Goal: Task Accomplishment & Management: Manage account settings

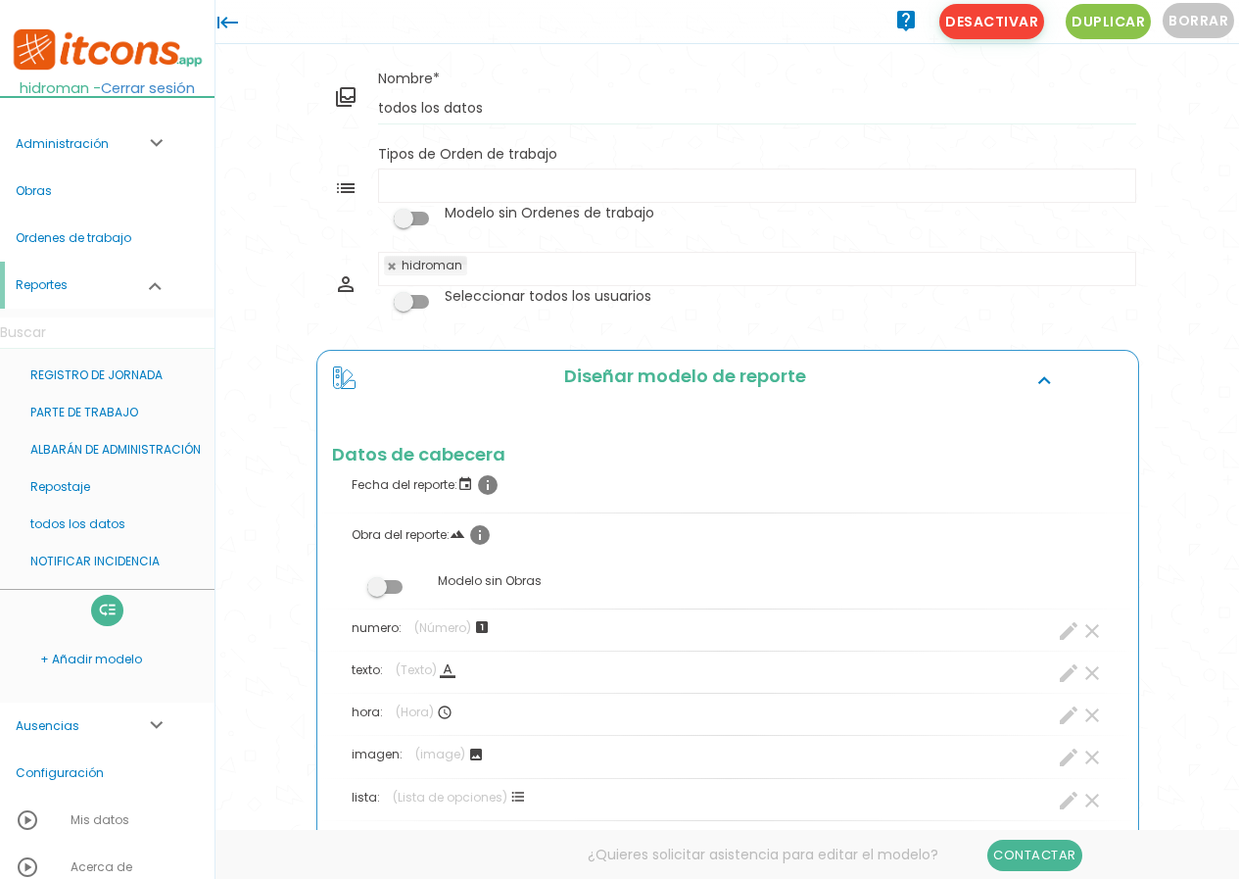
click at [1025, 19] on span "Desactivar" at bounding box center [992, 21] width 105 height 35
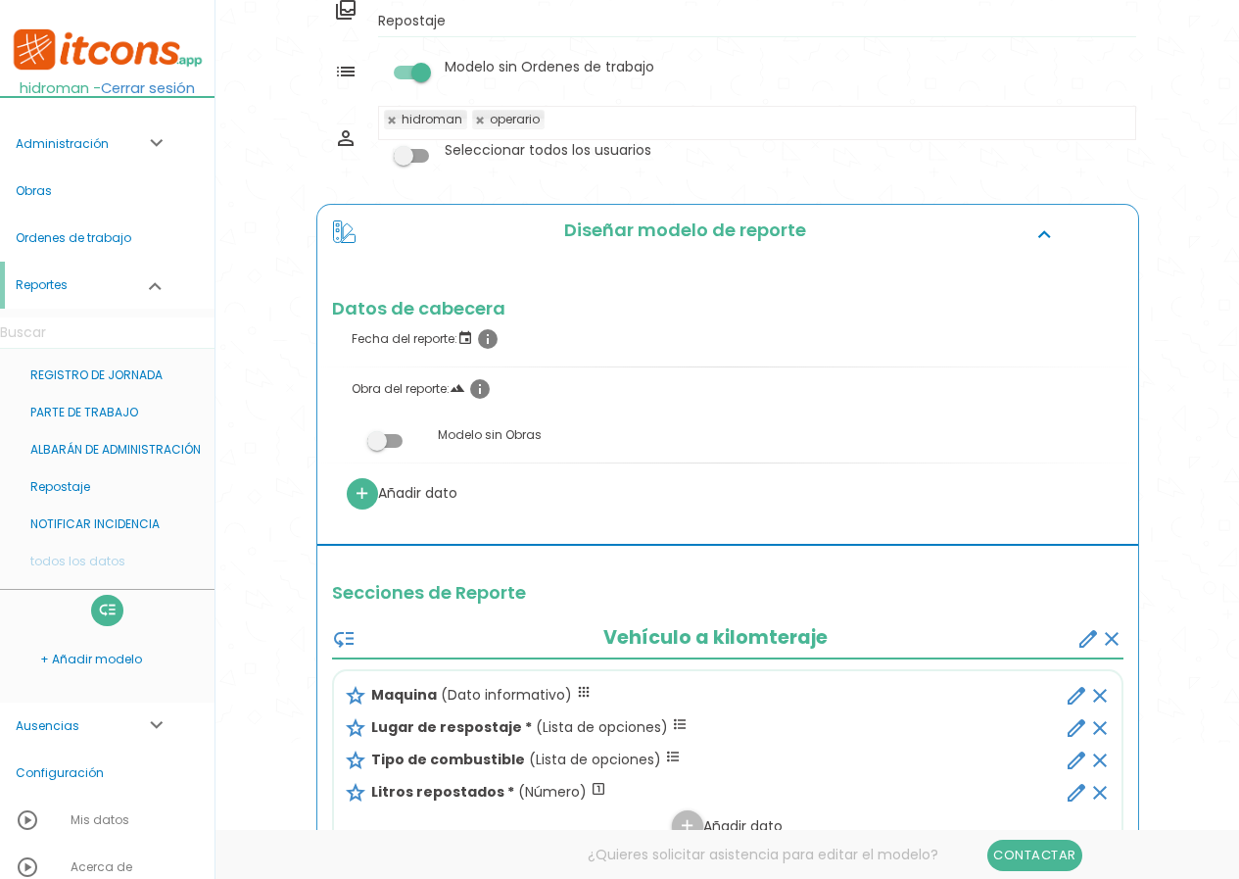
scroll to position [490, 0]
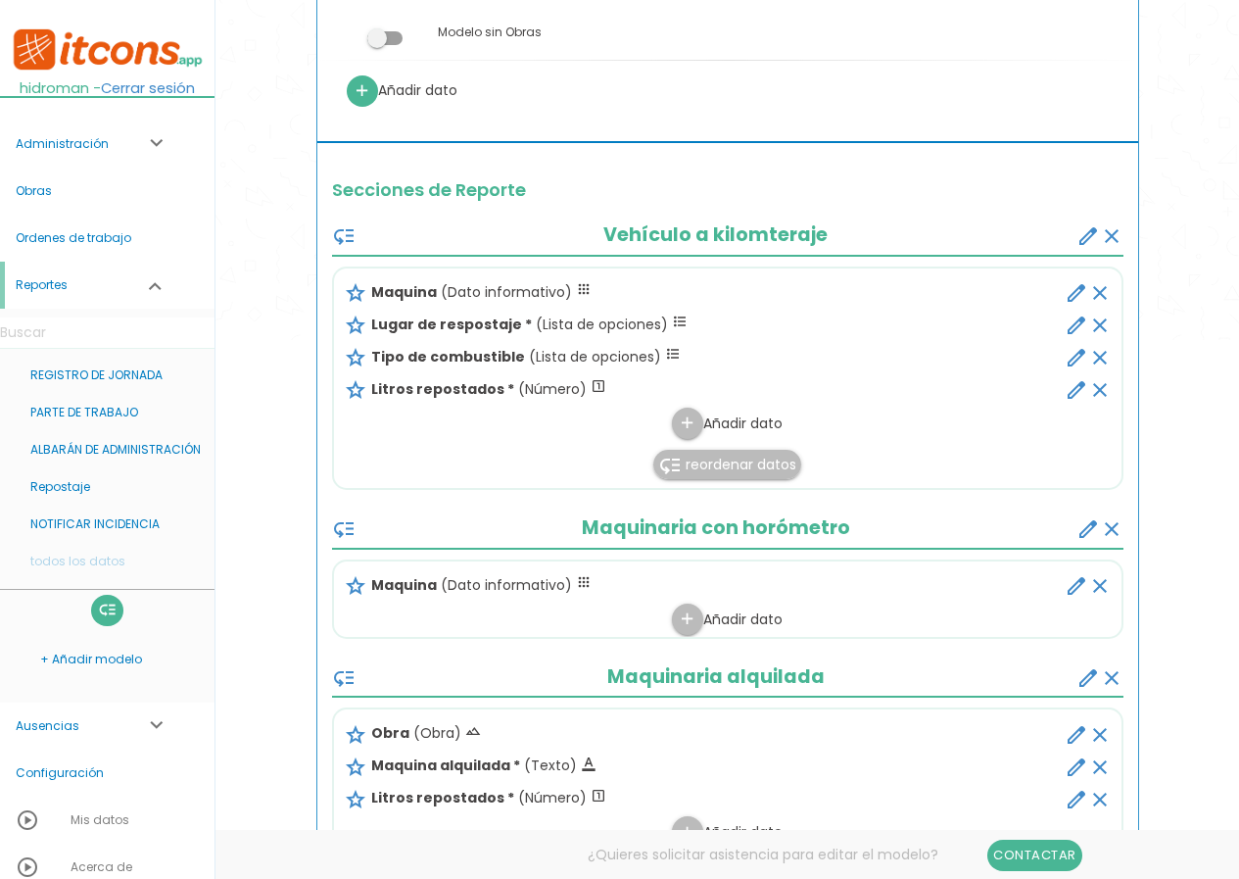
click at [1073, 292] on icon "edit" at bounding box center [1077, 293] width 24 height 24
select select "2"
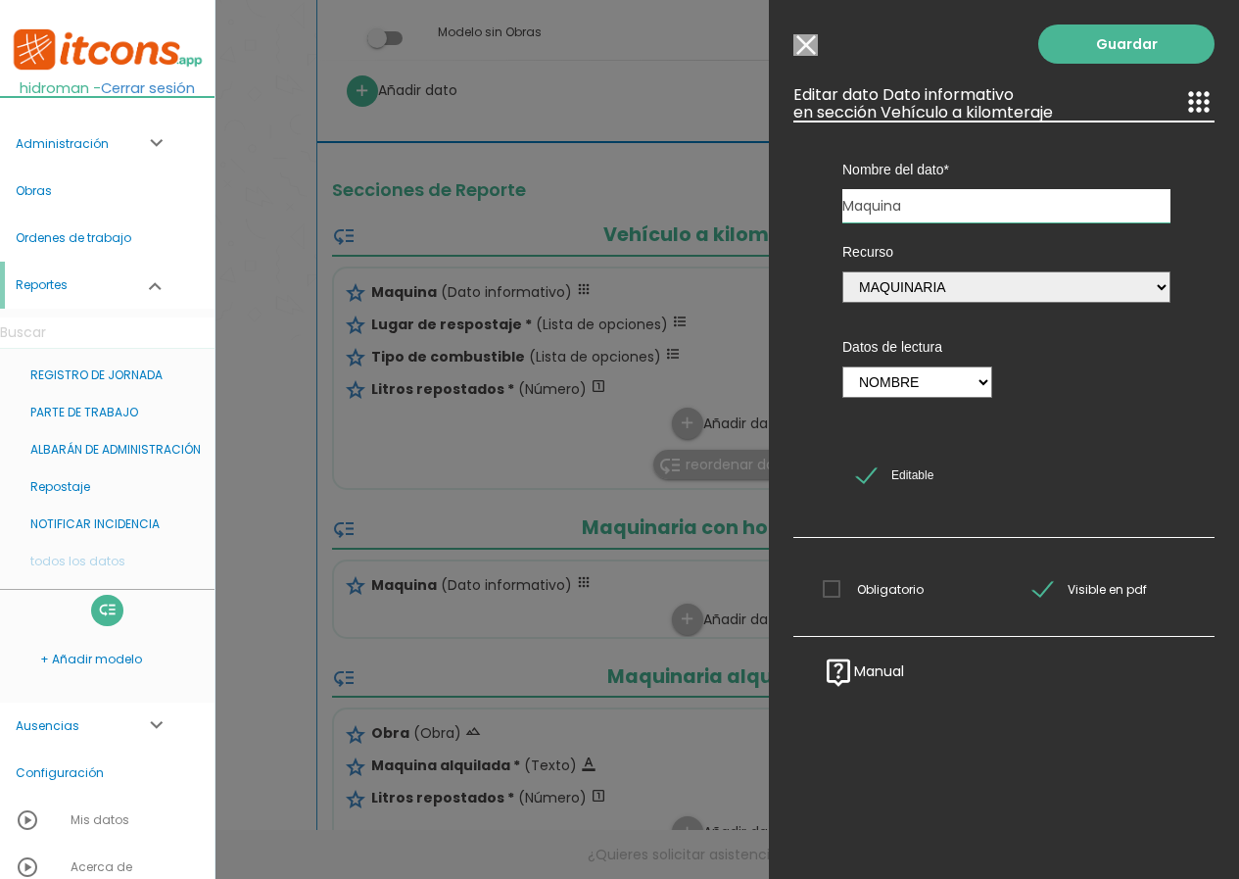
click at [804, 47] on input "Modelo sin Ordenes de trabajo" at bounding box center [806, 45] width 24 height 22
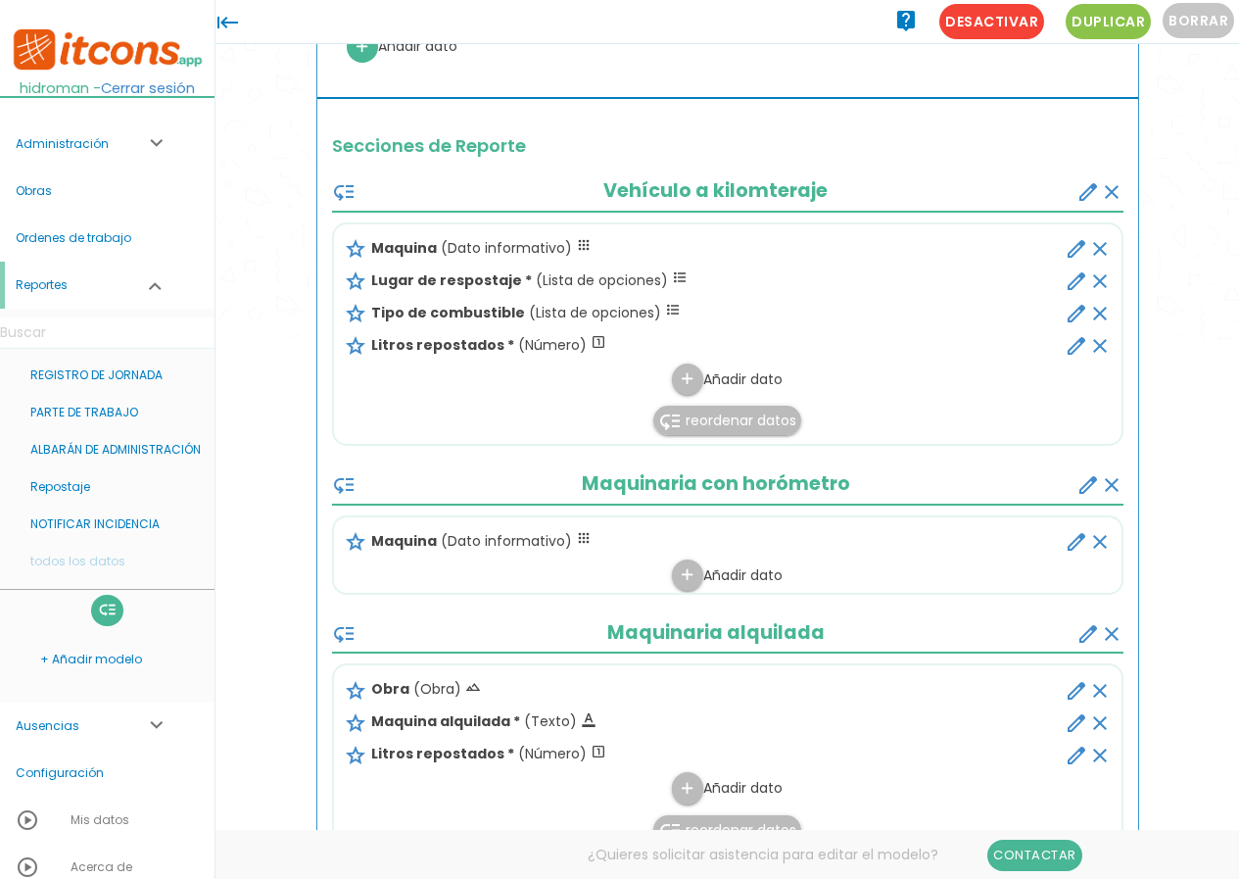
click at [1072, 281] on icon "edit" at bounding box center [1077, 281] width 24 height 24
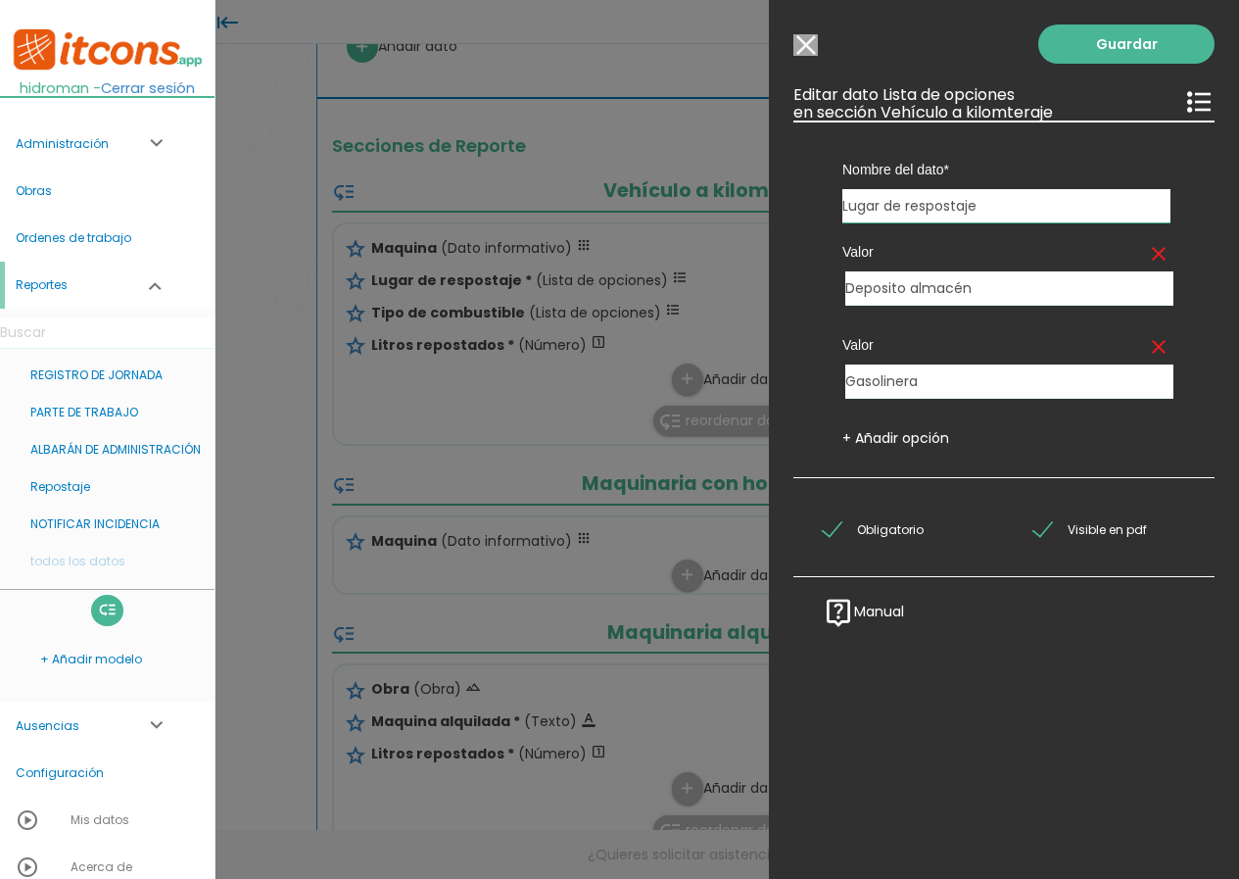
click at [809, 44] on input "Modelo sin Ordenes de trabajo" at bounding box center [806, 45] width 24 height 22
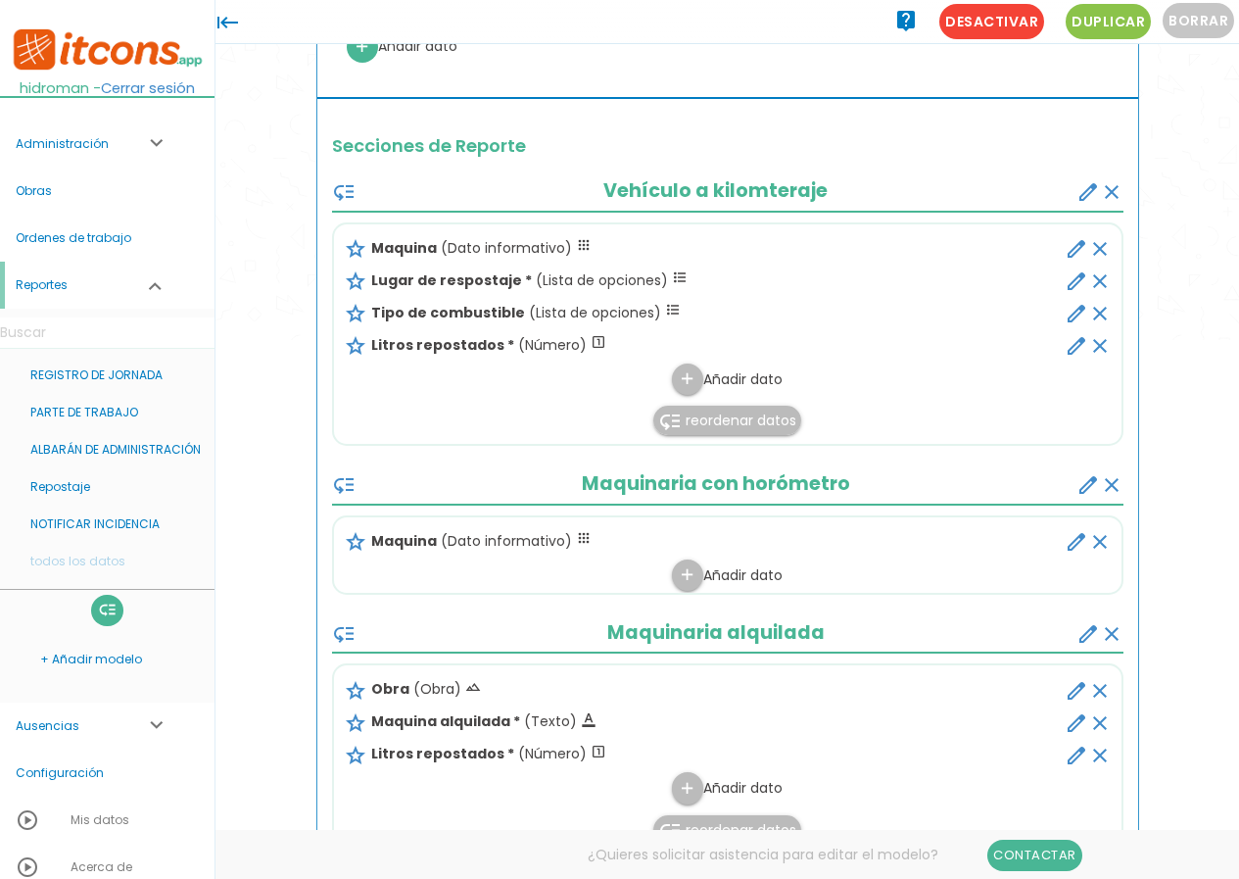
click at [1080, 313] on icon "edit" at bounding box center [1077, 314] width 24 height 24
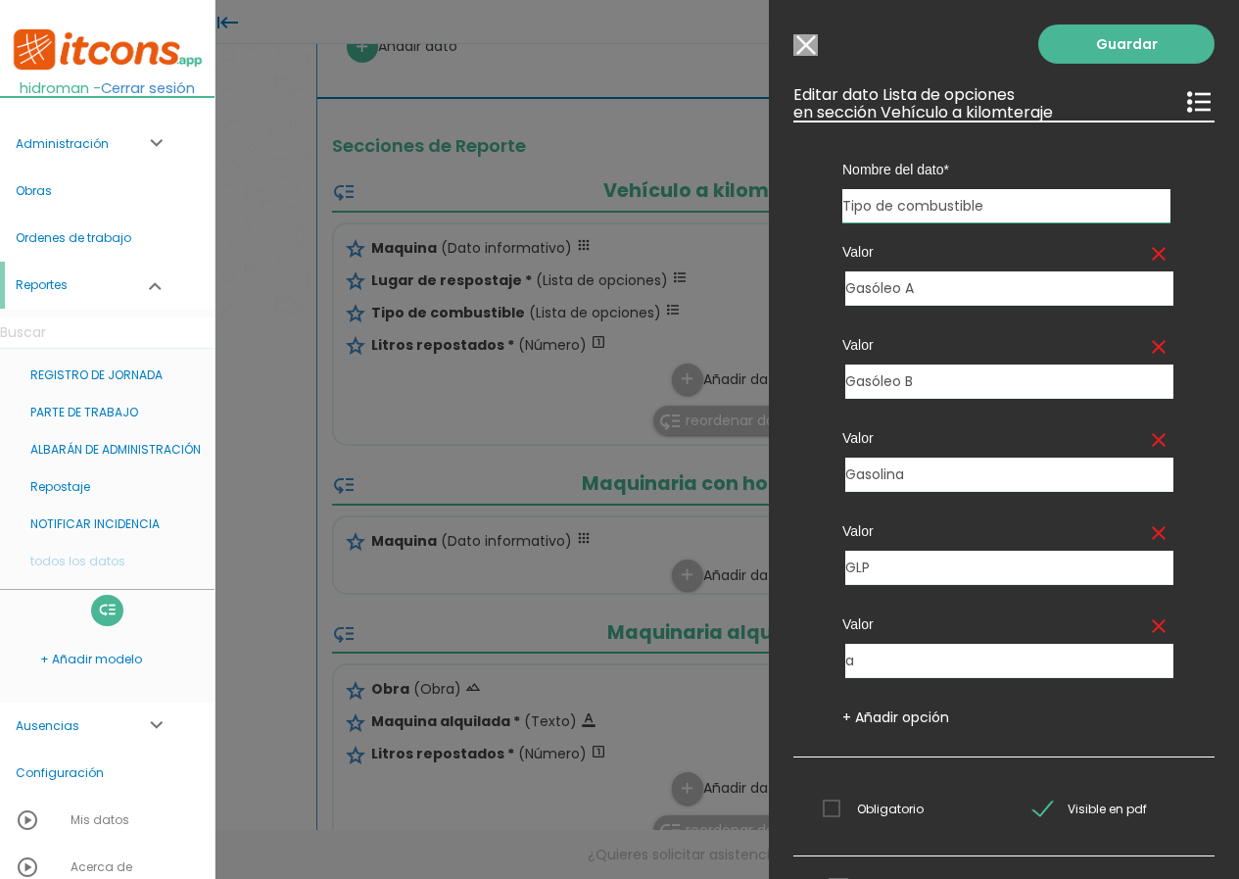
click at [802, 52] on input "Modelo sin Ordenes de trabajo" at bounding box center [806, 45] width 24 height 22
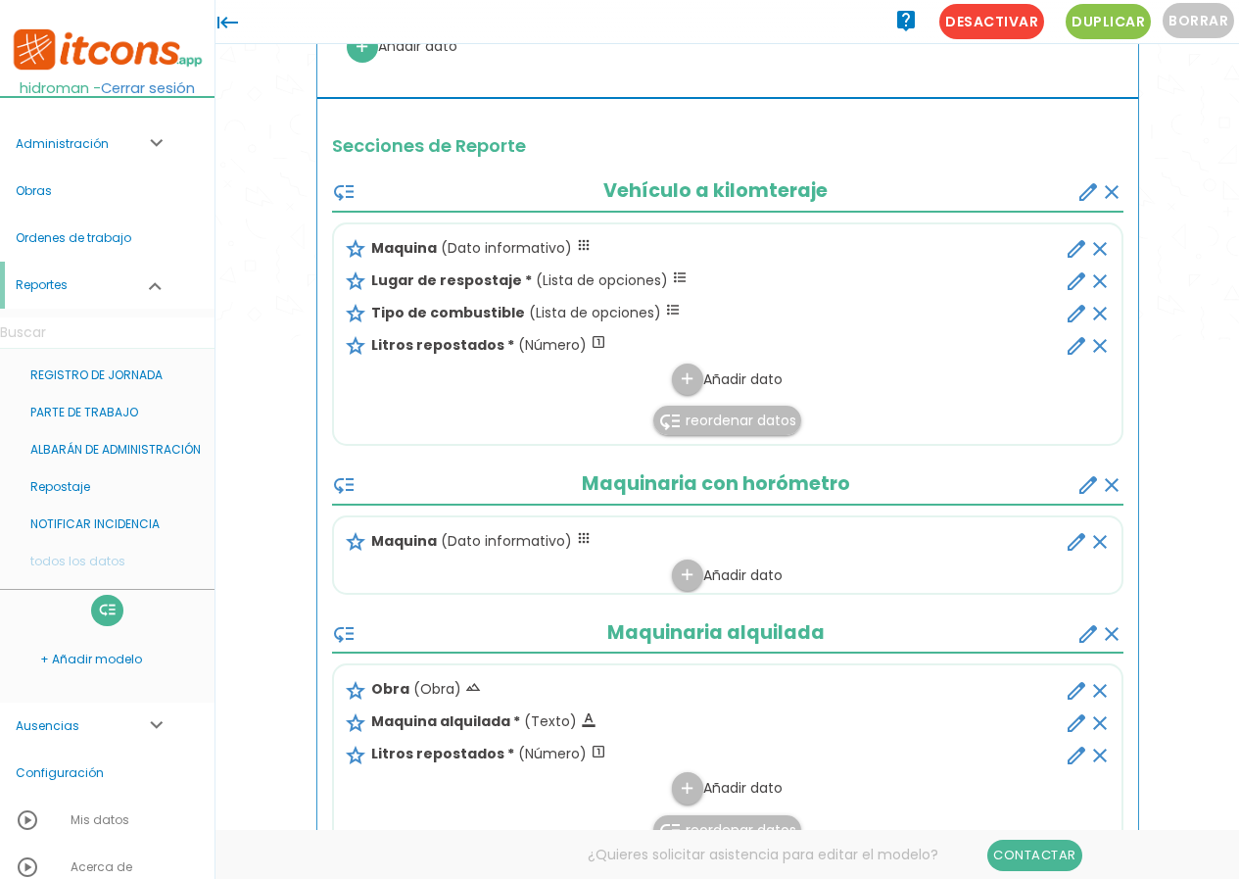
click at [1071, 347] on icon "edit" at bounding box center [1077, 346] width 24 height 24
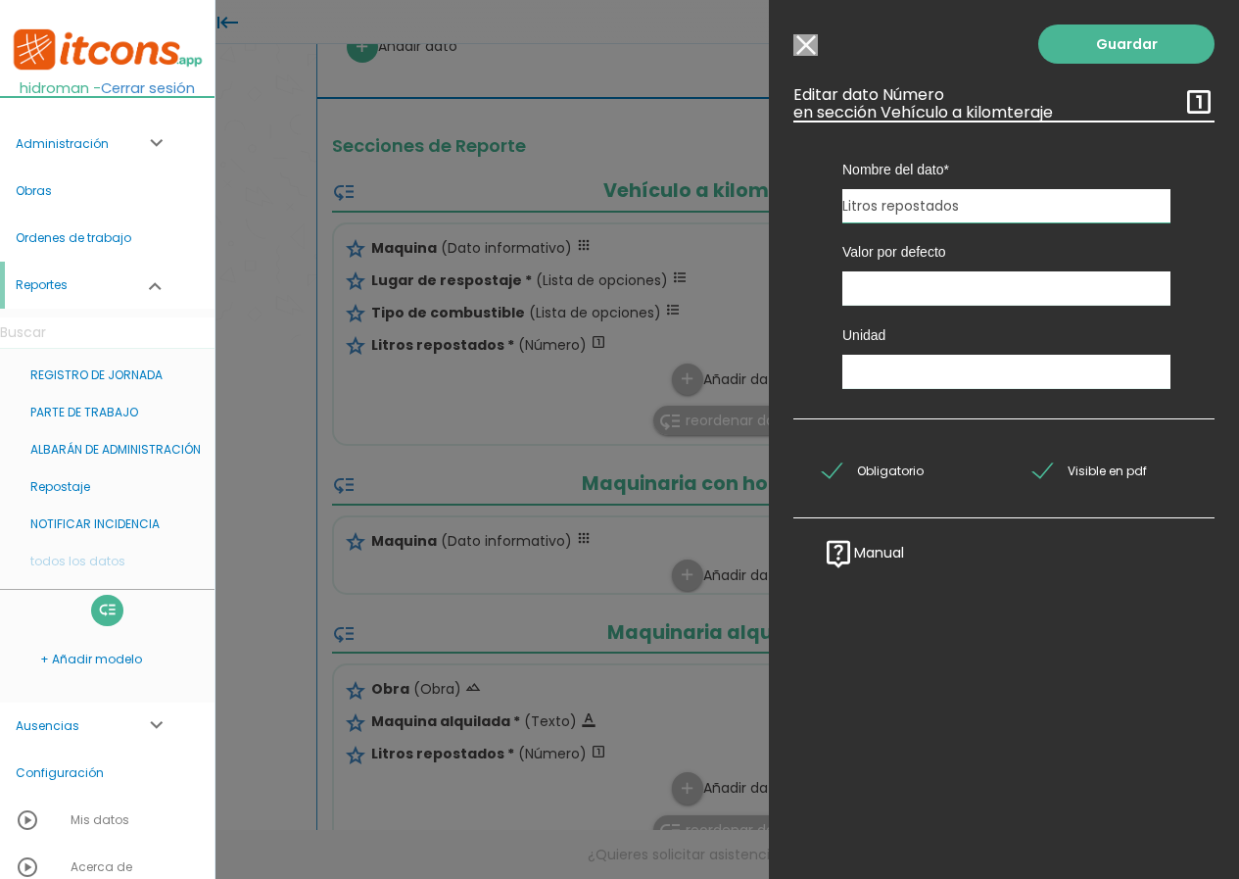
click at [807, 42] on input "Modelo sin Ordenes de trabajo" at bounding box center [806, 45] width 24 height 22
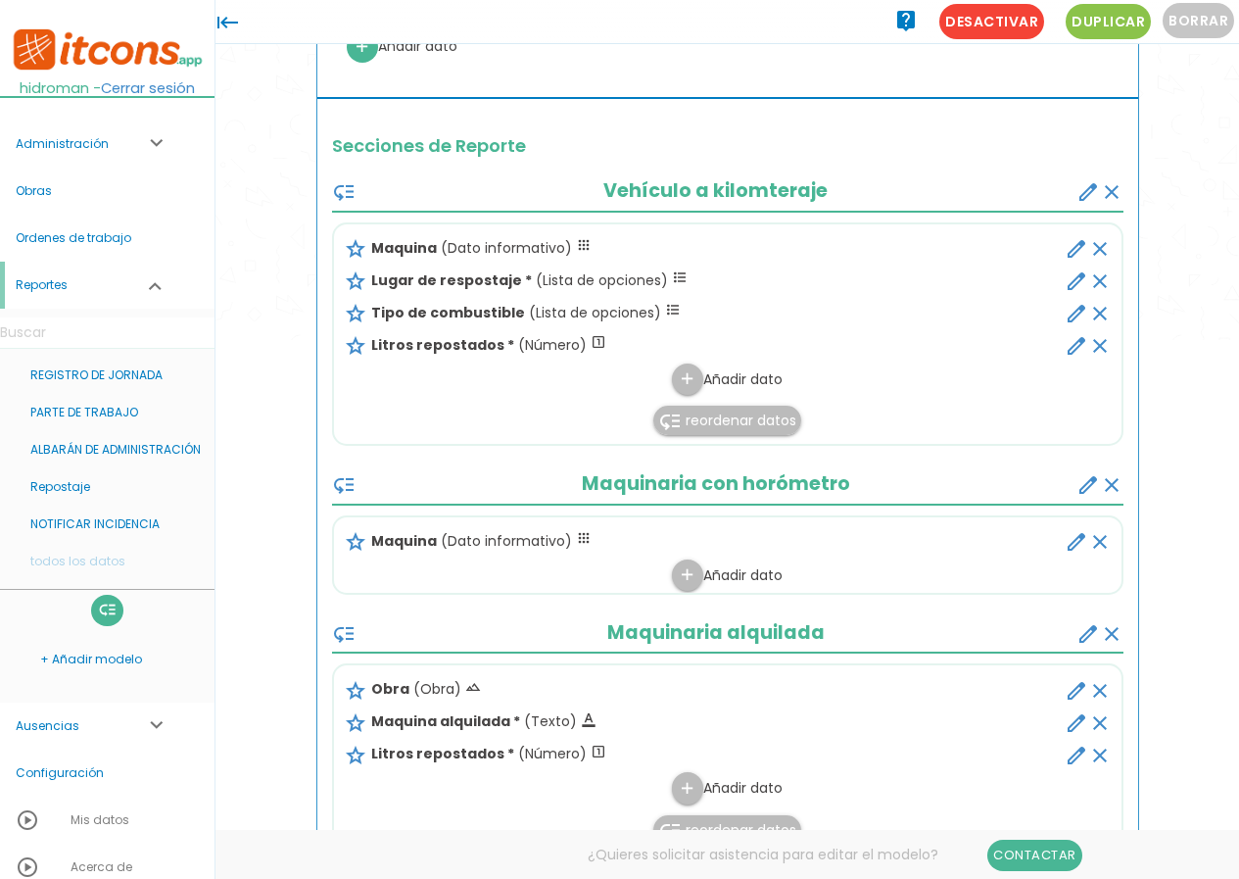
click at [1069, 252] on icon "edit" at bounding box center [1077, 249] width 24 height 24
select select "2"
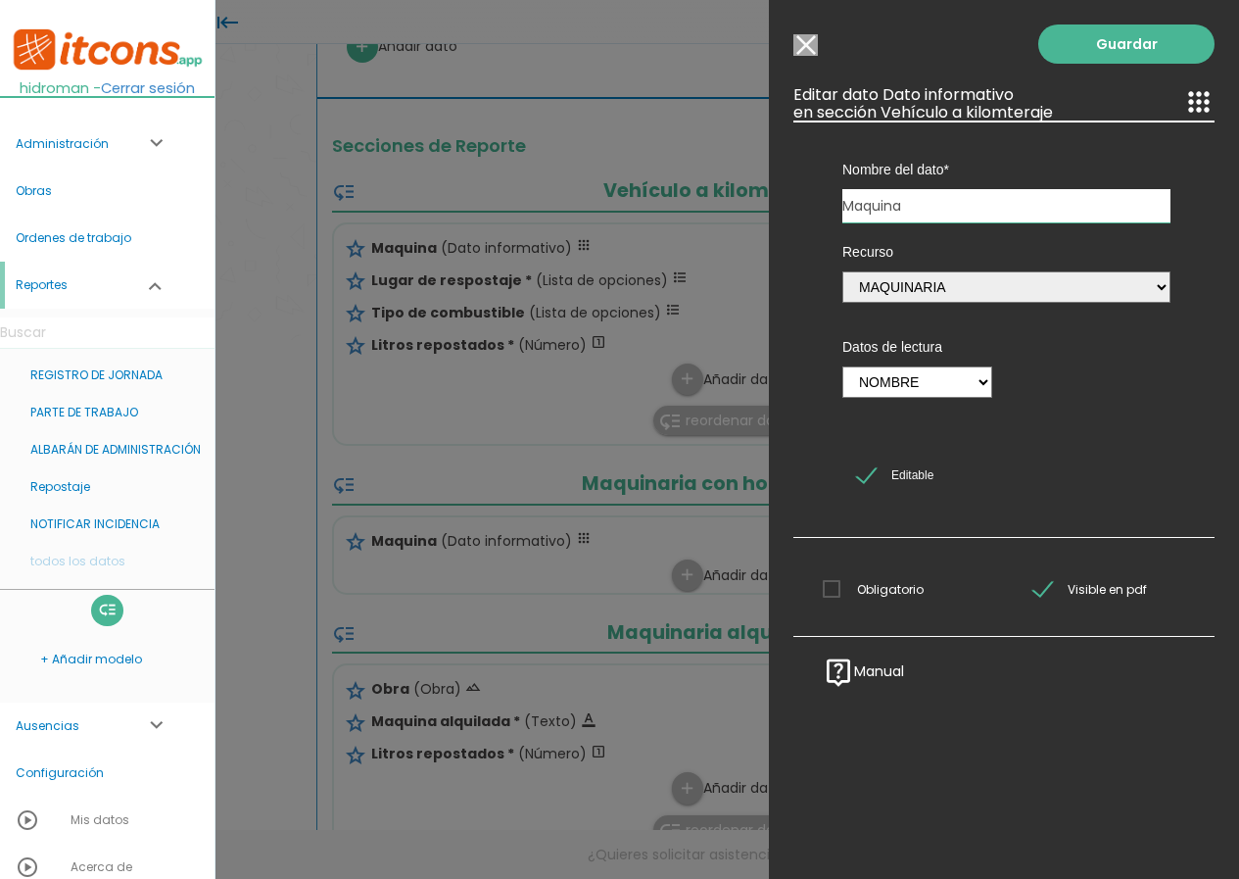
click at [809, 41] on input "Modelo sin Ordenes de trabajo" at bounding box center [806, 45] width 24 height 22
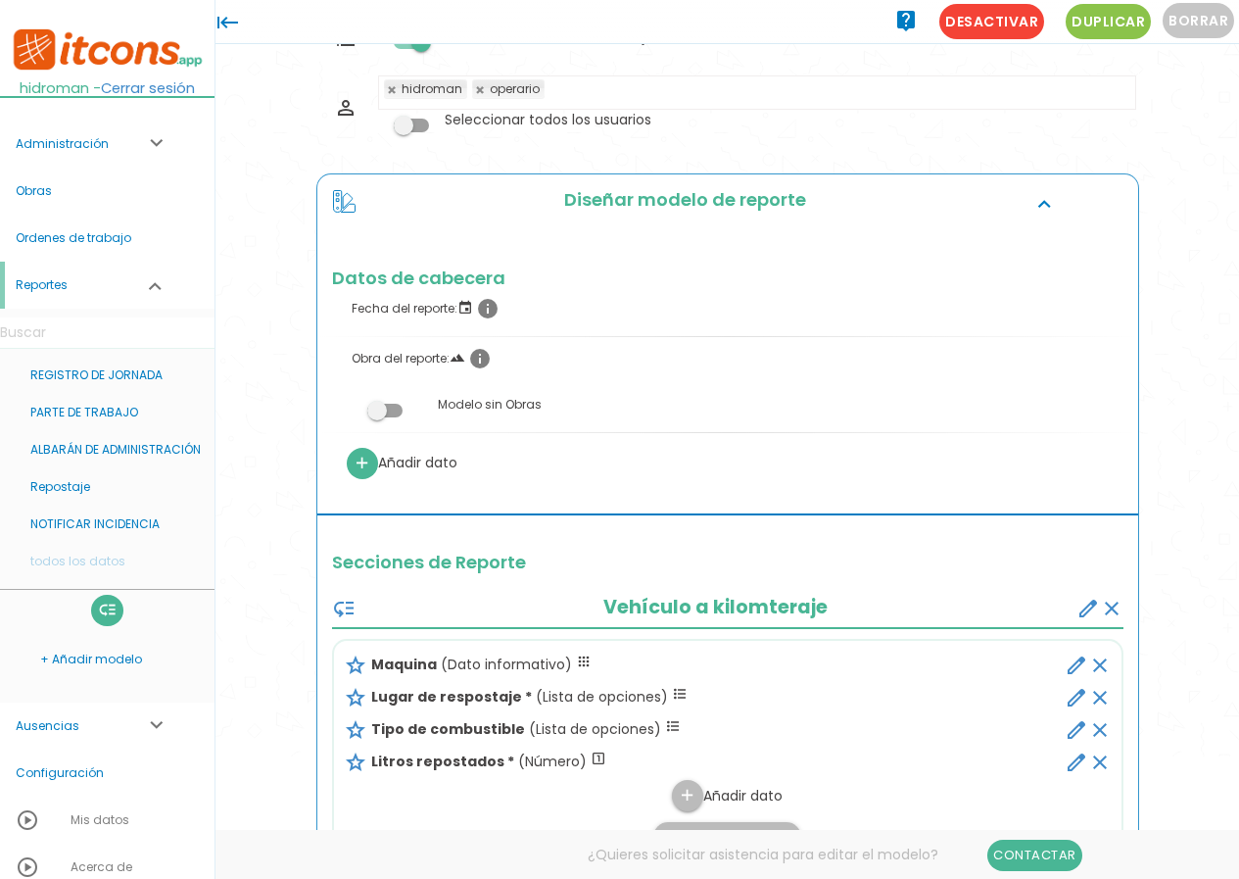
scroll to position [0, 0]
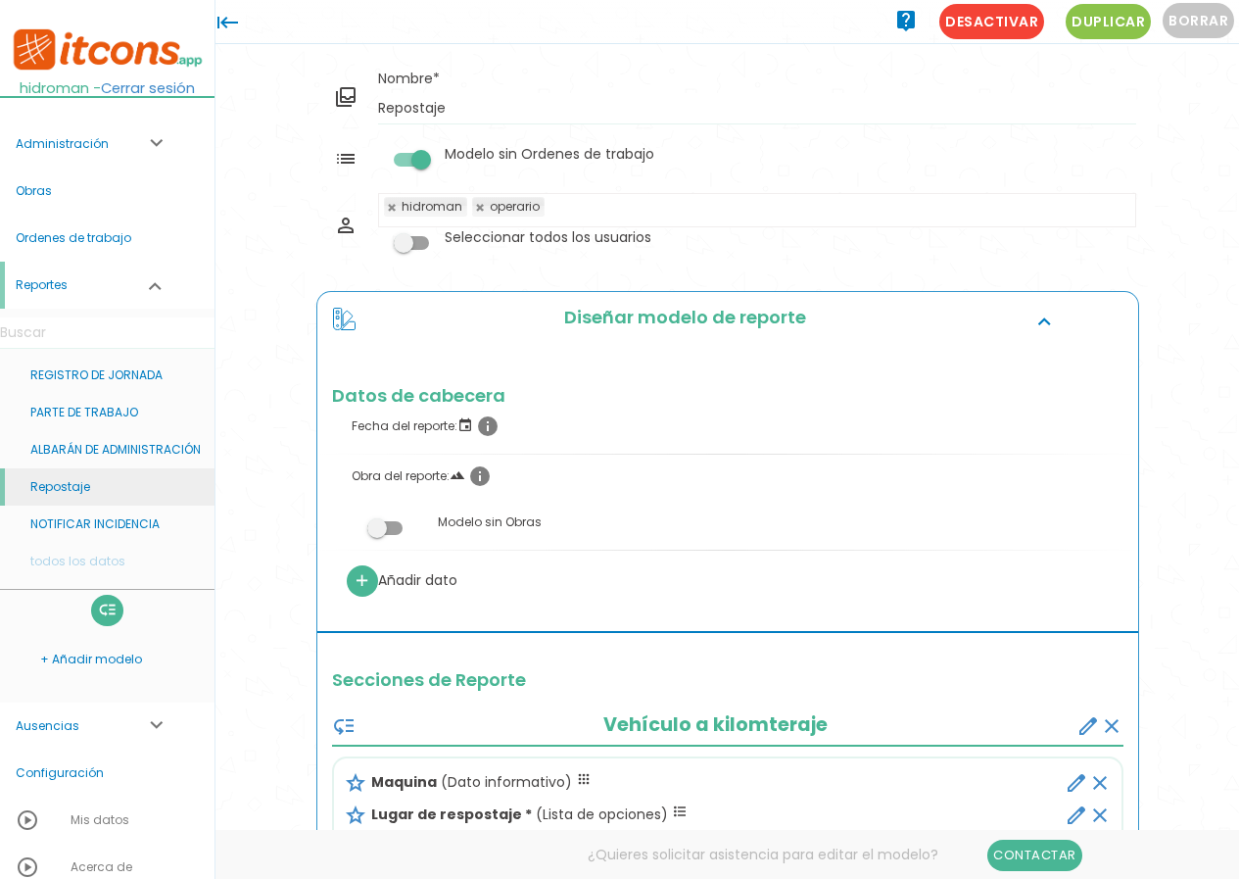
click at [49, 498] on link "Repostaje" at bounding box center [107, 486] width 215 height 37
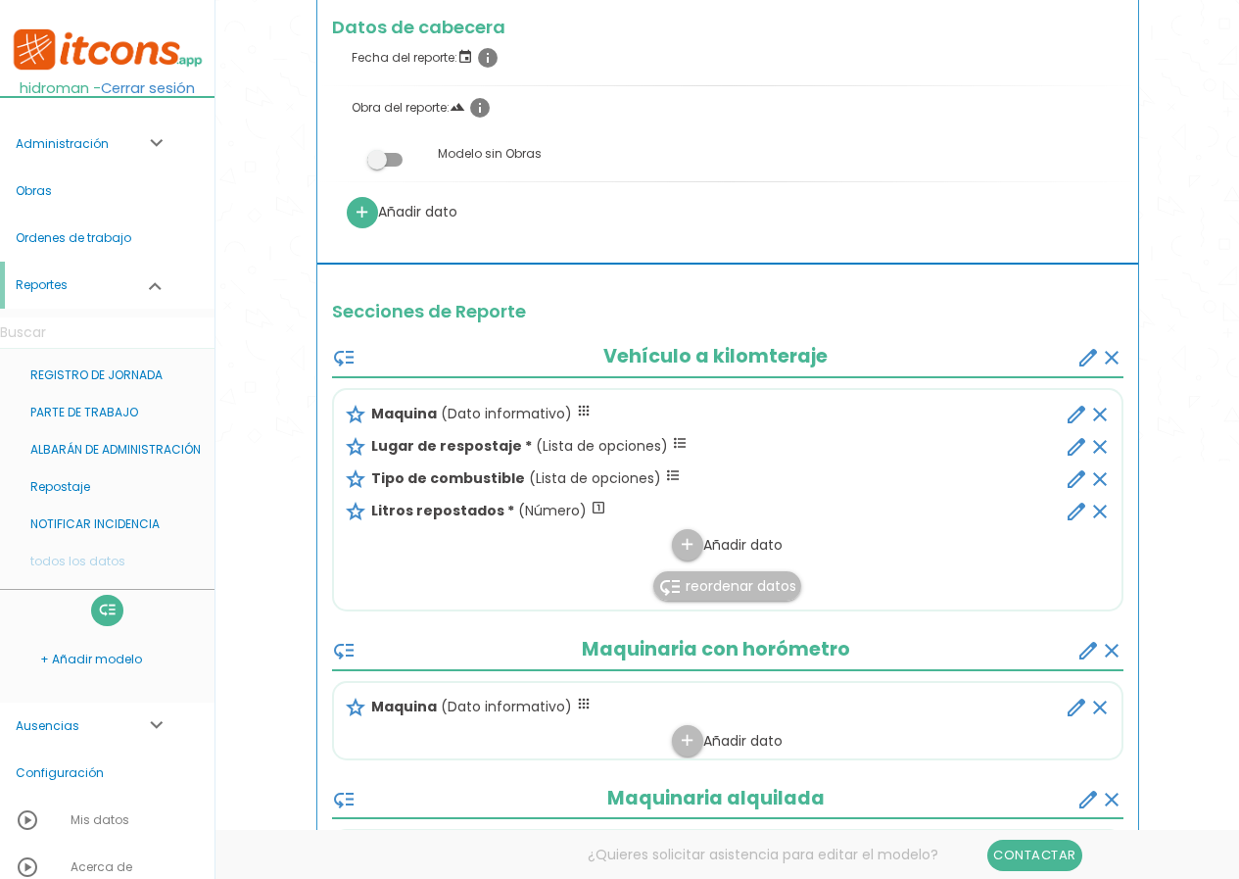
scroll to position [392, 0]
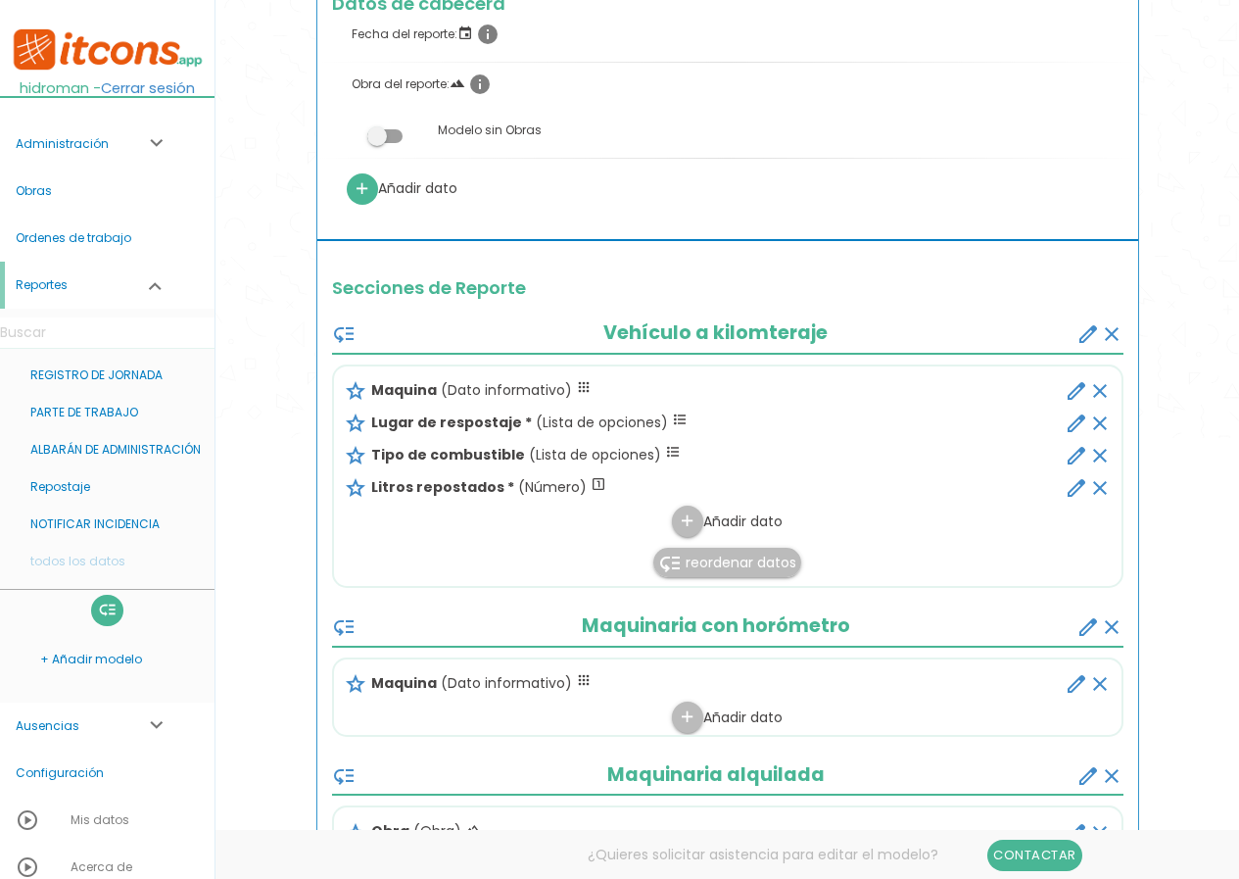
click at [1098, 388] on icon "clear" at bounding box center [1101, 391] width 24 height 24
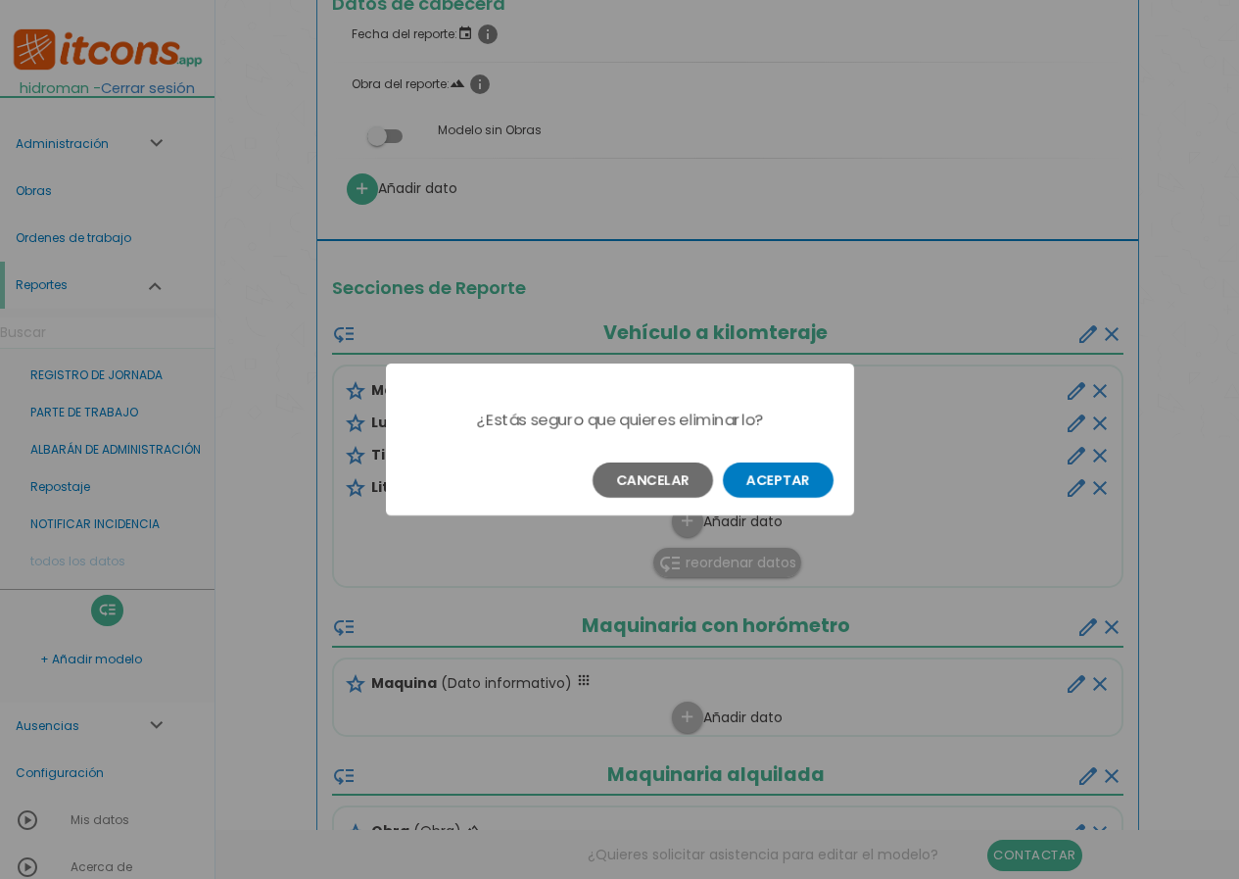
click at [787, 471] on button "Aceptar" at bounding box center [778, 479] width 111 height 35
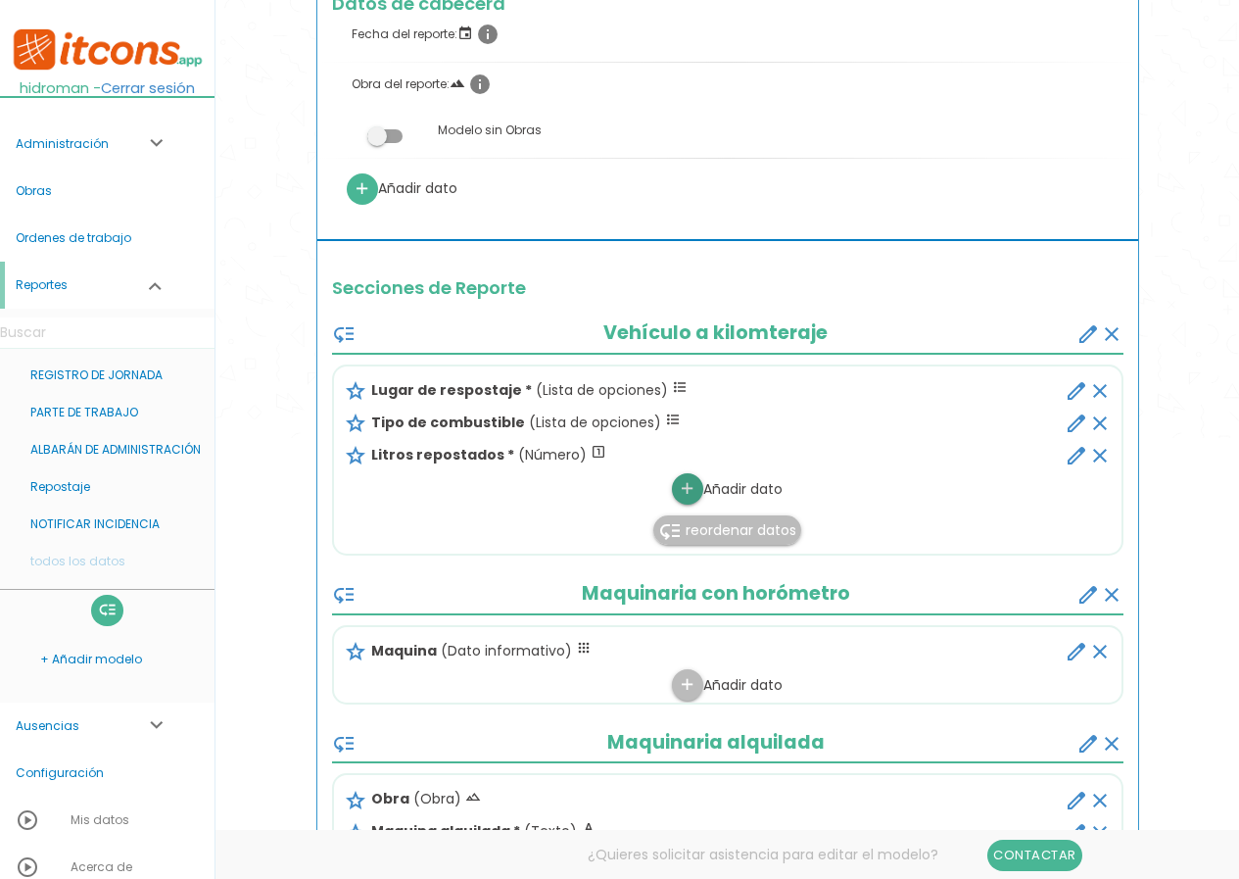
click at [672, 496] on link "add" at bounding box center [687, 488] width 31 height 31
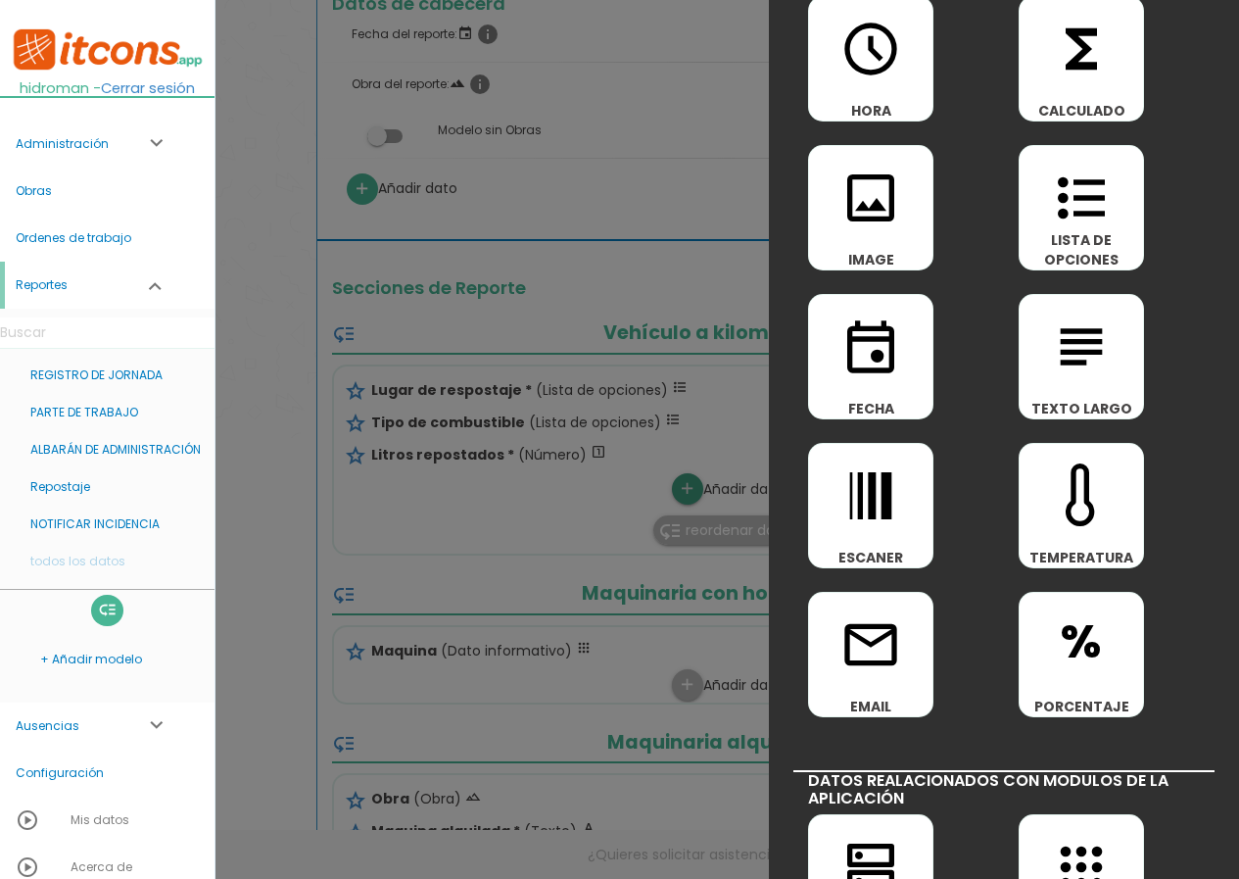
scroll to position [392, 0]
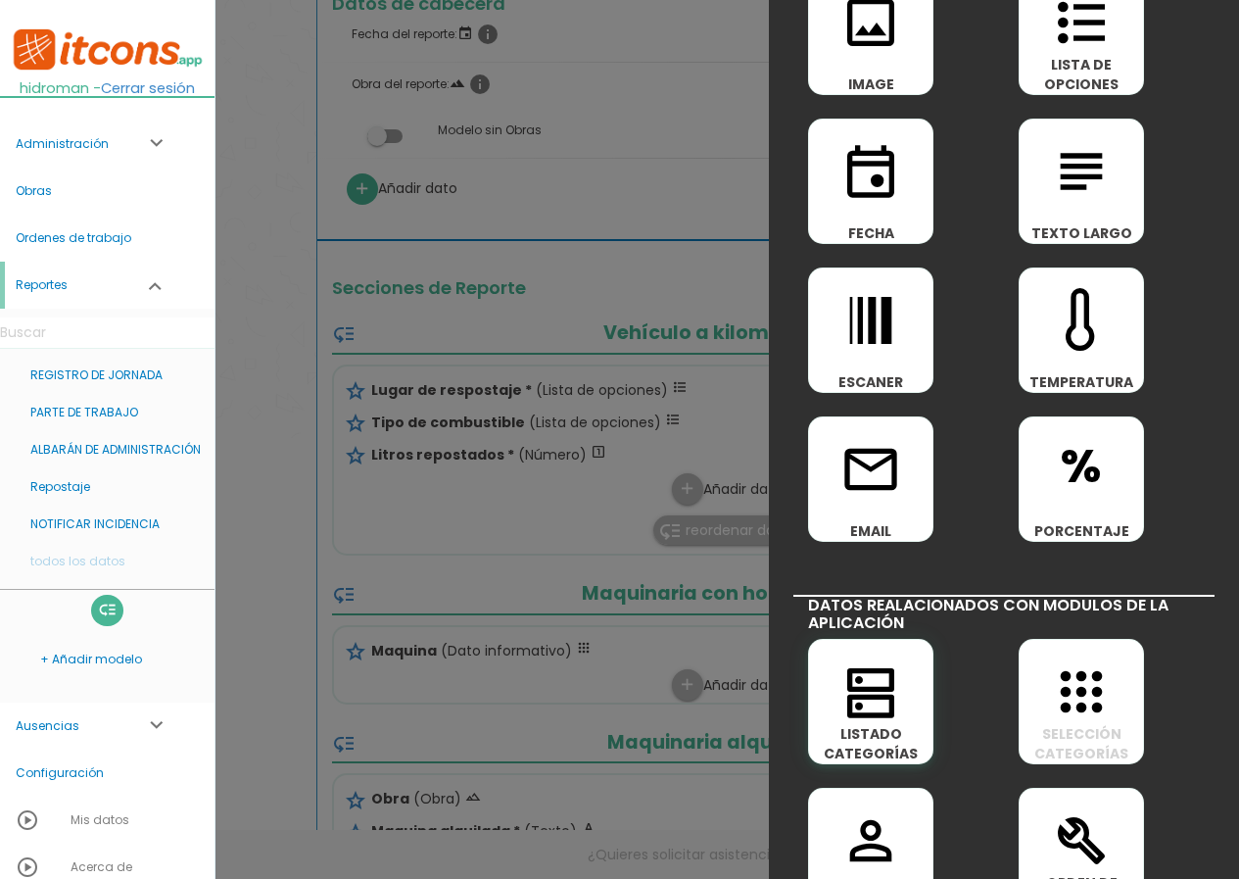
click at [872, 707] on icon "dns" at bounding box center [871, 691] width 63 height 63
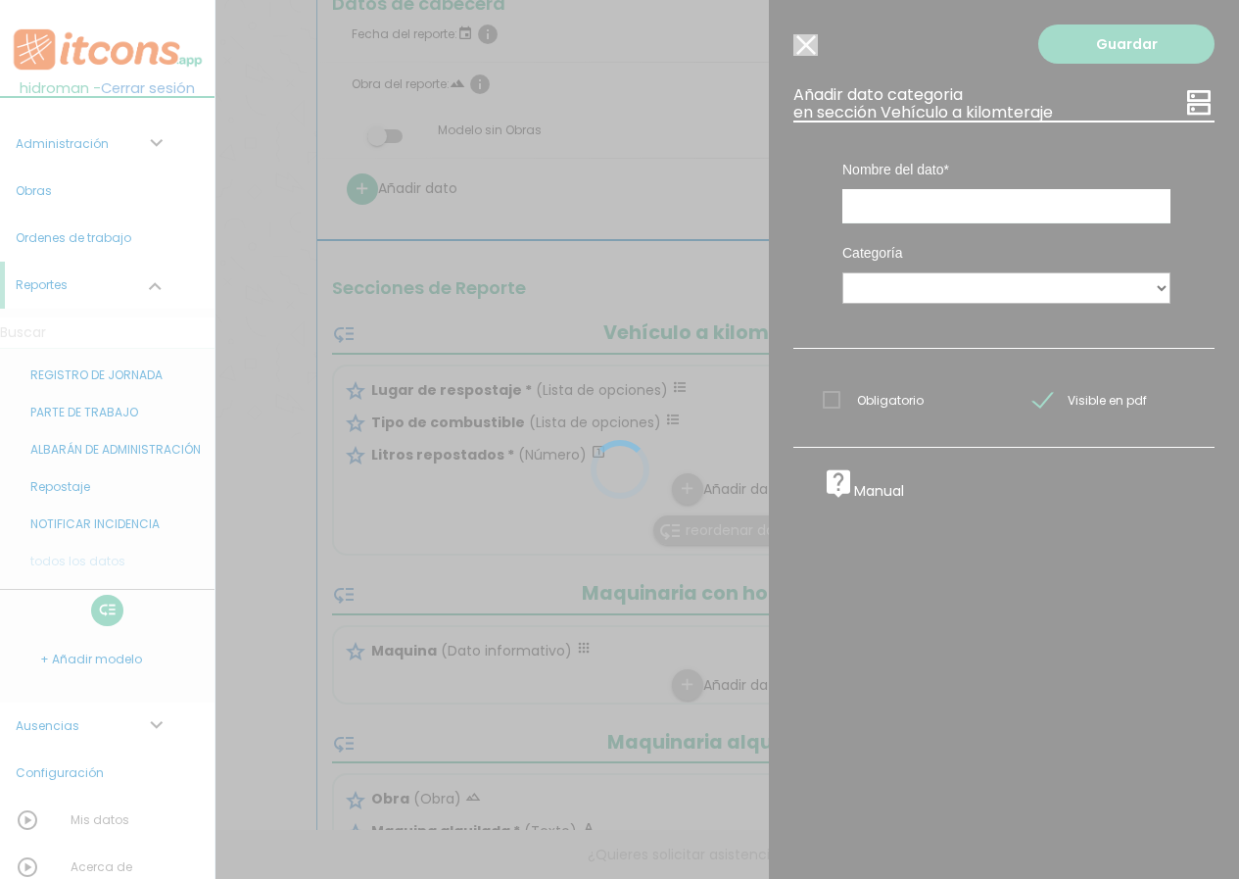
scroll to position [0, 0]
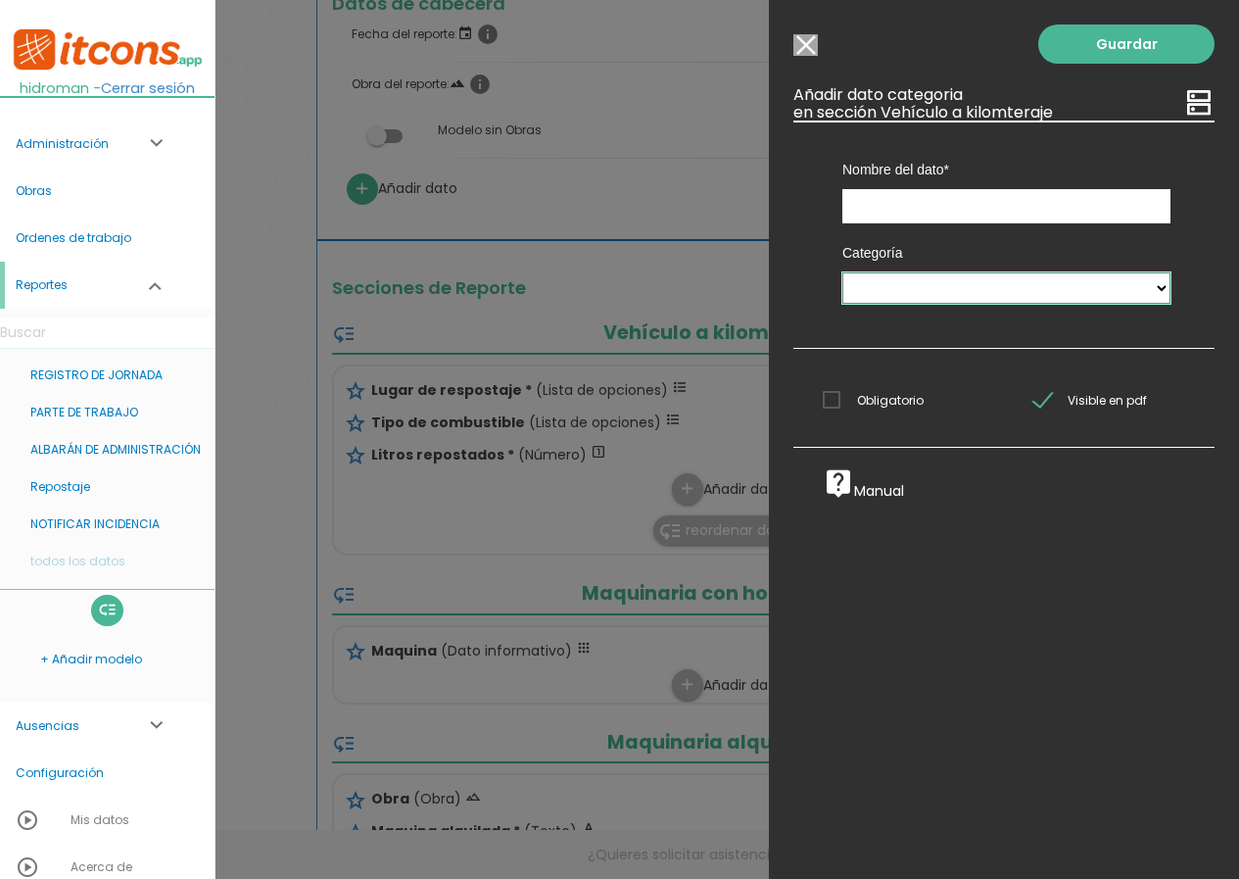
click at [916, 286] on select "MAQUINARIA Camion IMPLEMENTO HERRAMIENTA VEHICULOS MAQUINARIA MAQUINARIA" at bounding box center [1007, 287] width 328 height 31
select select "6"
click at [843, 272] on select "MAQUINARIA Camion IMPLEMENTO HERRAMIENTA VEHICULOS MAQUINARIA MAQUINARIA" at bounding box center [1007, 287] width 328 height 31
click at [916, 204] on input "text" at bounding box center [1007, 206] width 328 height 34
drag, startPoint x: 932, startPoint y: 205, endPoint x: 732, endPoint y: 211, distance: 200.0
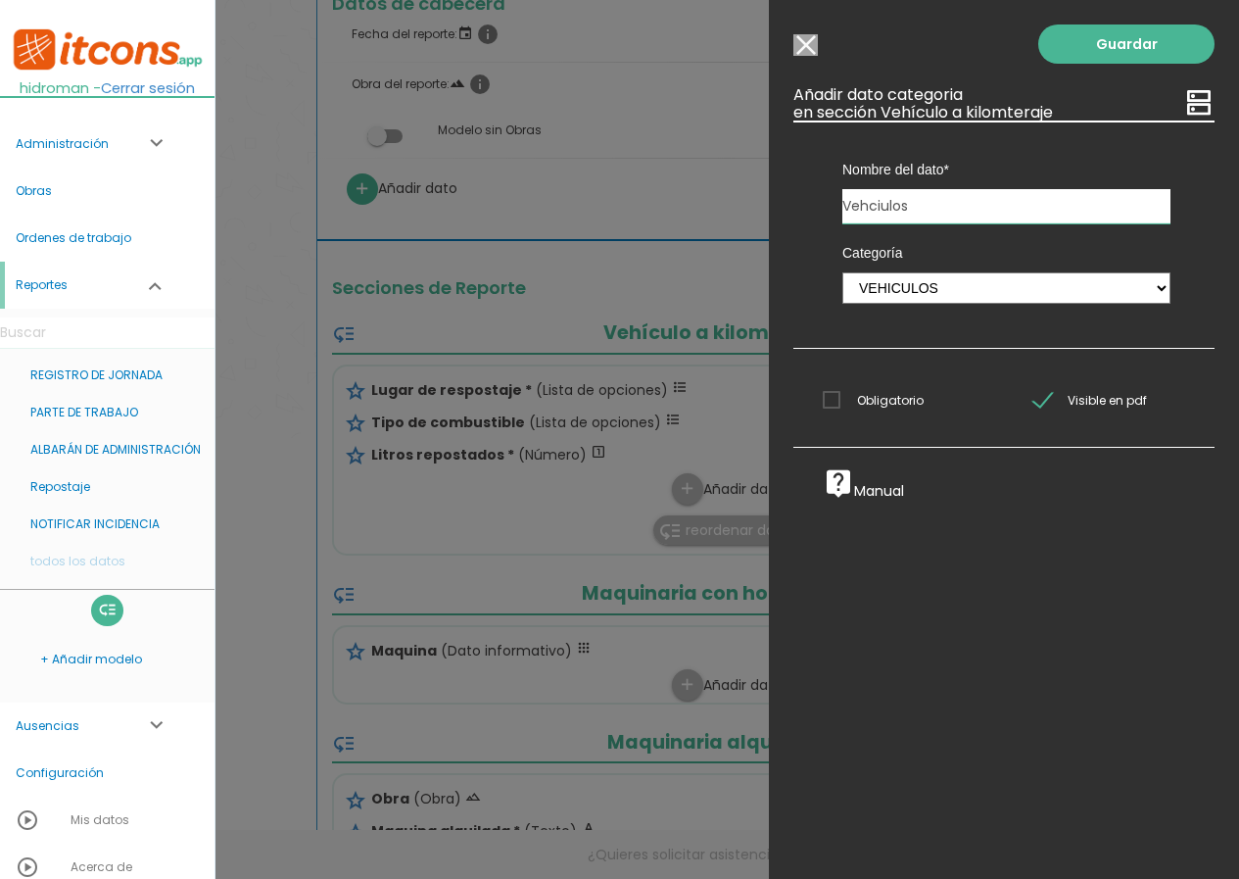
type input "Vehículo"
click at [846, 406] on span "Obligatorio" at bounding box center [873, 400] width 101 height 24
click at [0, 0] on input "Obligatorio" at bounding box center [0, 0] width 0 height 0
click at [1084, 48] on link "Guardar" at bounding box center [1127, 43] width 176 height 39
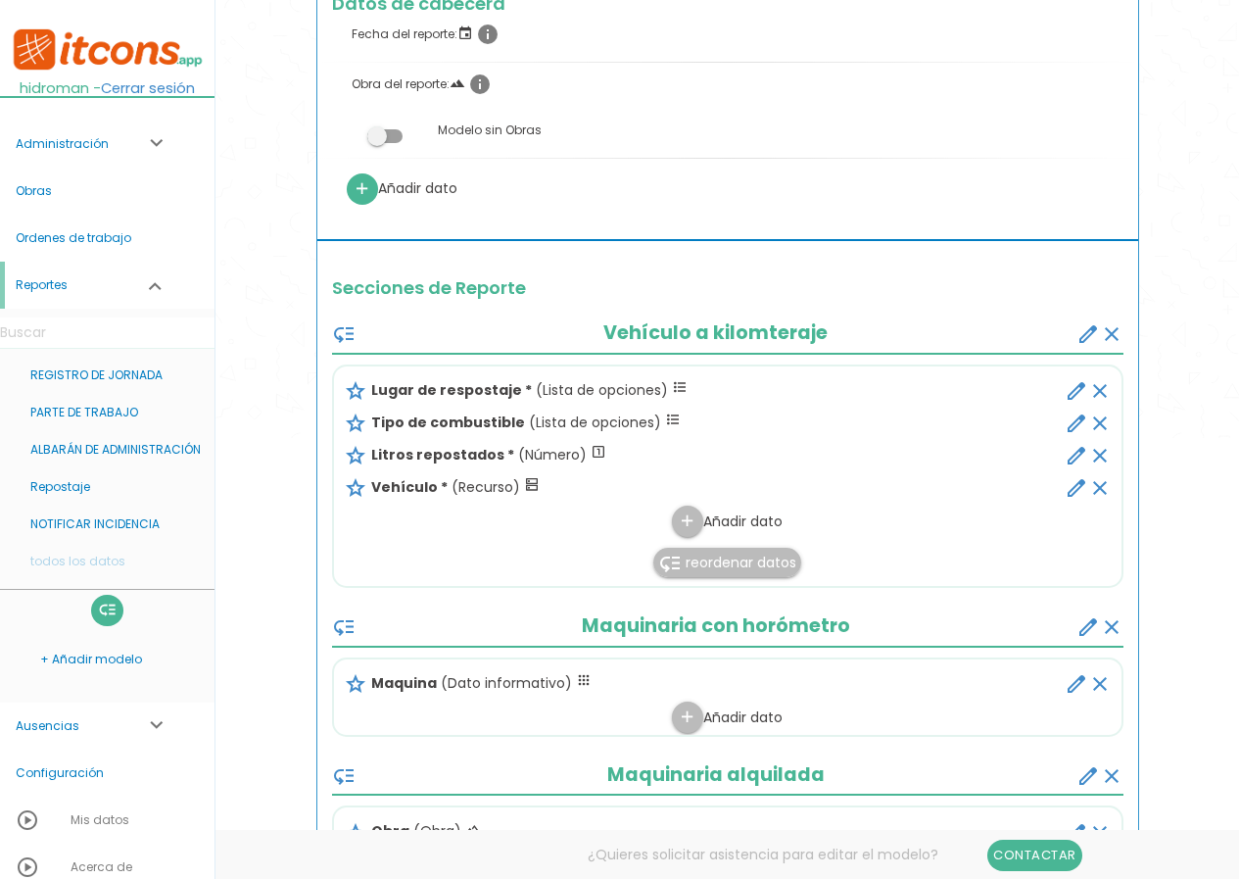
click at [730, 560] on span "reordenar datos" at bounding box center [741, 563] width 111 height 20
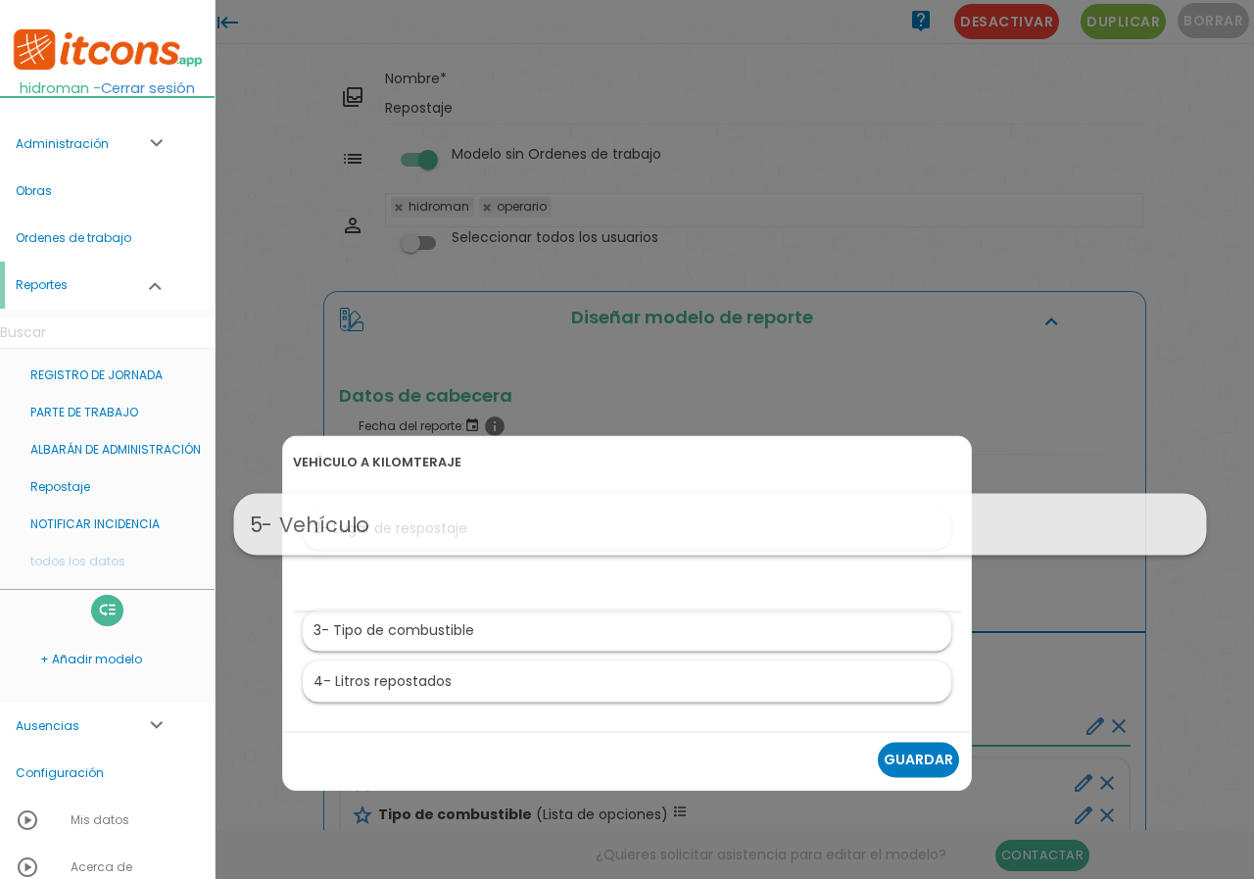
drag, startPoint x: 460, startPoint y: 686, endPoint x: 567, endPoint y: 504, distance: 211.7
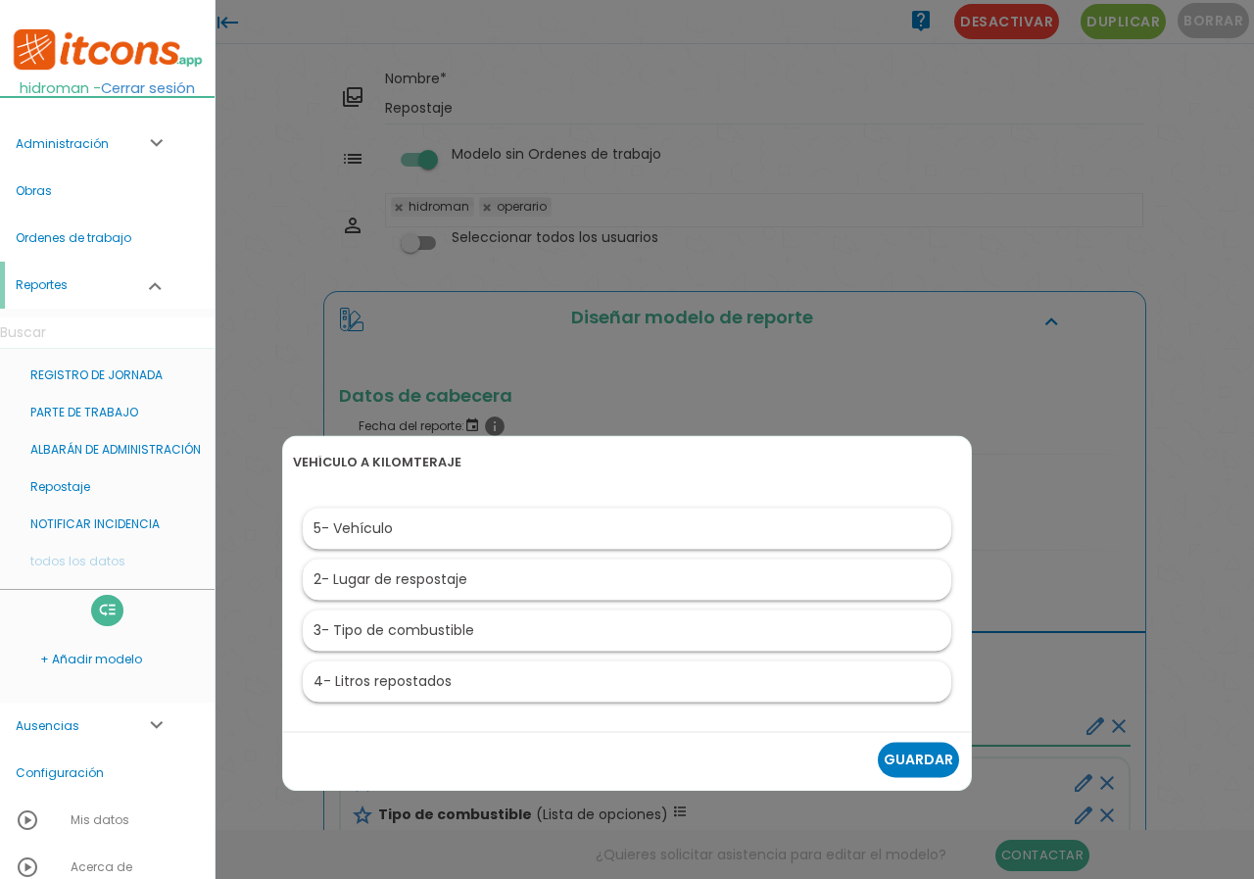
click at [917, 756] on link "Guardar" at bounding box center [918, 759] width 81 height 35
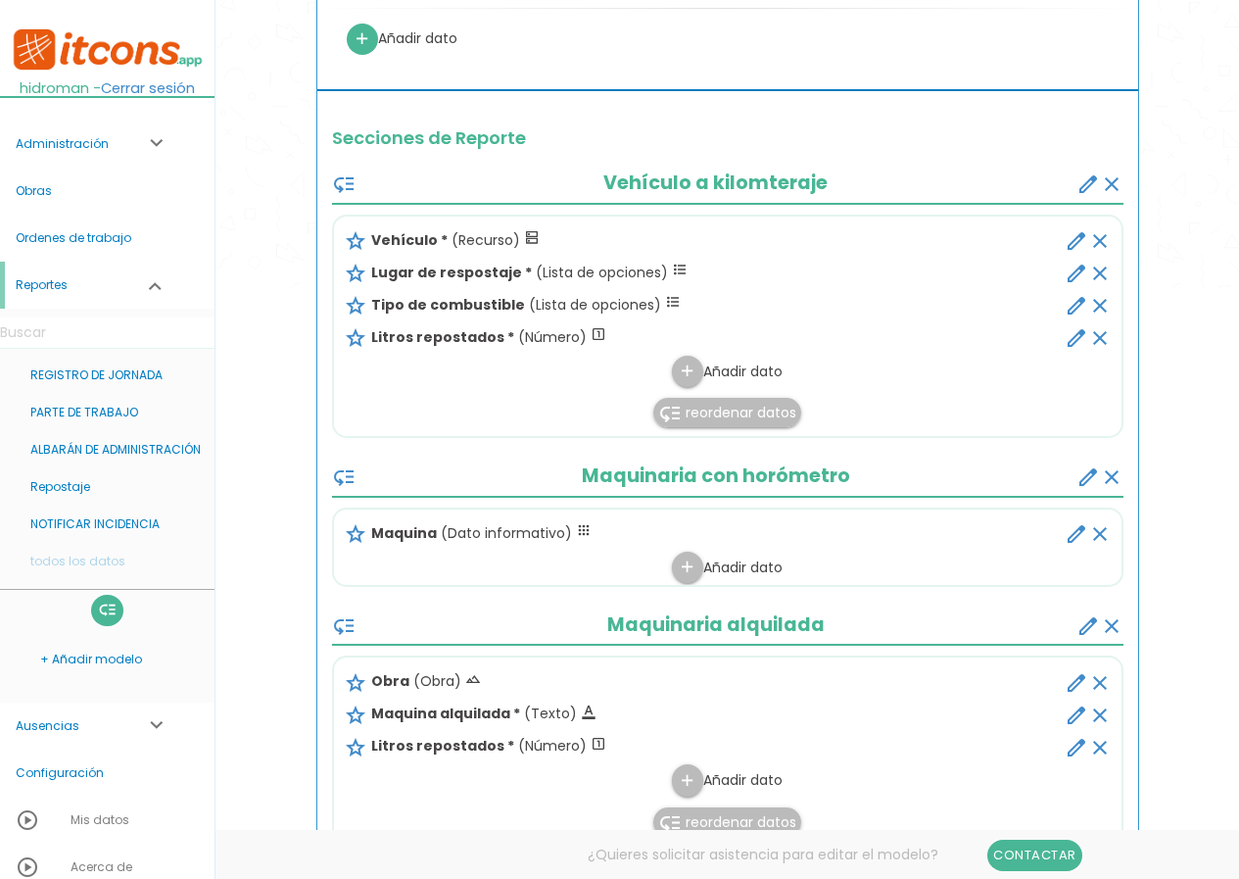
scroll to position [588, 0]
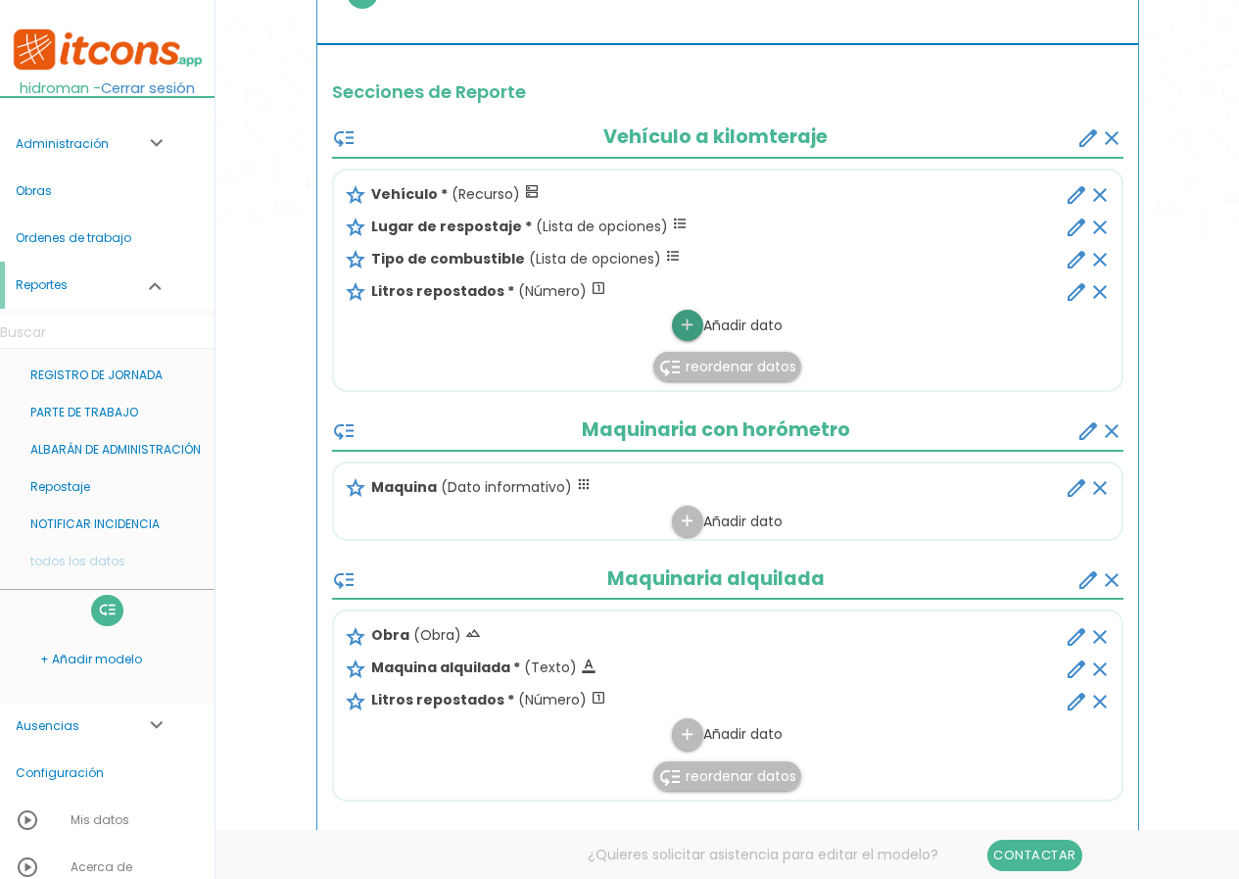
click at [683, 326] on icon "add" at bounding box center [687, 325] width 19 height 31
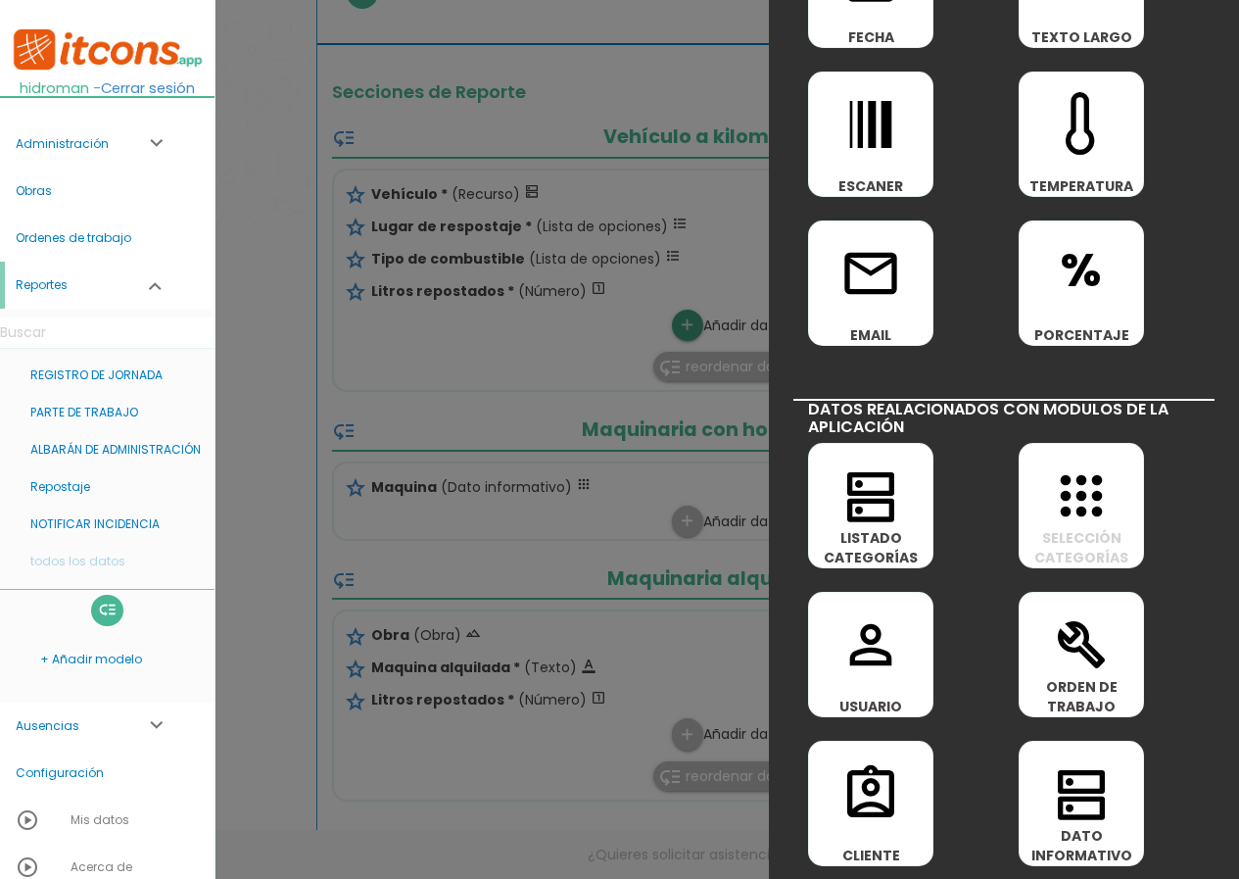
scroll to position [882, 0]
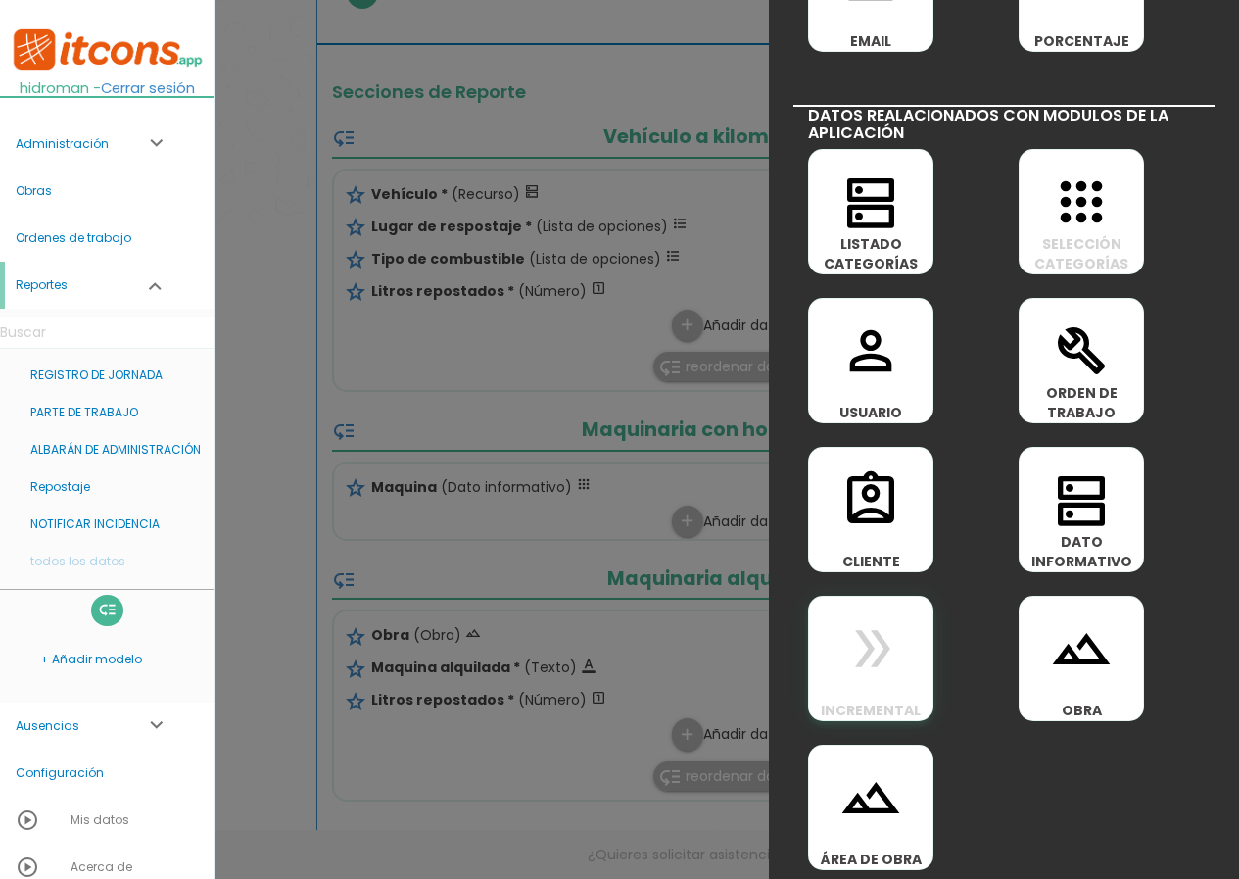
click at [891, 650] on icon "double_arrow" at bounding box center [871, 648] width 63 height 63
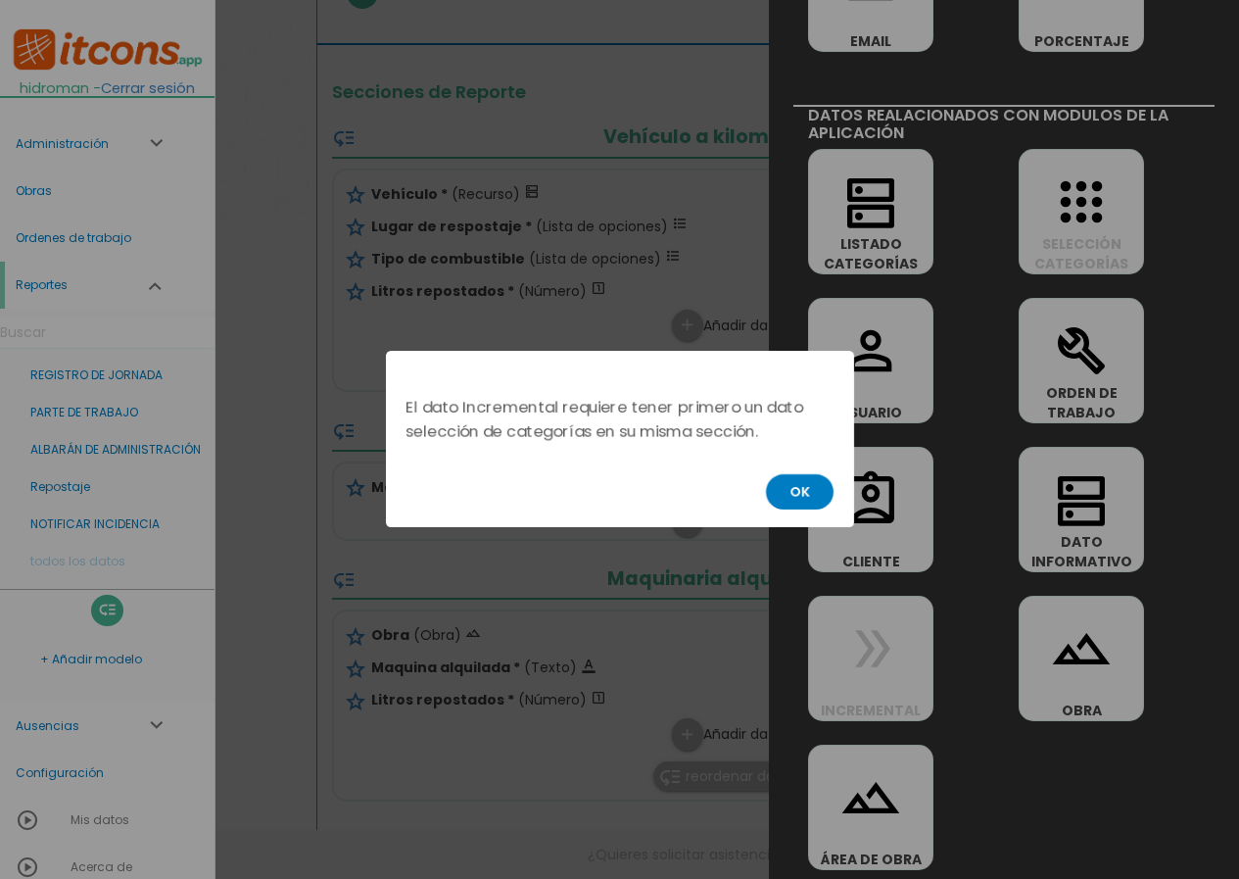
click at [781, 485] on button "OK" at bounding box center [800, 491] width 68 height 35
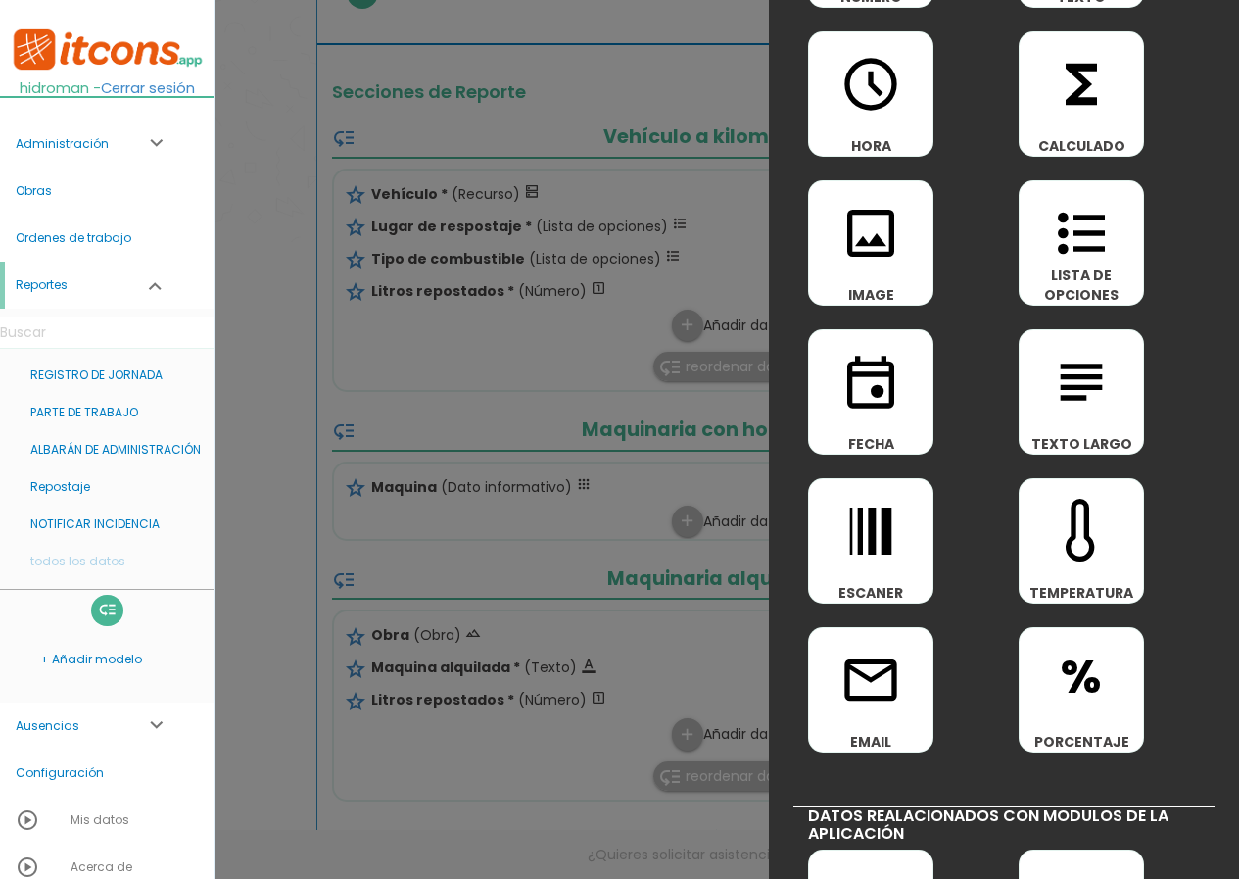
scroll to position [0, 0]
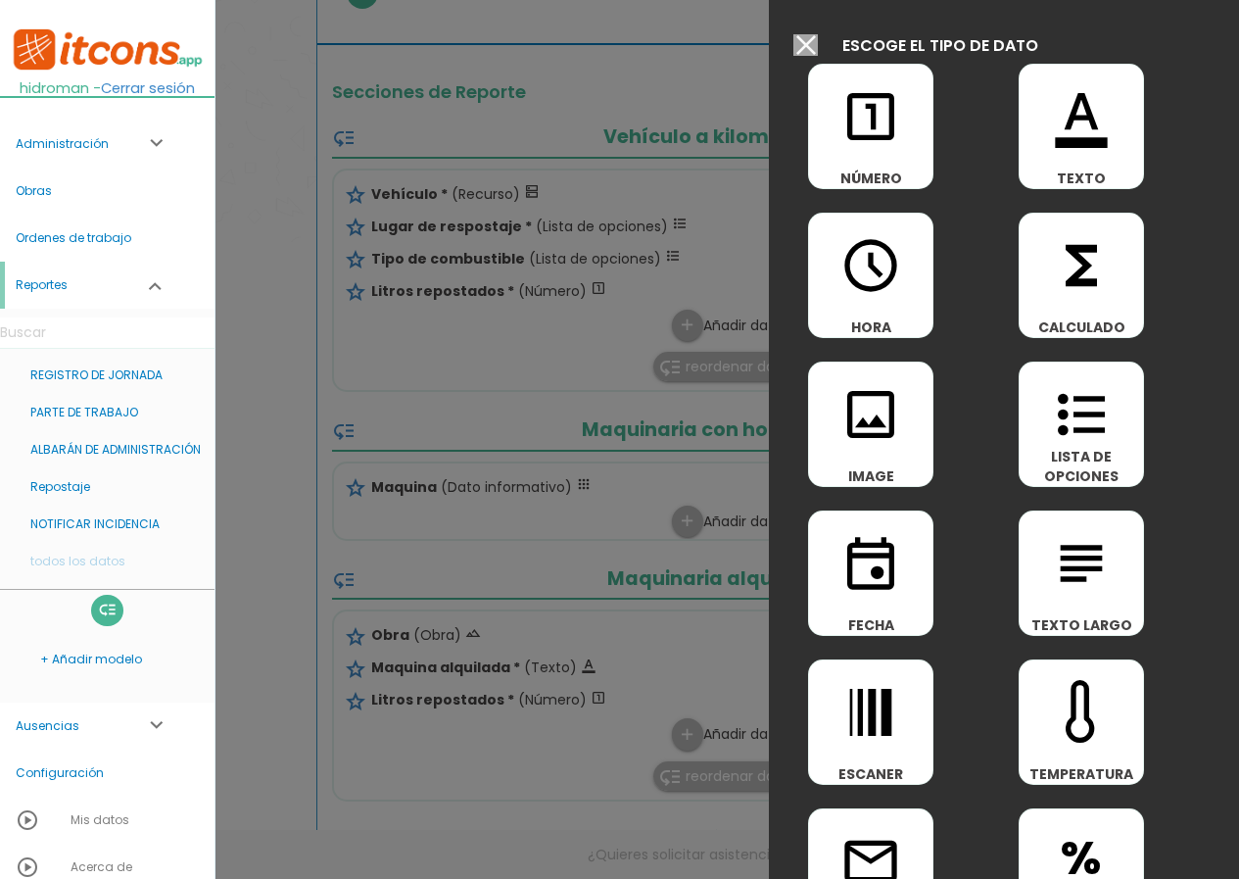
click at [810, 41] on input "Modelo sin Ordenes de trabajo" at bounding box center [806, 45] width 24 height 22
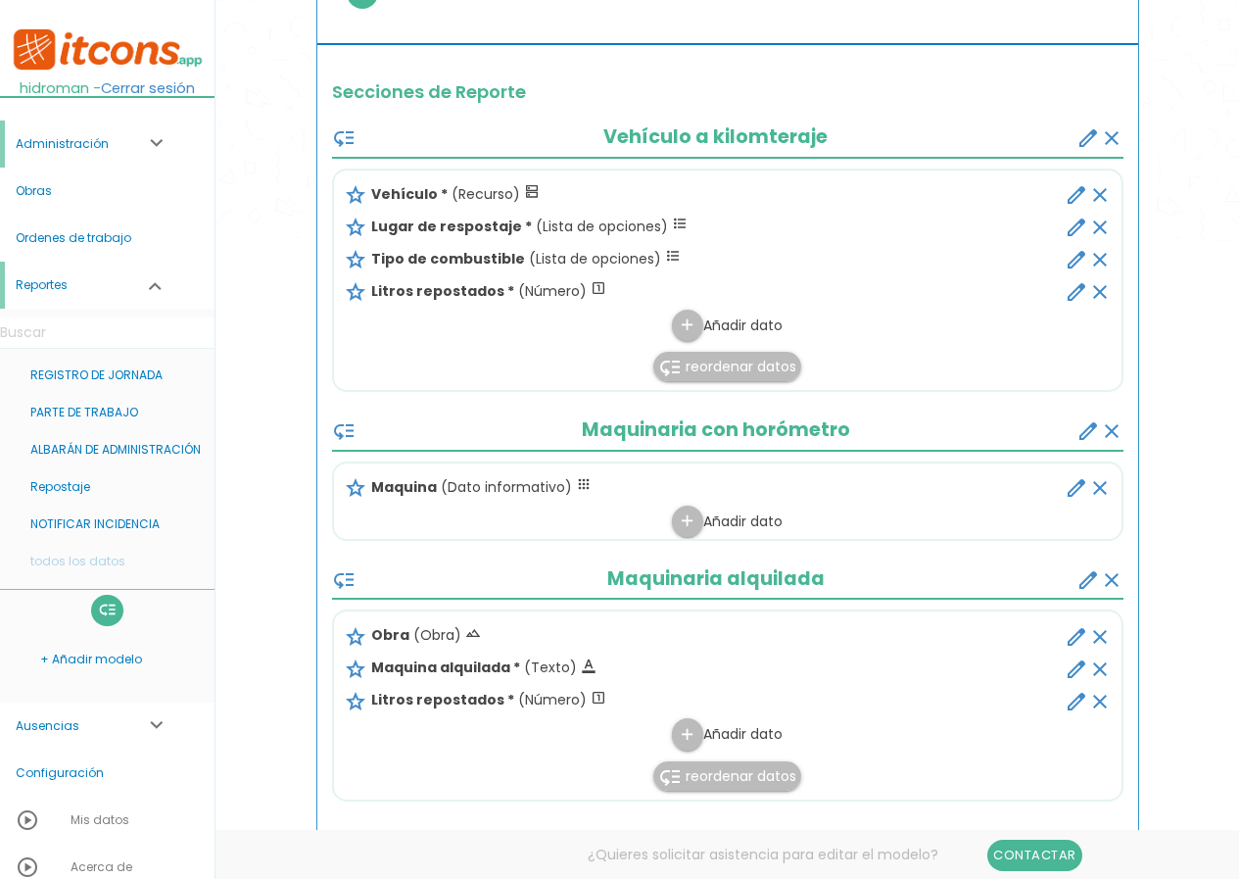
click at [134, 143] on link "Administración expand_more" at bounding box center [107, 144] width 215 height 47
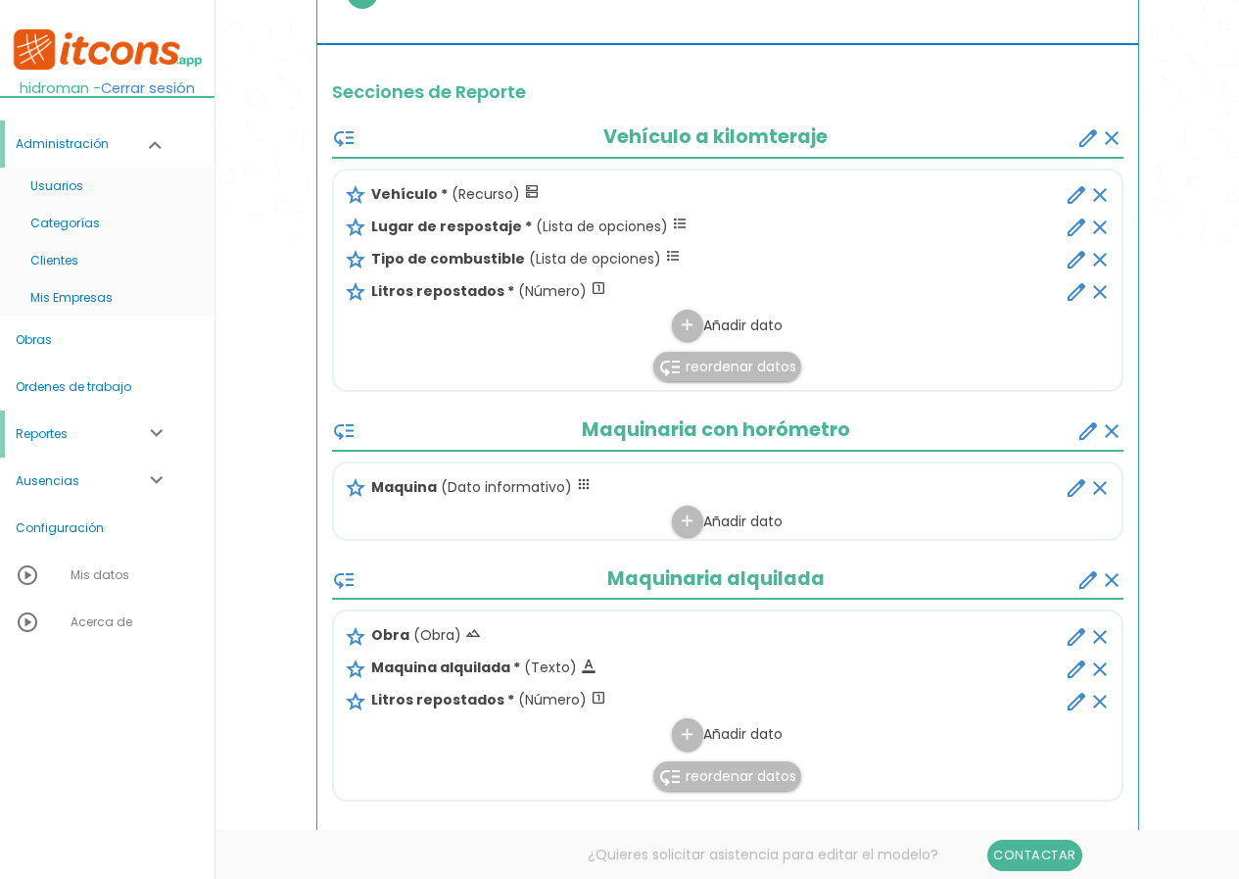
click at [112, 434] on link "Reportes expand_more" at bounding box center [107, 434] width 215 height 47
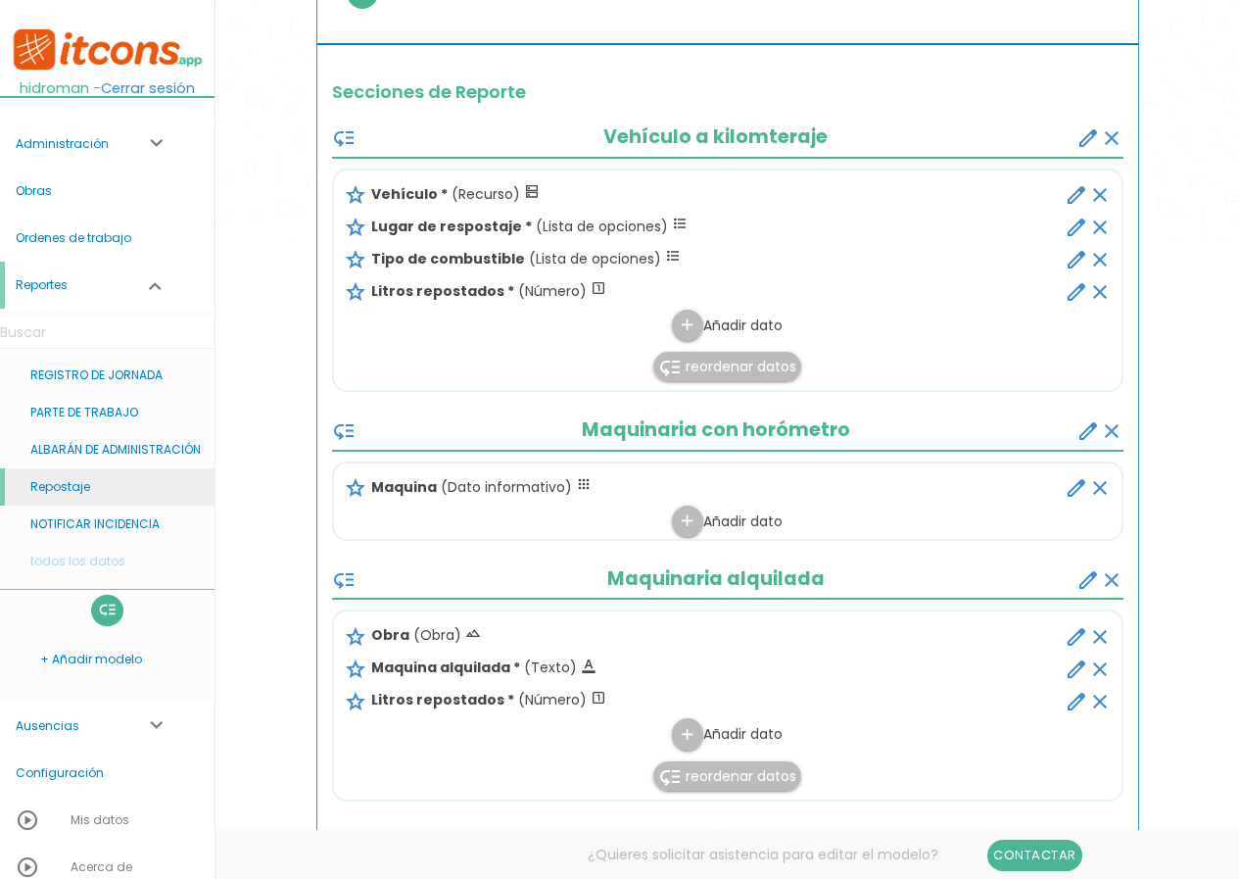
click at [78, 488] on link "Repostaje" at bounding box center [107, 486] width 215 height 37
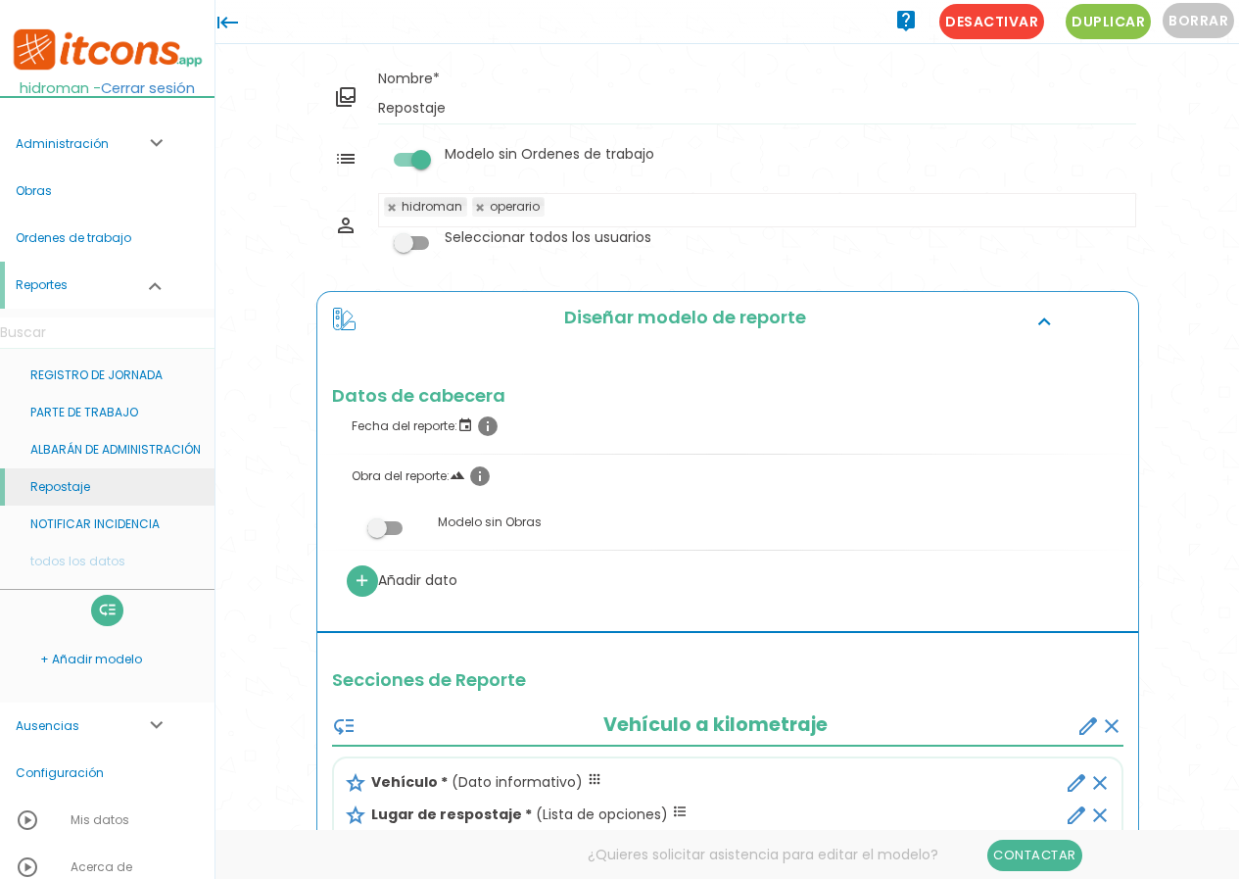
click at [85, 478] on link "Repostaje" at bounding box center [107, 486] width 215 height 37
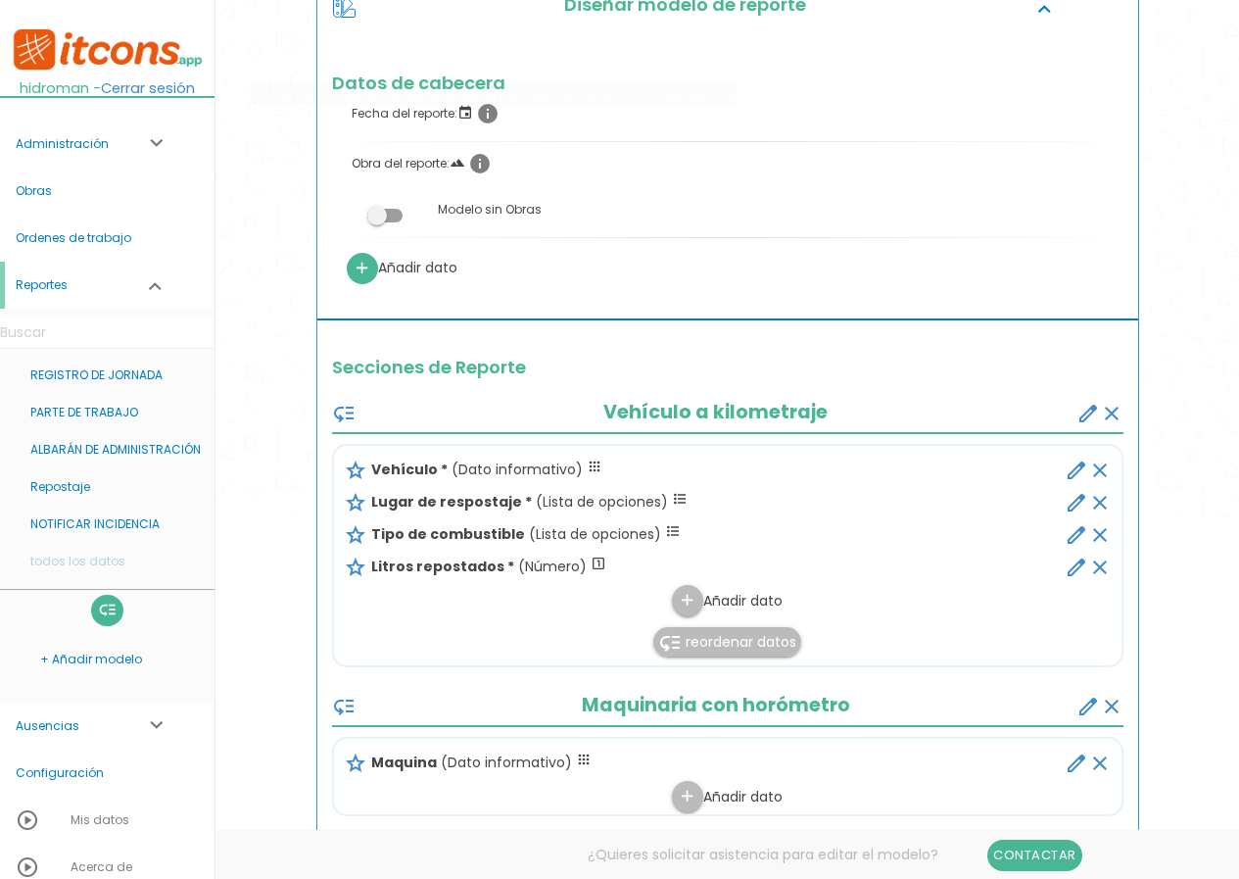
scroll to position [490, 0]
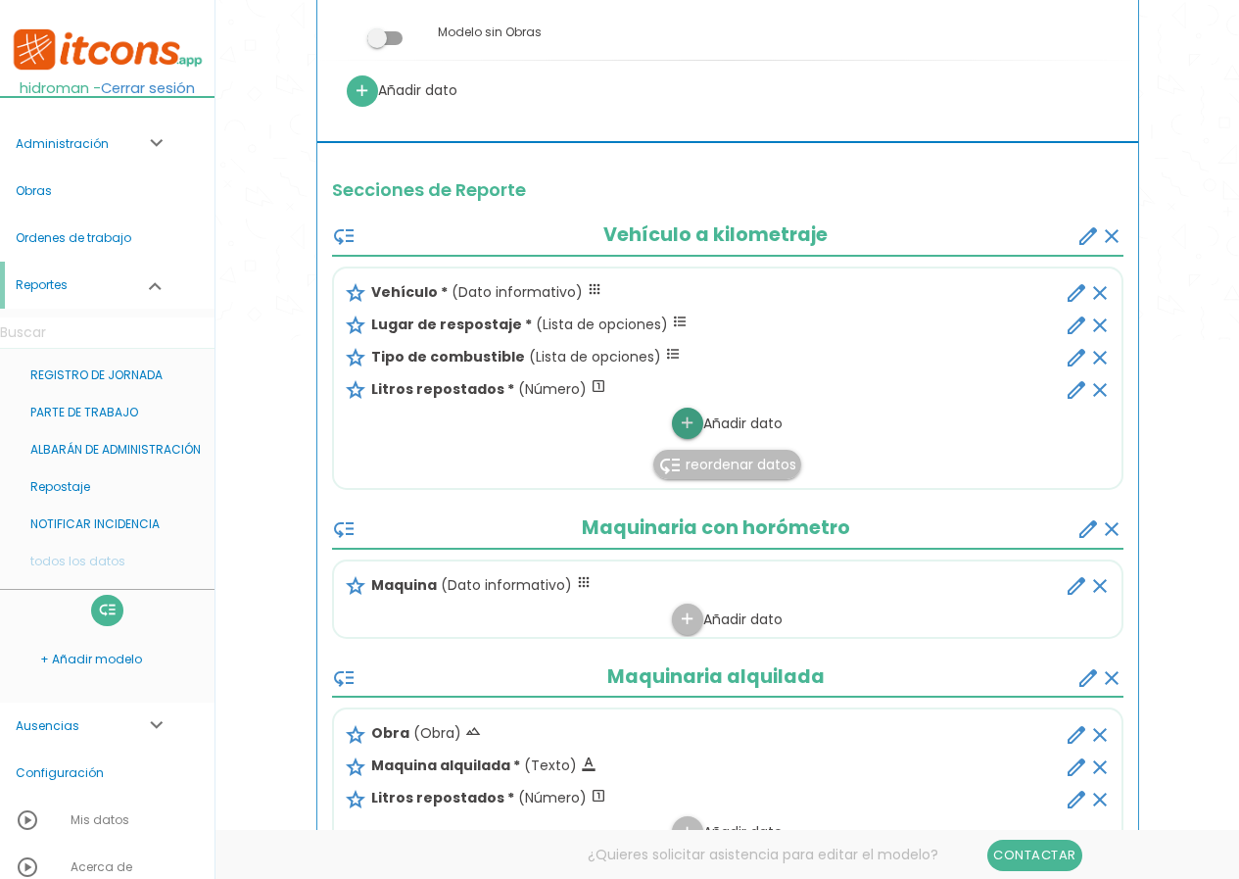
click at [681, 429] on icon "add" at bounding box center [687, 423] width 19 height 31
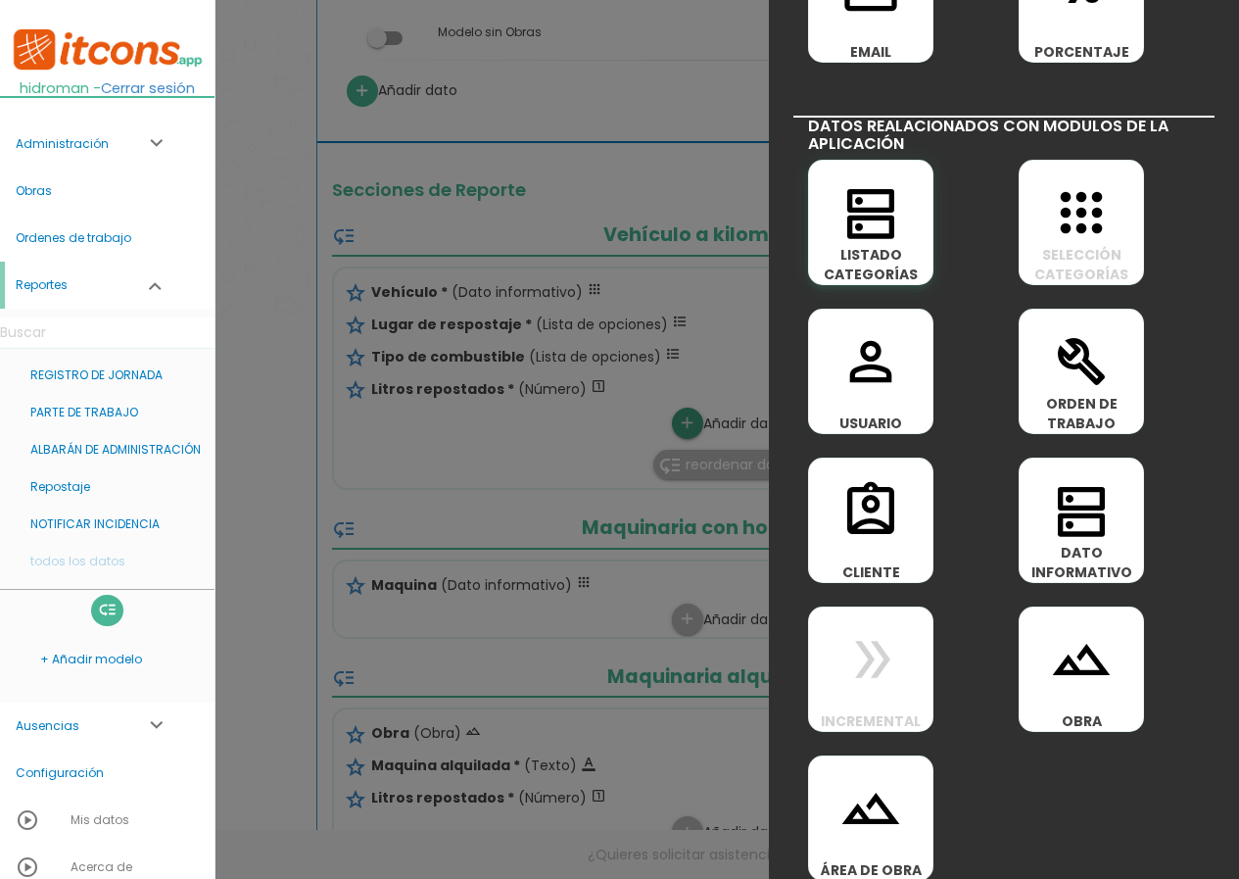
scroll to position [882, 0]
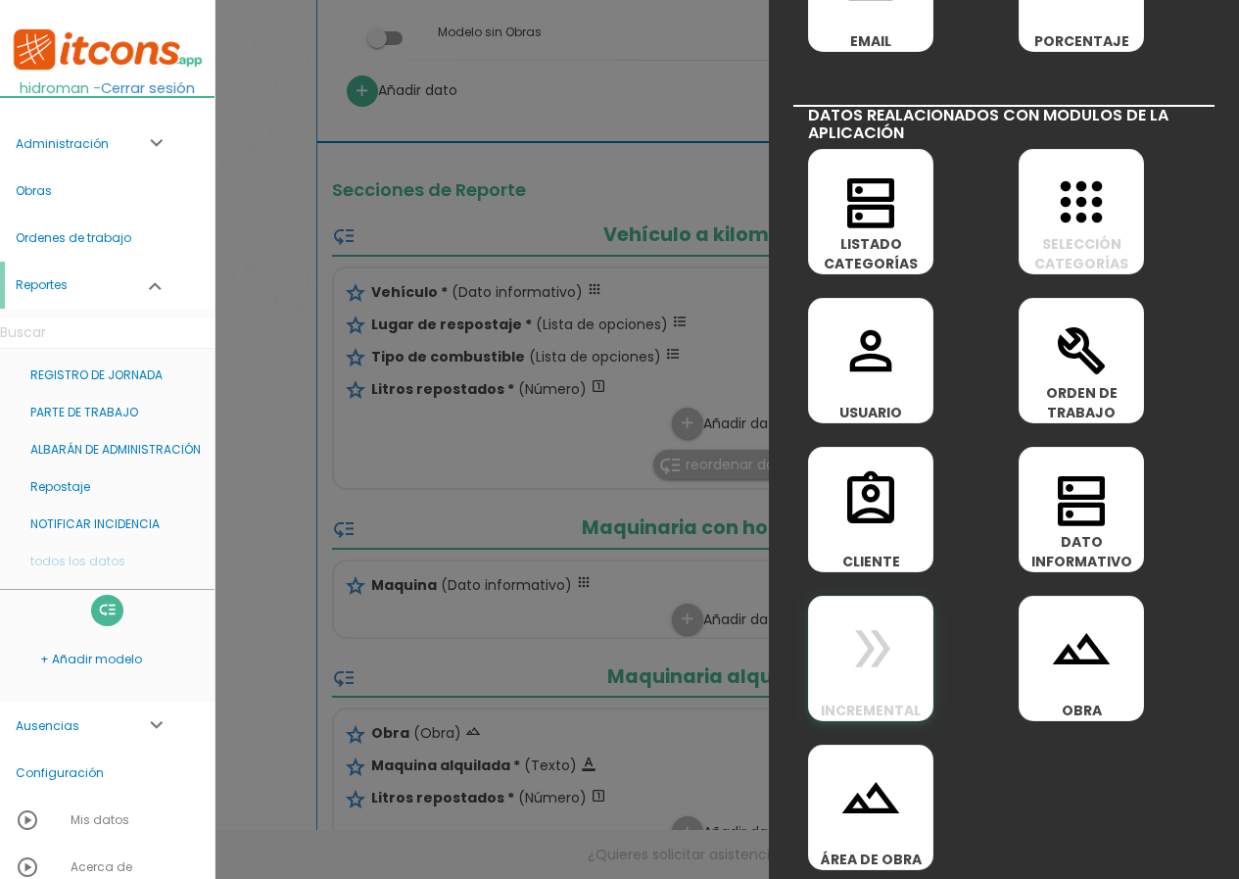
click at [880, 660] on icon "double_arrow" at bounding box center [871, 648] width 63 height 63
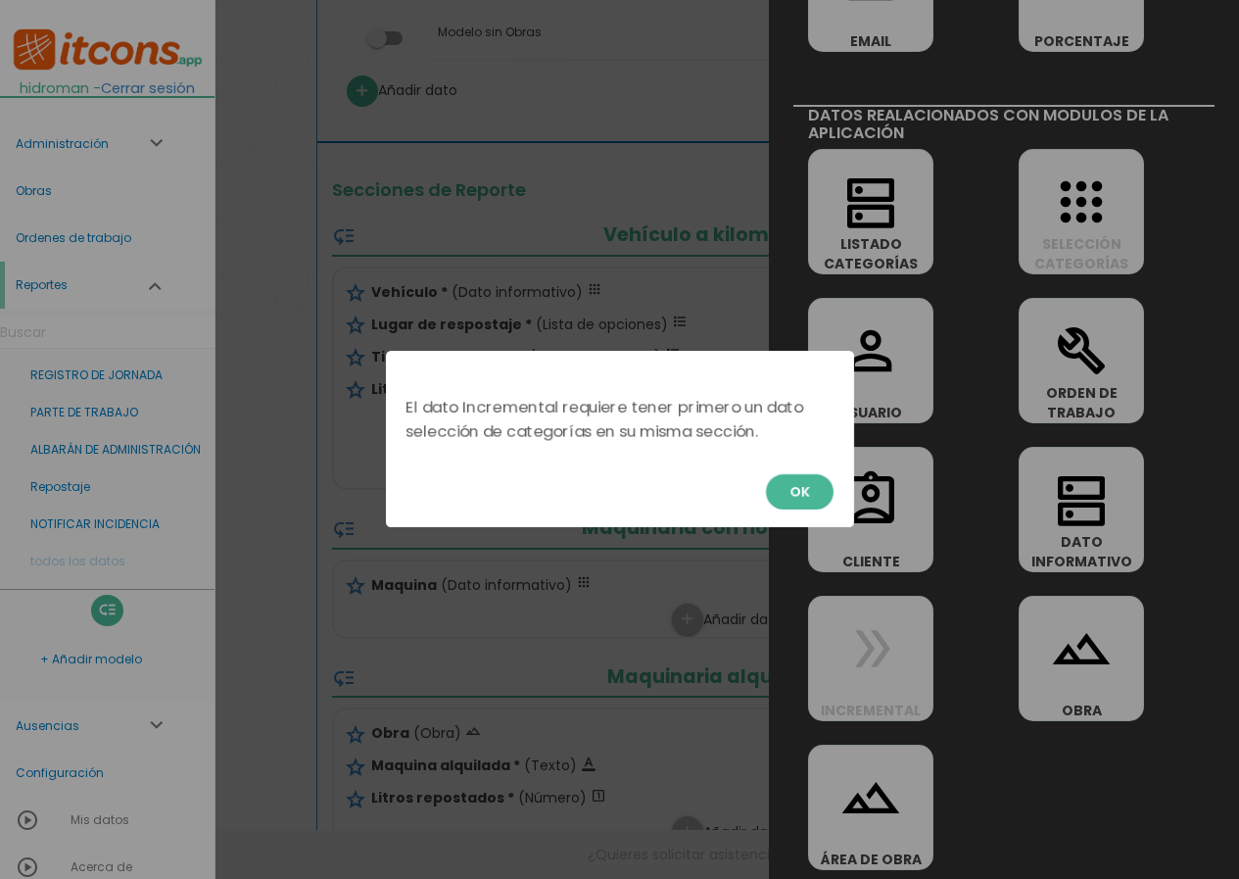
click at [779, 505] on button "OK" at bounding box center [800, 491] width 68 height 35
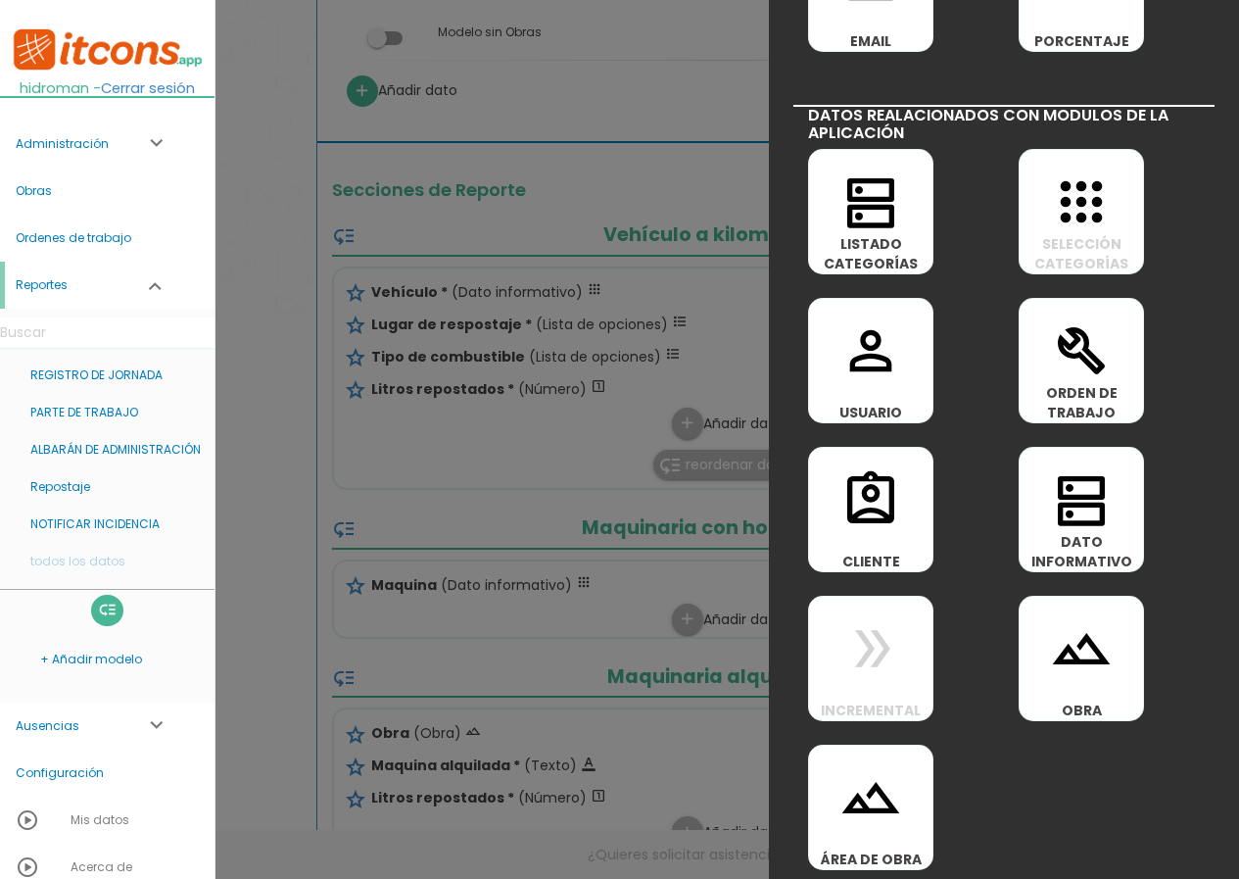
click at [562, 426] on div at bounding box center [619, 330] width 1239 height 1098
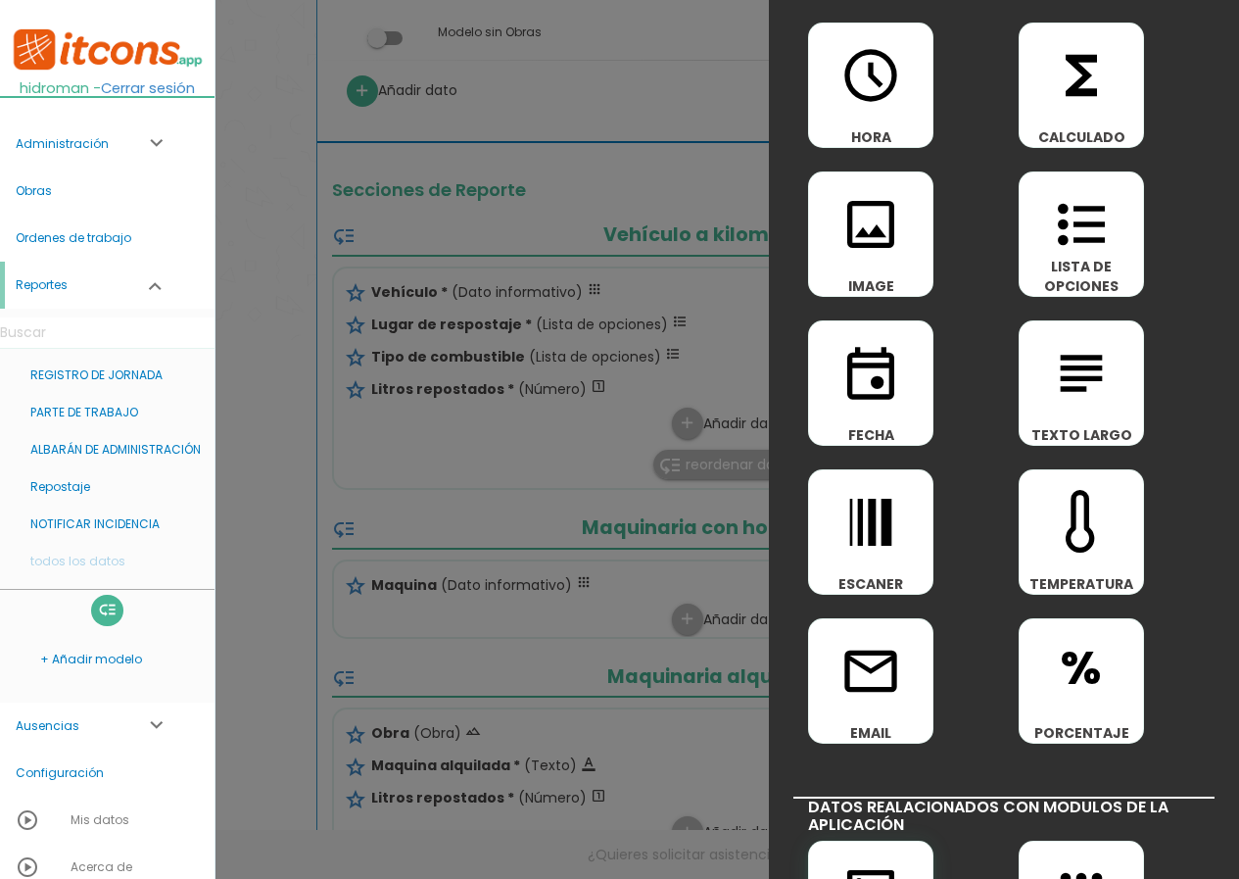
scroll to position [0, 0]
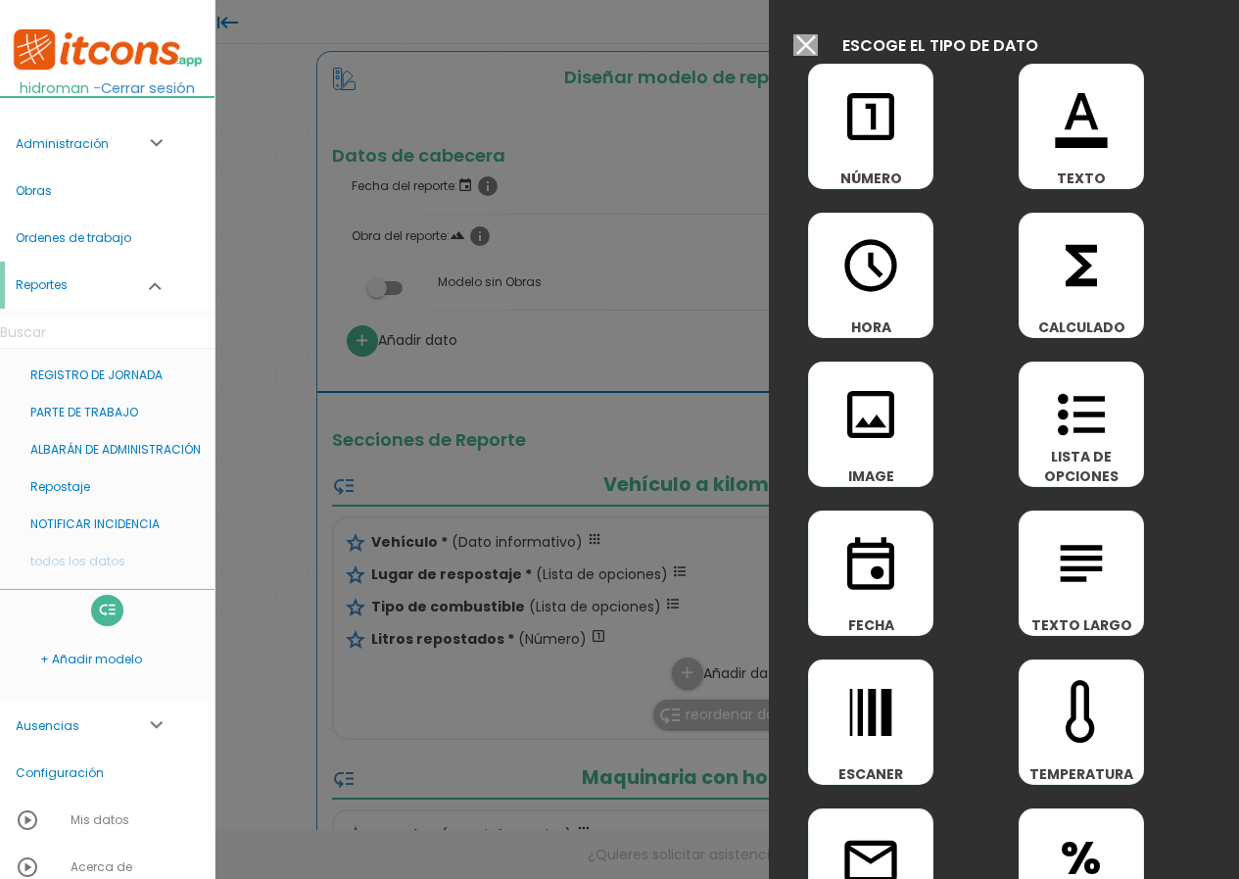
click at [805, 46] on input "Modelo sin Ordenes de trabajo" at bounding box center [806, 45] width 24 height 22
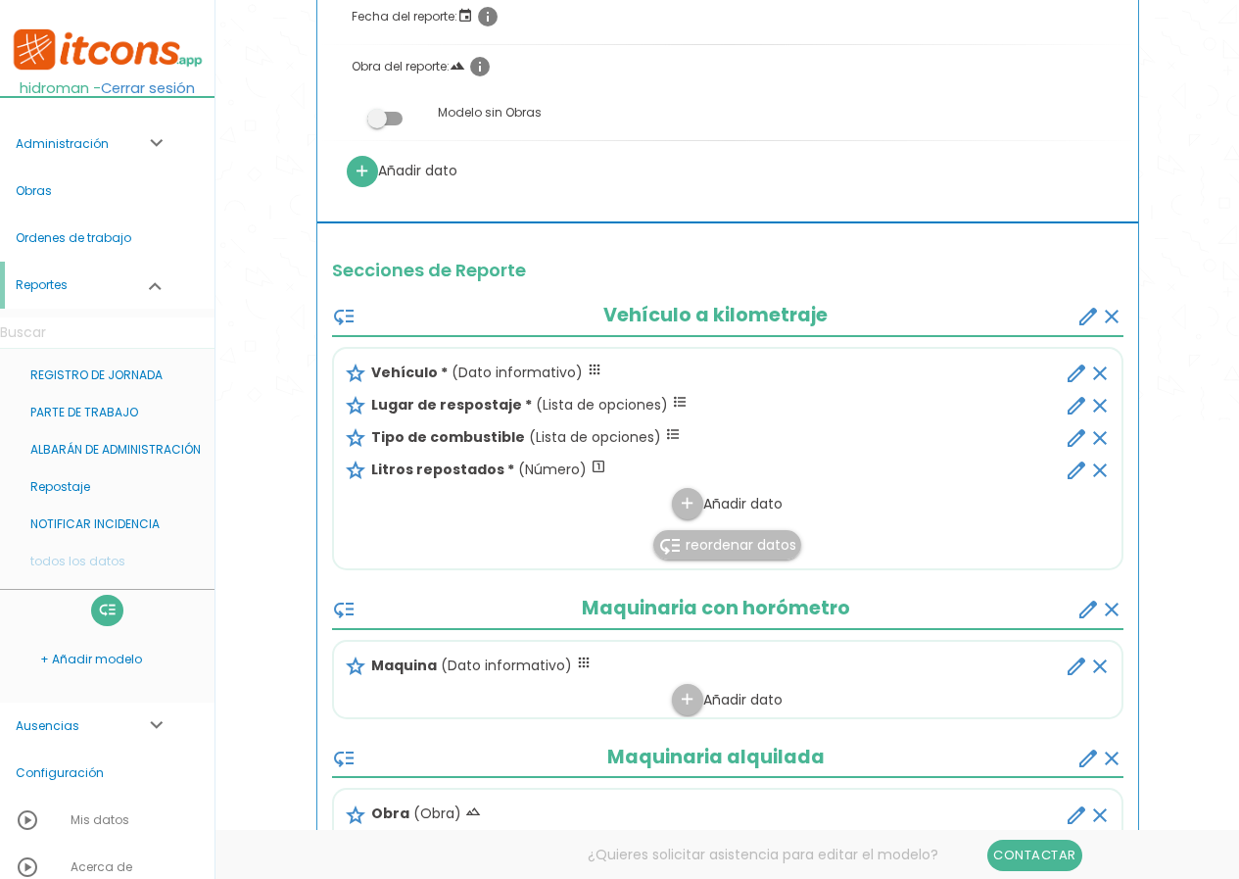
scroll to position [490, 0]
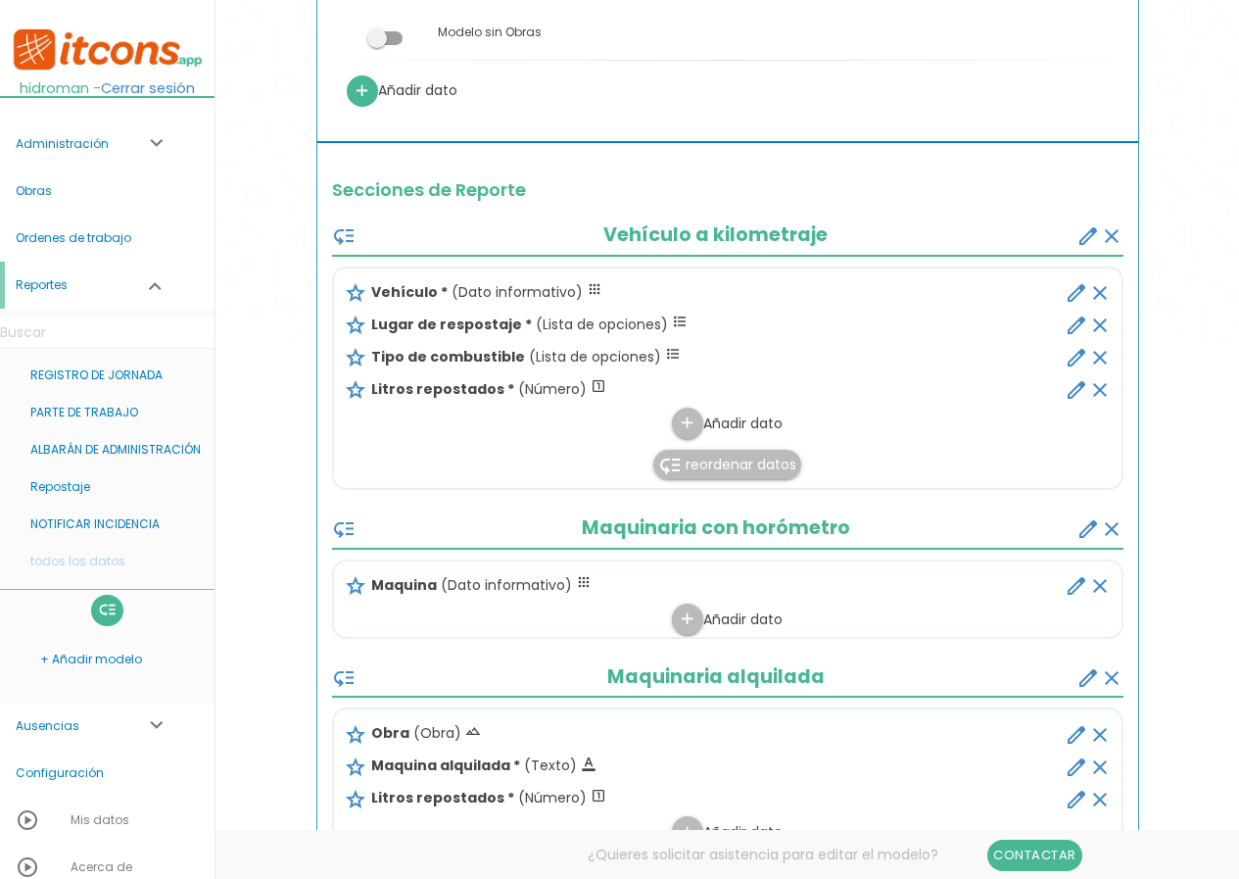
click at [1074, 289] on icon "edit" at bounding box center [1077, 293] width 24 height 24
select select "6"
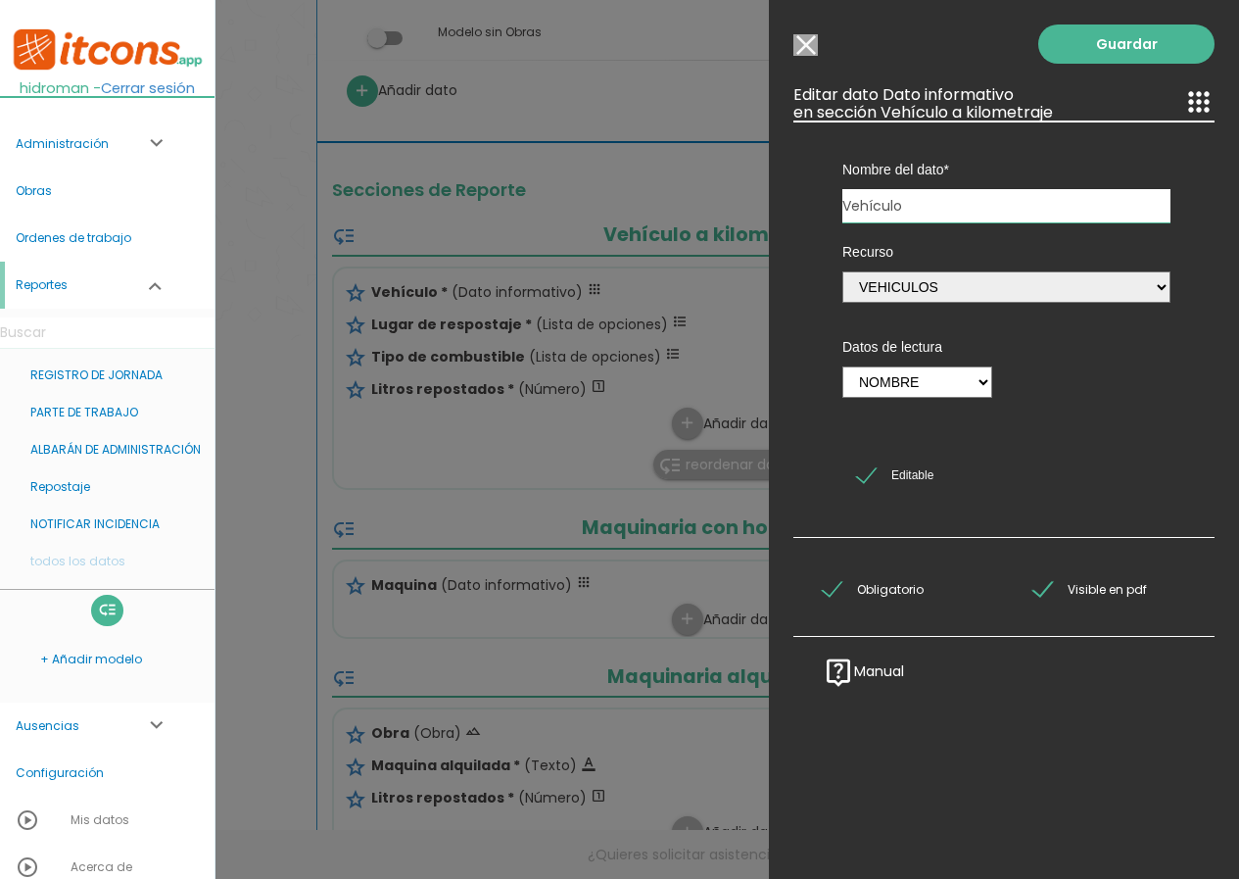
click at [862, 474] on span "Editable" at bounding box center [895, 475] width 76 height 24
click at [0, 0] on input "Editable" at bounding box center [0, 0] width 0 height 0
click at [862, 474] on span "Editable" at bounding box center [895, 475] width 76 height 24
click at [0, 0] on input "Editable" at bounding box center [0, 0] width 0 height 0
click at [862, 474] on span "Editable" at bounding box center [895, 475] width 76 height 24
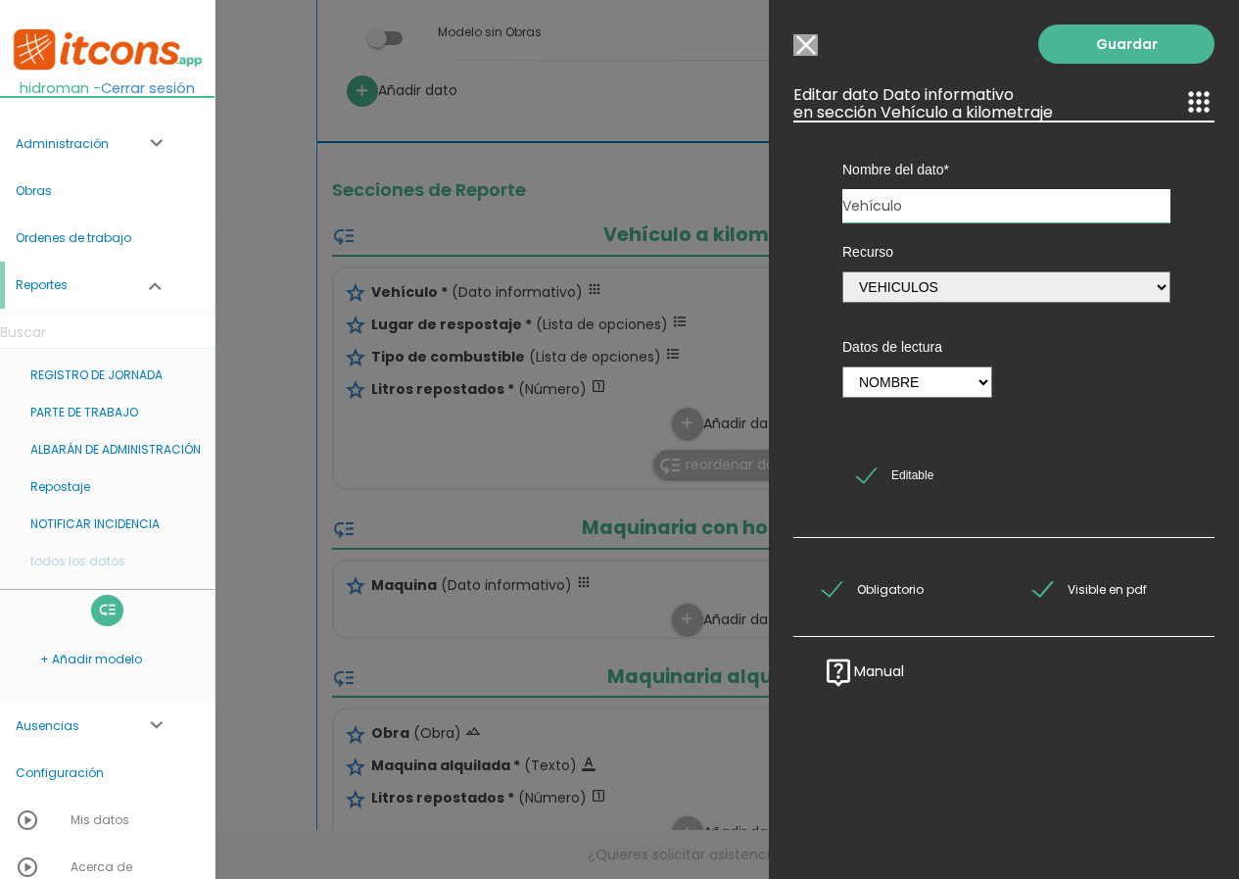
click at [0, 0] on input "Editable" at bounding box center [0, 0] width 0 height 0
click at [862, 474] on span "Editable" at bounding box center [895, 475] width 76 height 24
click at [0, 0] on input "Editable" at bounding box center [0, 0] width 0 height 0
click at [811, 51] on input "Modelo sin Ordenes de trabajo" at bounding box center [806, 45] width 24 height 22
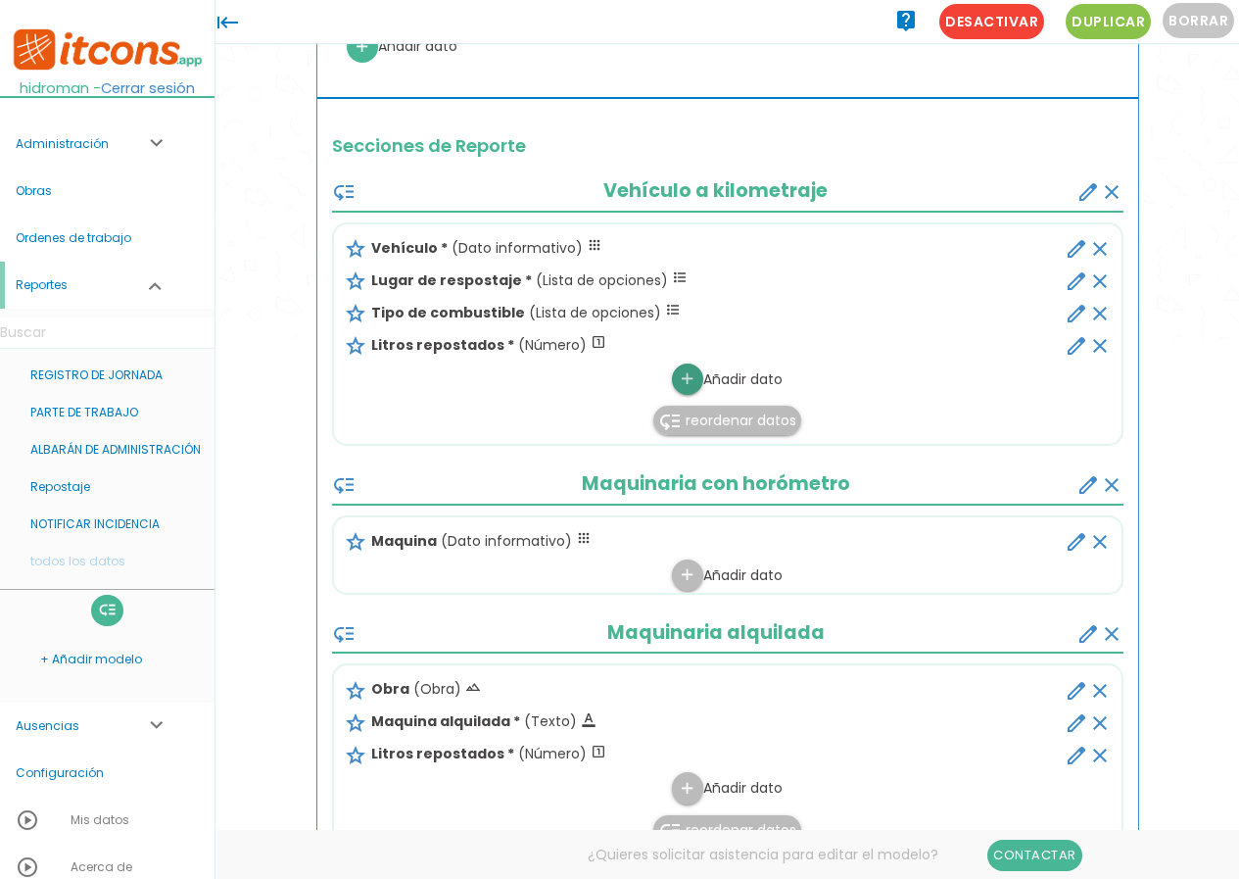
click at [693, 382] on icon "add" at bounding box center [687, 378] width 19 height 31
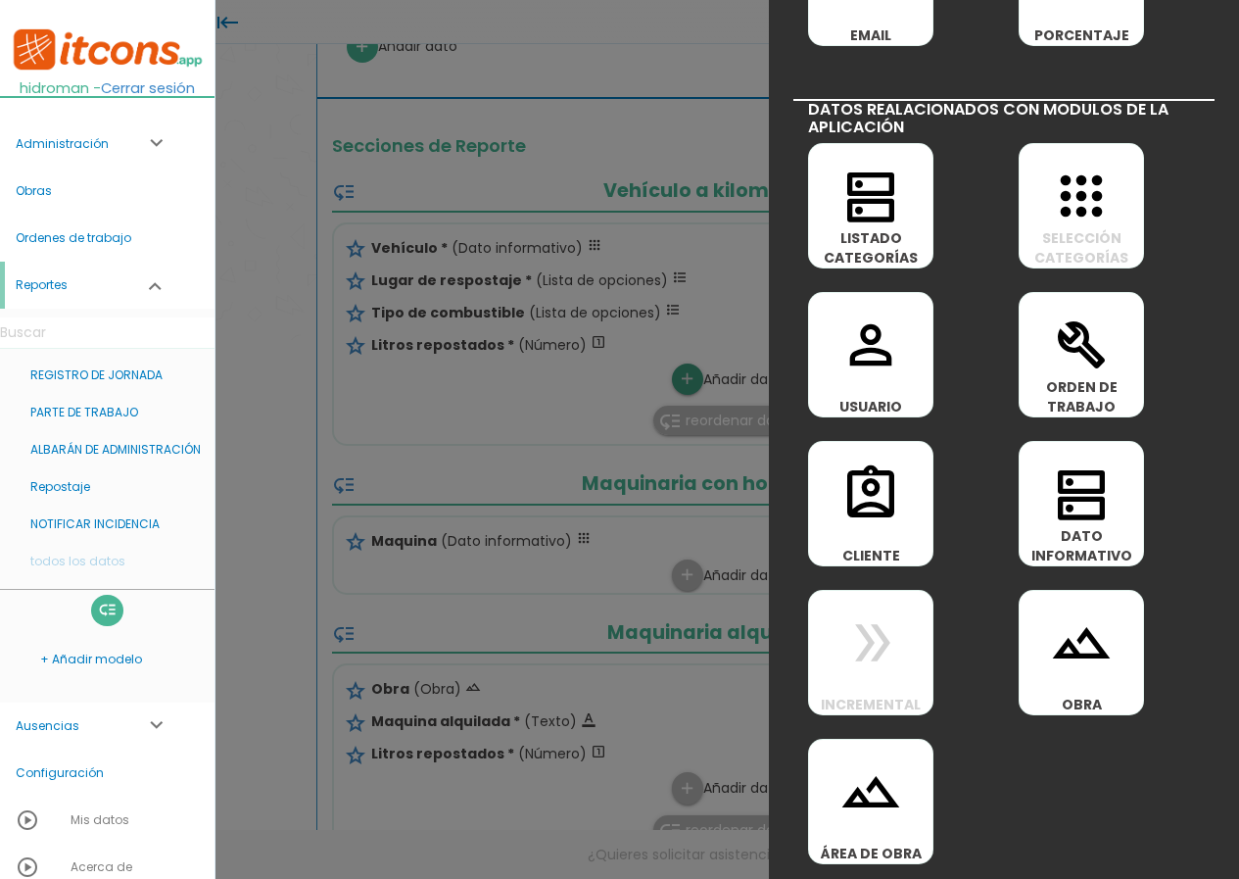
scroll to position [889, 0]
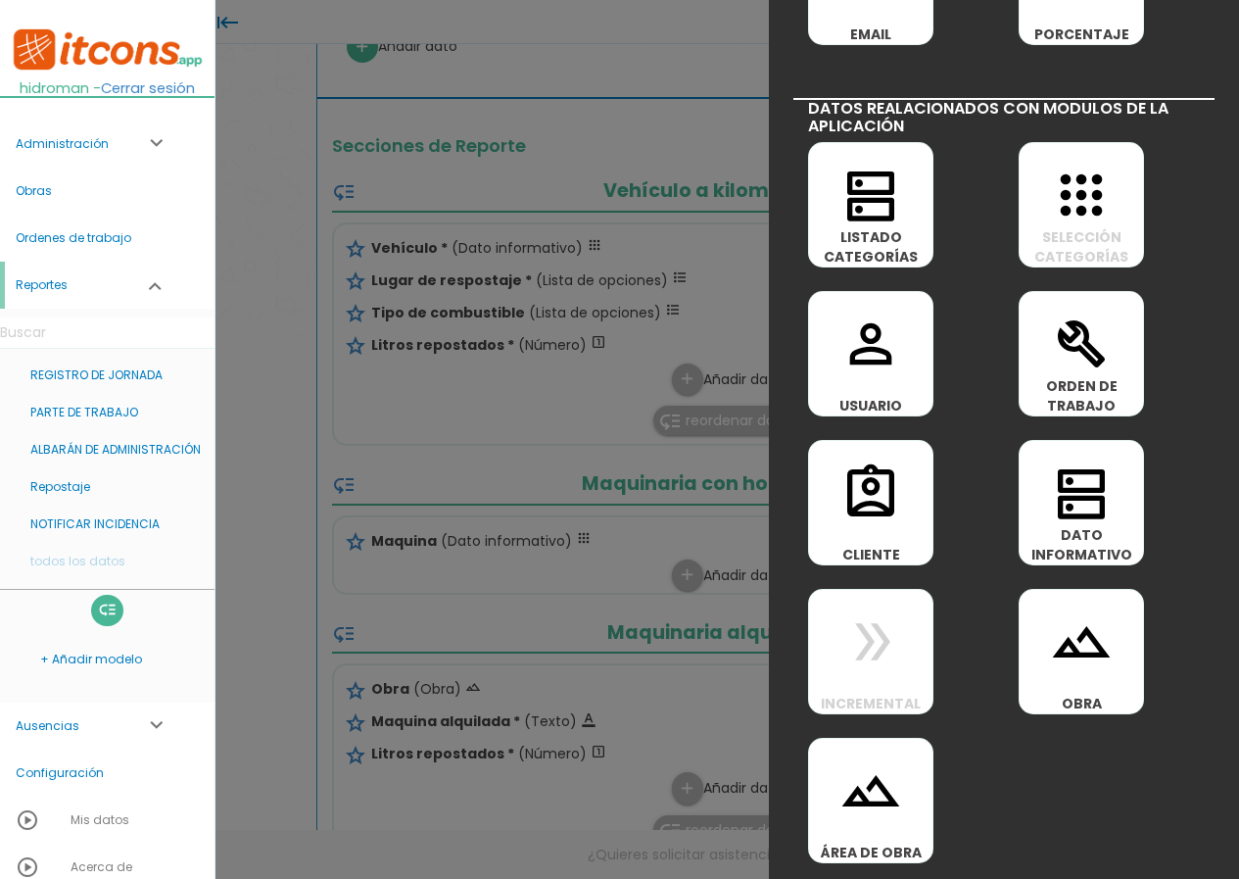
click at [610, 387] on div at bounding box center [619, 330] width 1239 height 1098
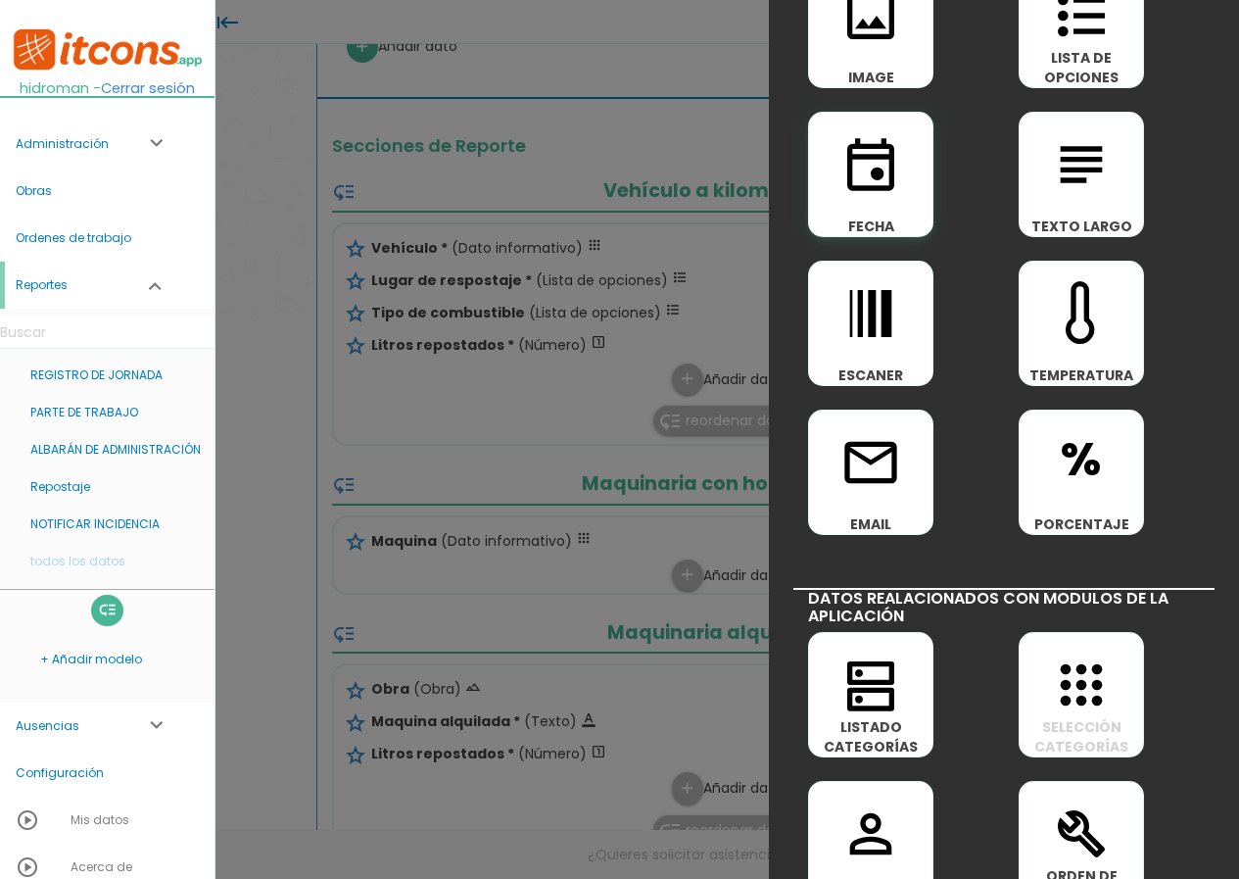
scroll to position [0, 0]
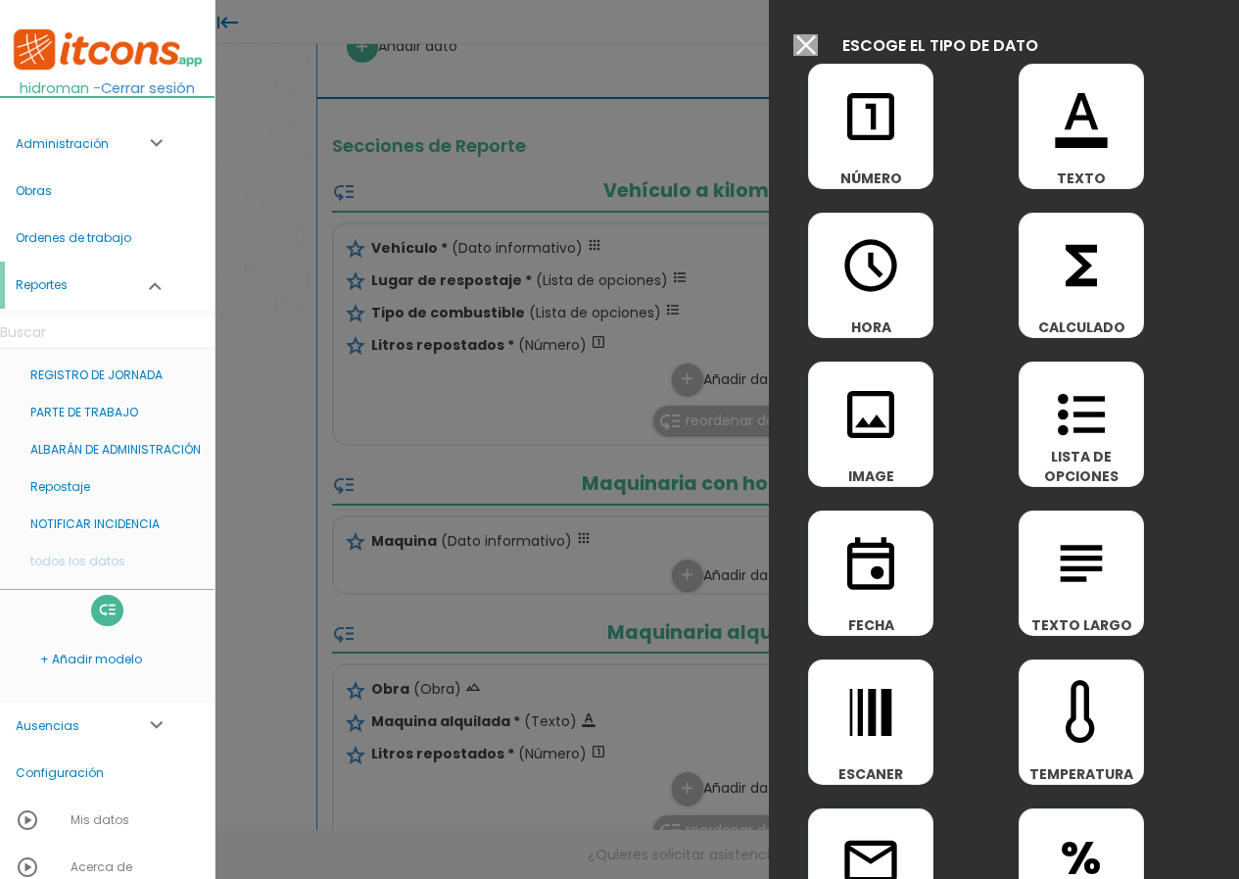
click at [802, 51] on input "Modelo sin Ordenes de trabajo" at bounding box center [806, 45] width 24 height 22
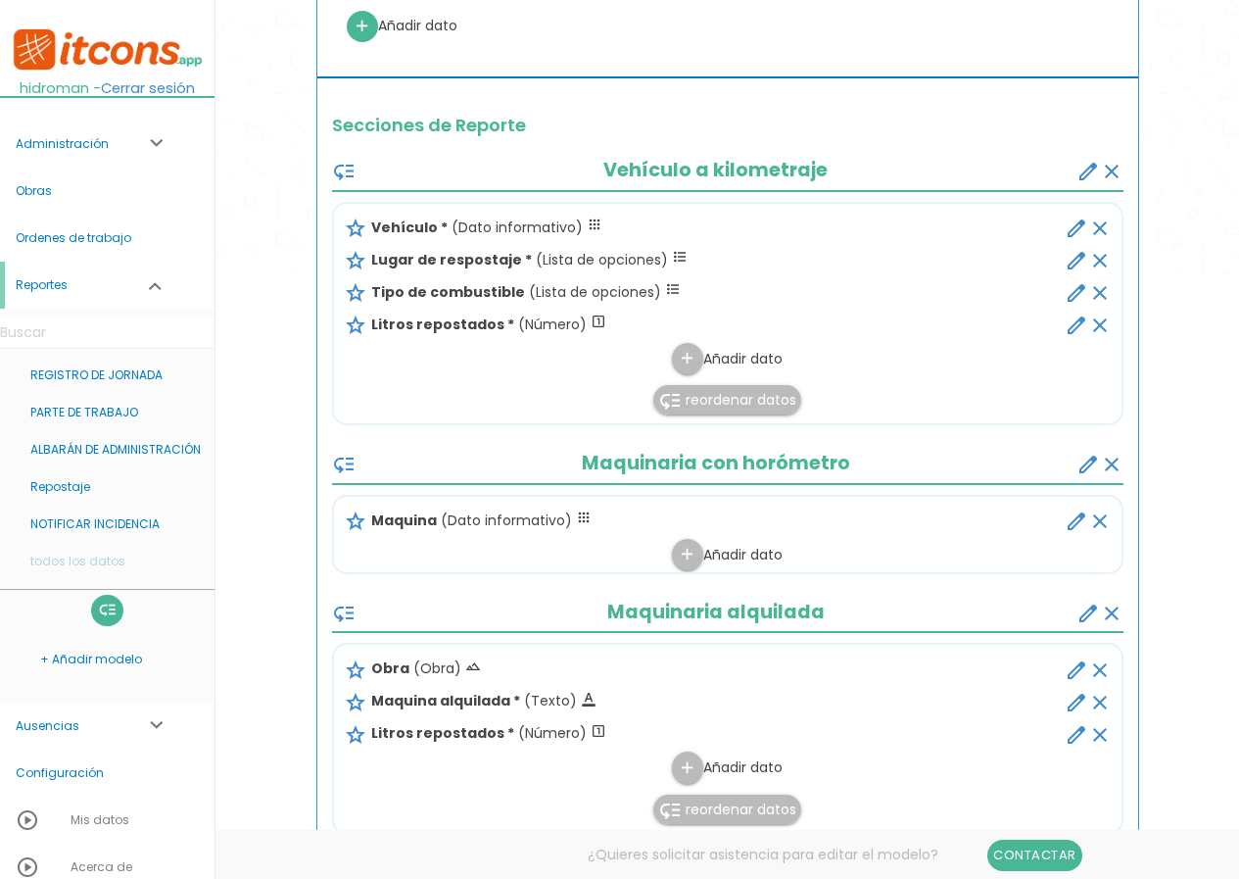
scroll to position [588, 0]
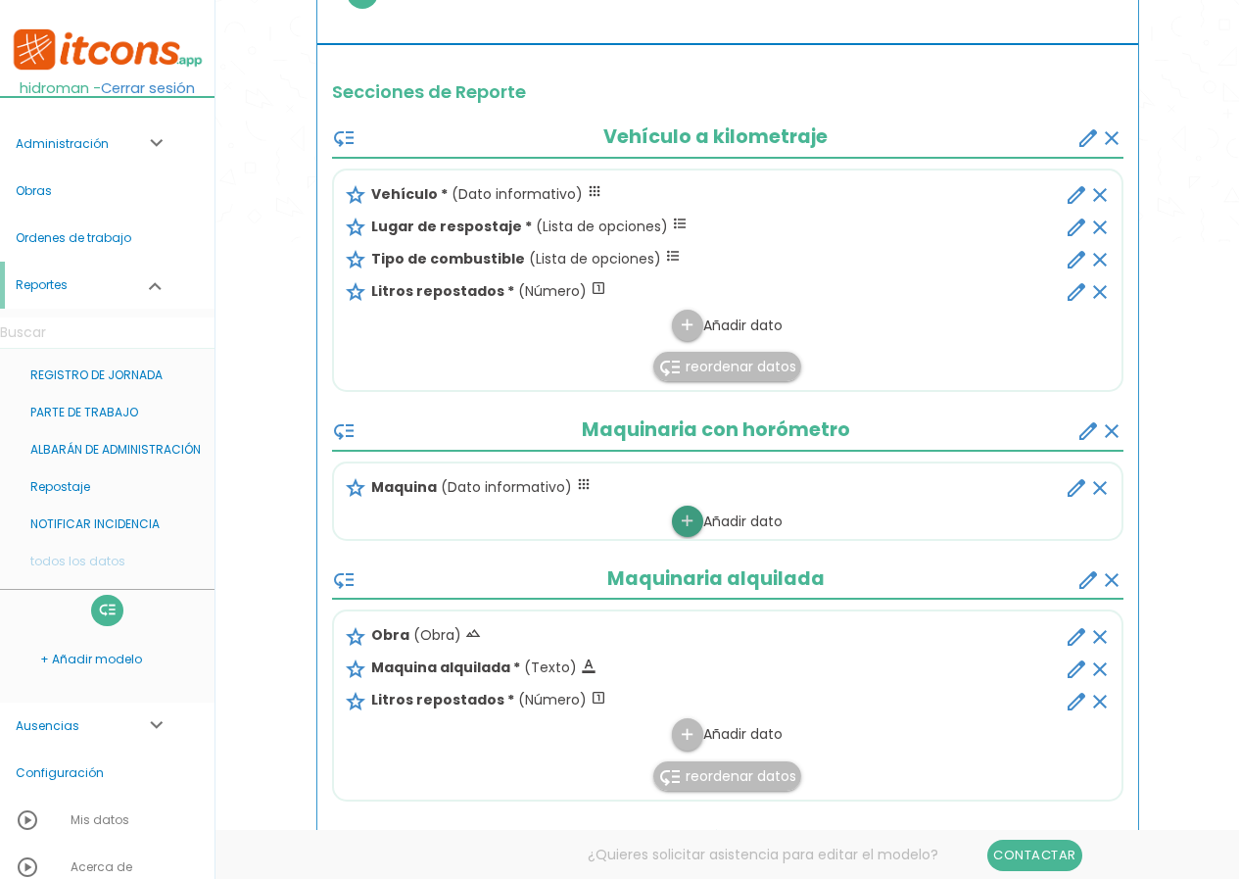
click at [690, 527] on icon "add" at bounding box center [687, 521] width 19 height 31
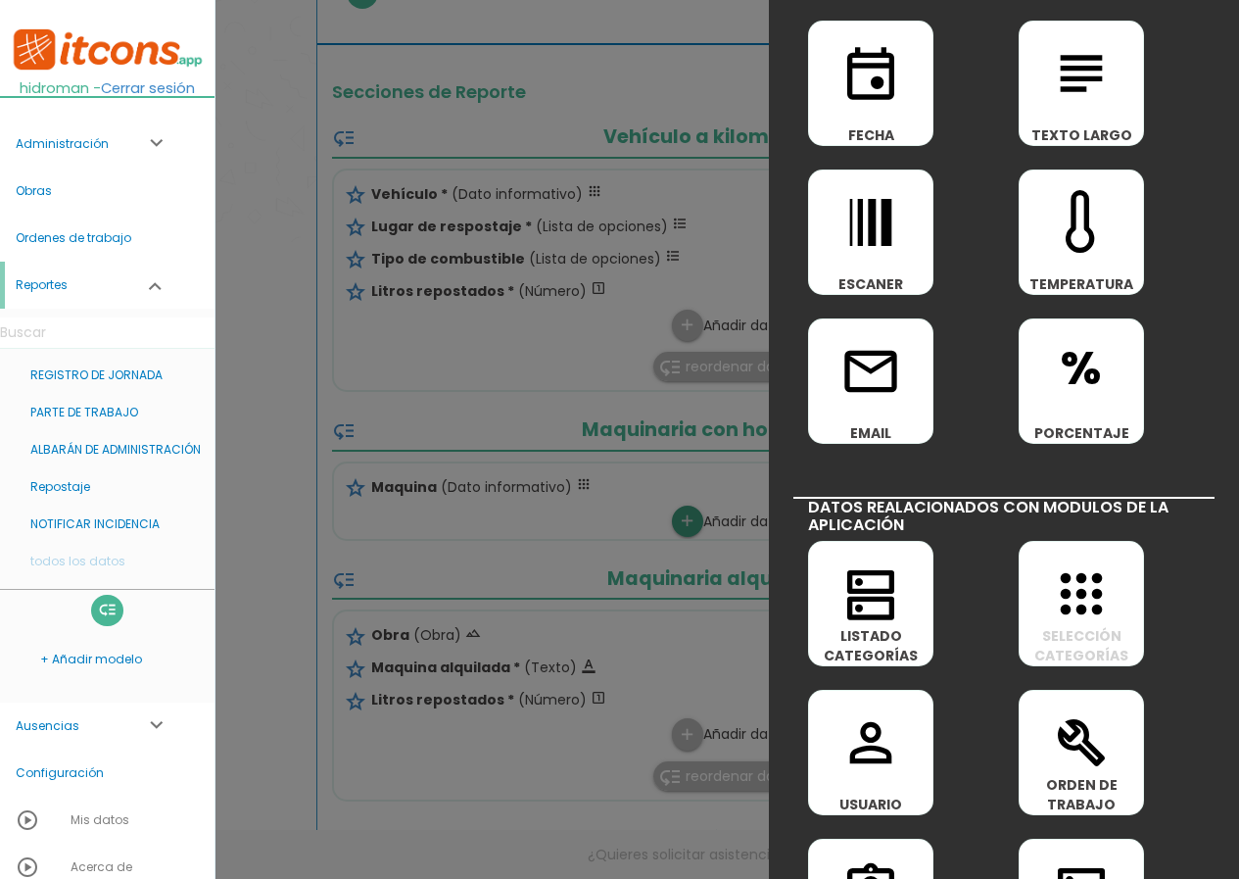
scroll to position [882, 0]
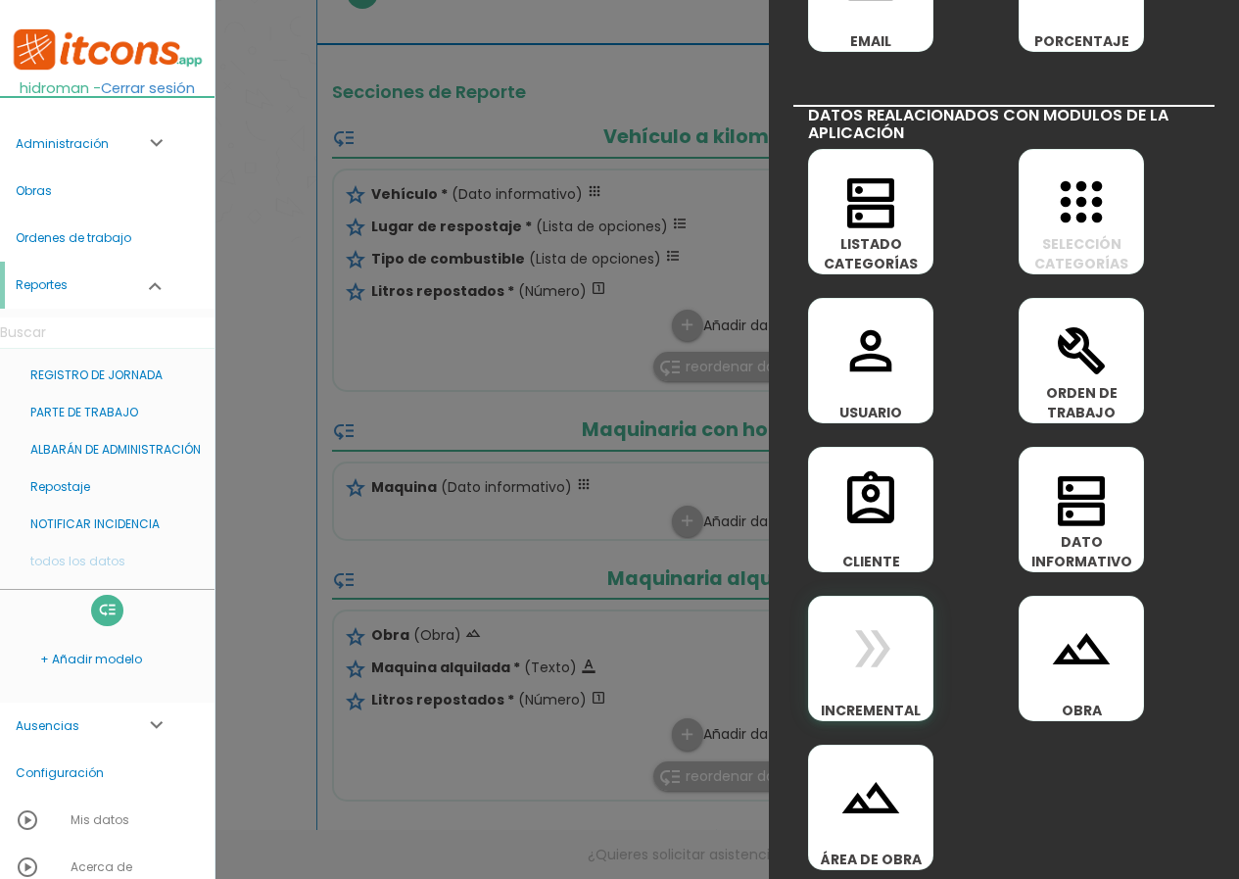
click at [873, 644] on icon "double_arrow" at bounding box center [871, 648] width 63 height 63
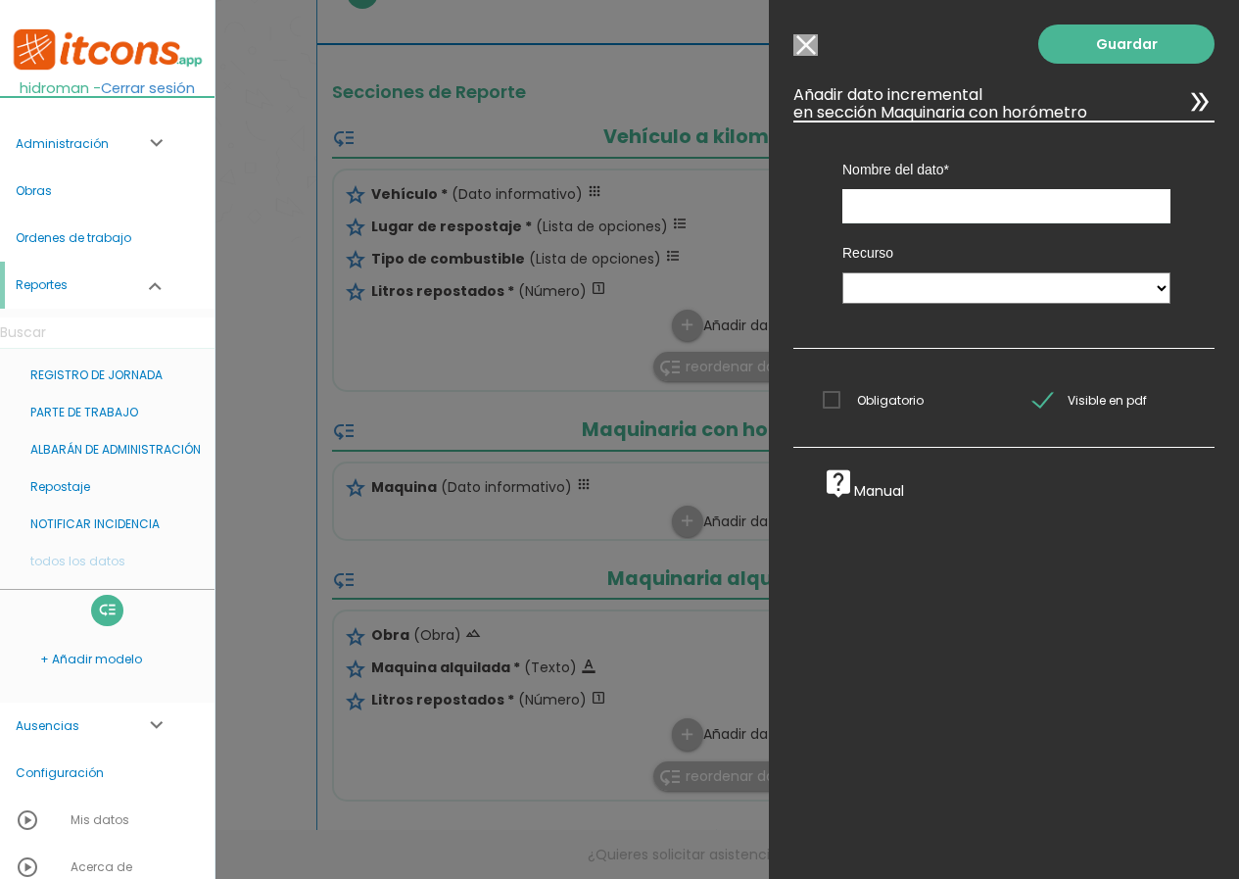
scroll to position [0, 0]
click at [901, 288] on select "Maquinaria con horómetro" at bounding box center [1007, 287] width 328 height 31
click at [801, 44] on input "Modelo sin Ordenes de trabajo" at bounding box center [806, 45] width 24 height 22
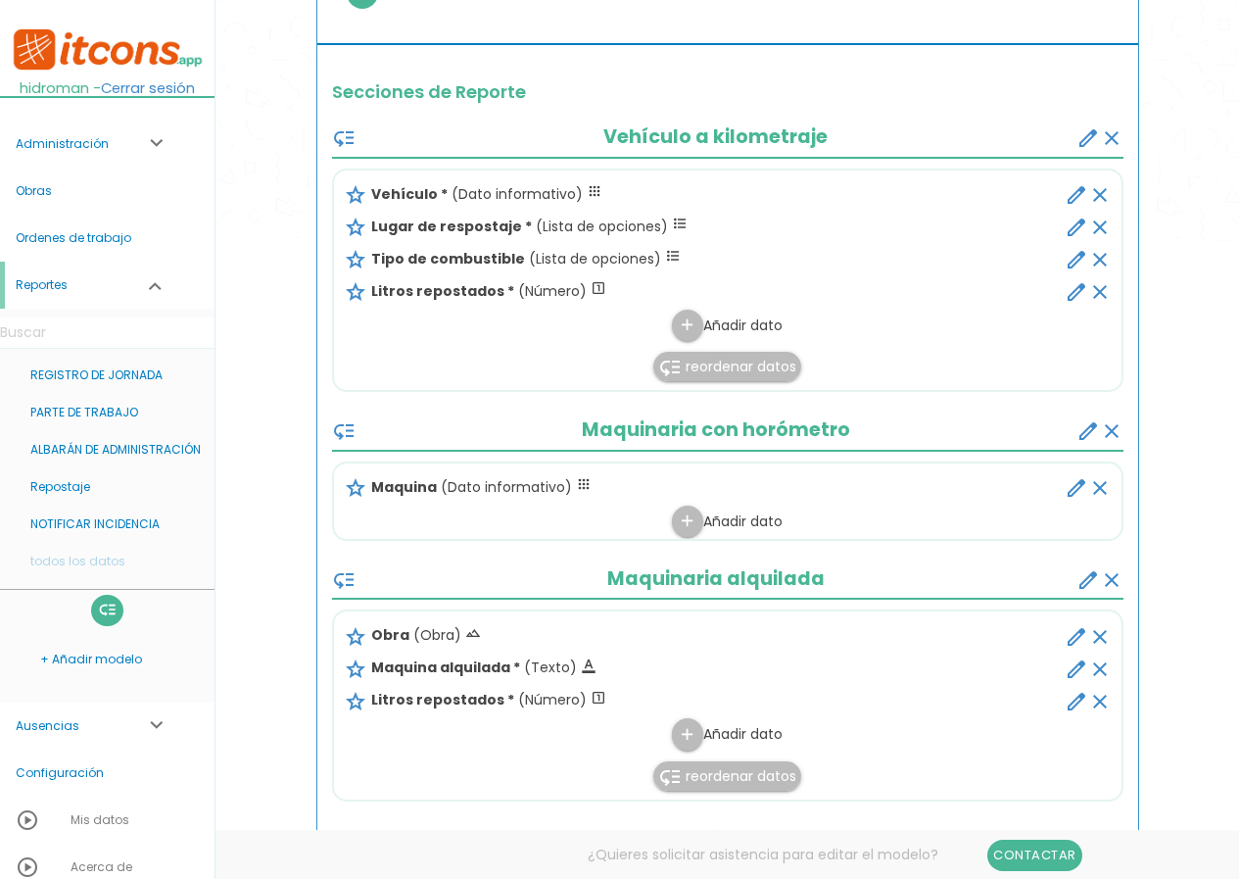
click at [1070, 487] on icon "edit" at bounding box center [1077, 488] width 24 height 24
select select "2"
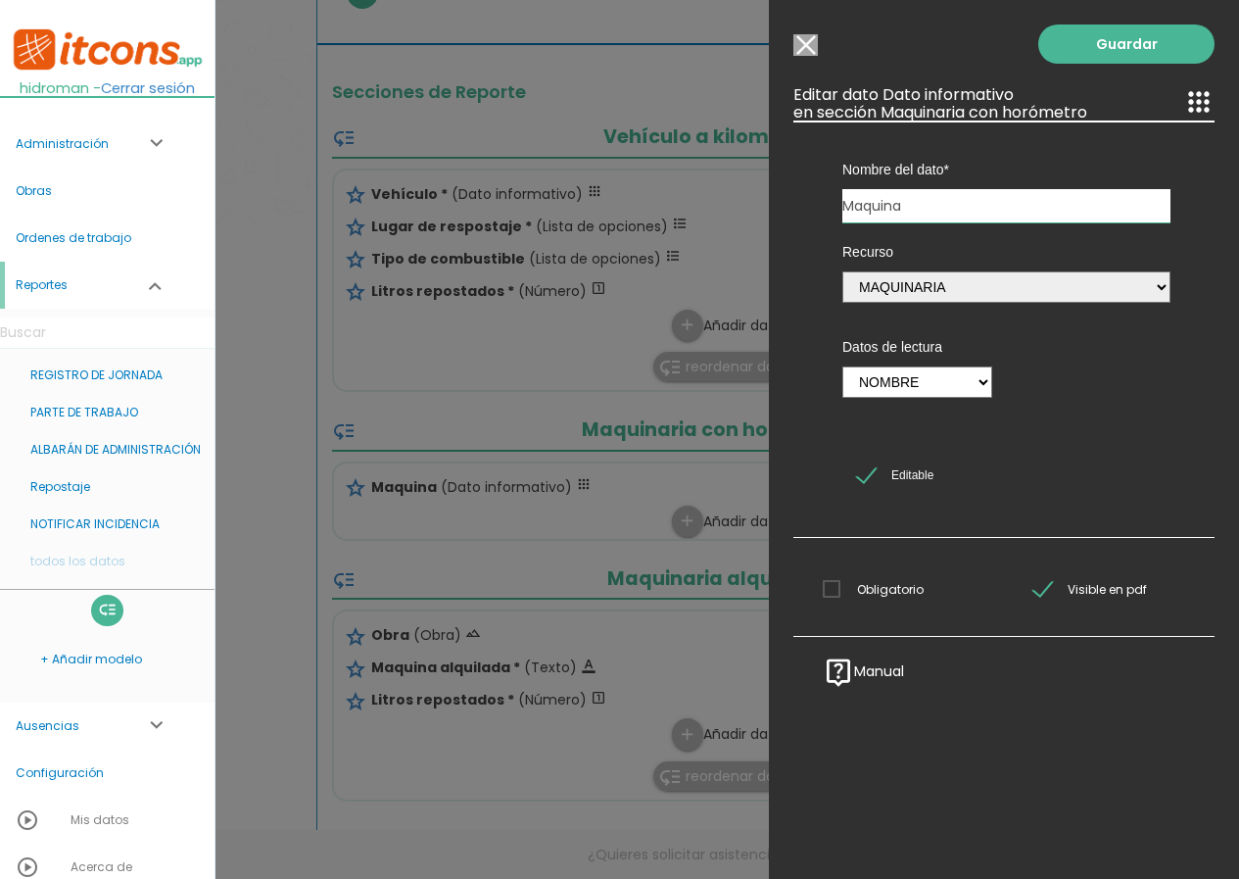
click at [802, 47] on input "Modelo sin Ordenes de trabajo" at bounding box center [806, 45] width 24 height 22
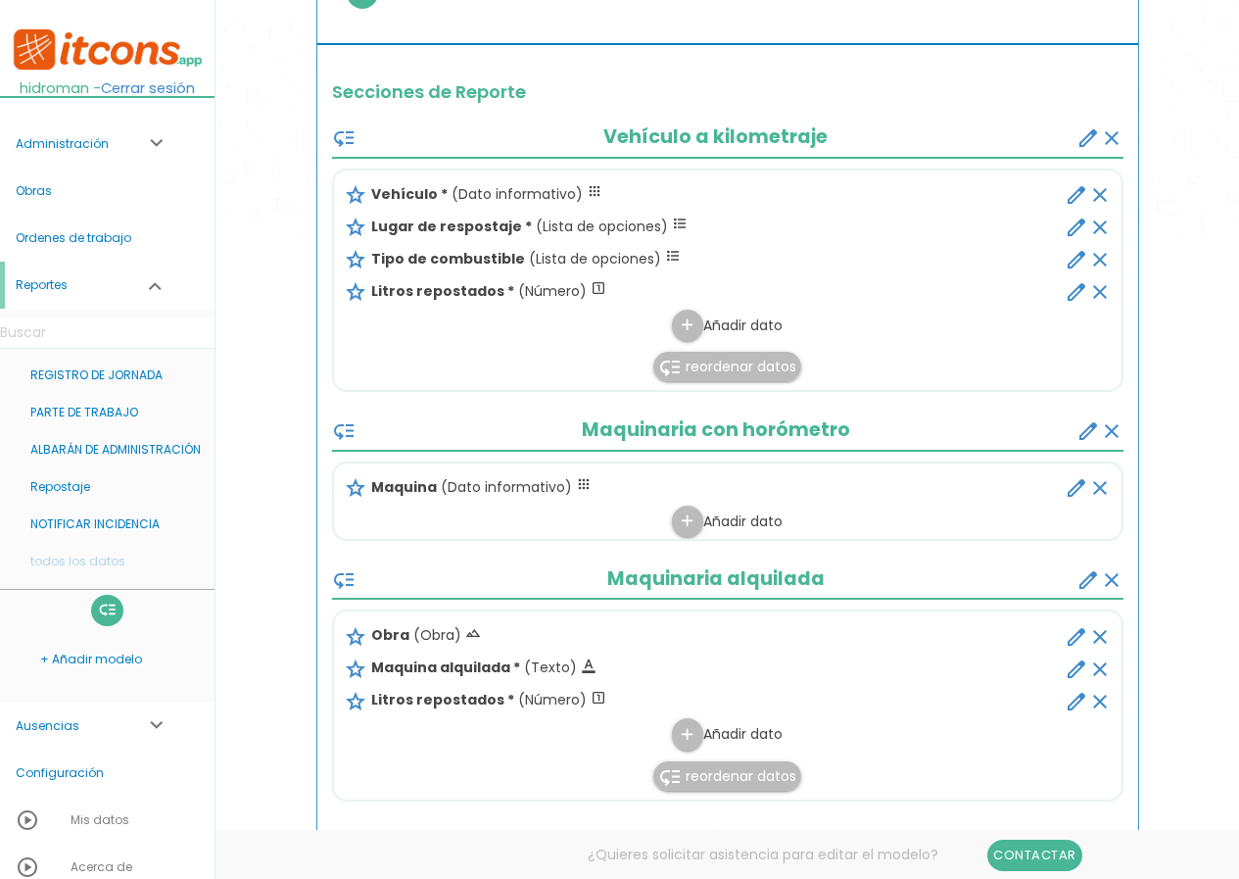
click at [1072, 490] on icon "edit" at bounding box center [1077, 488] width 24 height 24
select select "2"
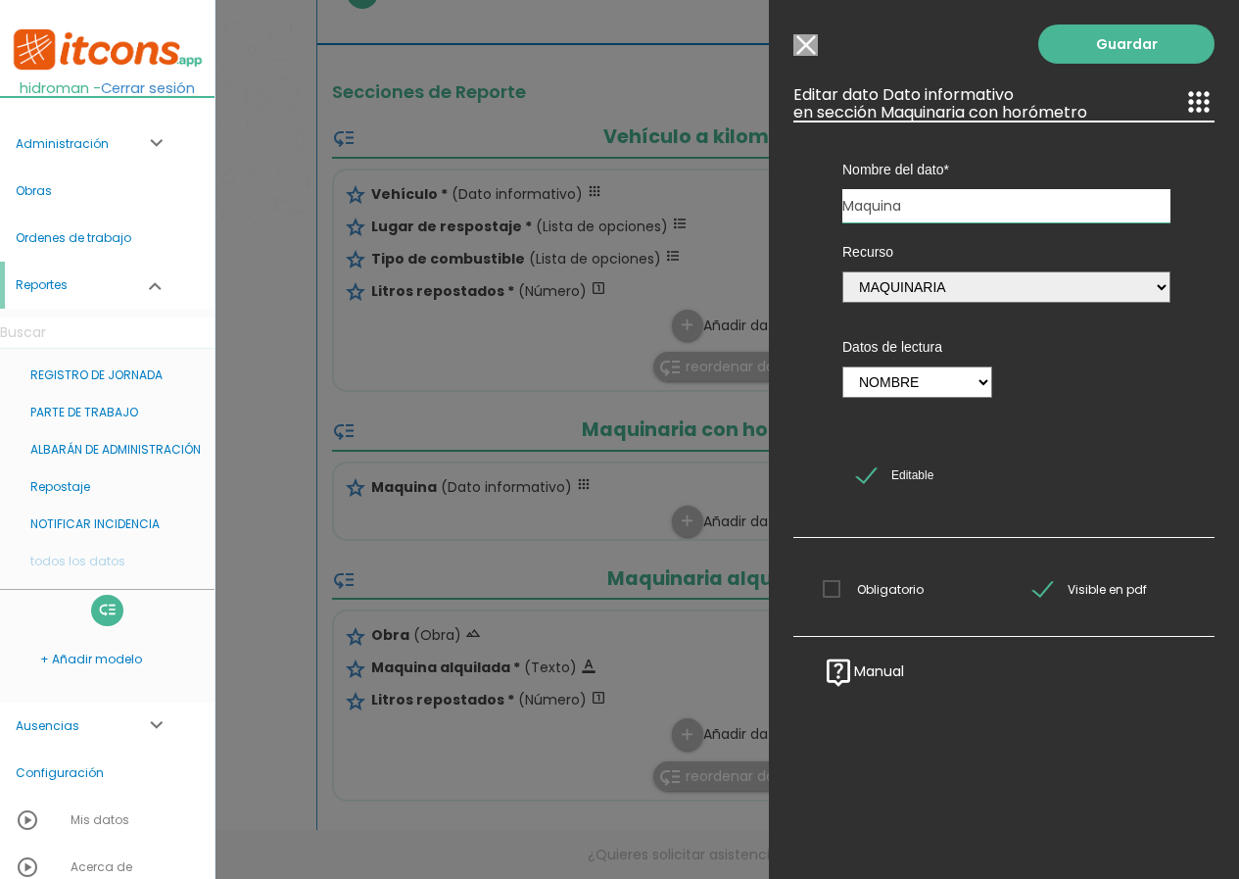
click at [818, 54] on div "Guardar ESCOGE EL TIPO DE DATO looks_one NÚMERO format_color_text TEXTO access_…" at bounding box center [1004, 439] width 470 height 879
click at [812, 41] on input "Modelo sin Ordenes de trabajo" at bounding box center [806, 45] width 24 height 22
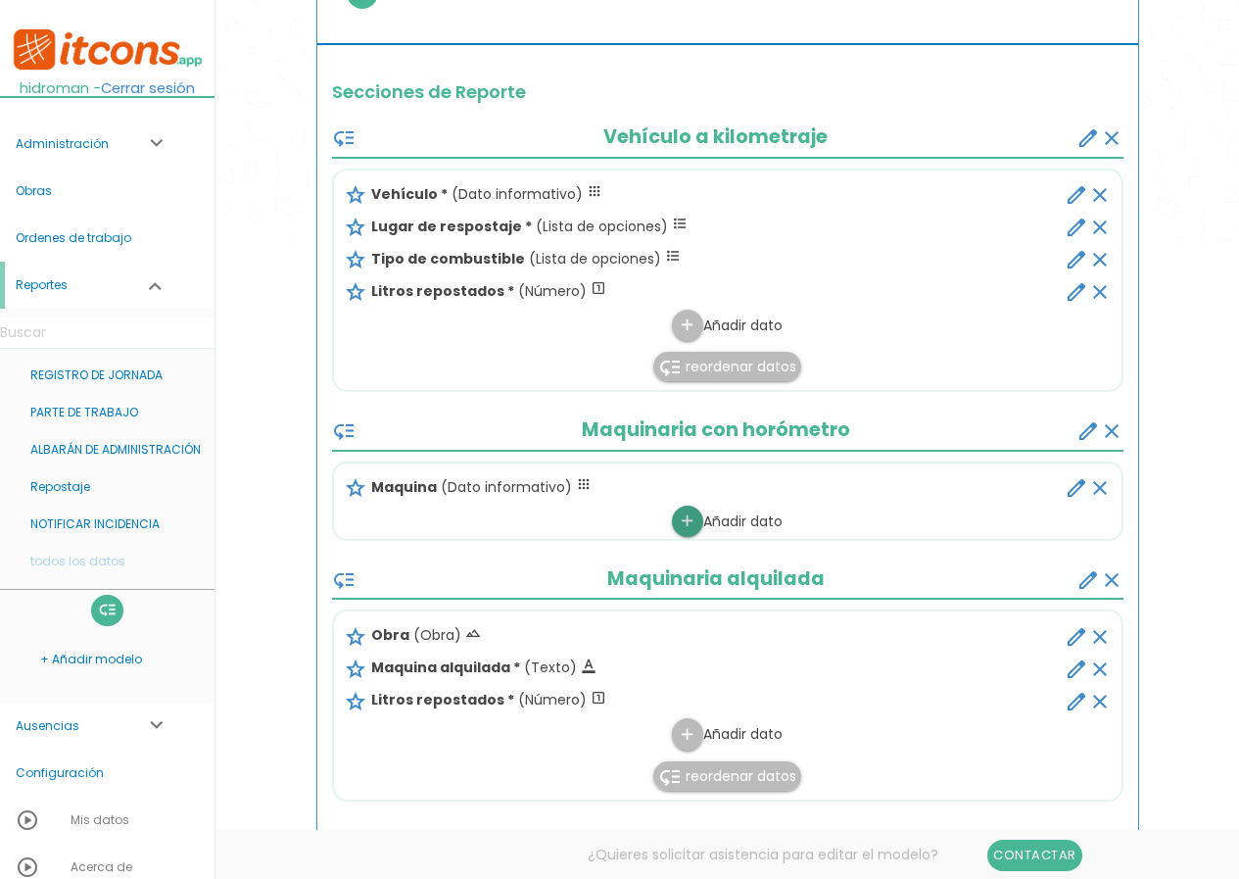
click at [697, 519] on link "add" at bounding box center [687, 521] width 31 height 31
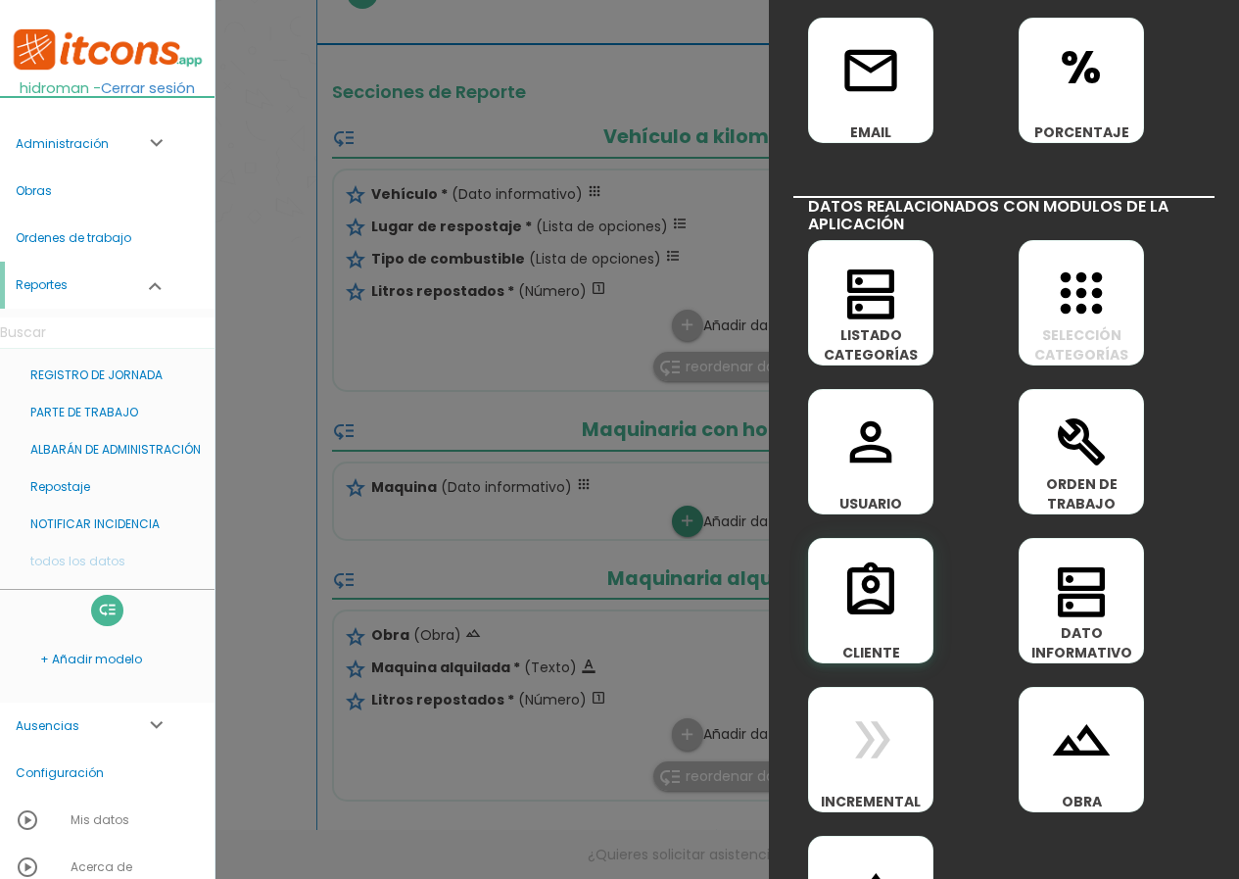
scroll to position [882, 0]
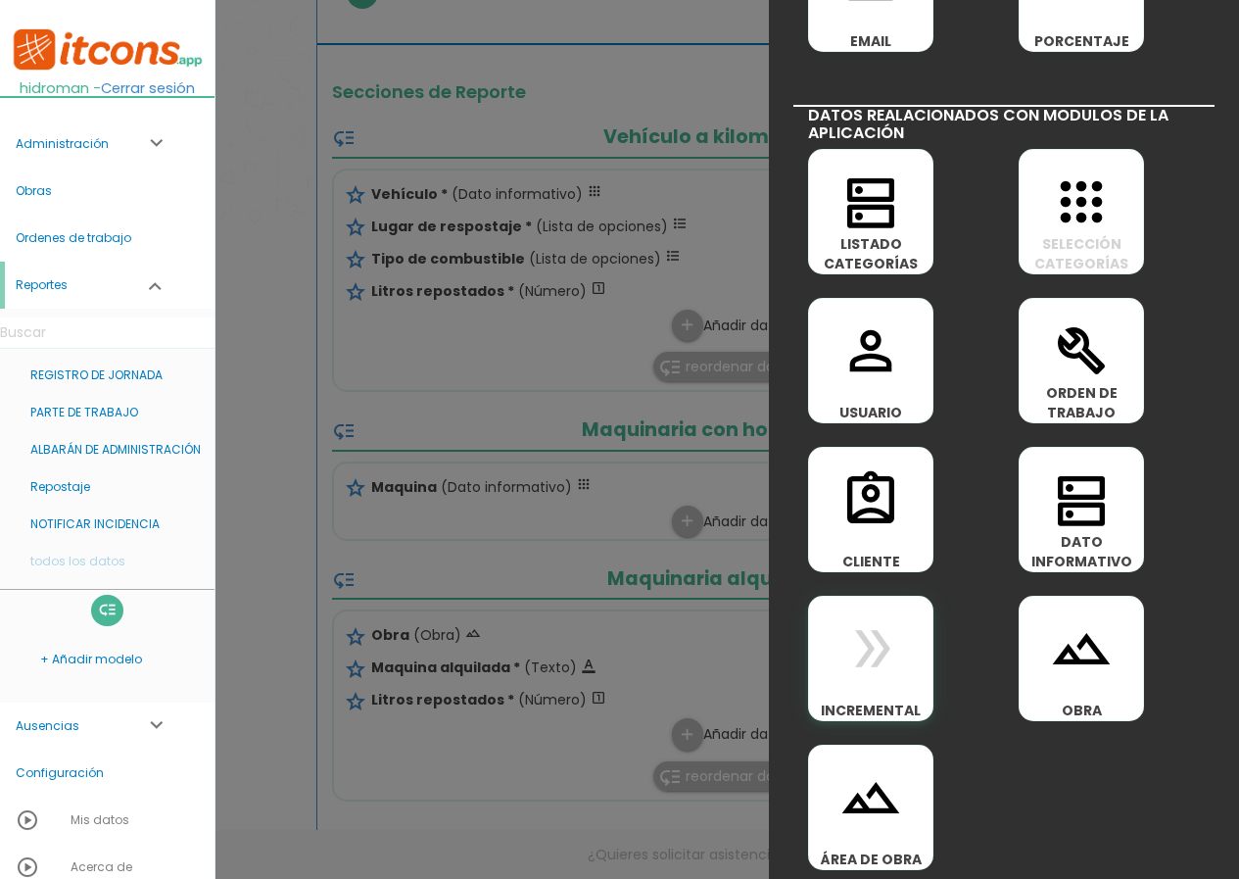
click at [885, 665] on icon "double_arrow" at bounding box center [871, 648] width 63 height 63
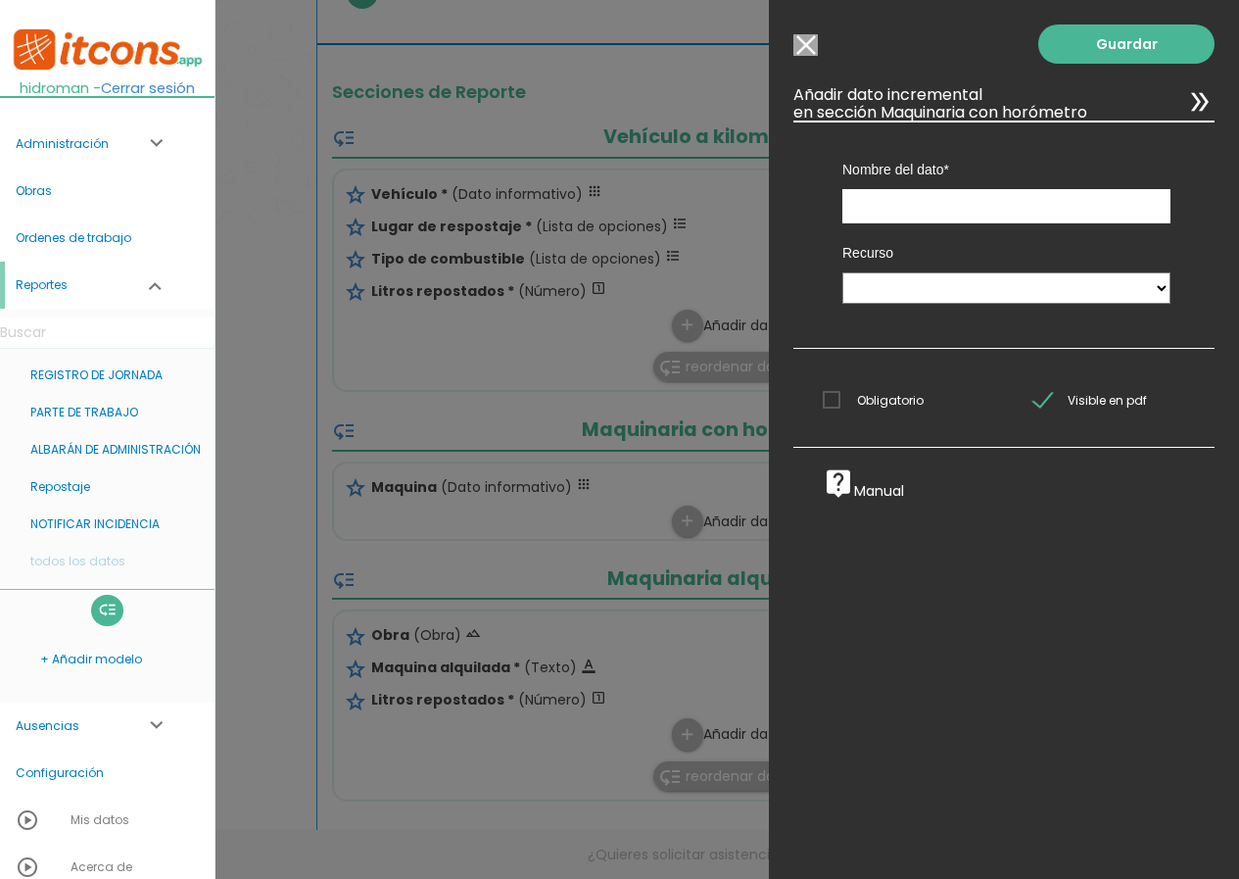
click at [803, 38] on input "Modelo sin Ordenes de trabajo" at bounding box center [806, 45] width 24 height 22
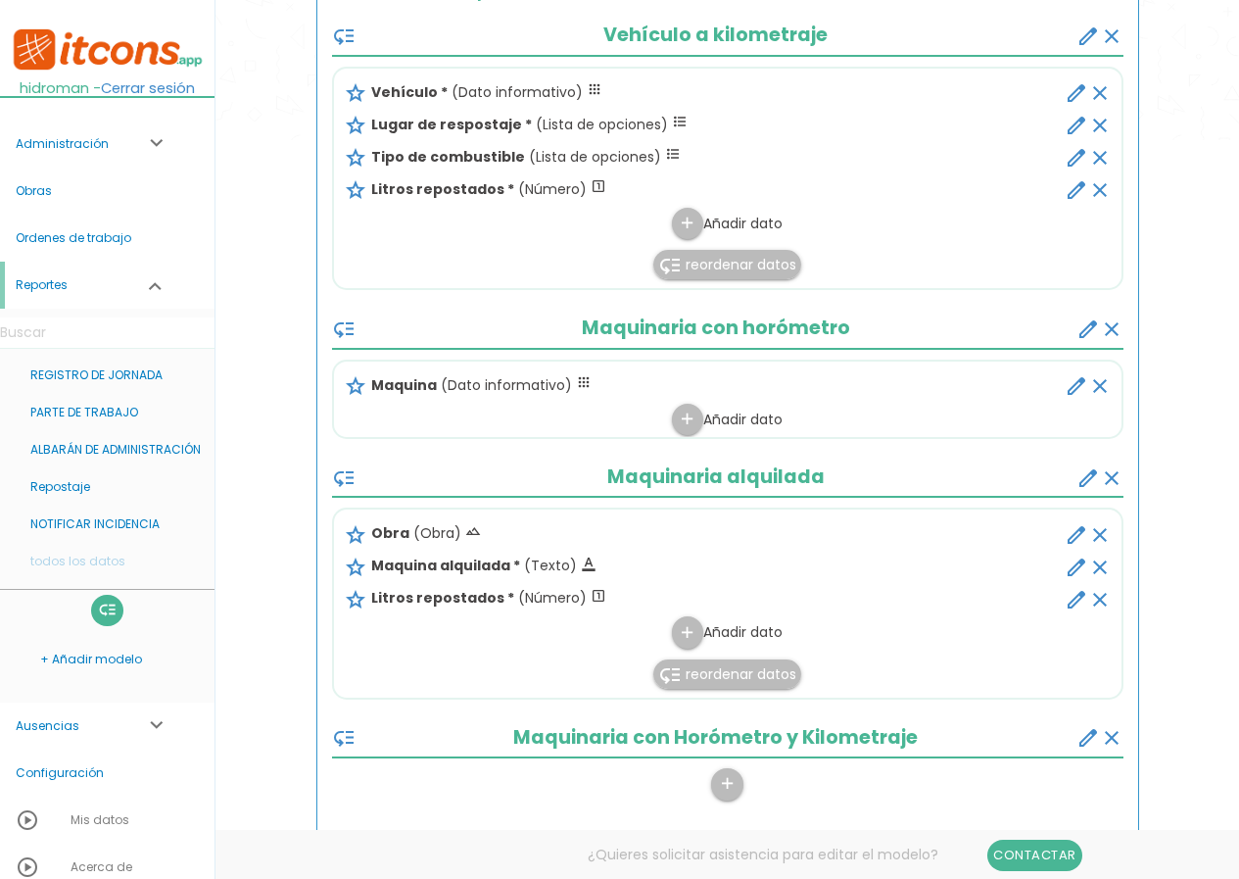
scroll to position [784, 0]
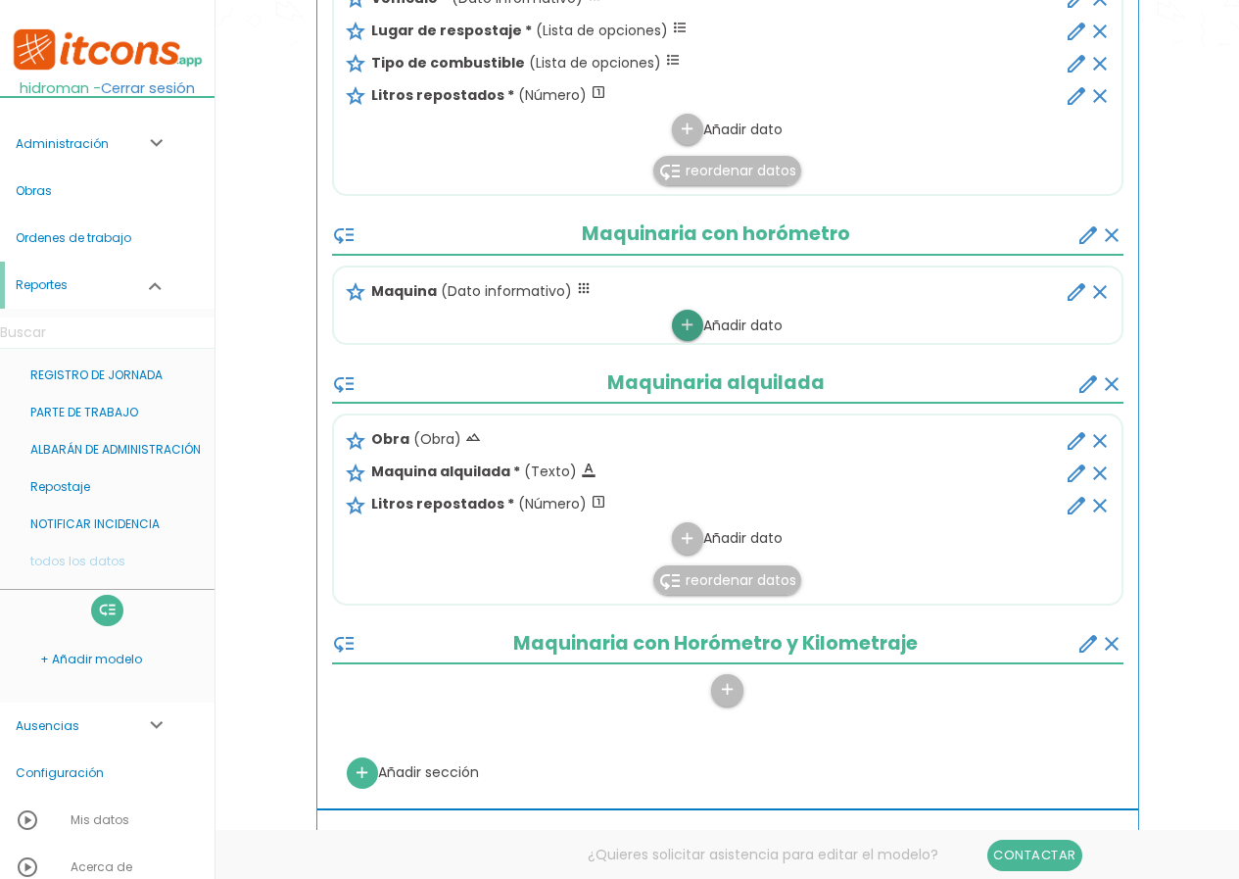
click at [682, 327] on icon "add" at bounding box center [687, 325] width 19 height 31
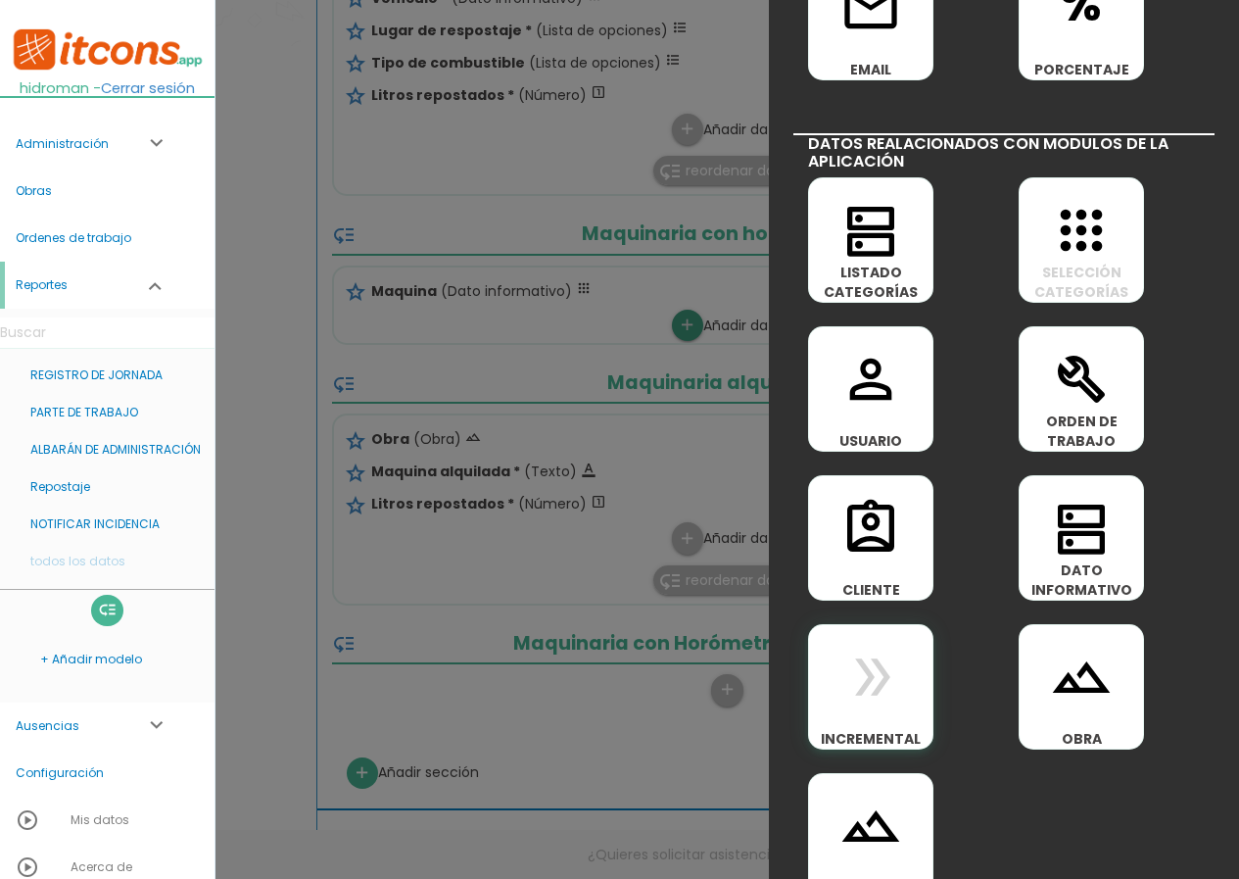
scroll to position [882, 0]
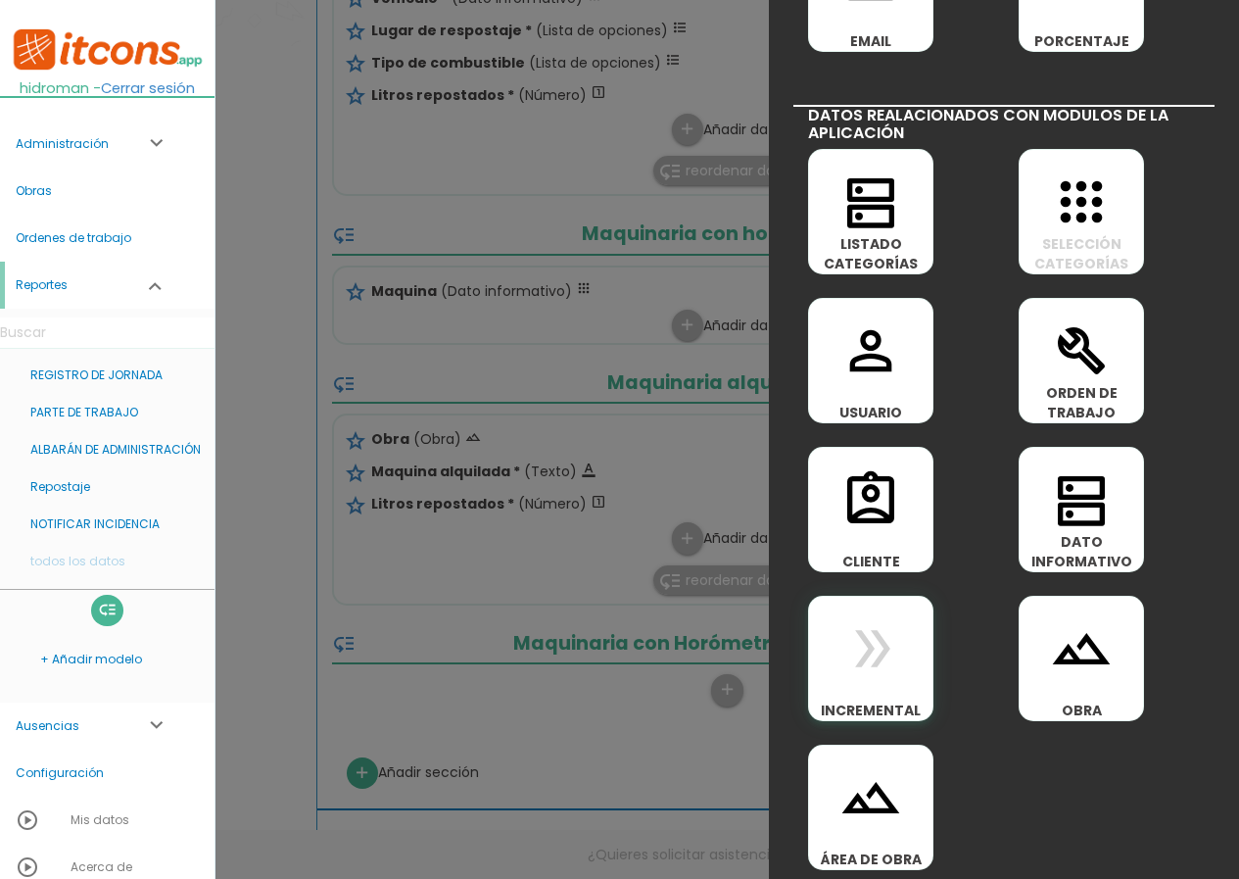
click at [877, 662] on icon "double_arrow" at bounding box center [871, 648] width 63 height 63
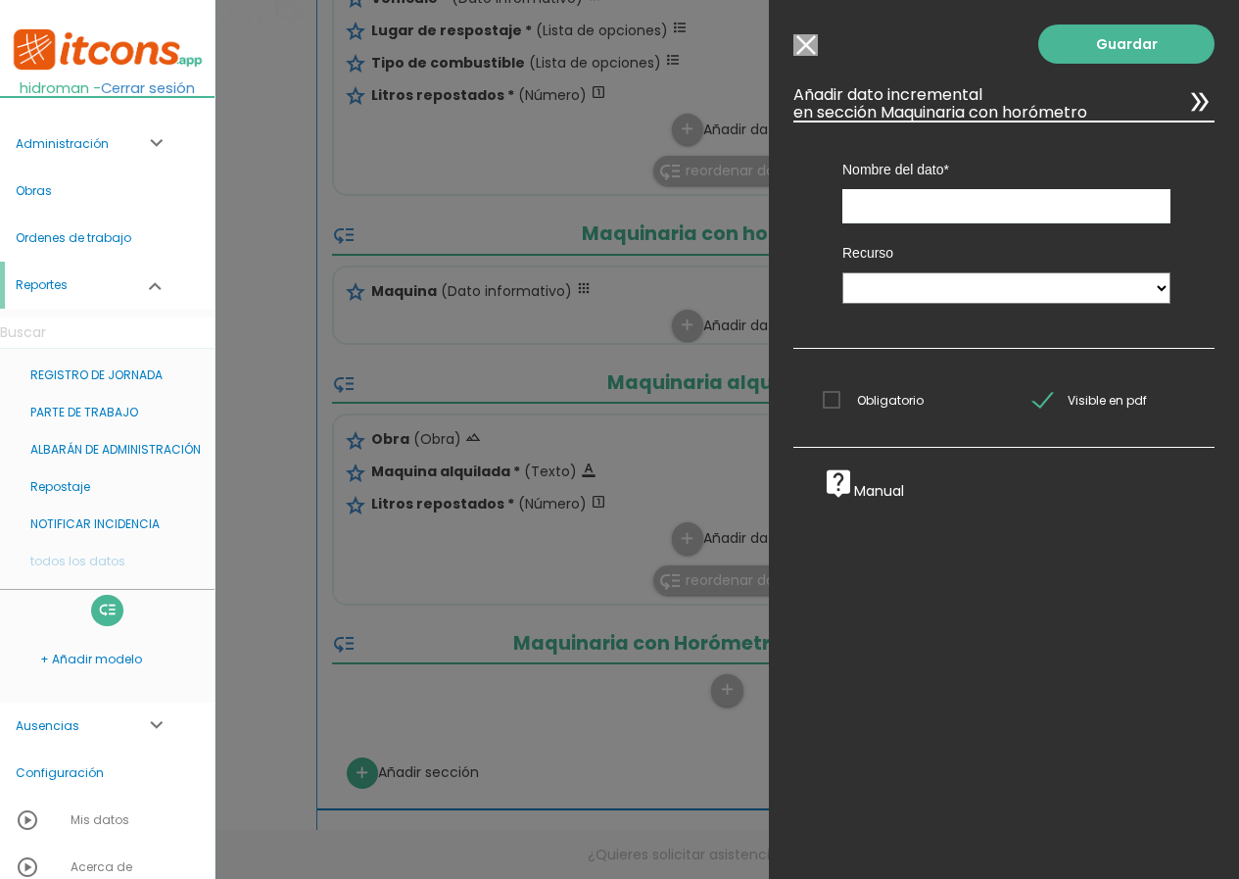
scroll to position [0, 0]
click at [947, 292] on select "Maquinaria con horómetro" at bounding box center [1007, 287] width 328 height 31
select select "Maquinaria_con_horómetro"
click at [843, 272] on select "Maquinaria con horómetro" at bounding box center [1007, 287] width 328 height 31
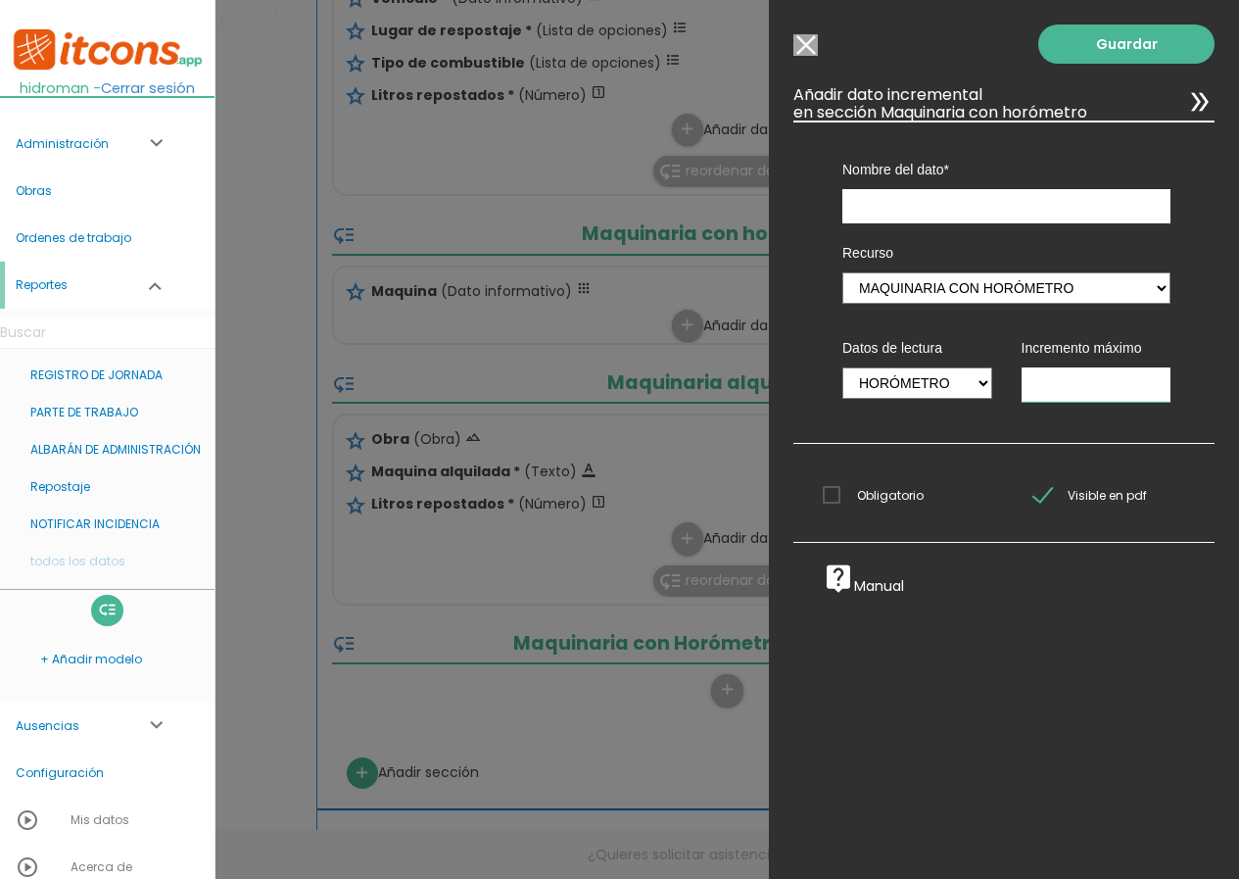
click at [1076, 394] on input "number" at bounding box center [1097, 384] width 150 height 34
click at [892, 210] on input "text" at bounding box center [1007, 206] width 328 height 34
click at [866, 504] on span "Obligatorio" at bounding box center [873, 495] width 101 height 24
click at [0, 0] on input "Obligatorio" at bounding box center [0, 0] width 0 height 0
click at [872, 201] on input "text" at bounding box center [1007, 206] width 328 height 34
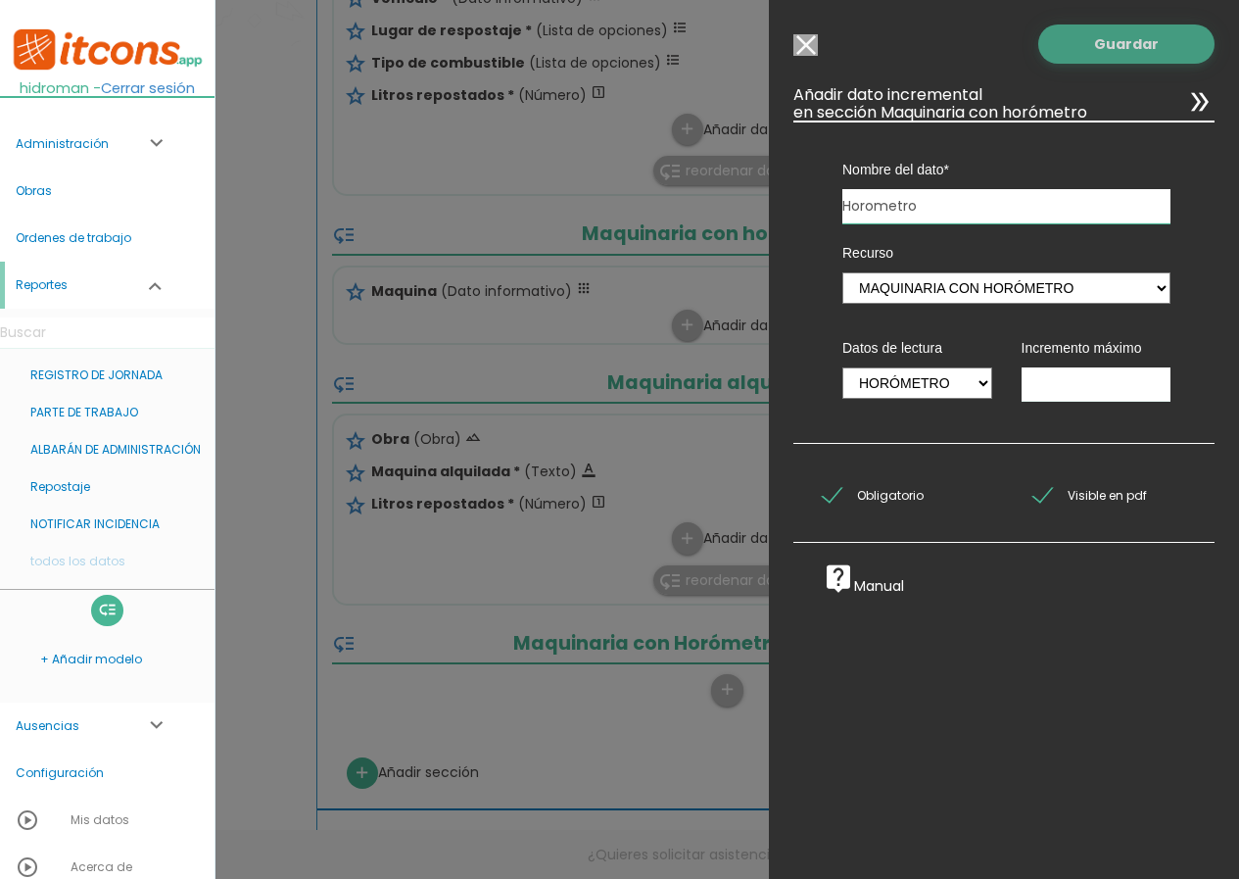
type input "Horometro"
click at [1123, 33] on link "Guardar" at bounding box center [1127, 43] width 176 height 39
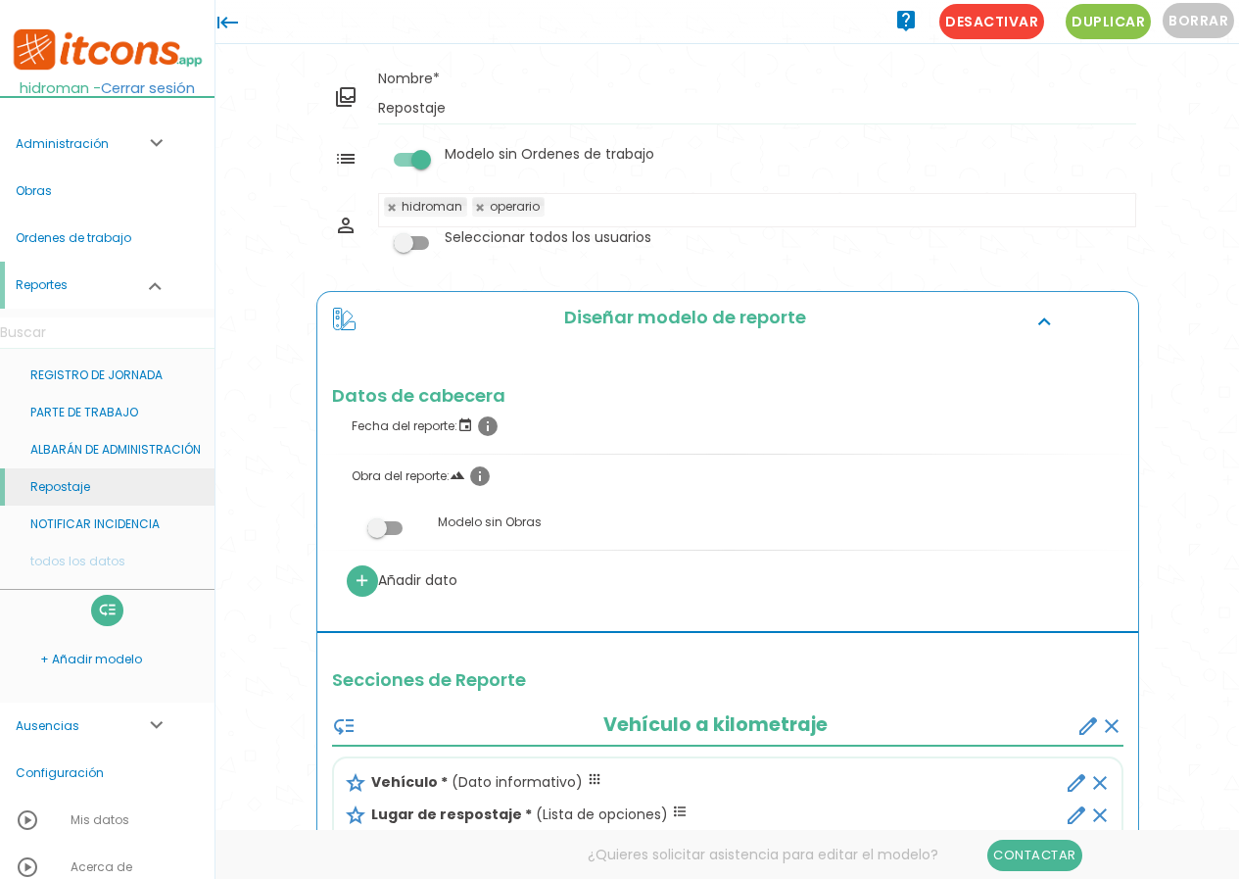
click at [77, 491] on link "Repostaje" at bounding box center [107, 486] width 215 height 37
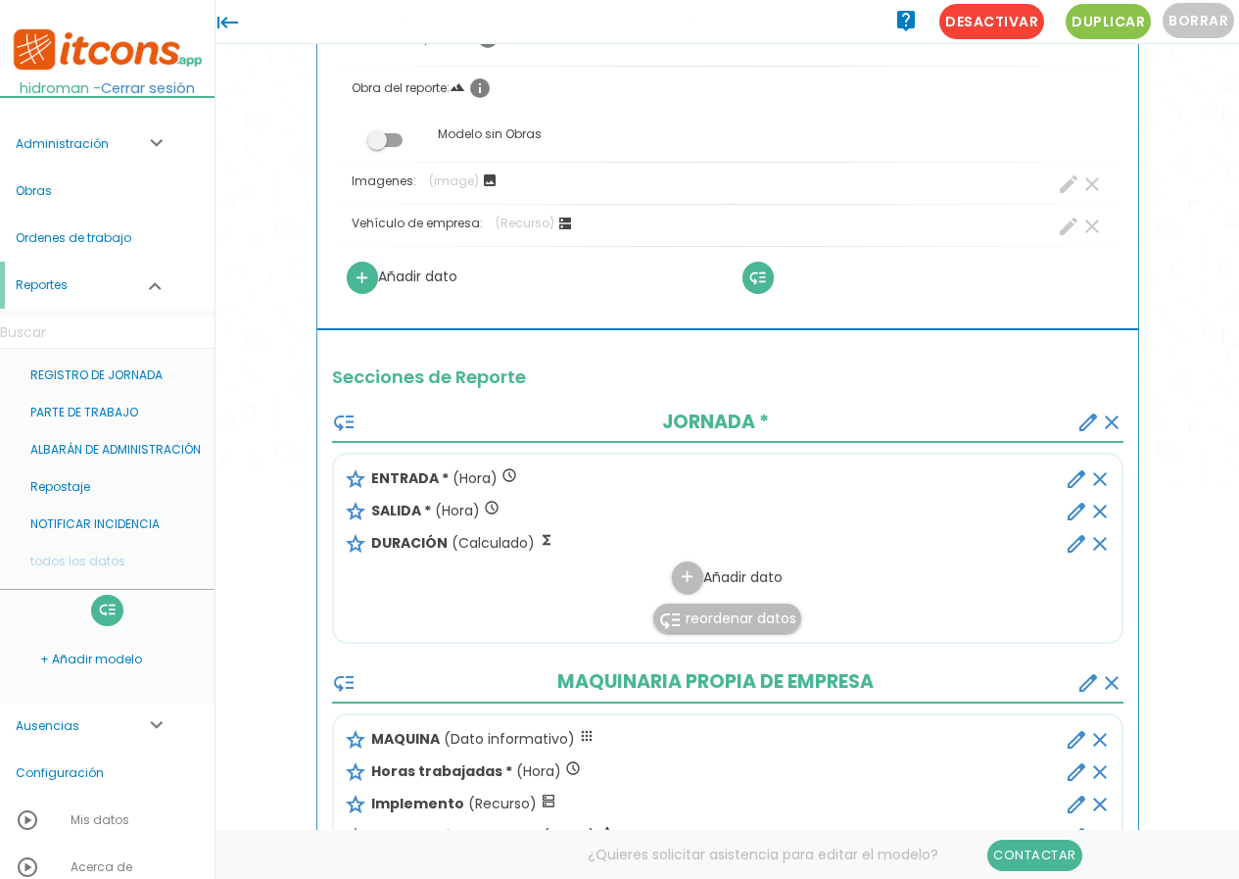
scroll to position [196, 0]
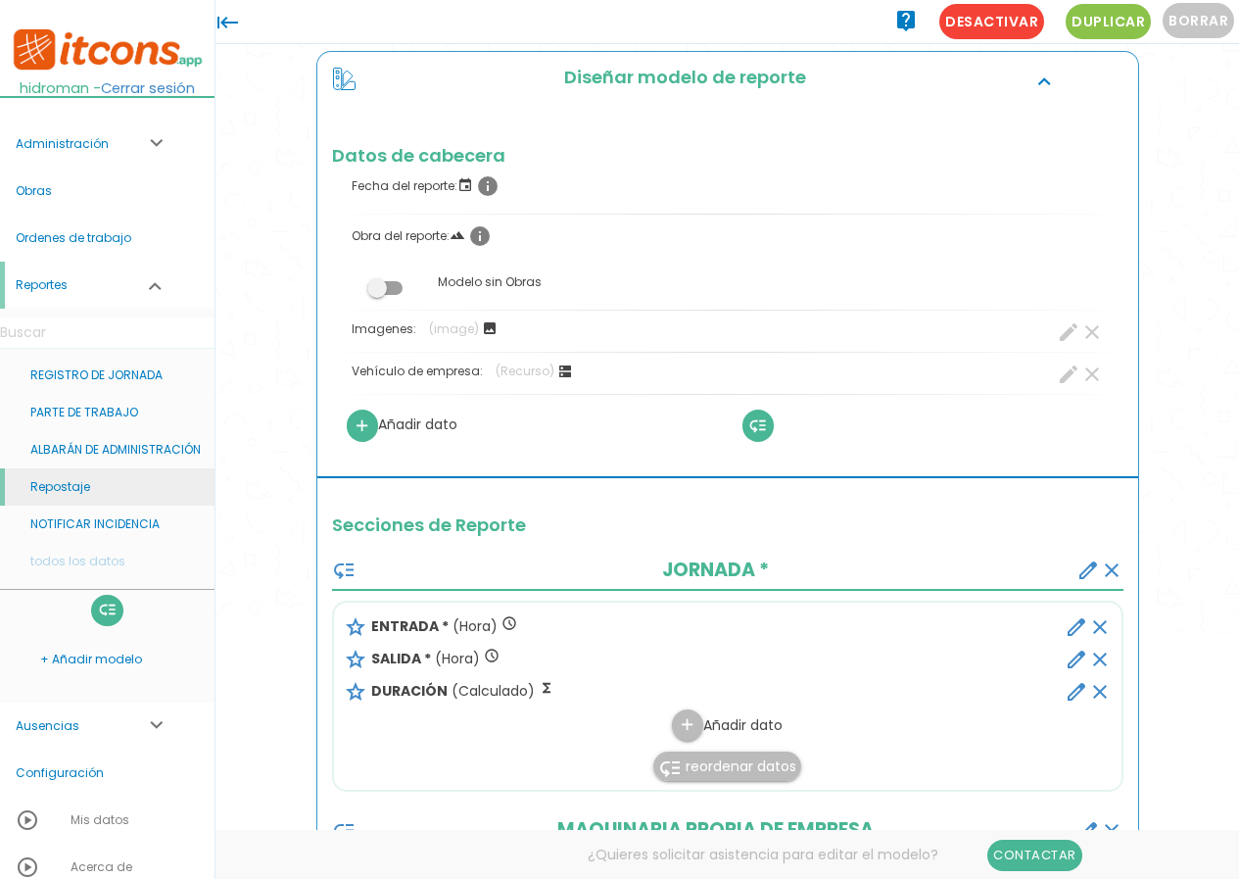
click at [72, 474] on link "Repostaje" at bounding box center [107, 486] width 215 height 37
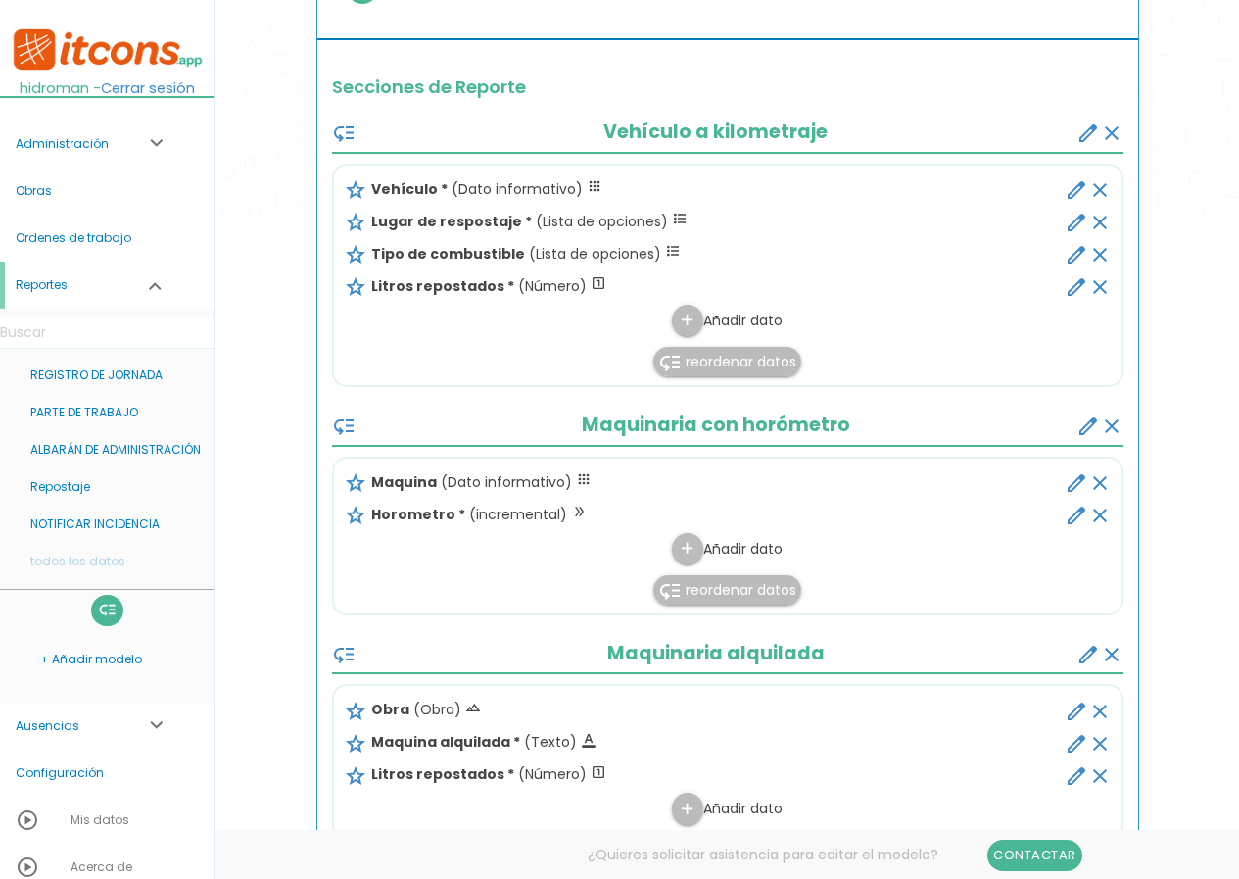
scroll to position [686, 0]
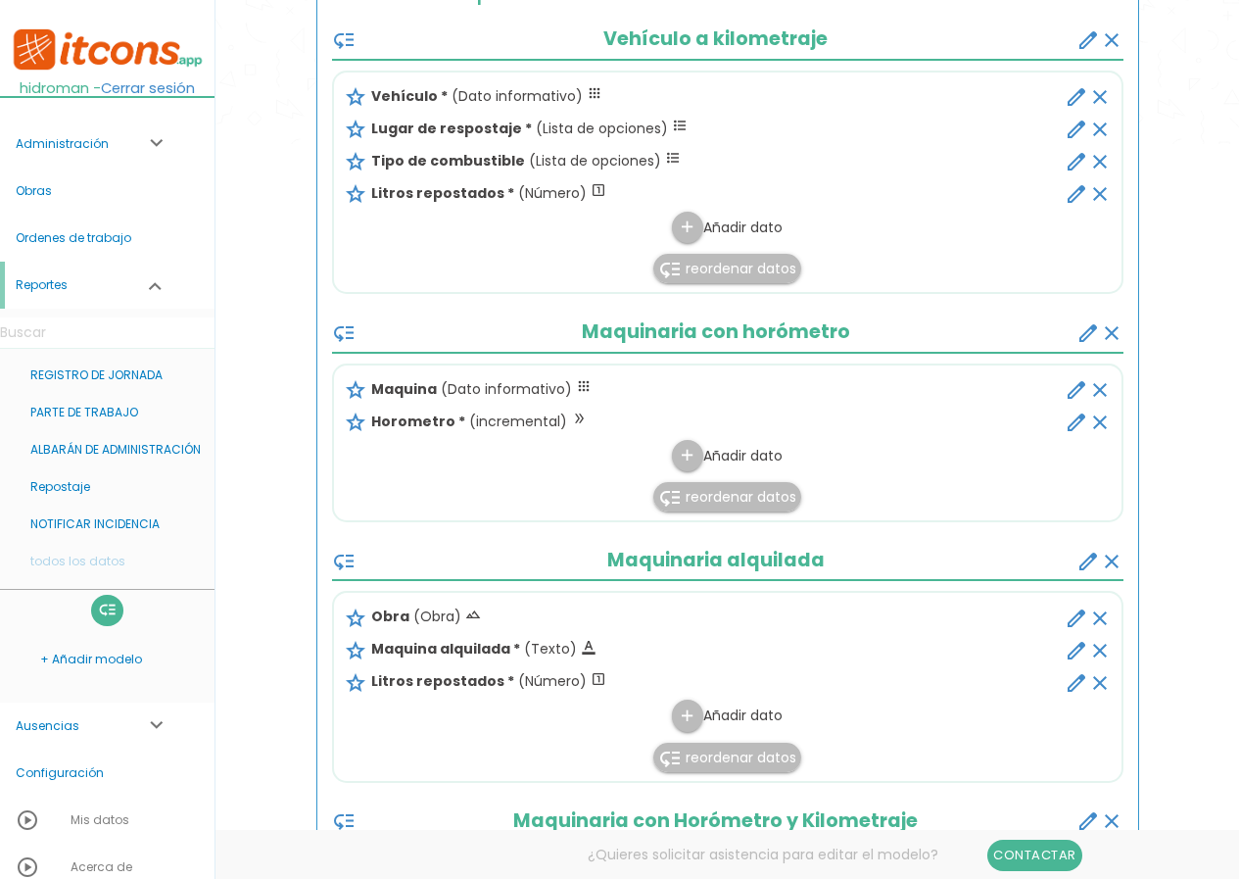
click at [1069, 387] on icon "edit" at bounding box center [1077, 390] width 24 height 24
select select "2"
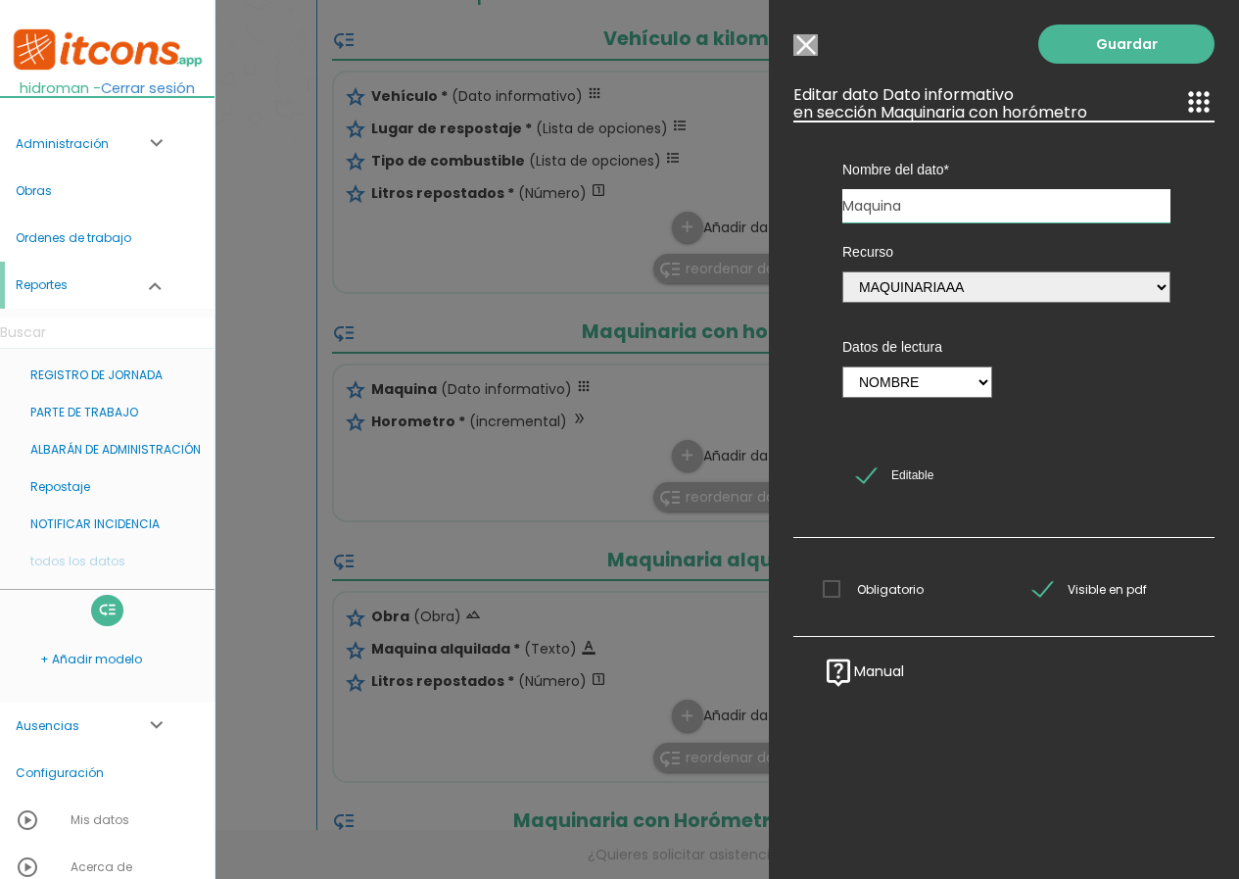
drag, startPoint x: 800, startPoint y: 46, endPoint x: 811, endPoint y: 65, distance: 21.5
click at [801, 46] on input "Modelo sin Ordenes de trabajo" at bounding box center [806, 45] width 24 height 22
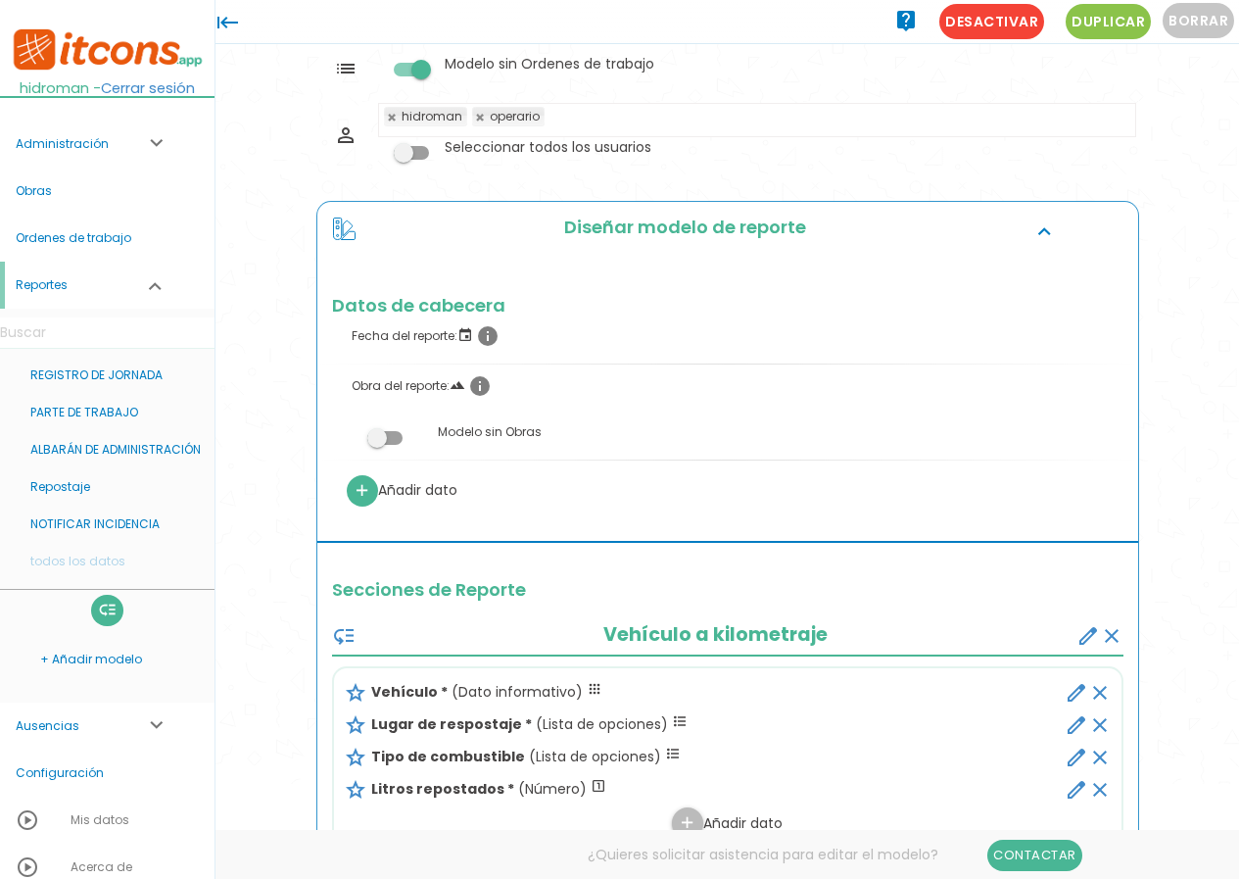
scroll to position [0, 0]
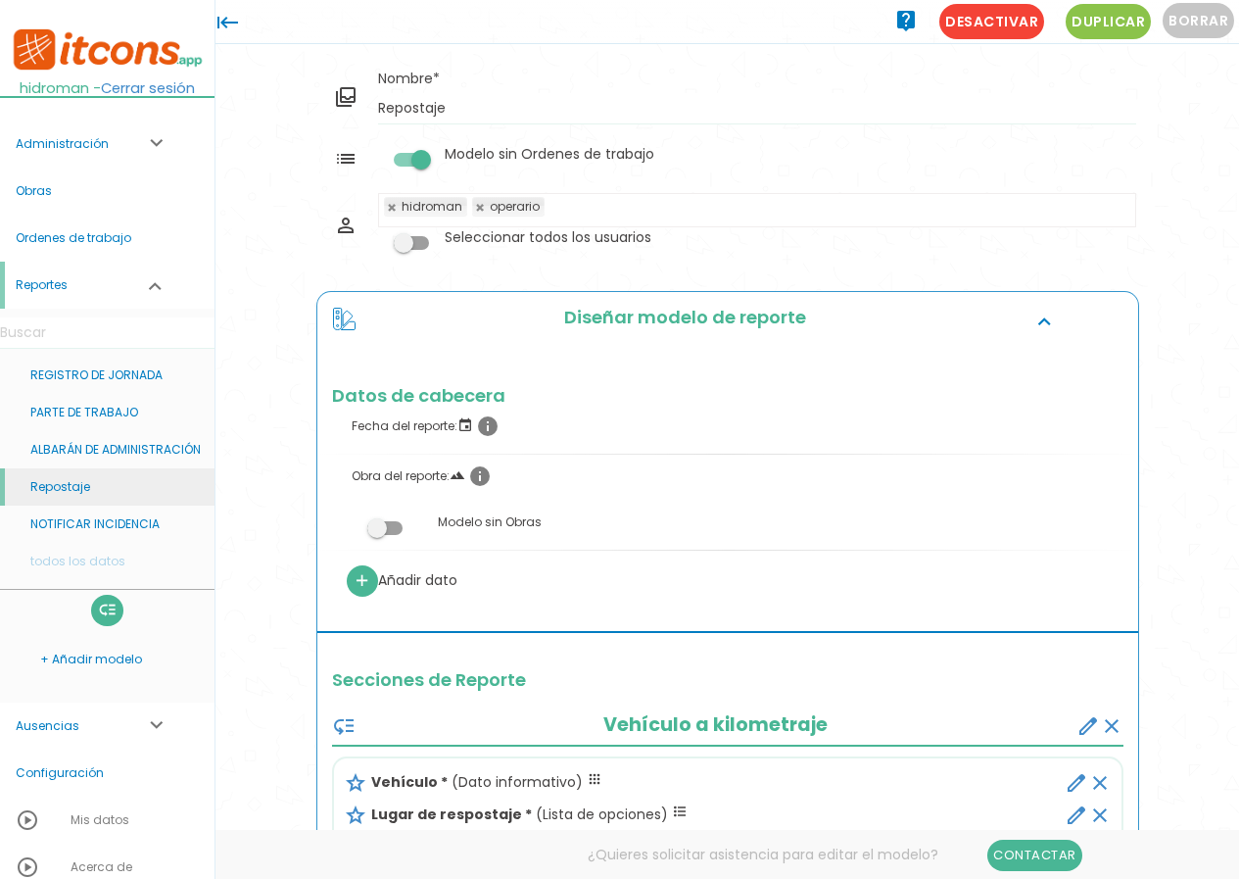
click at [99, 483] on link "Repostaje" at bounding box center [107, 486] width 215 height 37
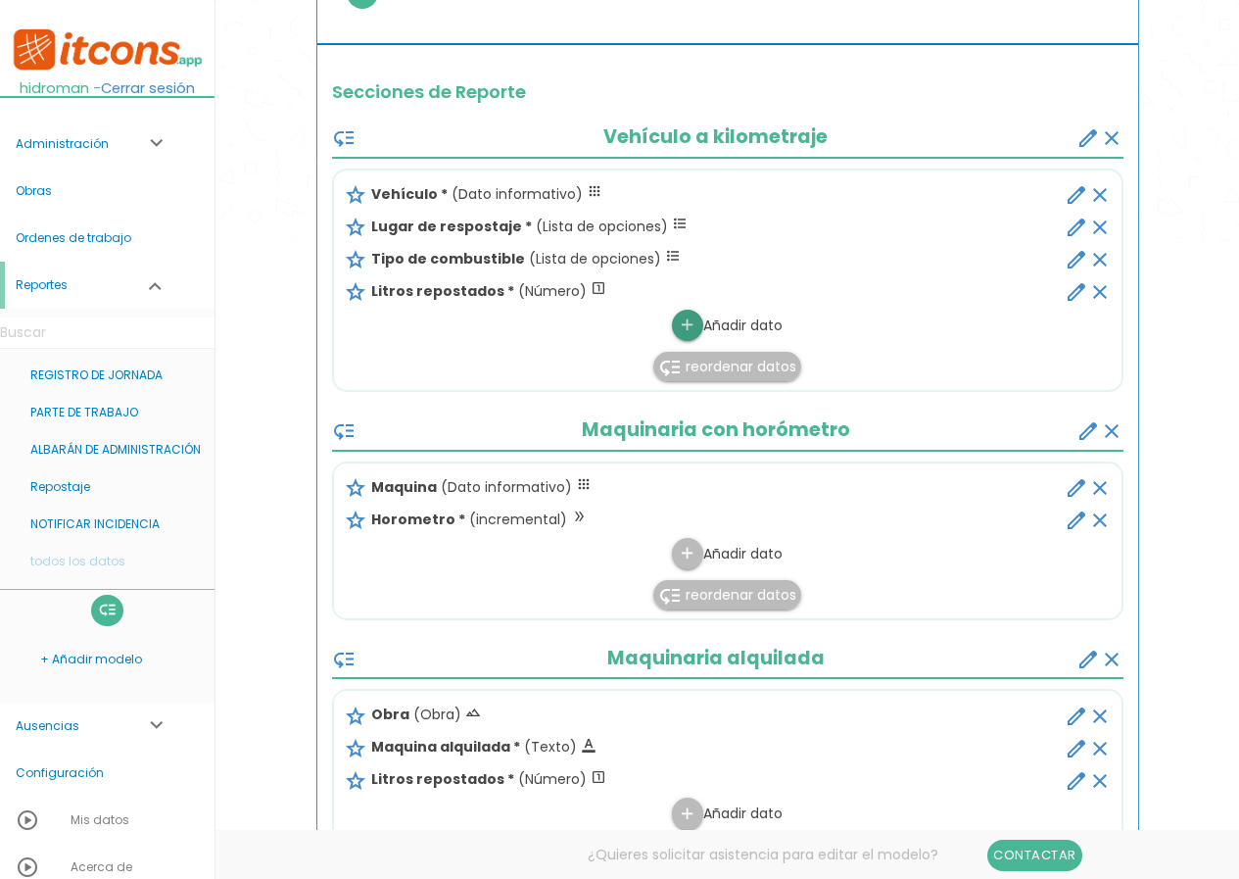
click at [695, 317] on link "add" at bounding box center [687, 325] width 31 height 31
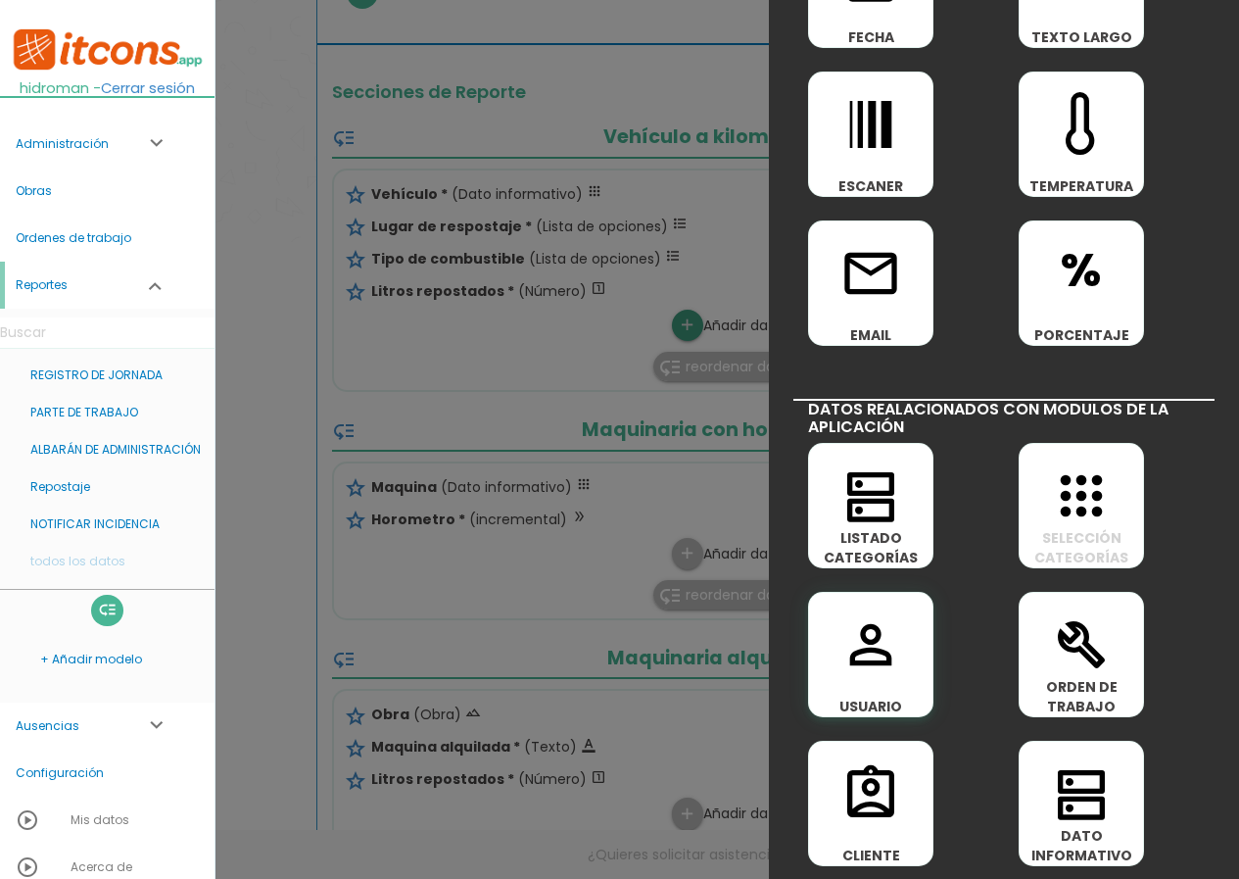
scroll to position [882, 0]
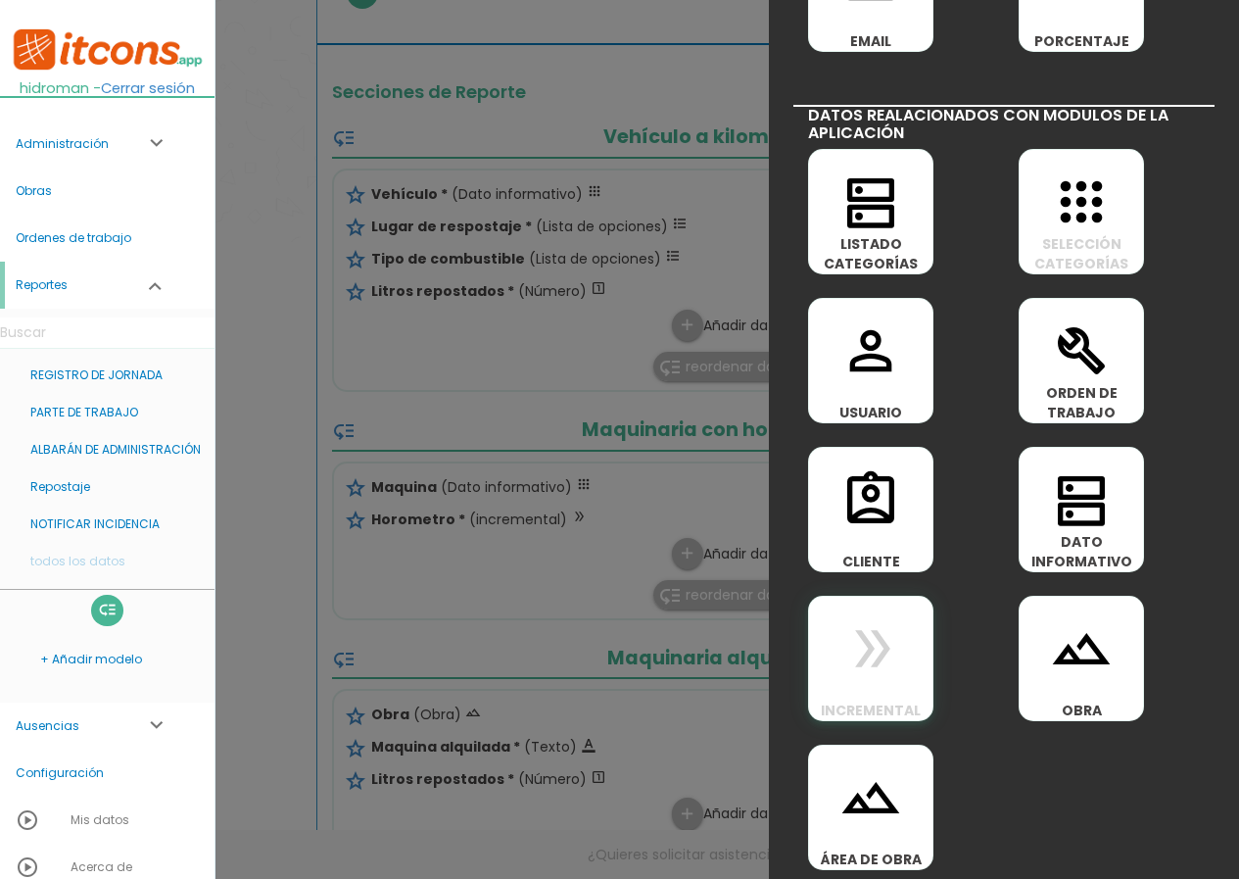
click at [879, 673] on icon "double_arrow" at bounding box center [871, 648] width 63 height 63
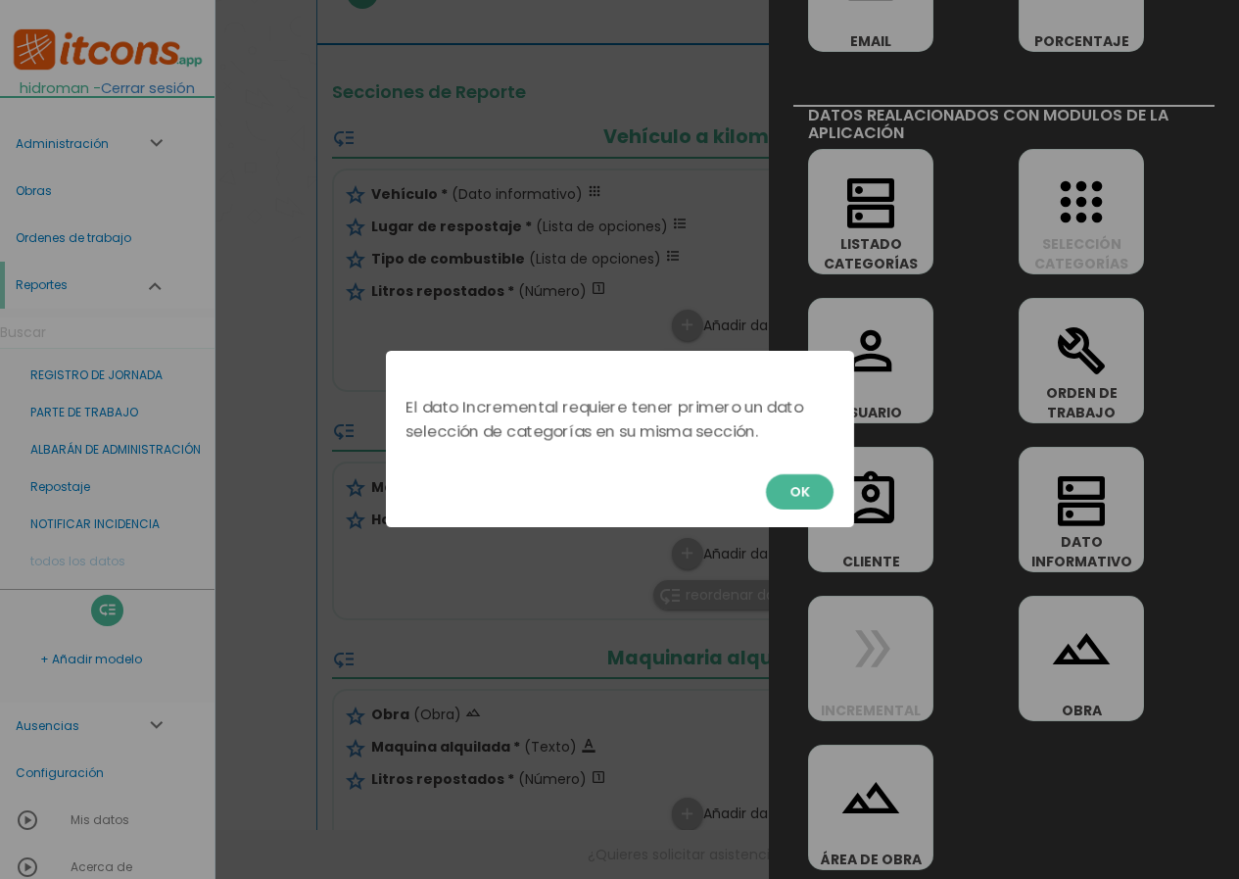
click at [784, 488] on button "OK" at bounding box center [800, 491] width 68 height 35
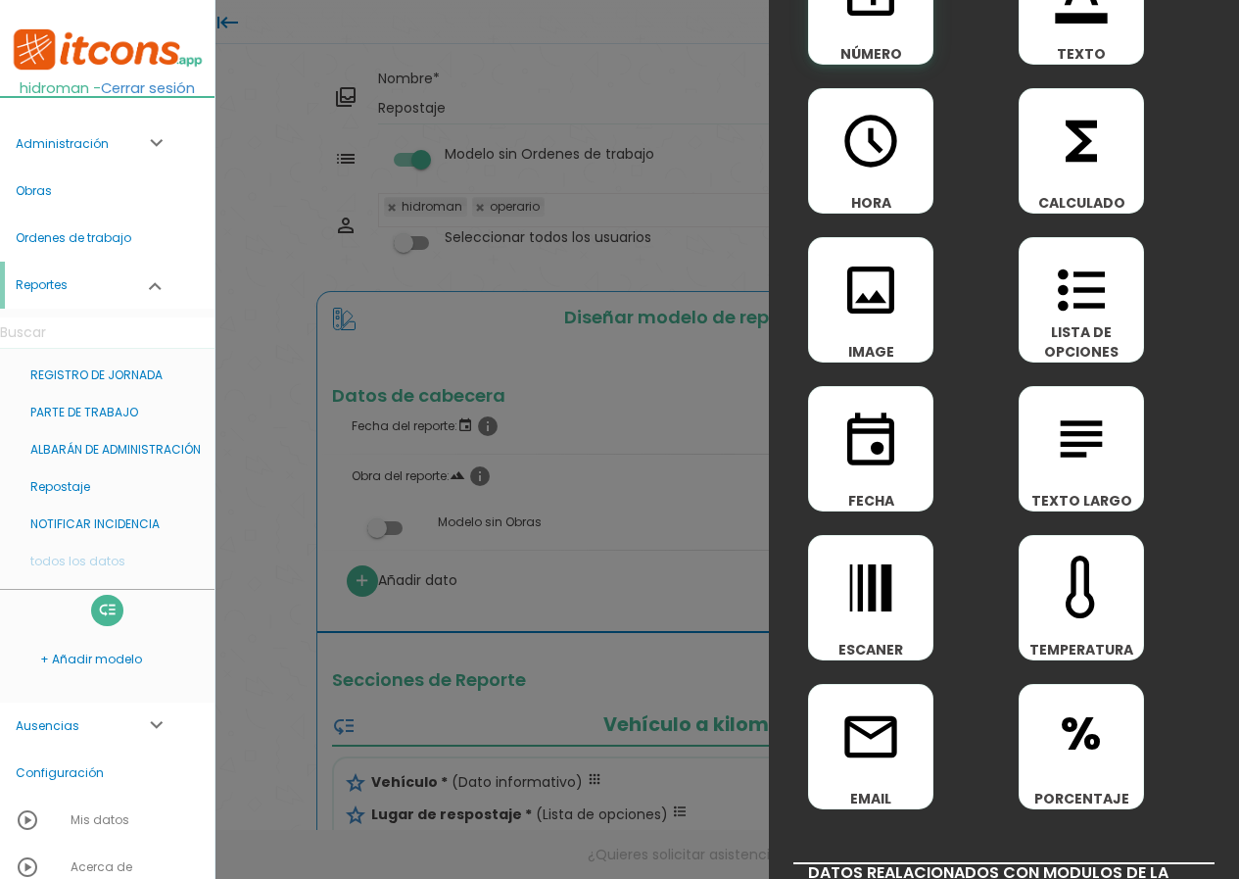
scroll to position [0, 0]
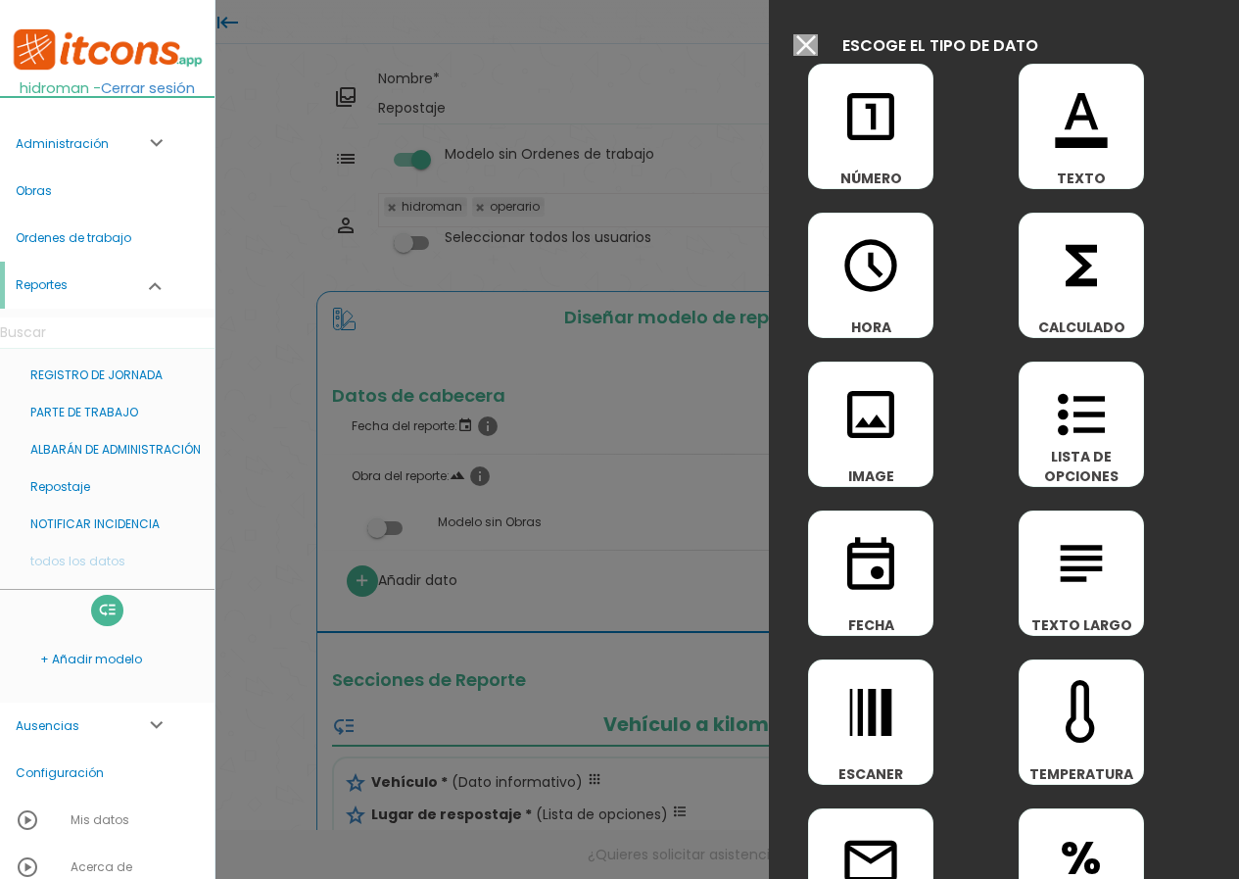
click at [817, 42] on input "Modelo sin Ordenes de trabajo" at bounding box center [806, 45] width 24 height 22
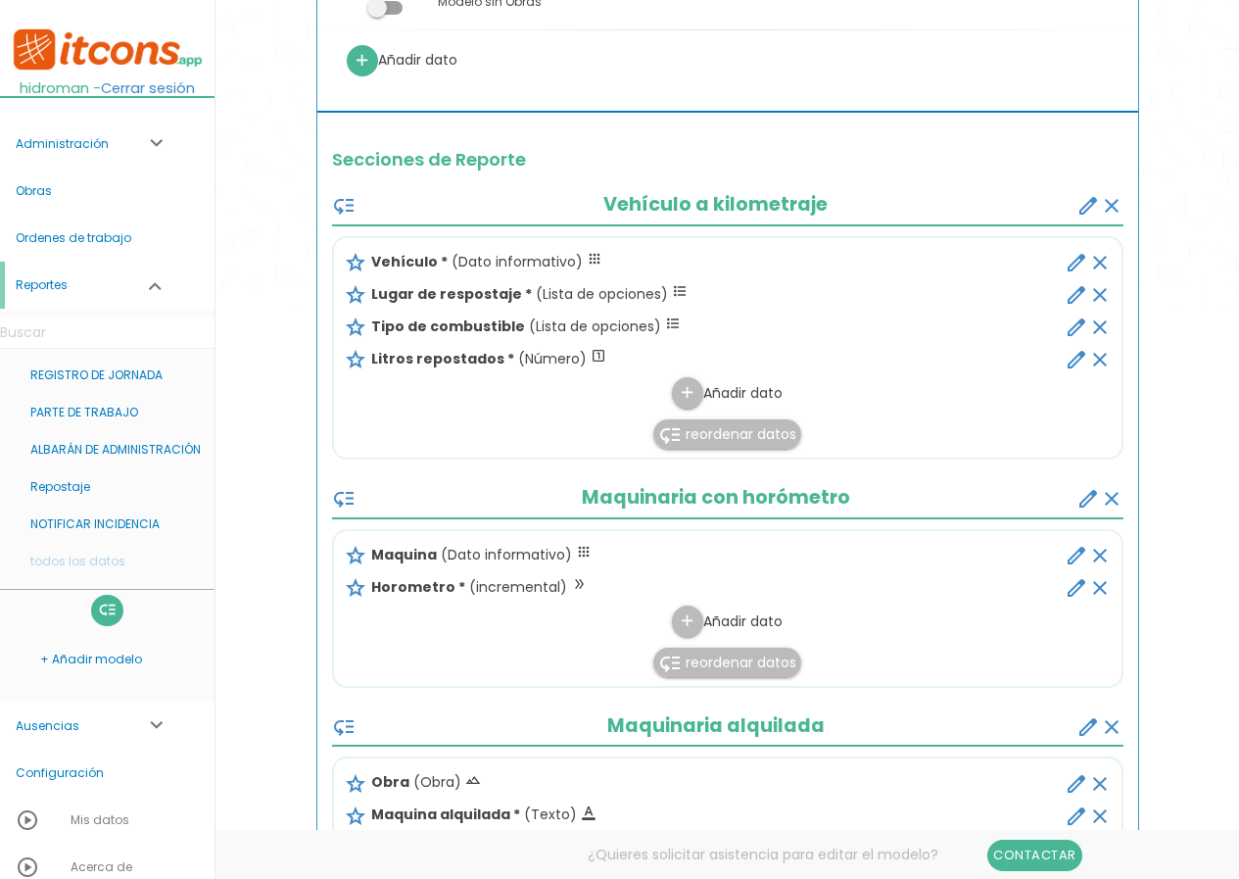
scroll to position [490, 0]
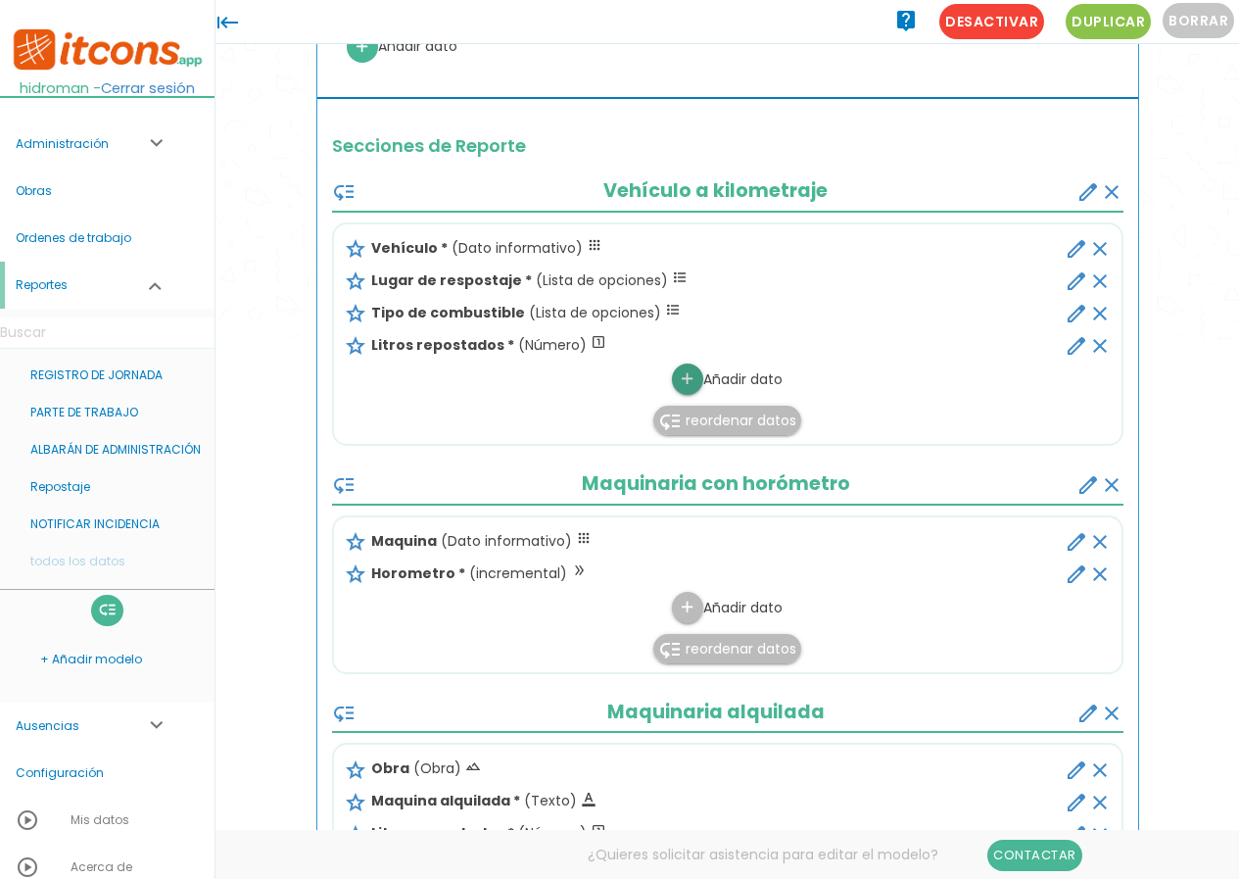
click at [687, 382] on icon "add" at bounding box center [687, 378] width 19 height 31
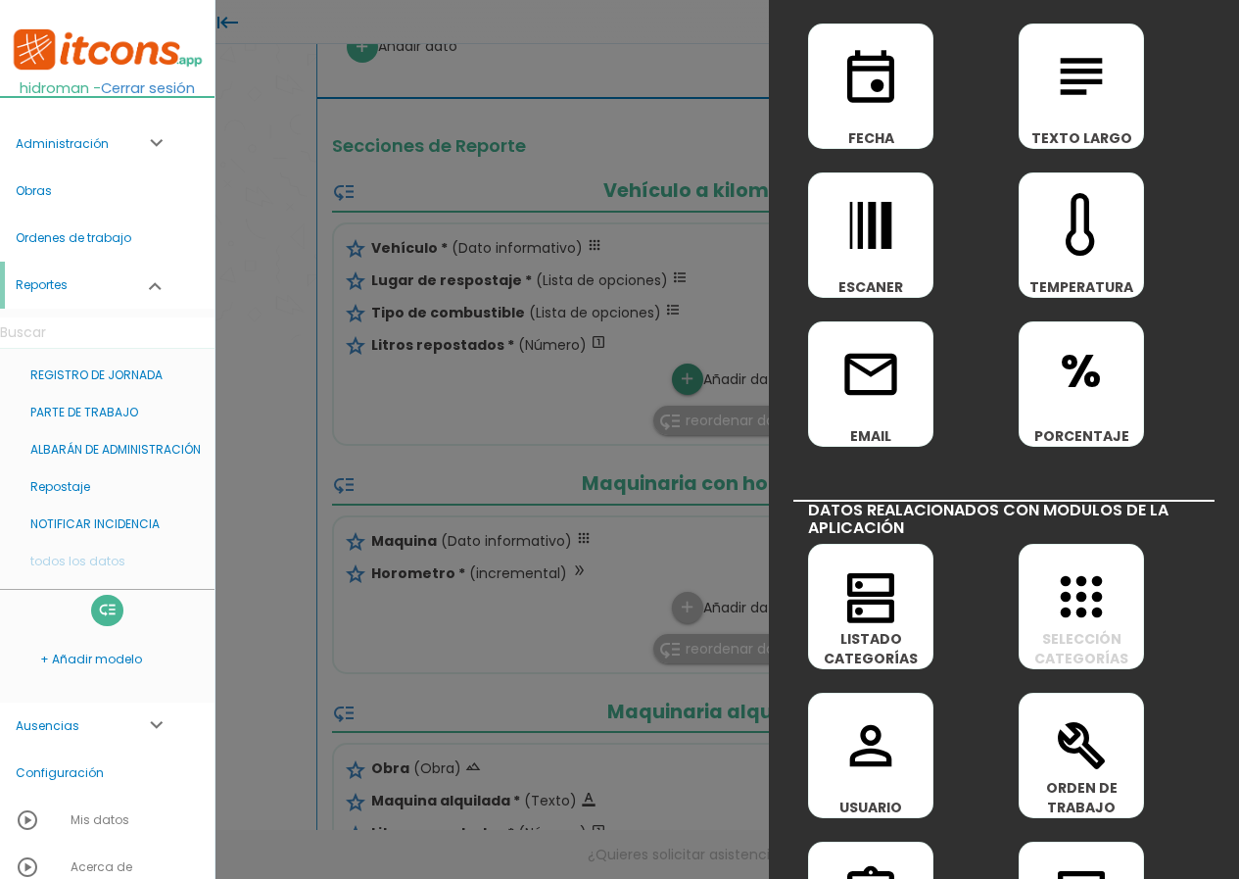
scroll to position [588, 0]
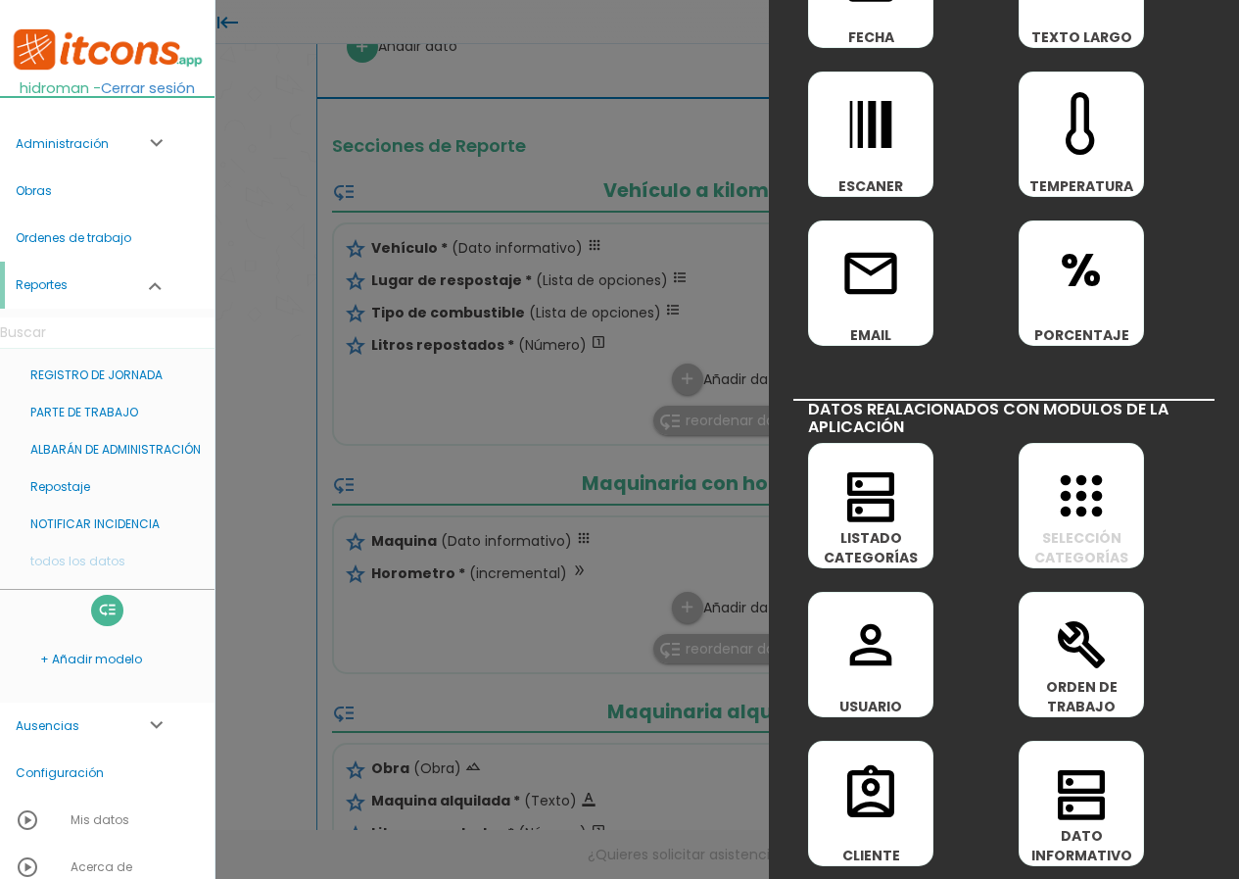
click at [653, 460] on div at bounding box center [619, 330] width 1239 height 1098
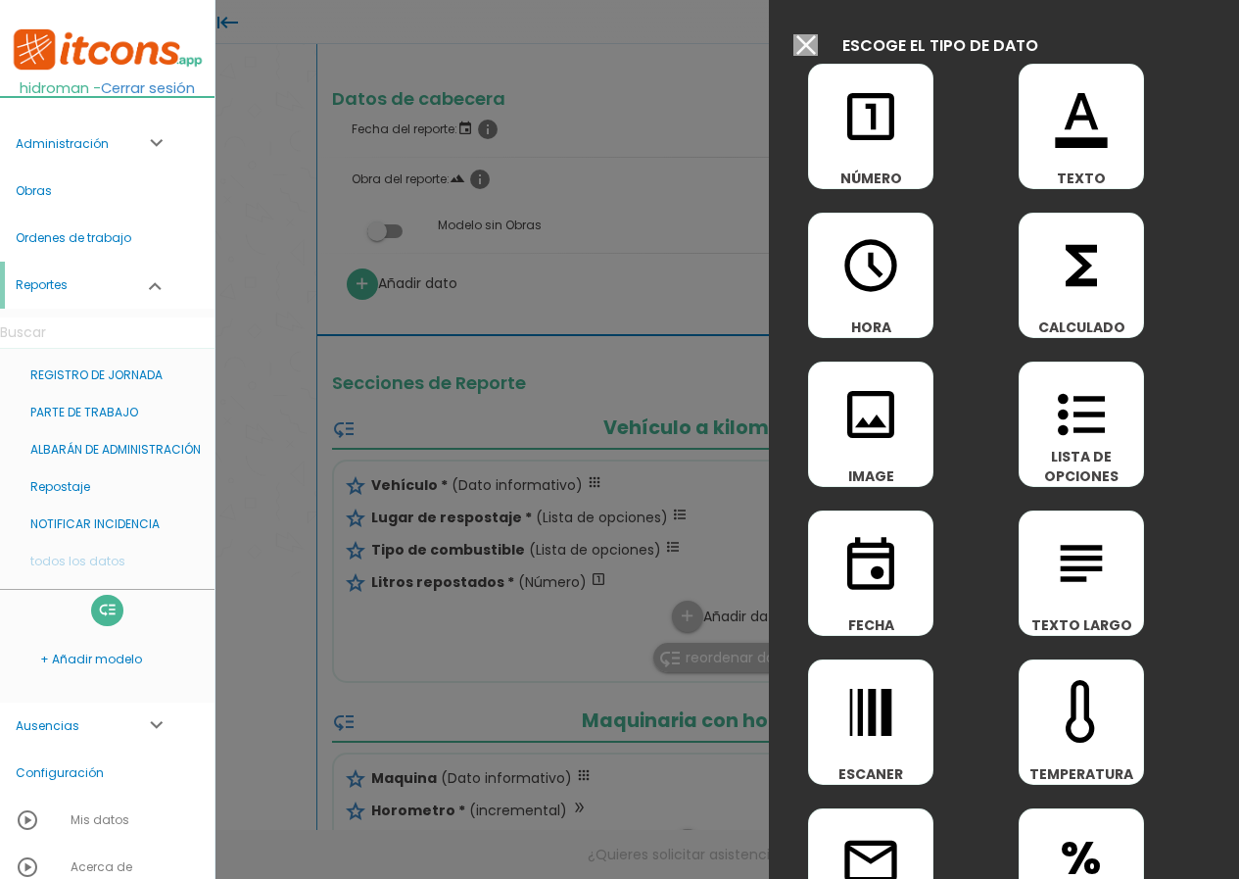
scroll to position [98, 0]
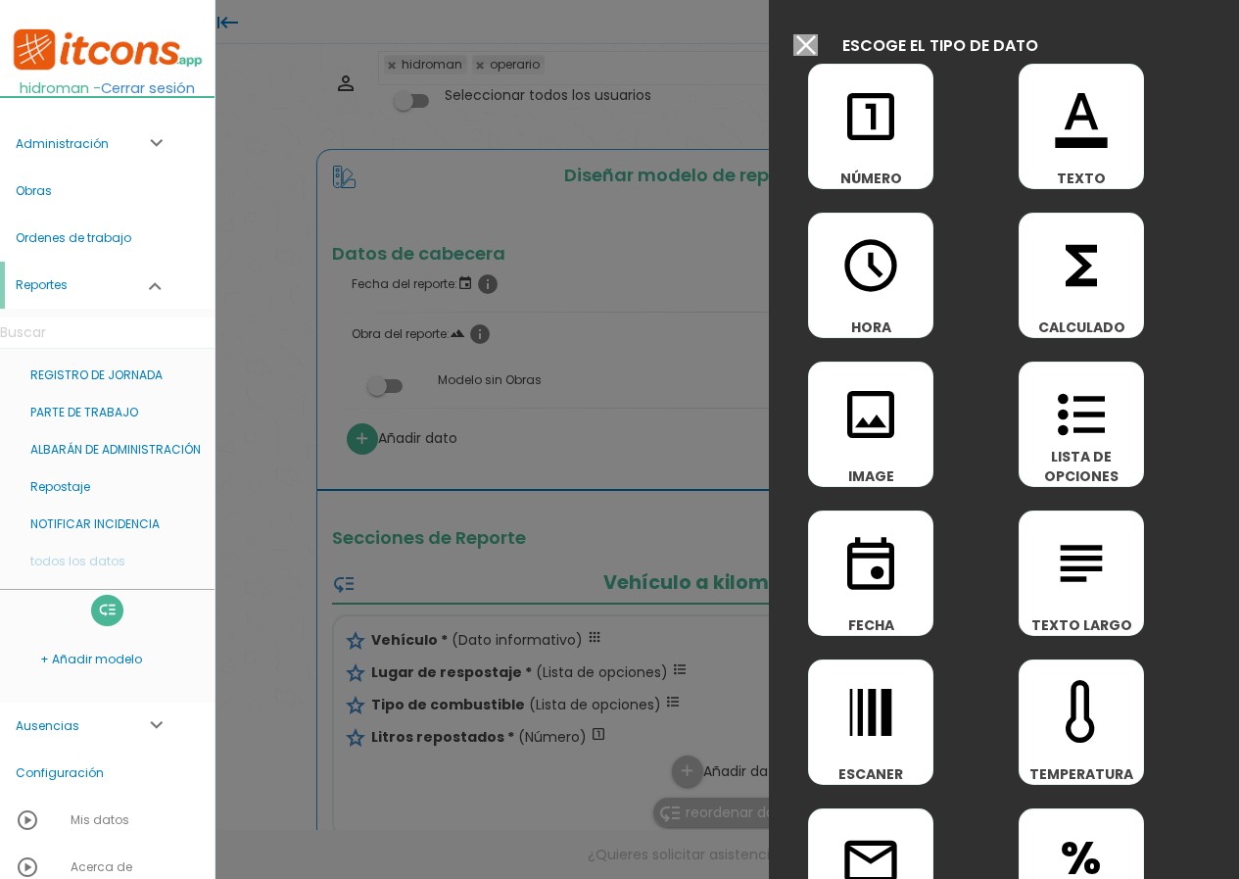
click at [812, 41] on input "Modelo sin Ordenes de trabajo" at bounding box center [806, 45] width 24 height 22
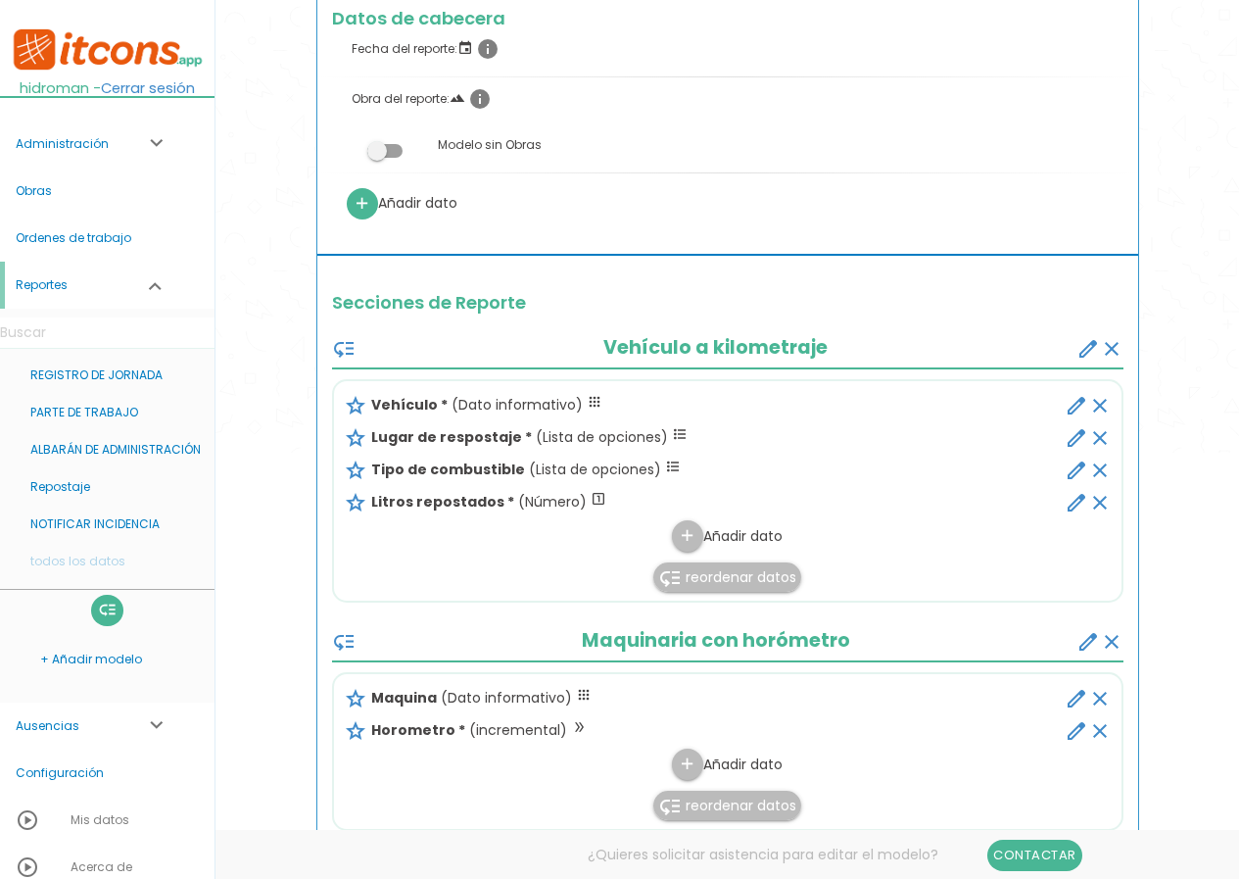
scroll to position [490, 0]
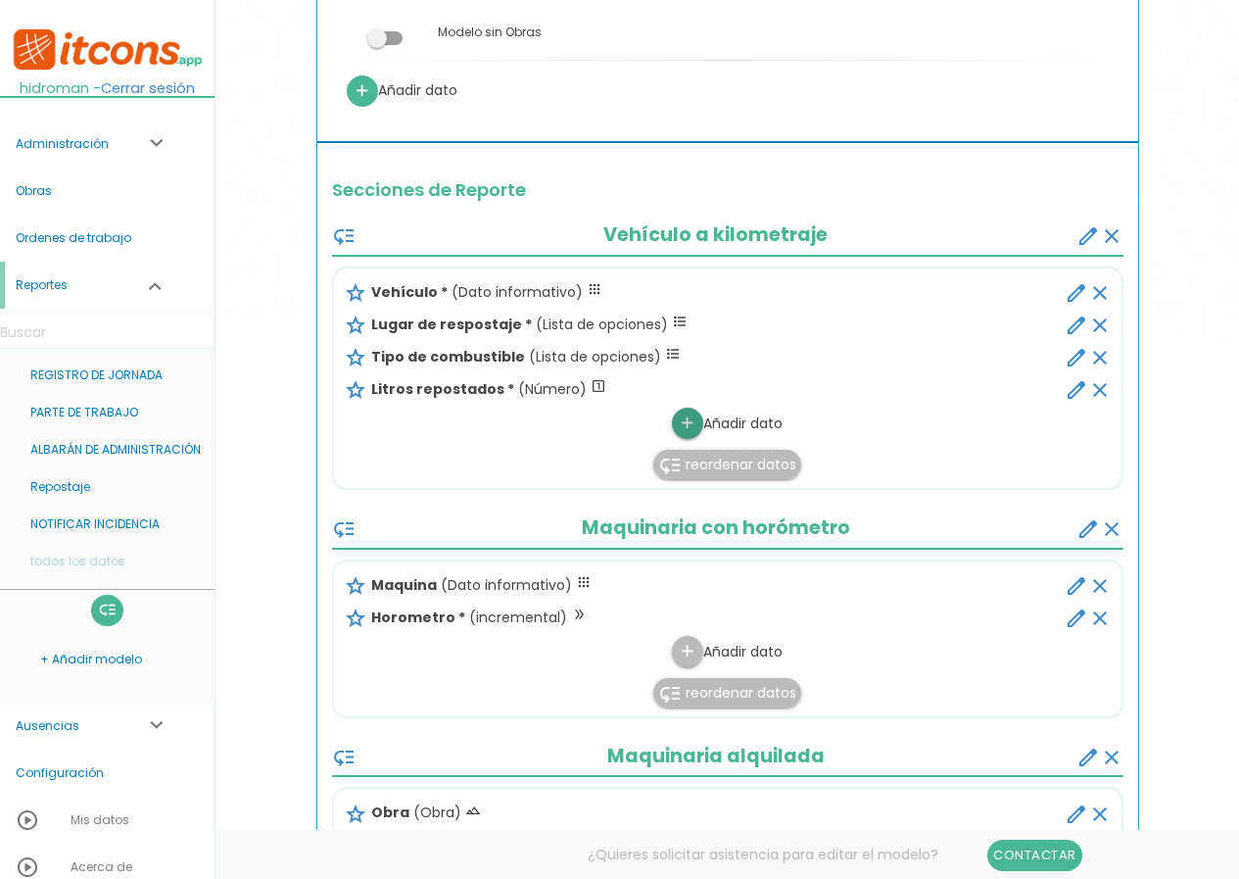
click at [683, 419] on icon "add" at bounding box center [687, 423] width 19 height 31
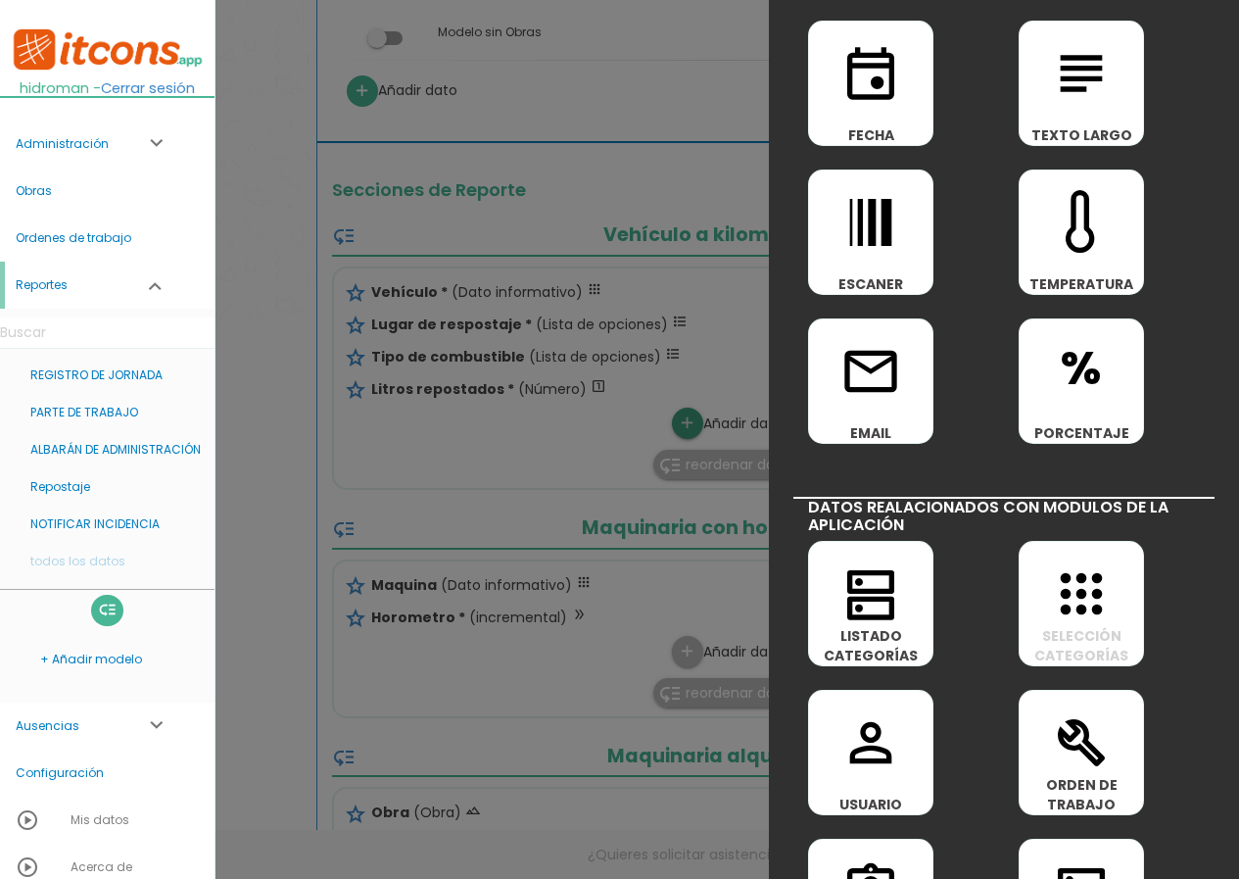
scroll to position [882, 0]
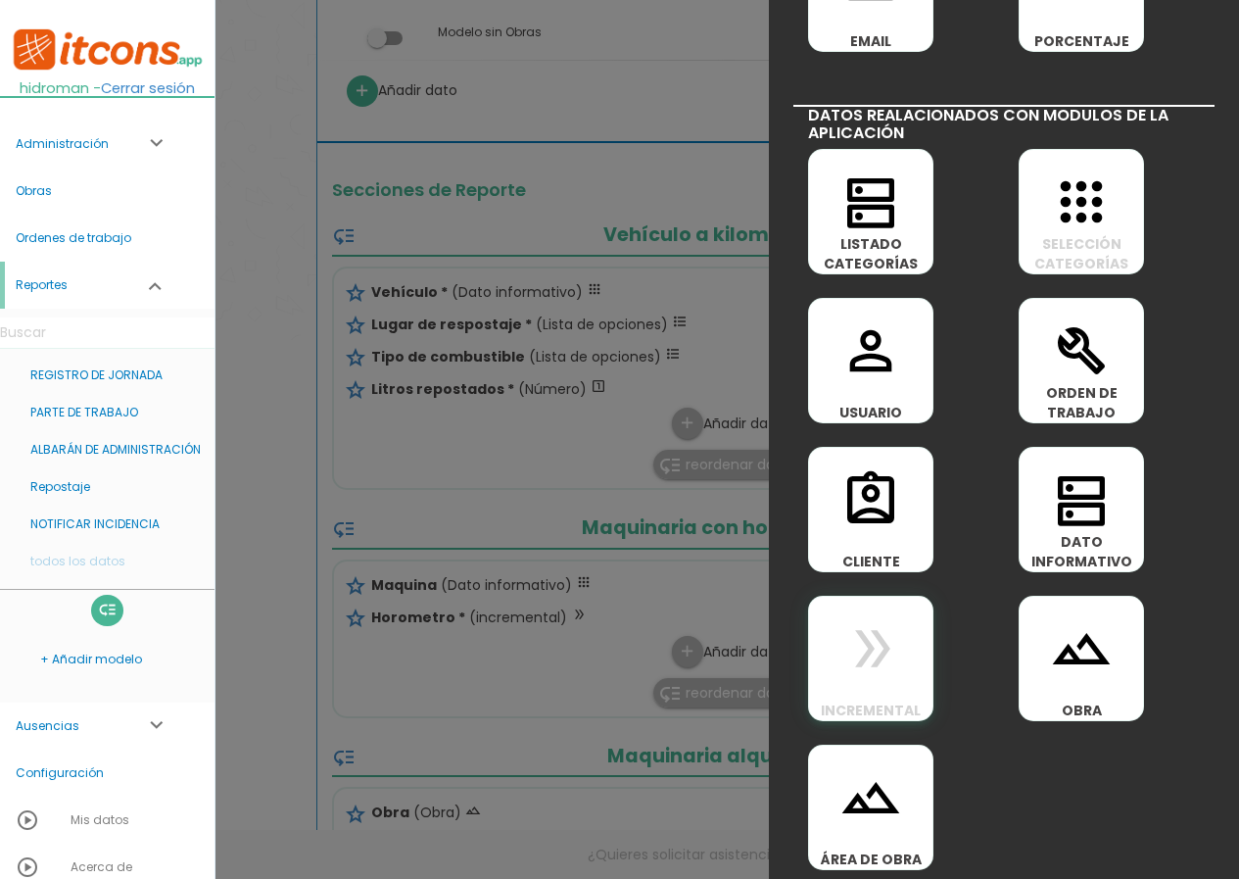
click at [868, 660] on icon "double_arrow" at bounding box center [871, 648] width 63 height 63
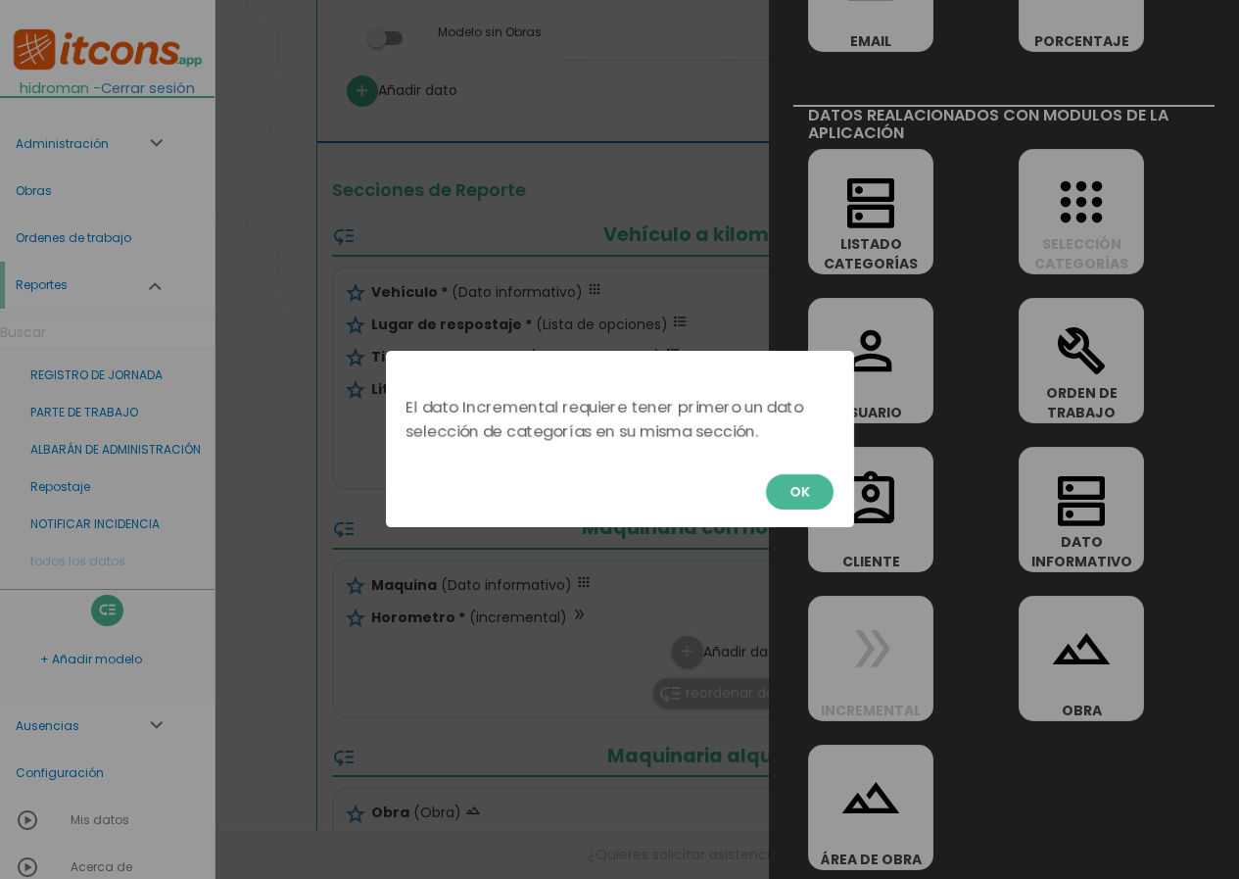
click at [803, 499] on button "OK" at bounding box center [800, 491] width 68 height 35
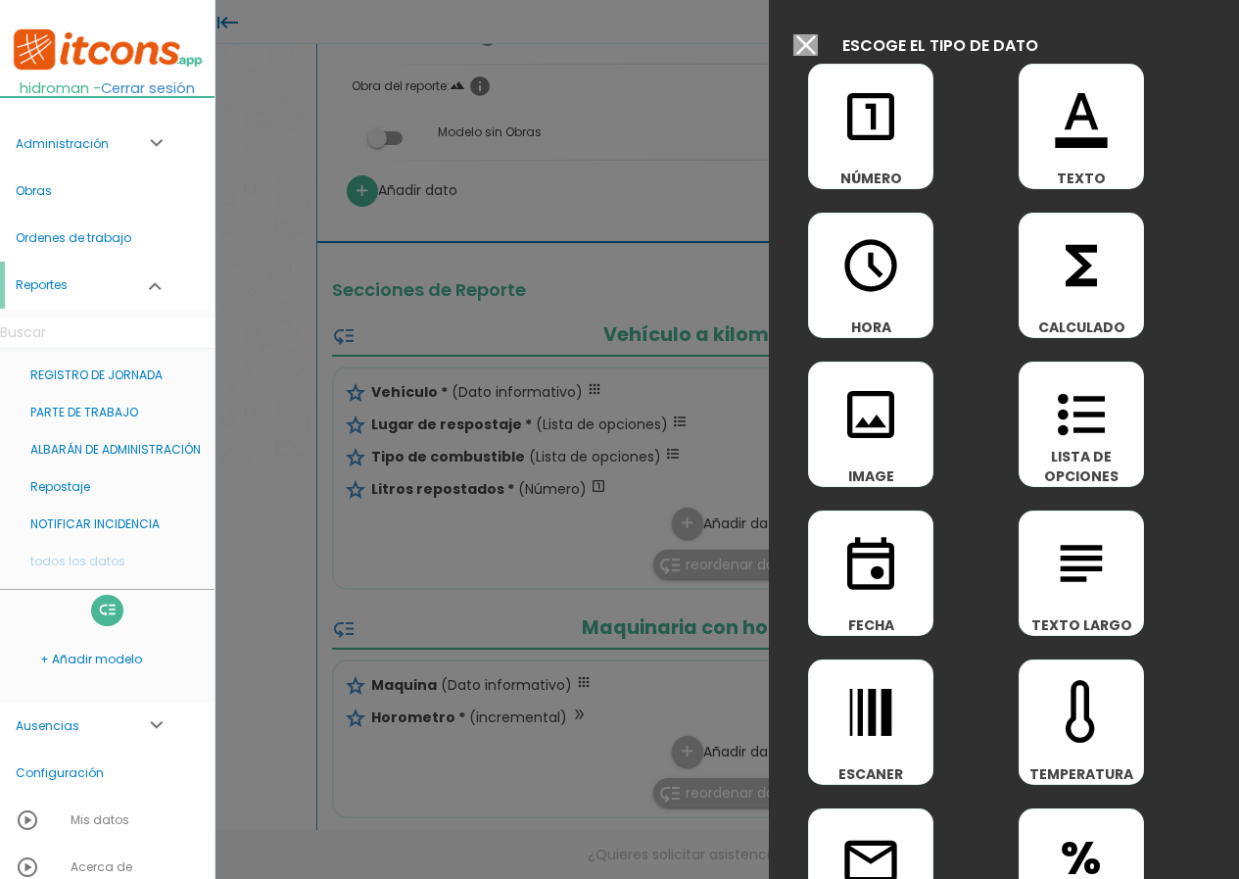
scroll to position [196, 0]
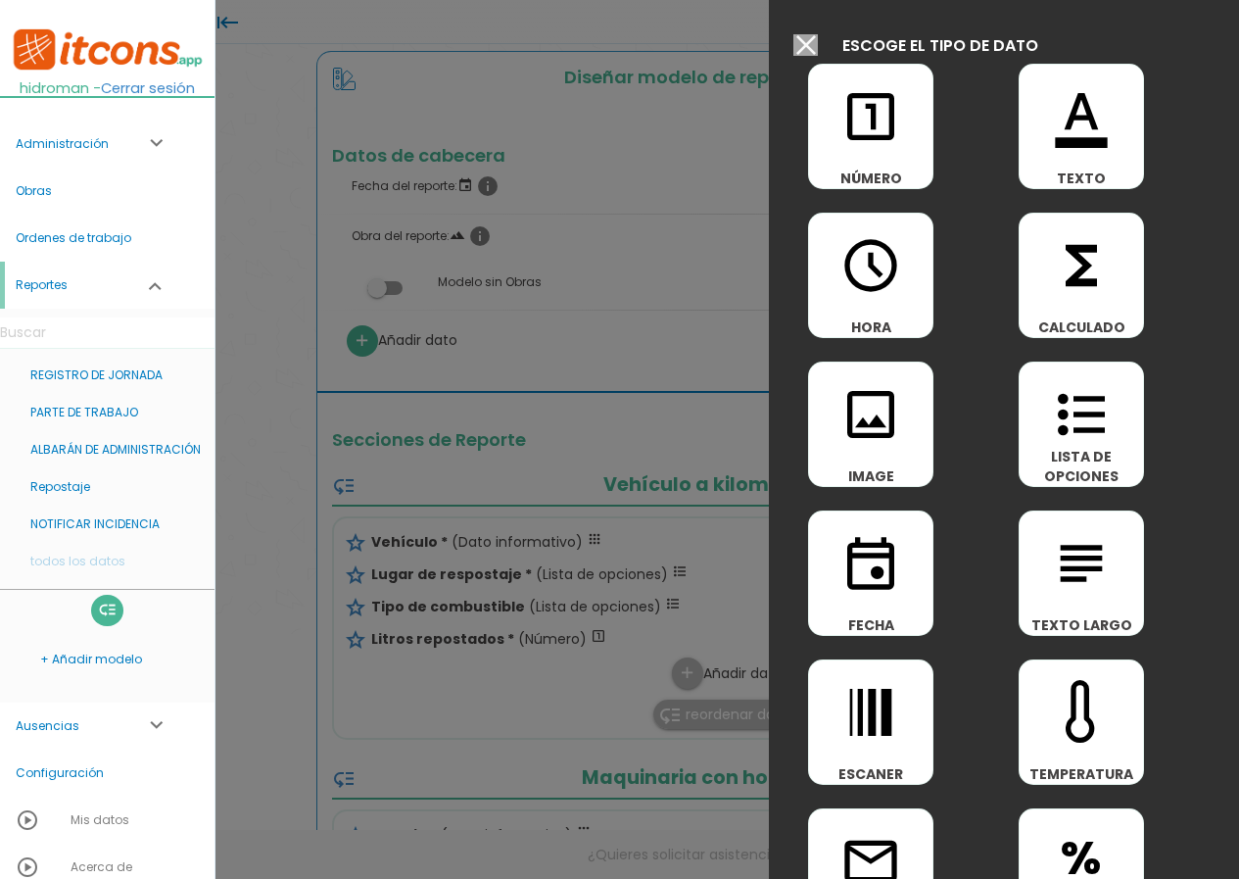
click at [811, 40] on input "Modelo sin Ordenes de trabajo" at bounding box center [806, 45] width 24 height 22
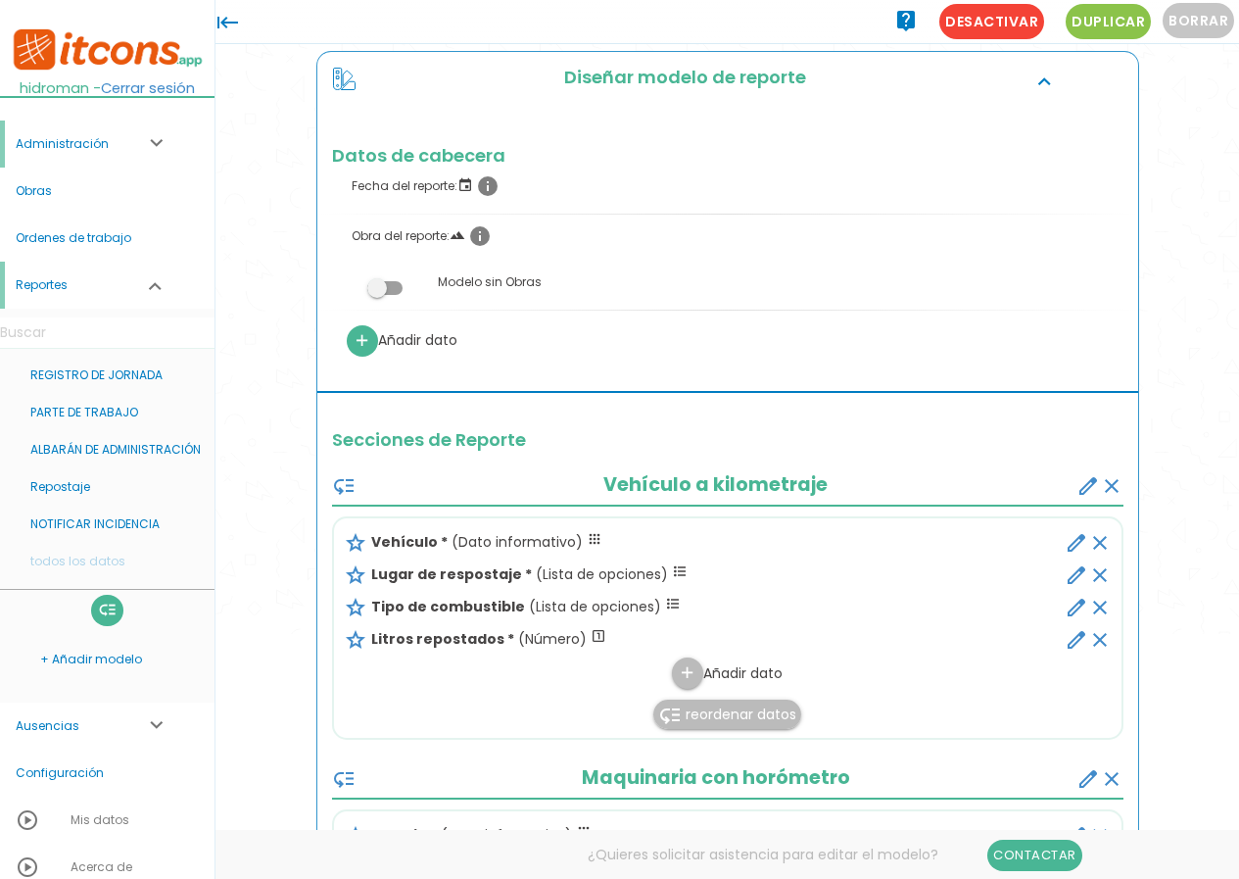
click at [115, 140] on link "Administración expand_more" at bounding box center [107, 144] width 215 height 47
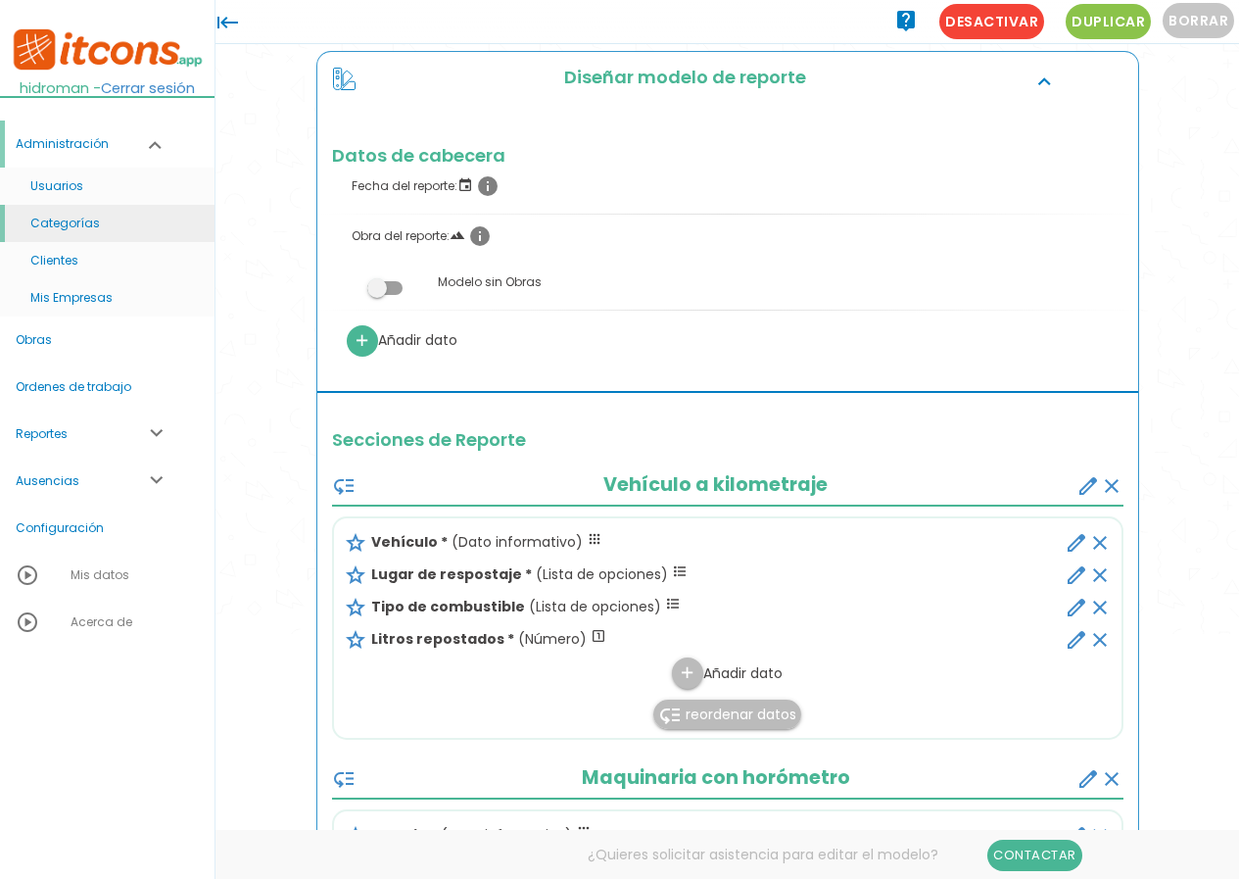
click at [112, 225] on link "Categorías" at bounding box center [107, 223] width 215 height 37
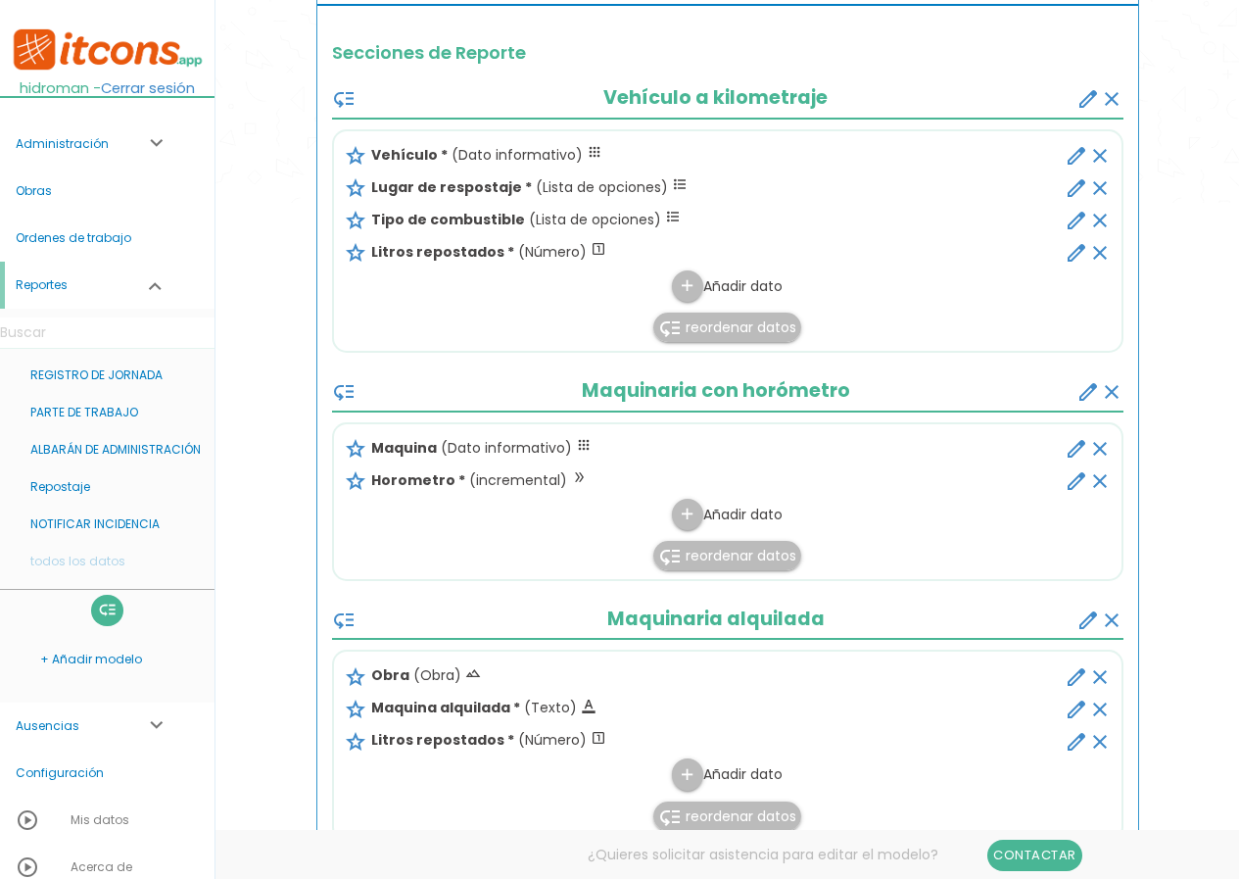
scroll to position [588, 0]
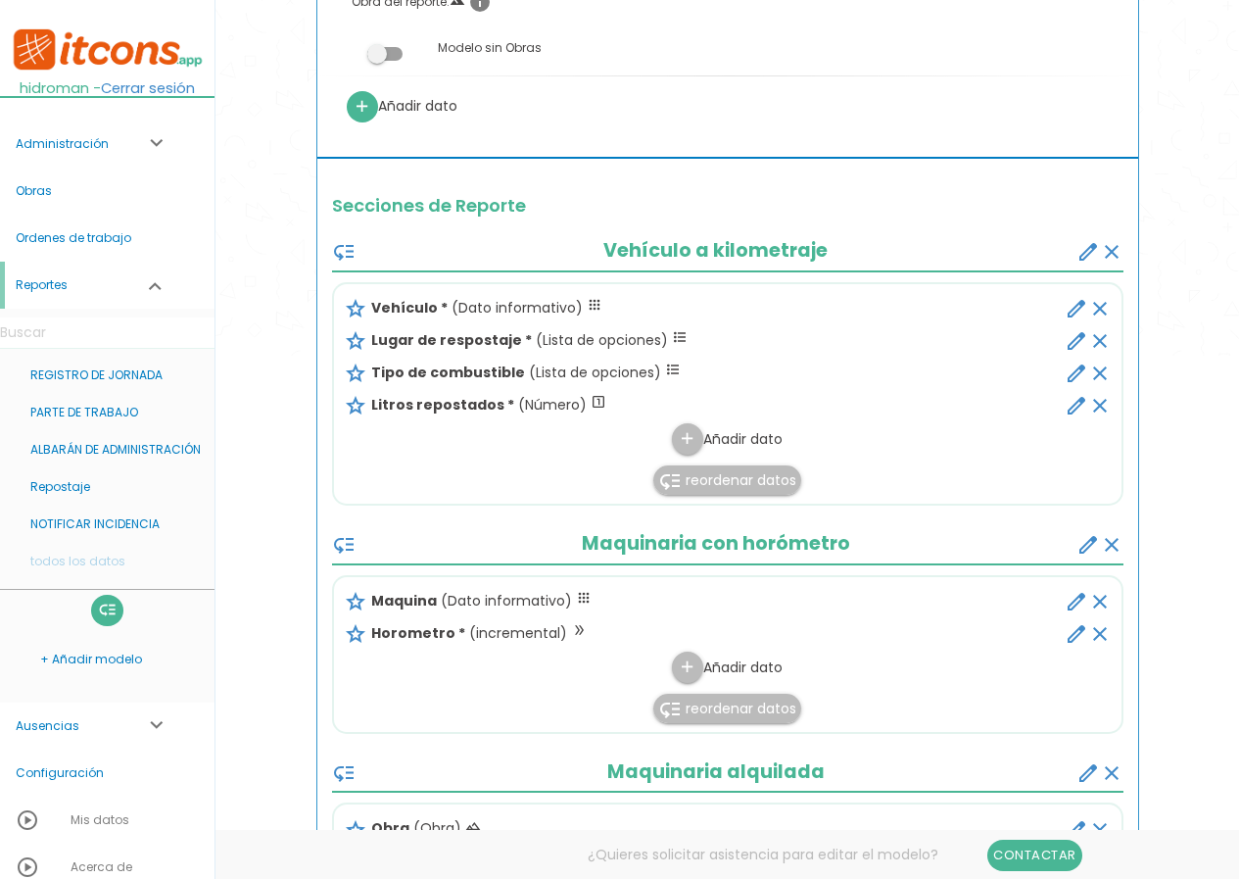
scroll to position [392, 0]
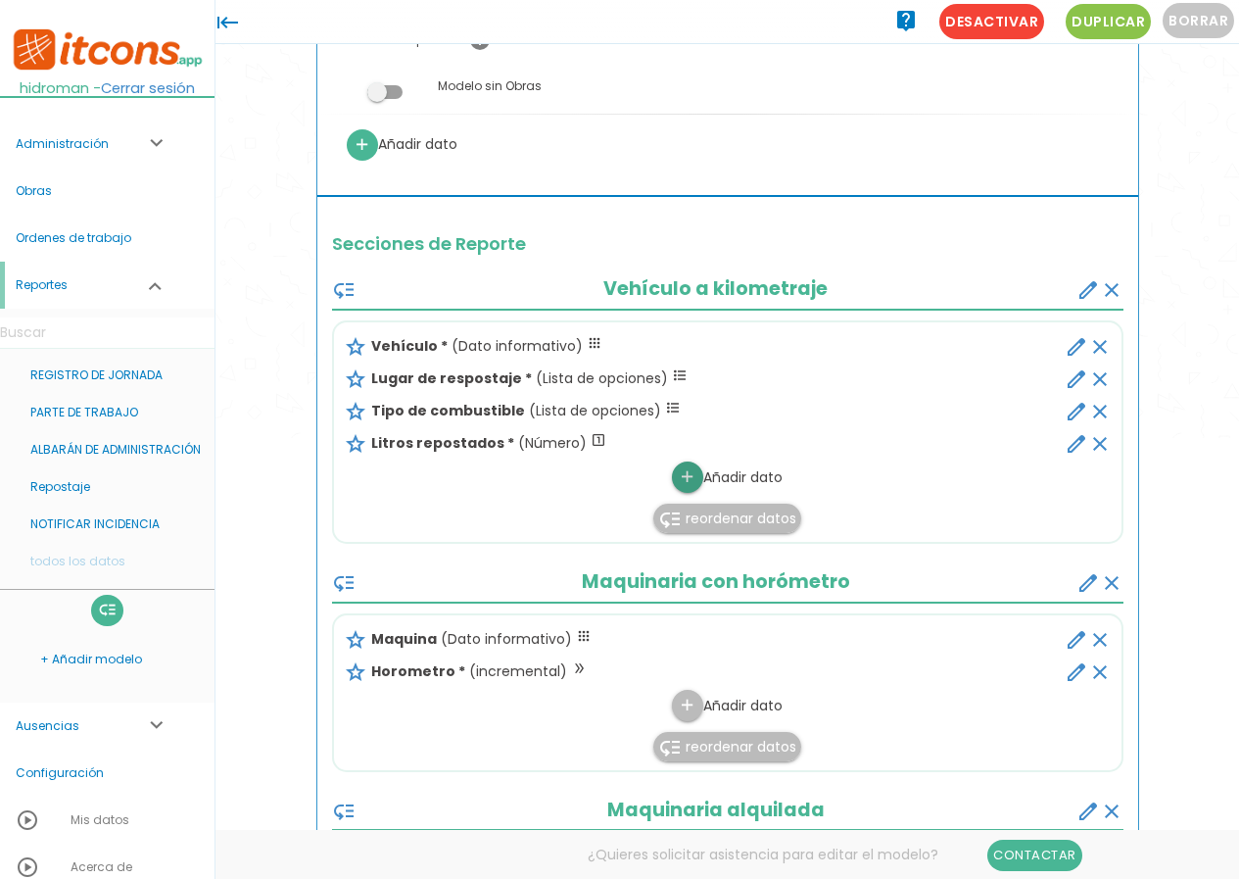
click at [684, 473] on icon "add" at bounding box center [687, 476] width 19 height 31
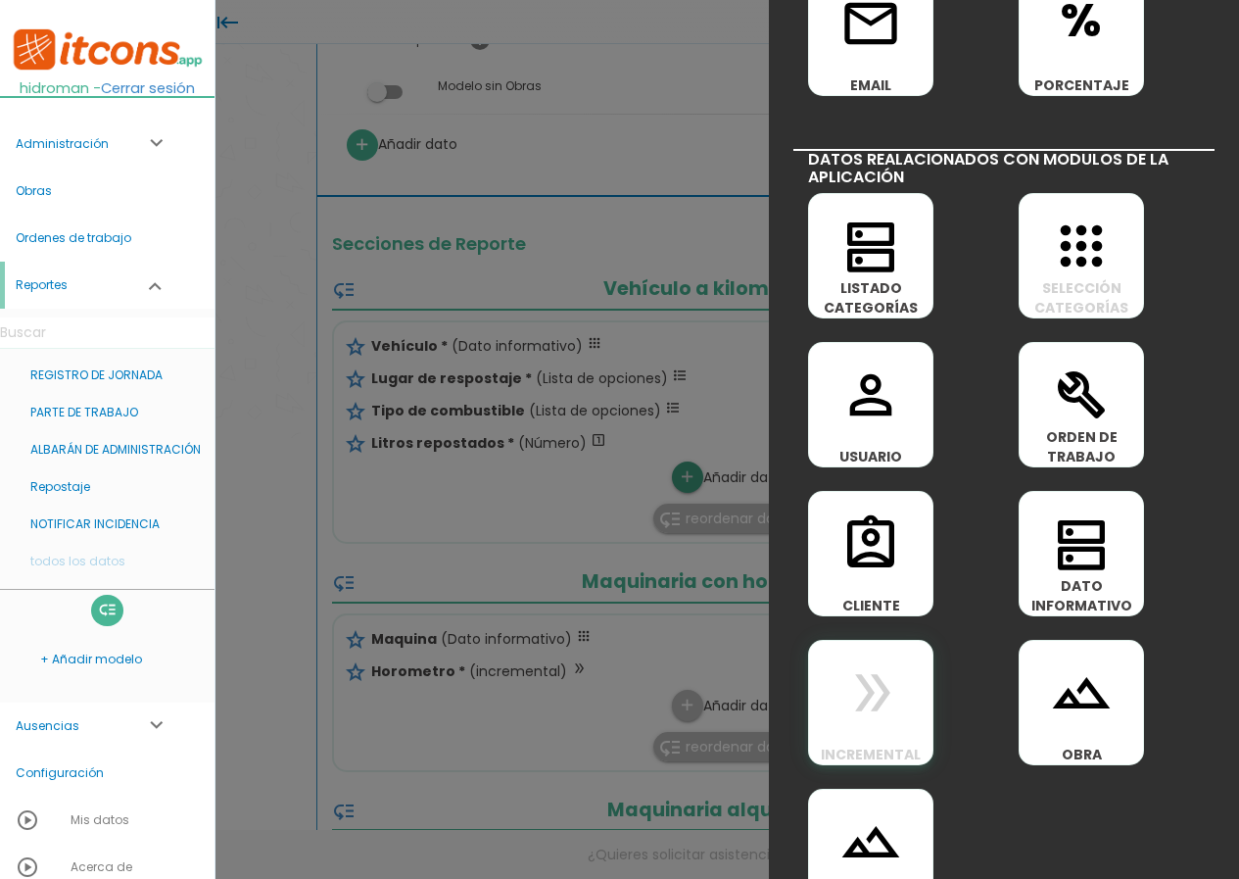
scroll to position [889, 0]
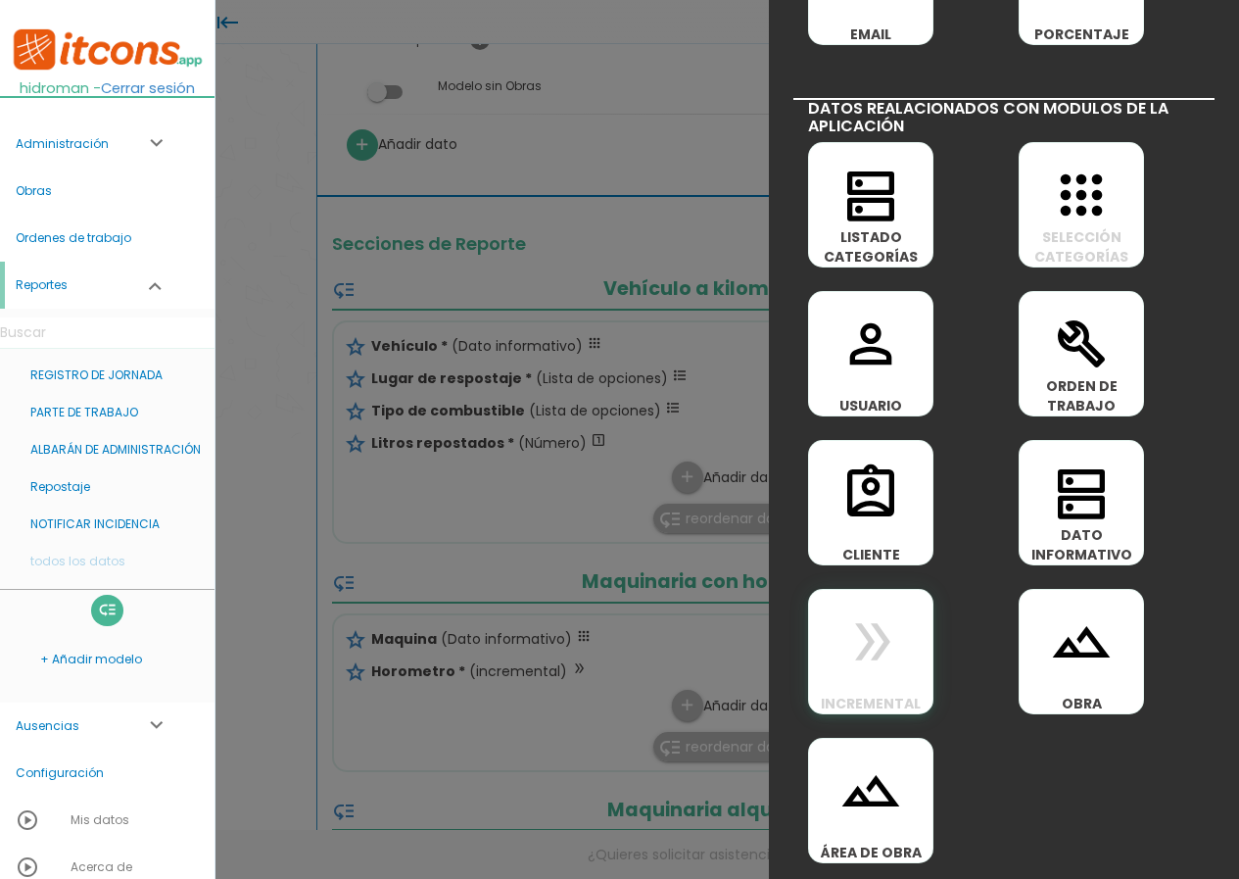
click at [875, 626] on icon "double_arrow" at bounding box center [871, 641] width 63 height 63
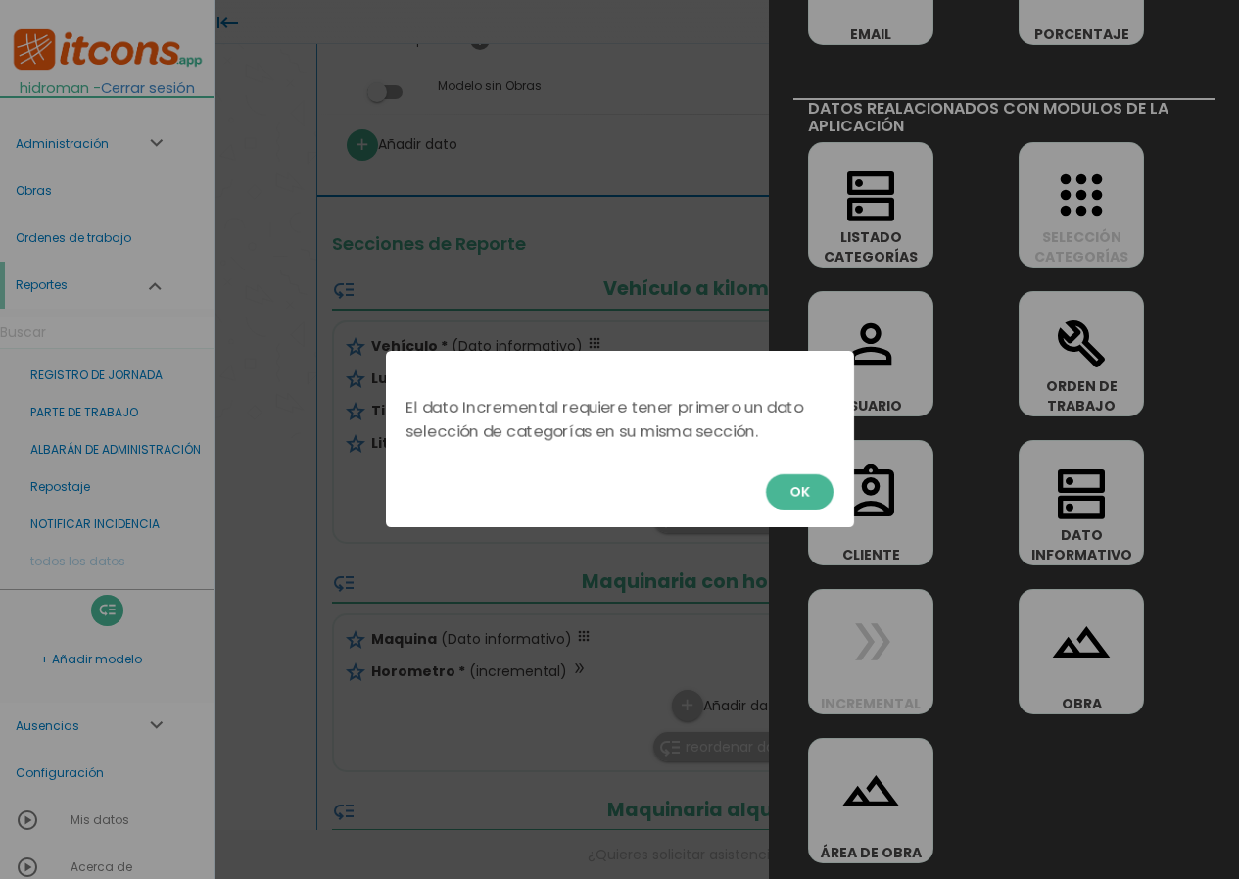
click at [796, 488] on button "OK" at bounding box center [800, 491] width 68 height 35
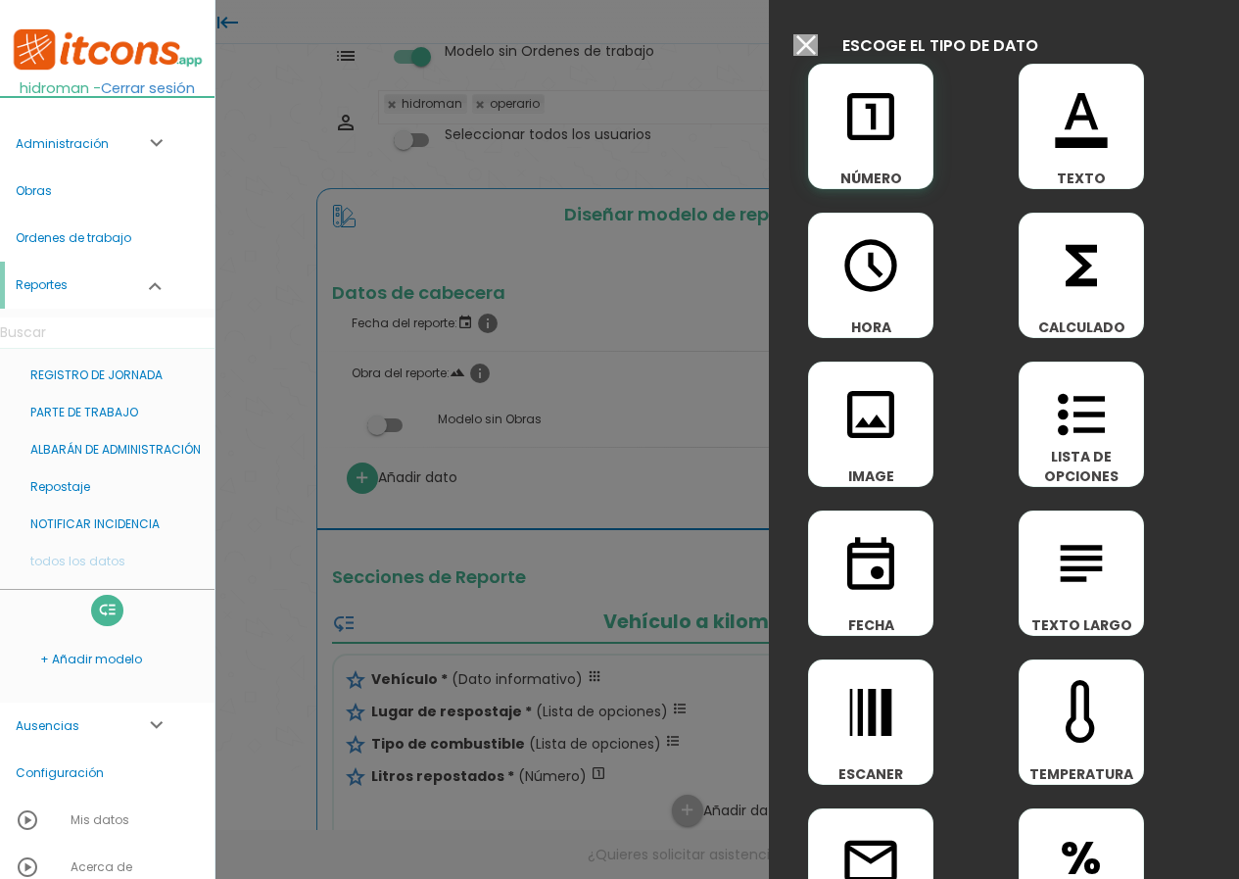
scroll to position [0, 0]
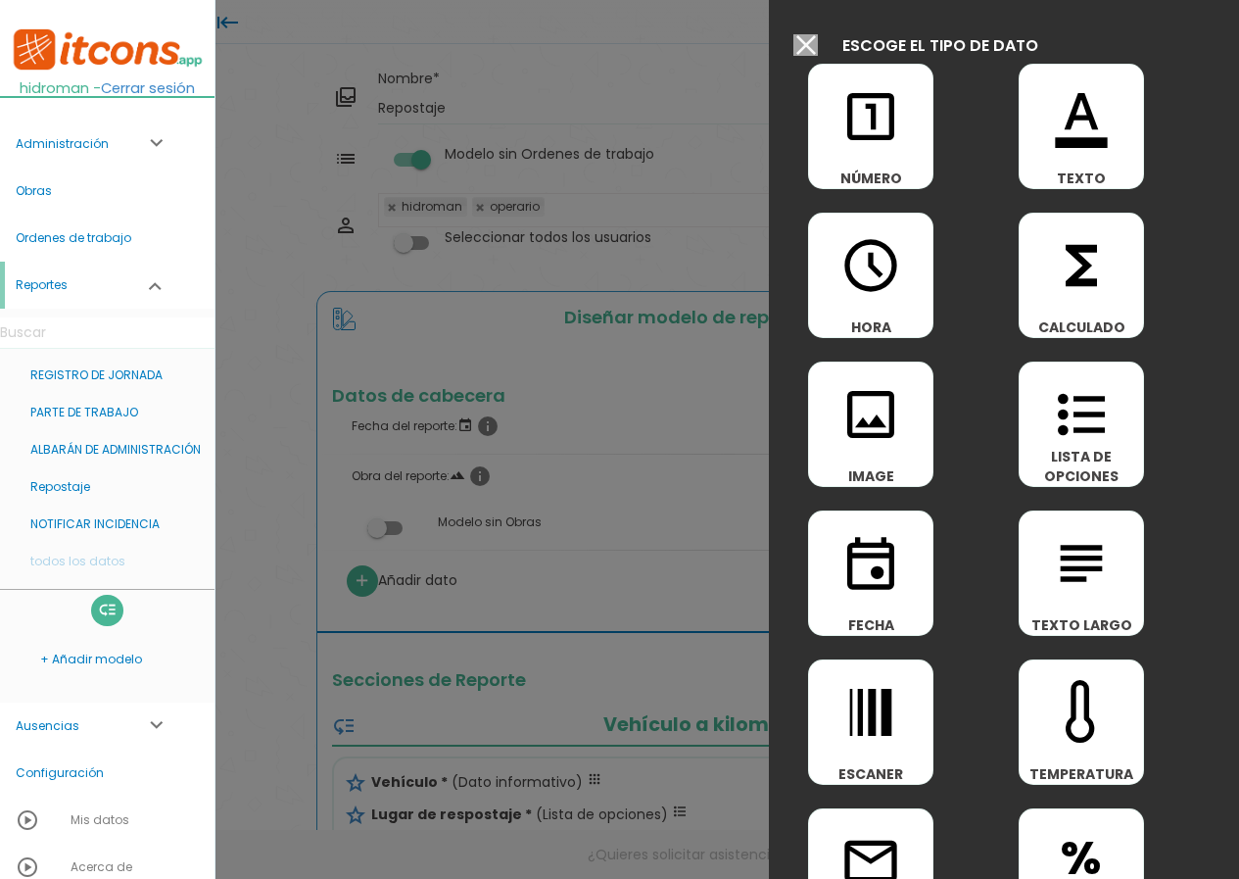
click at [809, 53] on input "Modelo sin Ordenes de trabajo" at bounding box center [806, 45] width 24 height 22
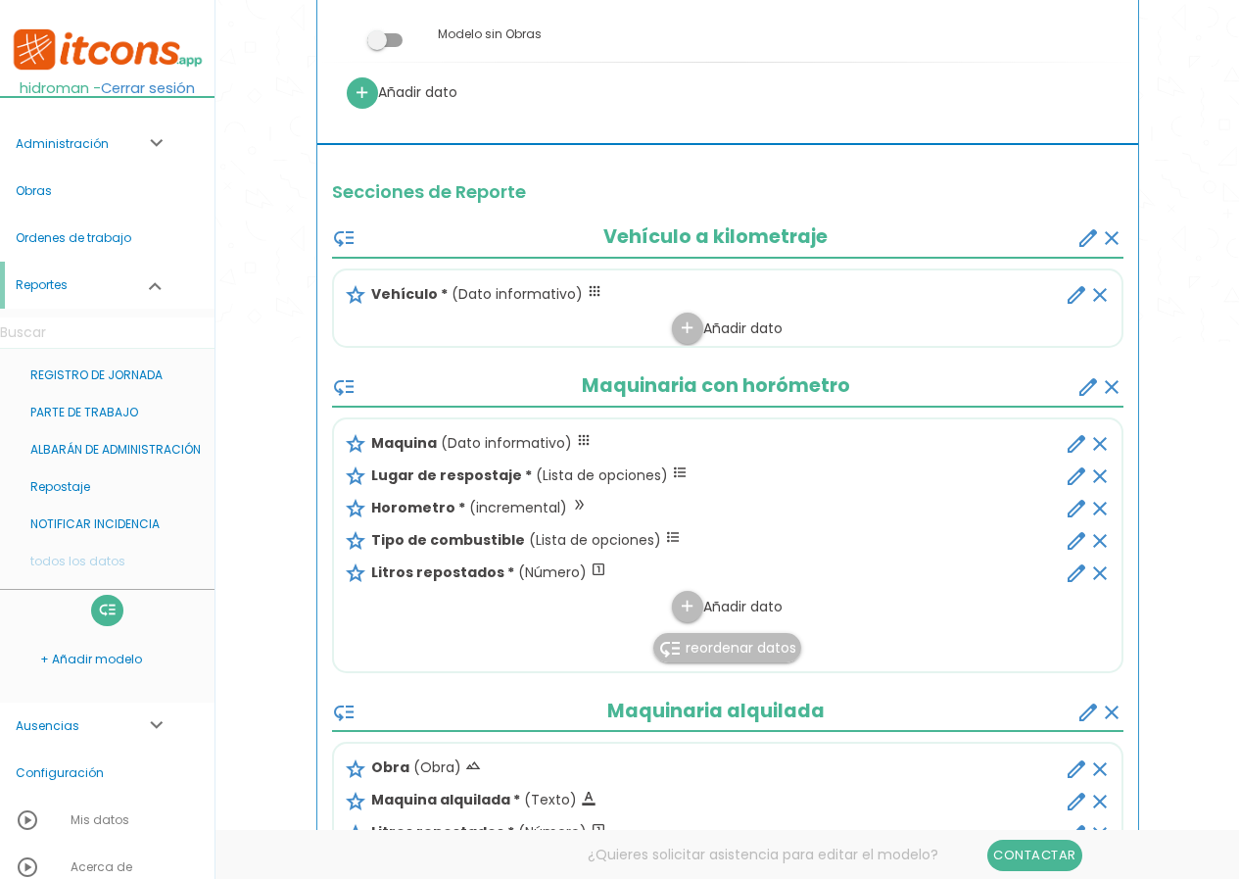
scroll to position [490, 0]
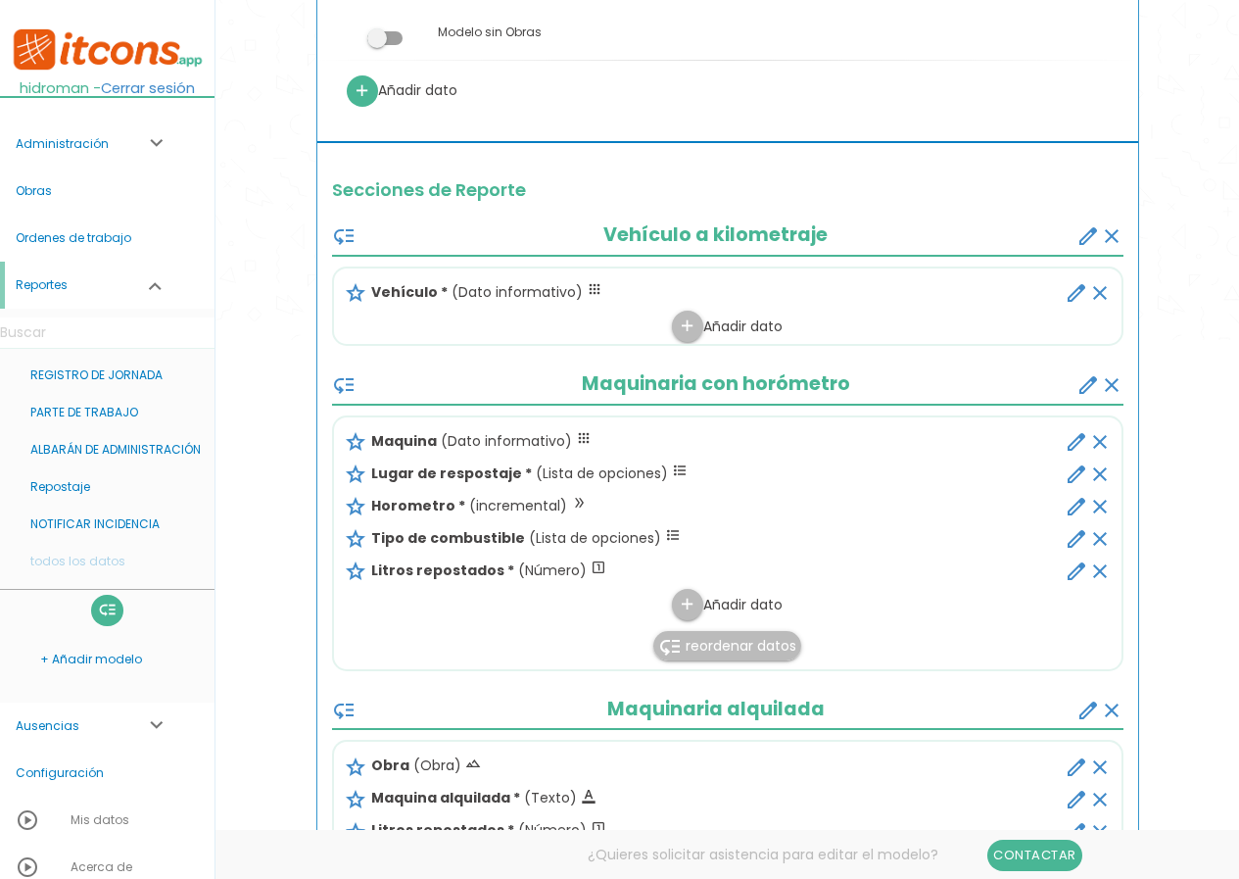
click at [1096, 289] on icon "clear" at bounding box center [1101, 293] width 24 height 24
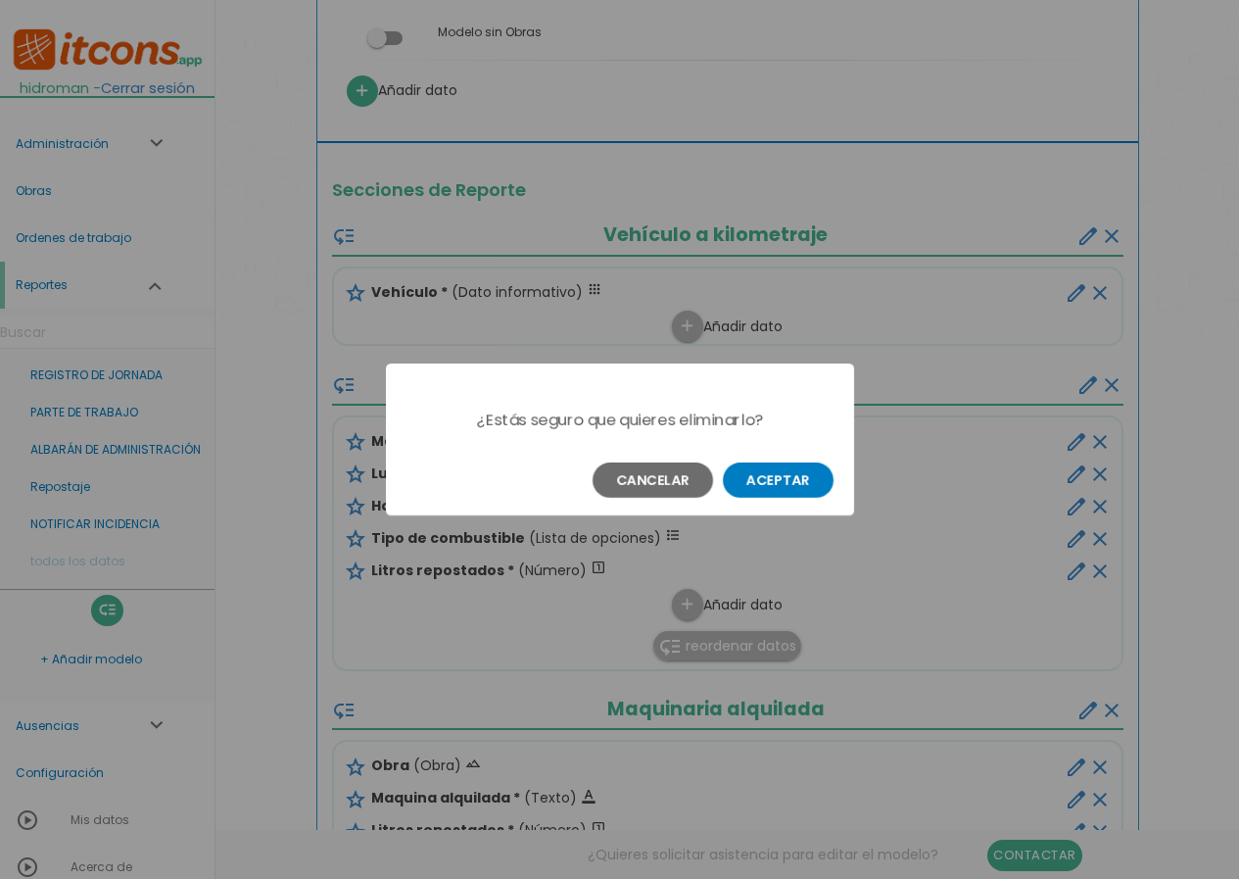
click at [769, 470] on button "Aceptar" at bounding box center [778, 479] width 111 height 35
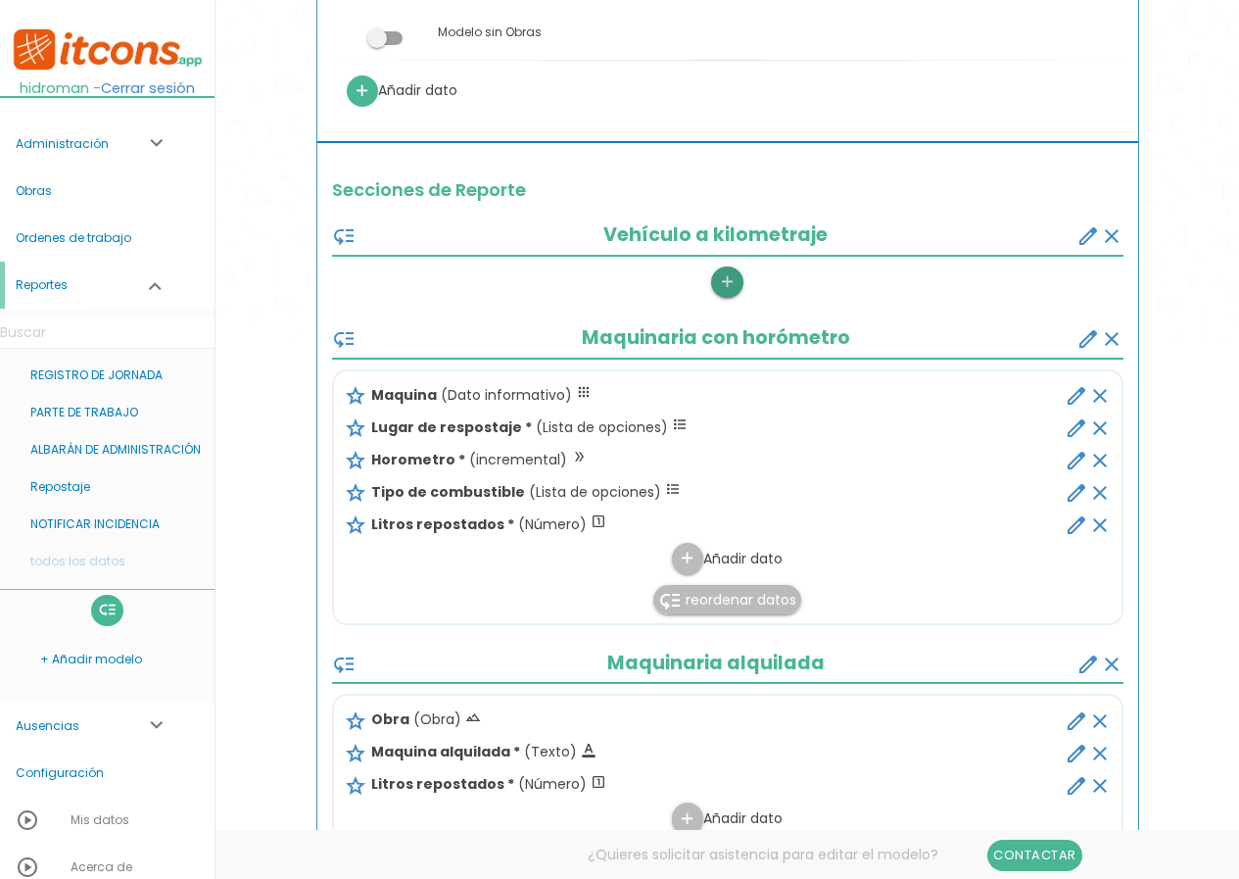
click at [731, 290] on icon "add" at bounding box center [727, 281] width 19 height 31
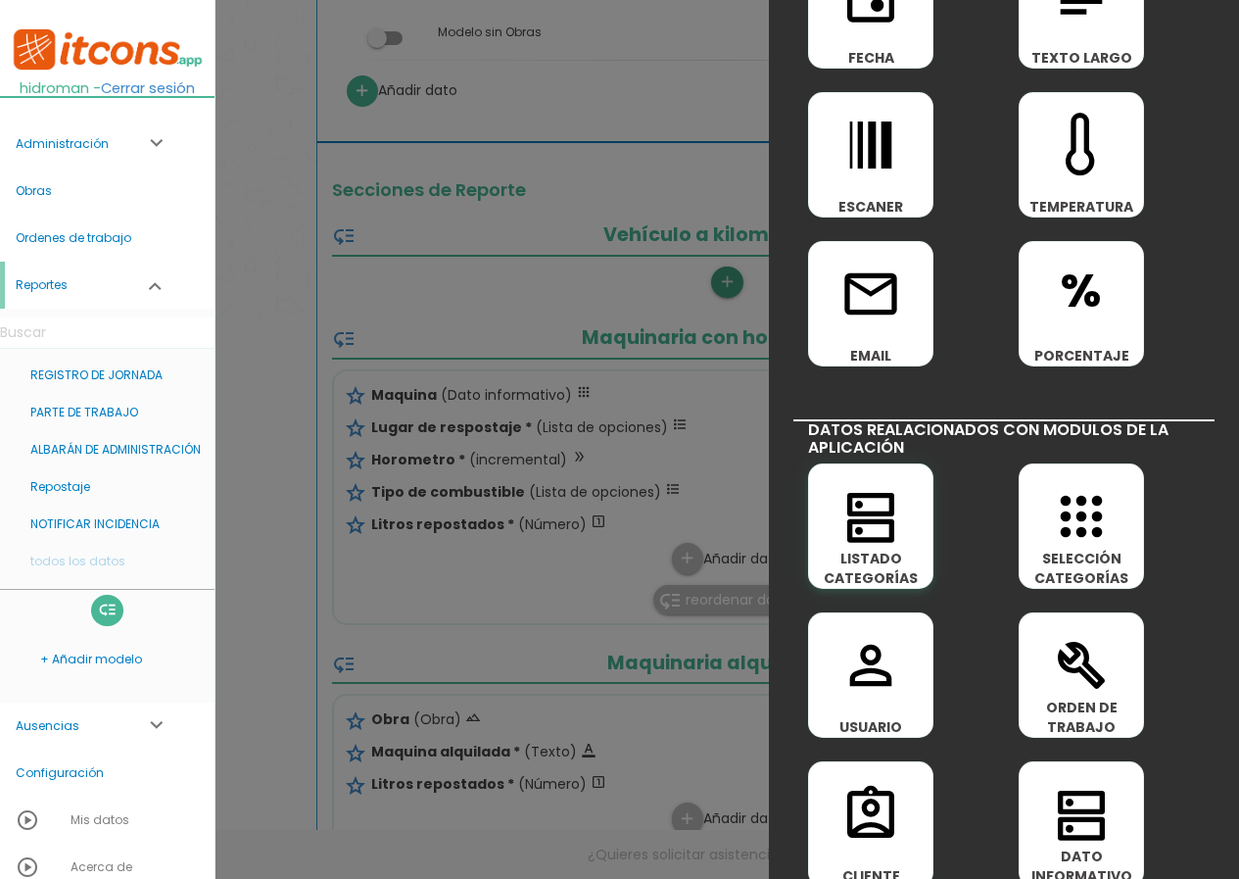
scroll to position [588, 0]
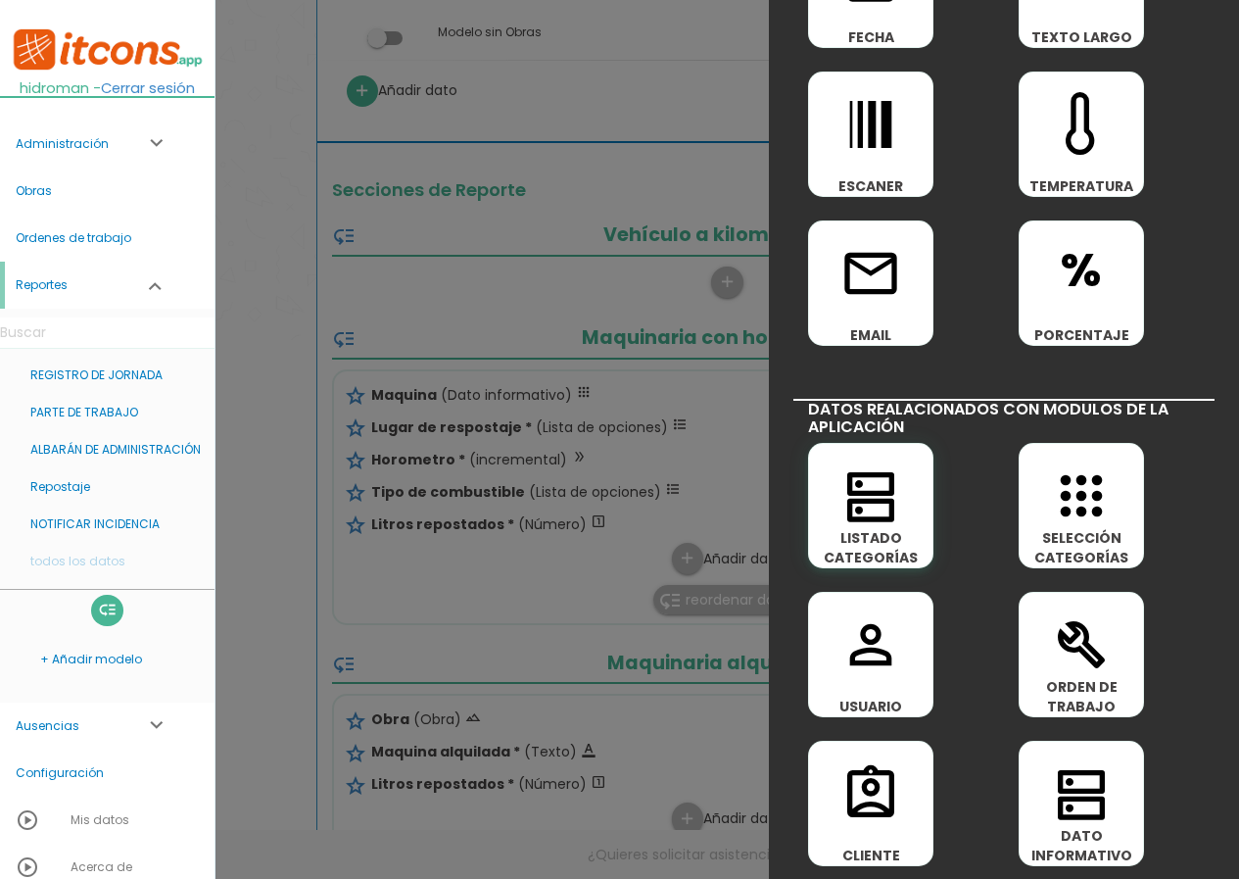
click at [891, 532] on span "LISTADO CATEGORÍAS" at bounding box center [870, 547] width 123 height 39
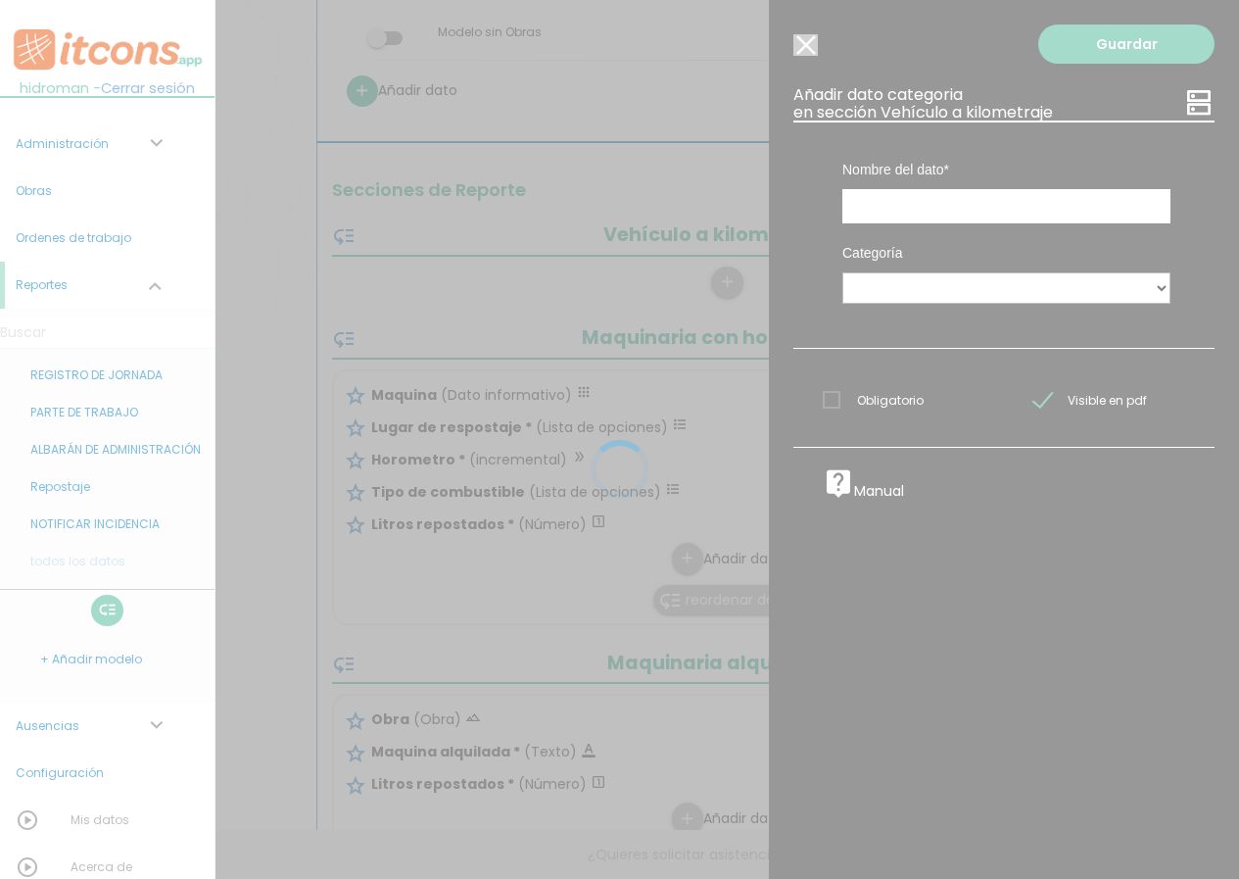
scroll to position [0, 0]
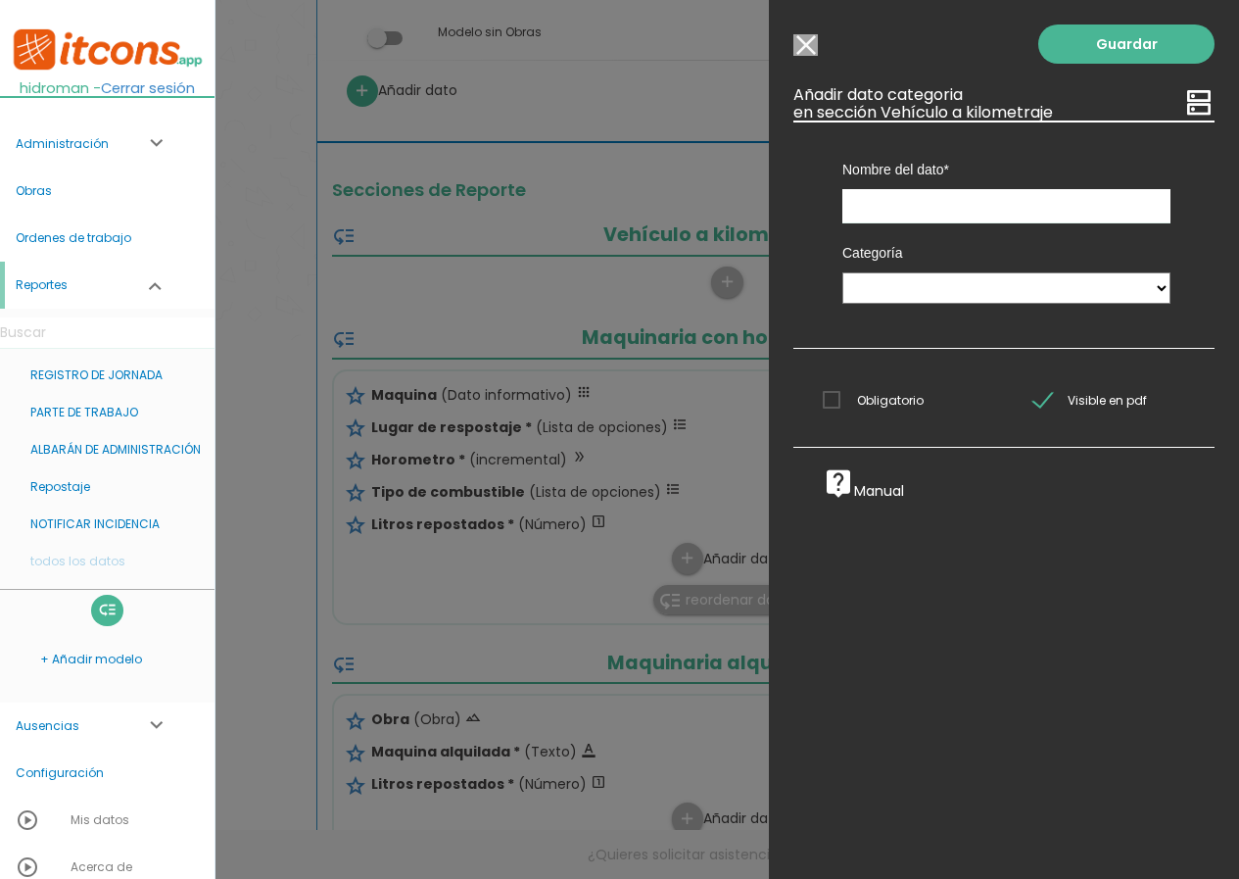
click at [814, 52] on input "Modelo sin Ordenes de trabajo" at bounding box center [806, 45] width 24 height 22
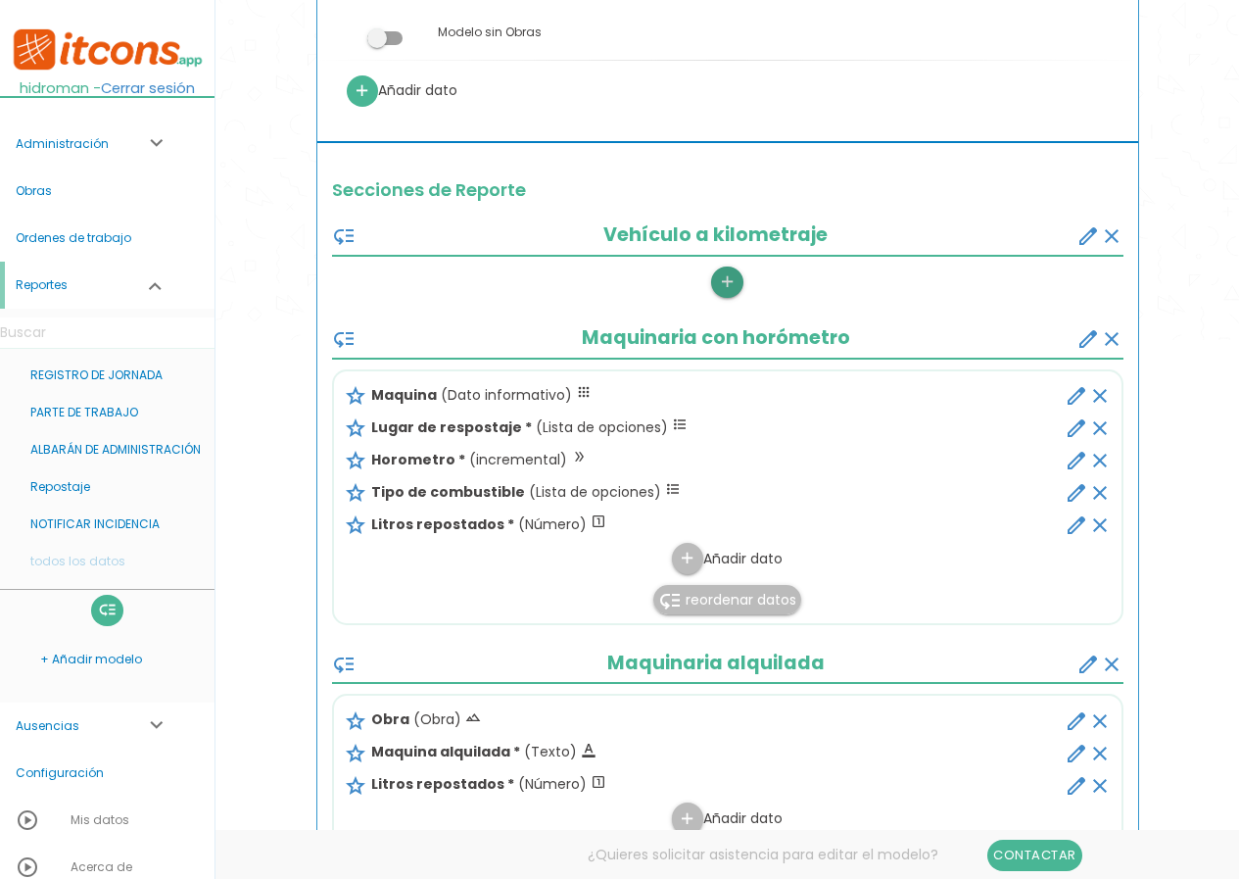
click at [733, 268] on icon "add" at bounding box center [727, 281] width 19 height 31
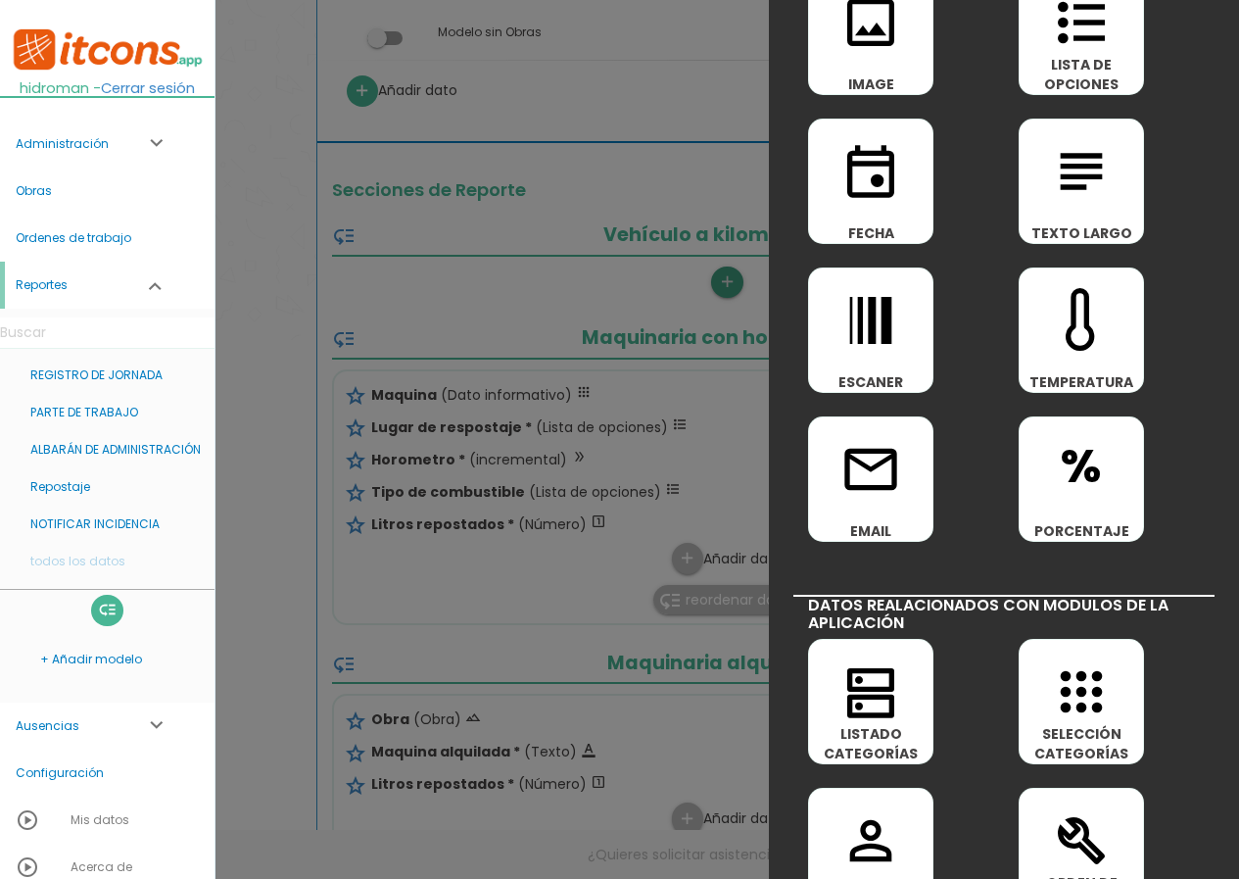
scroll to position [588, 0]
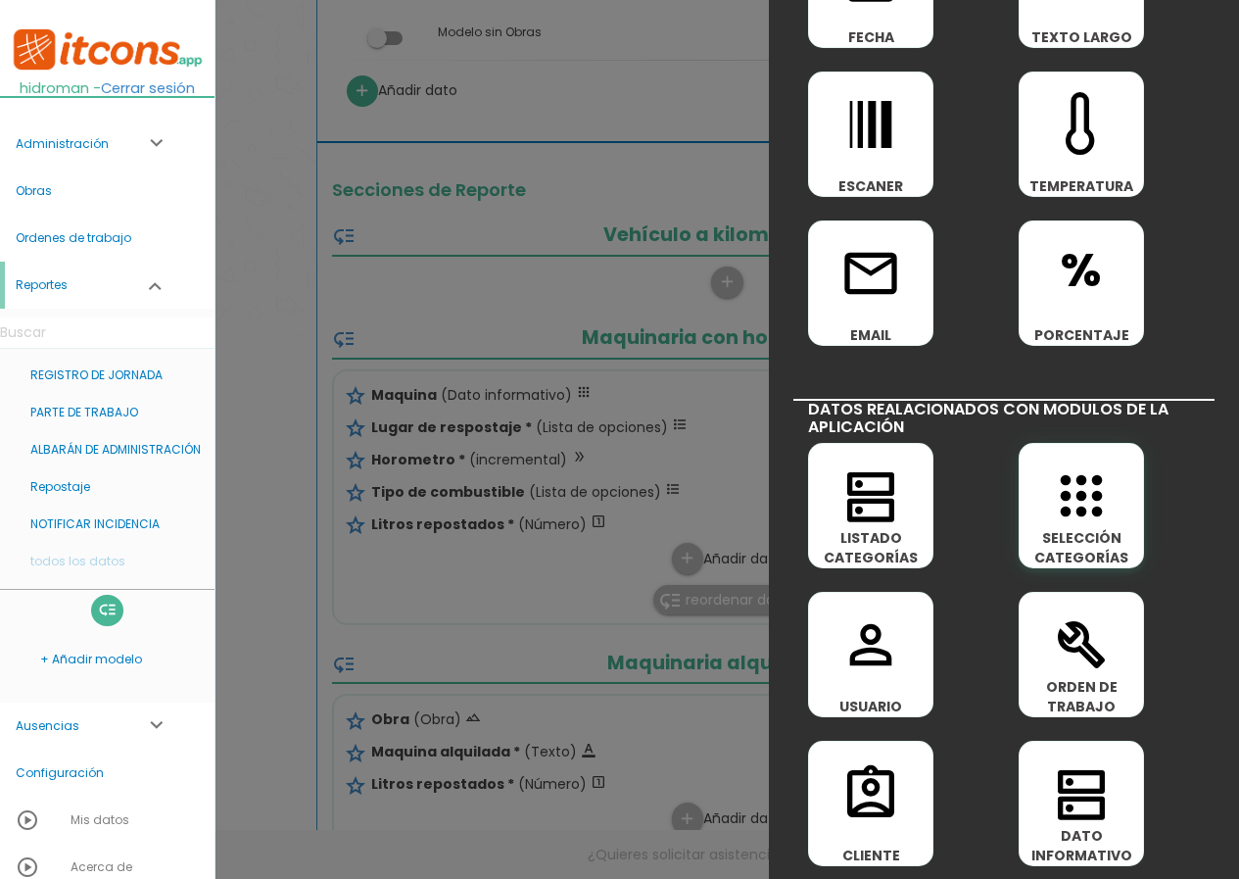
click at [1086, 510] on icon "apps" at bounding box center [1081, 495] width 63 height 63
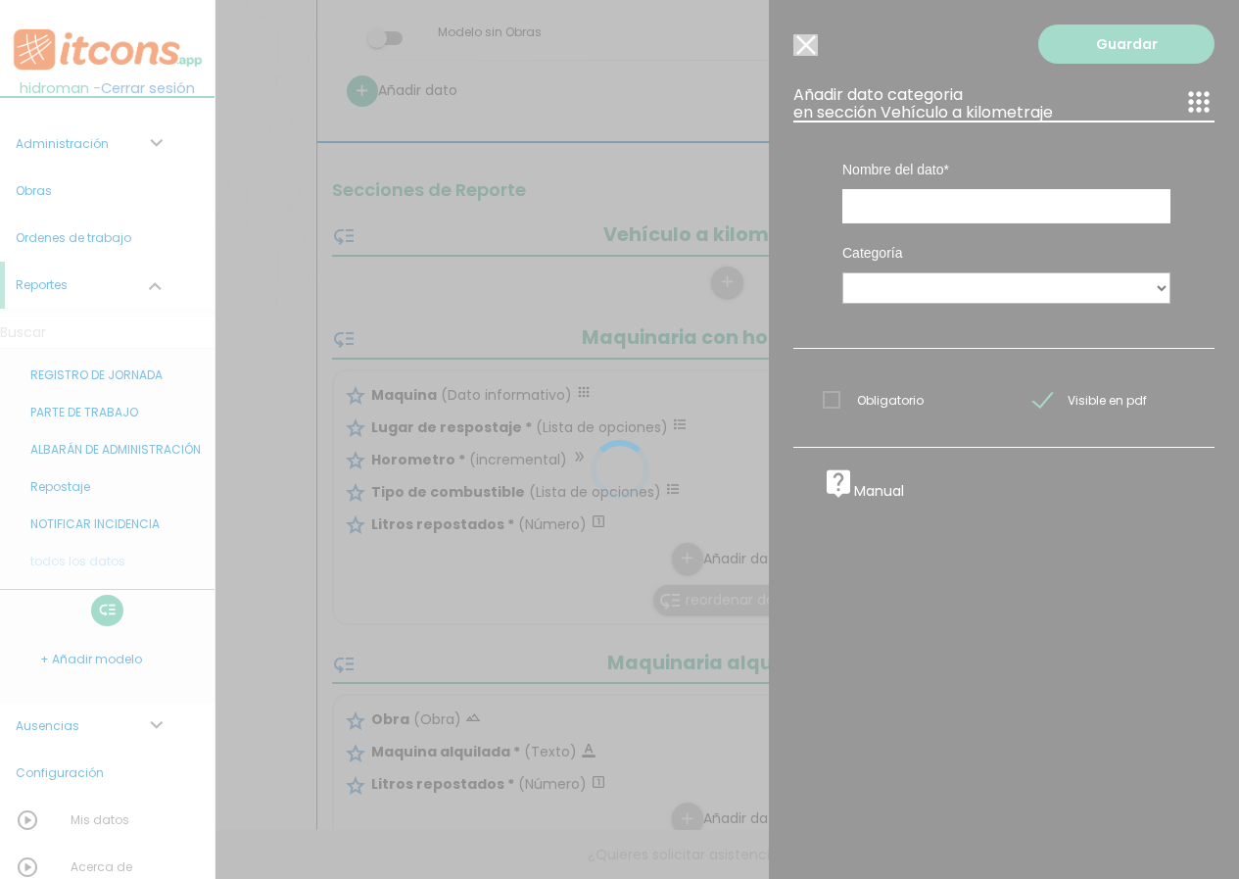
scroll to position [0, 0]
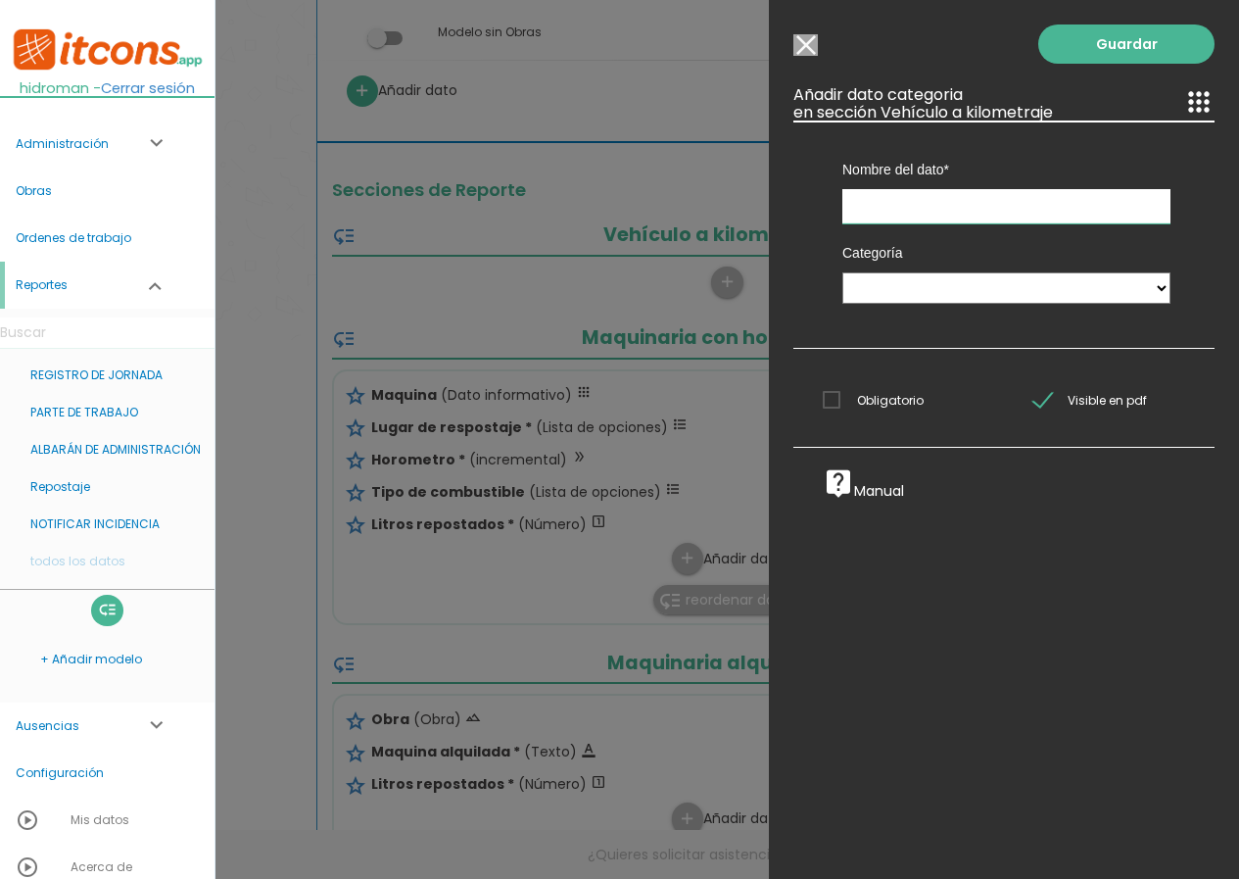
click at [884, 207] on input "text" at bounding box center [1007, 206] width 328 height 34
type input "vehículo"
click at [918, 289] on select "MAQUINARIAaa Camion IMPLEMENTO HERRAMIENTA VEHICULOS" at bounding box center [1007, 287] width 328 height 31
select select "6"
click at [843, 272] on select "MAQUINARIAaa Camion IMPLEMENTO HERRAMIENTA VEHICULOS" at bounding box center [1007, 287] width 328 height 31
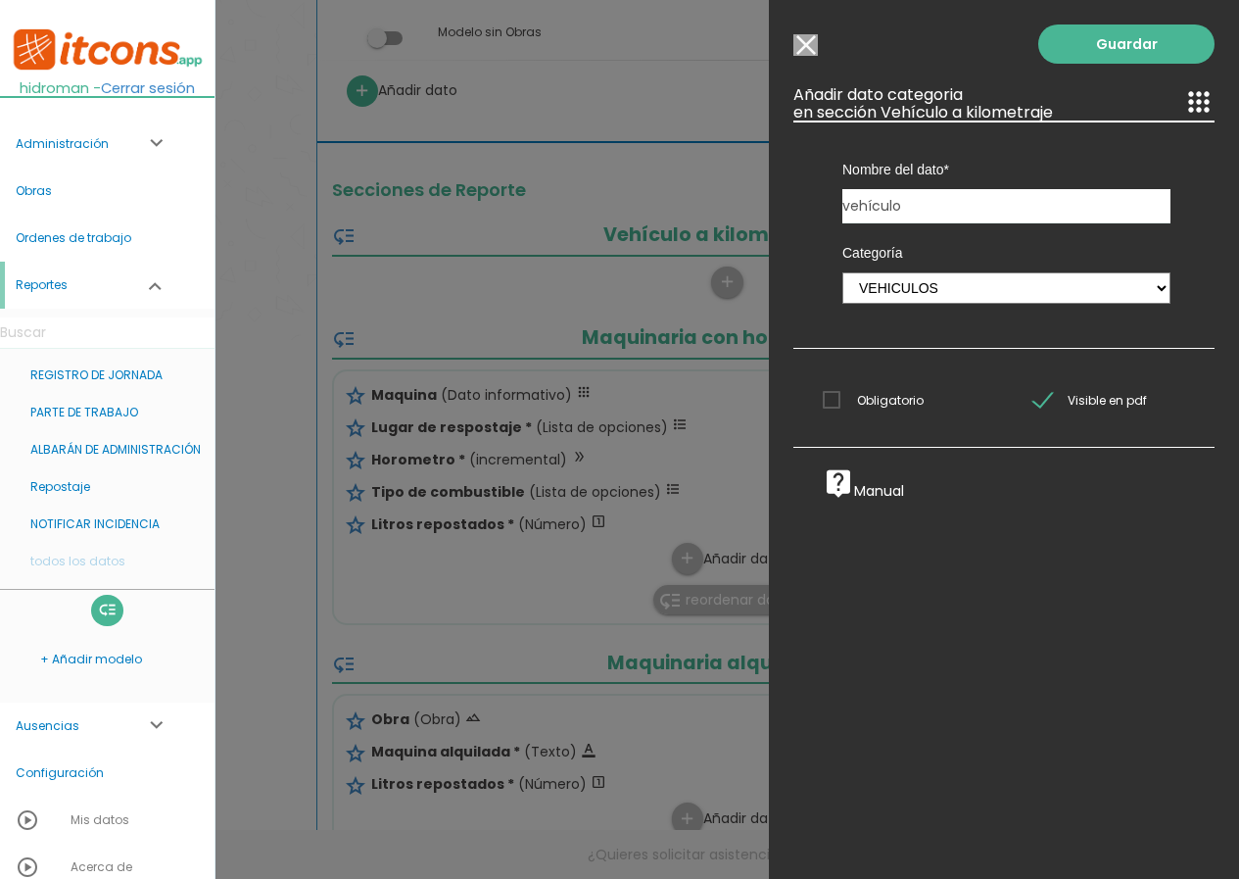
click at [884, 401] on span "Obligatorio" at bounding box center [873, 400] width 101 height 24
click at [0, 0] on input "Obligatorio" at bounding box center [0, 0] width 0 height 0
click at [1069, 38] on link "Guardar" at bounding box center [1127, 43] width 176 height 39
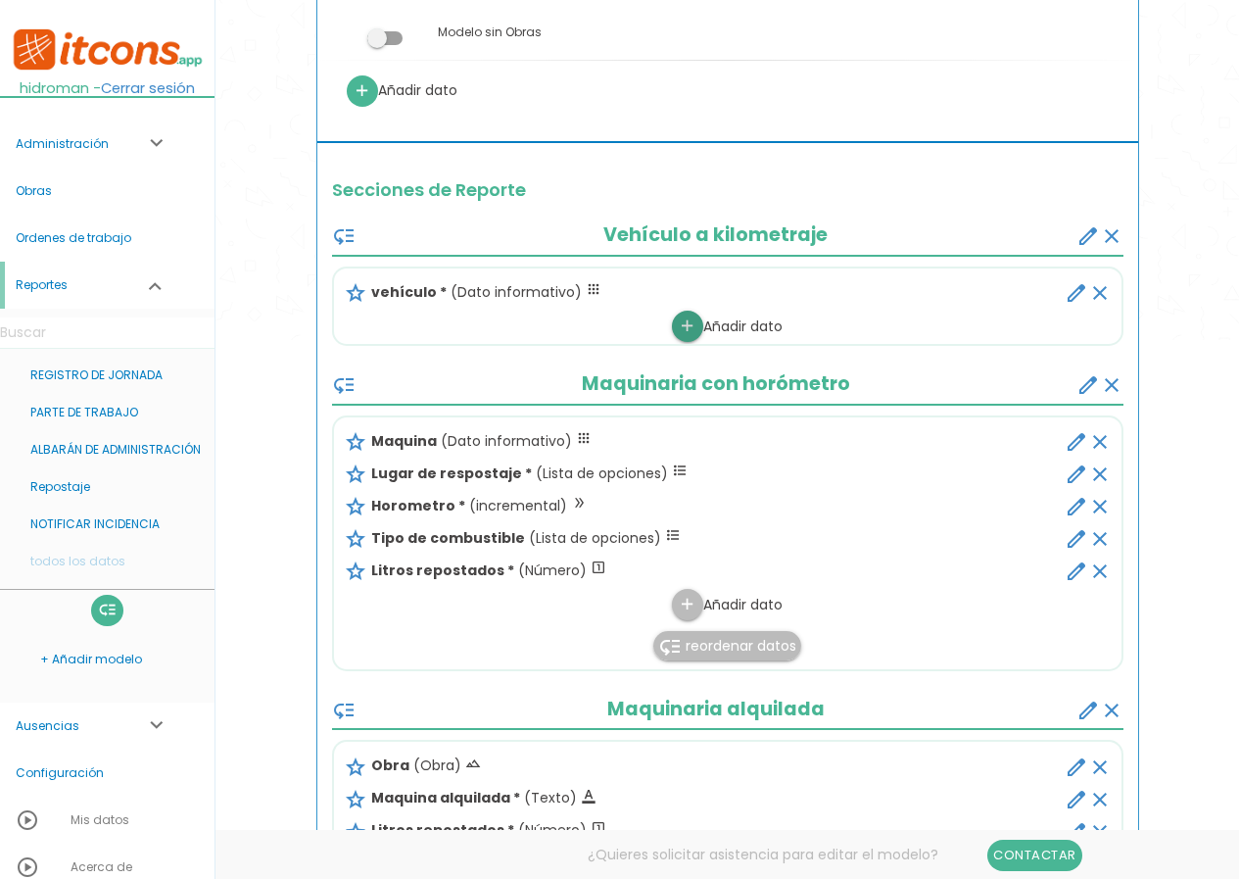
click at [691, 331] on icon "add" at bounding box center [687, 326] width 19 height 31
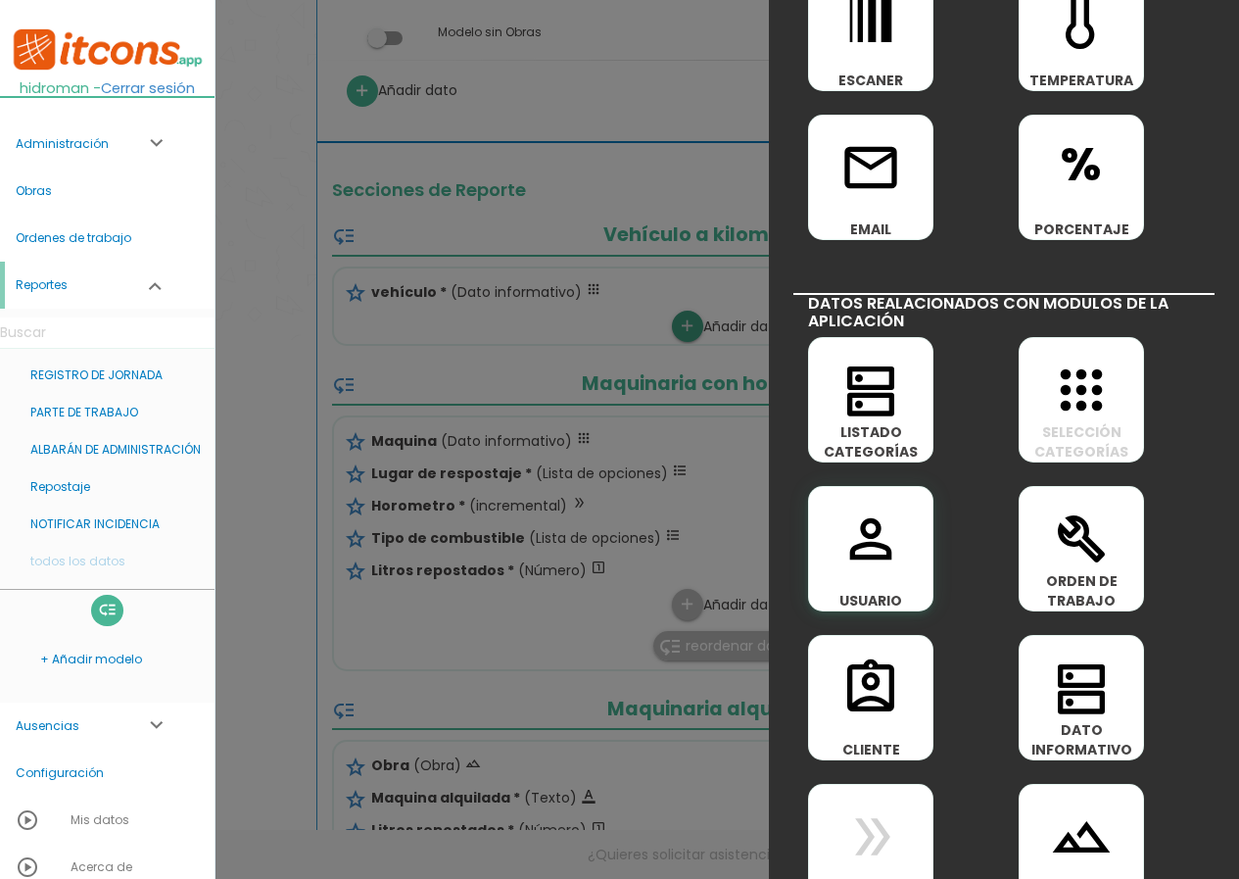
scroll to position [882, 0]
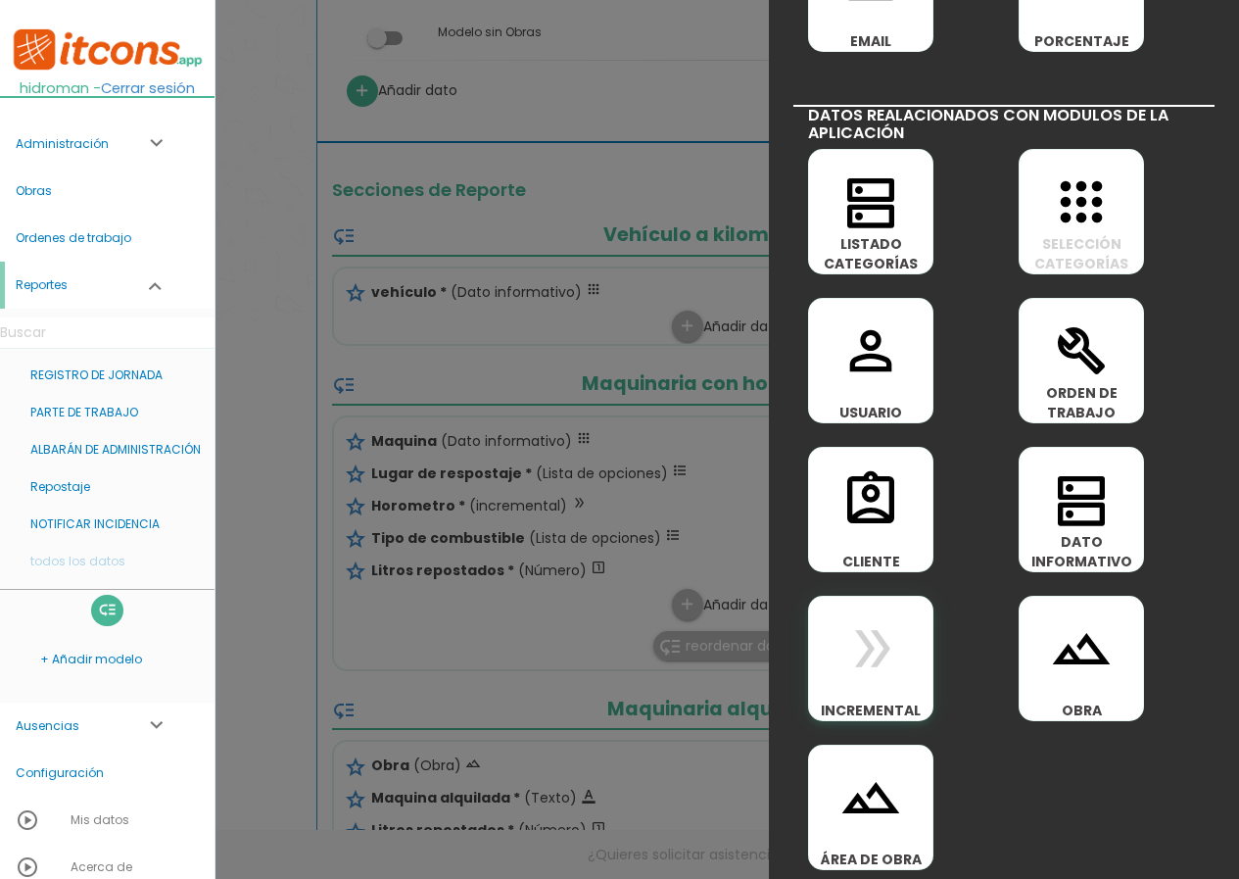
click at [881, 680] on icon "double_arrow" at bounding box center [871, 648] width 63 height 63
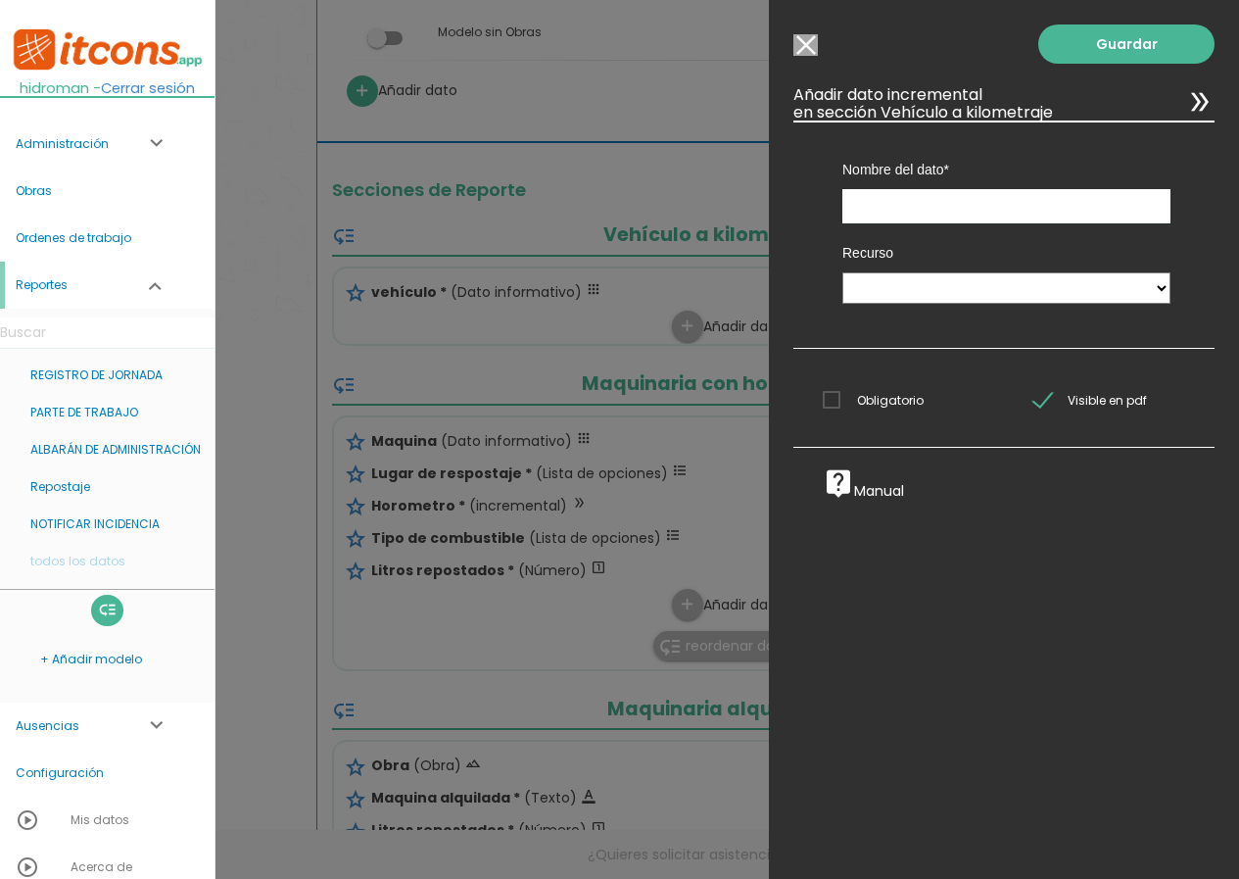
scroll to position [0, 0]
click at [803, 47] on input "Modelo sin Ordenes de trabajo" at bounding box center [806, 45] width 24 height 22
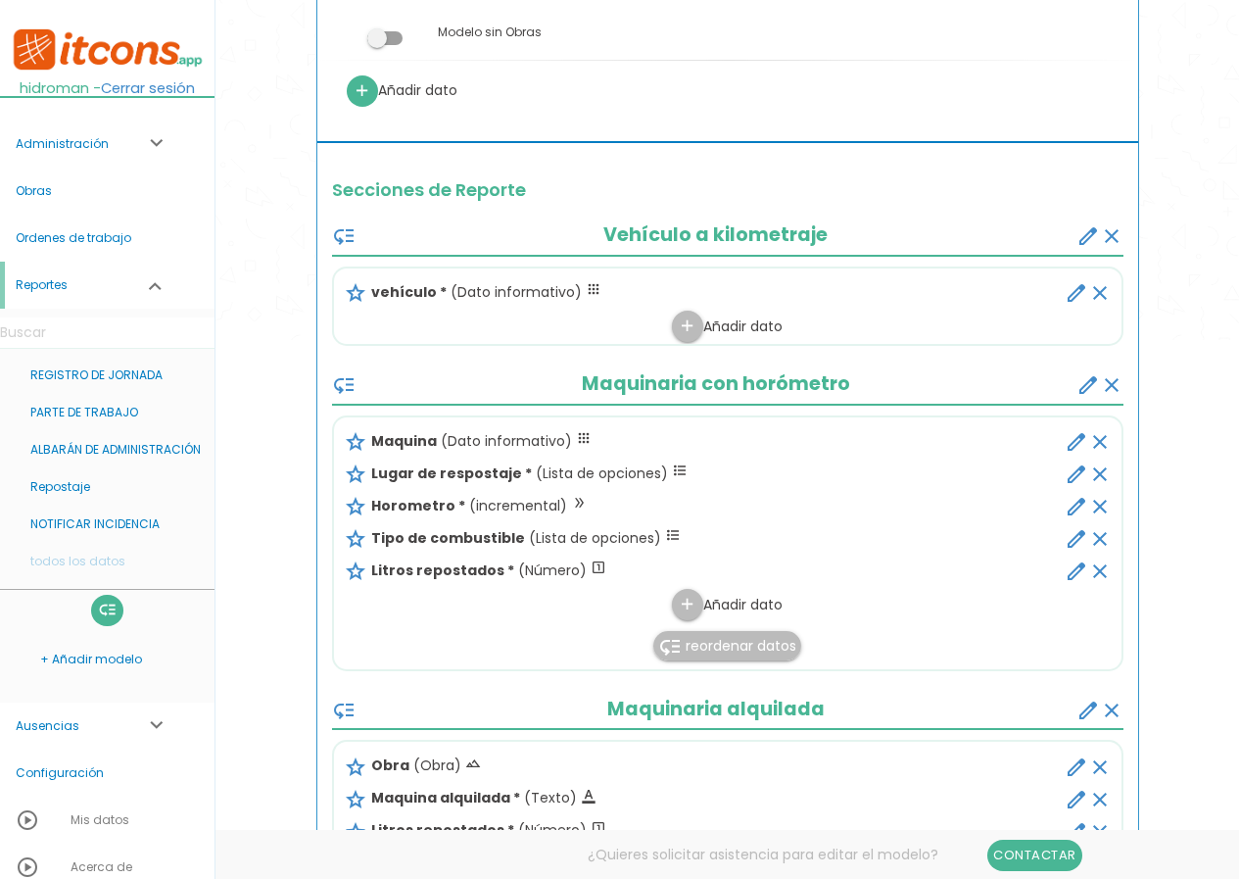
click at [707, 647] on span "reordenar datos" at bounding box center [741, 646] width 111 height 20
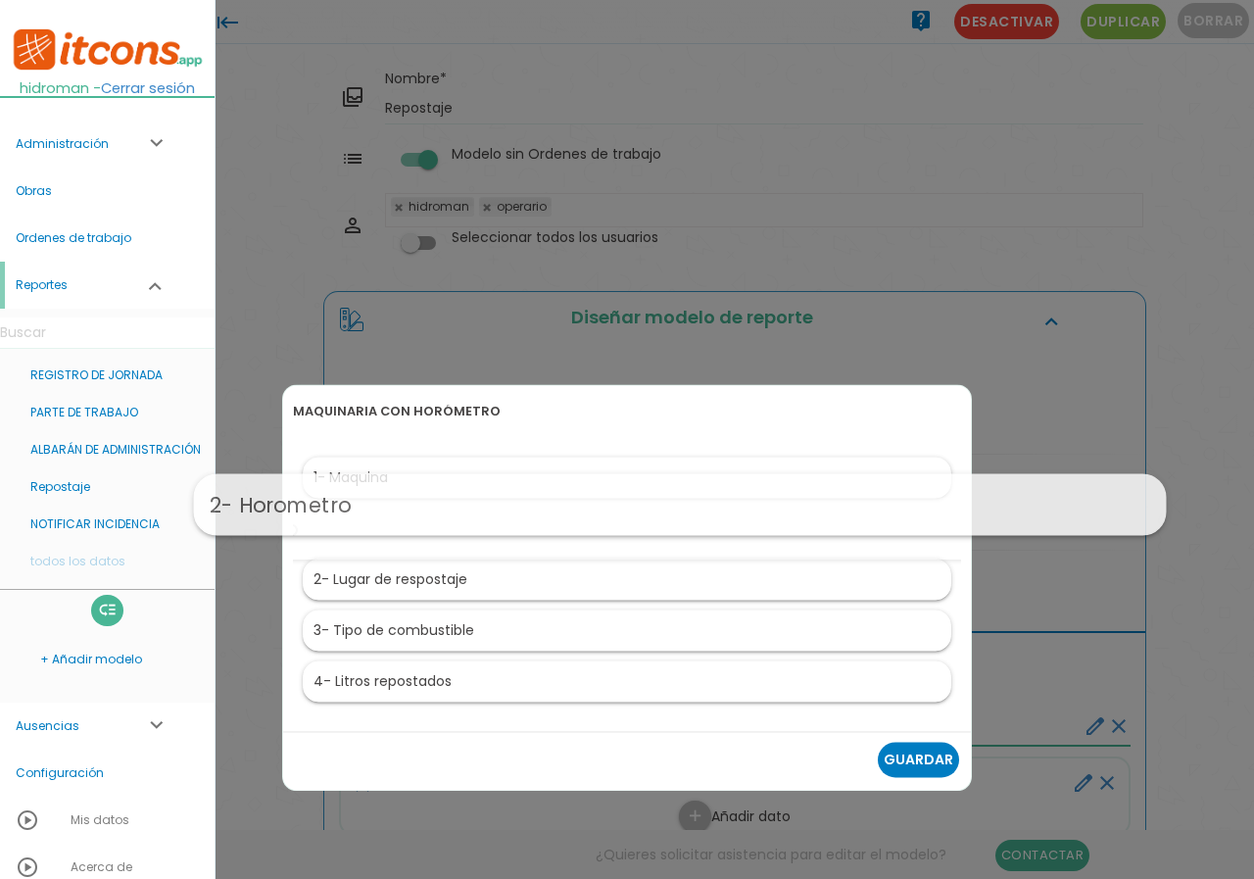
drag, startPoint x: 400, startPoint y: 585, endPoint x: 456, endPoint y: 508, distance: 95.4
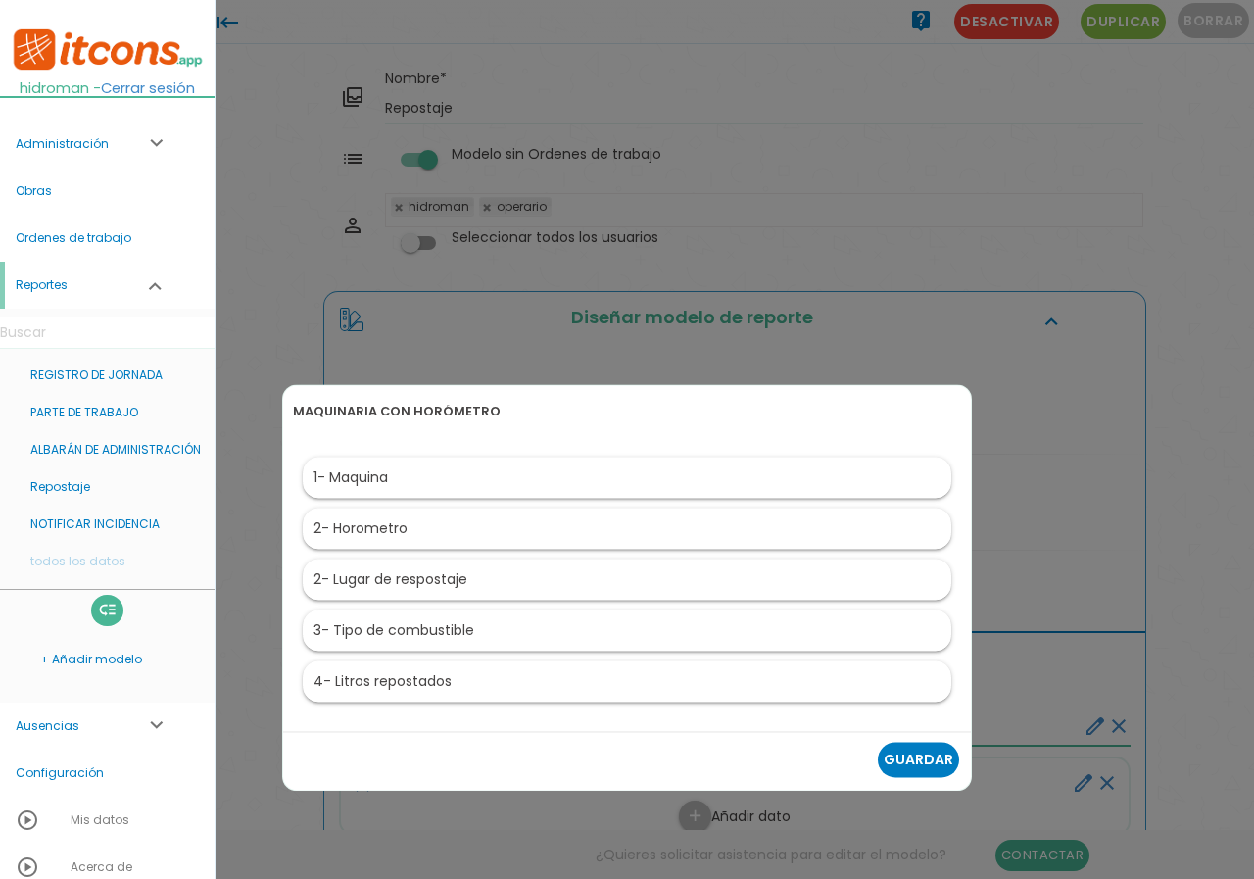
click at [905, 751] on link "Guardar" at bounding box center [918, 759] width 81 height 35
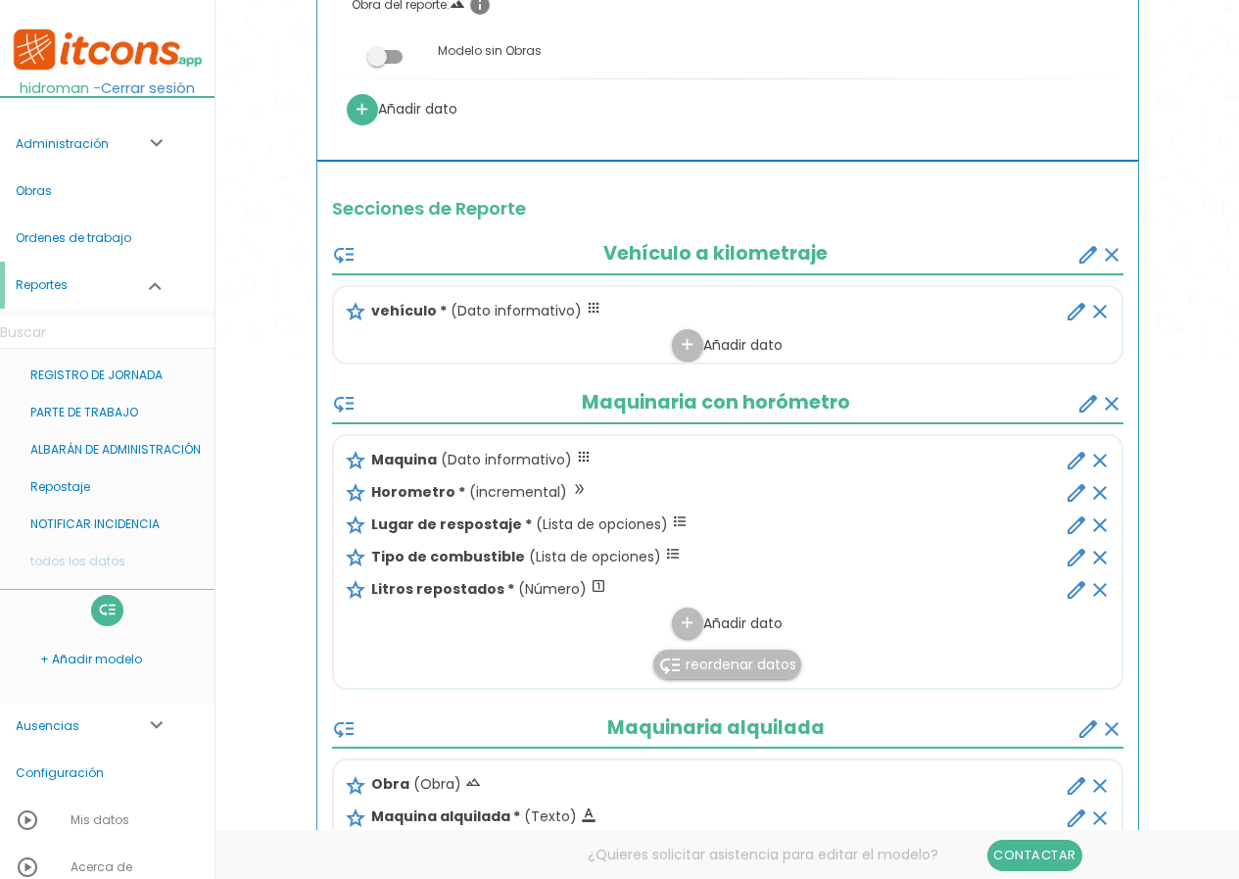
scroll to position [490, 0]
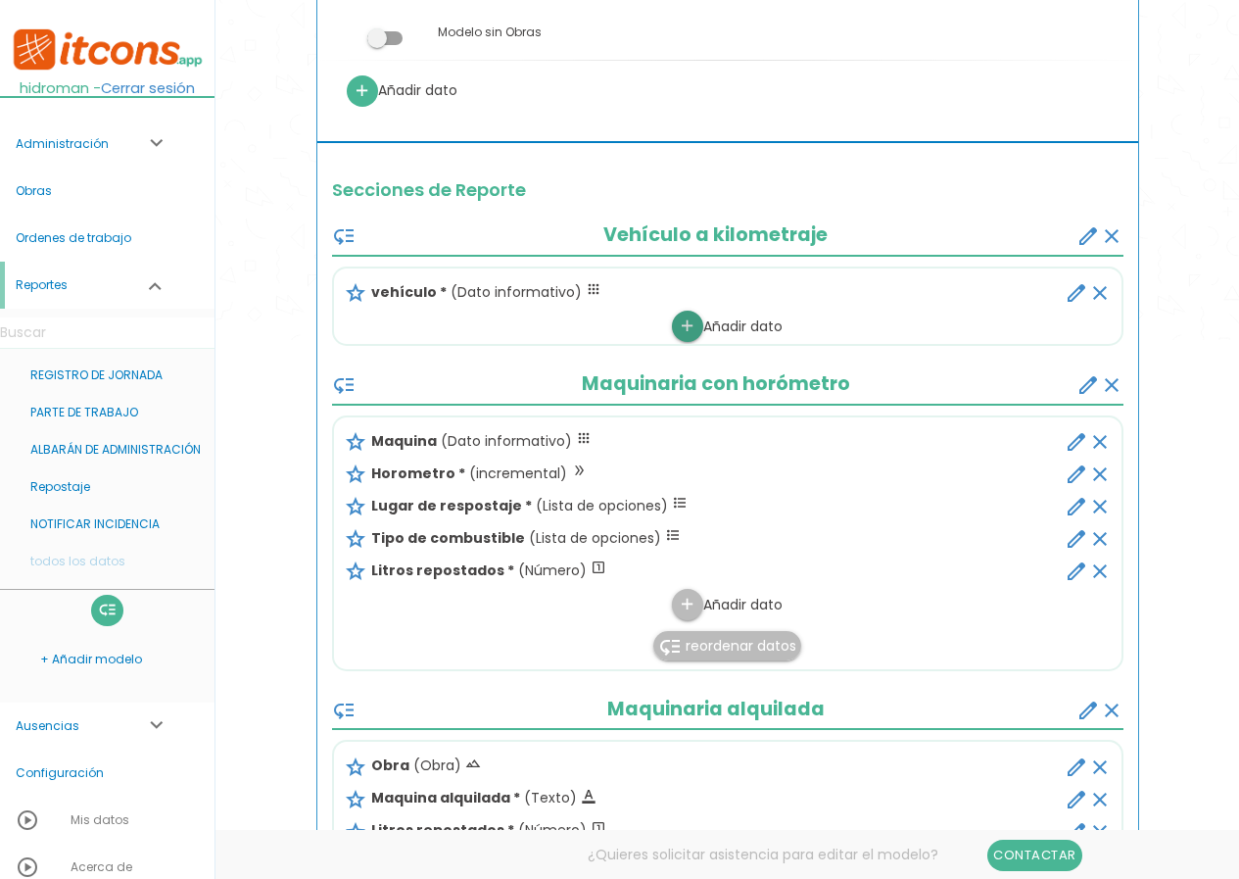
click at [697, 322] on link "add" at bounding box center [687, 326] width 31 height 31
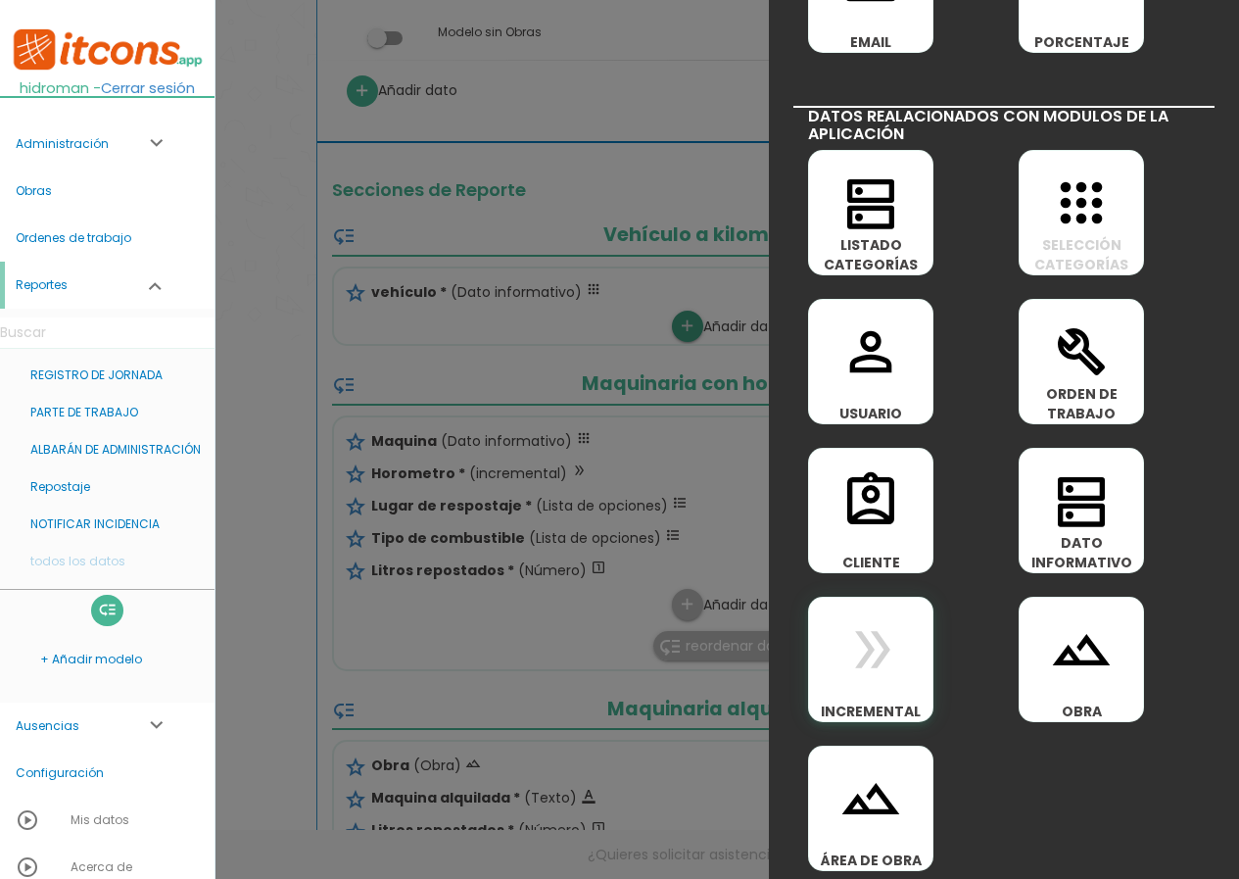
scroll to position [882, 0]
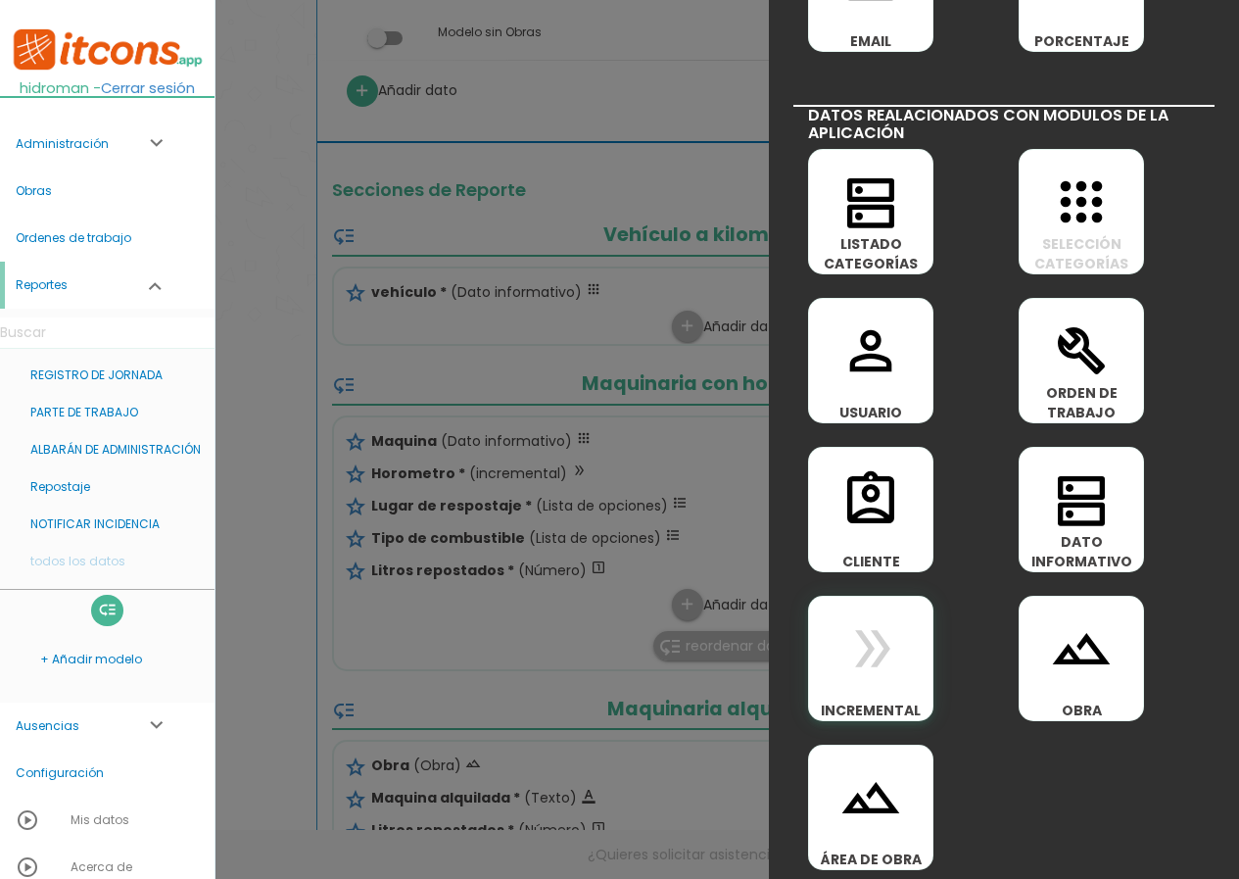
click at [881, 678] on icon "double_arrow" at bounding box center [871, 648] width 63 height 63
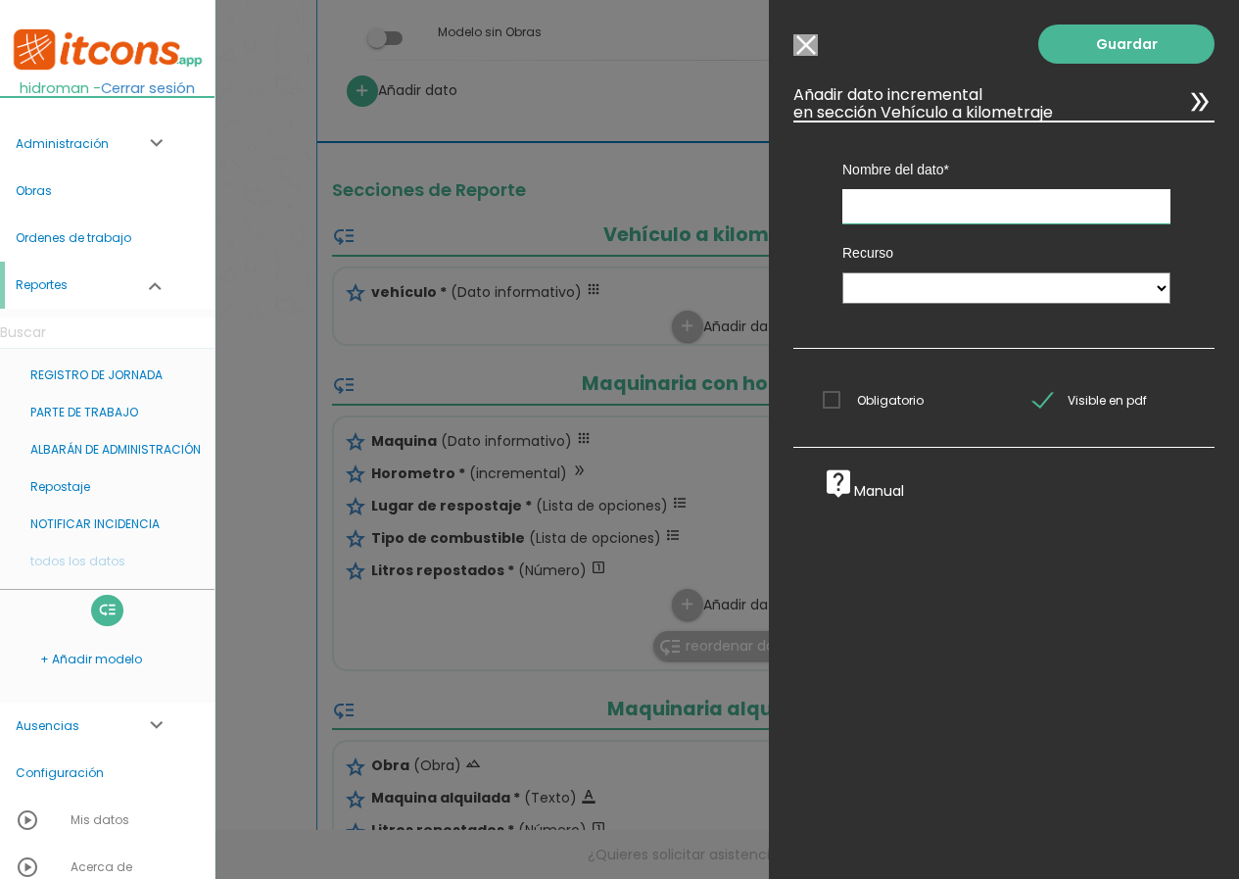
click at [892, 222] on input "text" at bounding box center [1007, 206] width 328 height 34
type input "Kilometros"
click at [904, 283] on select "Vehículo a kilometraje" at bounding box center [1007, 287] width 328 height 31
select select "Vehículo_a_kilometraje"
click at [843, 272] on select "Vehículo a kilometraje" at bounding box center [1007, 287] width 328 height 31
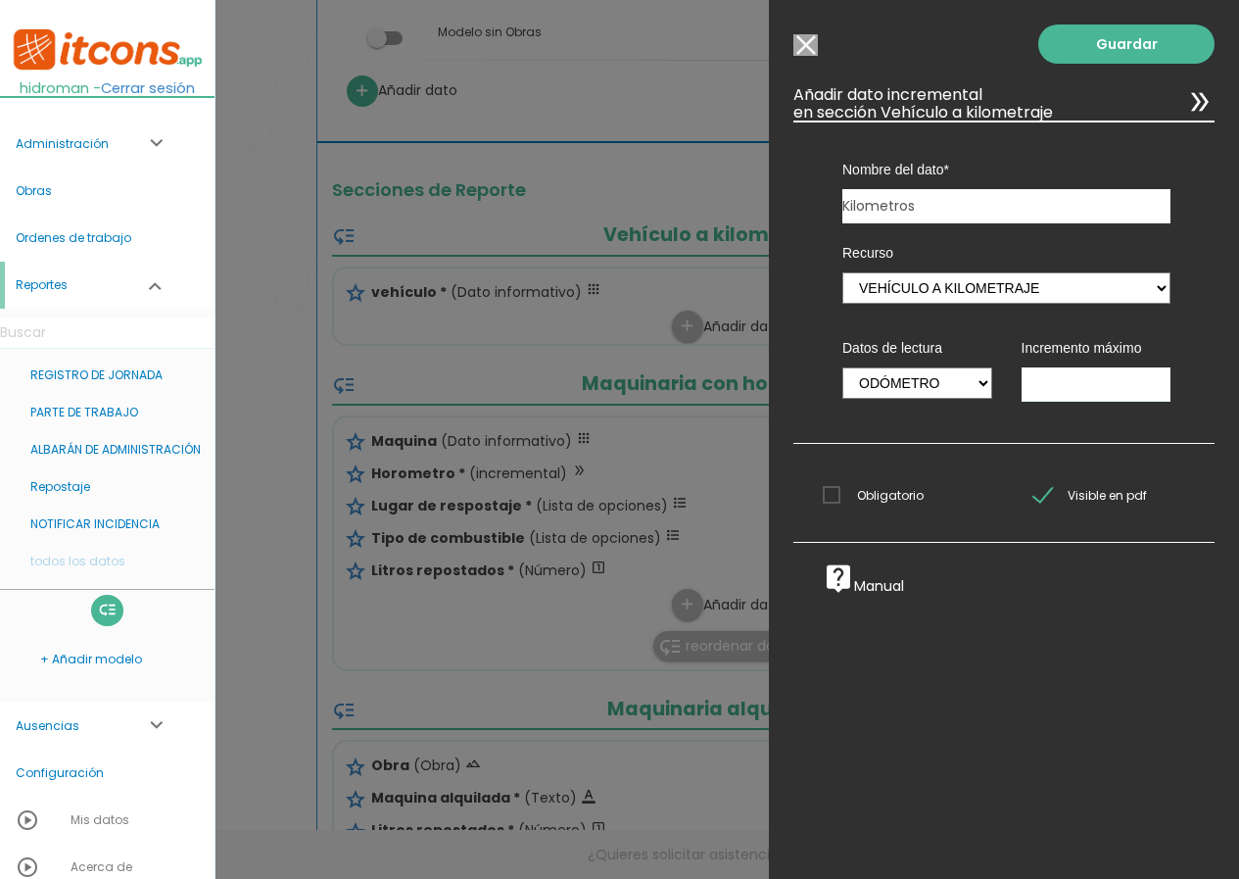
drag, startPoint x: 905, startPoint y: 500, endPoint x: 904, endPoint y: 439, distance: 60.8
click at [904, 500] on span "Obligatorio" at bounding box center [873, 495] width 101 height 24
click at [0, 0] on input "Obligatorio" at bounding box center [0, 0] width 0 height 0
click at [1121, 48] on link "Guardar" at bounding box center [1127, 43] width 176 height 39
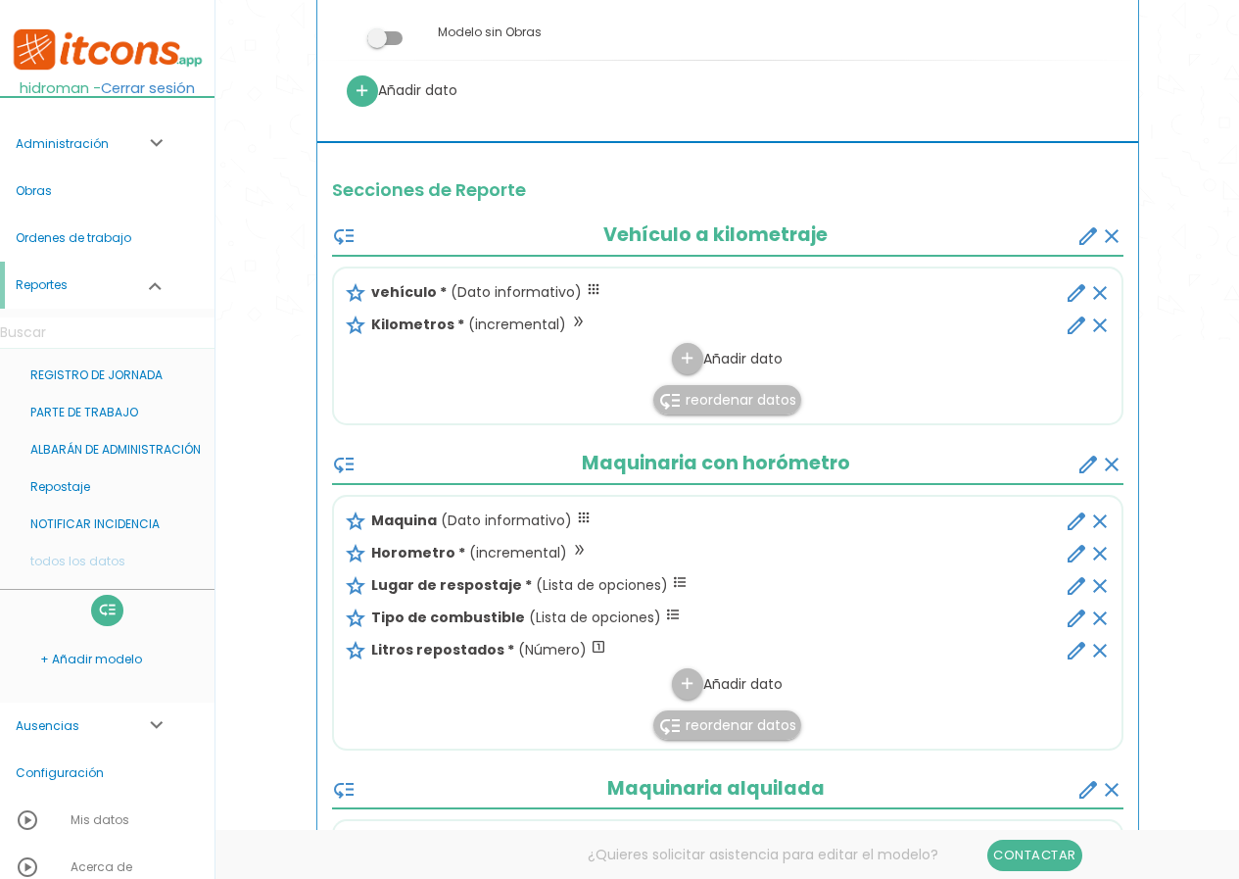
click at [1078, 583] on icon "edit" at bounding box center [1077, 586] width 24 height 24
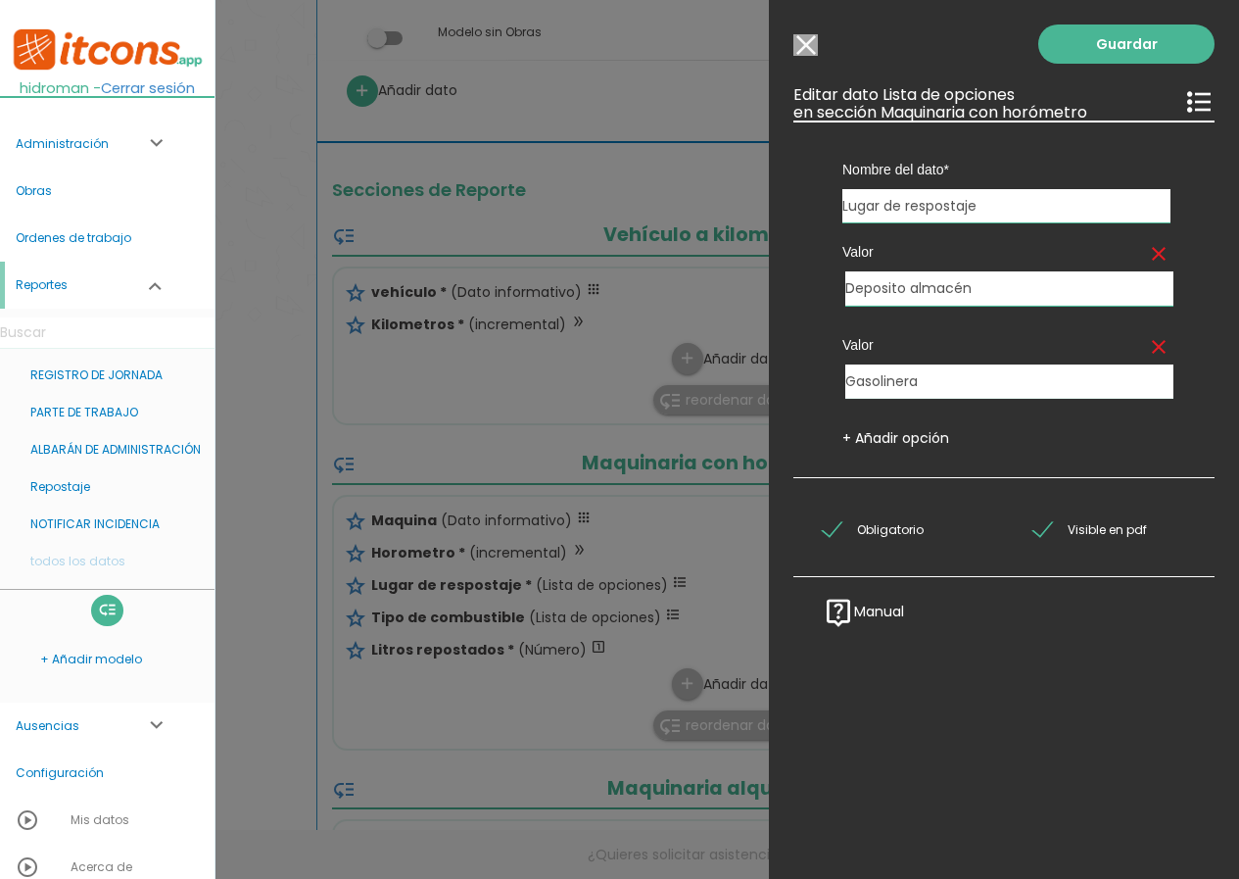
drag, startPoint x: 918, startPoint y: 287, endPoint x: 724, endPoint y: 289, distance: 194.0
click at [813, 46] on input "Modelo sin Ordenes de trabajo" at bounding box center [806, 45] width 24 height 22
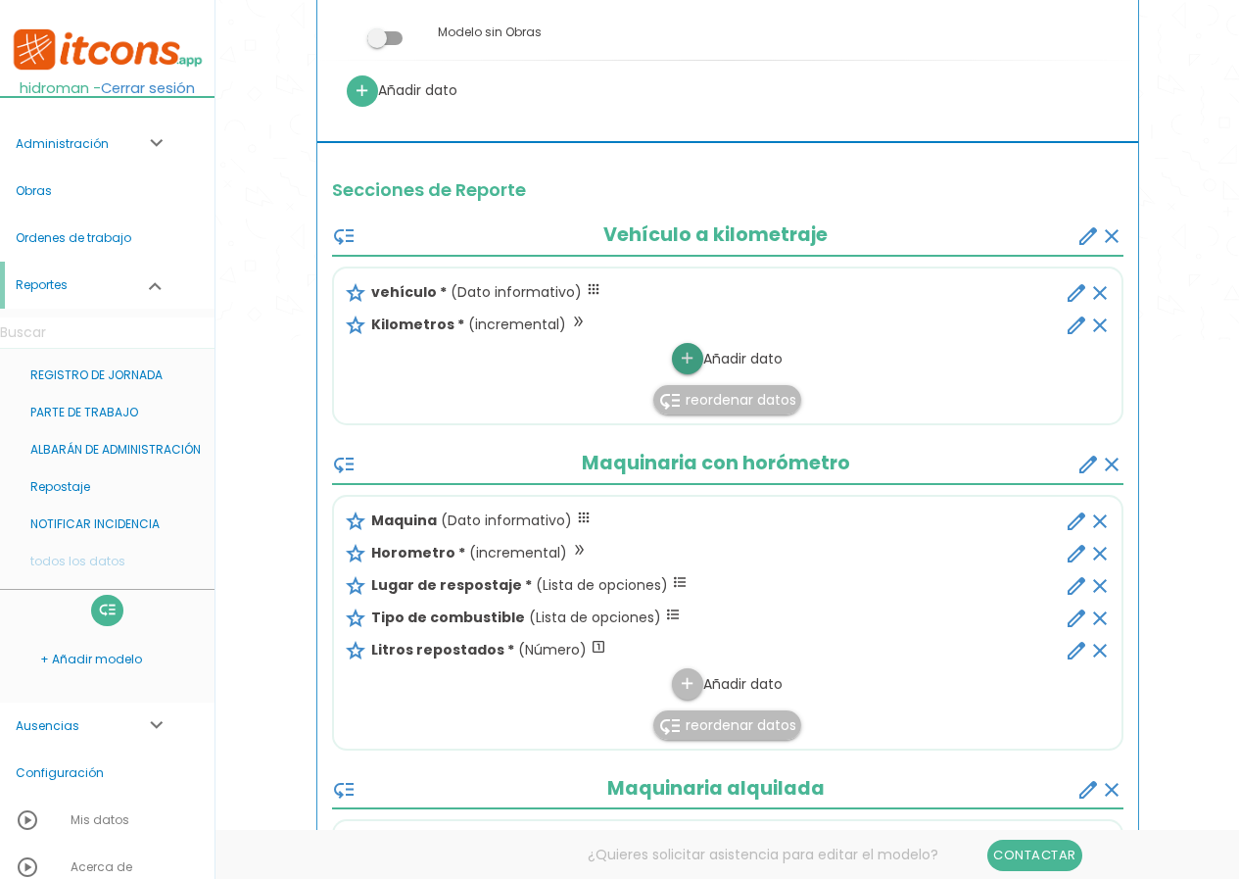
click at [680, 358] on icon "add" at bounding box center [687, 358] width 19 height 31
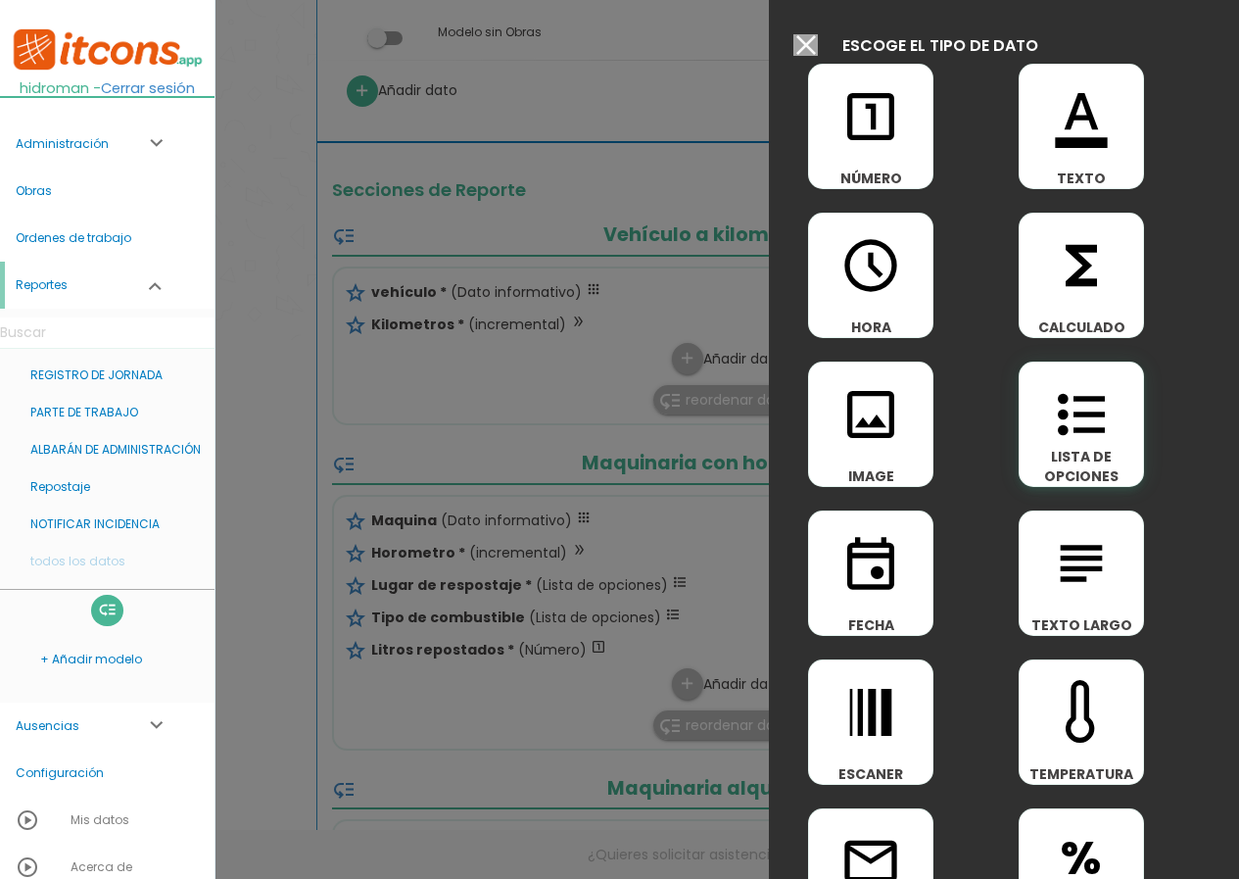
click at [1054, 454] on span "LISTA DE OPCIONES" at bounding box center [1081, 466] width 123 height 39
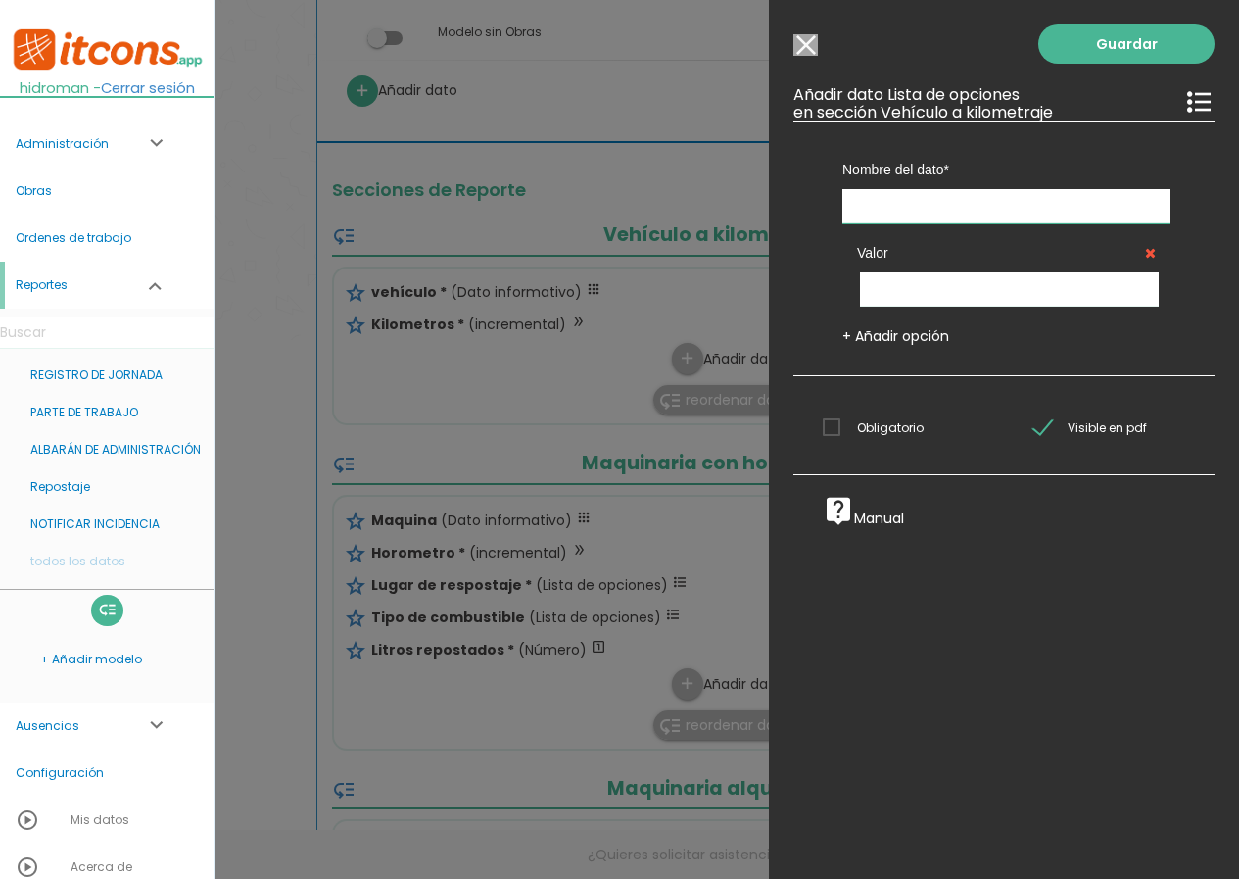
click at [911, 200] on input "text" at bounding box center [1007, 206] width 328 height 34
type input "Lugar de repostaje"
click at [884, 277] on input "text" at bounding box center [1009, 289] width 299 height 34
paste input "Deposito almacén"
type input "Deposito almacén"
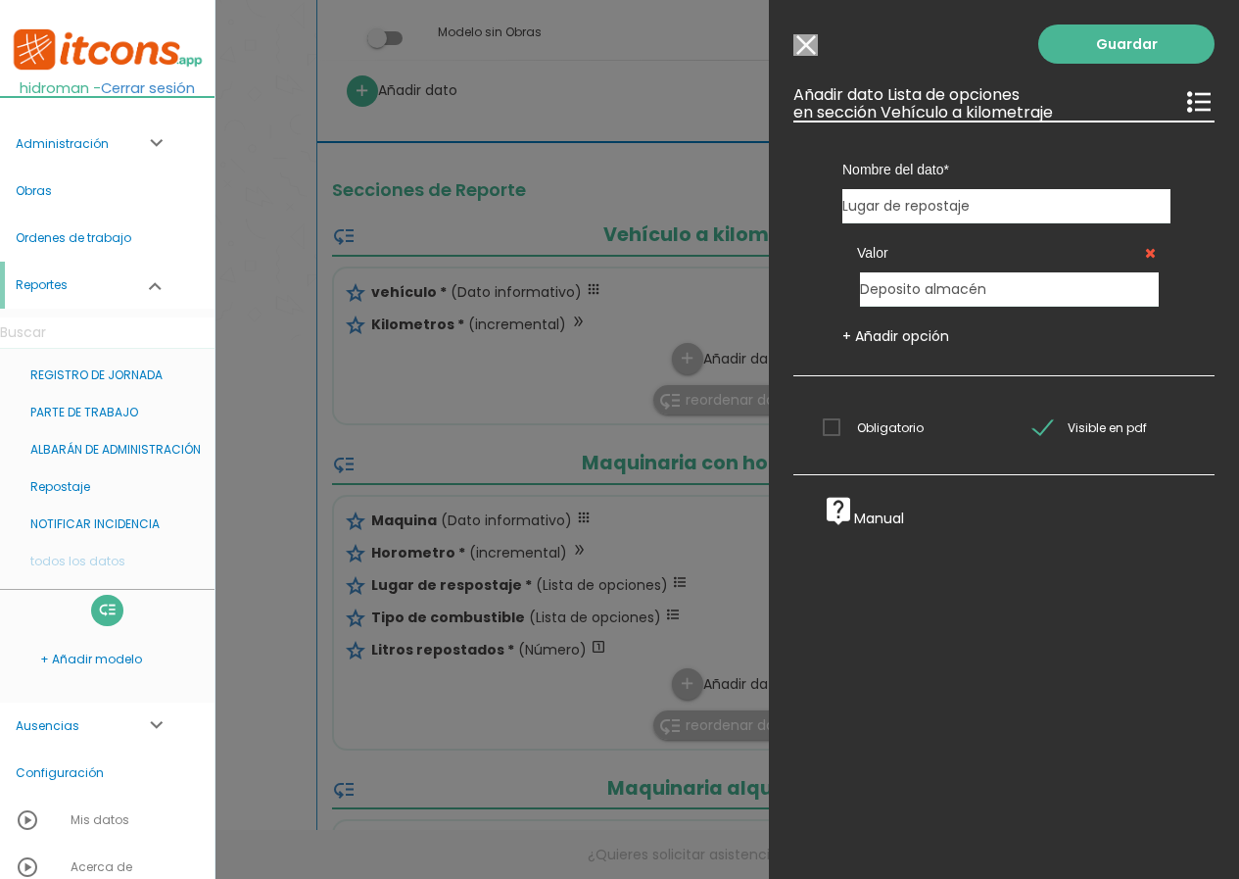
click at [843, 425] on span "Obligatorio" at bounding box center [873, 427] width 101 height 24
click at [0, 0] on input "Obligatorio" at bounding box center [0, 0] width 0 height 0
click at [1101, 39] on link "Guardar" at bounding box center [1127, 43] width 176 height 39
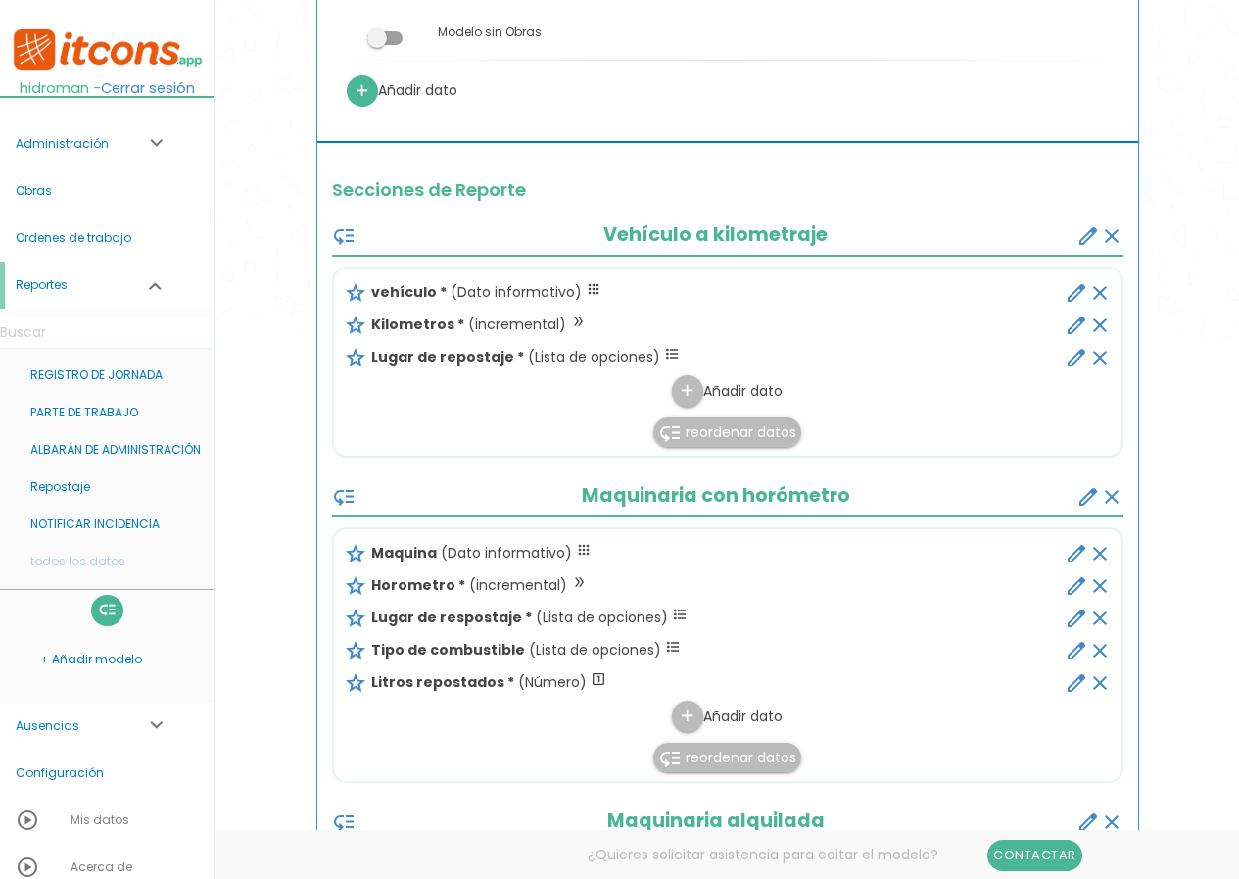
click at [1080, 618] on icon "edit" at bounding box center [1077, 618] width 24 height 24
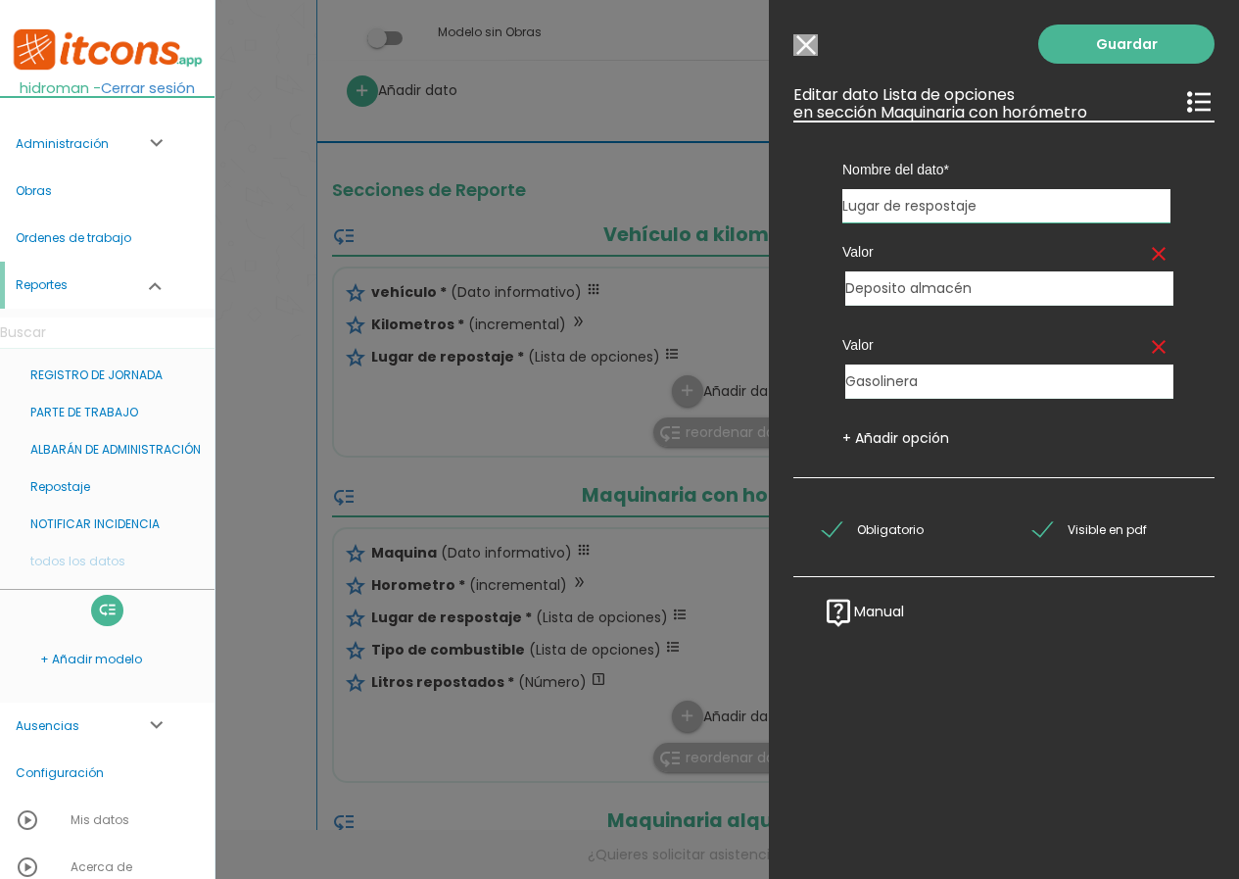
click at [919, 206] on input "Lugar de respostaje" at bounding box center [1007, 205] width 328 height 33
type input "Lugar de repostaje"
drag, startPoint x: 948, startPoint y: 380, endPoint x: 789, endPoint y: 380, distance: 159.7
click at [789, 380] on div "Guardar ESCOGE EL TIPO DE DATO looks_one NÚMERO format_color_text TEXTO access_…" at bounding box center [1004, 439] width 470 height 879
click at [1080, 49] on link "Guardar" at bounding box center [1127, 43] width 176 height 39
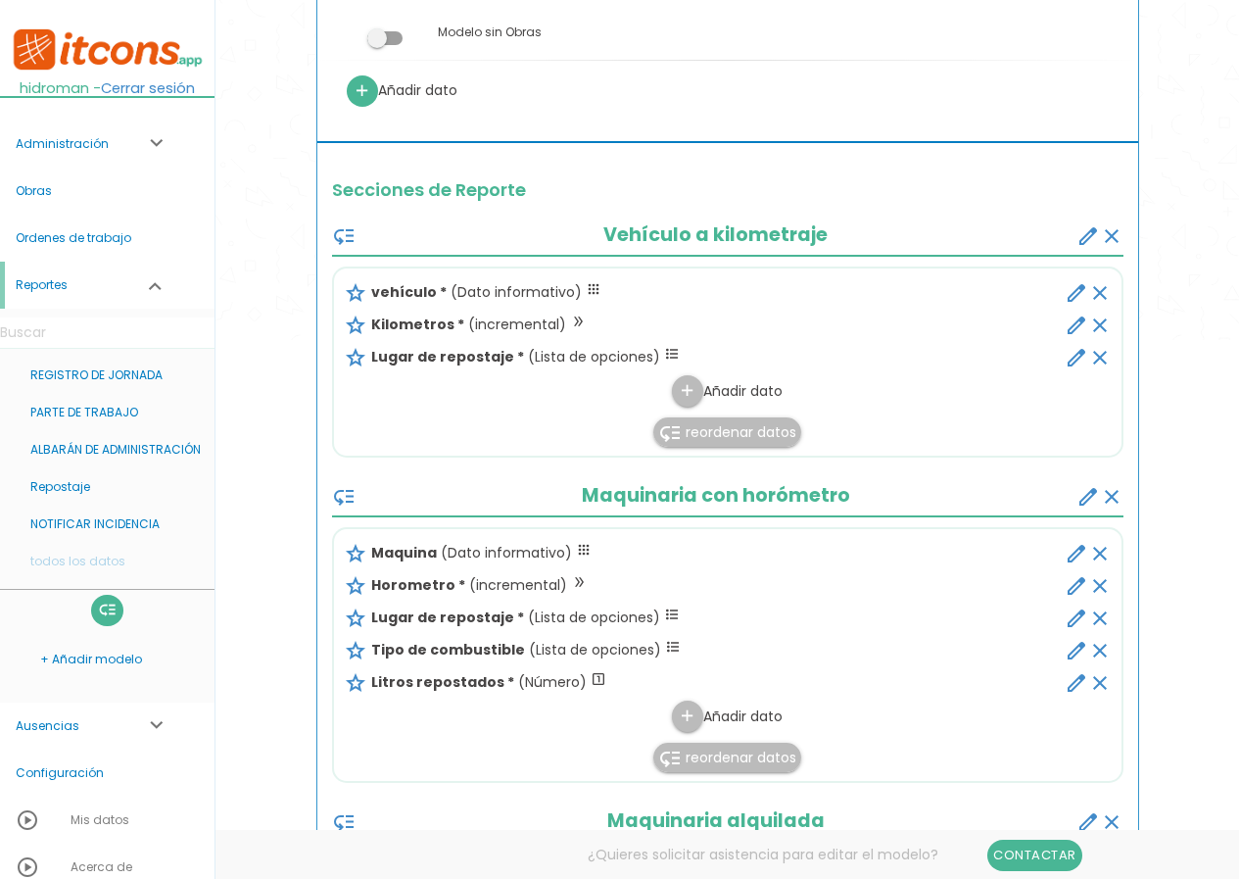
click at [1078, 360] on icon "edit" at bounding box center [1077, 358] width 24 height 24
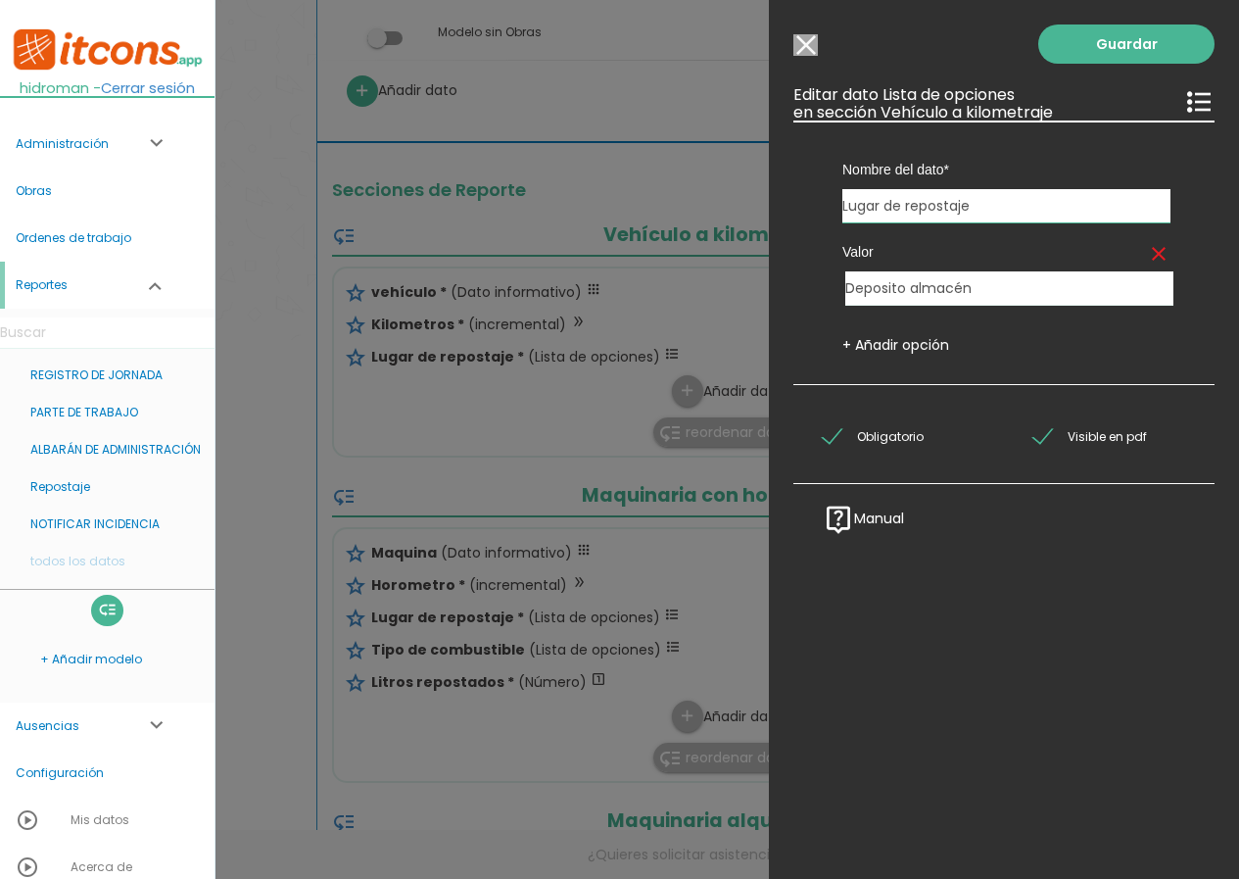
click at [888, 350] on link "+ Añadir opción" at bounding box center [896, 345] width 107 height 20
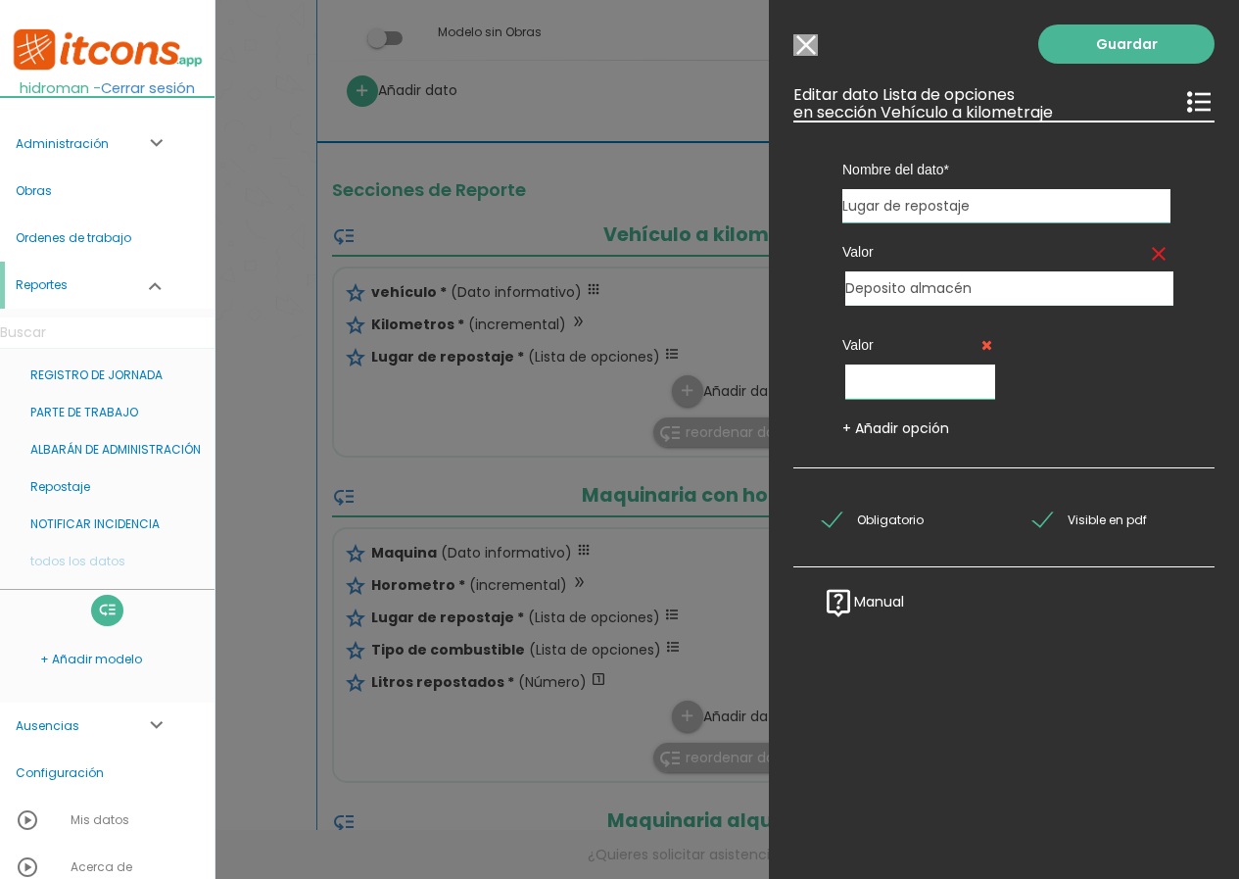
click at [901, 377] on input "text" at bounding box center [921, 381] width 150 height 34
paste input "Gasolinera"
type input "Gasolinera"
click at [1099, 49] on link "Guardar" at bounding box center [1127, 43] width 176 height 39
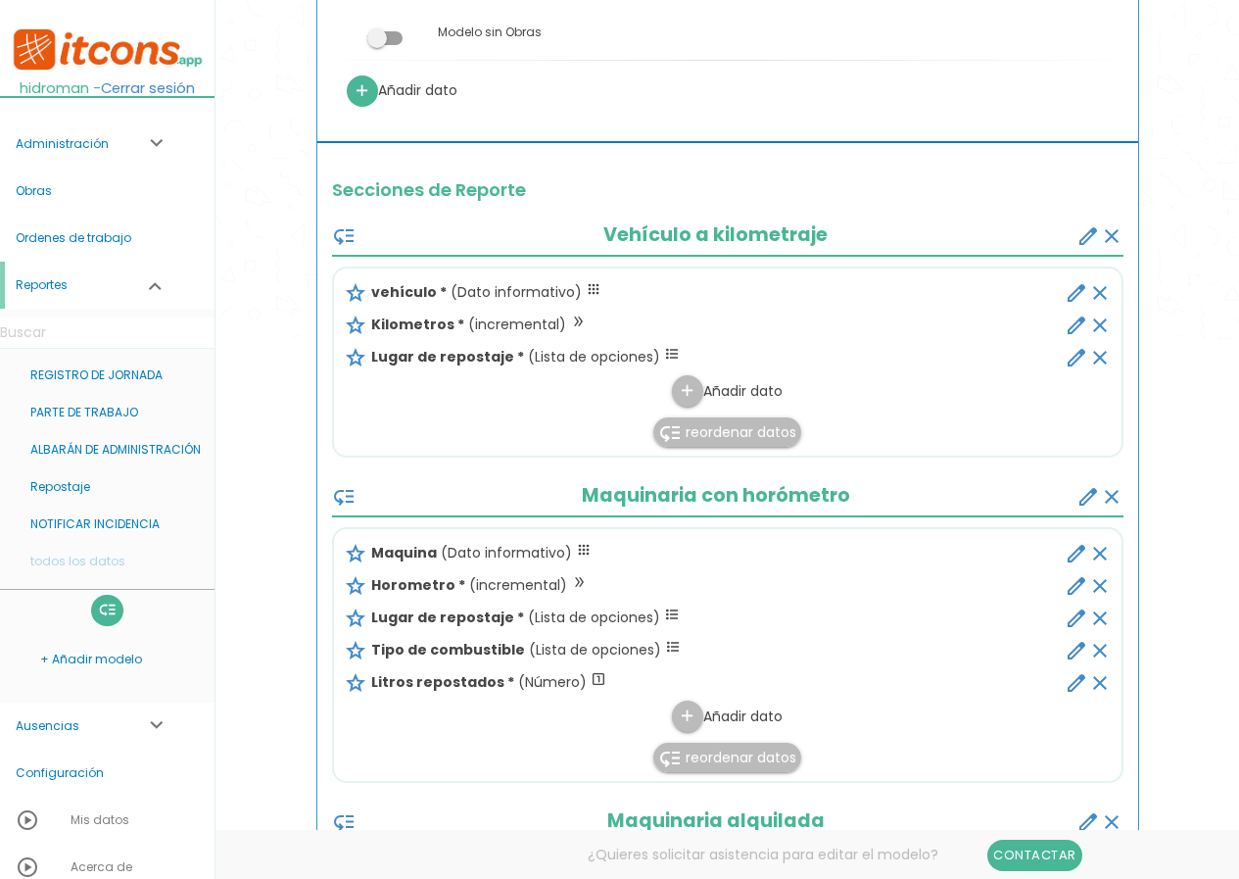
click at [1067, 649] on icon "edit" at bounding box center [1077, 651] width 24 height 24
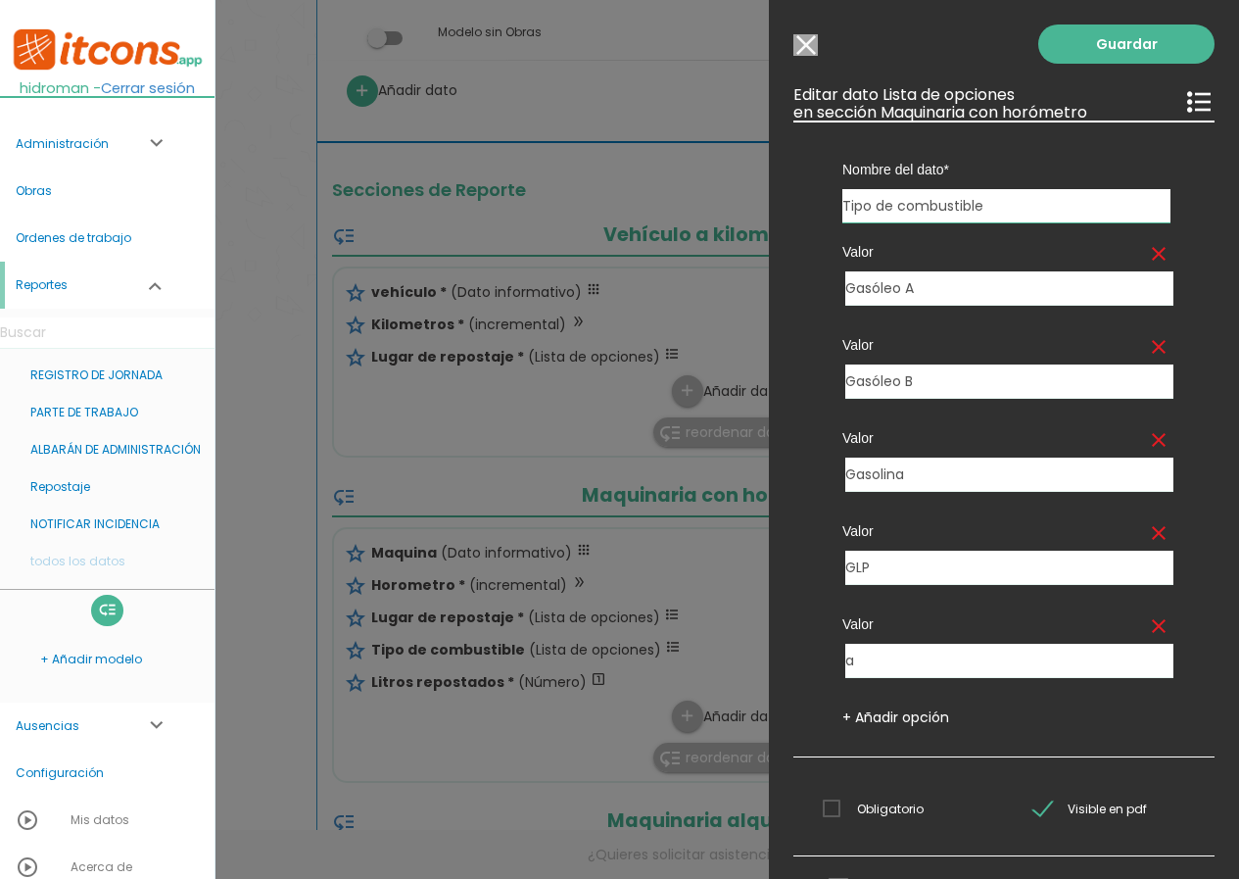
drag, startPoint x: 825, startPoint y: 206, endPoint x: 760, endPoint y: 206, distance: 64.7
click at [812, 43] on input "Modelo sin Ordenes de trabajo" at bounding box center [806, 45] width 24 height 22
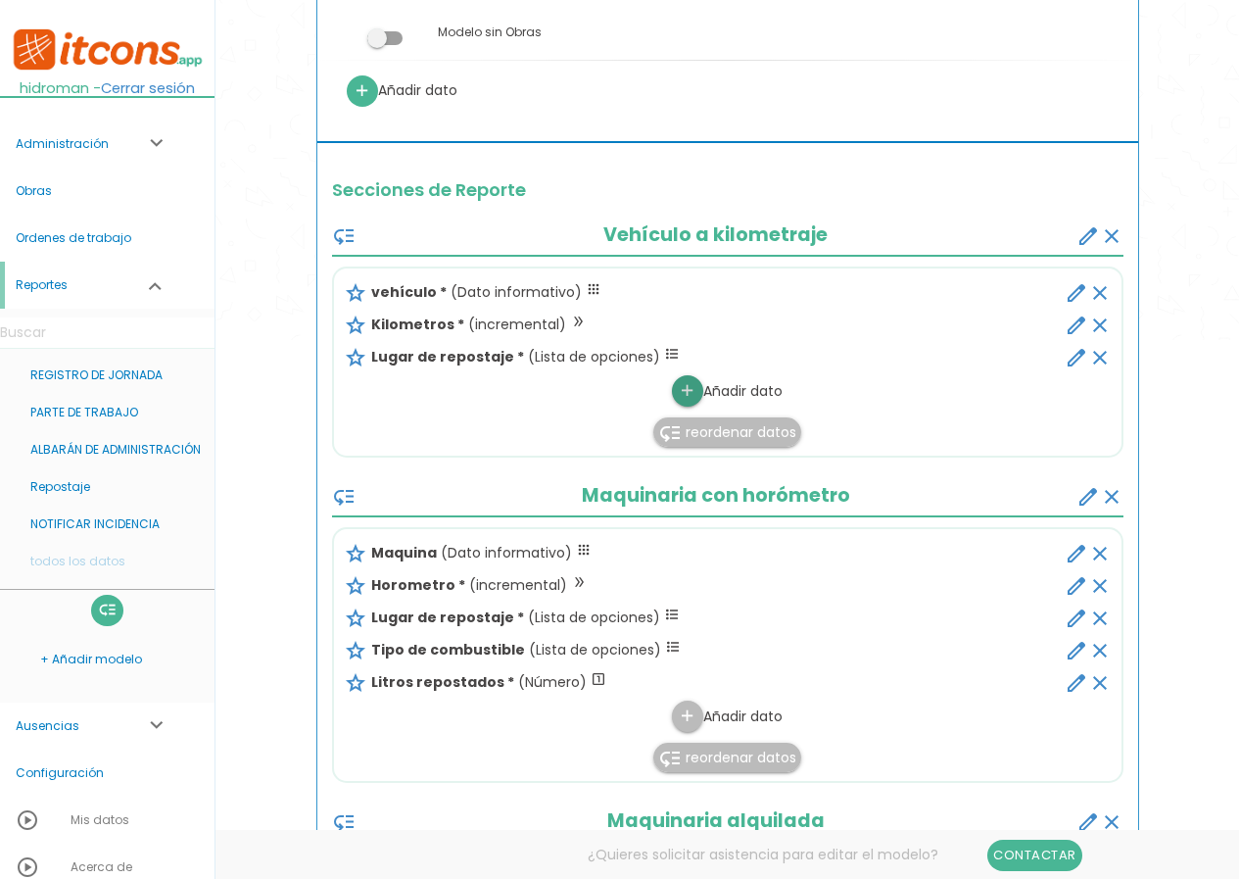
click at [694, 396] on icon "add" at bounding box center [687, 390] width 19 height 31
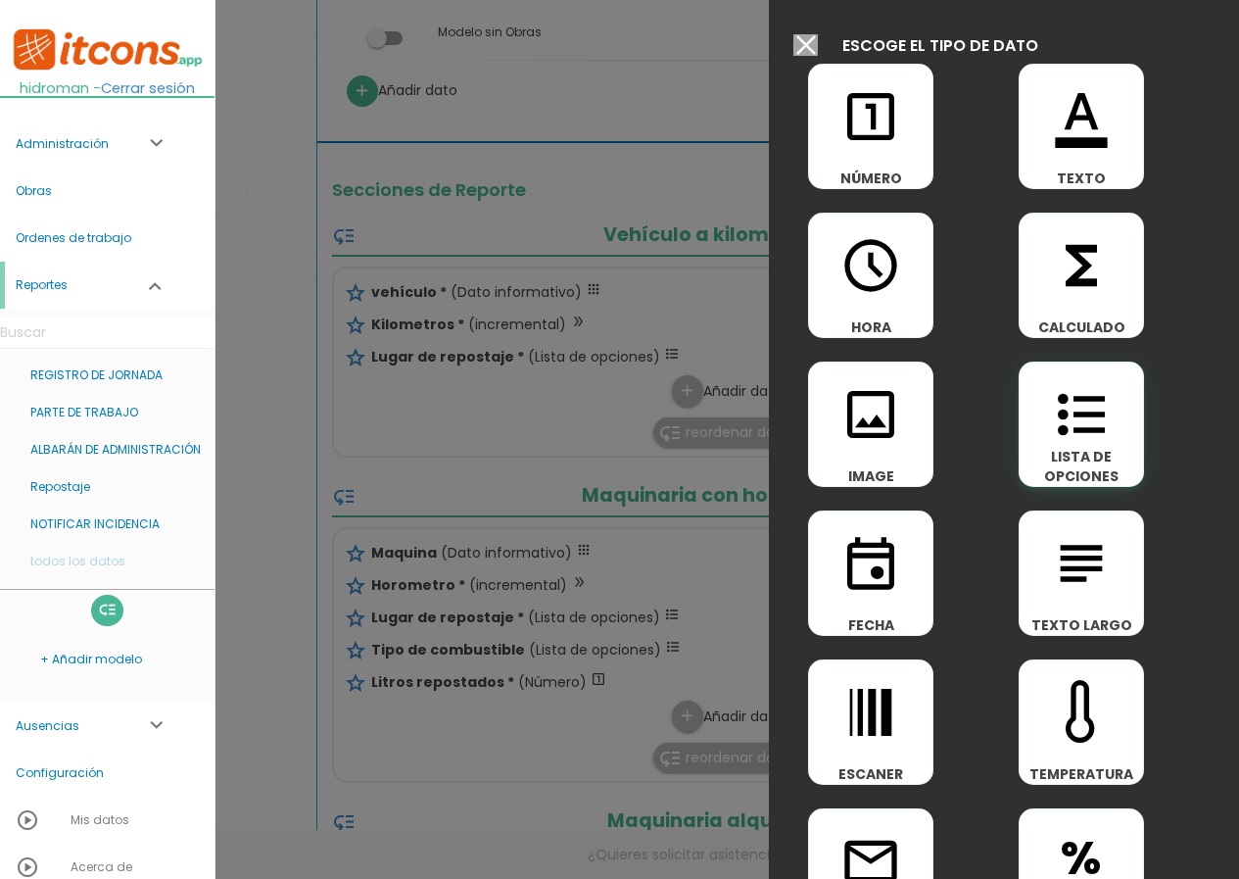
click at [1090, 419] on icon "format_list_bulleted" at bounding box center [1081, 414] width 63 height 63
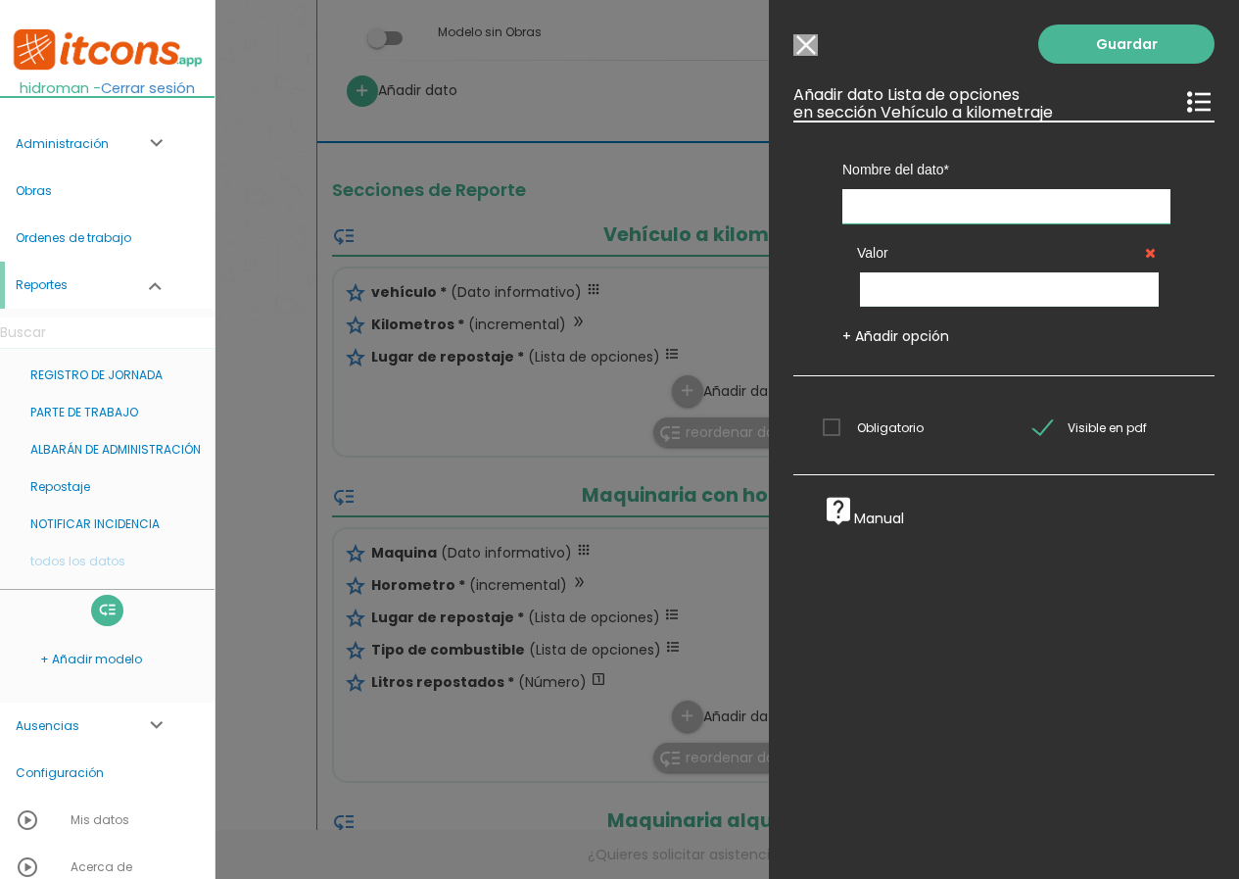
click at [983, 212] on input "text" at bounding box center [1007, 206] width 328 height 34
paste input "Tipo de combustible"
type input "Tipo de combustible"
click at [945, 295] on input "text" at bounding box center [1009, 289] width 299 height 34
type input "Gasóleo A"
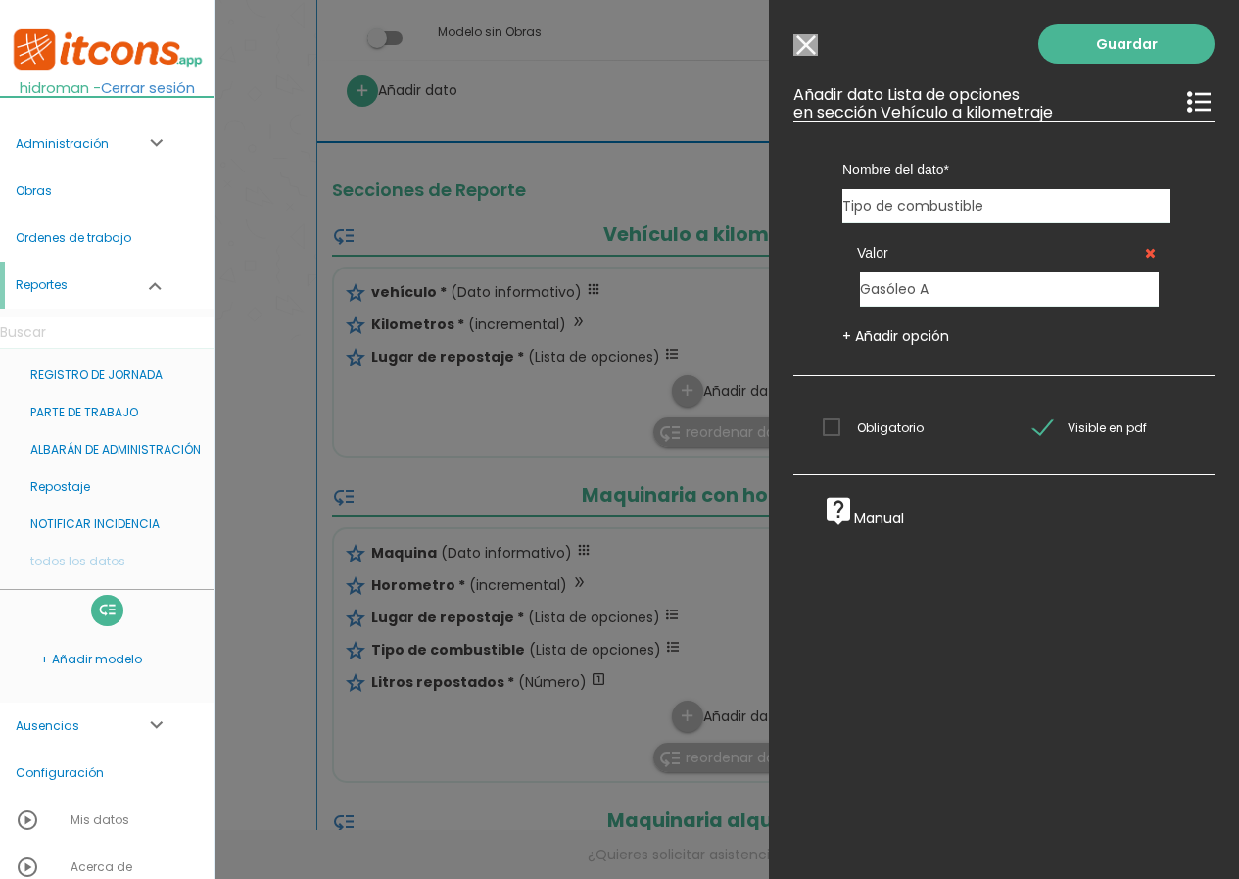
click at [907, 342] on link "+ Añadir opción" at bounding box center [896, 336] width 107 height 20
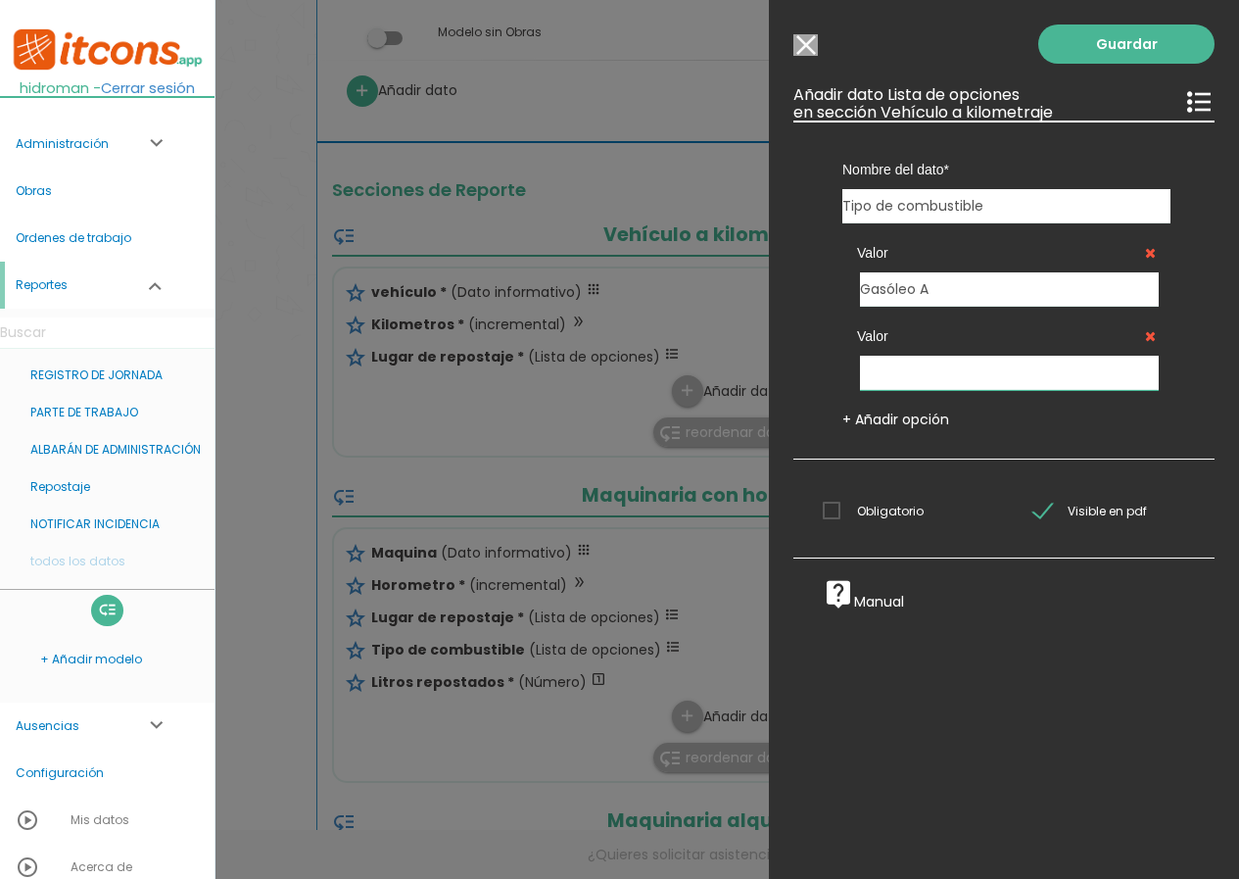
click at [908, 374] on input "text" at bounding box center [1009, 373] width 299 height 34
type input "Gasóleo B"
click at [888, 519] on span "Obligatorio" at bounding box center [873, 511] width 101 height 24
click at [0, 0] on input "Obligatorio" at bounding box center [0, 0] width 0 height 0
click at [1092, 46] on link "Guardar" at bounding box center [1127, 43] width 176 height 39
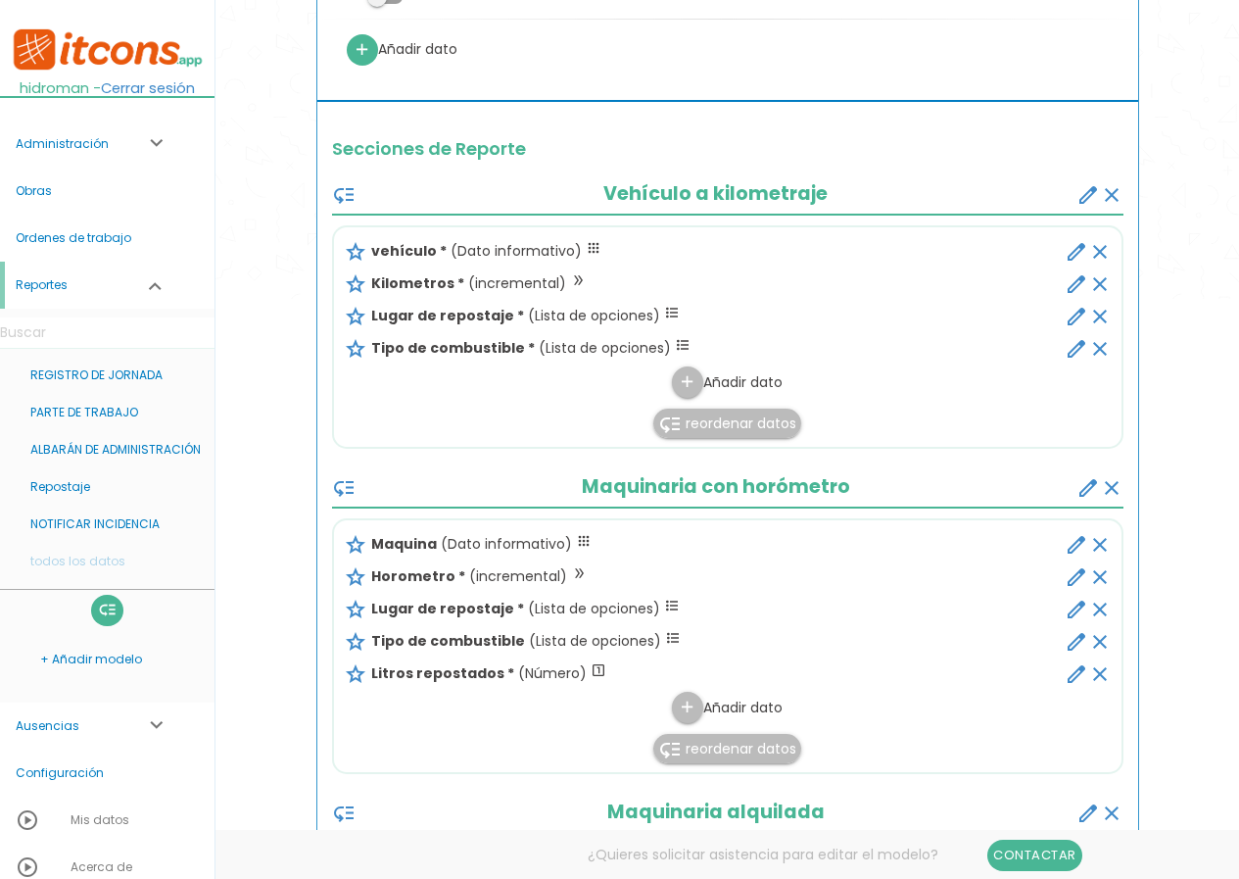
scroll to position [588, 0]
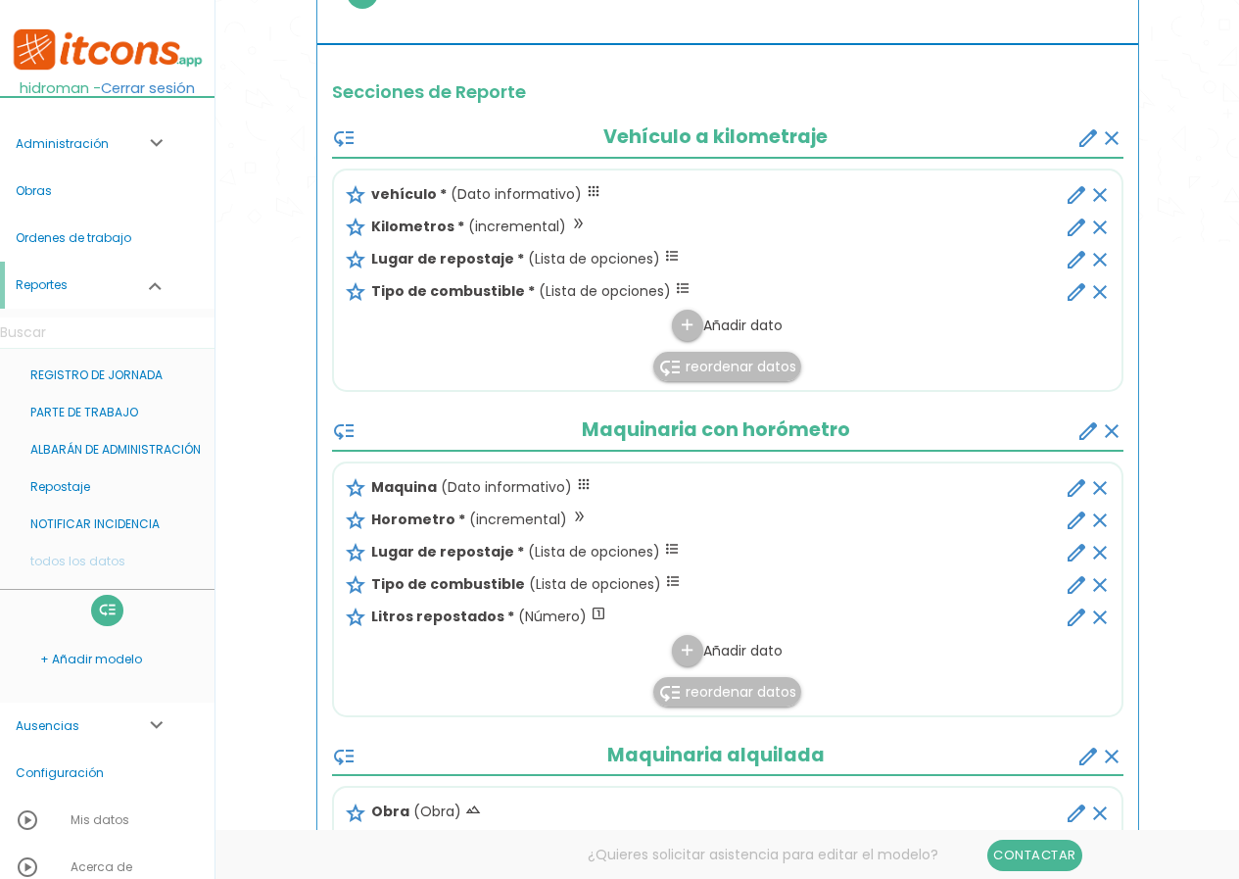
click at [1070, 588] on icon "edit" at bounding box center [1077, 585] width 24 height 24
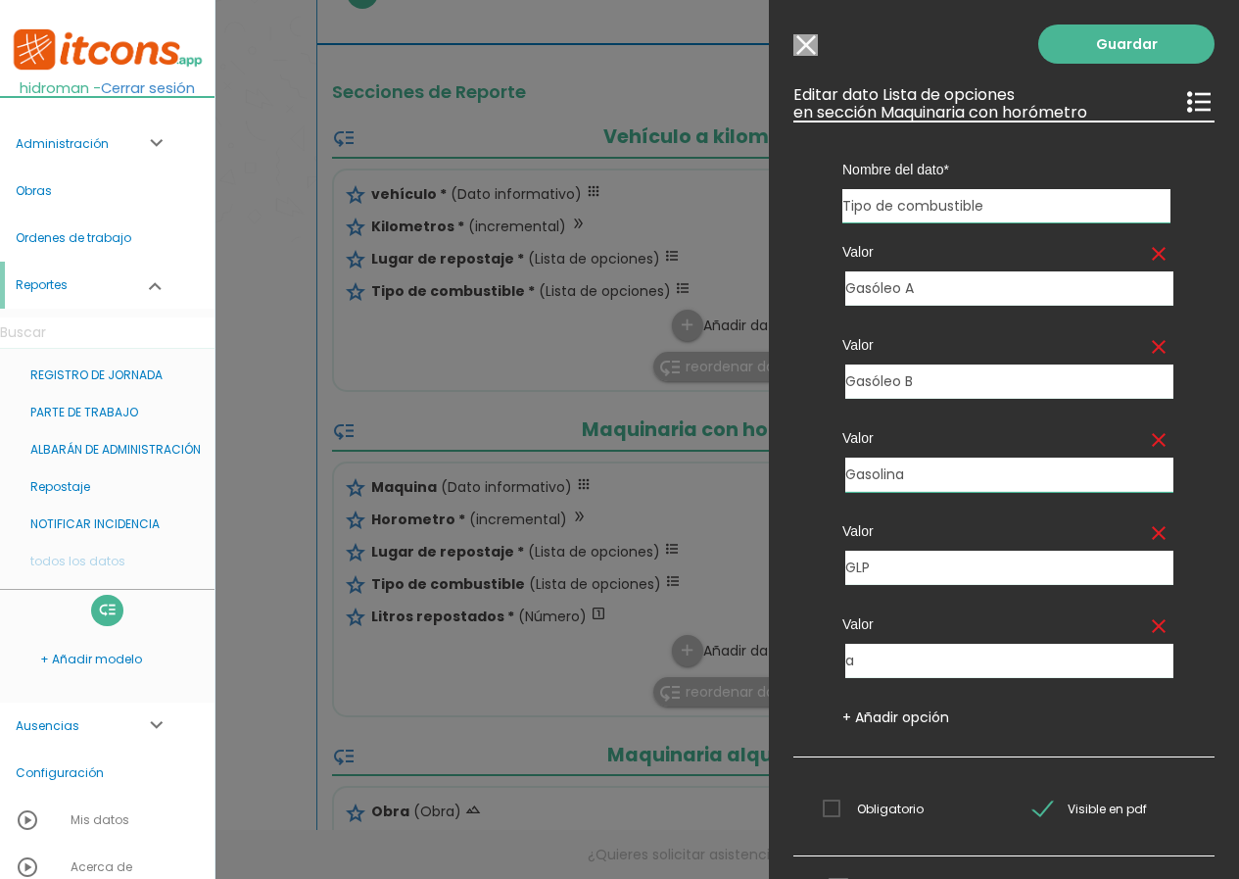
drag, startPoint x: 928, startPoint y: 483, endPoint x: 794, endPoint y: 482, distance: 134.2
click at [794, 482] on div "Nombre del dato Obra Maquina vehículo Maquina alquilada Horometro Kilometros Li…" at bounding box center [1004, 439] width 421 height 637
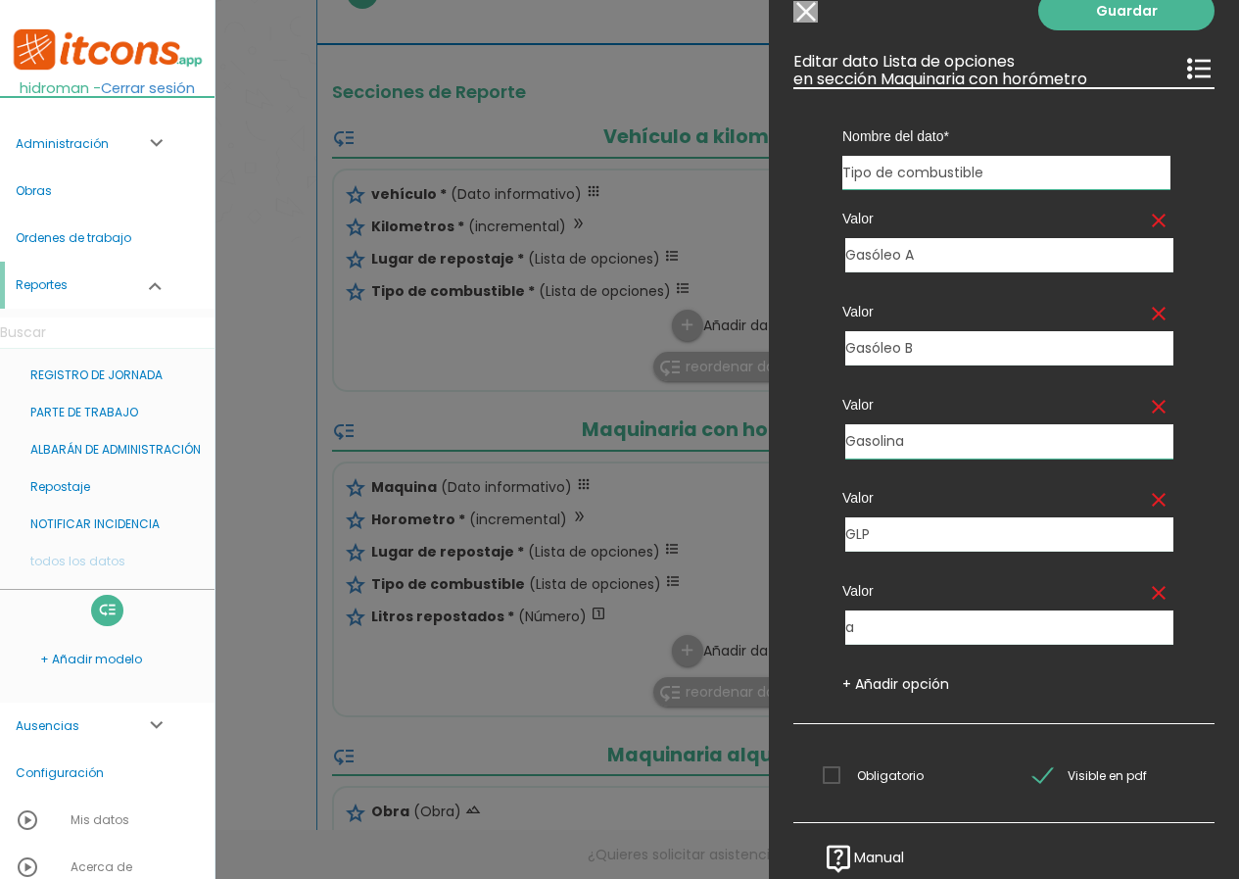
scroll to position [48, 0]
click at [808, 7] on input "Modelo sin Ordenes de trabajo" at bounding box center [806, 12] width 24 height 22
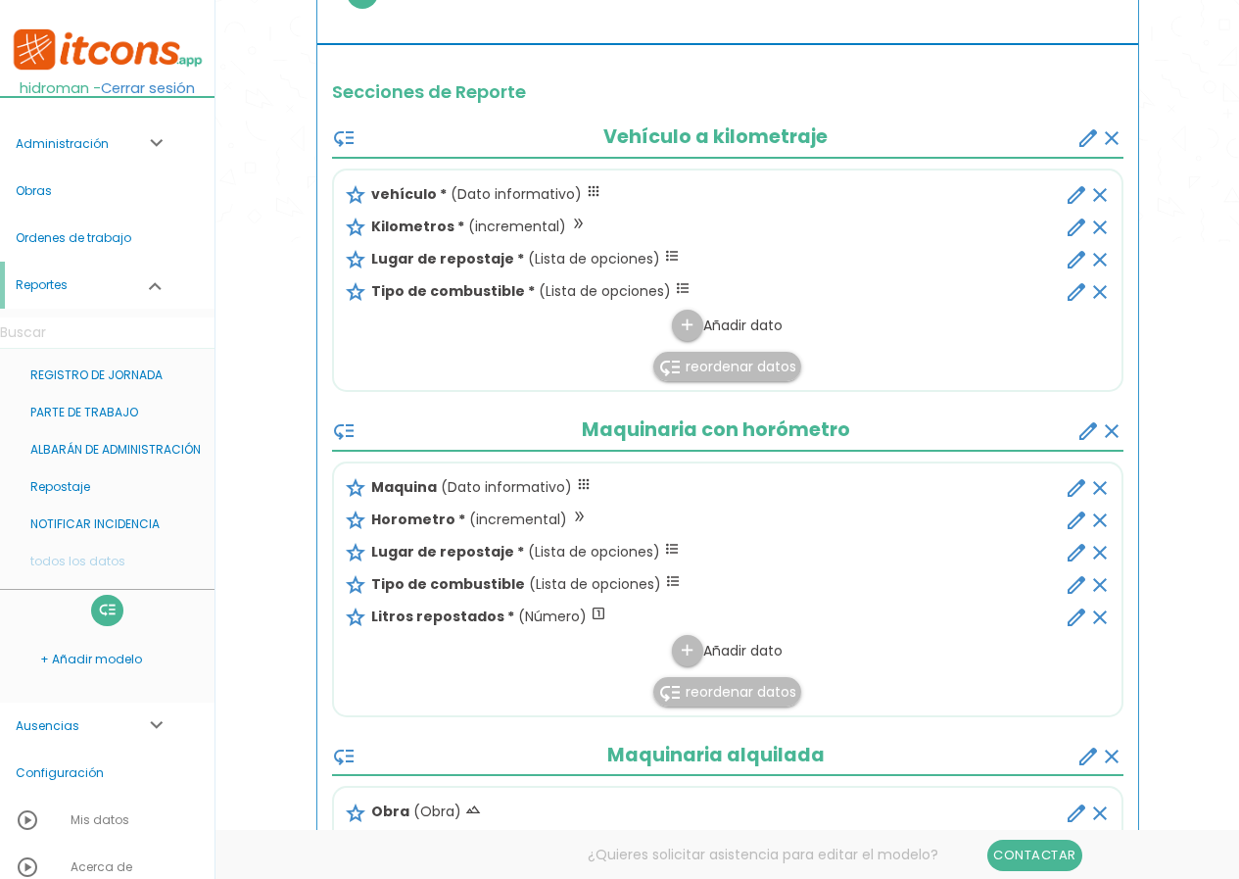
click at [1081, 291] on icon "edit" at bounding box center [1077, 292] width 24 height 24
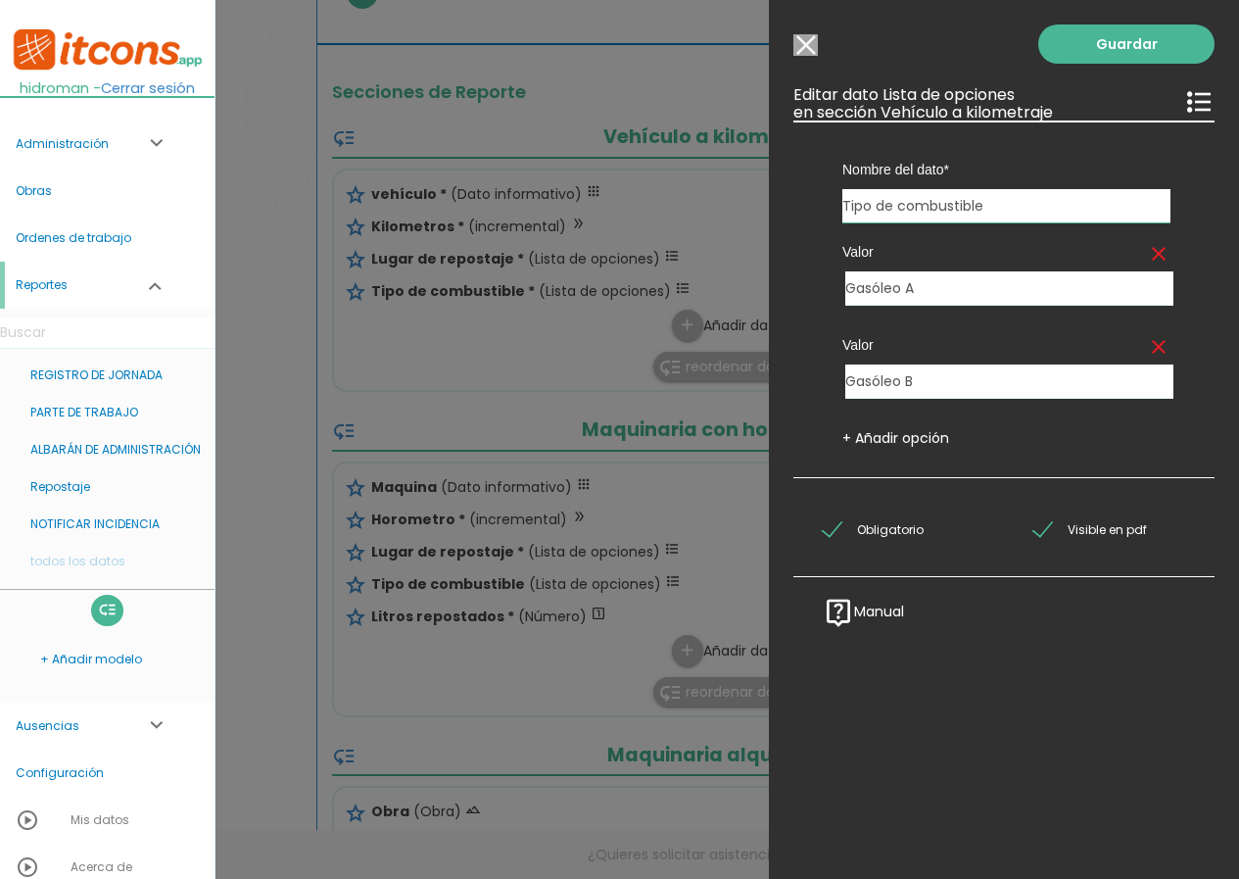
click at [920, 435] on link "+ Añadir opción" at bounding box center [896, 438] width 107 height 20
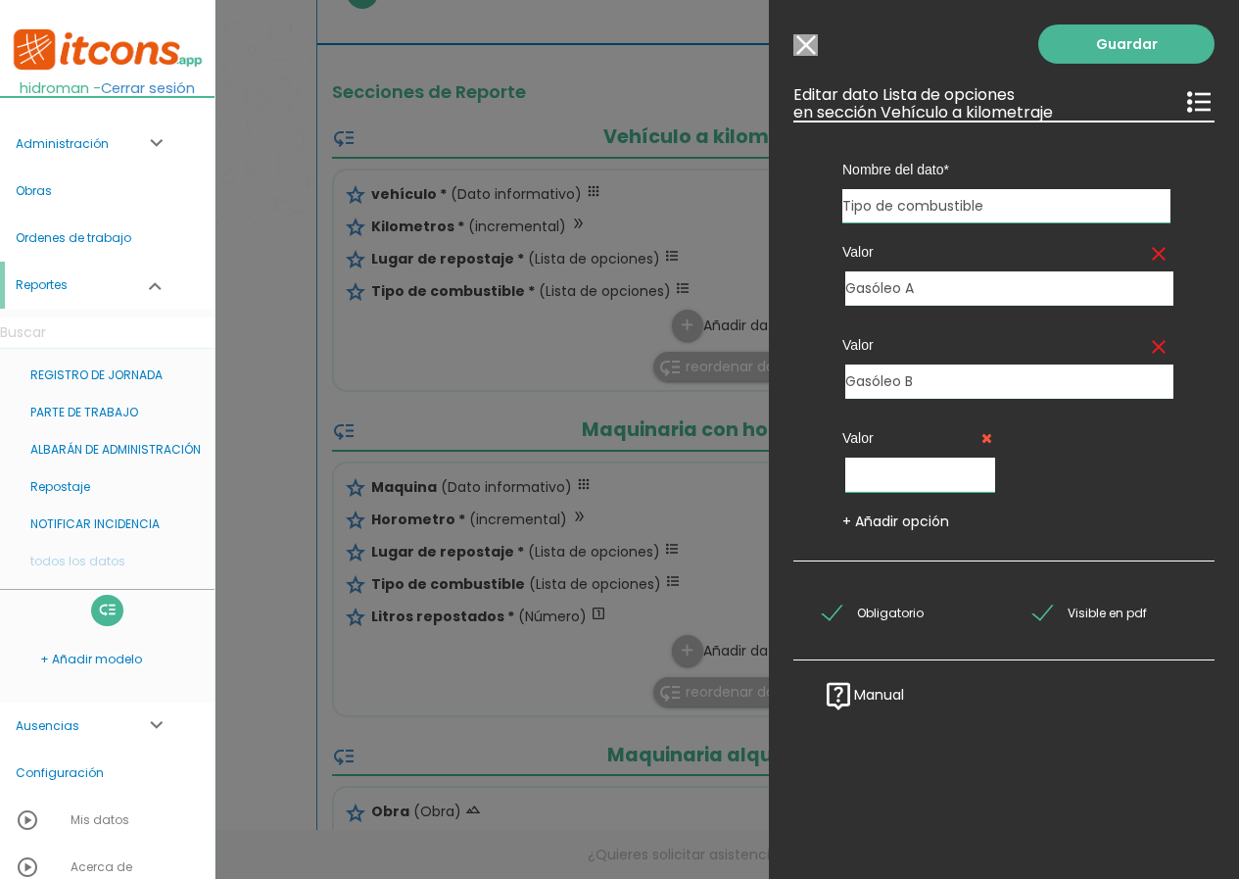
click at [917, 466] on input "text" at bounding box center [921, 475] width 150 height 34
paste input "Gasolina"
type input "Gasolina"
click at [924, 512] on link "+ Añadir opción" at bounding box center [896, 521] width 107 height 20
click at [1137, 465] on input "text" at bounding box center [1100, 475] width 150 height 34
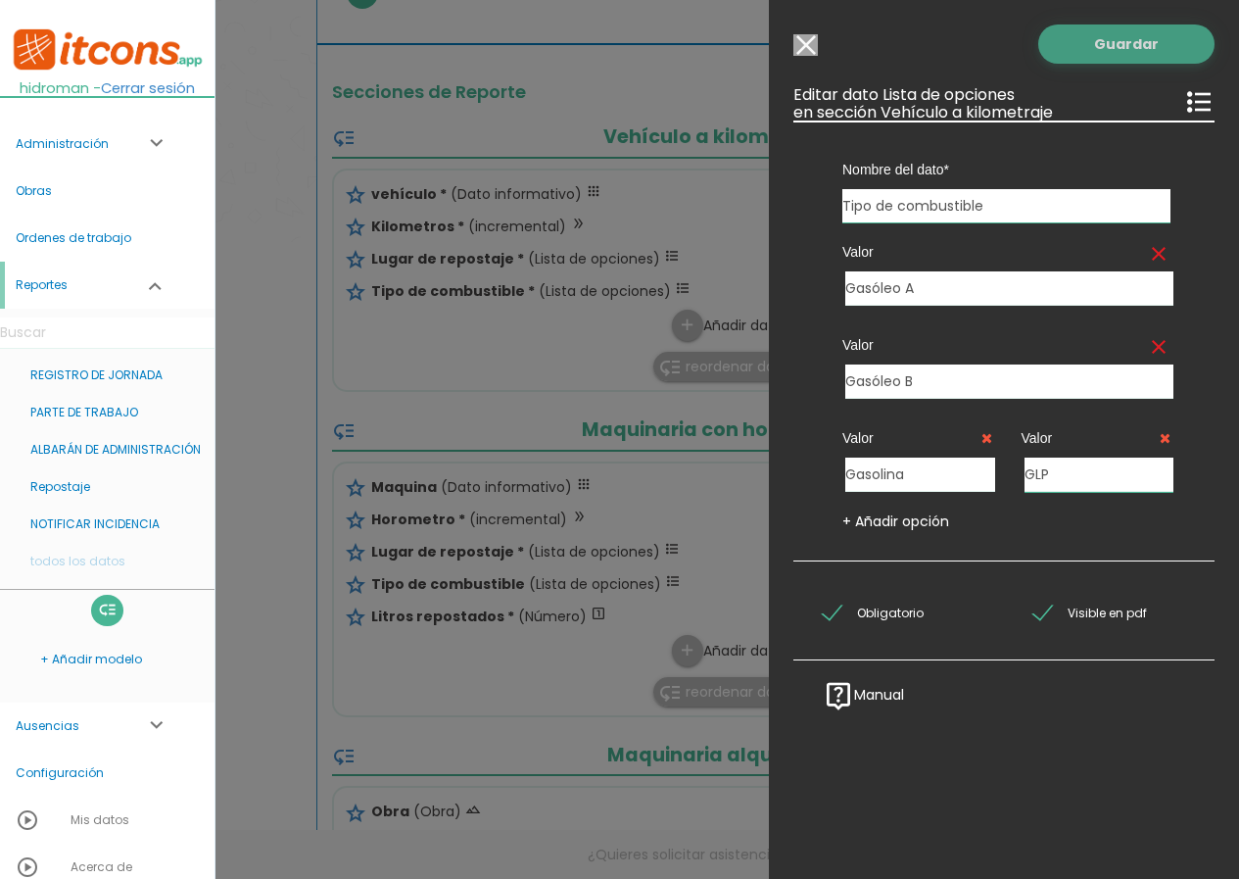
type input "GLP"
click at [1072, 44] on link "Guardar" at bounding box center [1127, 43] width 176 height 39
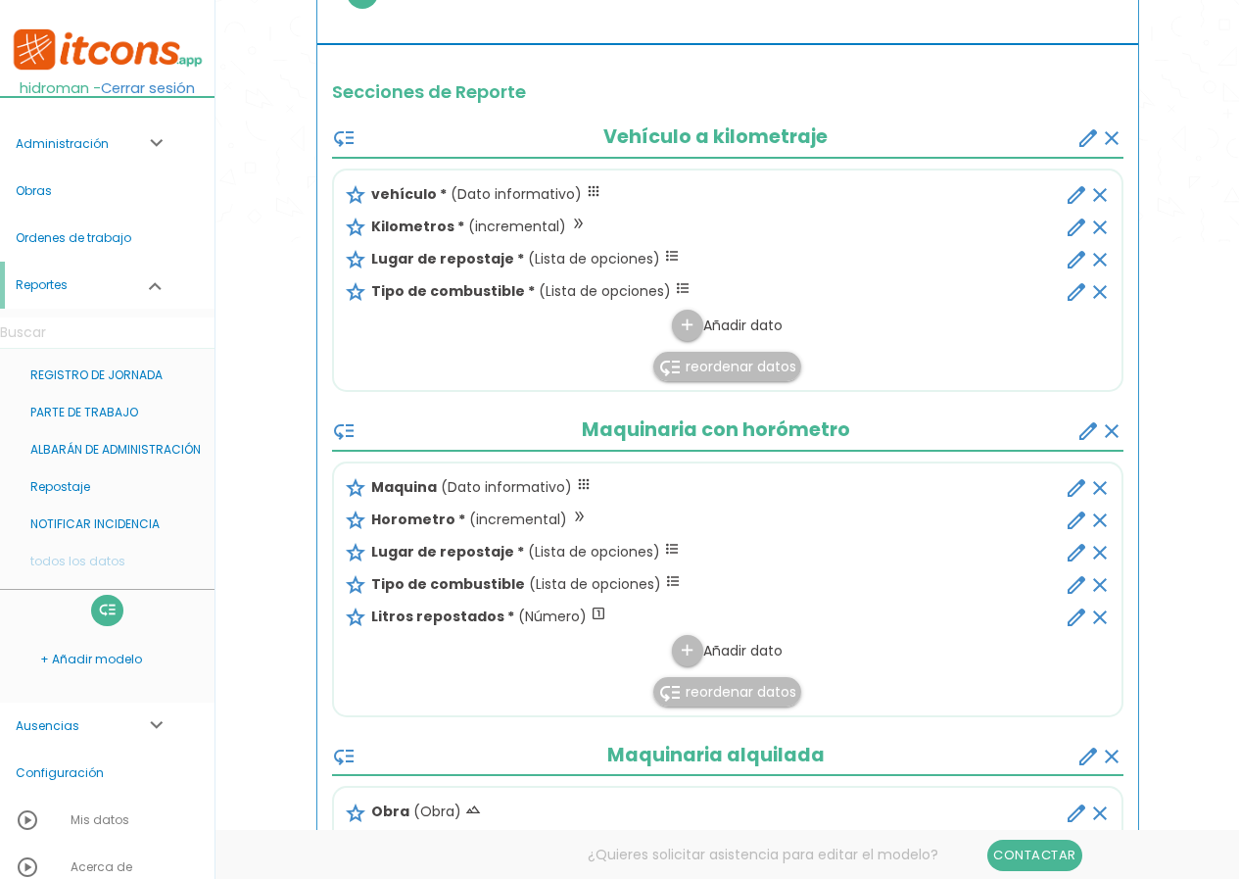
click at [1078, 578] on icon "edit" at bounding box center [1077, 585] width 24 height 24
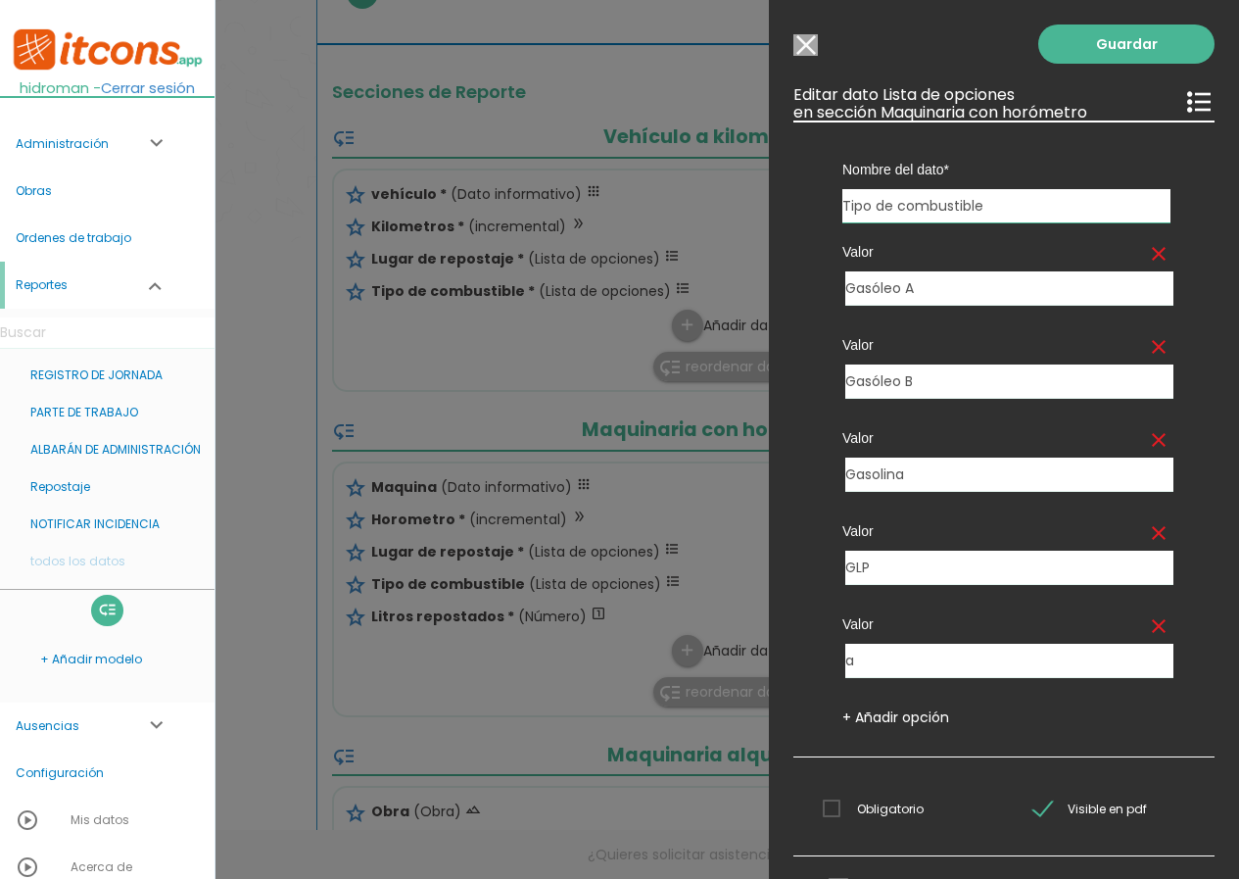
click at [1147, 629] on icon "clear" at bounding box center [1159, 626] width 24 height 24
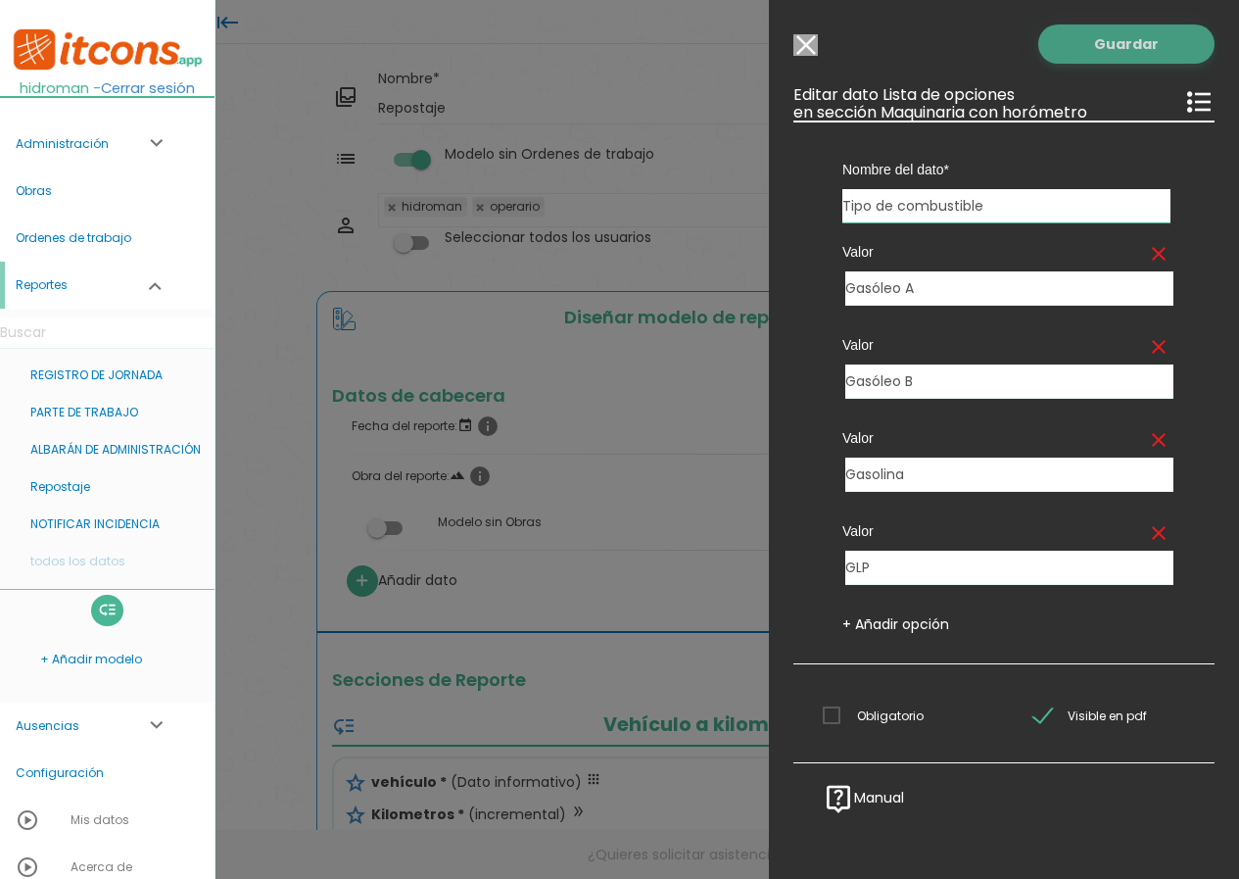
click at [1098, 41] on link "Guardar" at bounding box center [1127, 43] width 176 height 39
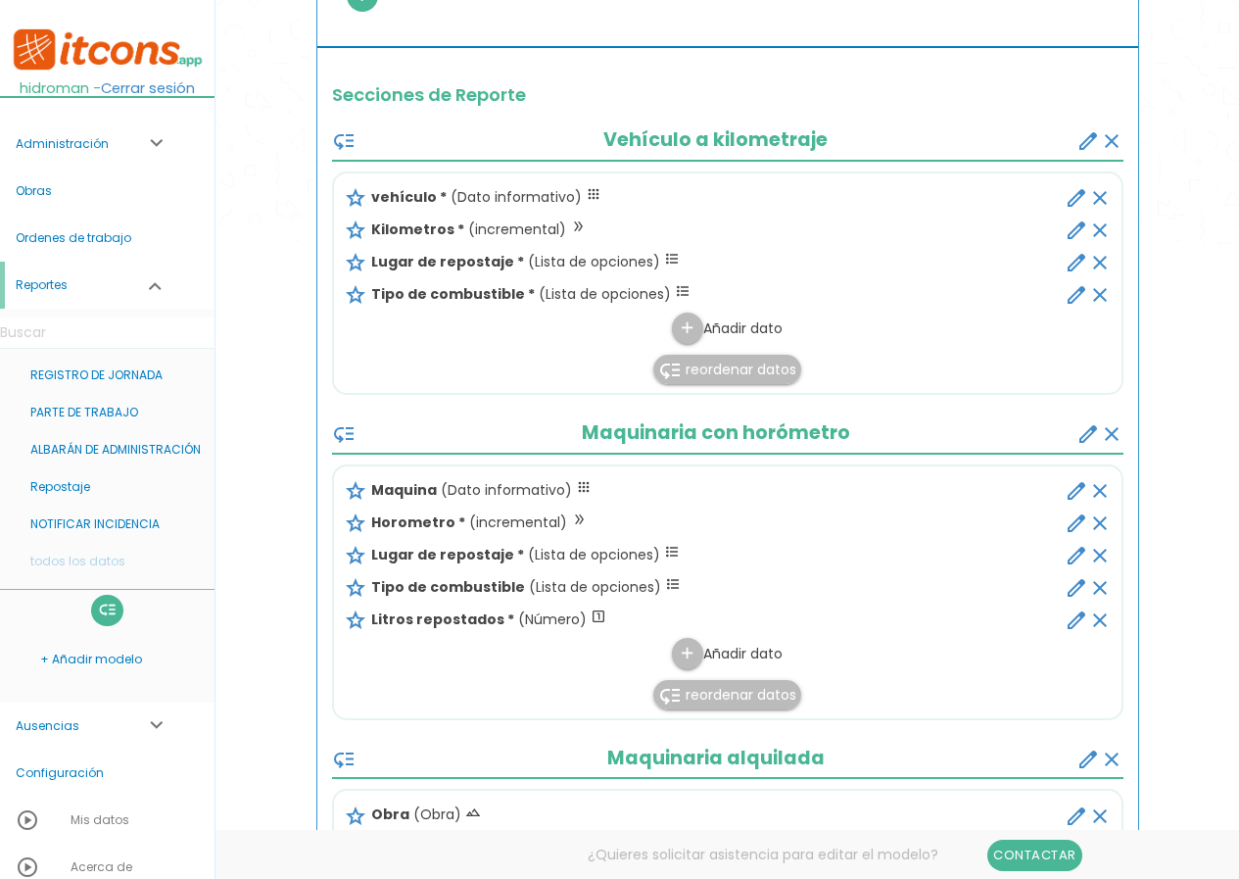
scroll to position [588, 0]
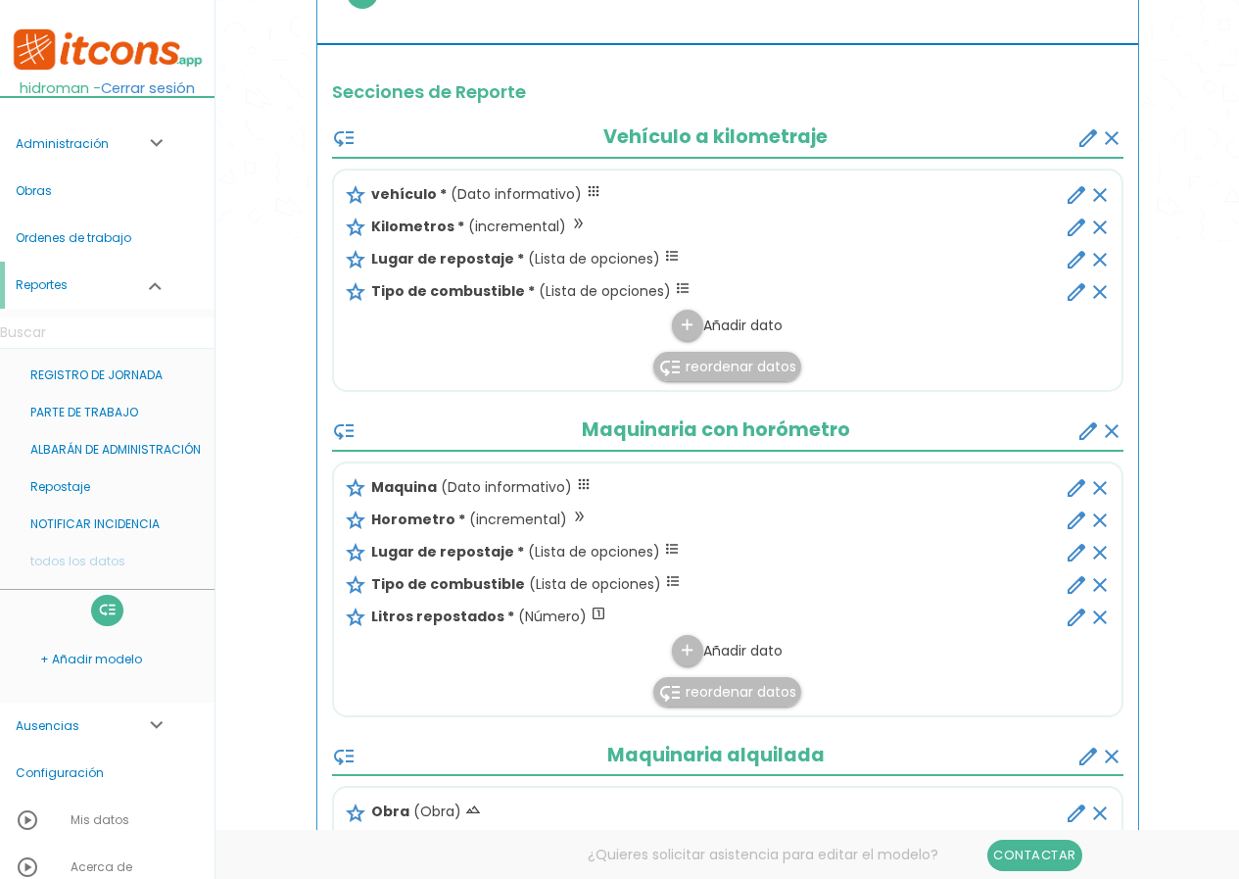
click at [1074, 584] on icon "edit" at bounding box center [1077, 585] width 24 height 24
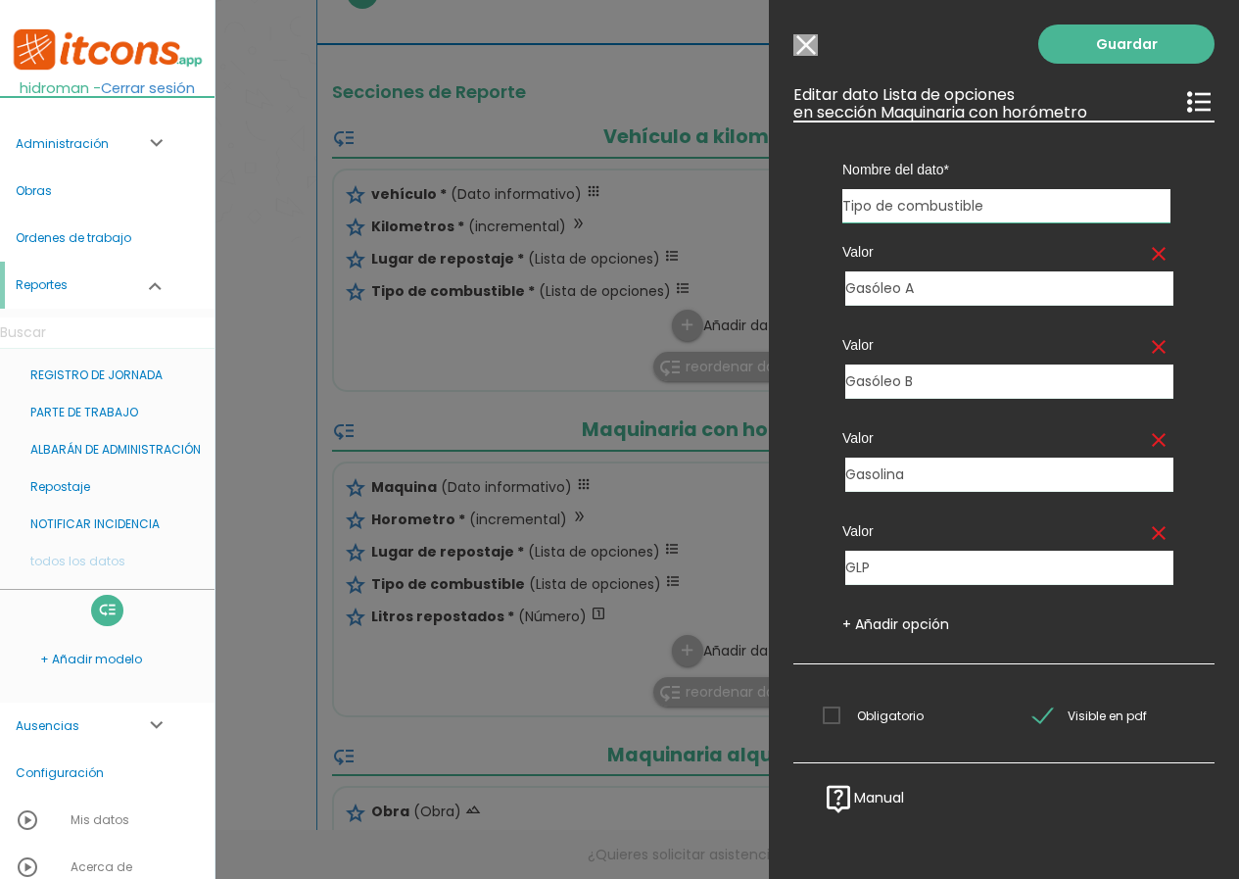
click at [802, 37] on input "Modelo sin Ordenes de trabajo" at bounding box center [806, 45] width 24 height 22
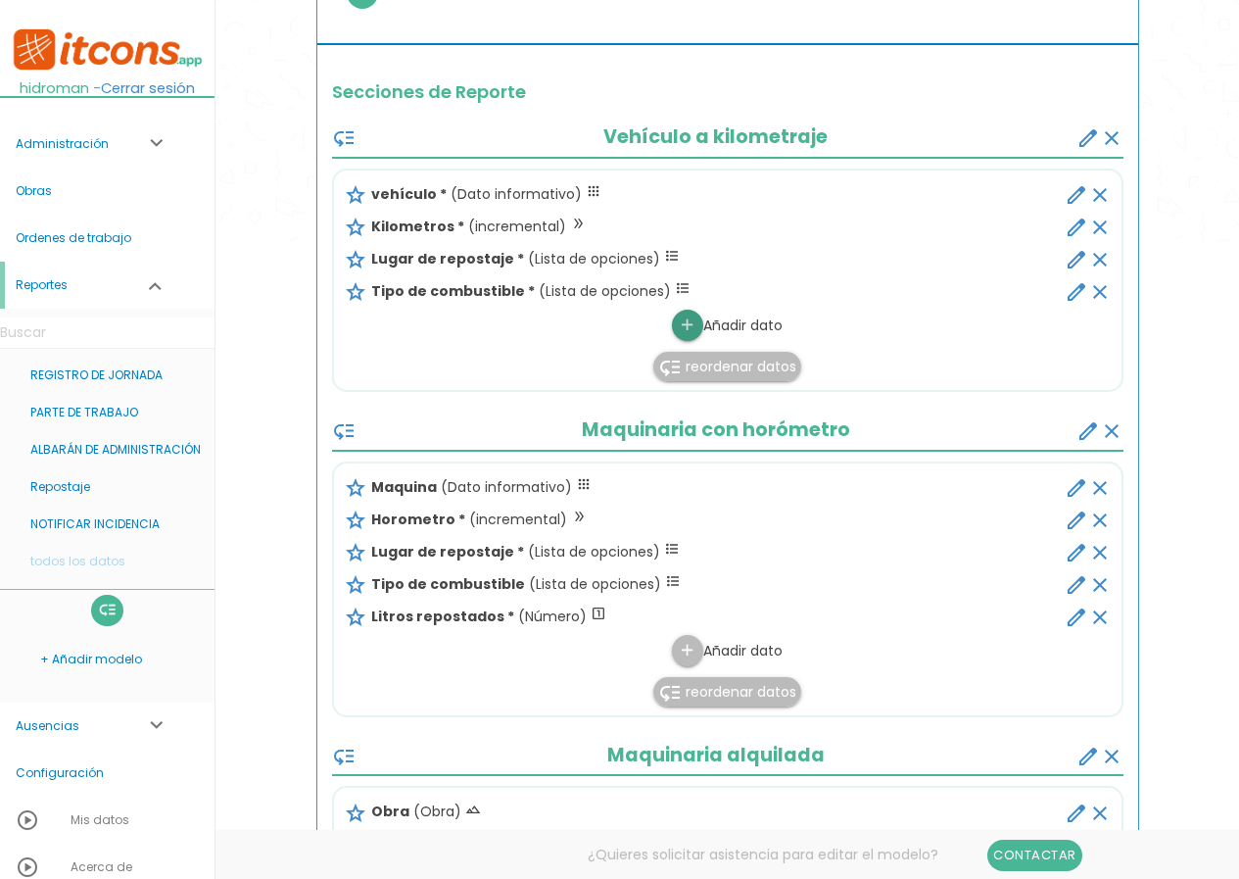
click at [678, 328] on icon "add" at bounding box center [687, 325] width 19 height 31
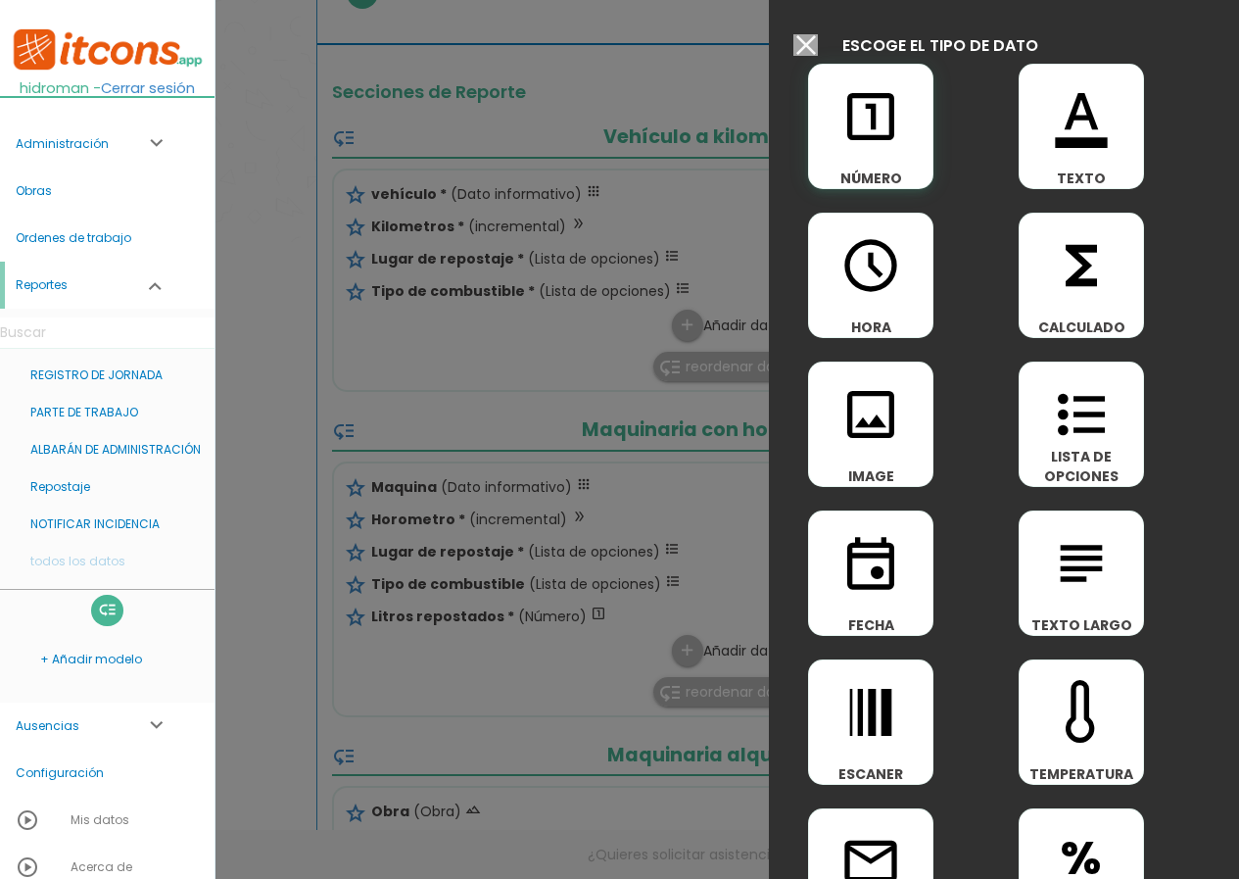
click at [888, 161] on div "looks_one NÚMERO" at bounding box center [870, 126] width 125 height 125
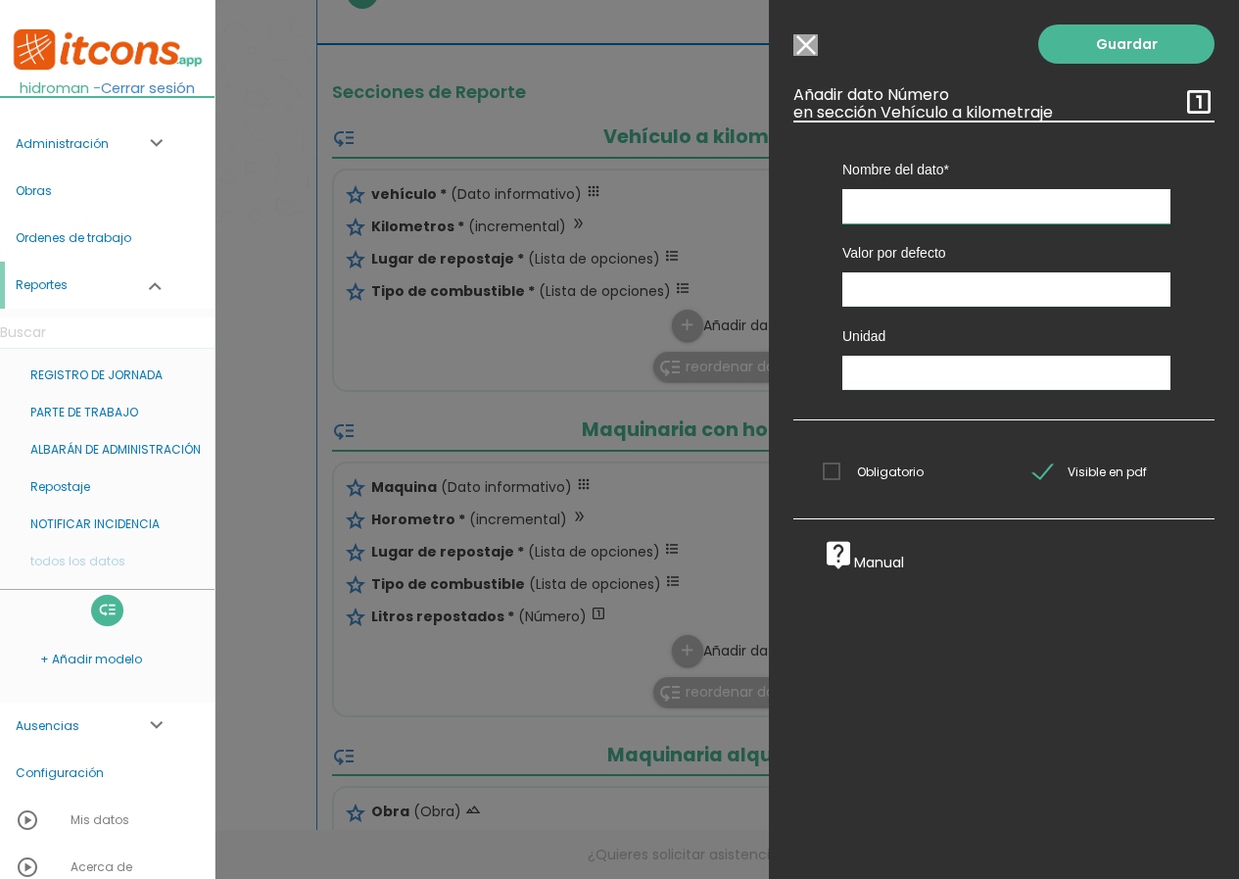
click at [884, 210] on input "text" at bounding box center [1007, 206] width 328 height 34
type input "Litros repostados"
click at [1093, 46] on link "Guardar" at bounding box center [1127, 43] width 176 height 39
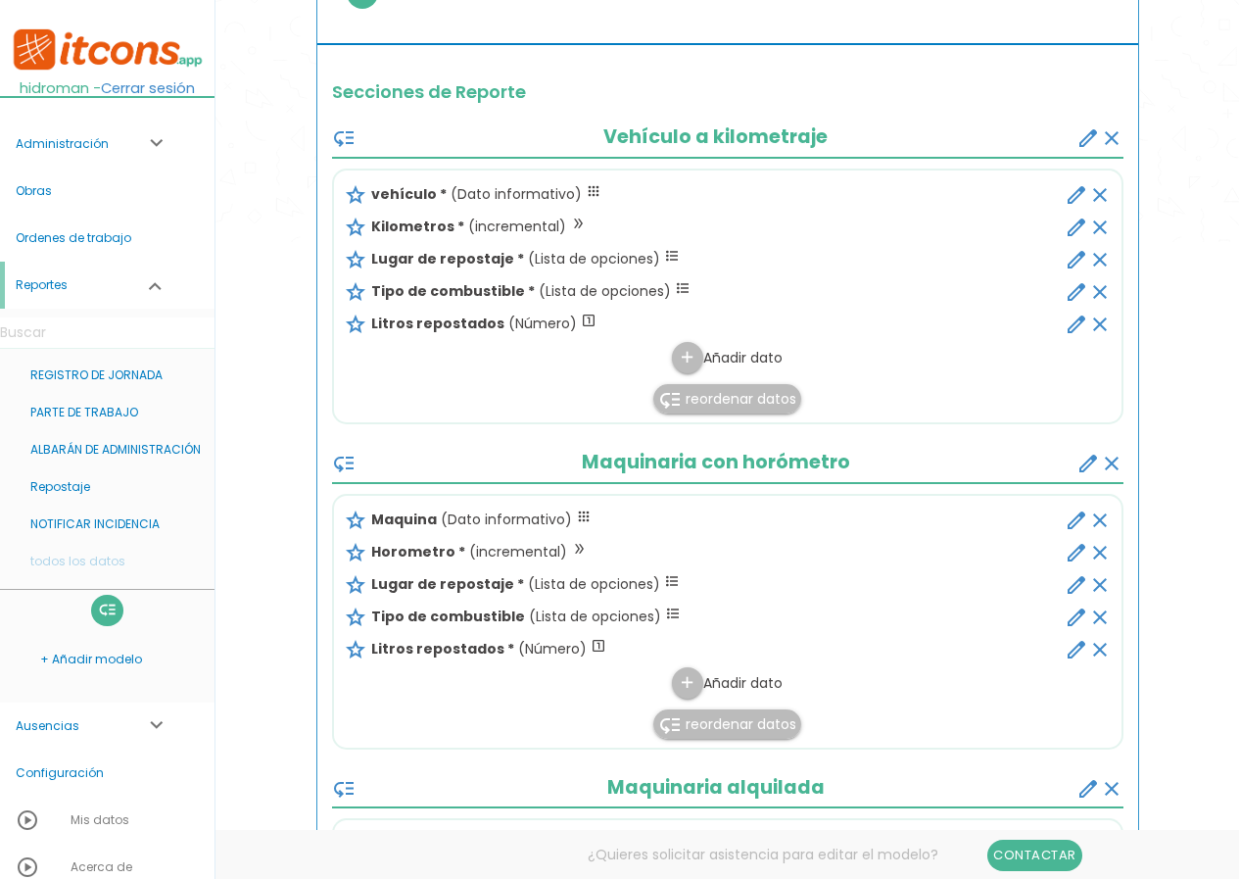
click at [1074, 612] on icon "edit" at bounding box center [1077, 617] width 24 height 24
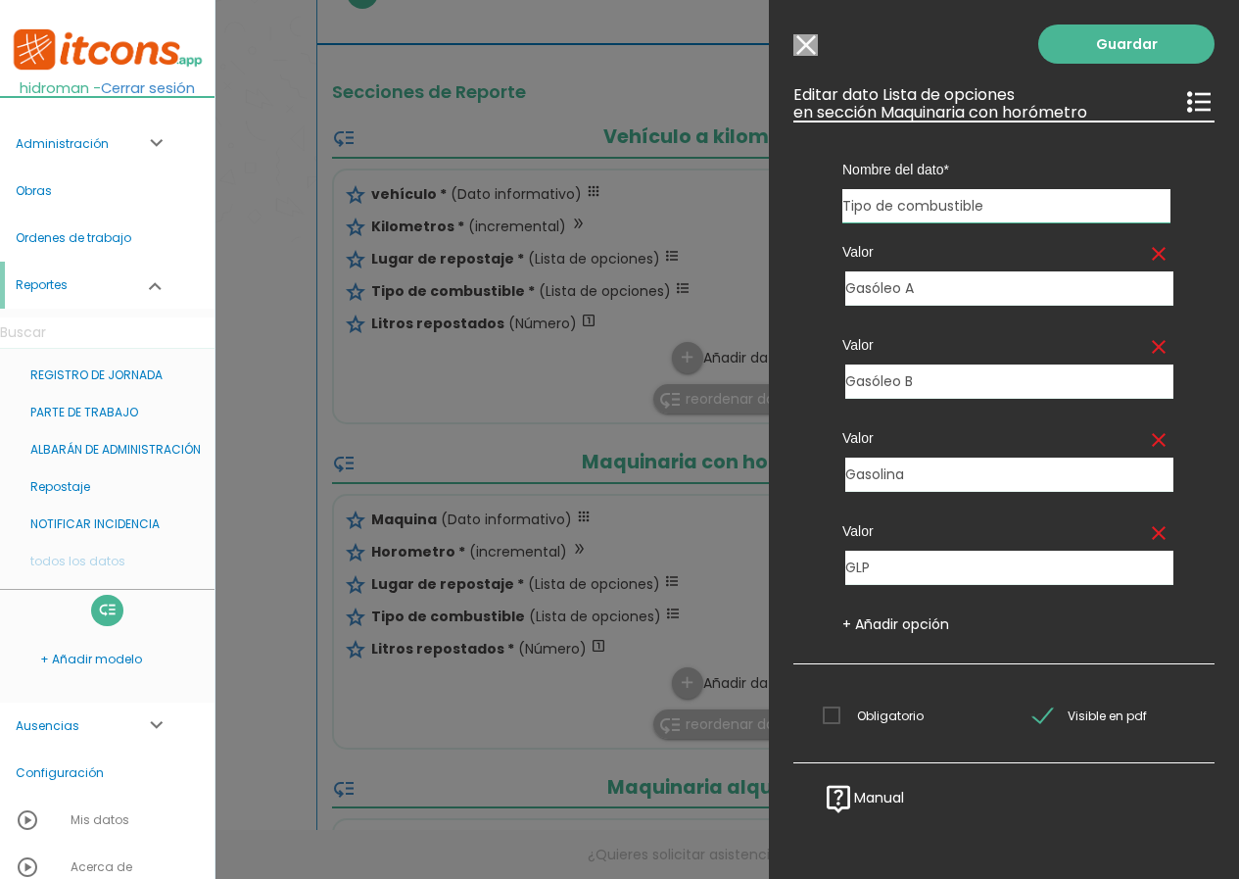
click at [834, 715] on span "Obligatorio" at bounding box center [873, 715] width 101 height 24
click at [0, 0] on input "Obligatorio" at bounding box center [0, 0] width 0 height 0
click at [1091, 57] on link "Guardar" at bounding box center [1127, 43] width 176 height 39
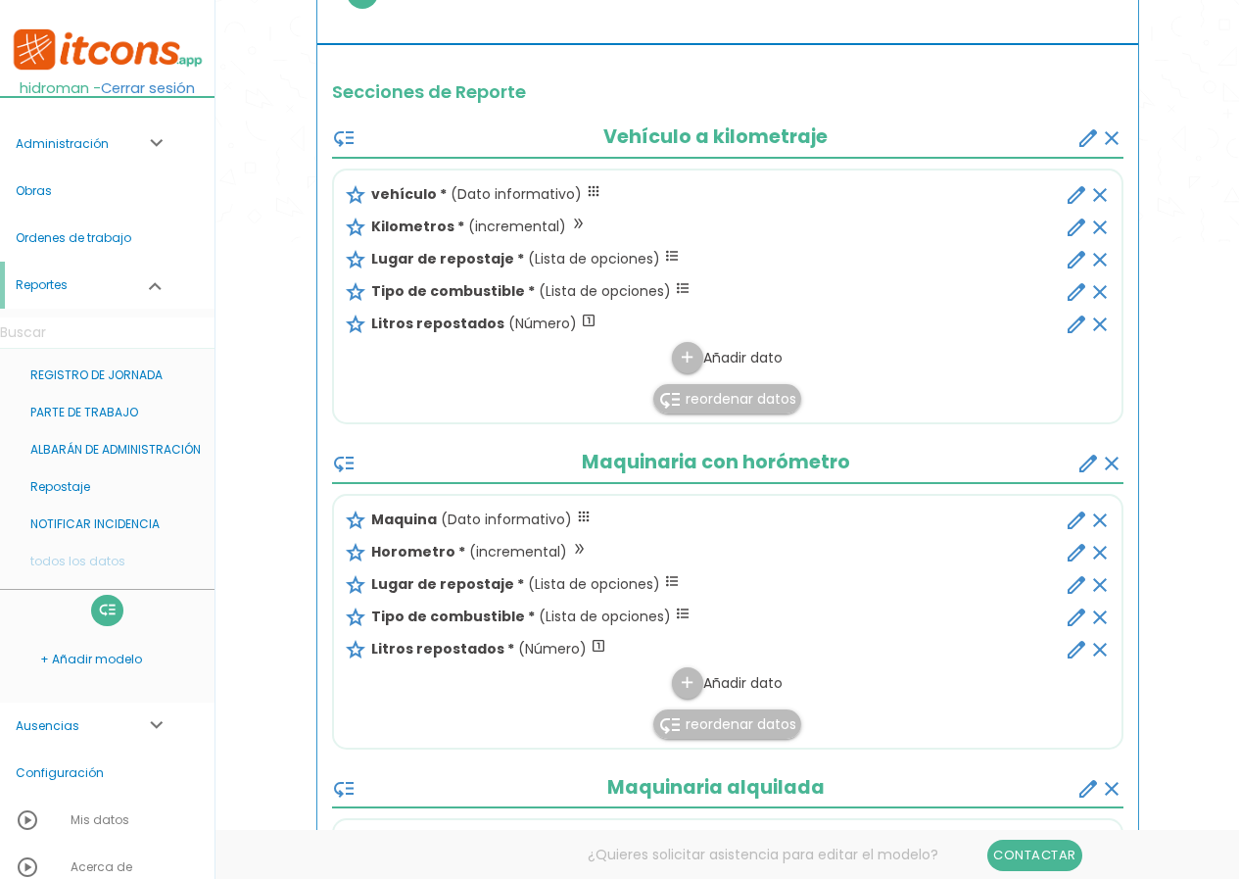
click at [1067, 328] on icon "edit" at bounding box center [1077, 325] width 24 height 24
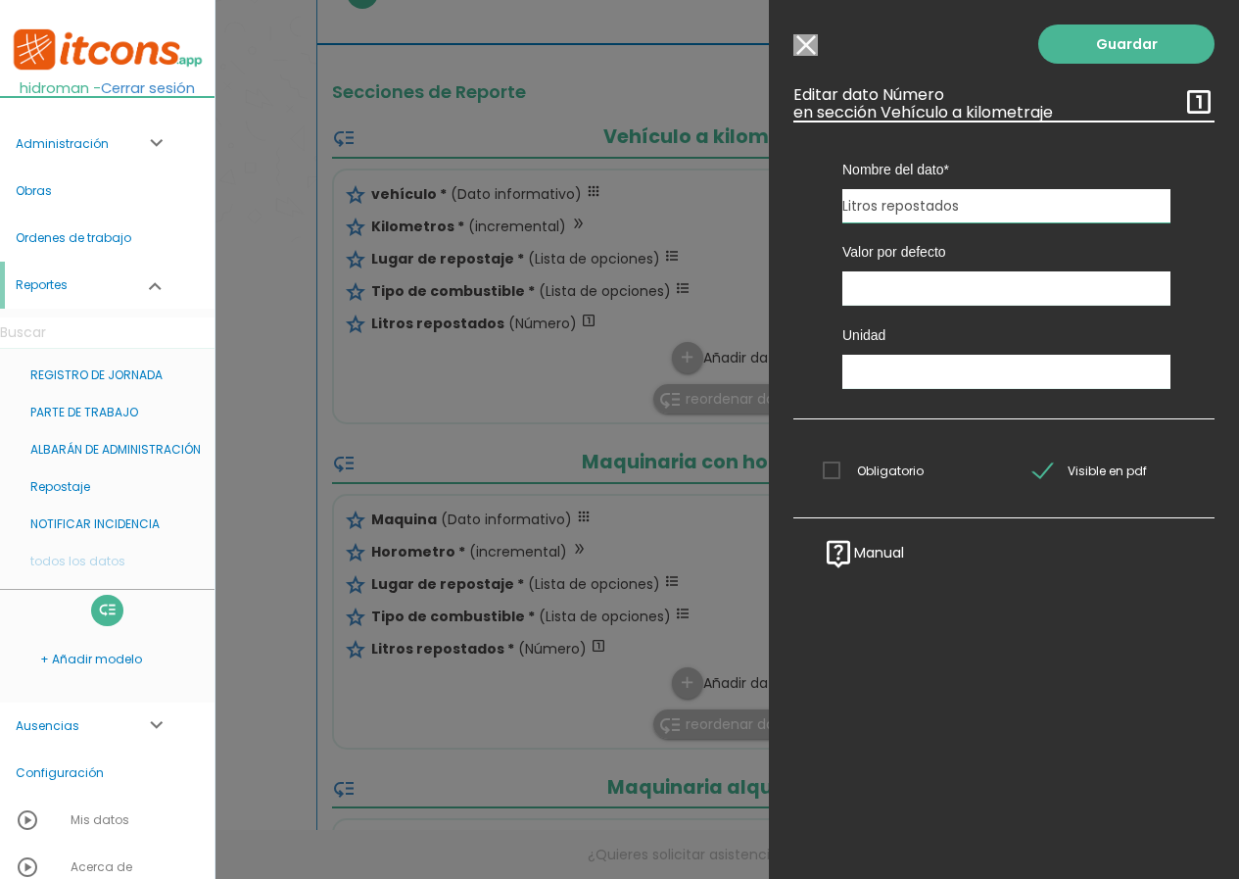
click at [833, 473] on span "Obligatorio" at bounding box center [873, 471] width 101 height 24
click at [0, 0] on input "Obligatorio" at bounding box center [0, 0] width 0 height 0
click at [1100, 60] on link "Guardar" at bounding box center [1127, 43] width 176 height 39
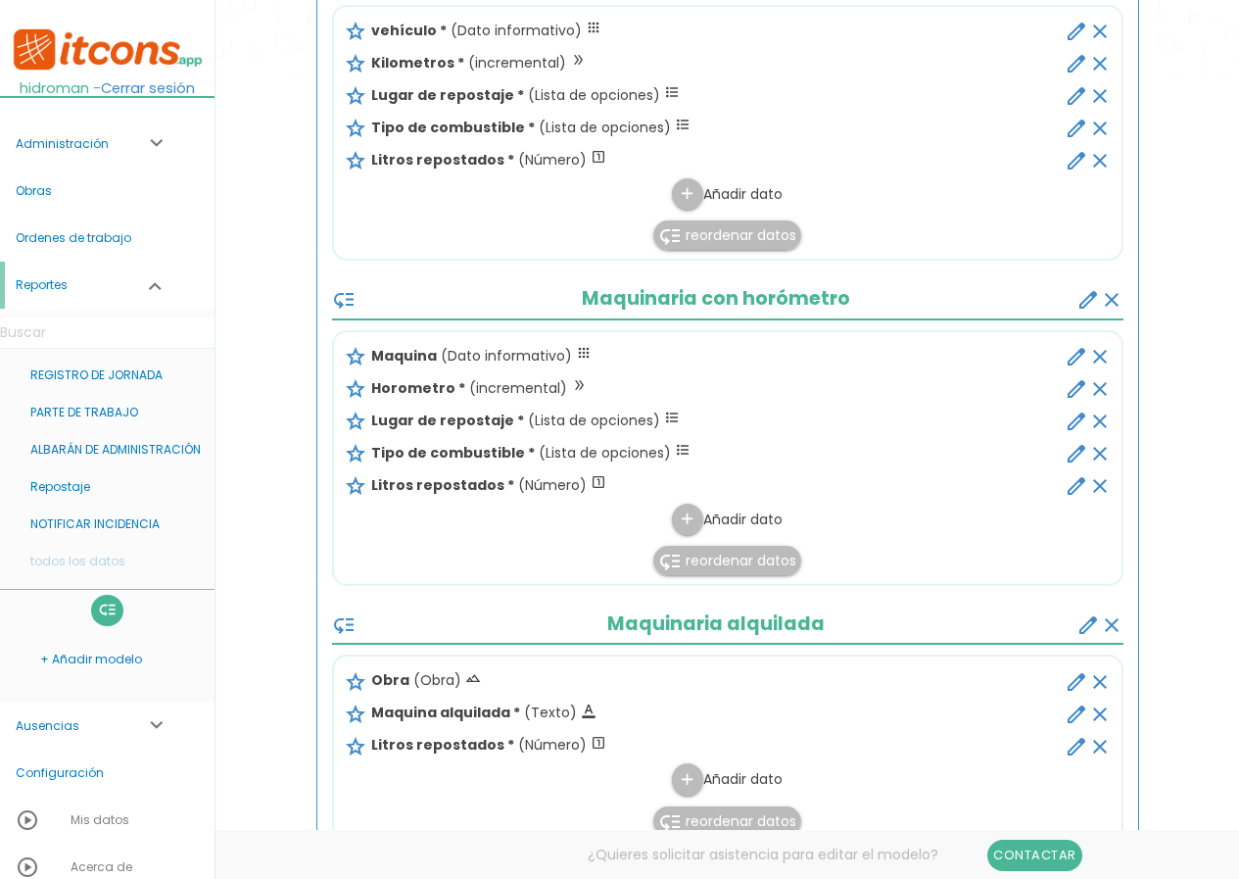
scroll to position [882, 0]
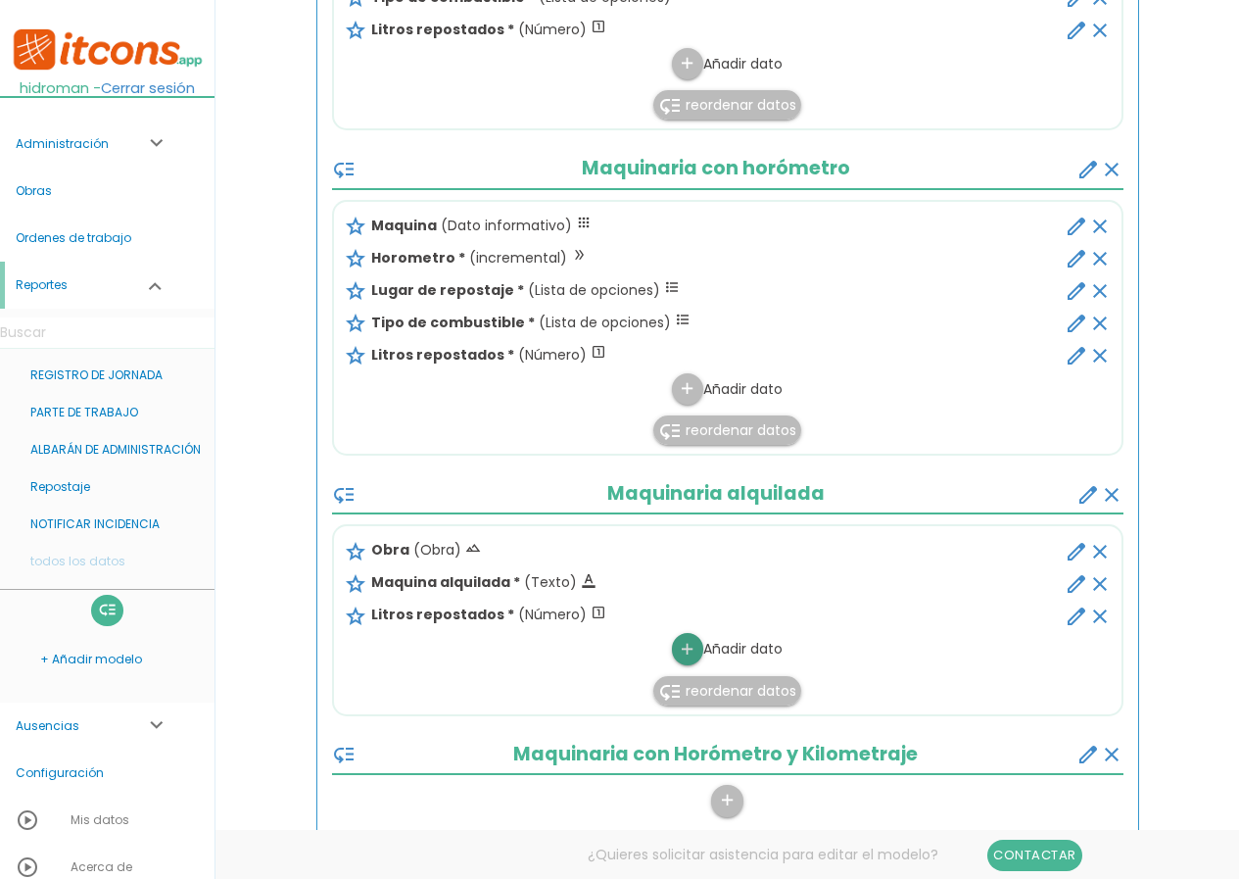
click at [692, 647] on icon "add" at bounding box center [687, 649] width 19 height 31
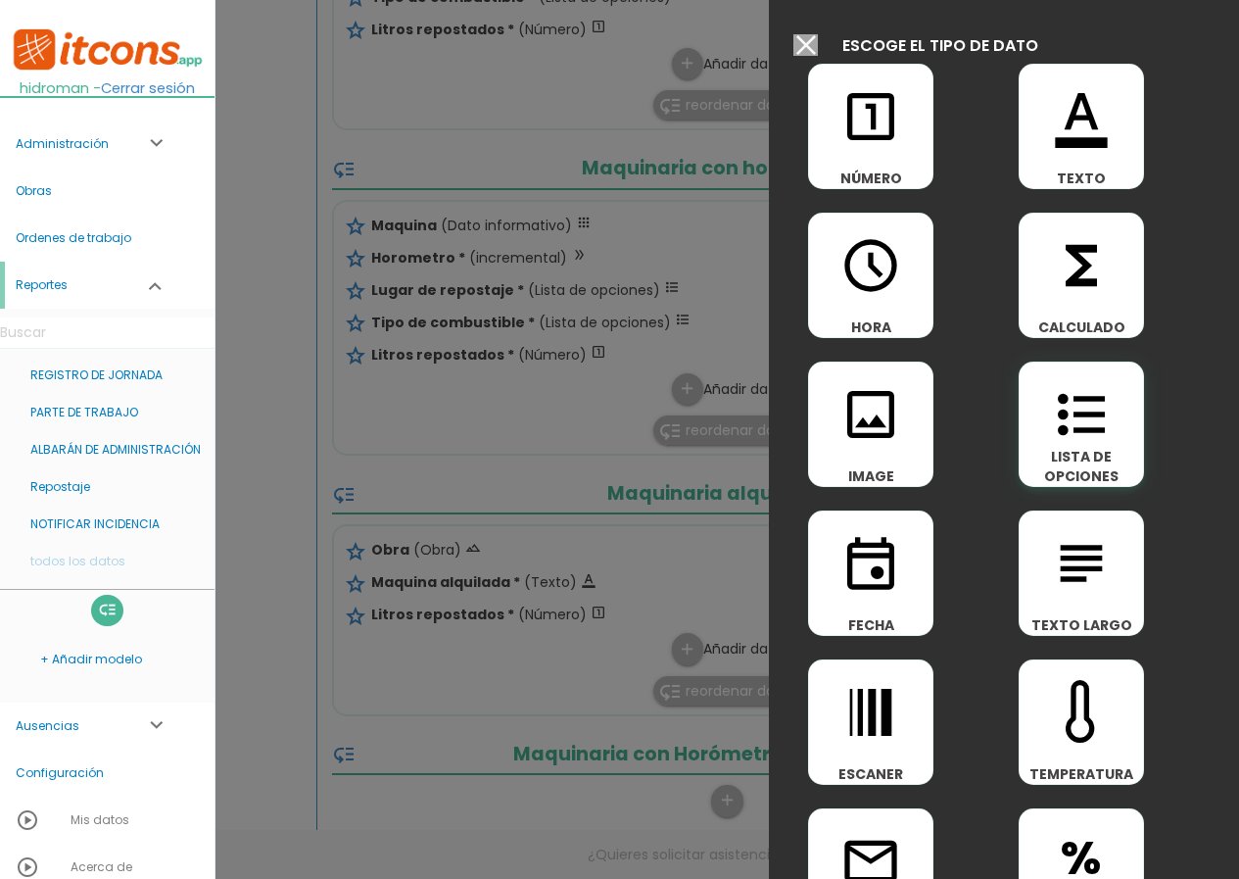
click at [1031, 428] on span "format_list_bulleted" at bounding box center [1081, 404] width 123 height 83
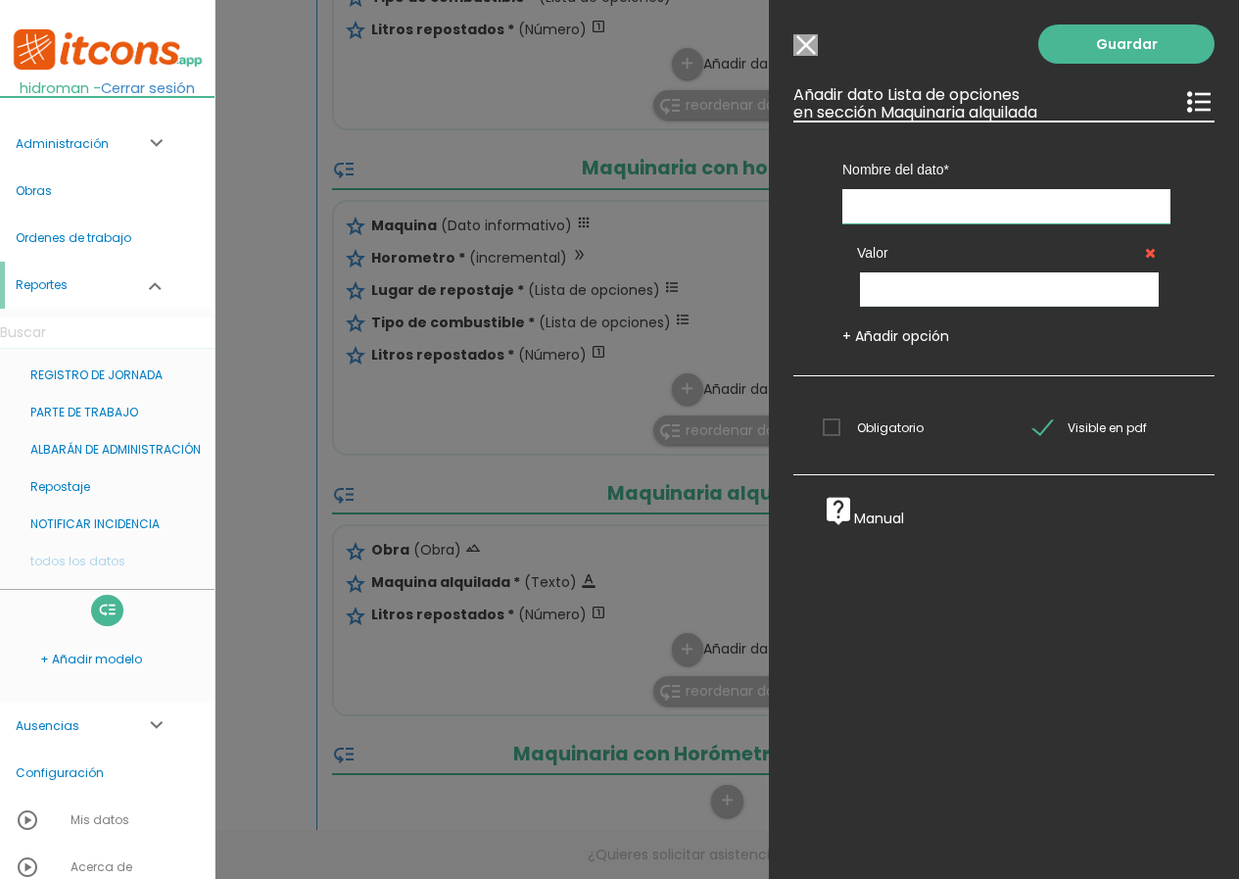
click at [944, 206] on input "text" at bounding box center [1007, 206] width 328 height 34
type input "Lugar de repostaje"
click at [908, 288] on input "text" at bounding box center [1009, 289] width 299 height 34
type input "Depósito"
click at [891, 328] on link "+ Añadir opción" at bounding box center [896, 336] width 107 height 20
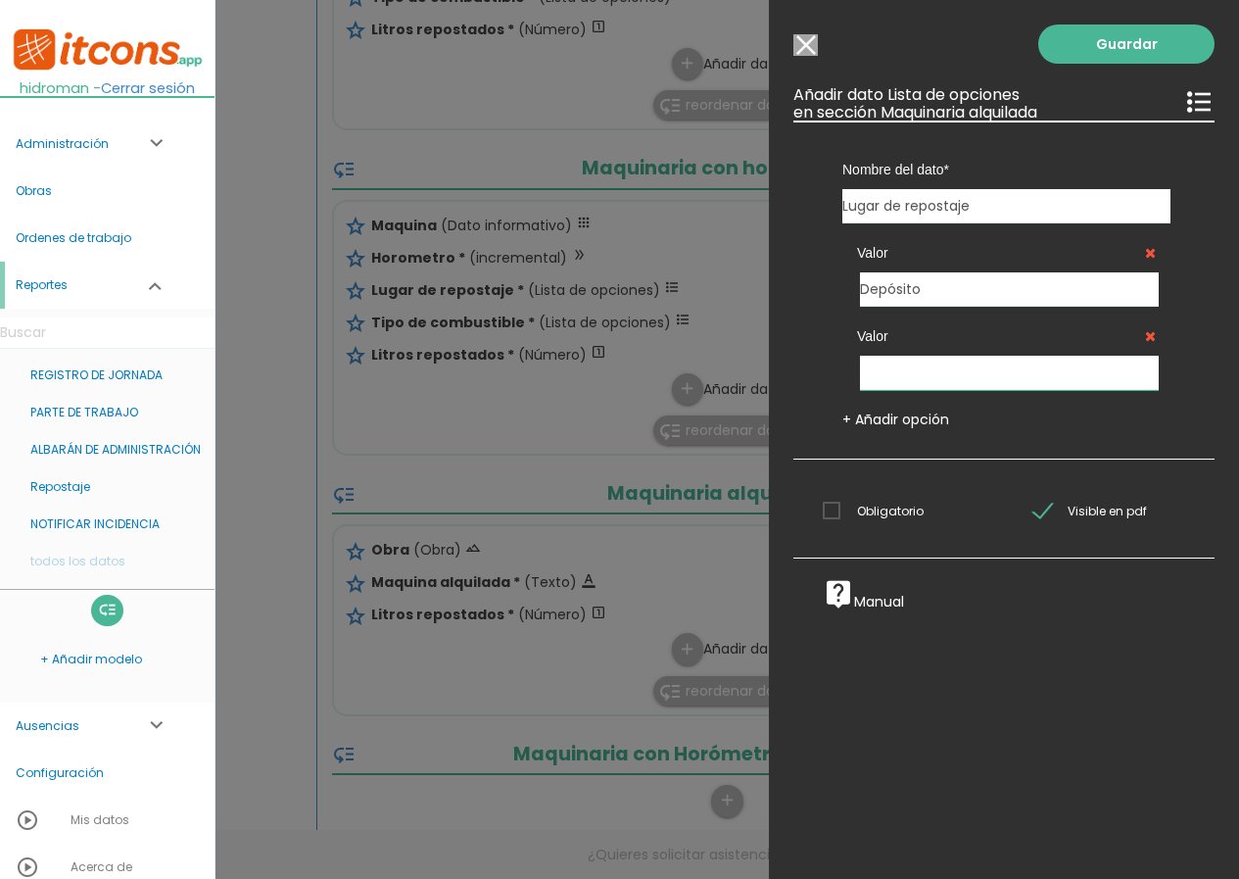
click at [918, 366] on input "text" at bounding box center [1009, 373] width 299 height 34
type input "Almacén"
click at [878, 519] on span "Obligatorio" at bounding box center [873, 511] width 101 height 24
click at [0, 0] on input "Obligatorio" at bounding box center [0, 0] width 0 height 0
click at [1090, 39] on link "Guardar" at bounding box center [1127, 43] width 176 height 39
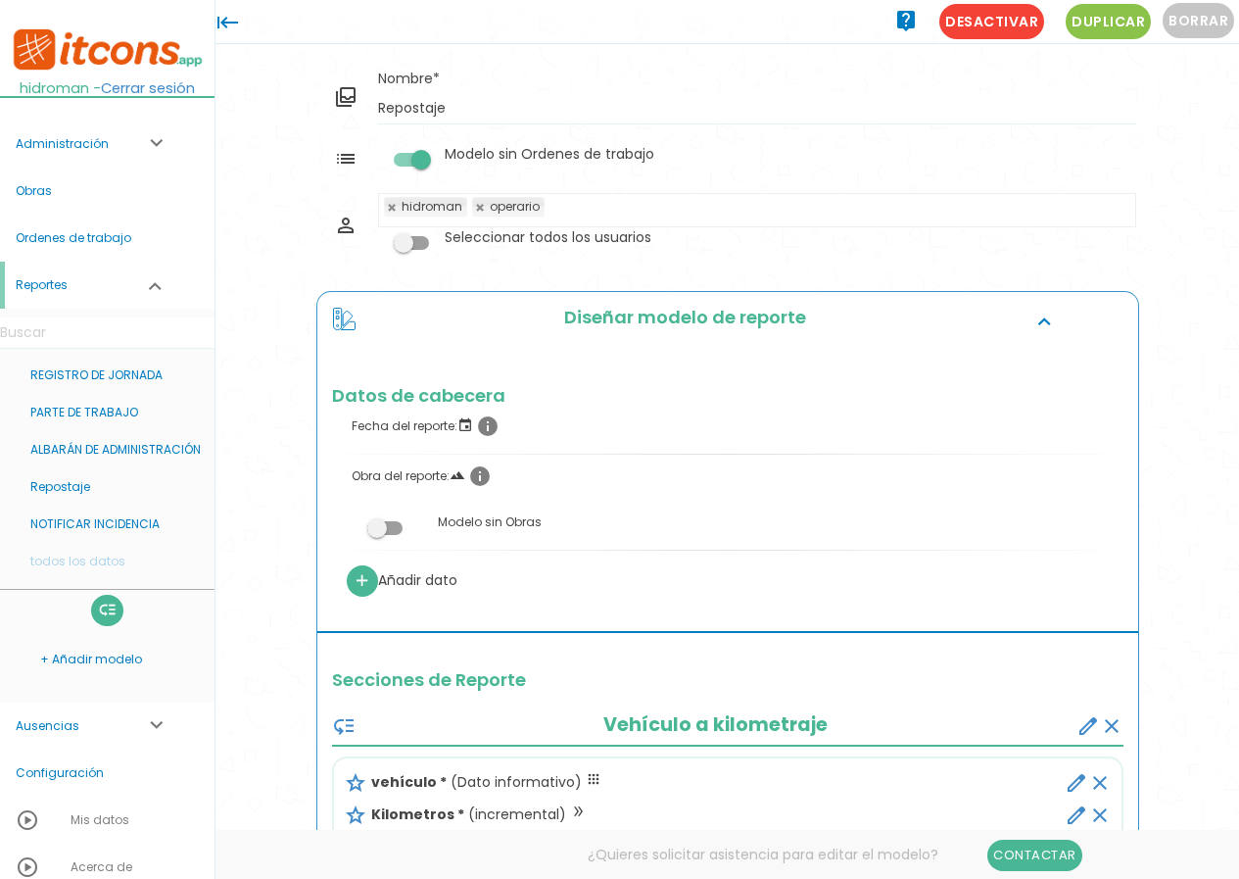
scroll to position [884, 0]
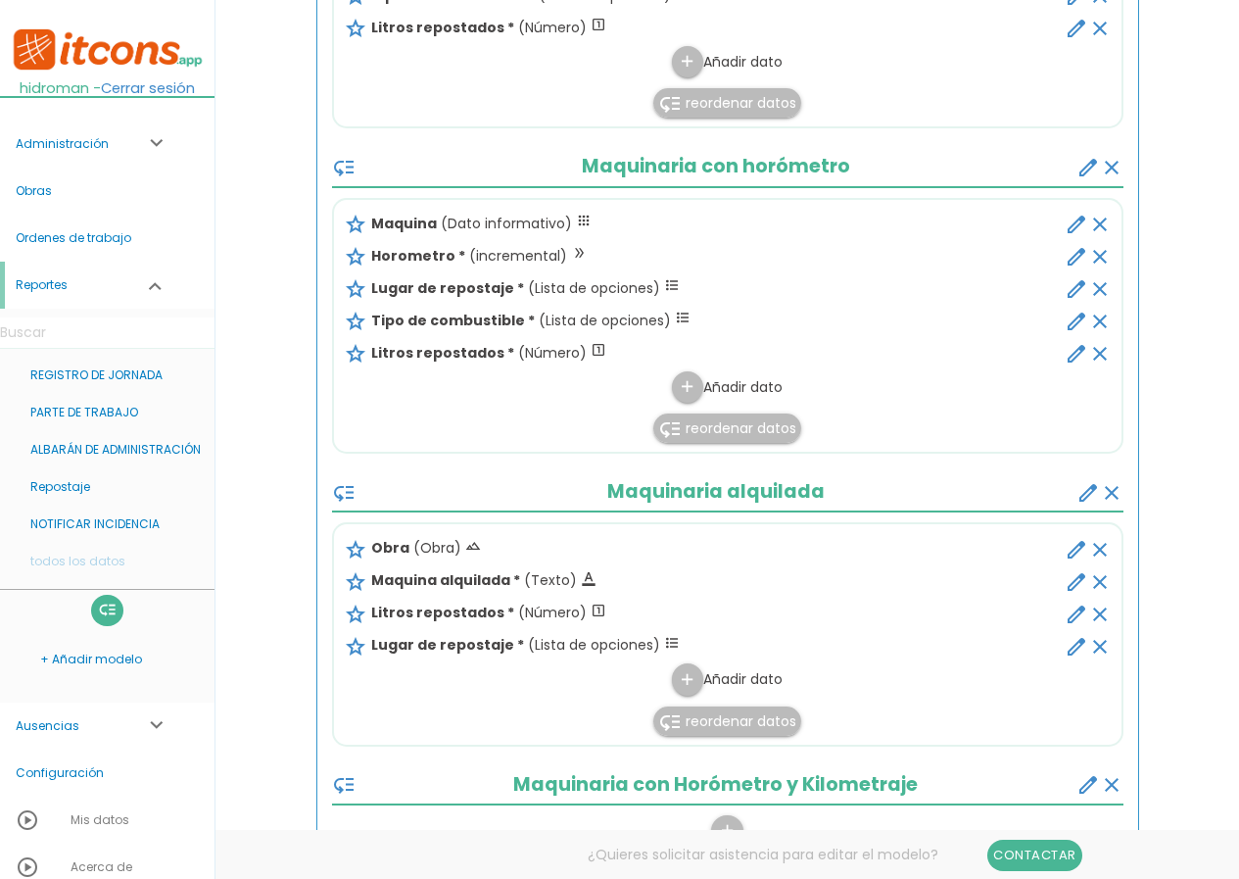
click at [730, 720] on span "reordenar datos" at bounding box center [741, 721] width 111 height 20
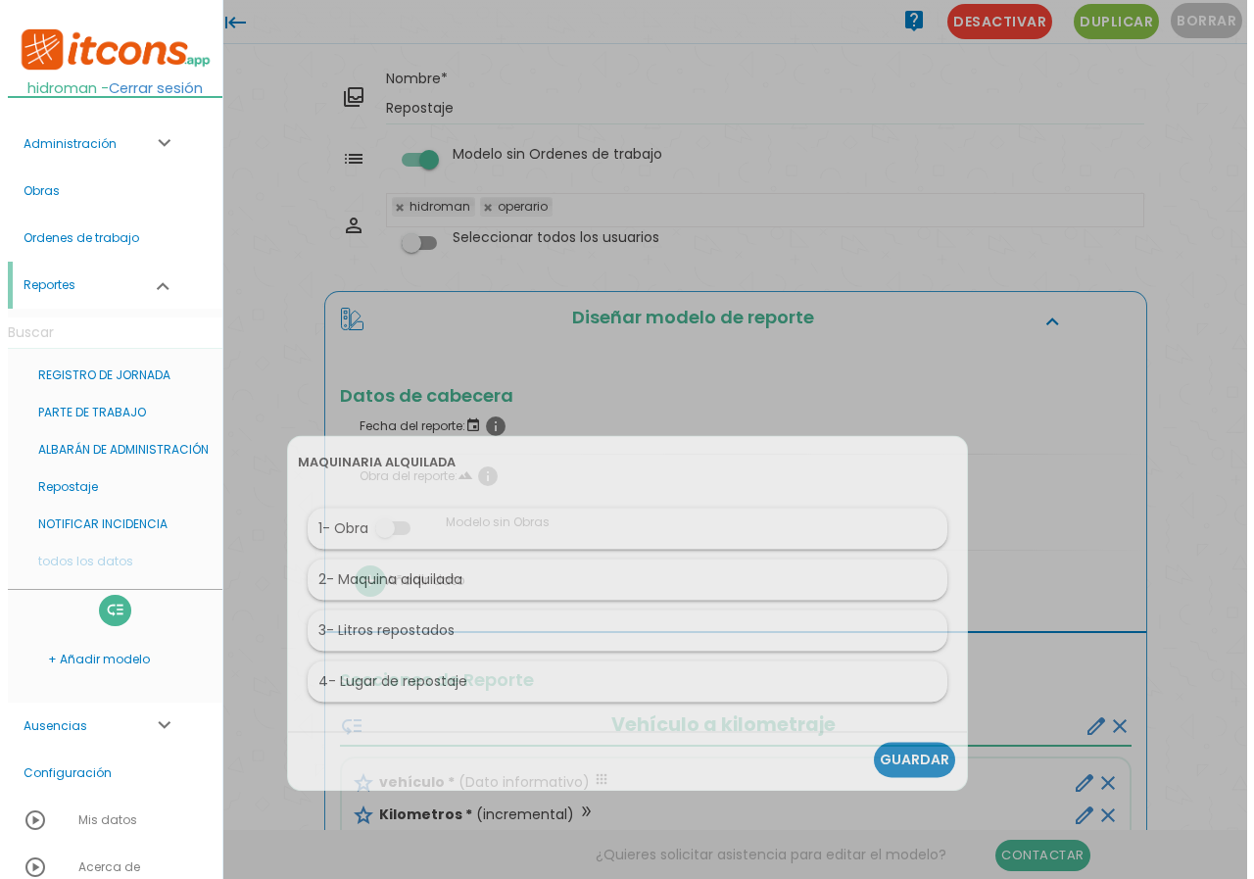
scroll to position [0, 0]
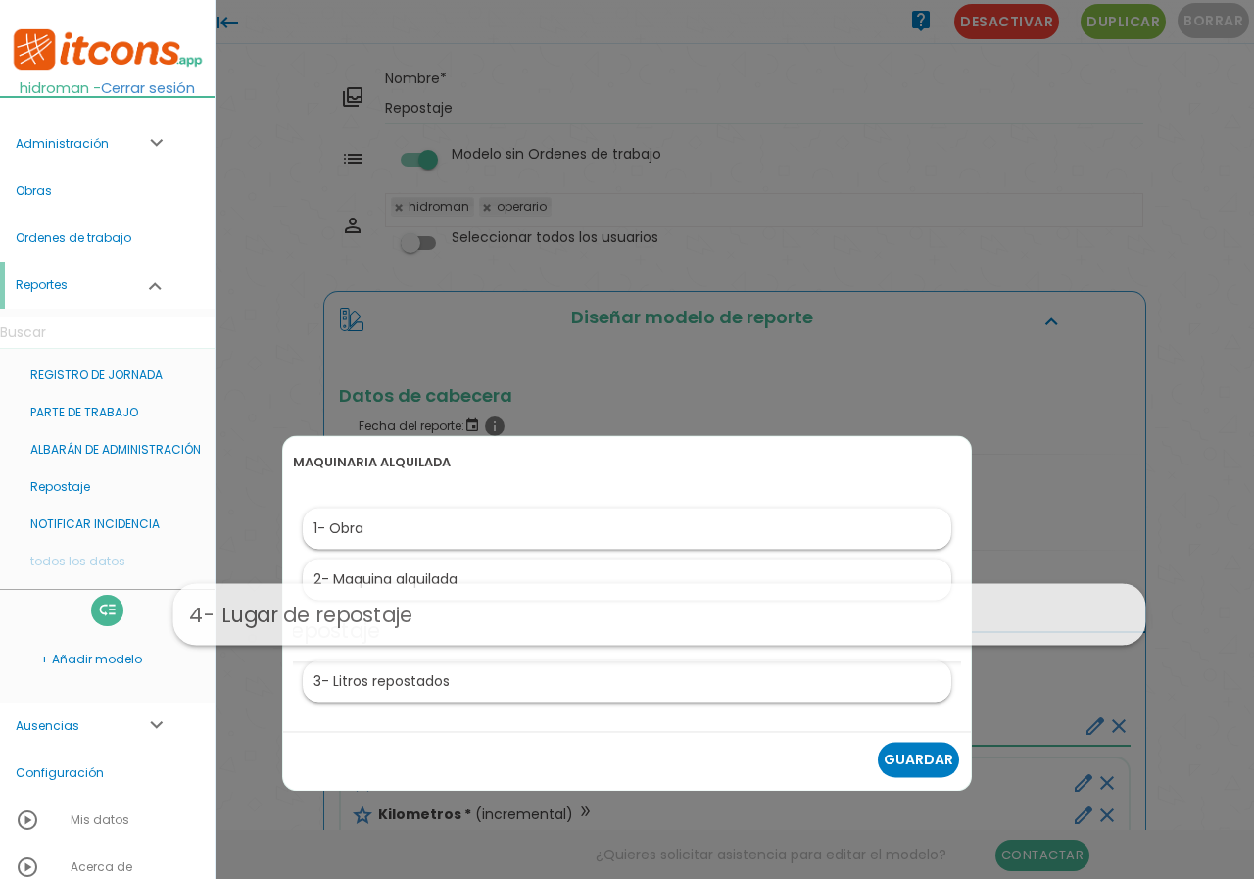
drag, startPoint x: 504, startPoint y: 676, endPoint x: 536, endPoint y: 608, distance: 74.9
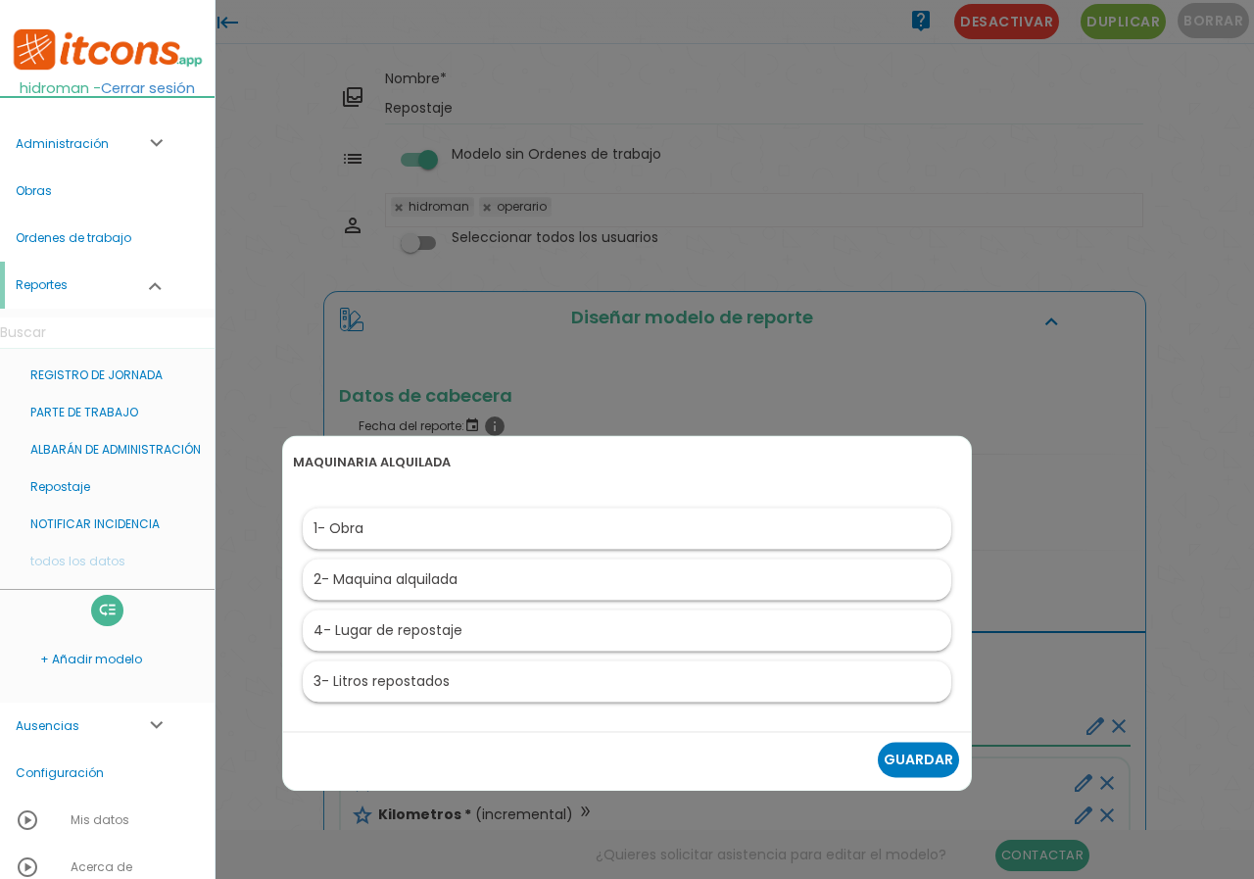
click at [903, 760] on link "Guardar" at bounding box center [918, 759] width 81 height 35
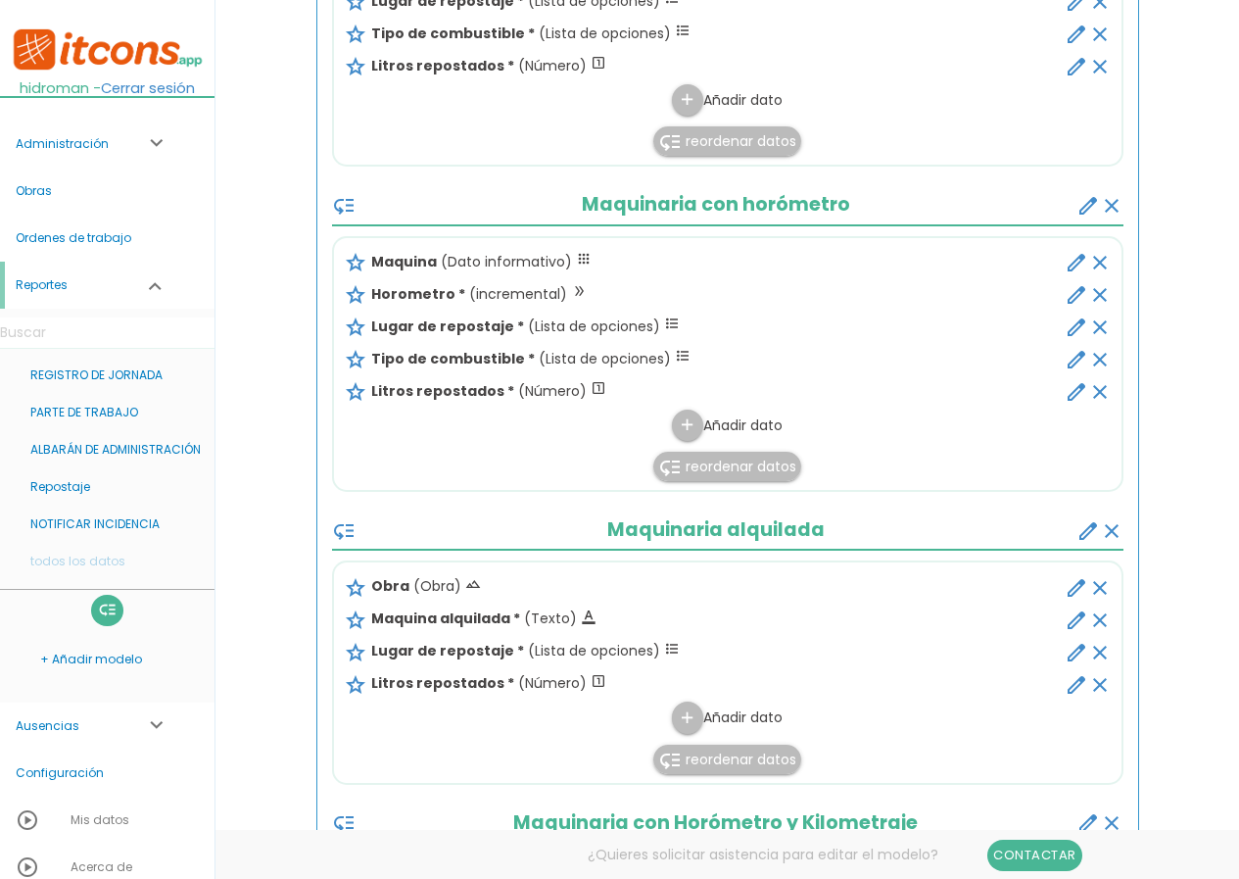
scroll to position [980, 0]
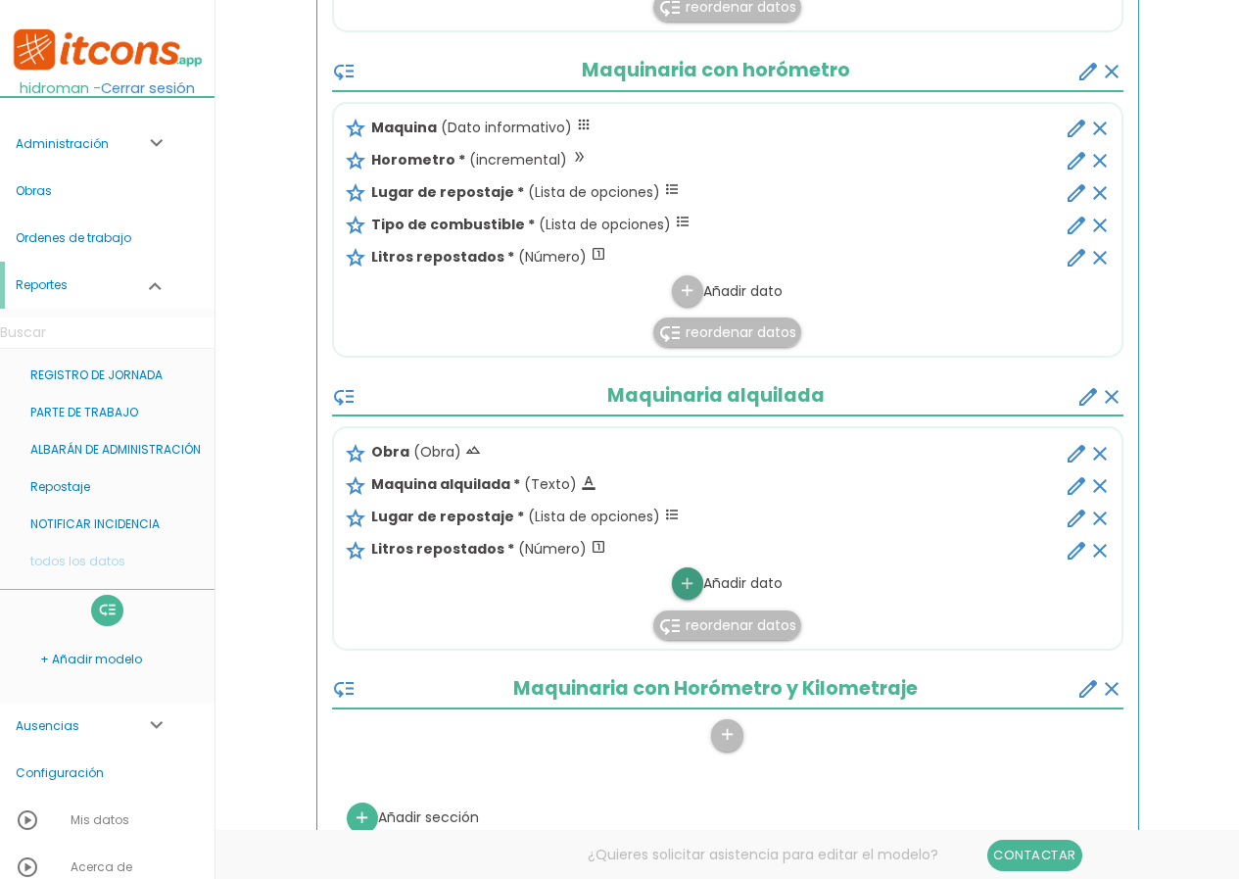
click at [684, 579] on icon "add" at bounding box center [687, 583] width 19 height 31
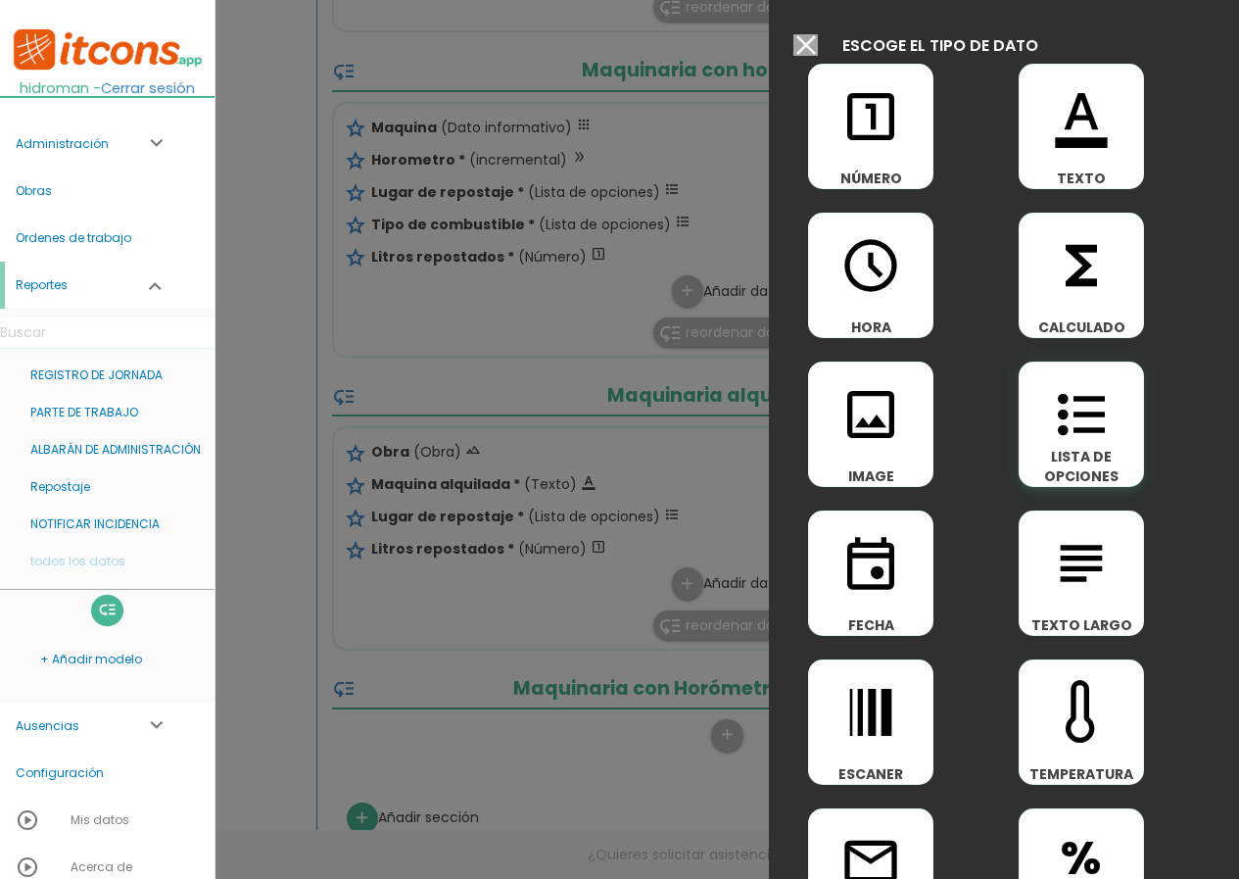
click at [1040, 400] on span "format_list_bulleted" at bounding box center [1081, 404] width 123 height 83
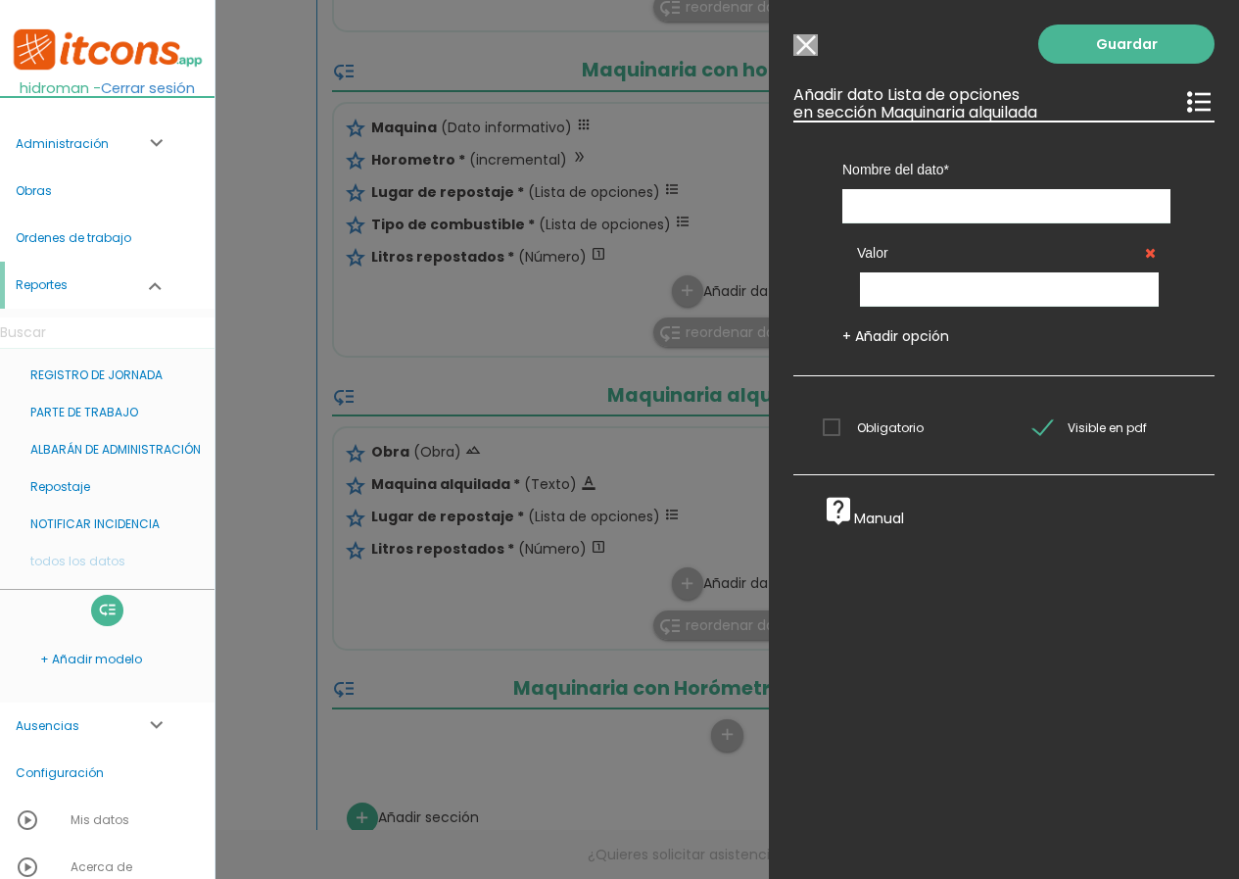
click at [963, 224] on div "Valor" at bounding box center [1007, 264] width 328 height 83
click at [961, 214] on input "text" at bounding box center [1007, 206] width 328 height 34
type input "Tipo de combustible"
click at [903, 295] on input "text" at bounding box center [1009, 289] width 299 height 34
type input "Gasóleo A"
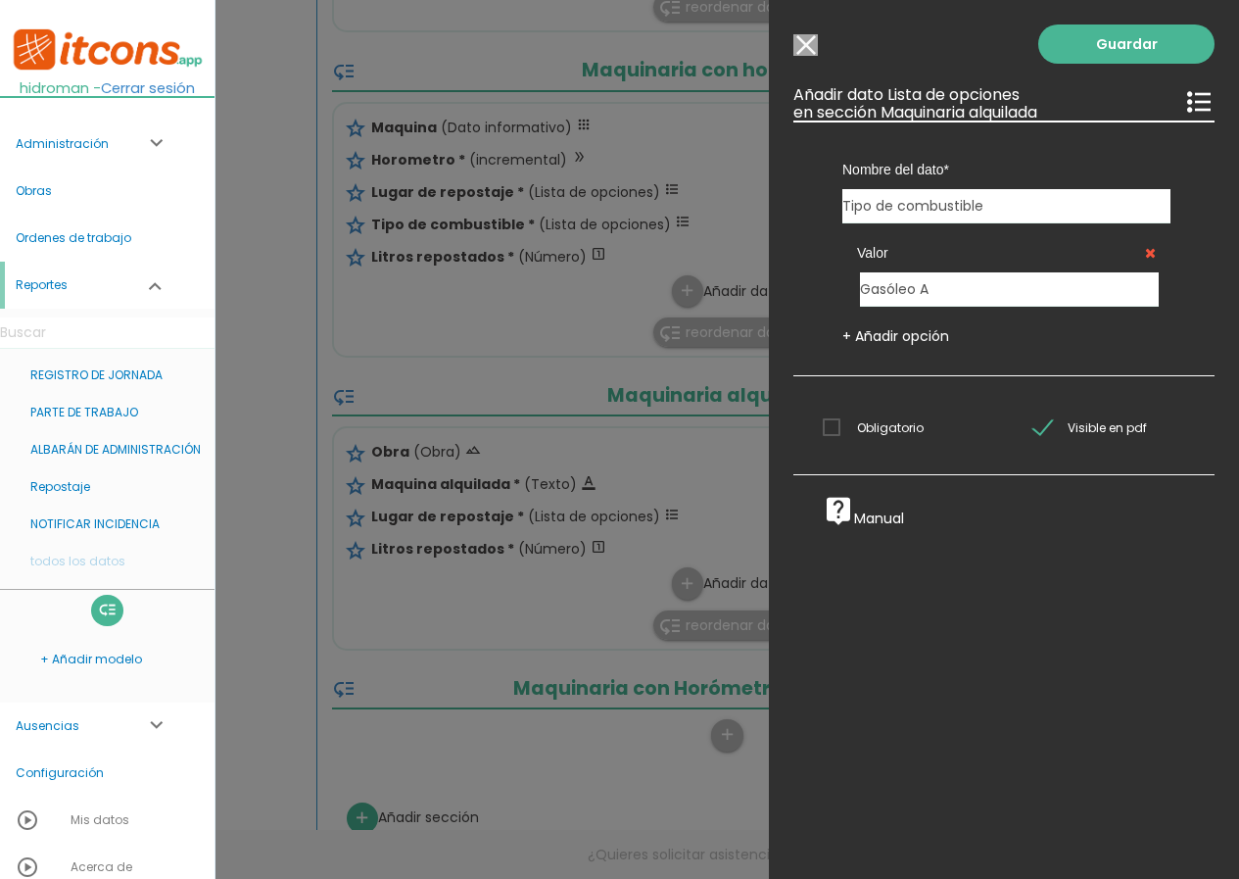
click at [899, 332] on link "+ Añadir opción" at bounding box center [896, 336] width 107 height 20
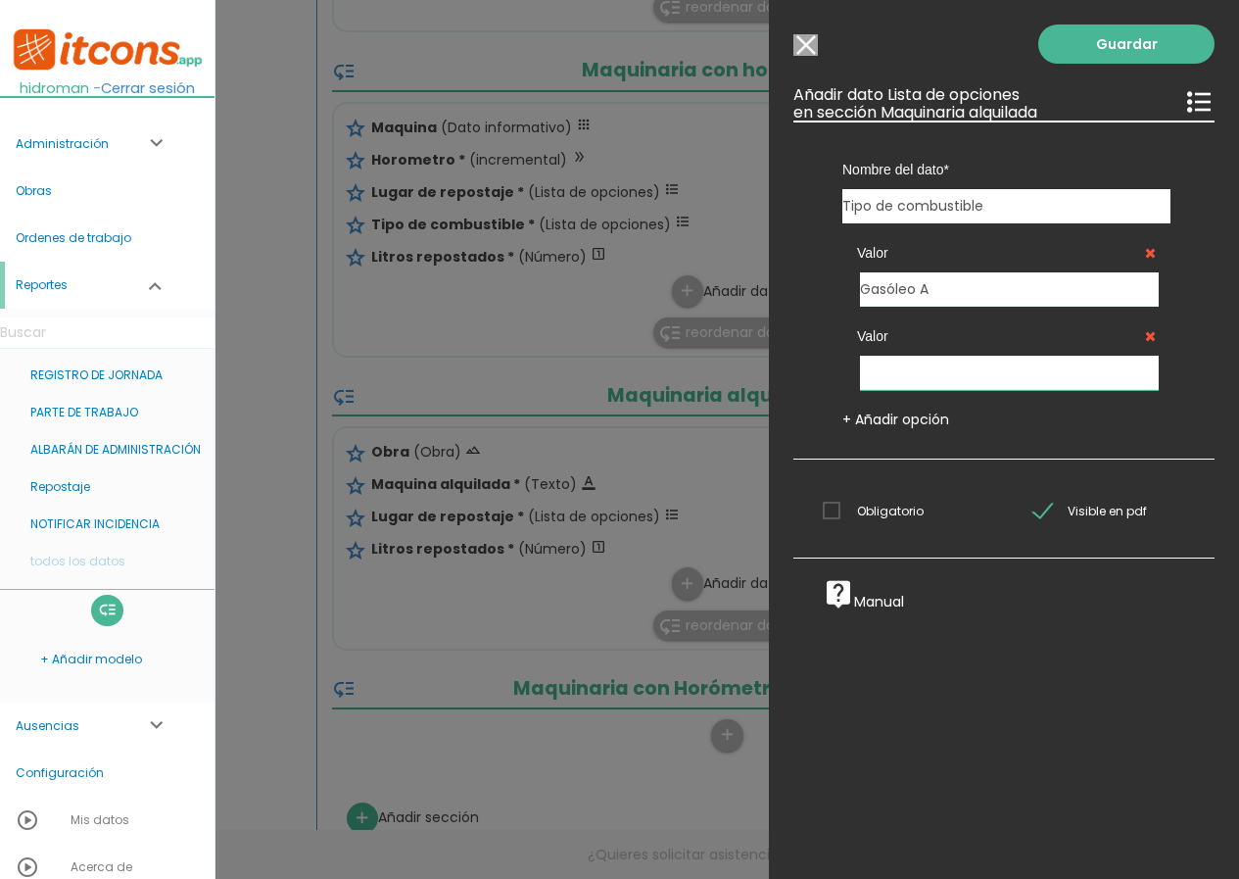
click at [901, 363] on input "text" at bounding box center [1009, 373] width 299 height 34
type input "Gasóleo B"
click at [927, 422] on link "+ Añadir opción" at bounding box center [896, 420] width 107 height 20
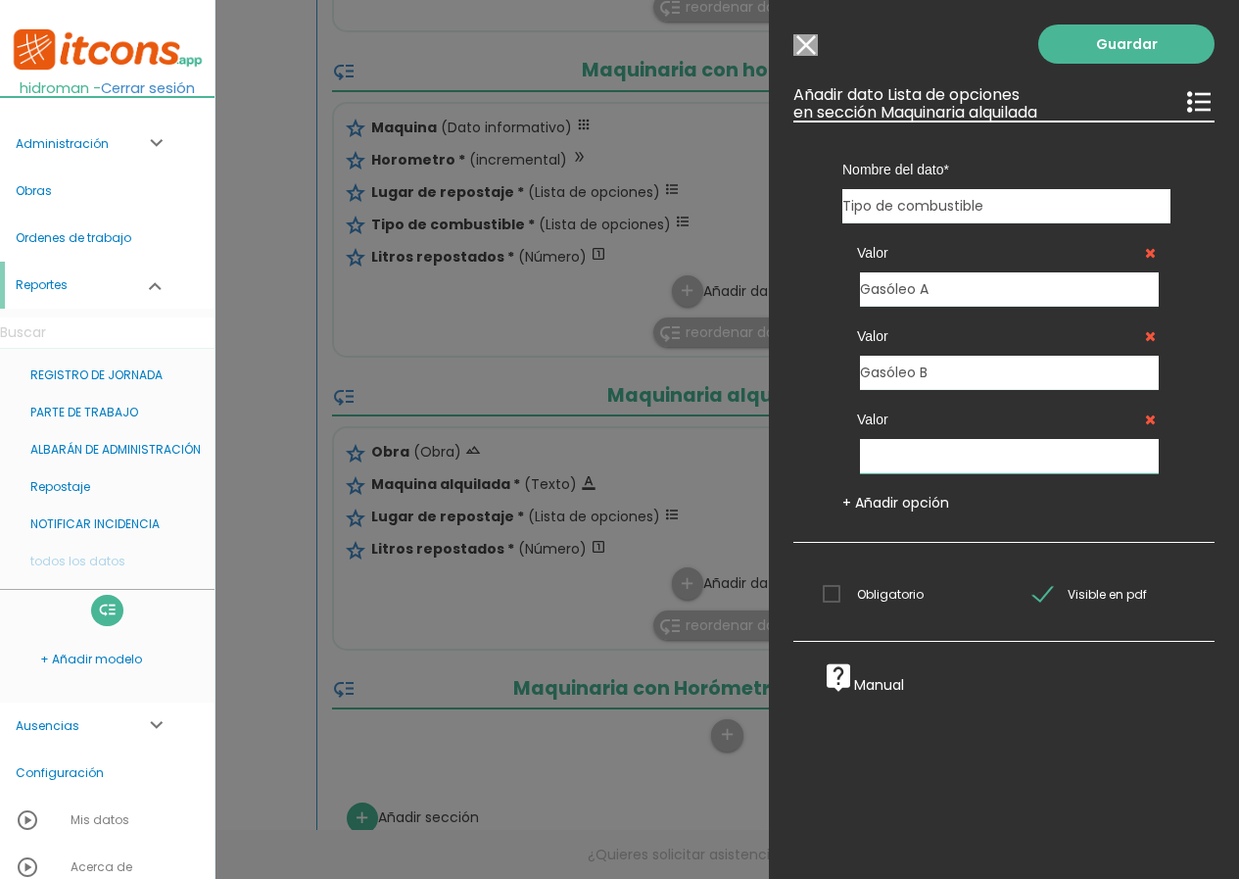
click at [905, 452] on input "text" at bounding box center [1009, 456] width 299 height 34
type input "Gasolina"
click at [919, 504] on link "+ Añadir opción" at bounding box center [896, 503] width 107 height 20
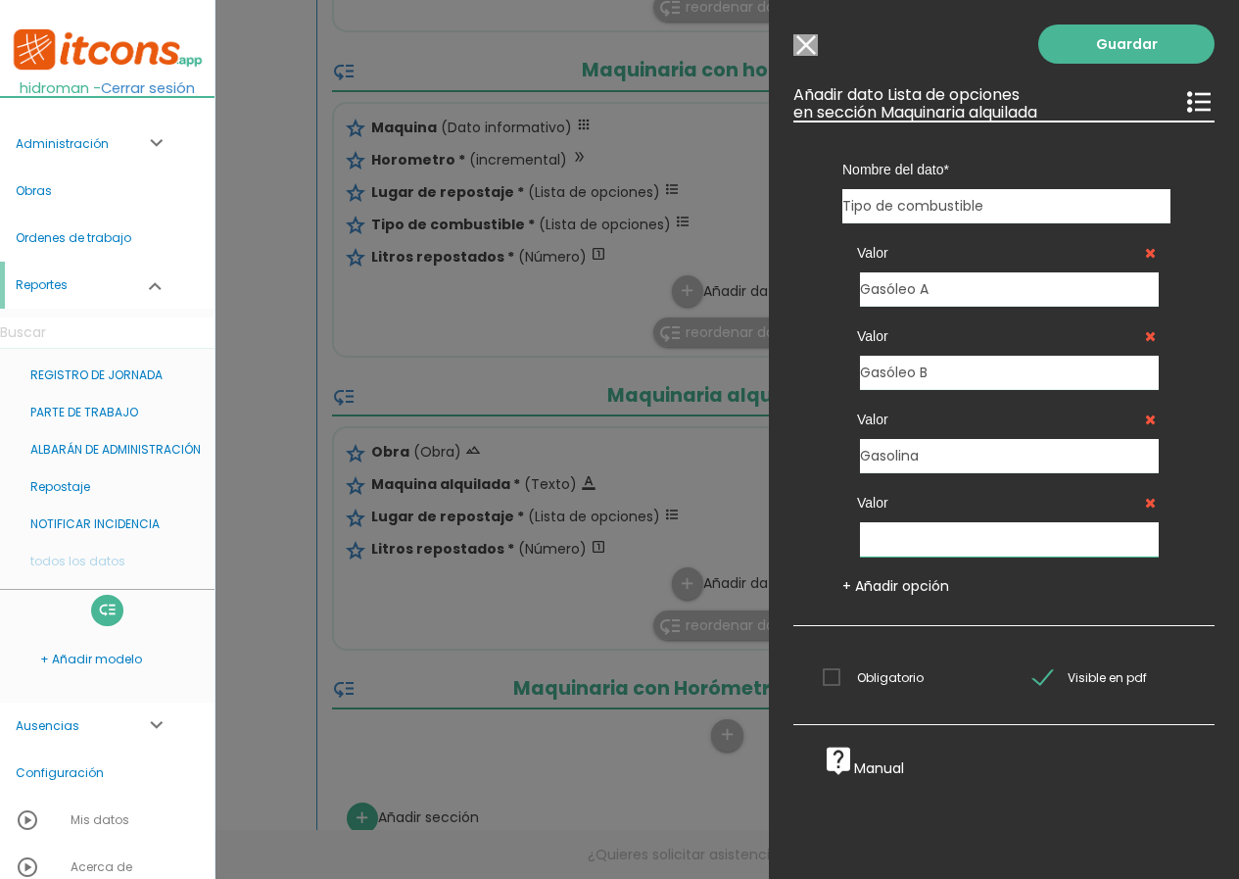
click at [909, 535] on input "text" at bounding box center [1009, 539] width 299 height 34
type input "GLP"
click at [840, 677] on span "Obligatorio" at bounding box center [873, 677] width 101 height 24
click at [0, 0] on input "Obligatorio" at bounding box center [0, 0] width 0 height 0
click at [1108, 51] on link "Guardar" at bounding box center [1127, 43] width 176 height 39
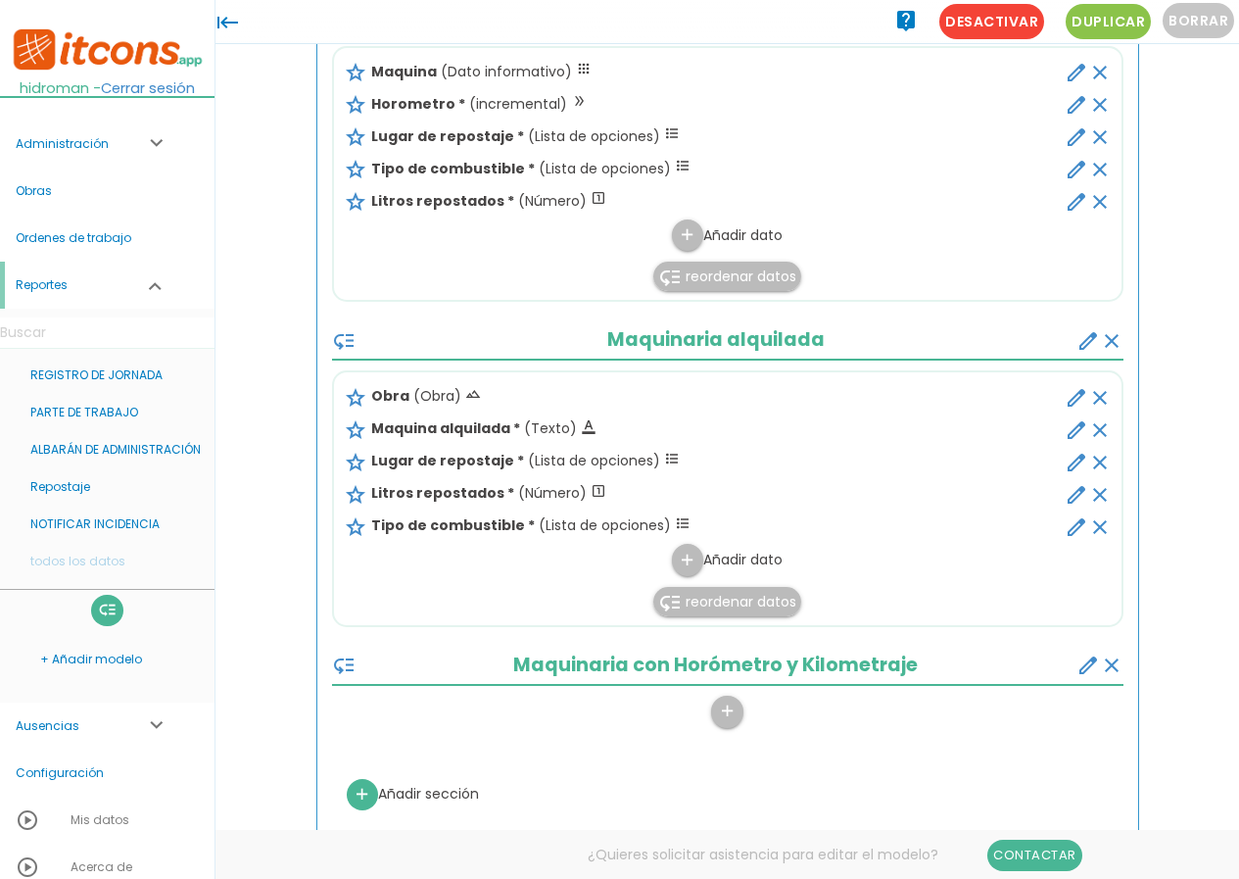
scroll to position [982, 0]
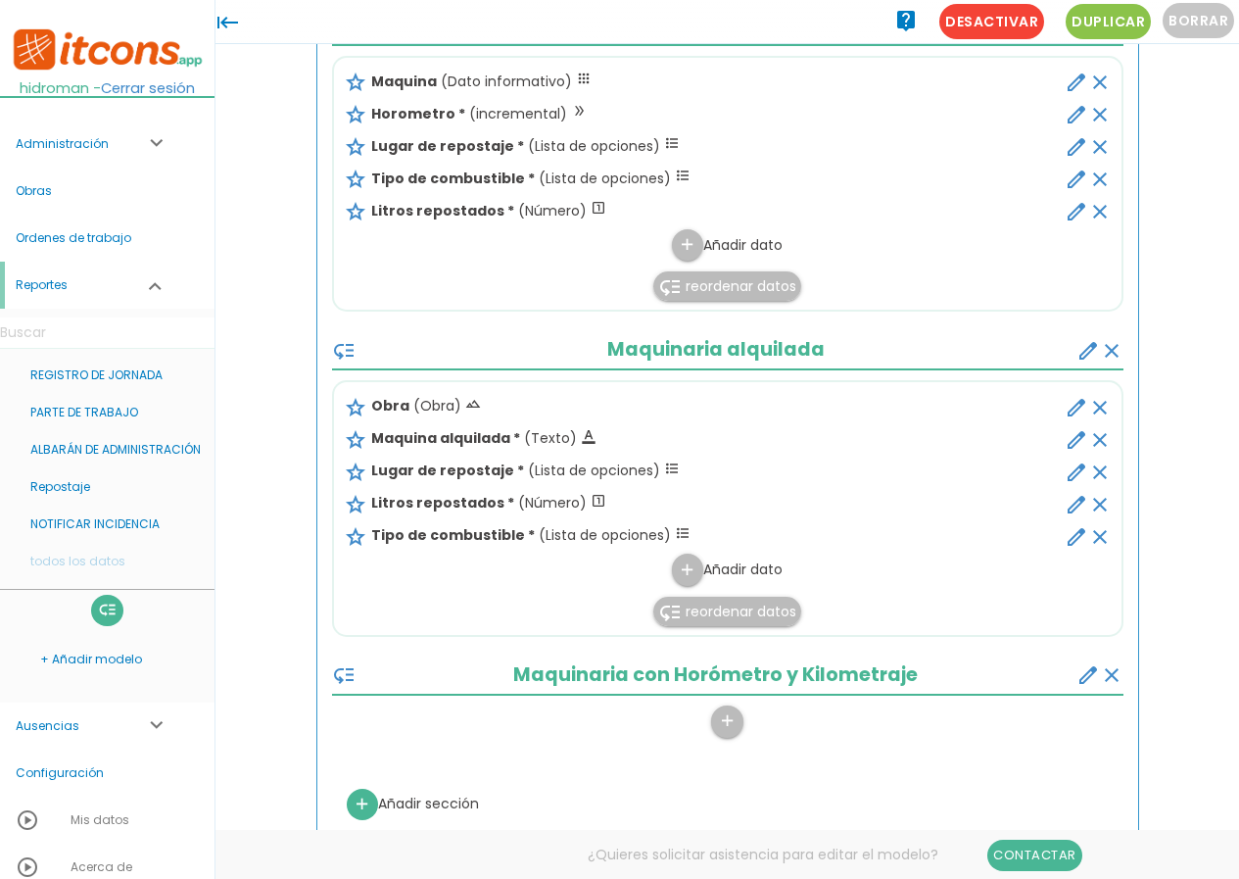
click at [690, 605] on span "reordenar datos" at bounding box center [741, 612] width 111 height 20
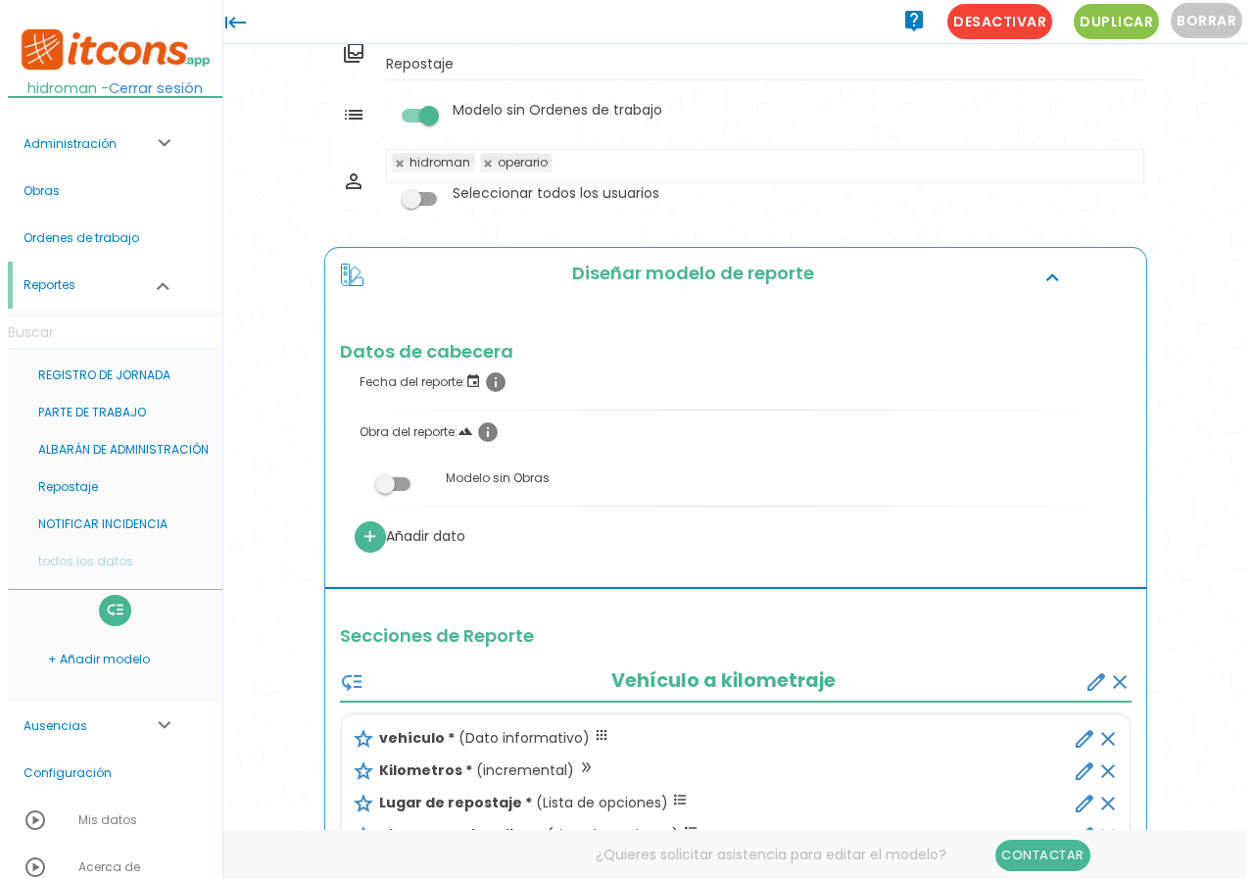
scroll to position [0, 0]
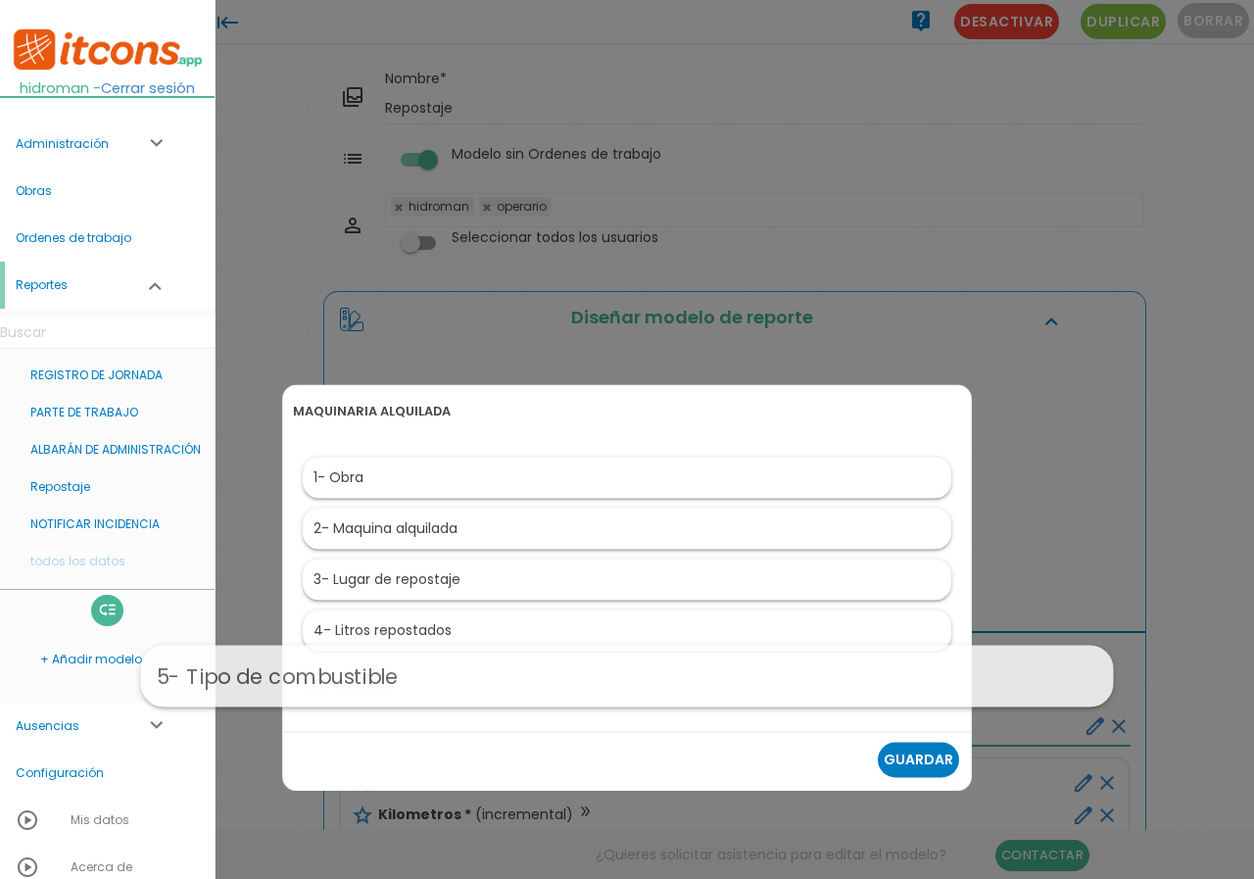
drag, startPoint x: 478, startPoint y: 675, endPoint x: 533, endPoint y: 592, distance: 99.7
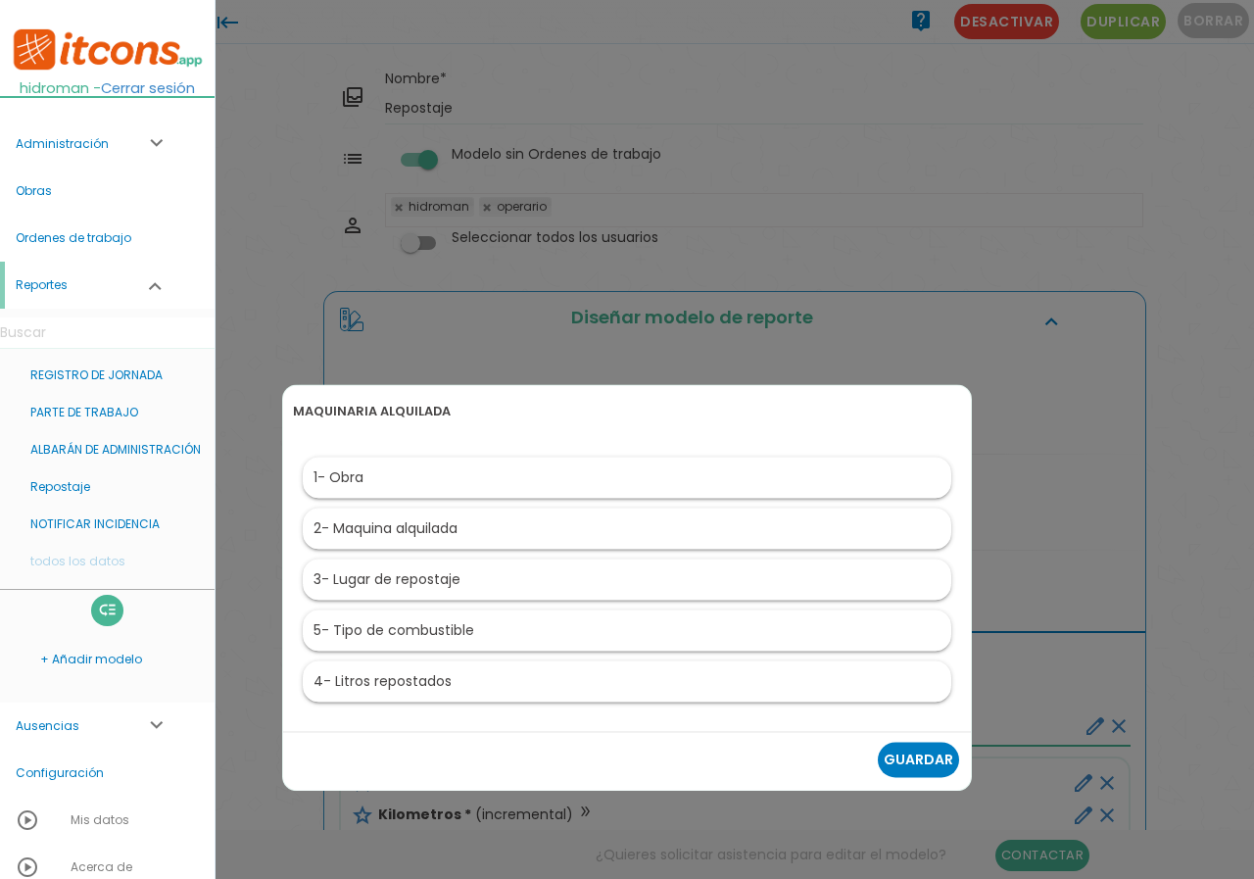
click at [921, 759] on link "Guardar" at bounding box center [918, 759] width 81 height 35
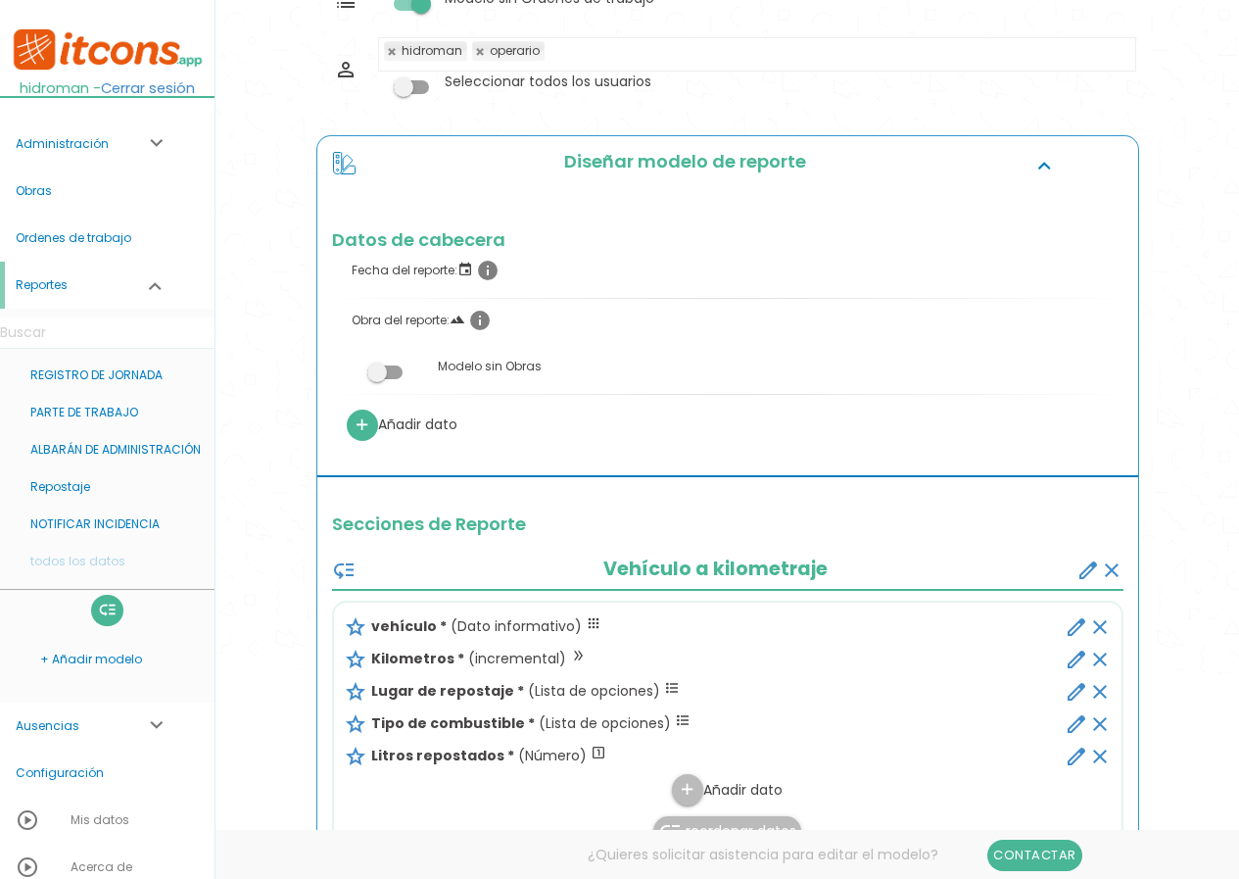
scroll to position [98, 0]
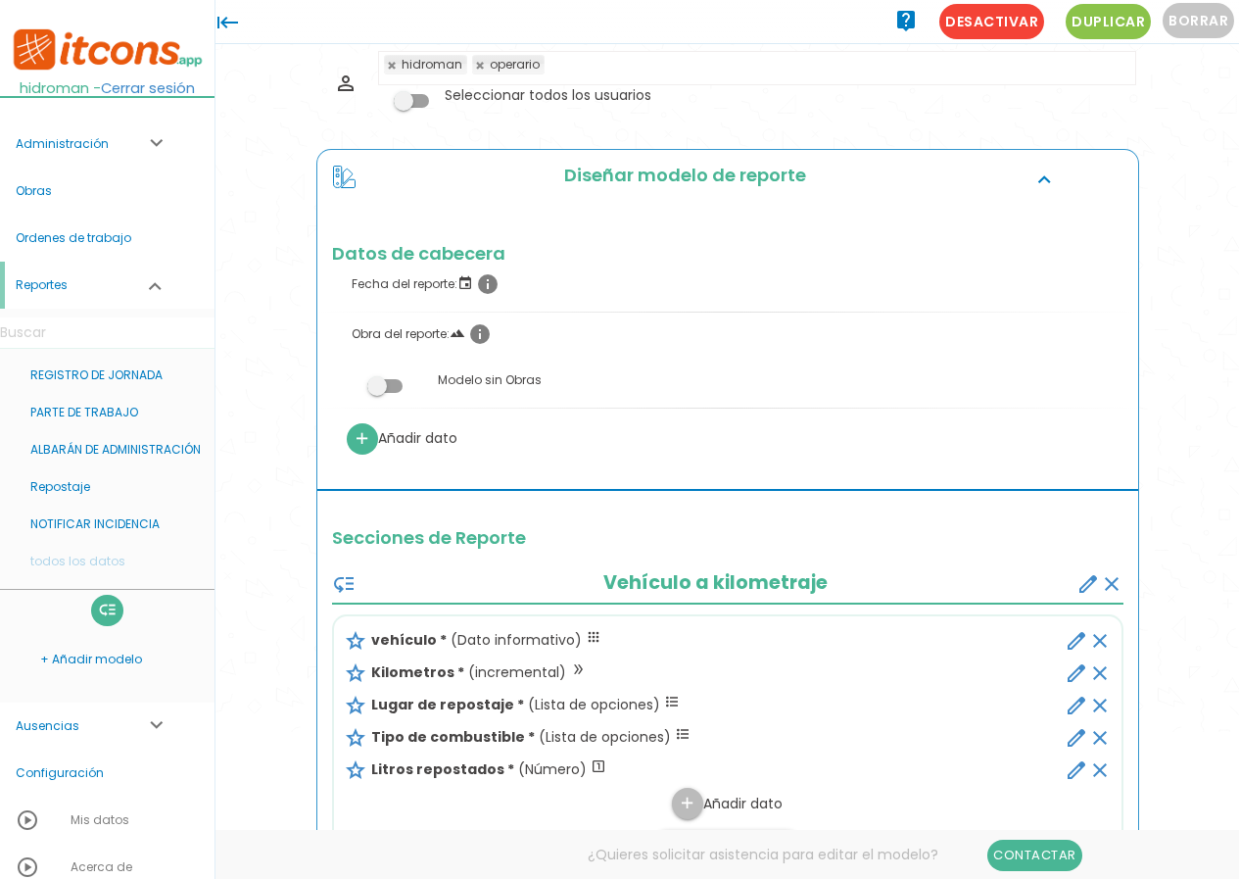
click at [391, 386] on span at bounding box center [384, 386] width 35 height 14
click at [352, 380] on input "checkbox" at bounding box center [352, 380] width 0 height 0
click at [674, 70] on link "Guardar" at bounding box center [679, 66] width 118 height 35
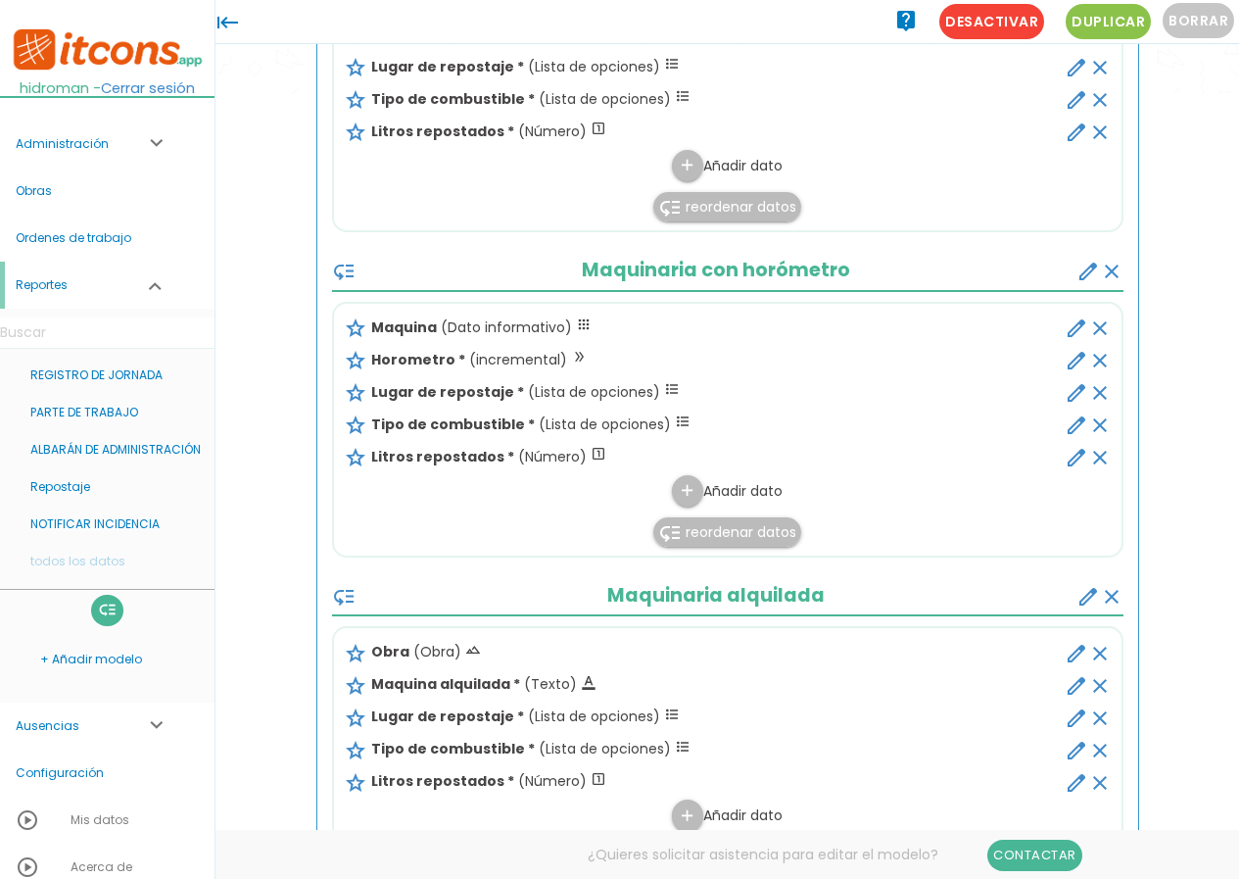
scroll to position [686, 0]
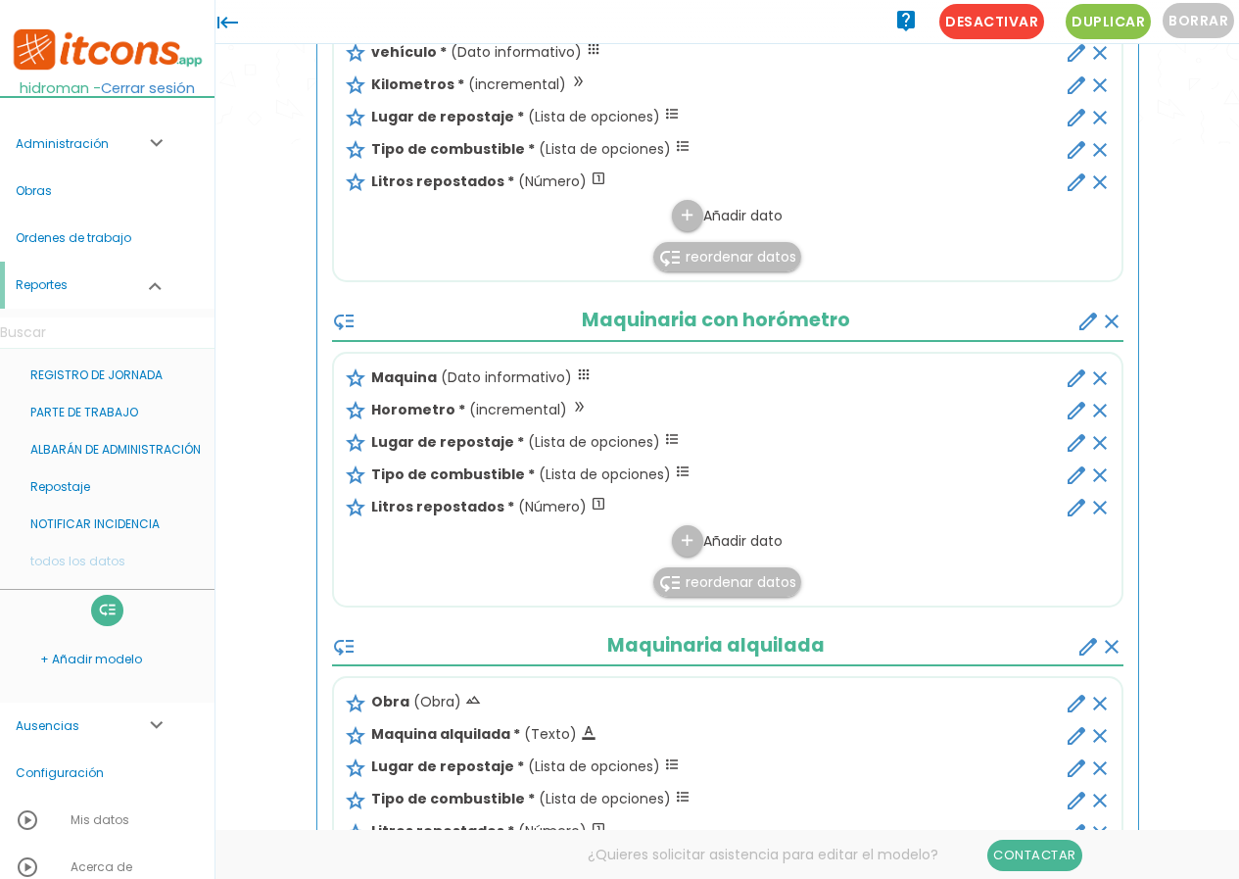
click at [1079, 317] on icon "create" at bounding box center [1089, 322] width 24 height 24
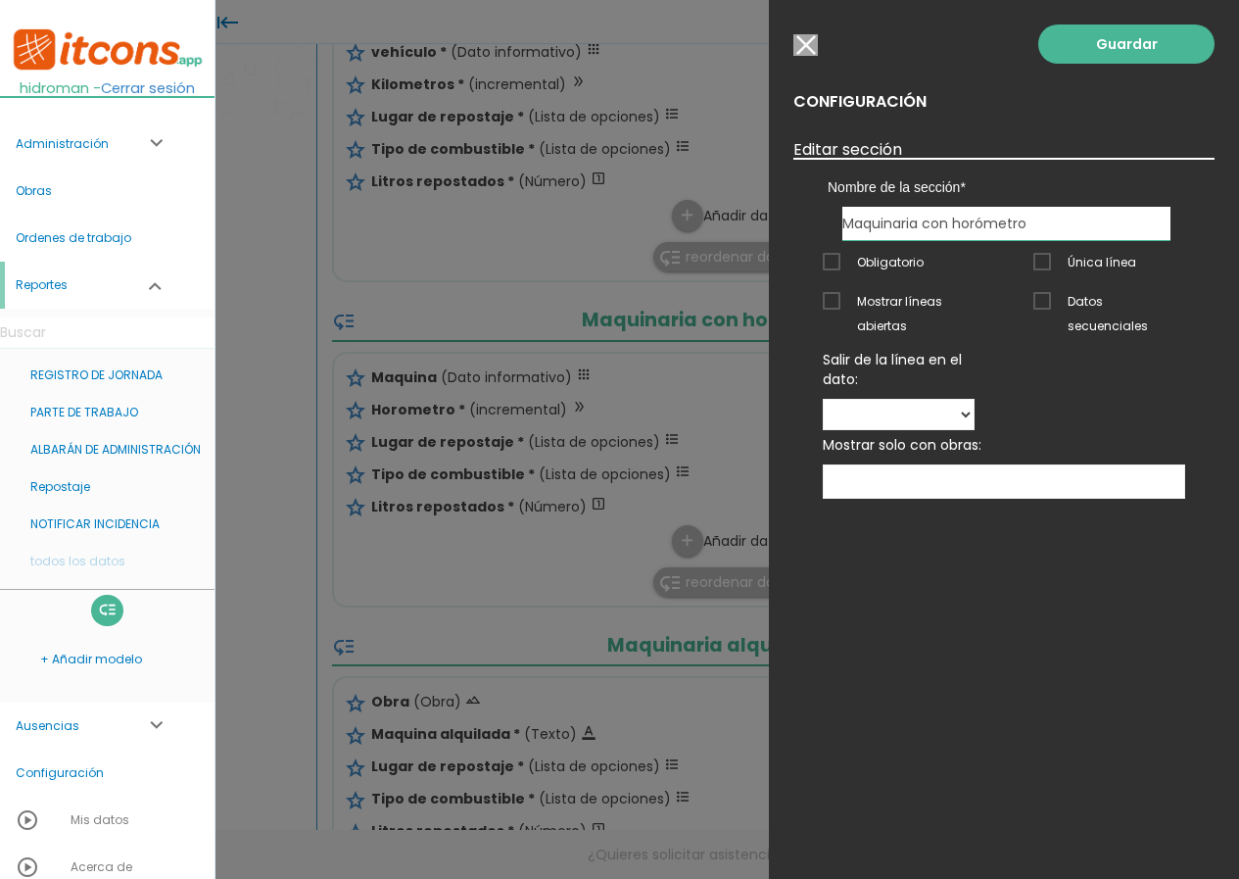
drag, startPoint x: 928, startPoint y: 224, endPoint x: 1172, endPoint y: 219, distance: 244.0
click at [1172, 221] on div "Vehículo a kilometraje Maquinaria con horómetro Maquinaria alquilada Maquinaria…" at bounding box center [1007, 223] width 358 height 33
type input "Maquinaria"
click at [1158, 44] on link "Guardar" at bounding box center [1127, 43] width 176 height 39
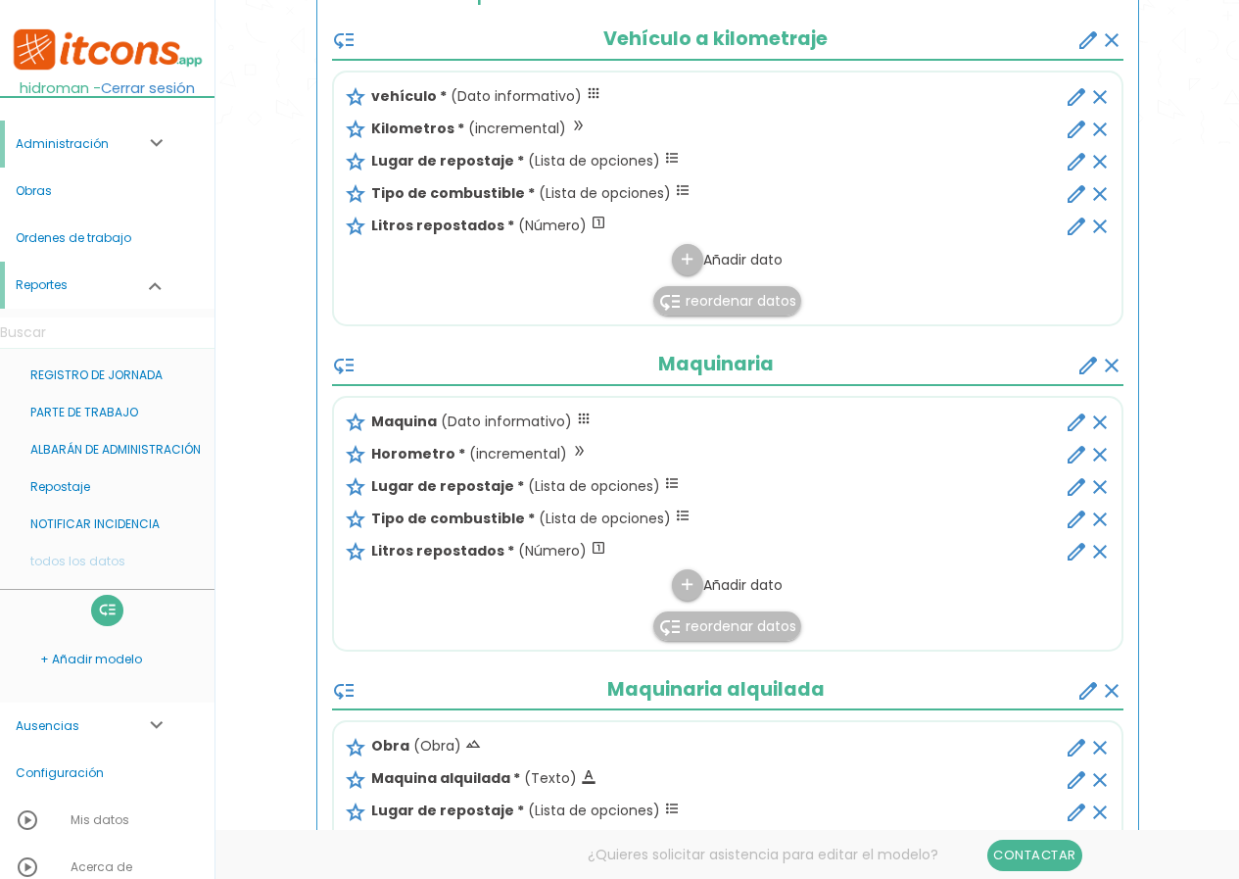
click at [94, 143] on link "Administración expand_more" at bounding box center [107, 144] width 215 height 47
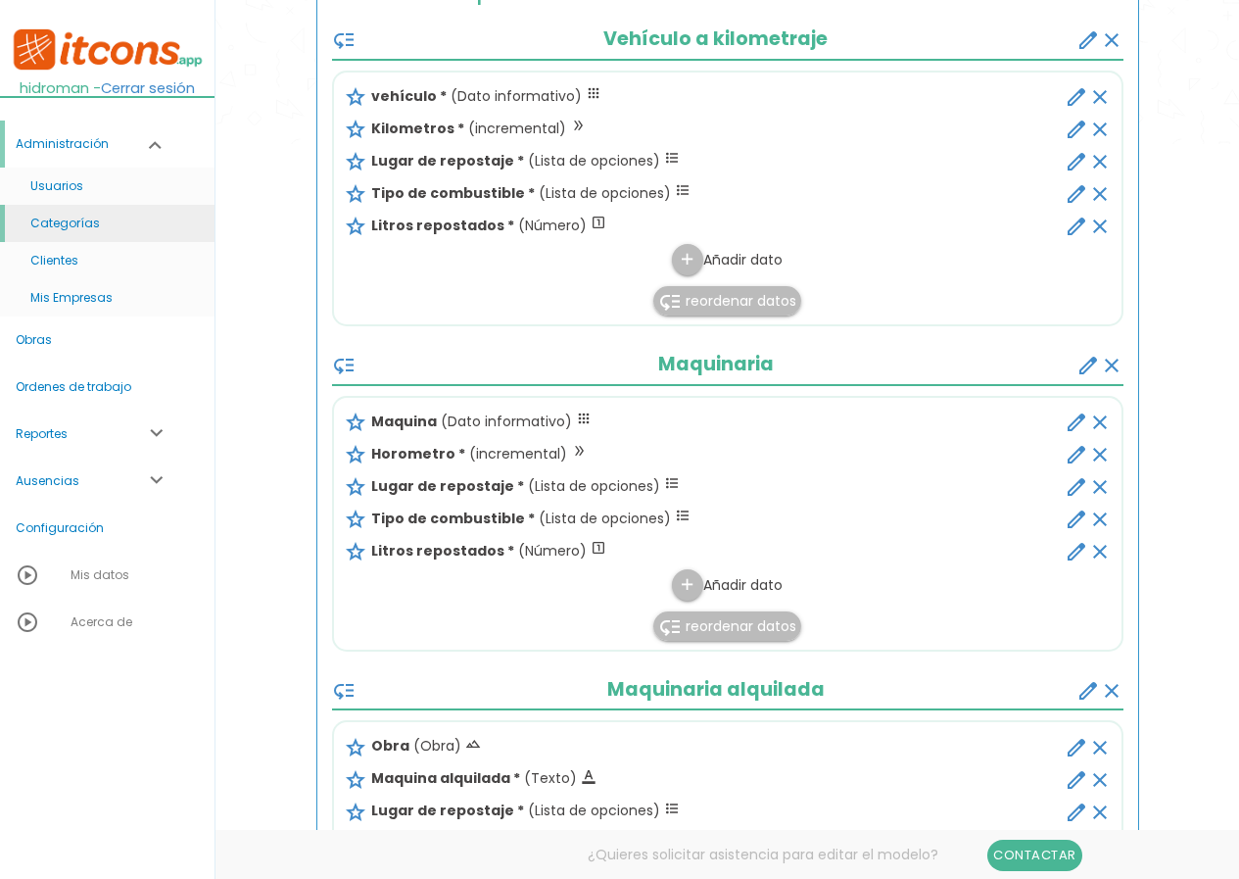
click at [98, 215] on link "Categorías" at bounding box center [107, 223] width 215 height 37
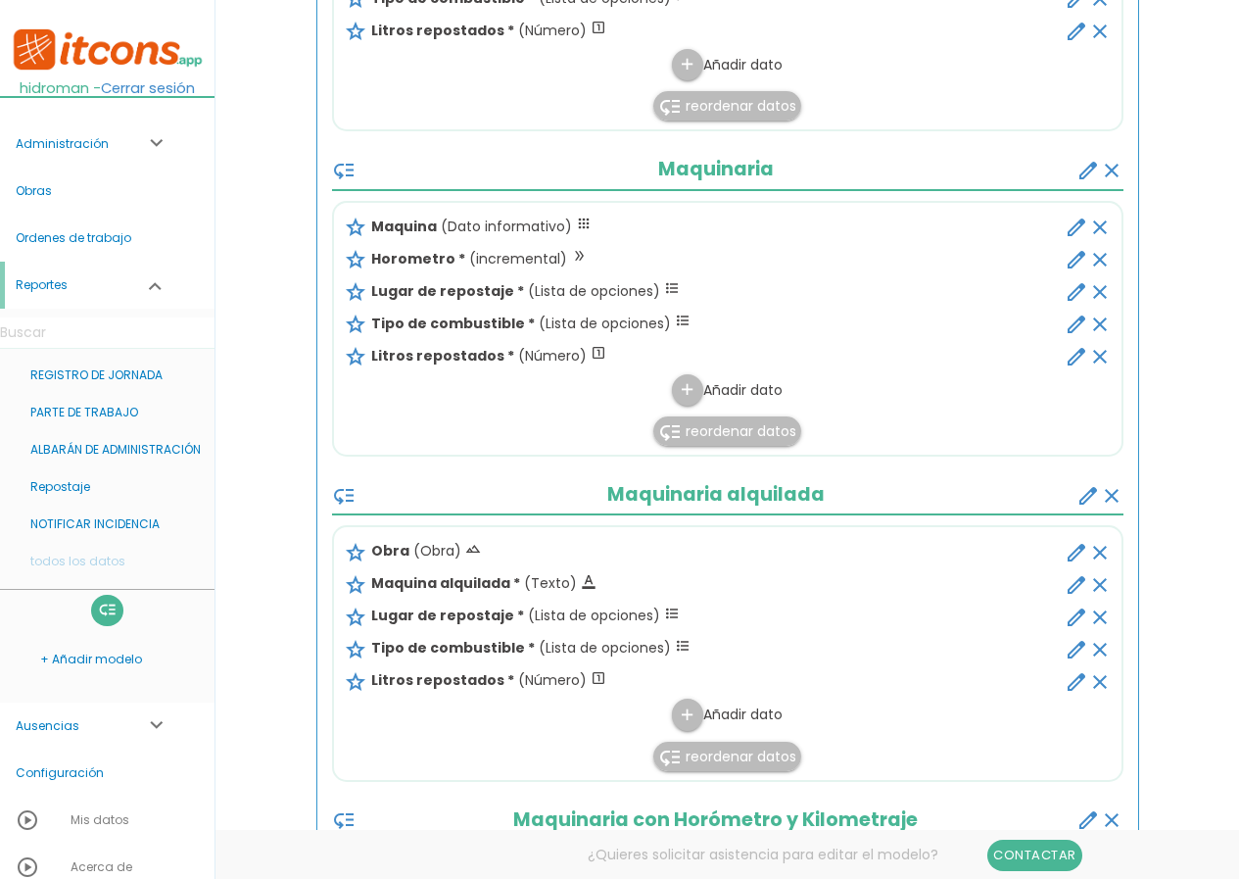
scroll to position [882, 0]
click at [690, 385] on icon "add" at bounding box center [687, 388] width 19 height 31
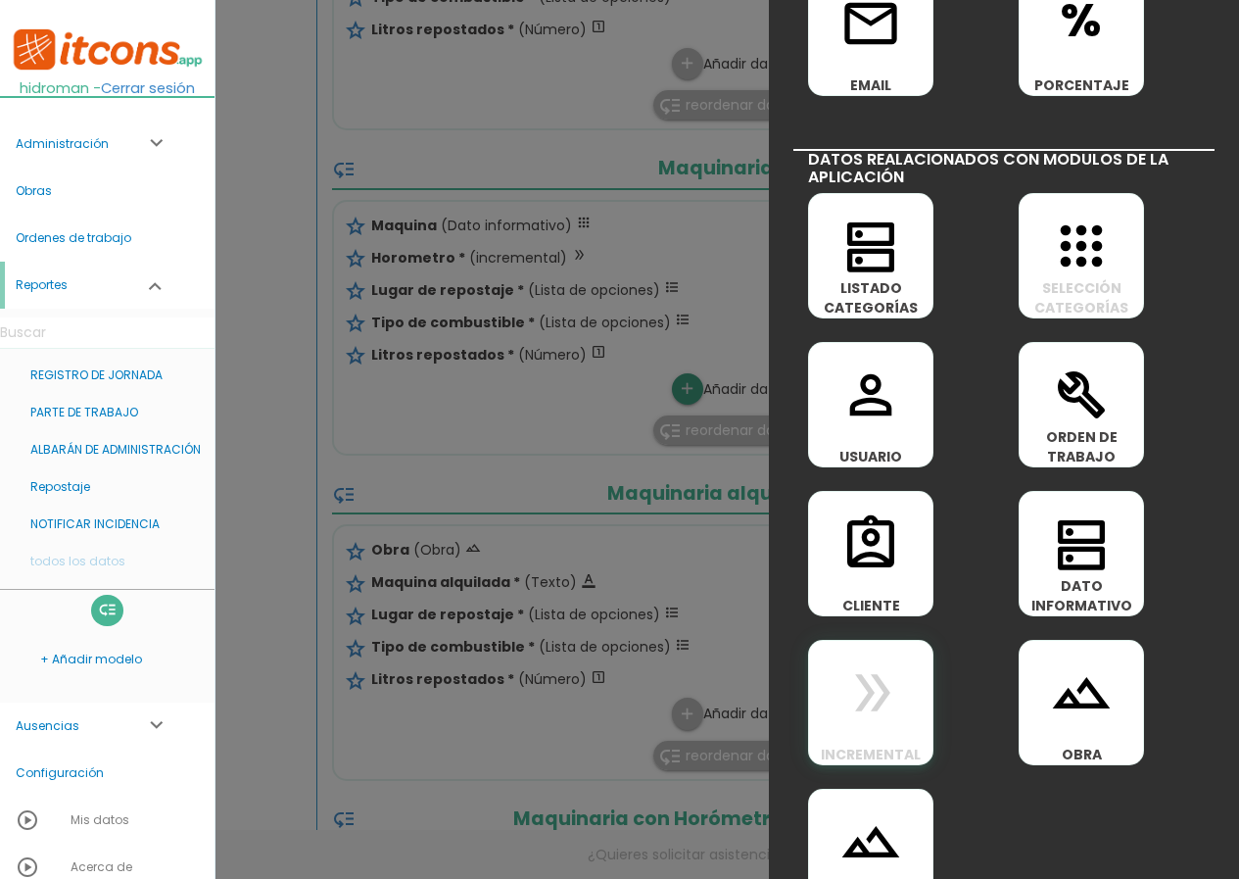
scroll to position [889, 0]
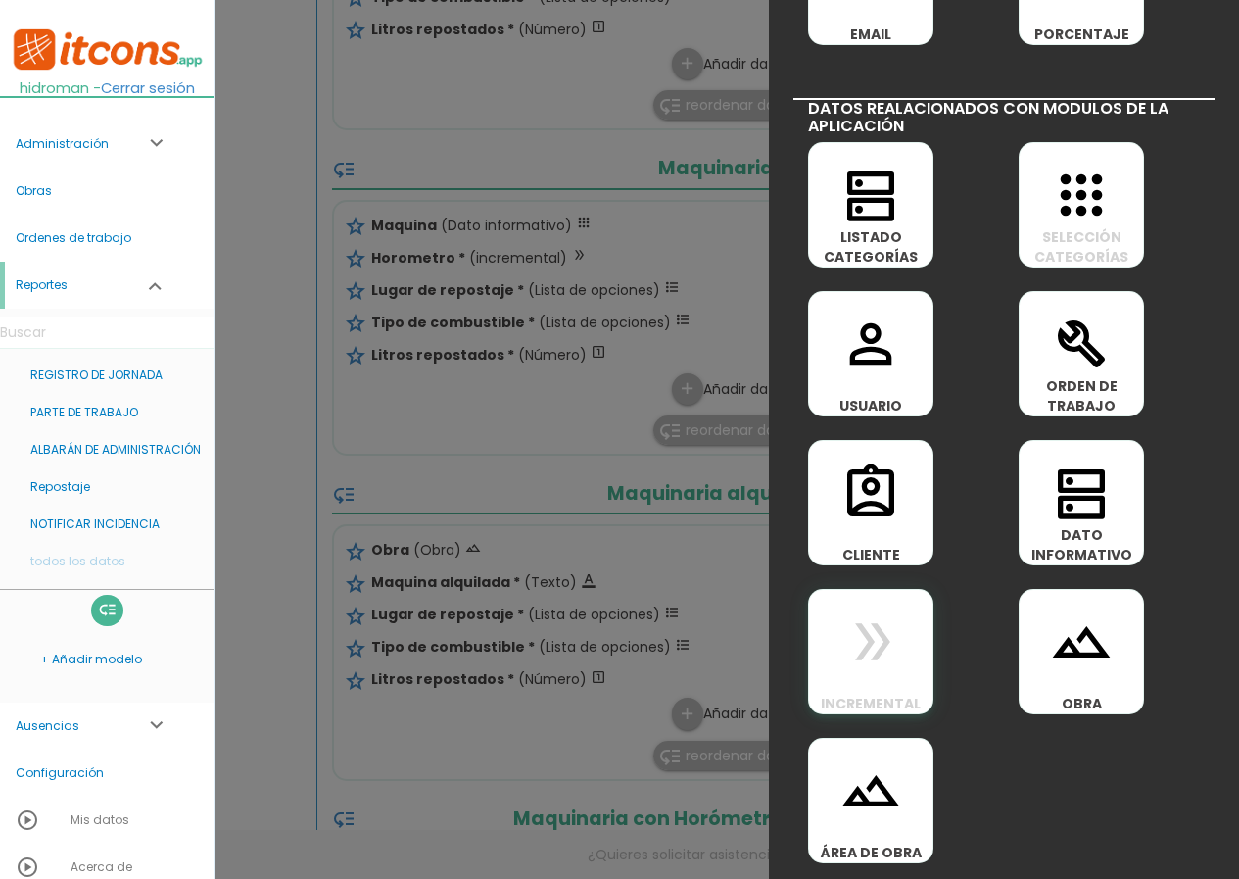
click at [905, 621] on span "double_arrow" at bounding box center [870, 631] width 123 height 83
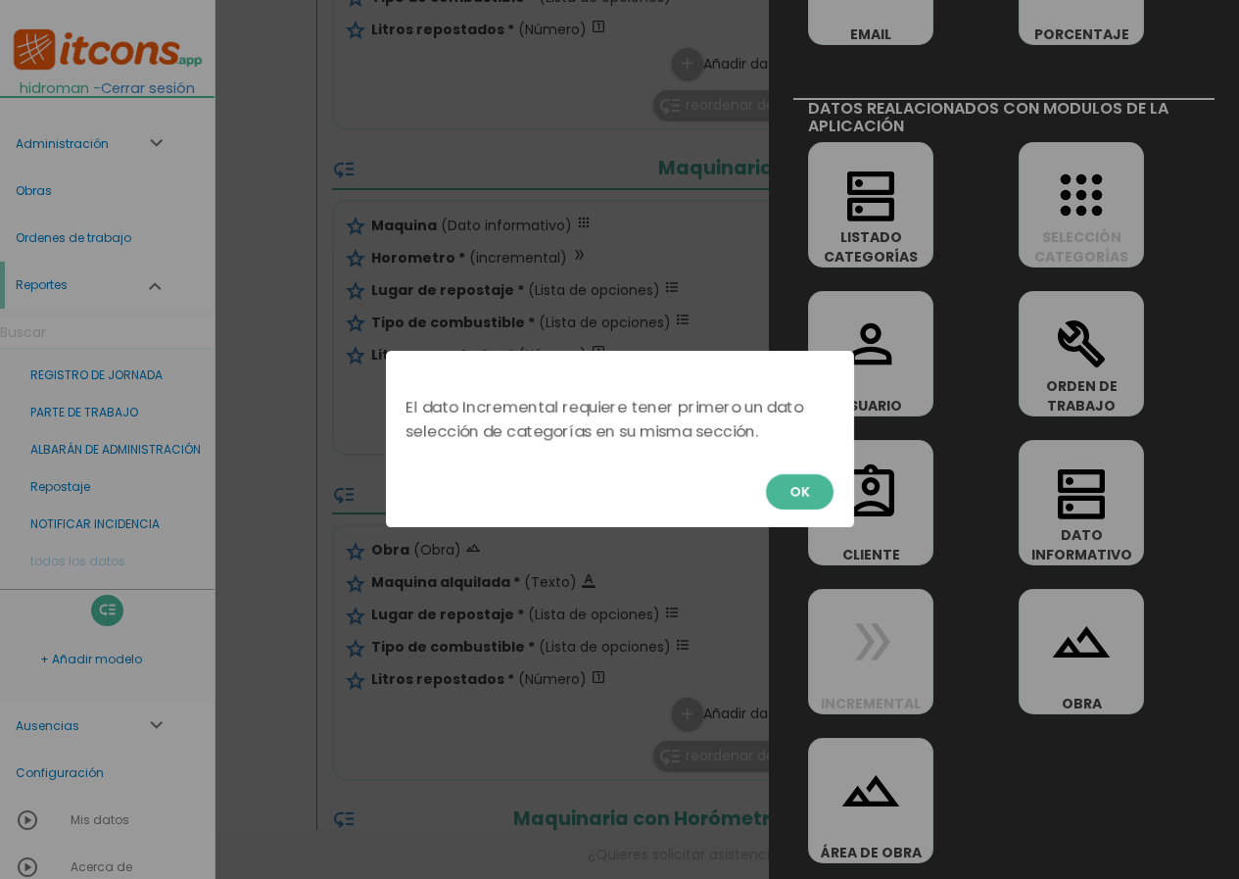
click at [792, 490] on button "OK" at bounding box center [800, 491] width 68 height 35
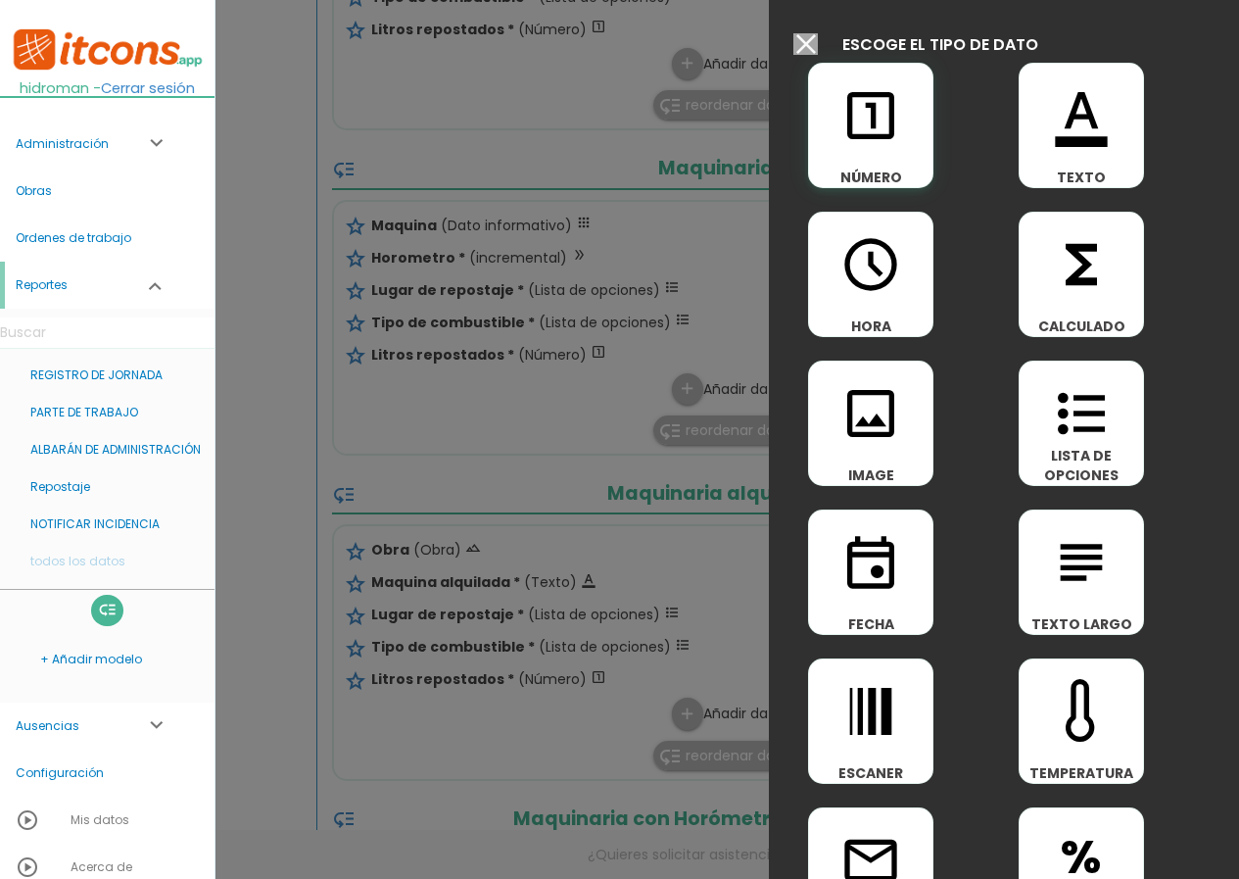
scroll to position [0, 0]
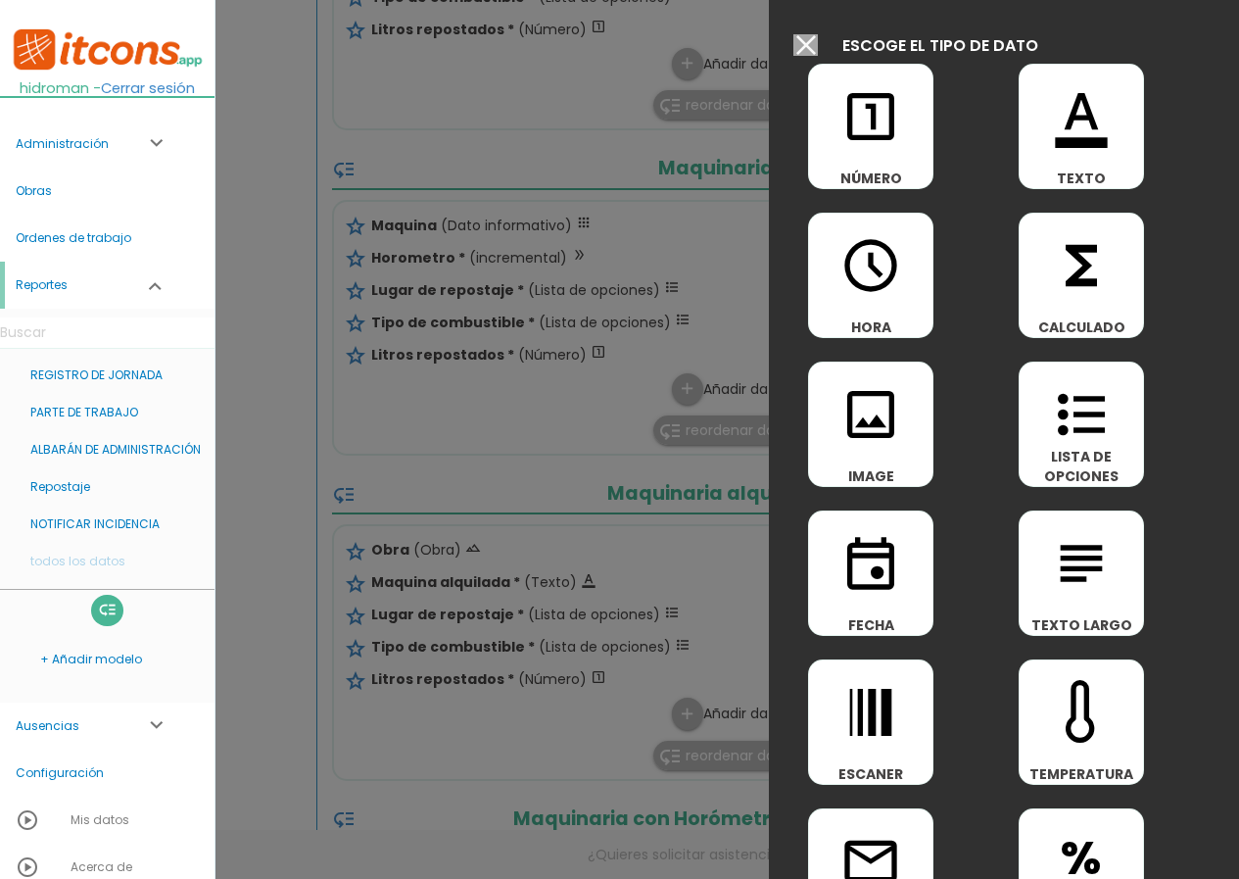
click at [799, 41] on input "Modelo sin Ordenes de trabajo" at bounding box center [806, 45] width 24 height 22
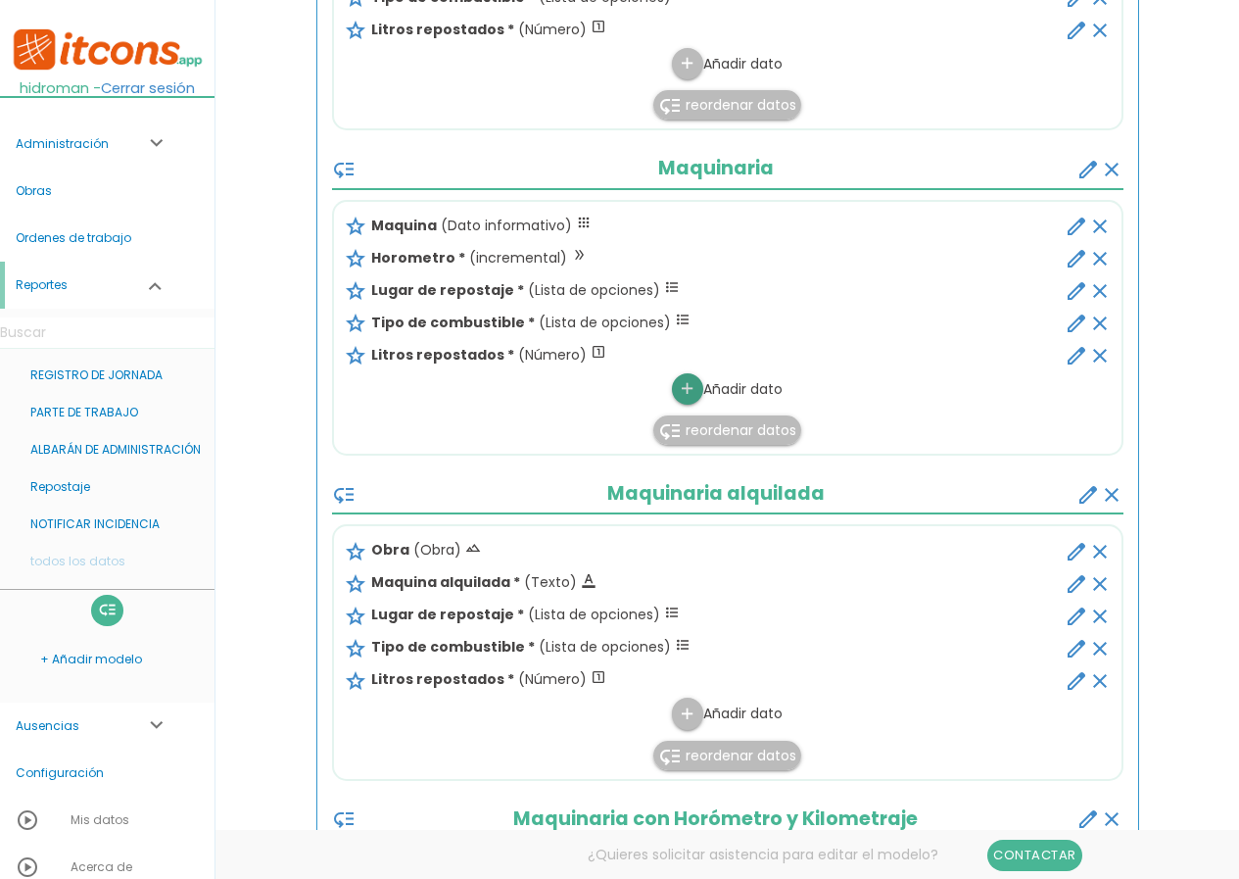
click at [689, 385] on icon "add" at bounding box center [687, 388] width 19 height 31
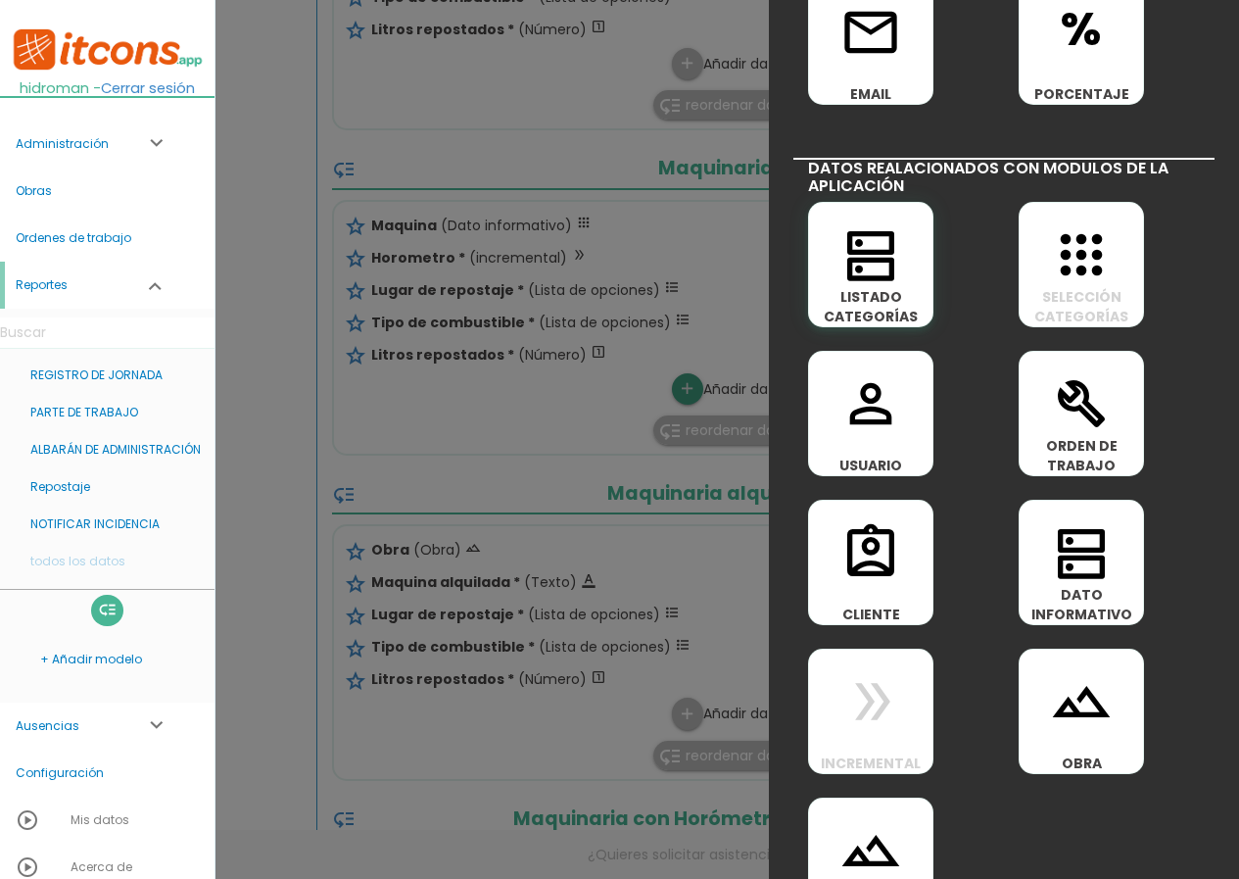
scroll to position [882, 0]
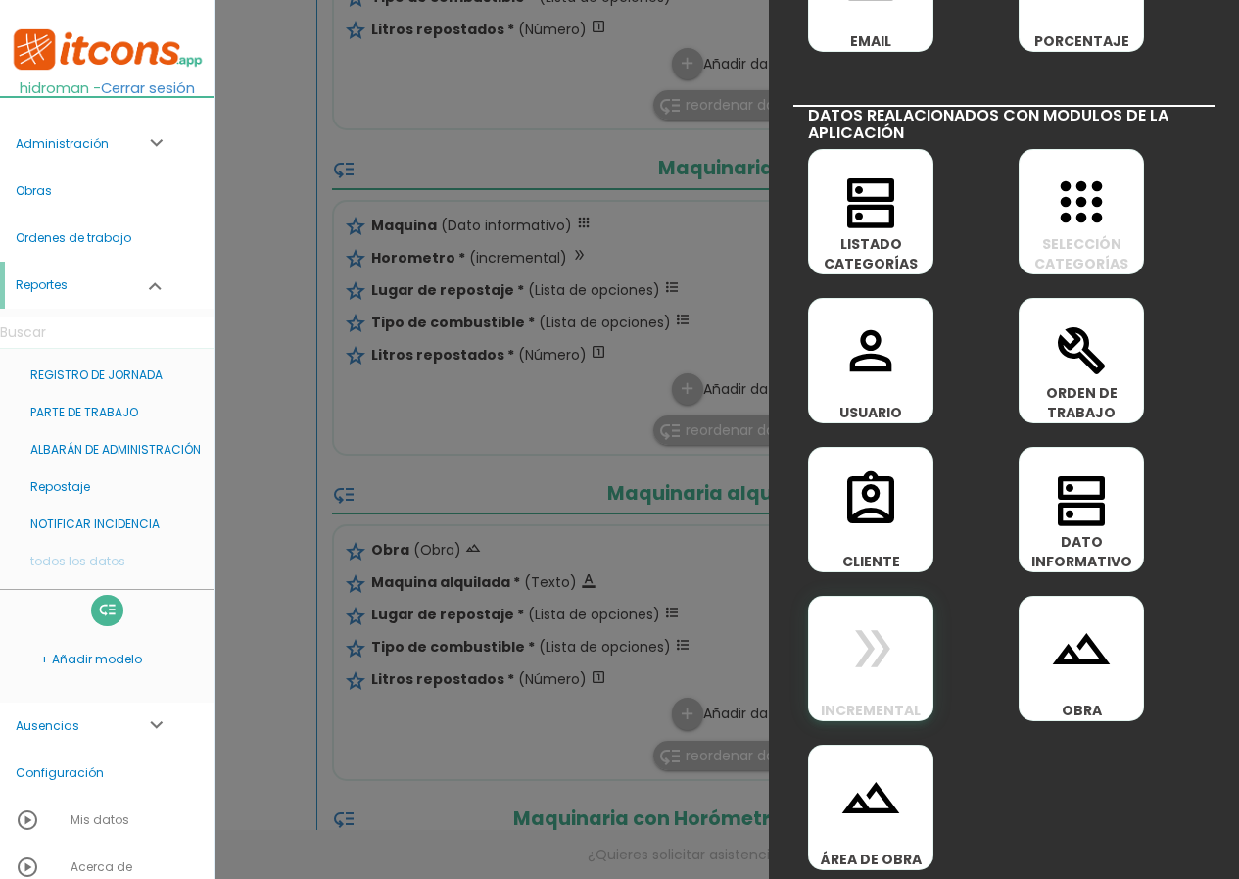
click at [868, 634] on icon "double_arrow" at bounding box center [871, 648] width 63 height 63
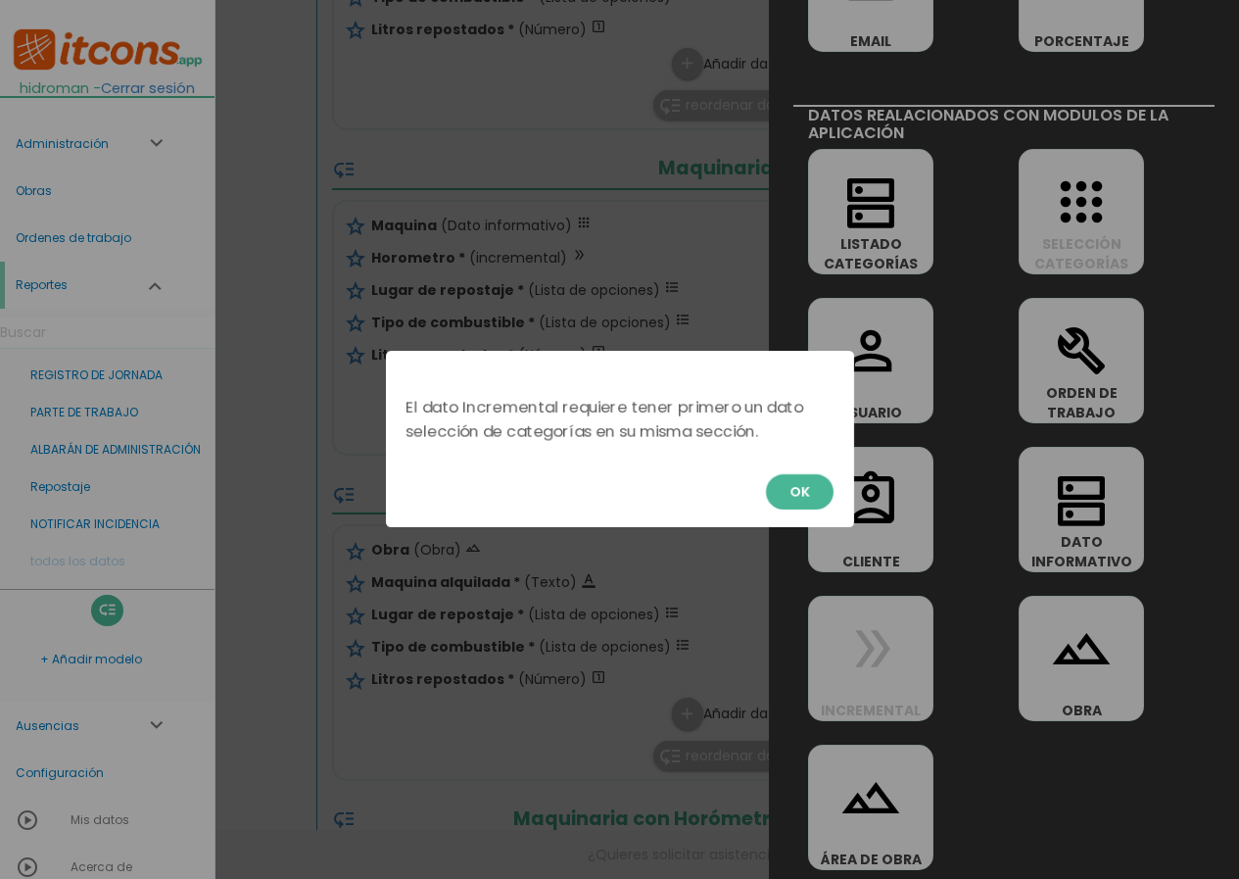
click at [805, 484] on button "OK" at bounding box center [800, 491] width 68 height 35
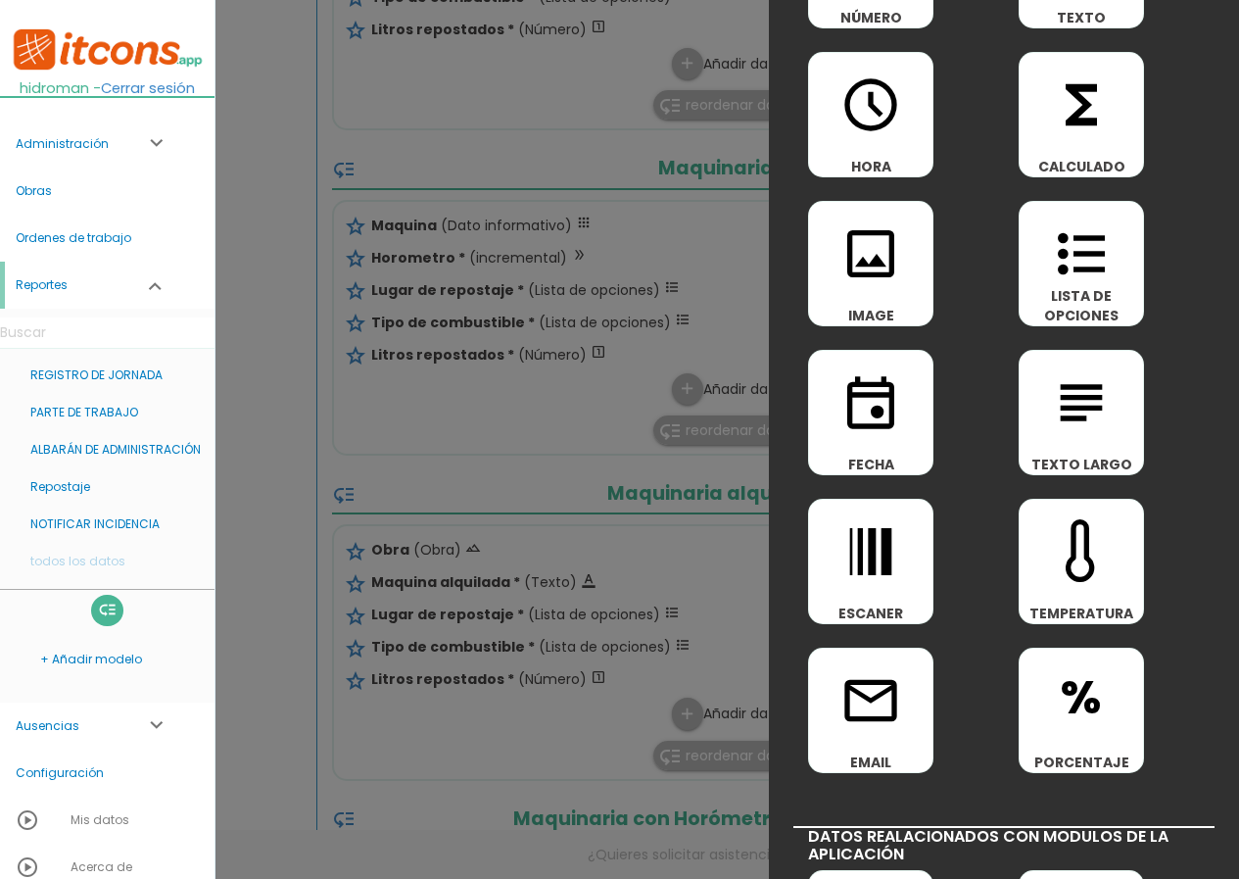
scroll to position [0, 0]
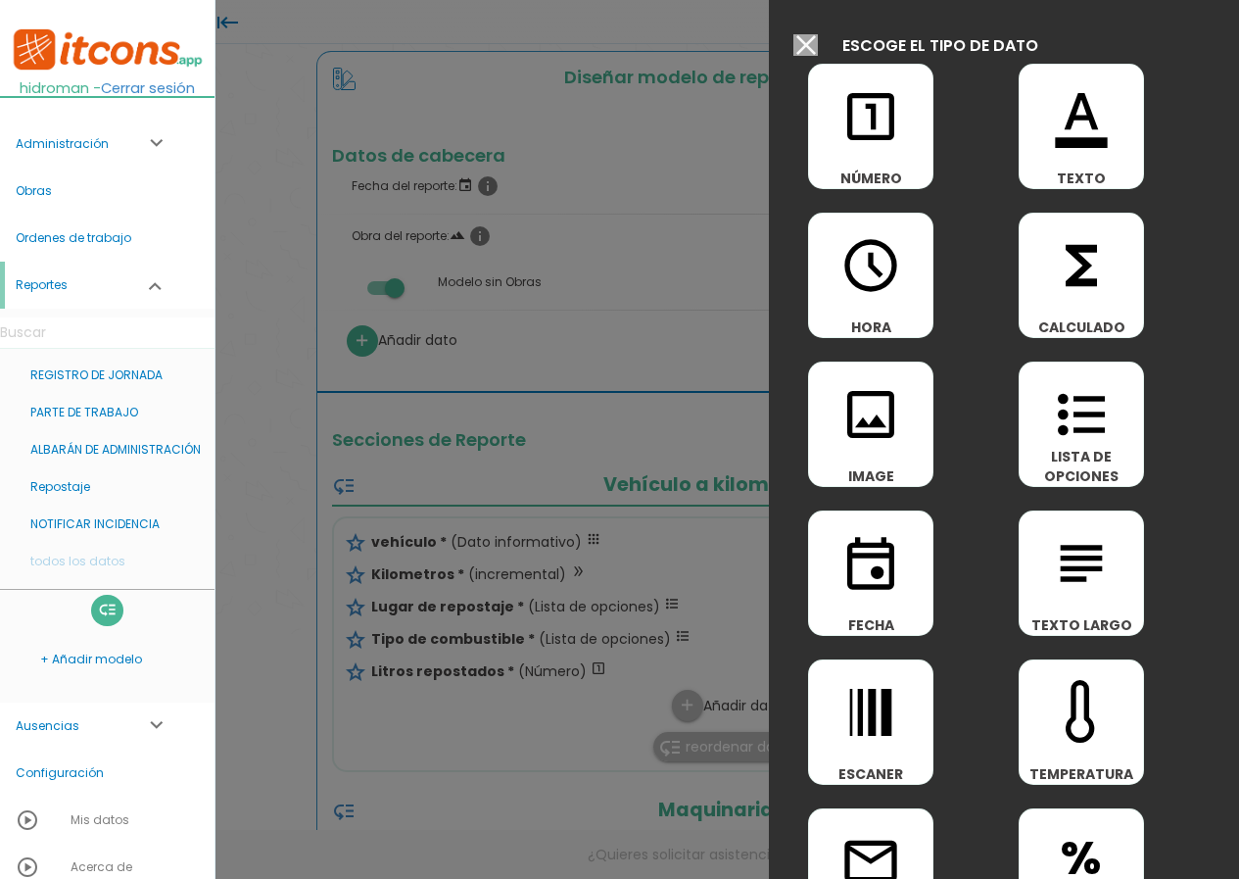
click at [801, 41] on input "Modelo sin Ordenes de trabajo" at bounding box center [806, 45] width 24 height 22
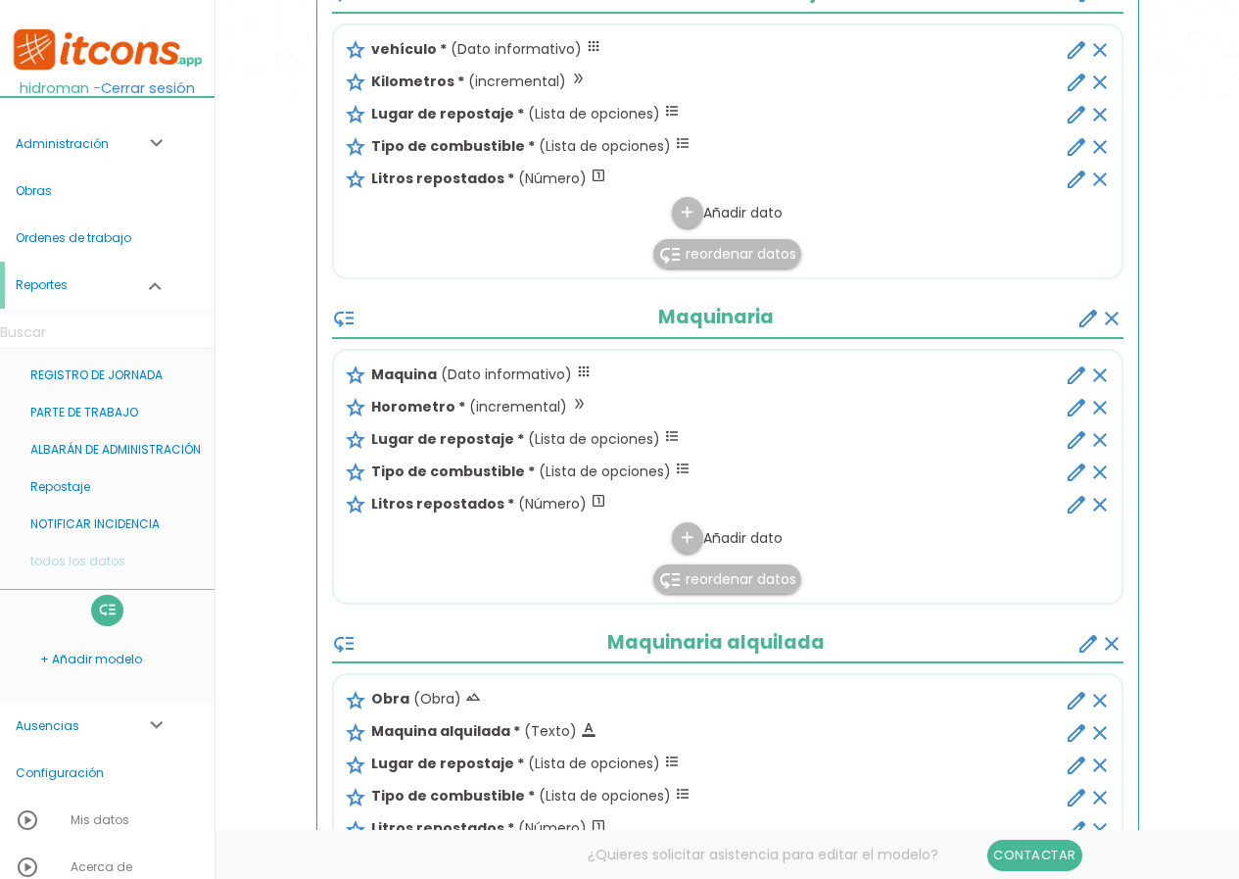
scroll to position [882, 0]
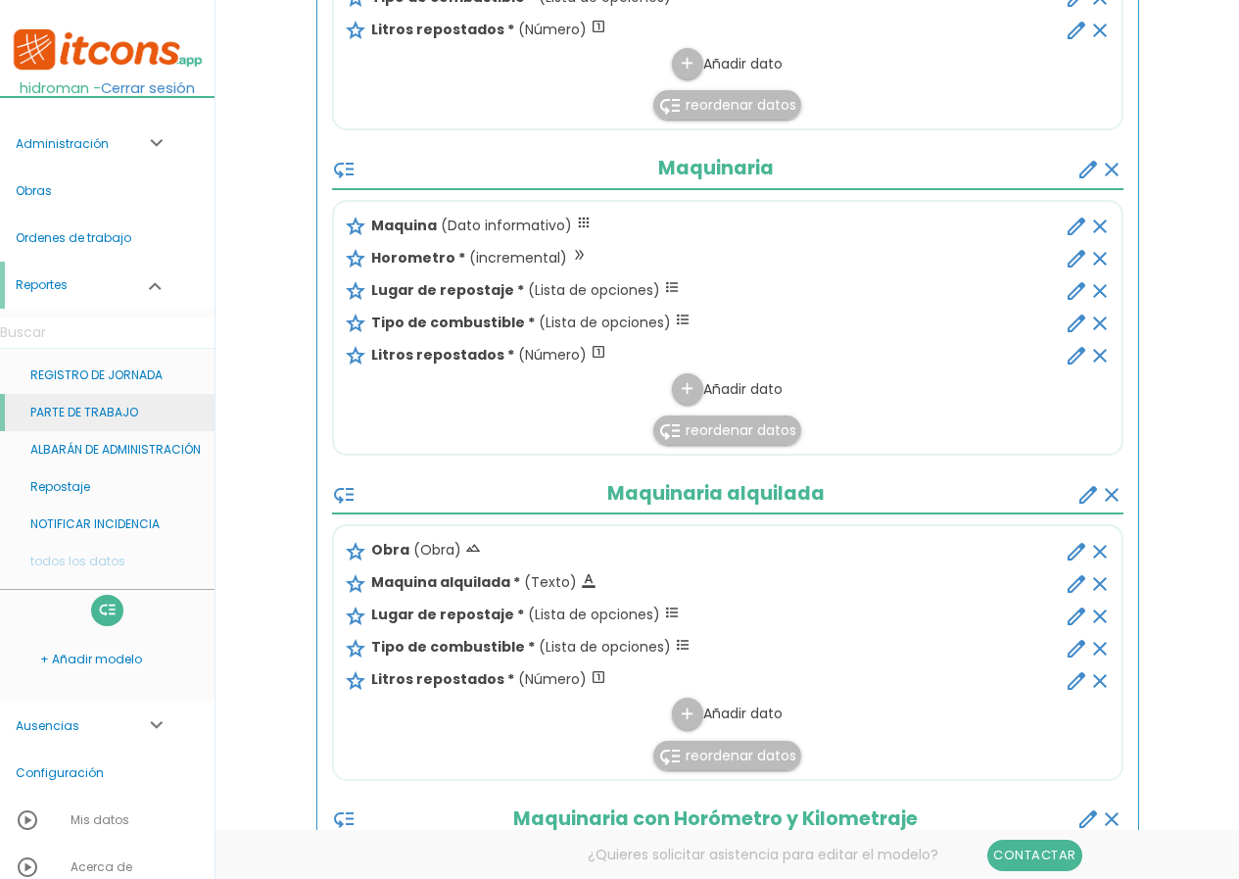
click at [119, 416] on link "PARTE DE TRABAJO" at bounding box center [107, 412] width 215 height 37
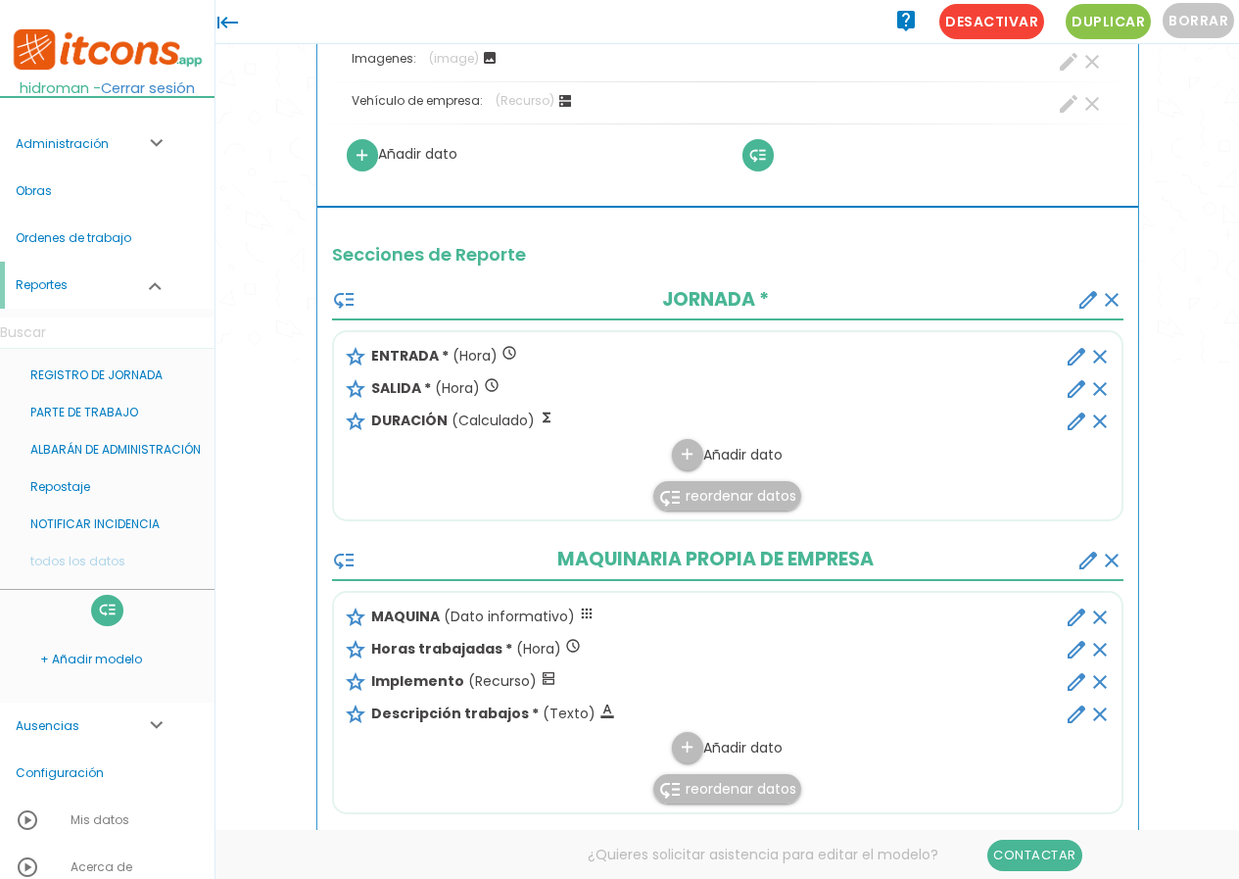
scroll to position [392, 0]
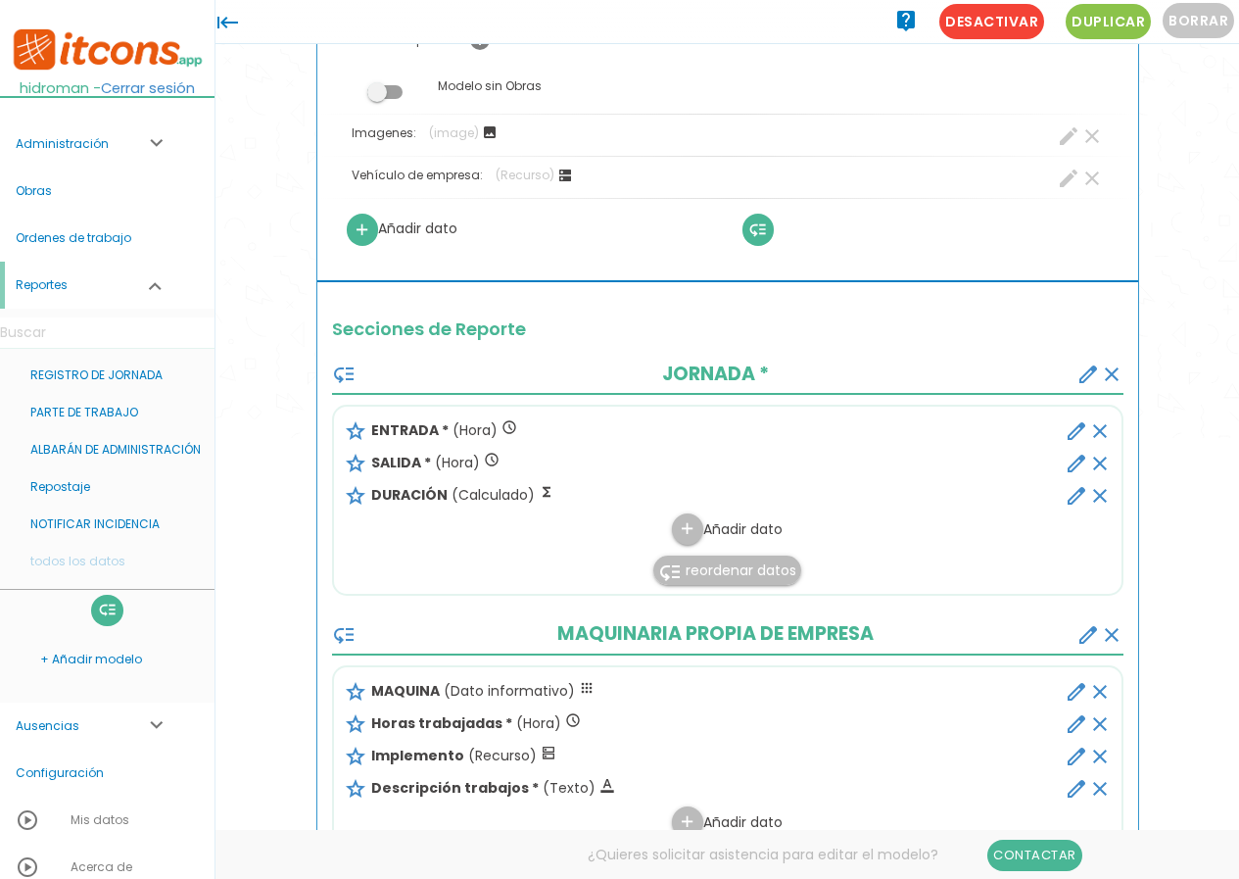
click at [1071, 694] on icon "edit" at bounding box center [1077, 692] width 24 height 24
select select "2"
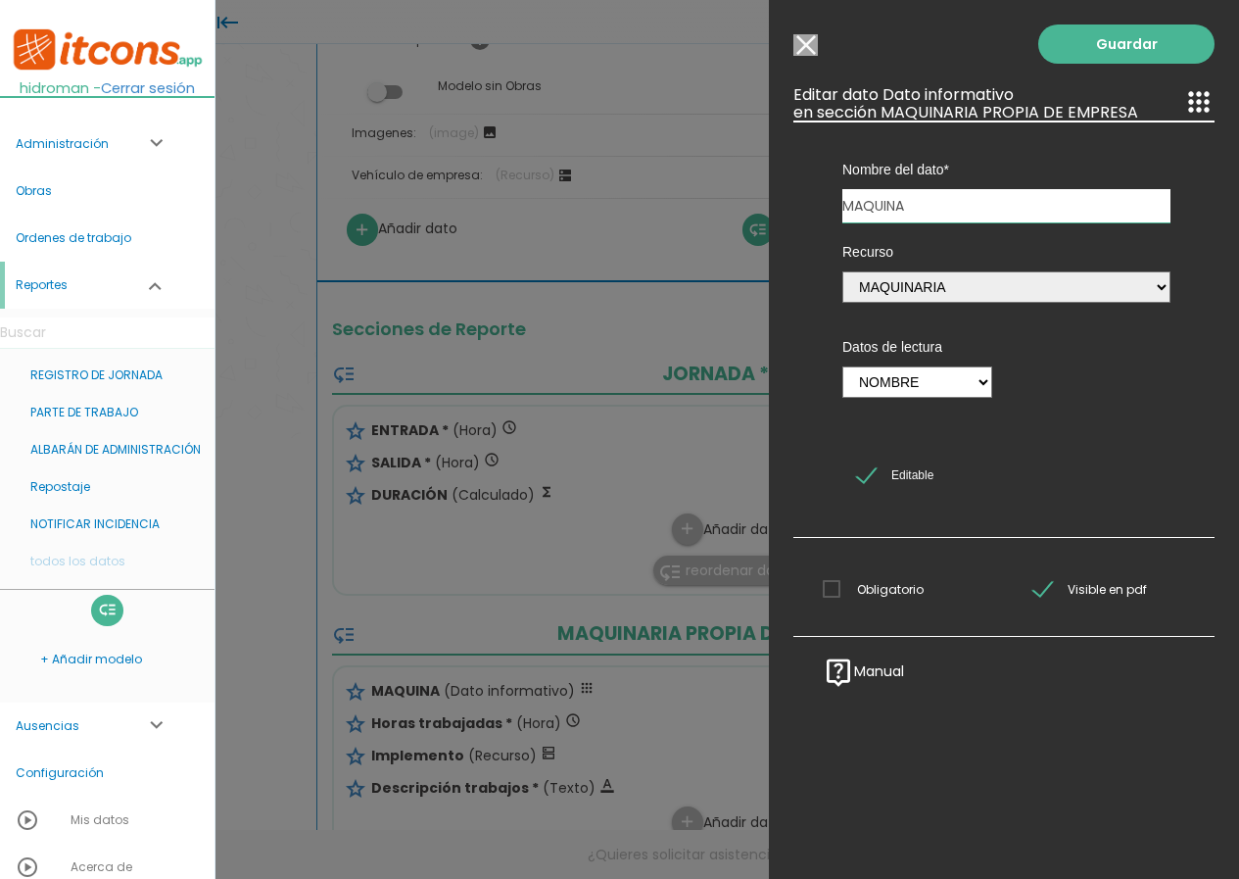
click at [807, 32] on div "Guardar ESCOGE EL TIPO DE DATO looks_one NÚMERO format_color_text TEXTO access_…" at bounding box center [1004, 439] width 470 height 879
click at [808, 39] on input "Modelo sin Ordenes de trabajo" at bounding box center [806, 45] width 24 height 22
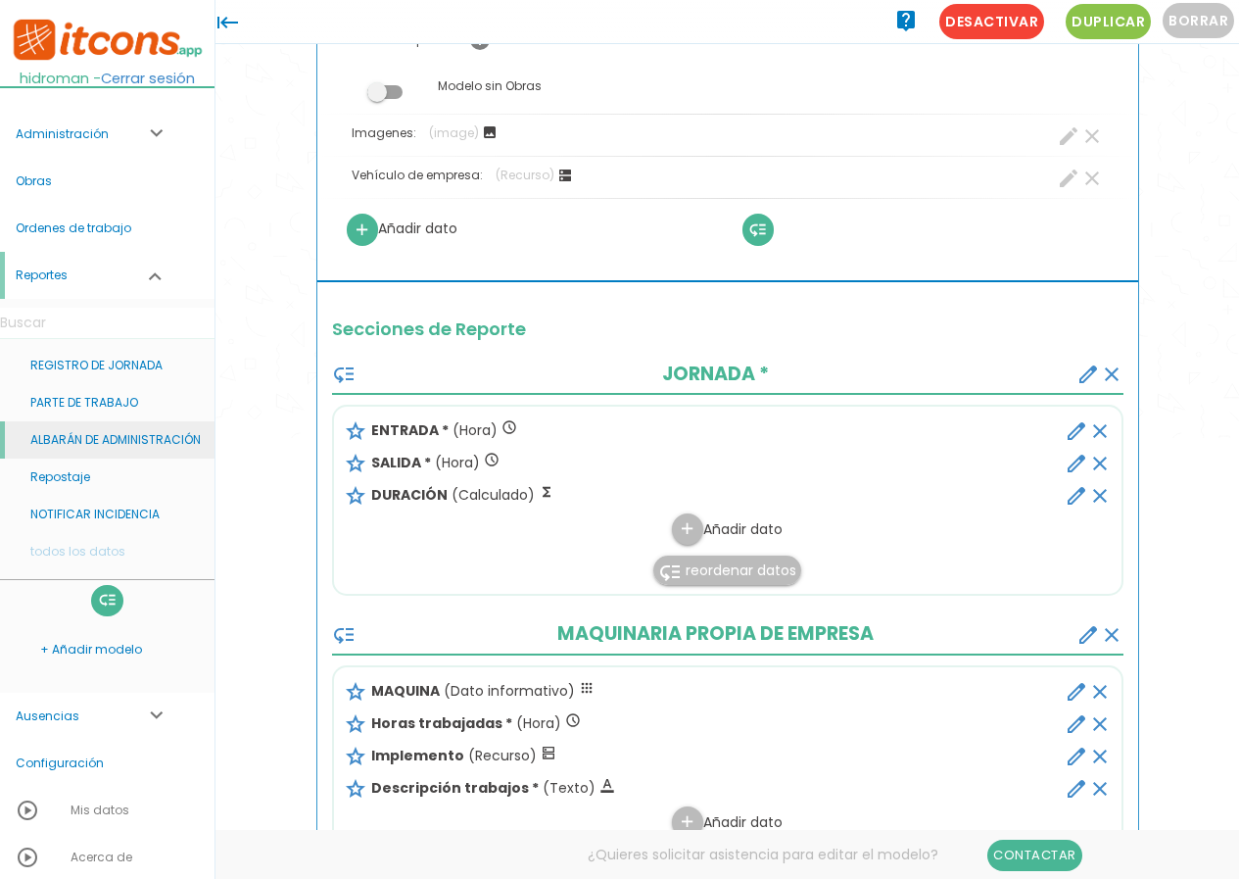
scroll to position [12, 0]
click at [103, 137] on link "Administración expand_more" at bounding box center [107, 132] width 215 height 47
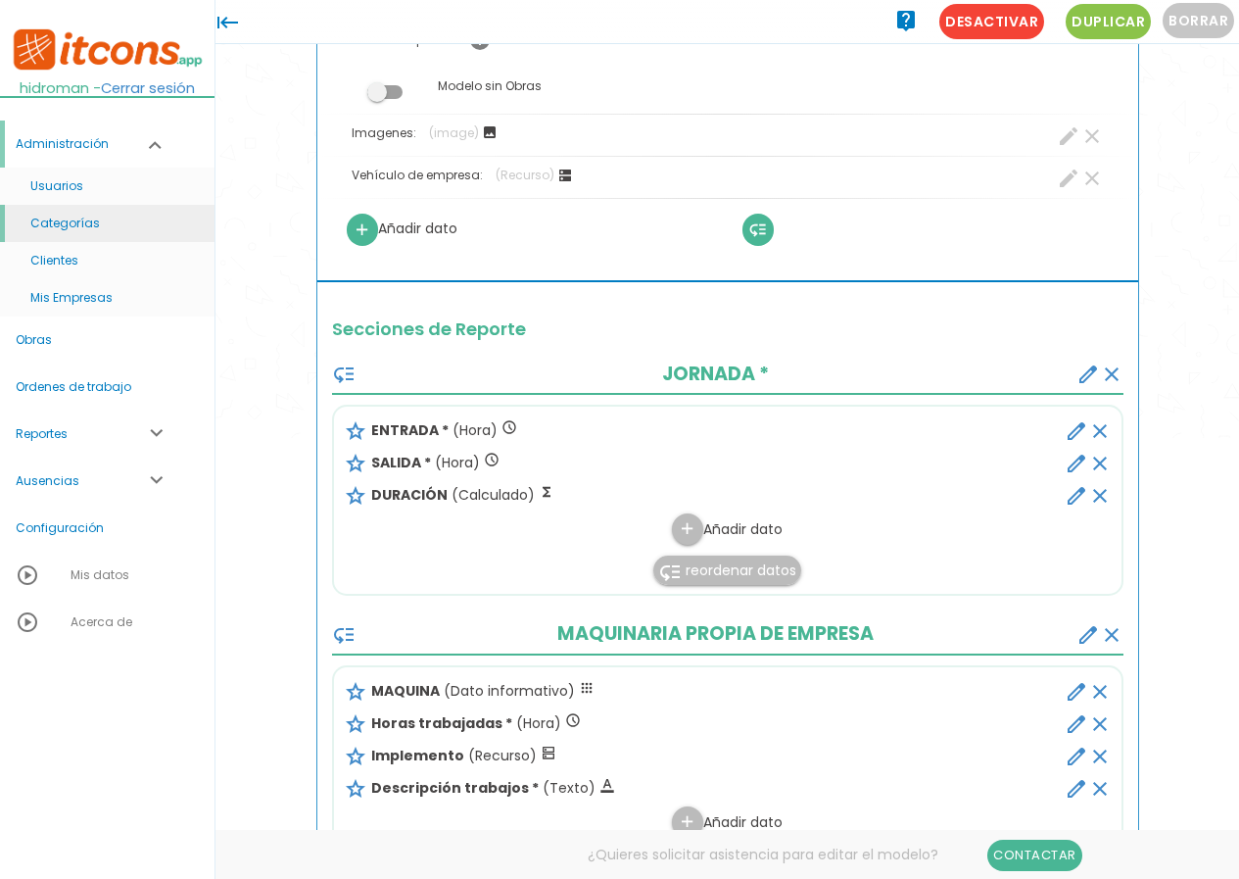
click at [93, 222] on link "Categorías" at bounding box center [107, 223] width 215 height 37
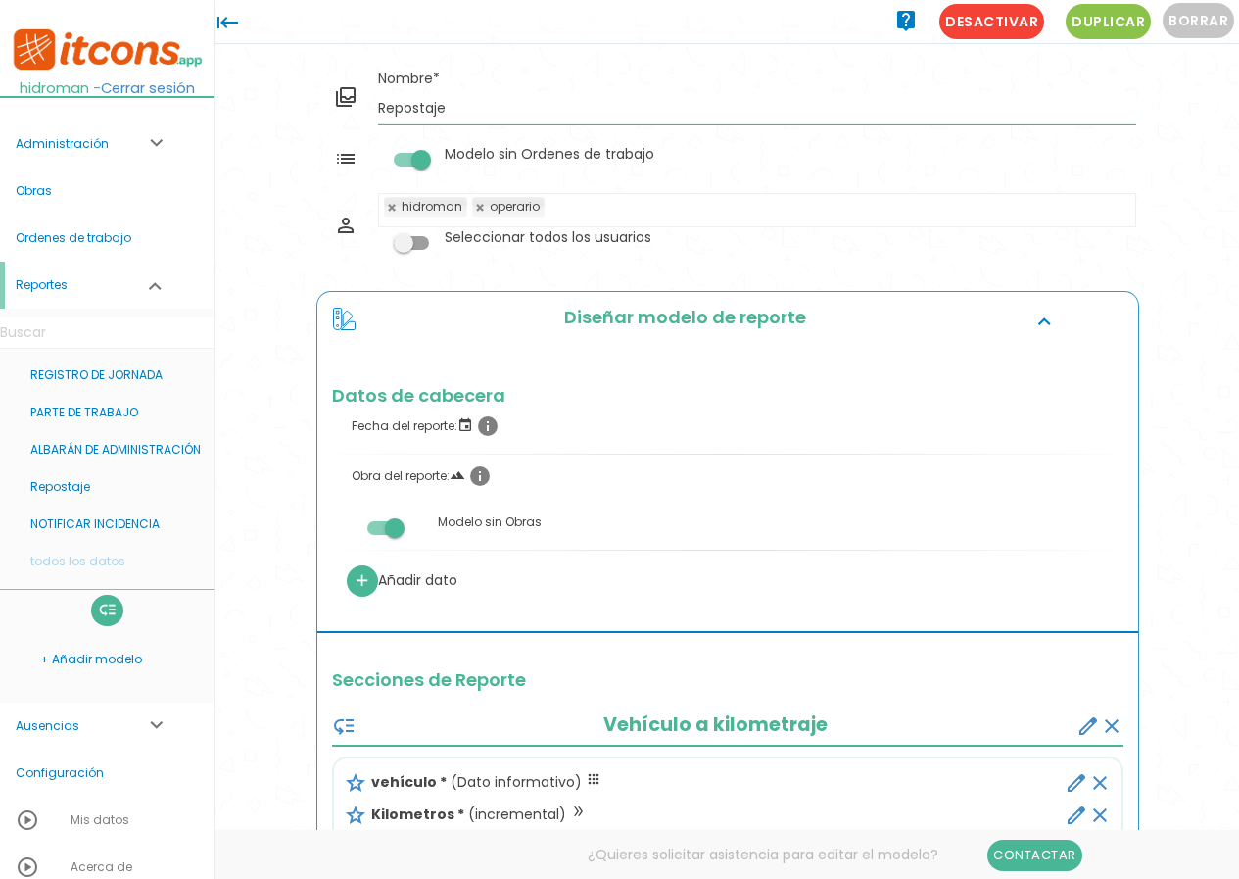
drag, startPoint x: 464, startPoint y: 101, endPoint x: 166, endPoint y: 65, distance: 301.0
click at [166, 65] on body "menu keyboard_tab Dashboard" at bounding box center [619, 439] width 1239 height 879
type input "REPOSTAJE"
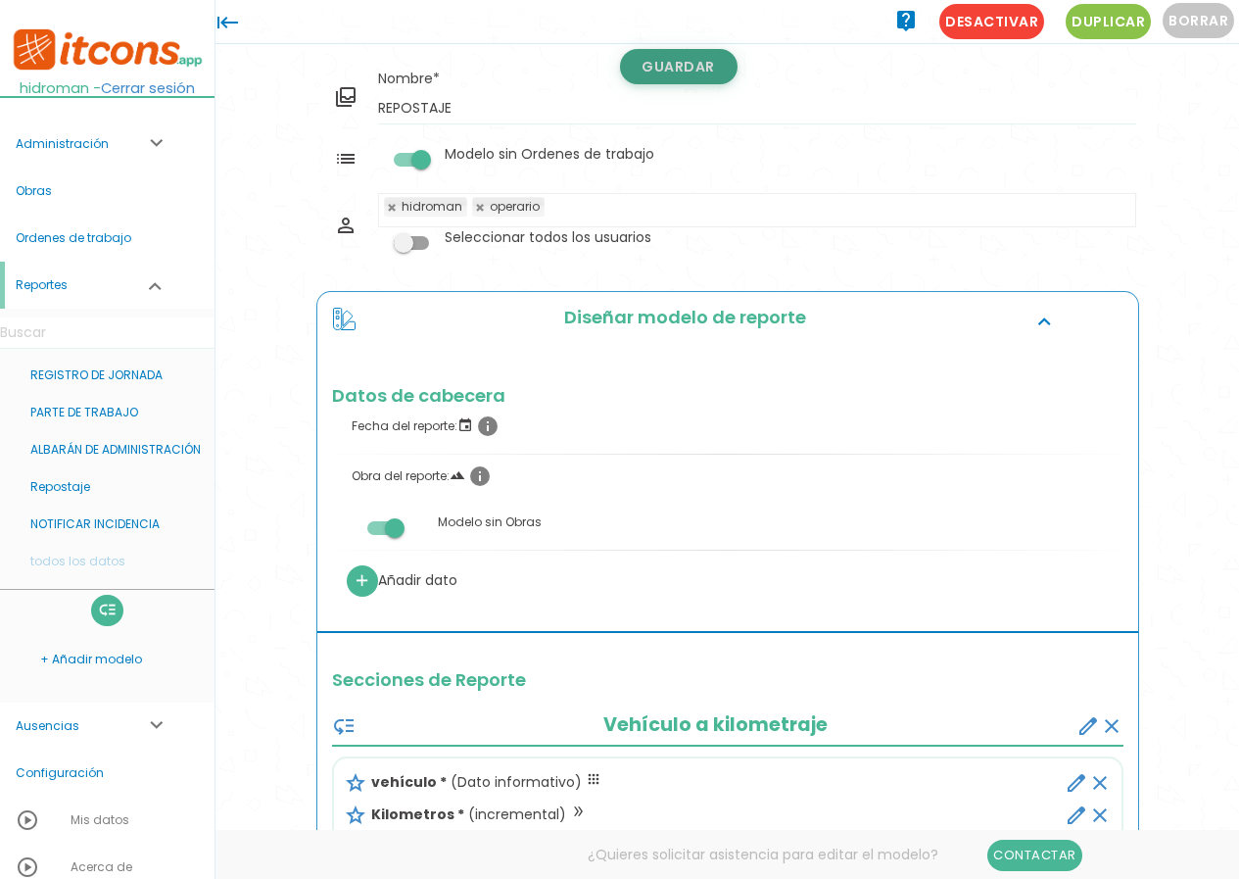
click at [703, 69] on link "Guardar" at bounding box center [679, 66] width 118 height 35
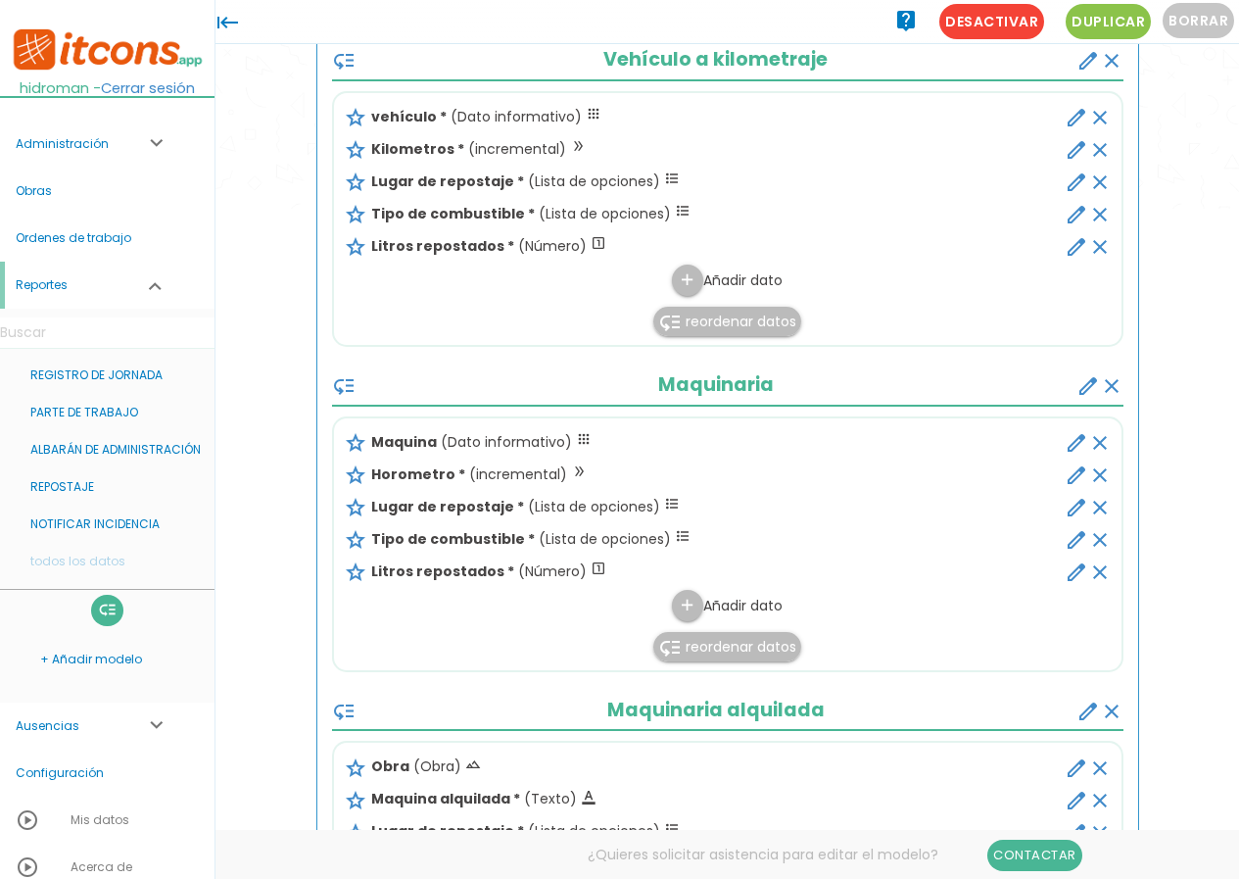
scroll to position [588, 0]
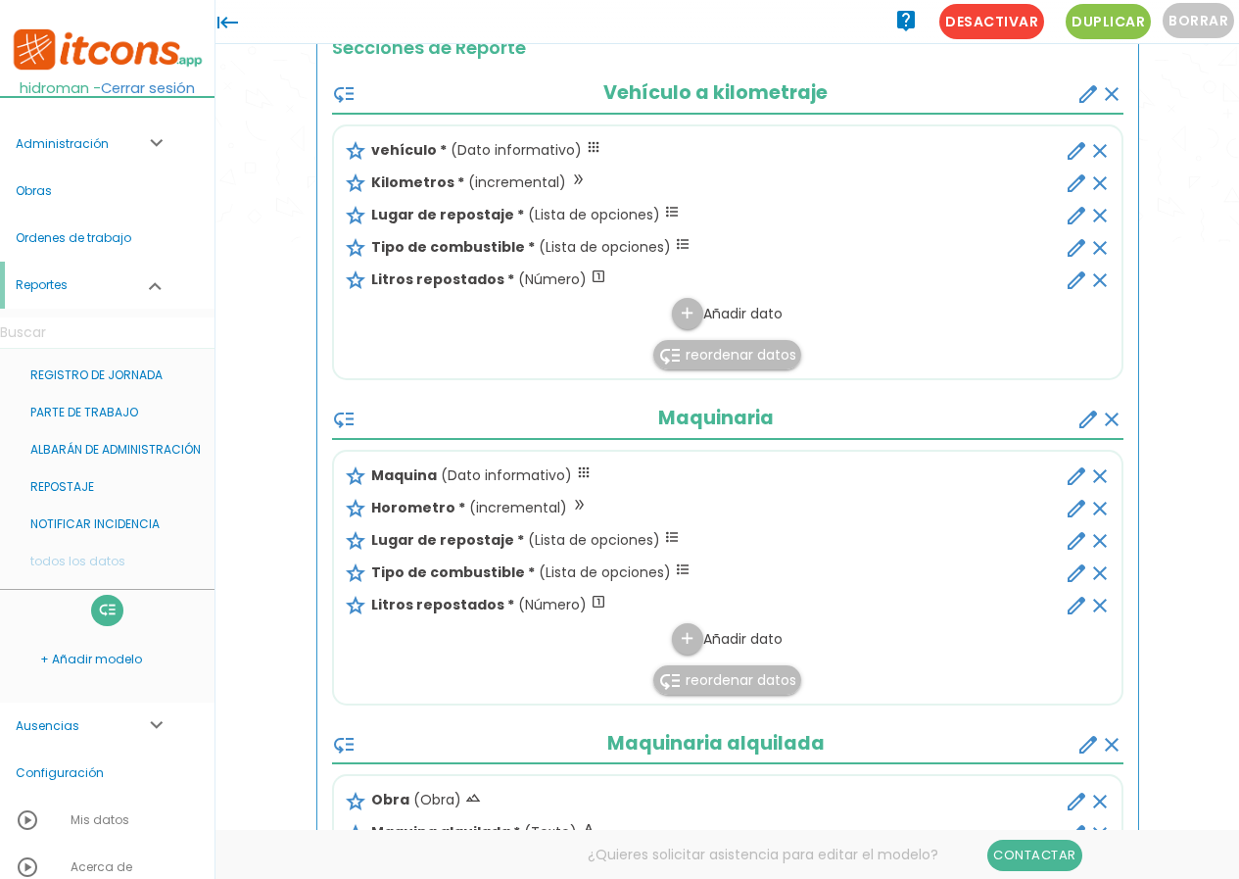
click at [1076, 505] on icon "edit" at bounding box center [1077, 509] width 24 height 24
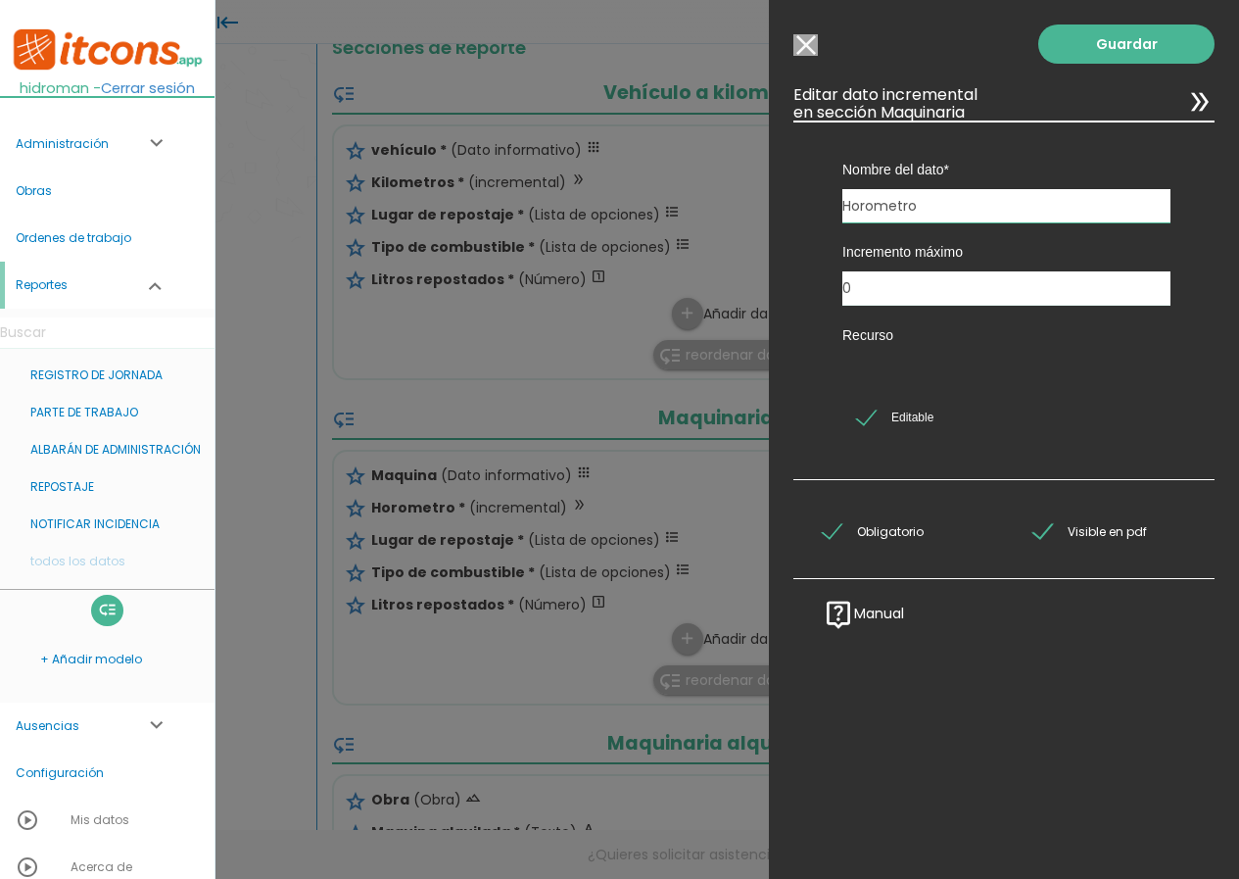
click at [939, 206] on input "Horometro" at bounding box center [1007, 205] width 328 height 33
type input "HorometroOO"
click at [1104, 46] on link "Guardar" at bounding box center [1127, 43] width 176 height 39
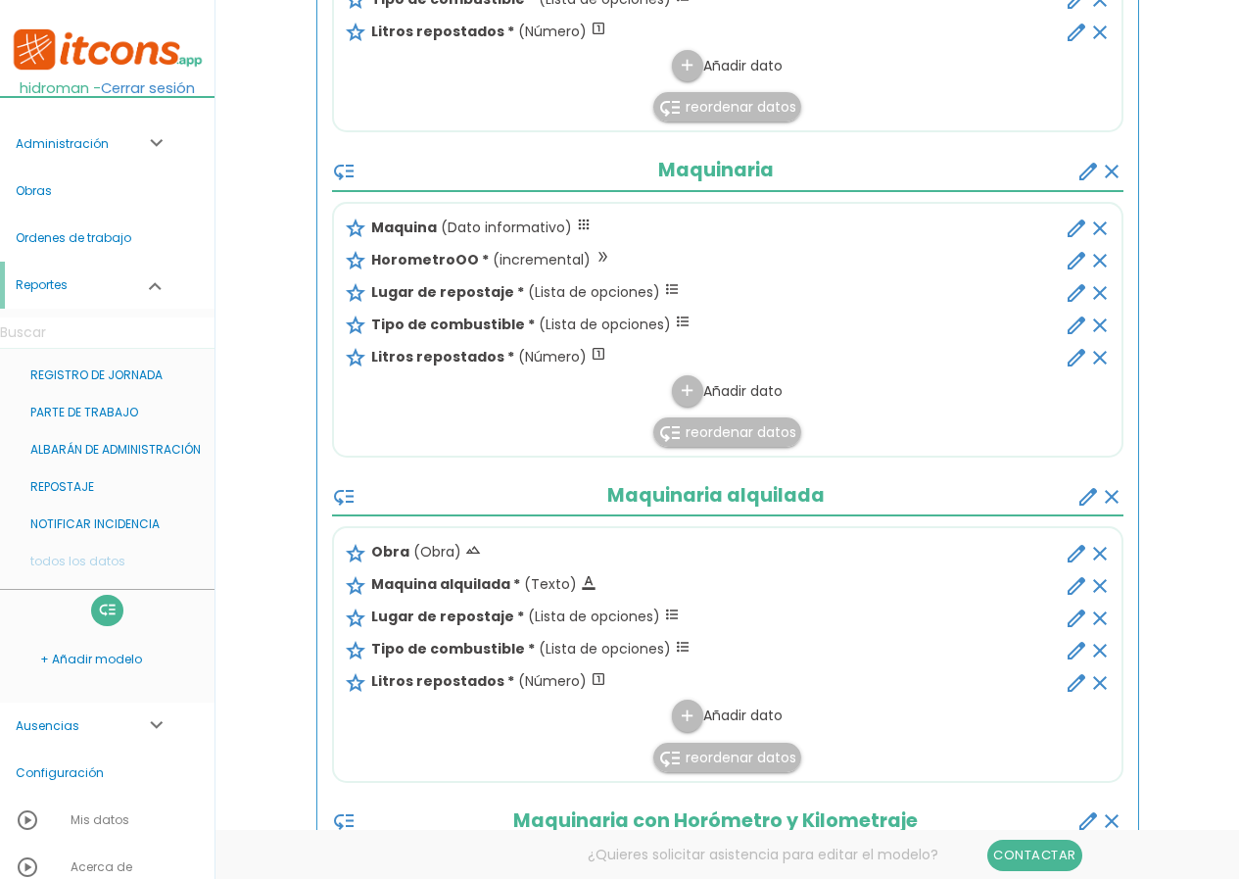
scroll to position [882, 0]
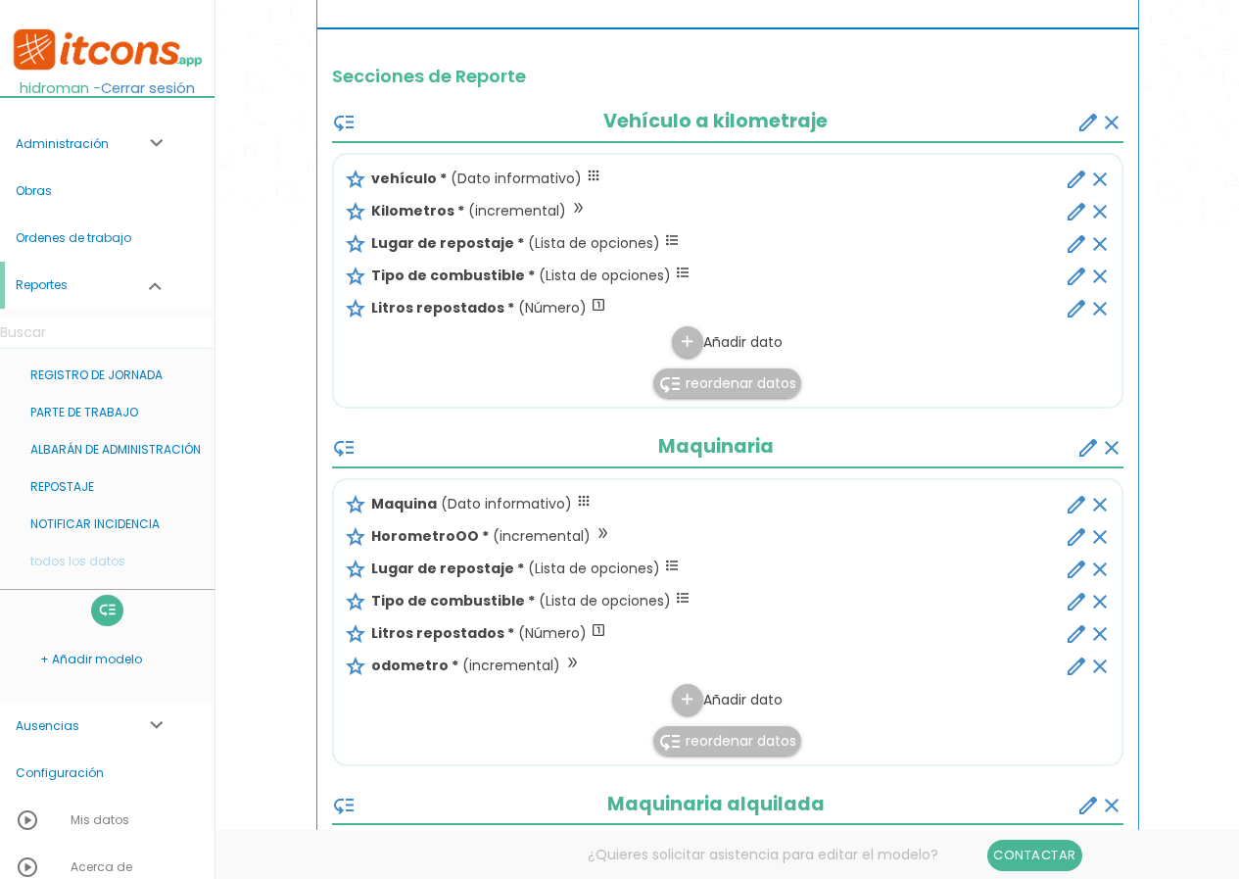
scroll to position [882, 0]
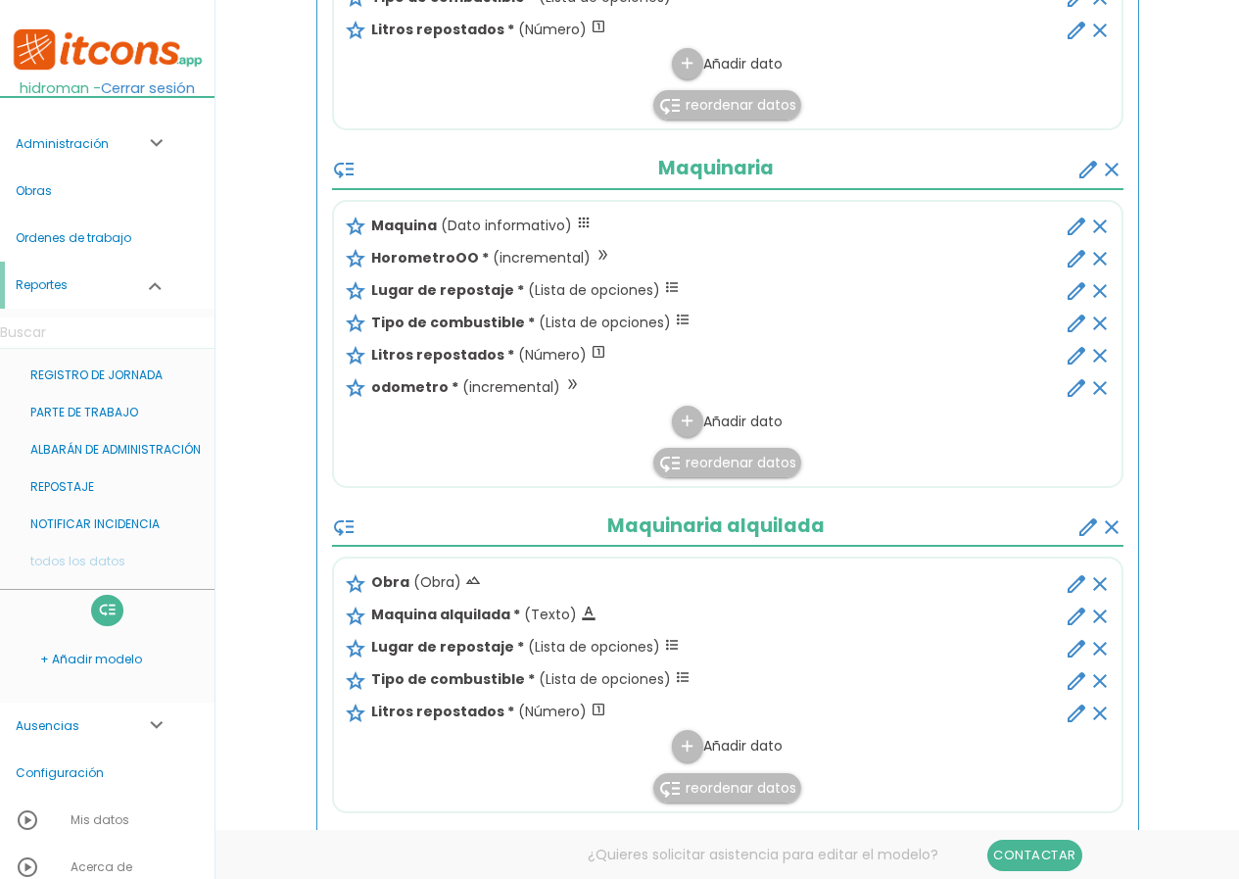
click at [1077, 260] on icon "edit" at bounding box center [1077, 259] width 24 height 24
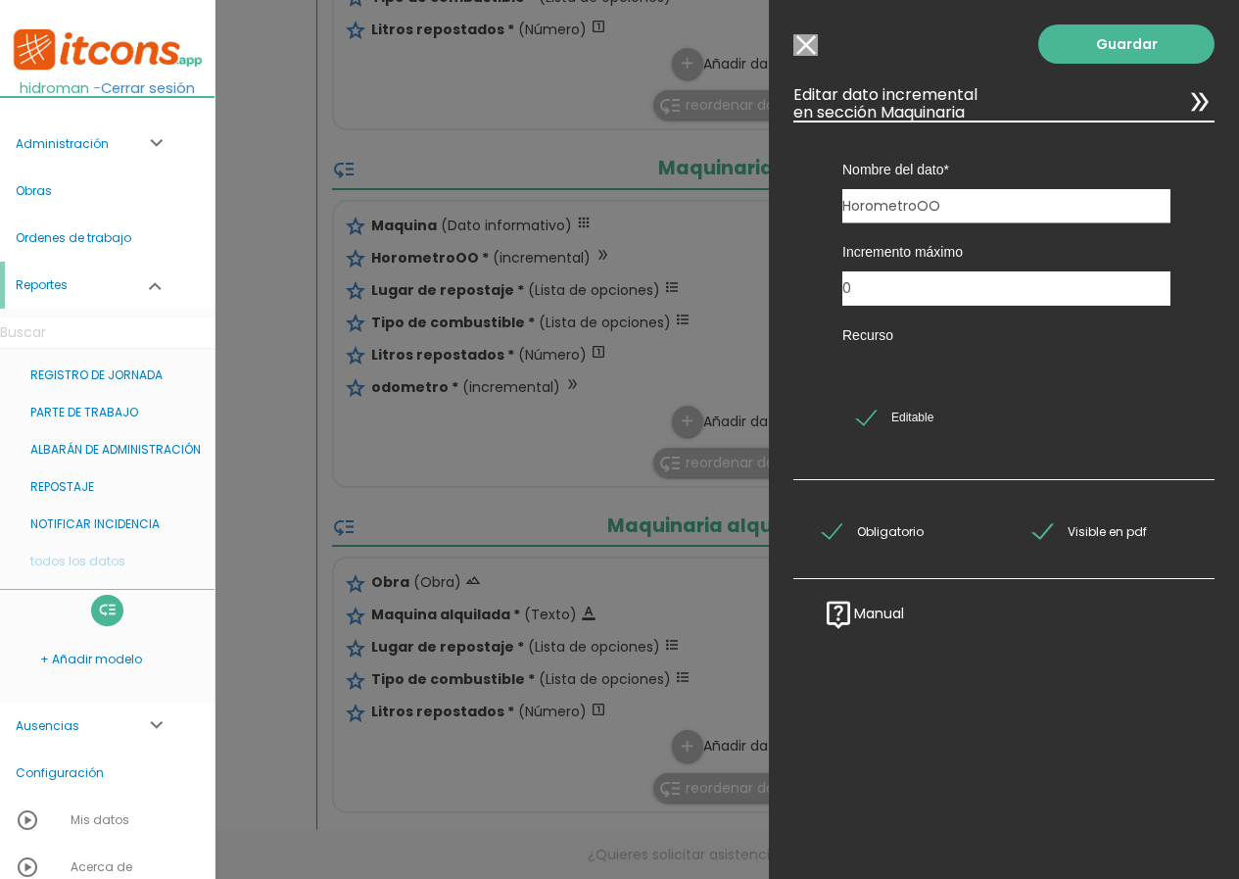
drag, startPoint x: 916, startPoint y: 202, endPoint x: 1191, endPoint y: 199, distance: 275.3
click at [1201, 199] on div "Guardar ESCOGE EL TIPO DE DATO looks_one NÚMERO format_color_text TEXTO access_…" at bounding box center [1004, 439] width 470 height 879
type input "Horometro"
click at [1085, 47] on link "Guardar" at bounding box center [1127, 43] width 176 height 39
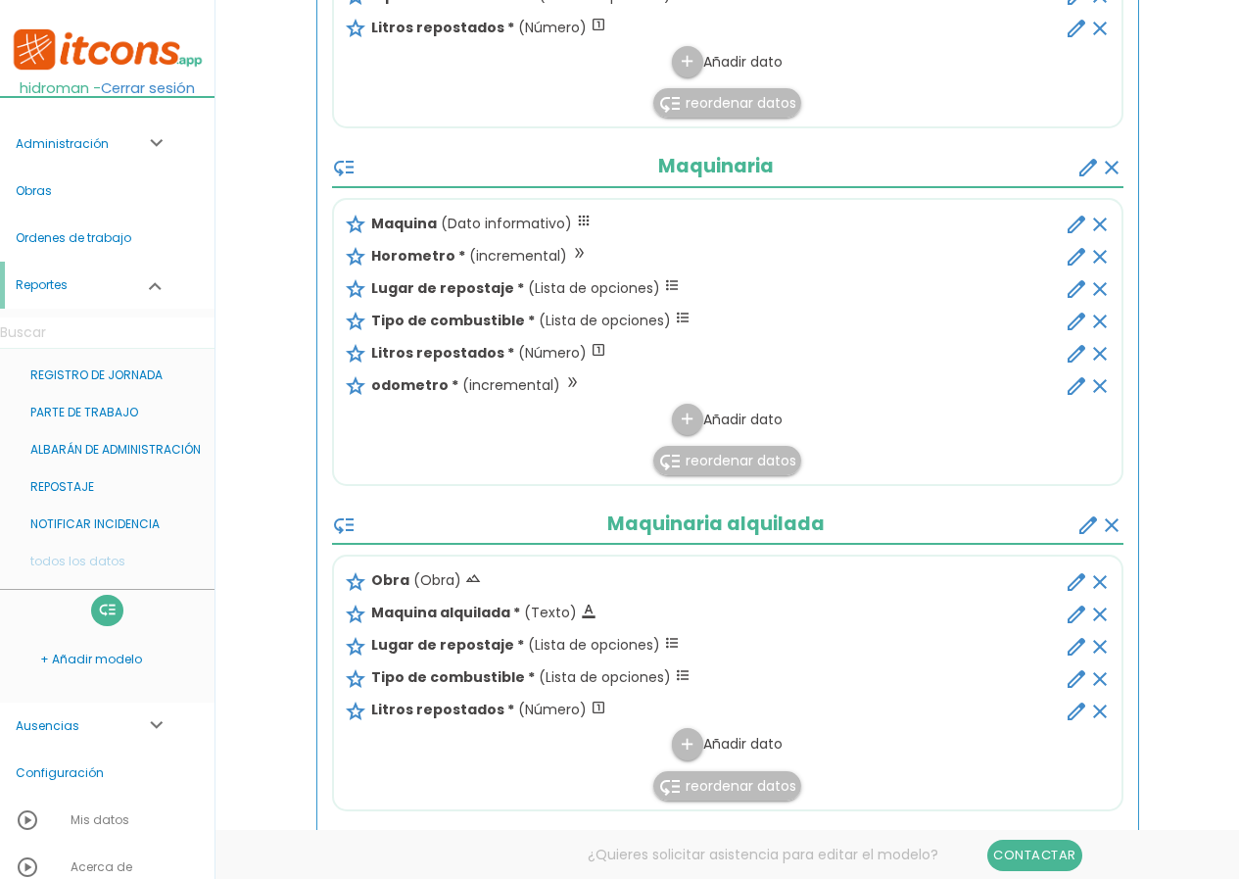
click at [1072, 381] on icon "edit" at bounding box center [1077, 386] width 24 height 24
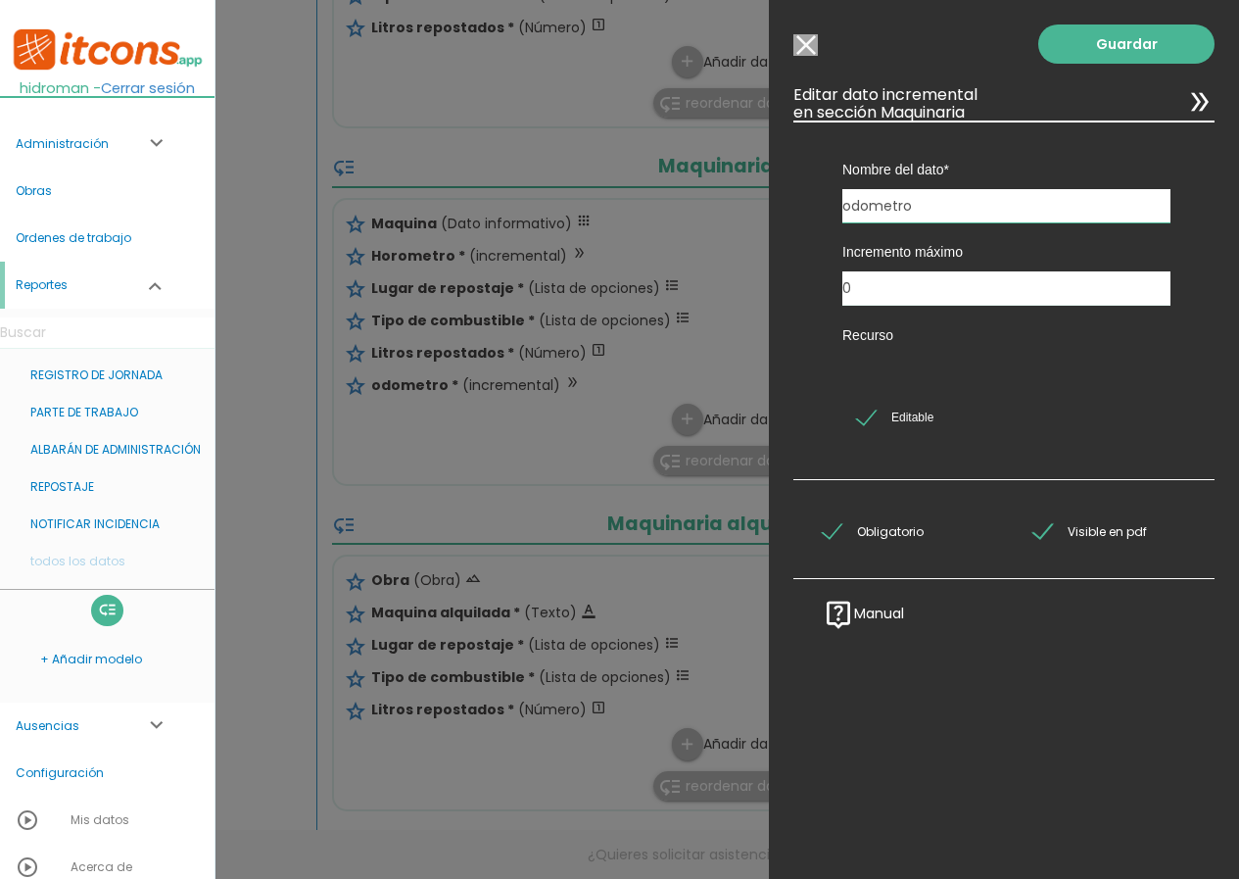
drag, startPoint x: 857, startPoint y: 200, endPoint x: 578, endPoint y: 181, distance: 279.9
click at [578, 181] on form "Guardar all_inbox Nombre REPOSTAJE list Tipos de Orden de trabajo Tipos de Orde…" at bounding box center [727, 687] width 823 height 3014
type input "Kilometros"
click at [1045, 53] on link "Guardar" at bounding box center [1127, 43] width 176 height 39
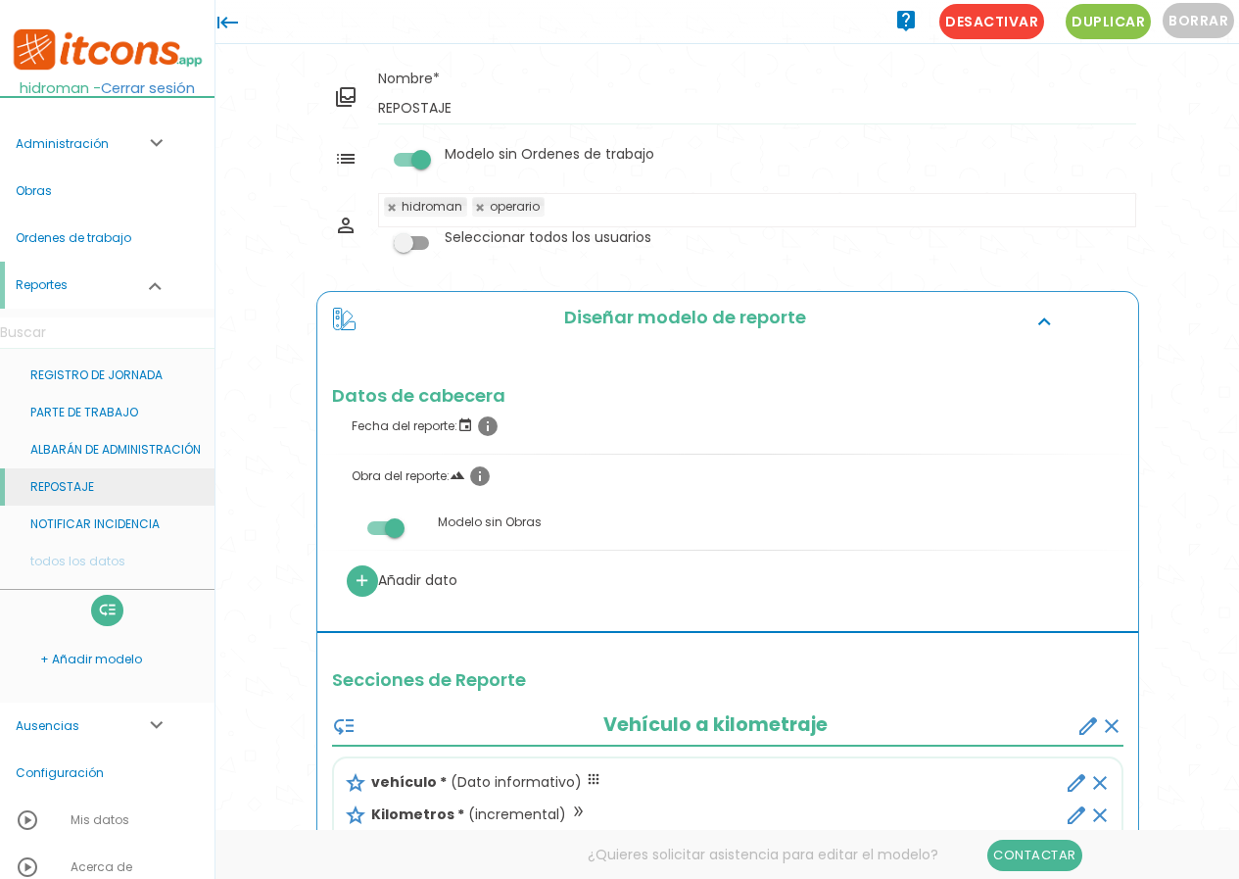
click at [85, 480] on link "REPOSTAJE" at bounding box center [107, 486] width 215 height 37
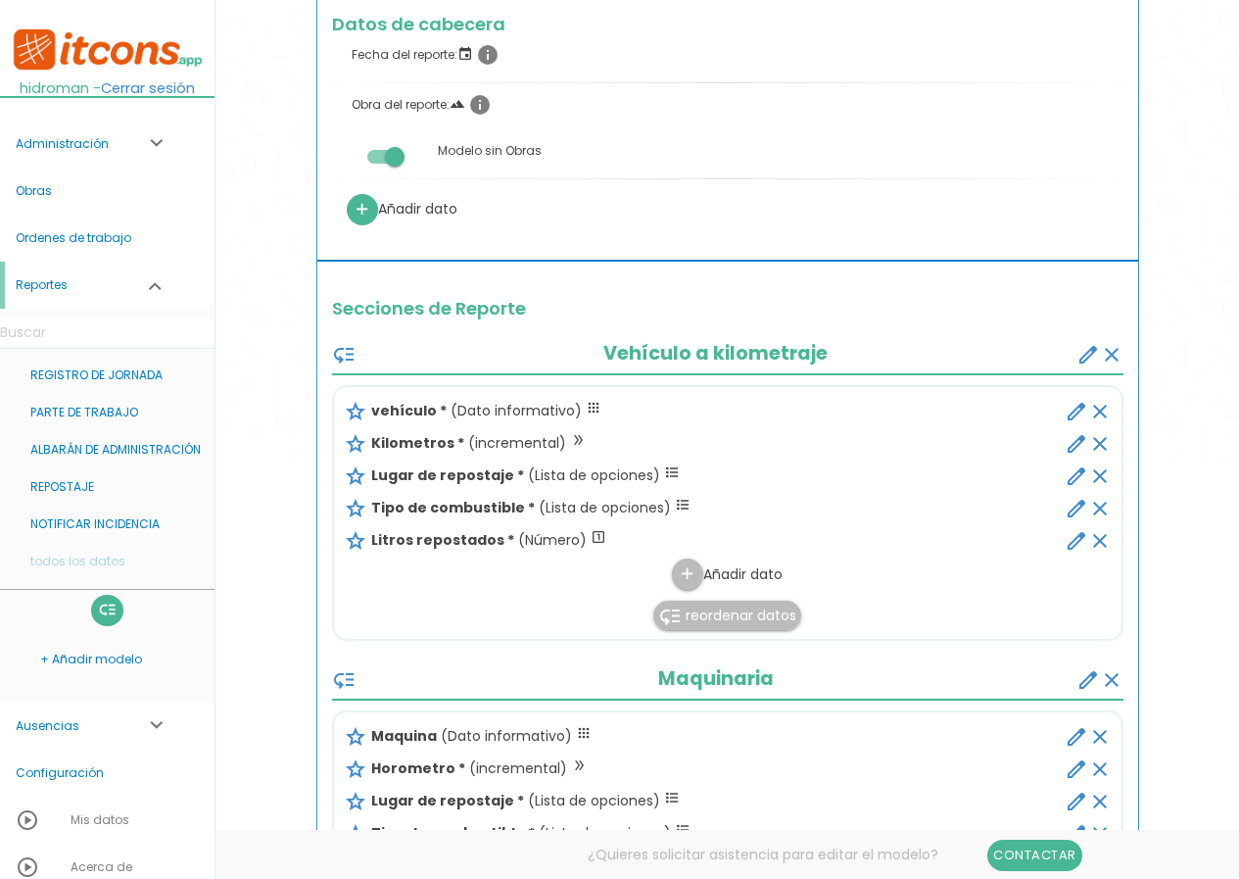
scroll to position [392, 0]
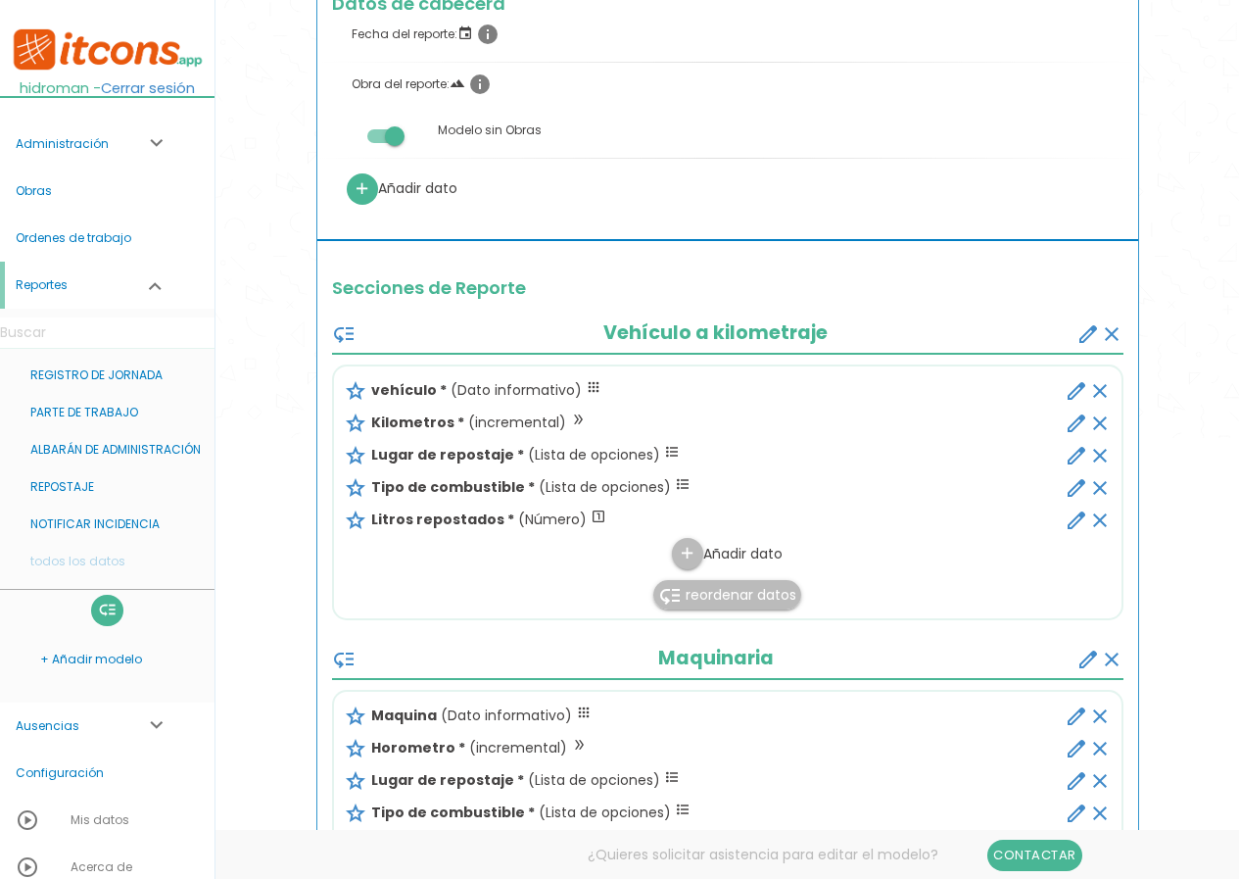
click at [1085, 335] on icon "create" at bounding box center [1089, 334] width 24 height 24
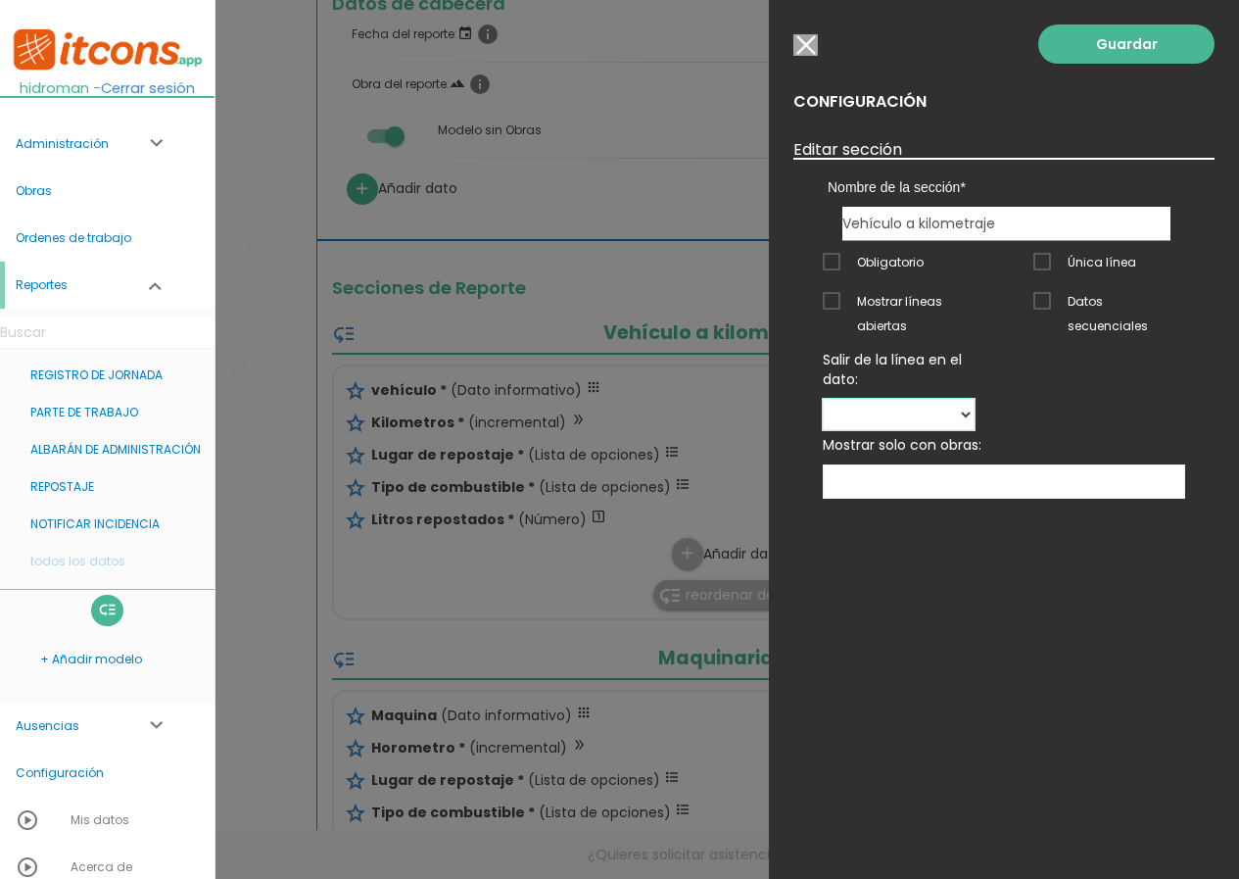
click at [975, 399] on select "vehículo Kilometros Lugar de repostaje Tipo de combustible Litros repostados" at bounding box center [899, 414] width 152 height 31
select select "100"
click at [975, 399] on select "vehículo Kilometros Lugar de repostaje Tipo de combustible Litros repostados" at bounding box center [899, 414] width 152 height 31
click at [1124, 52] on link "Guardar" at bounding box center [1127, 43] width 176 height 39
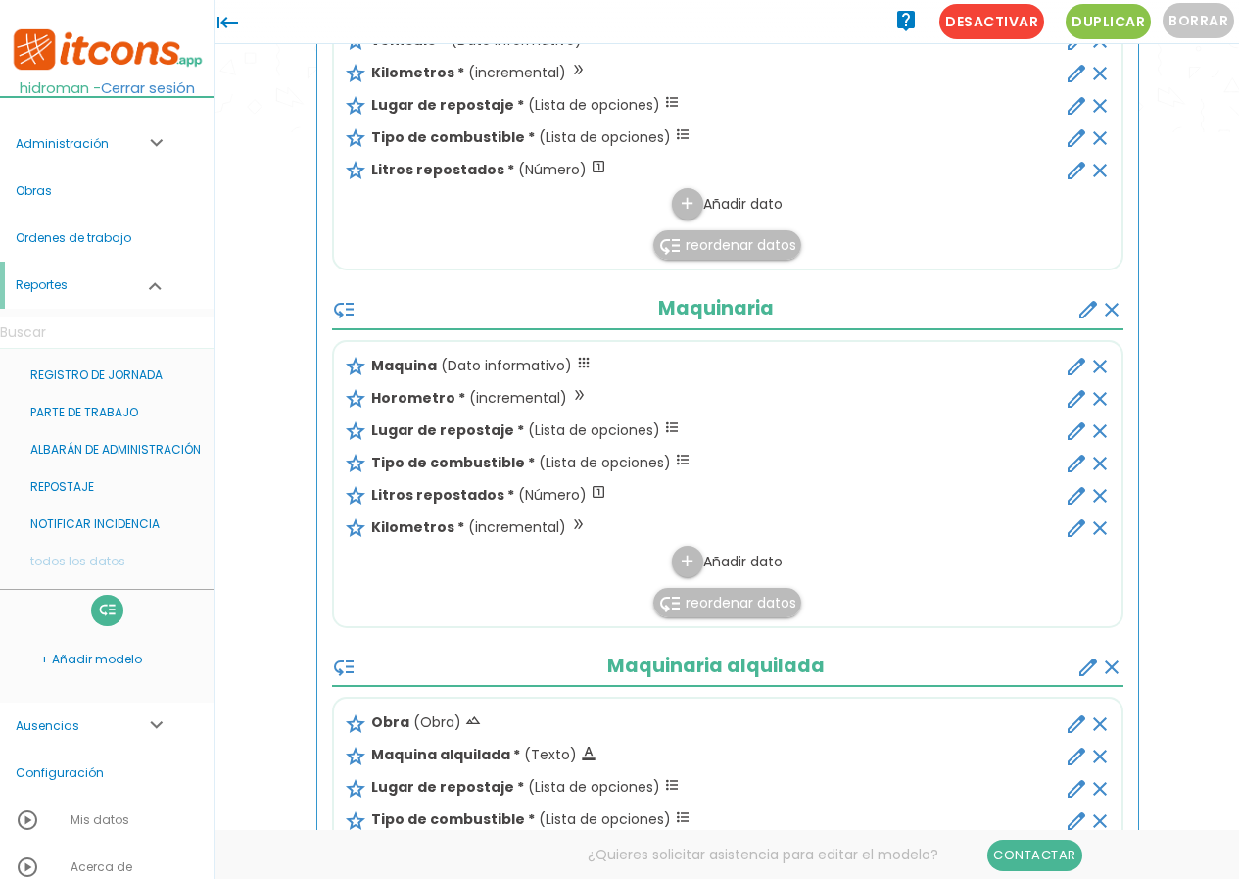
scroll to position [588, 0]
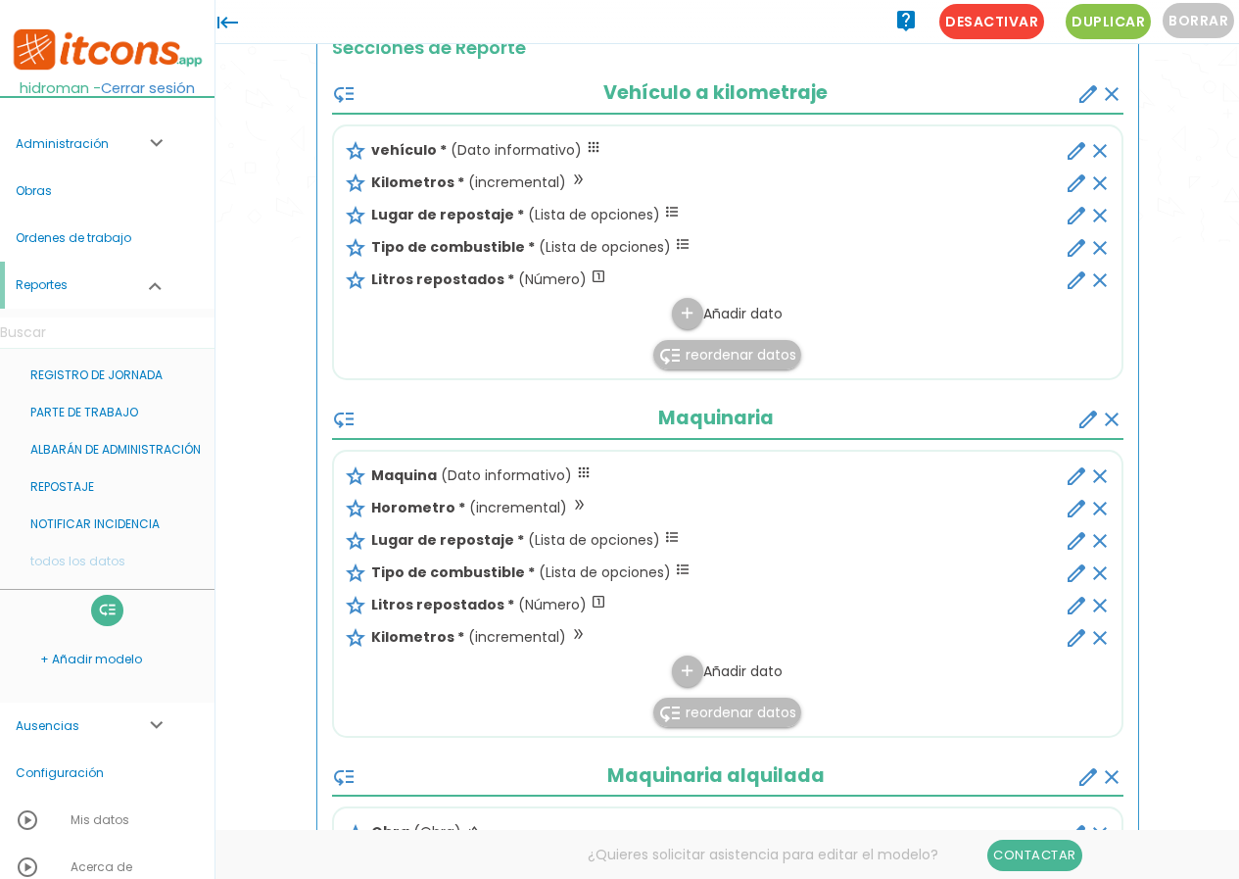
click at [1098, 96] on icon "create" at bounding box center [1089, 94] width 24 height 24
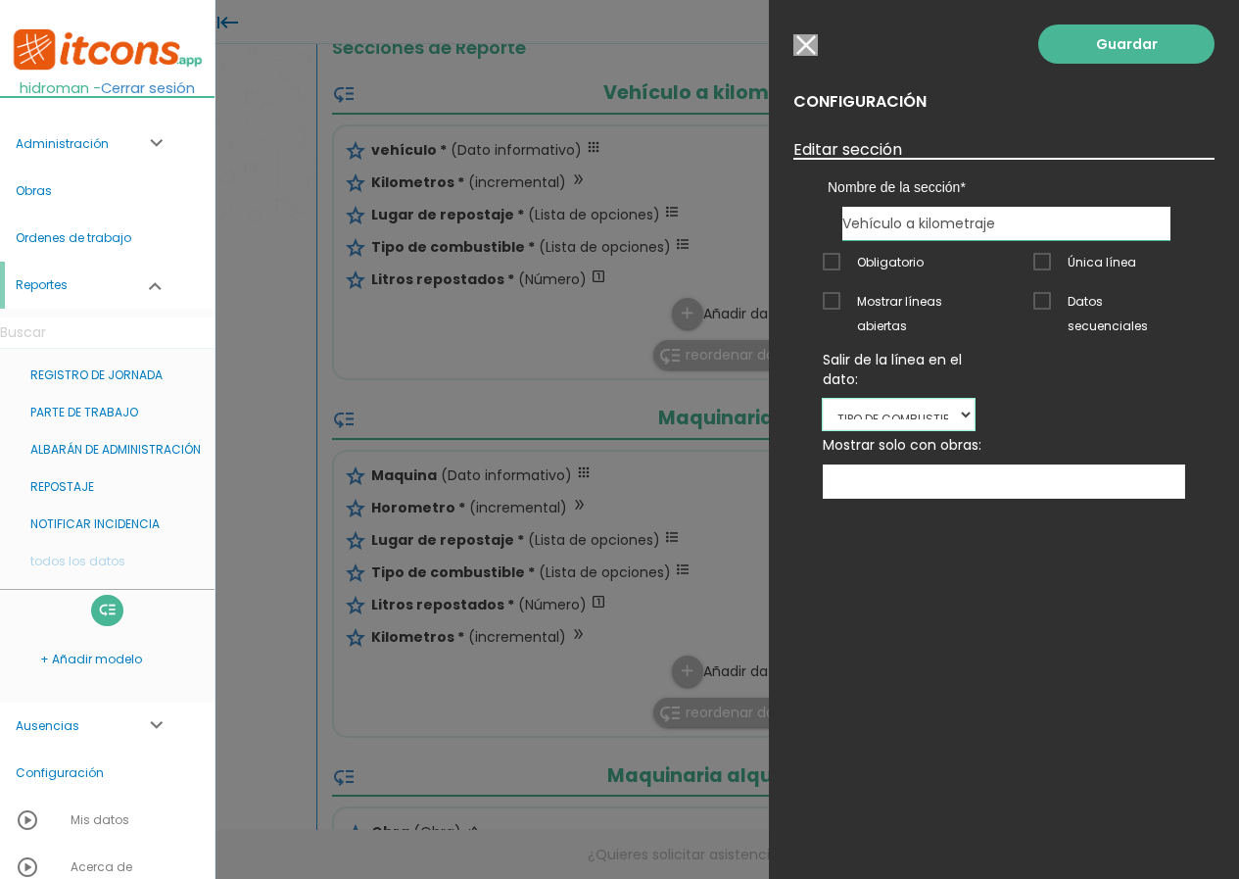
click at [975, 399] on select "vehículo Kilometros Lugar de repostaje Tipo de combustible Litros repostados" at bounding box center [899, 414] width 152 height 31
select select
click at [975, 399] on select "vehículo Kilometros Lugar de repostaje Tipo de combustible Litros repostados" at bounding box center [899, 414] width 152 height 31
click at [1132, 55] on link "Guardar" at bounding box center [1127, 43] width 176 height 39
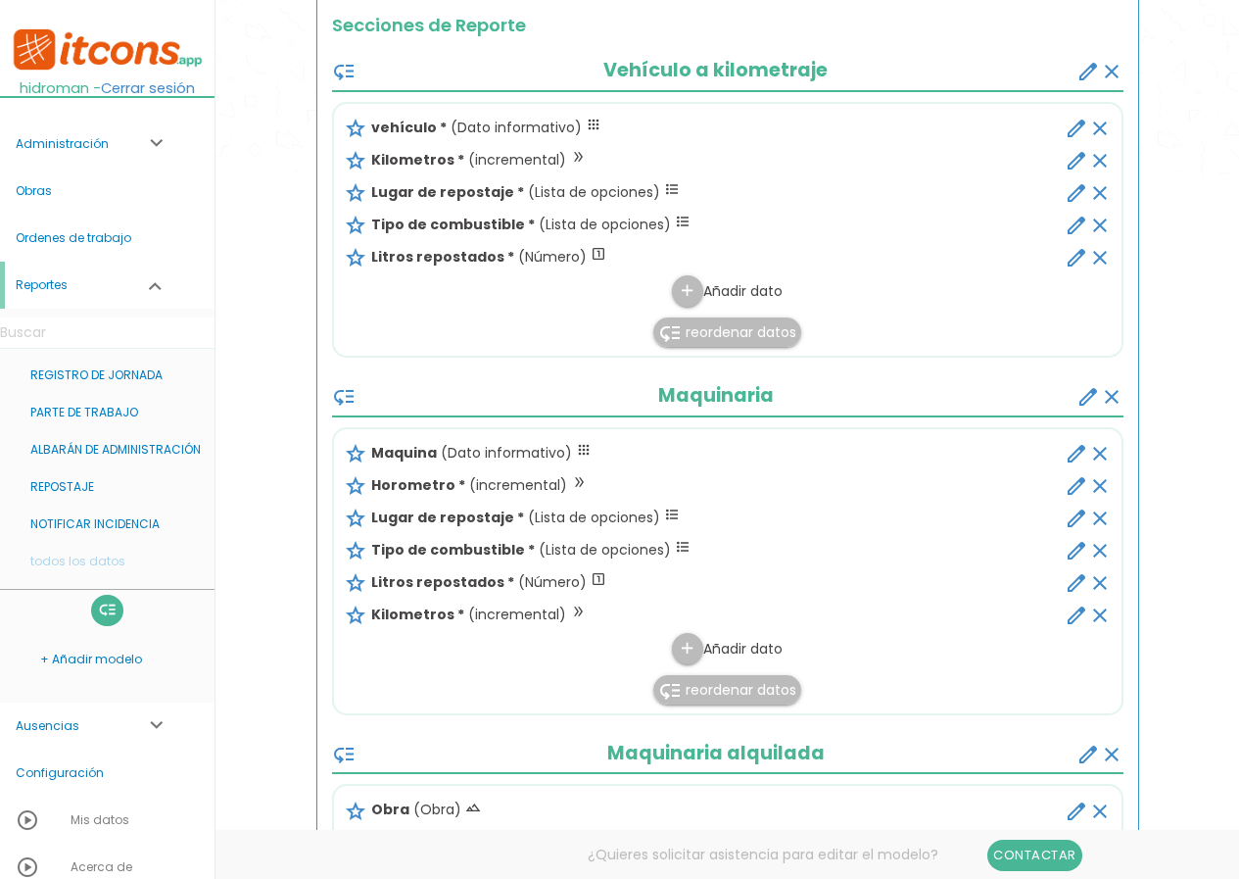
scroll to position [784, 0]
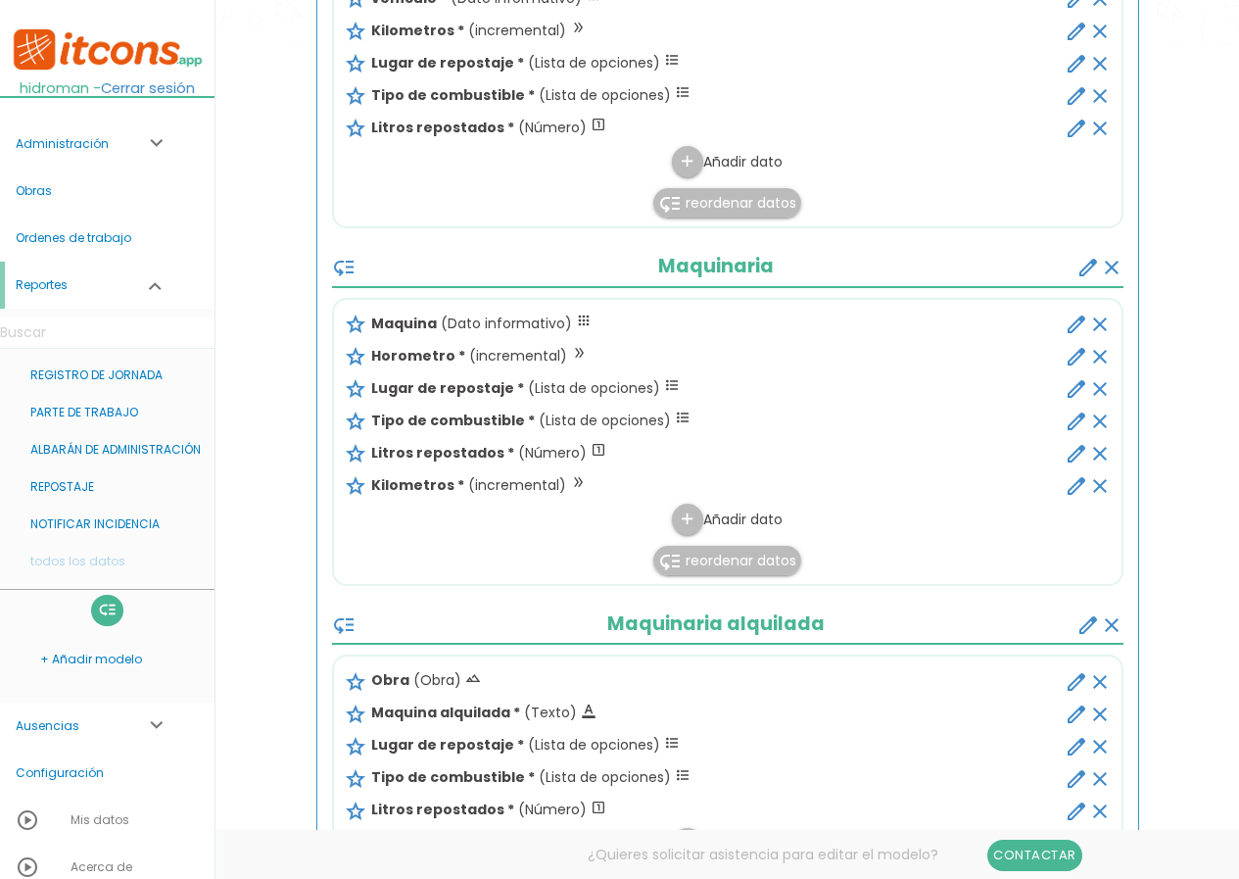
click at [1086, 273] on icon "create" at bounding box center [1089, 268] width 24 height 24
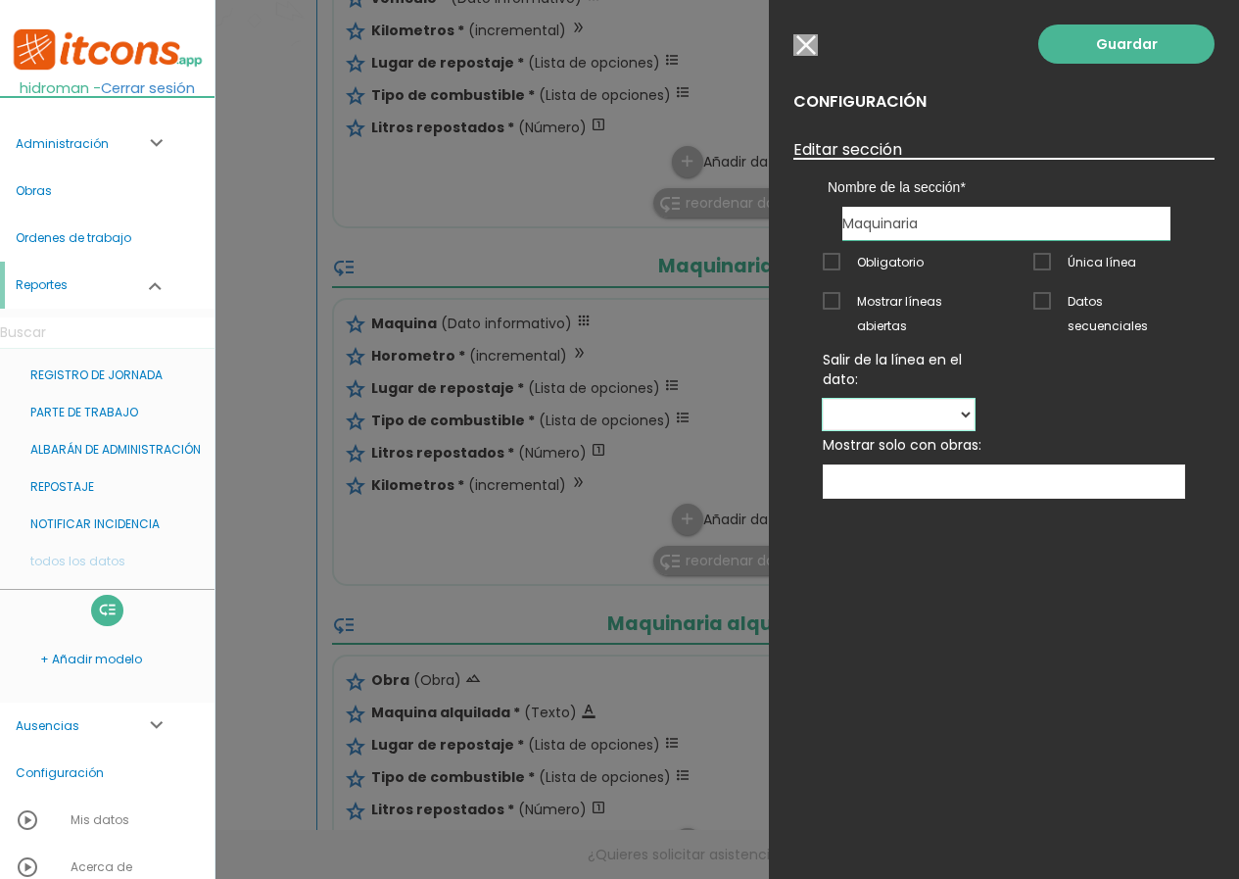
click at [975, 399] on select "Maquina" at bounding box center [899, 414] width 152 height 31
select select "68"
click at [975, 399] on select "Maquina" at bounding box center [899, 414] width 152 height 31
click at [1123, 52] on link "Guardar" at bounding box center [1127, 43] width 176 height 39
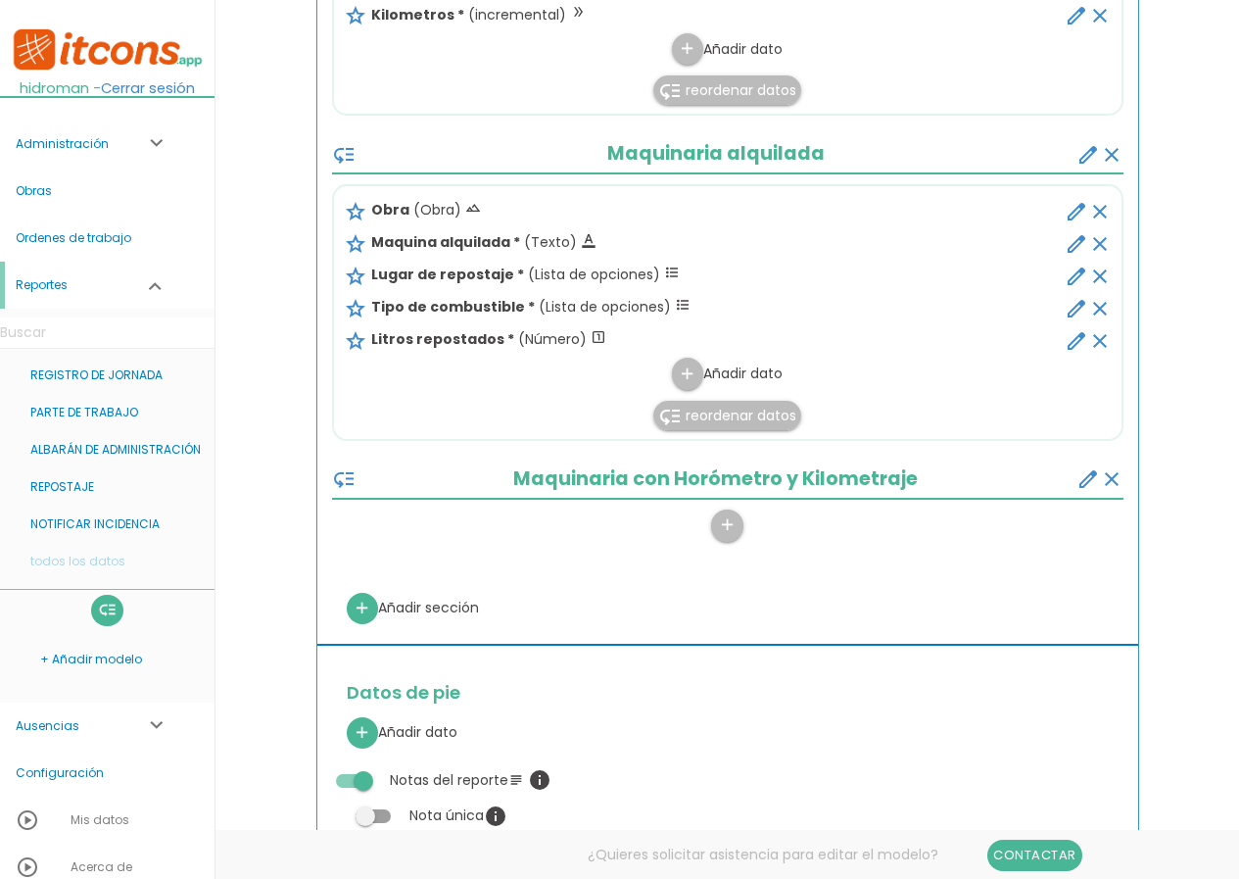
scroll to position [1372, 0]
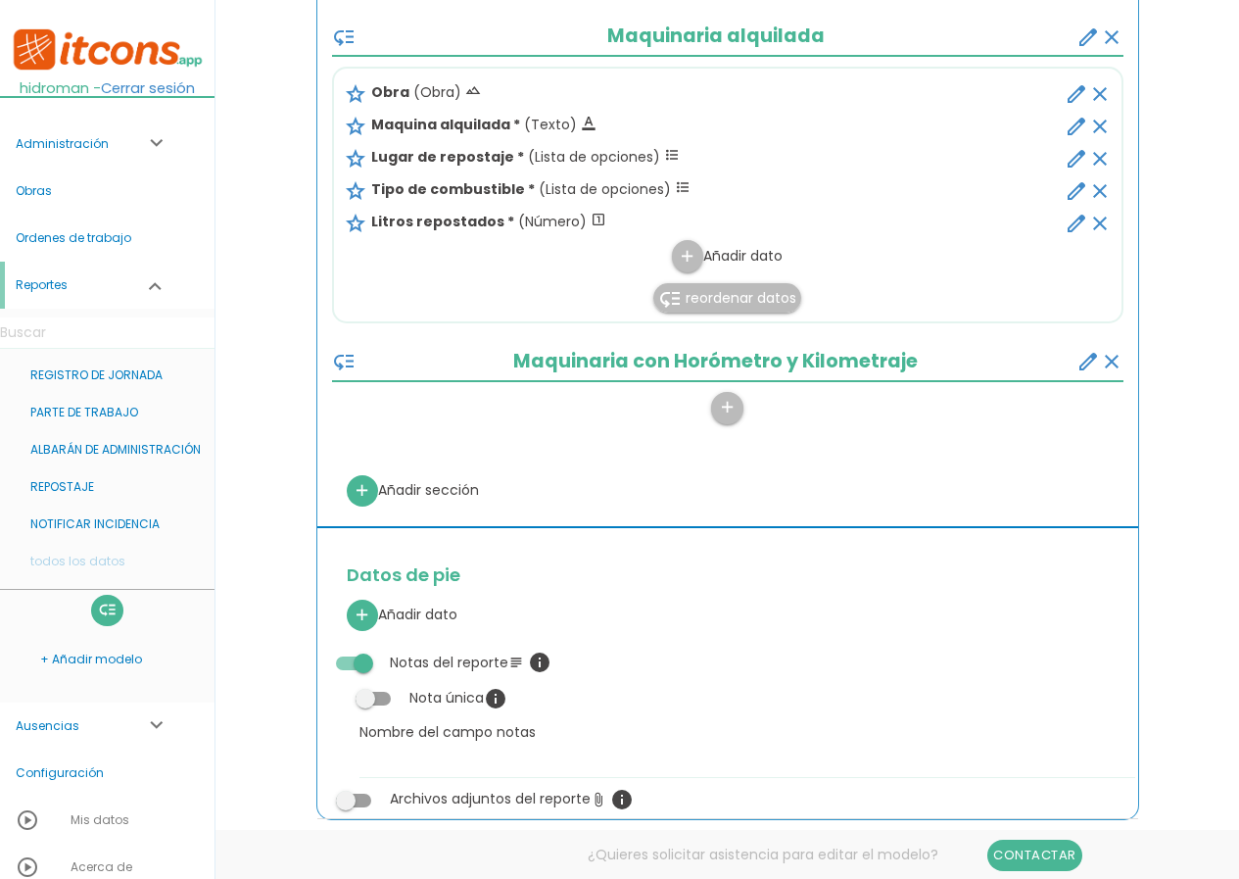
click at [1110, 364] on icon "clear" at bounding box center [1112, 362] width 24 height 24
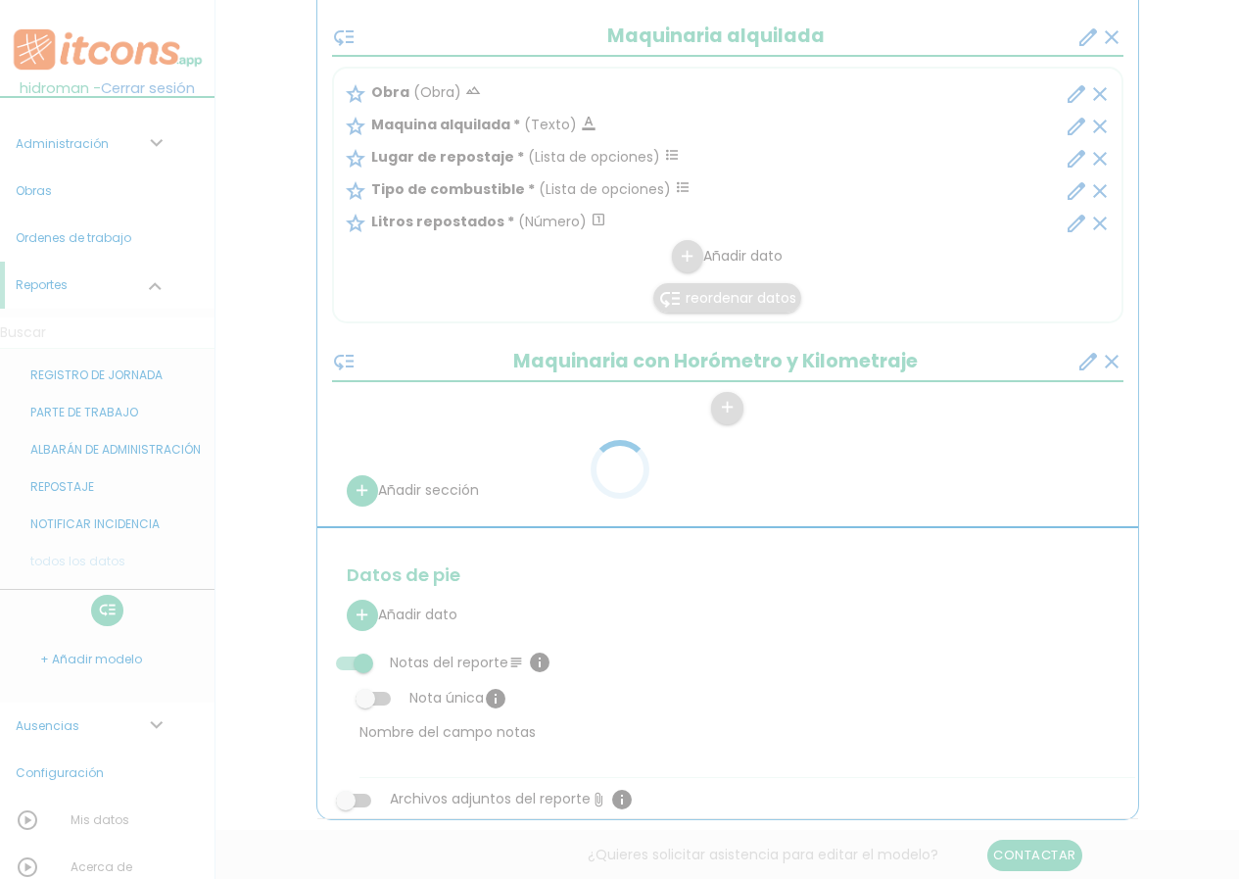
scroll to position [527, 0]
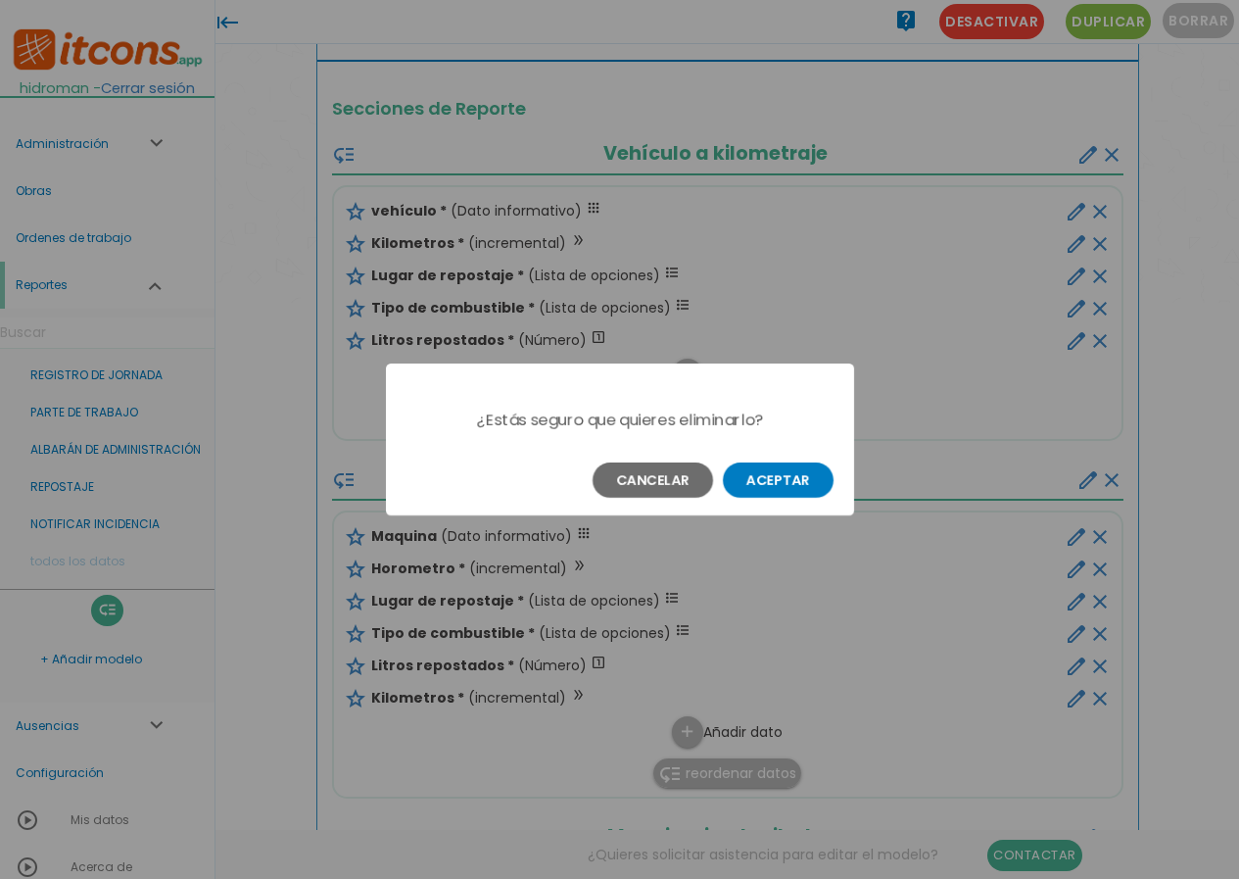
click at [788, 488] on button "Aceptar" at bounding box center [778, 479] width 111 height 35
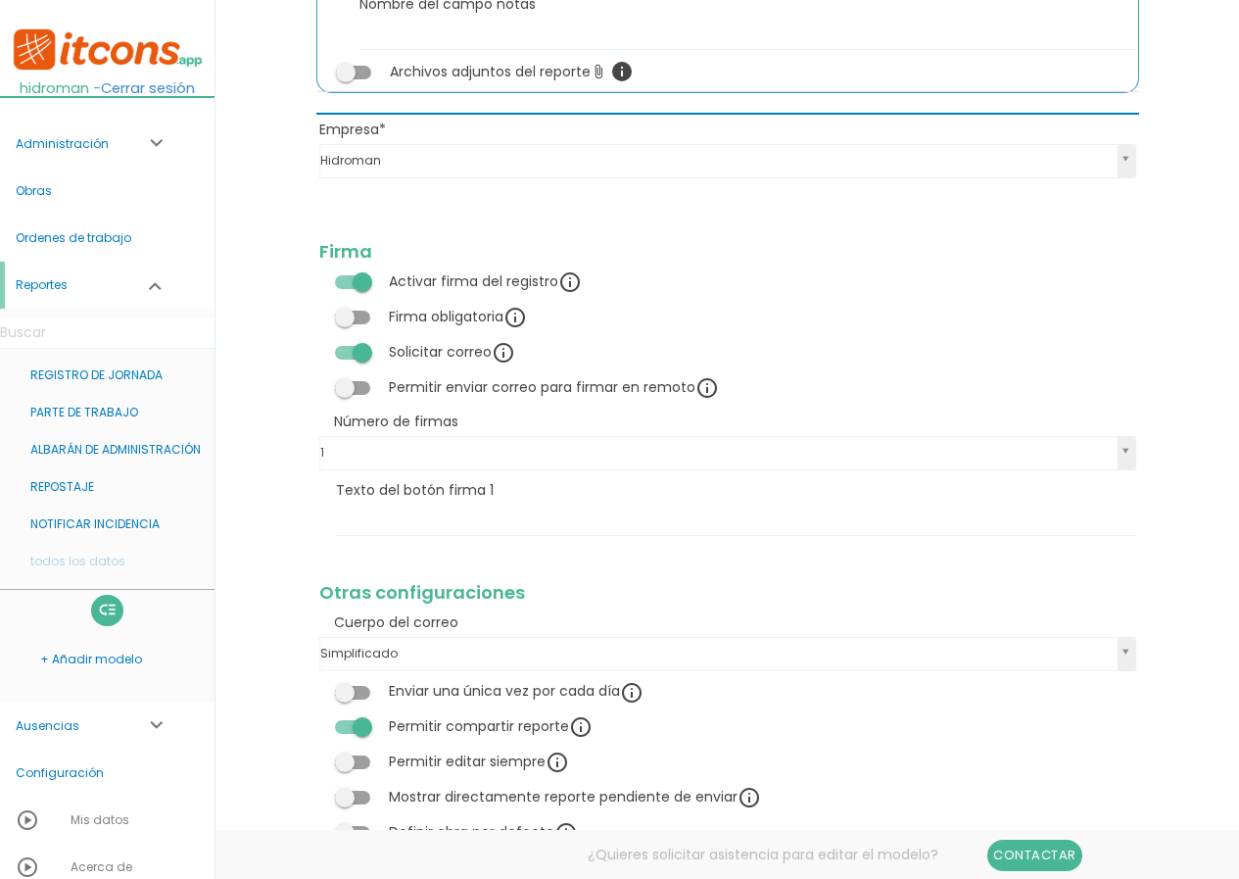
scroll to position [2155, 0]
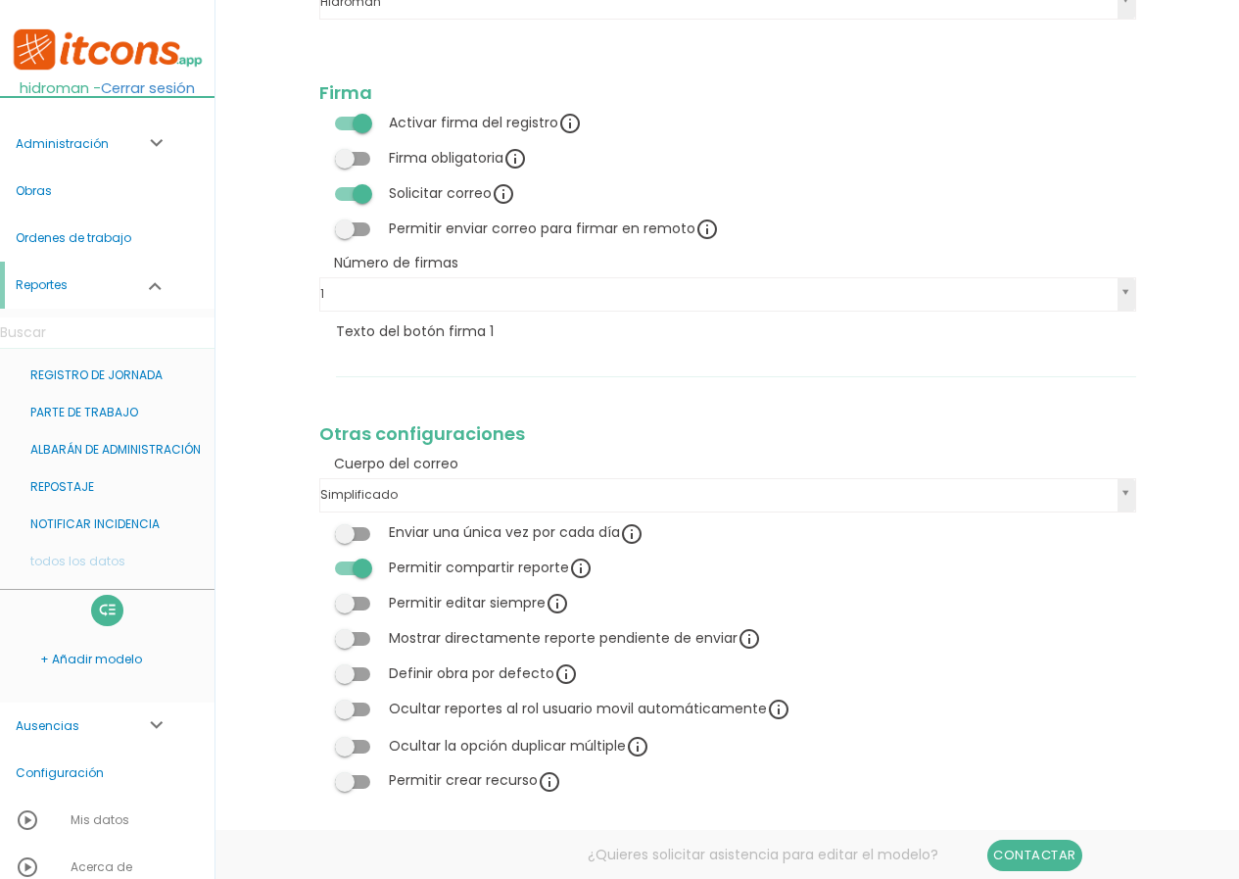
click at [359, 121] on span at bounding box center [352, 124] width 35 height 14
click at [319, 117] on input "checkbox" at bounding box center [319, 117] width 0 height 0
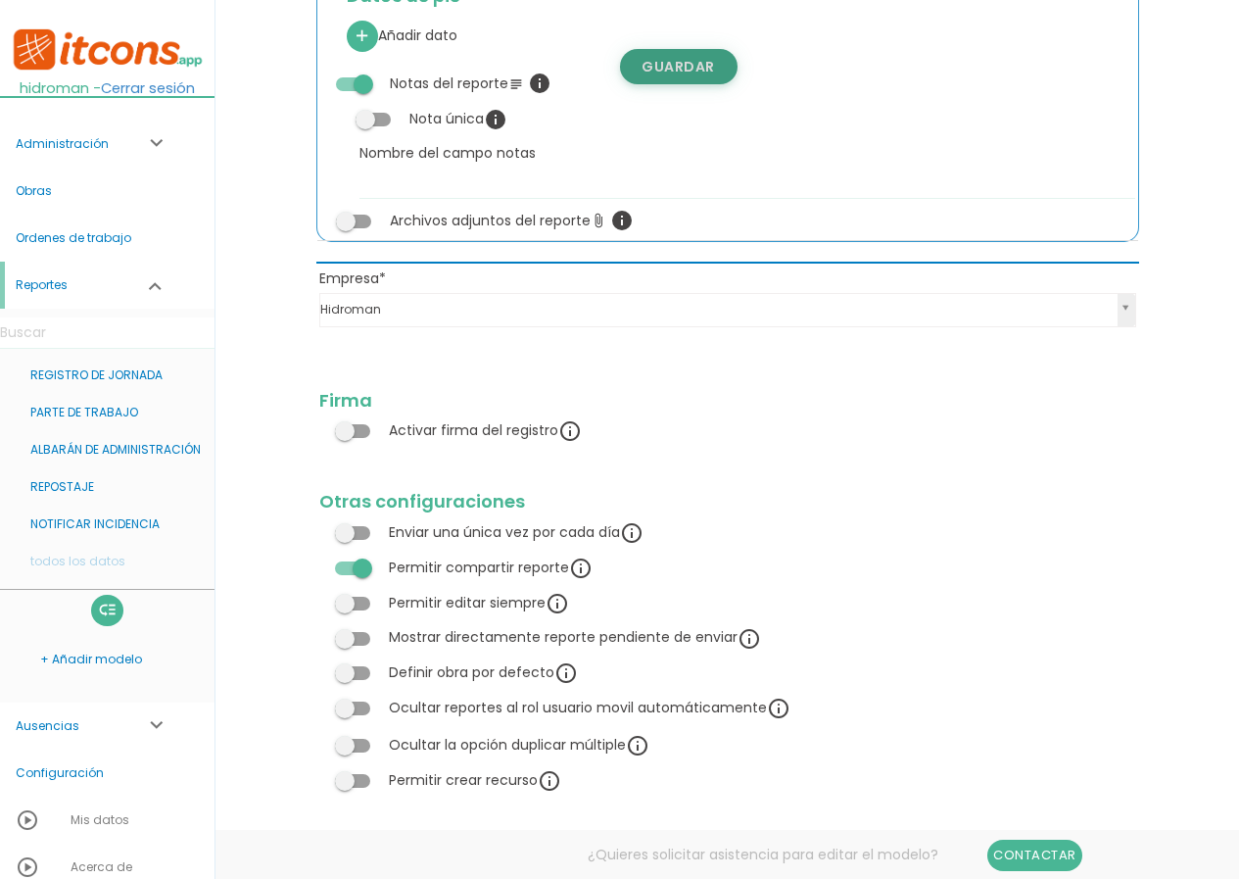
click at [673, 67] on link "Guardar" at bounding box center [679, 66] width 118 height 35
click at [103, 530] on link "NOTIFICAR INCIDENCIA" at bounding box center [107, 524] width 215 height 37
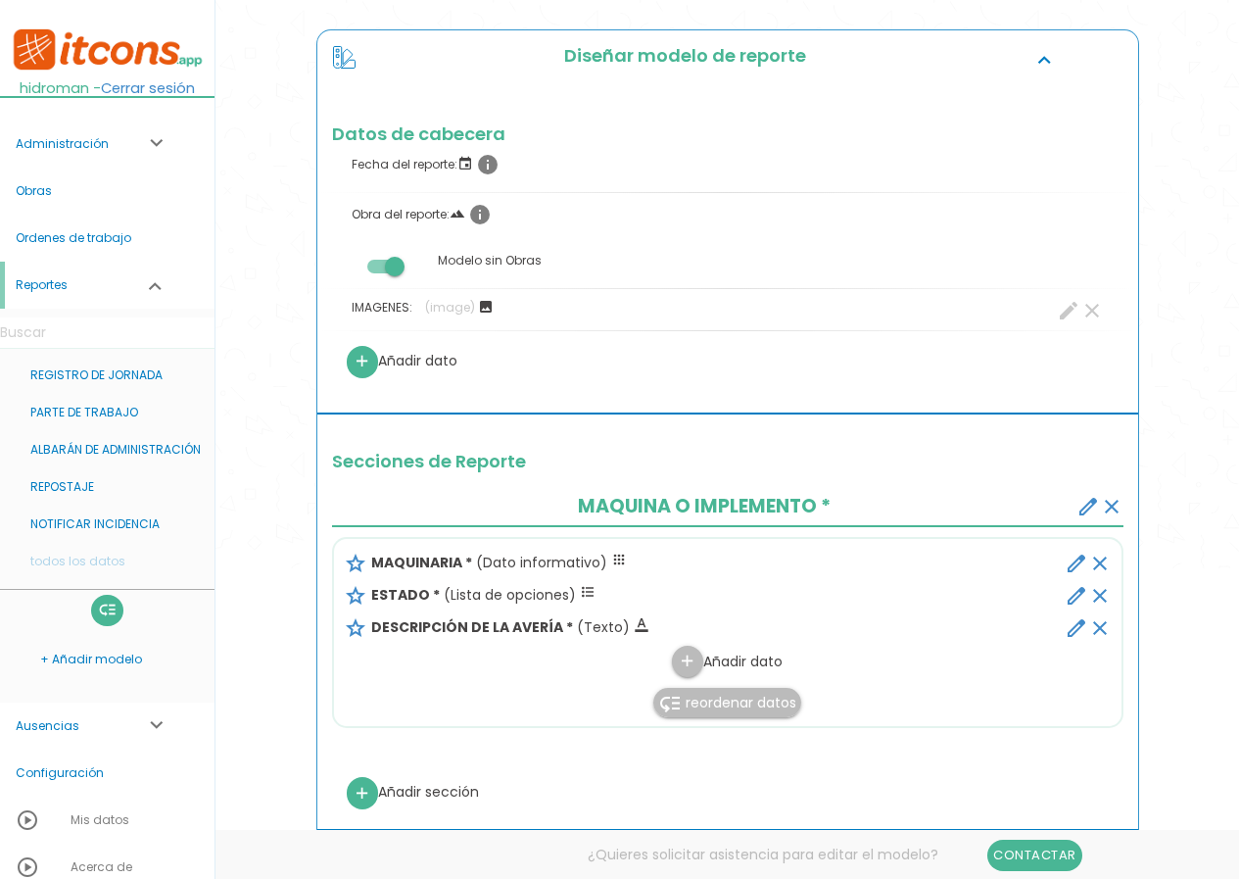
scroll to position [294, 0]
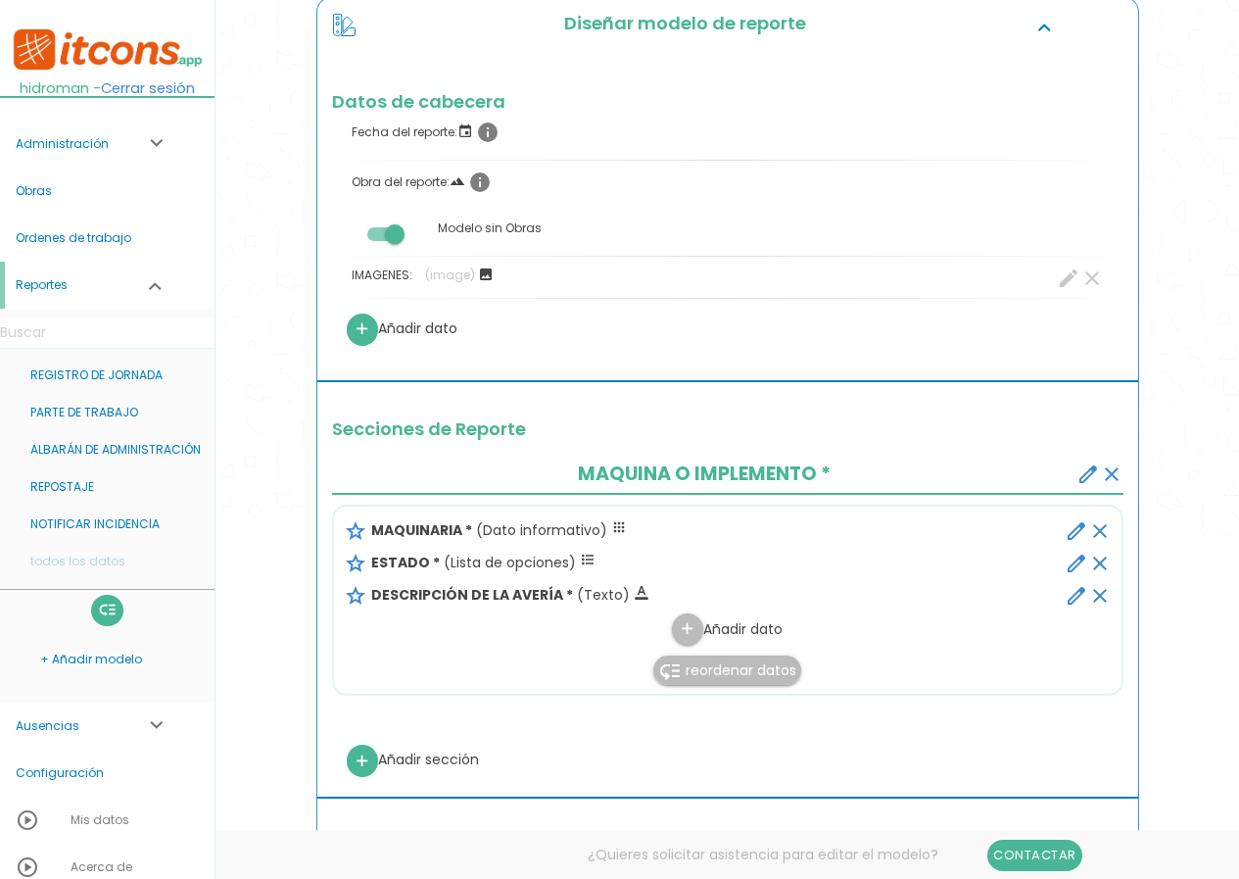
click at [1084, 537] on icon "edit" at bounding box center [1077, 531] width 24 height 24
select select "2"
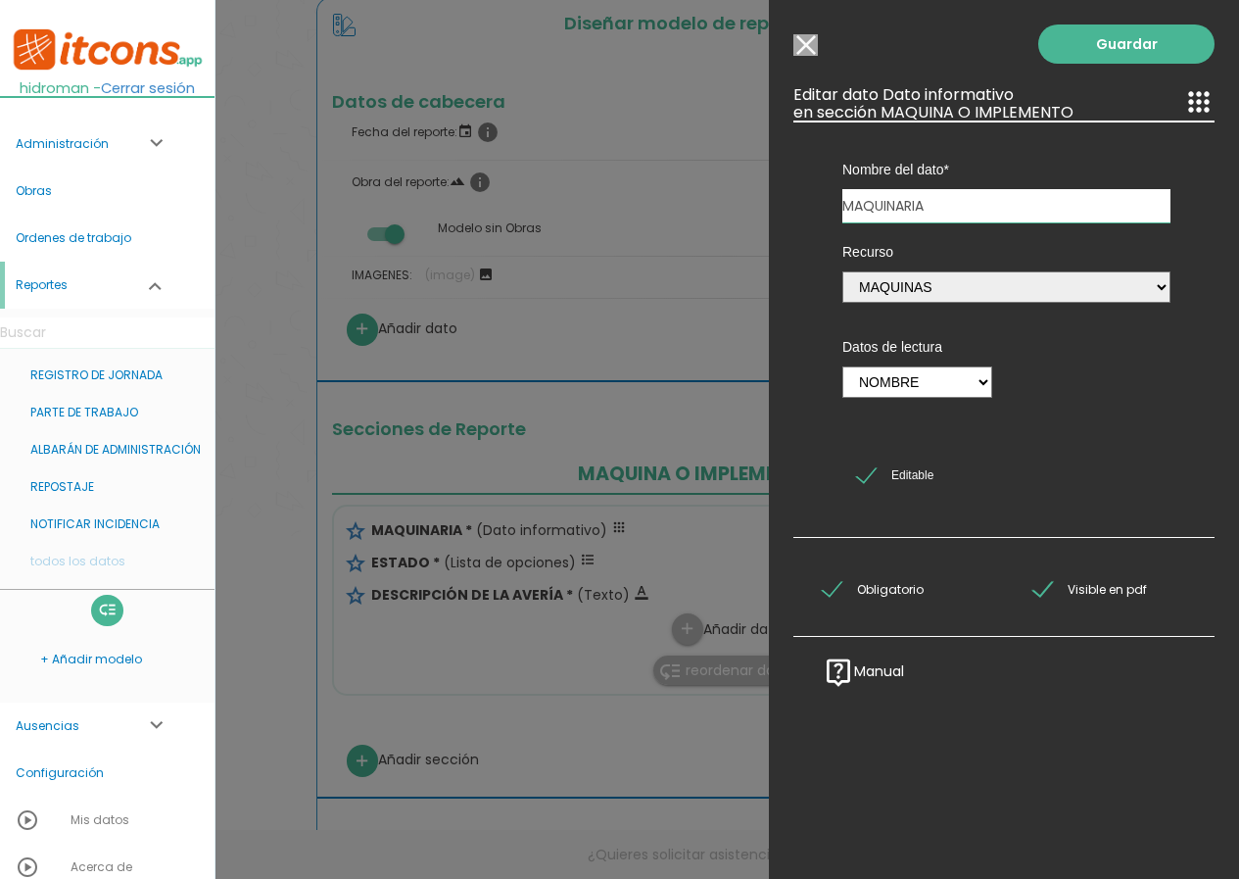
click at [801, 50] on input "Modelo sin Ordenes de trabajo" at bounding box center [806, 45] width 24 height 22
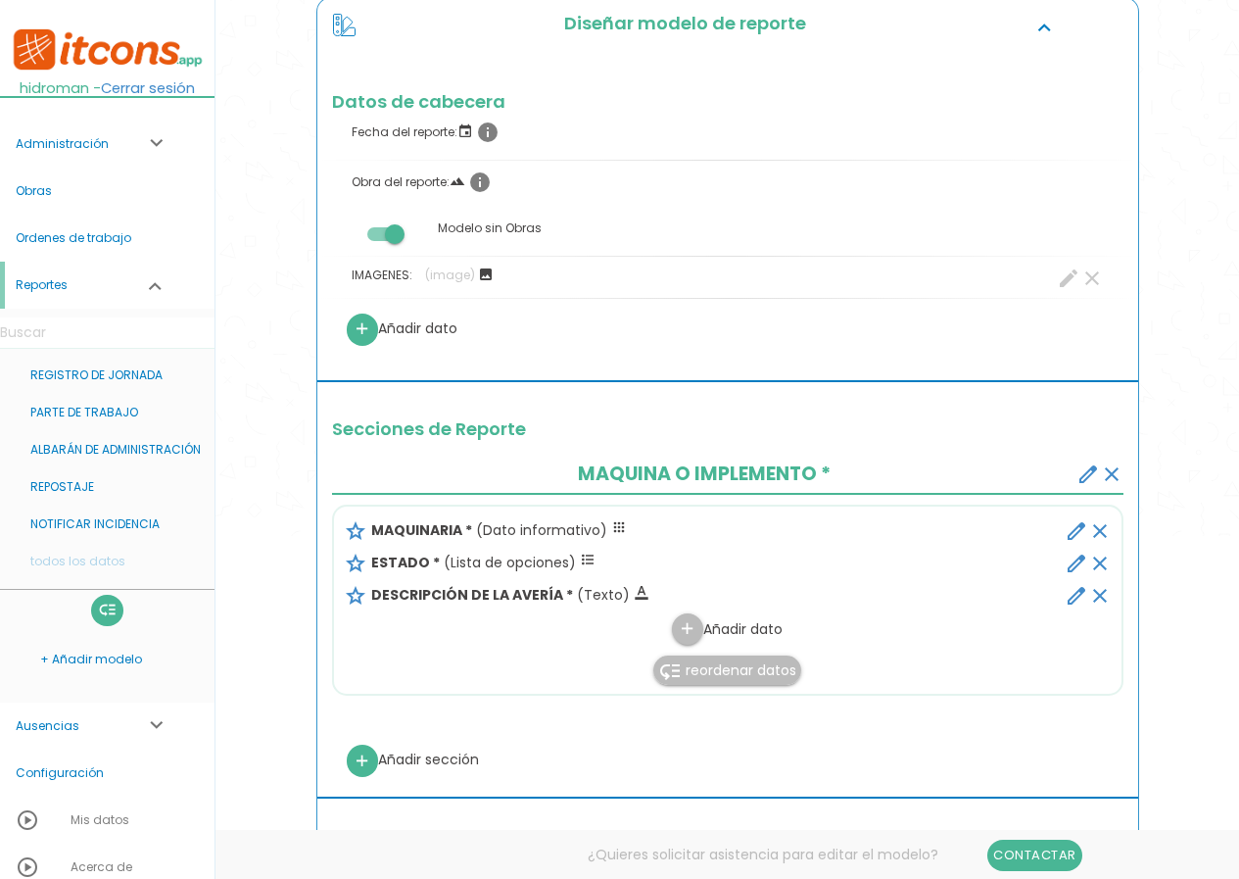
click at [1092, 475] on icon "create" at bounding box center [1089, 474] width 24 height 24
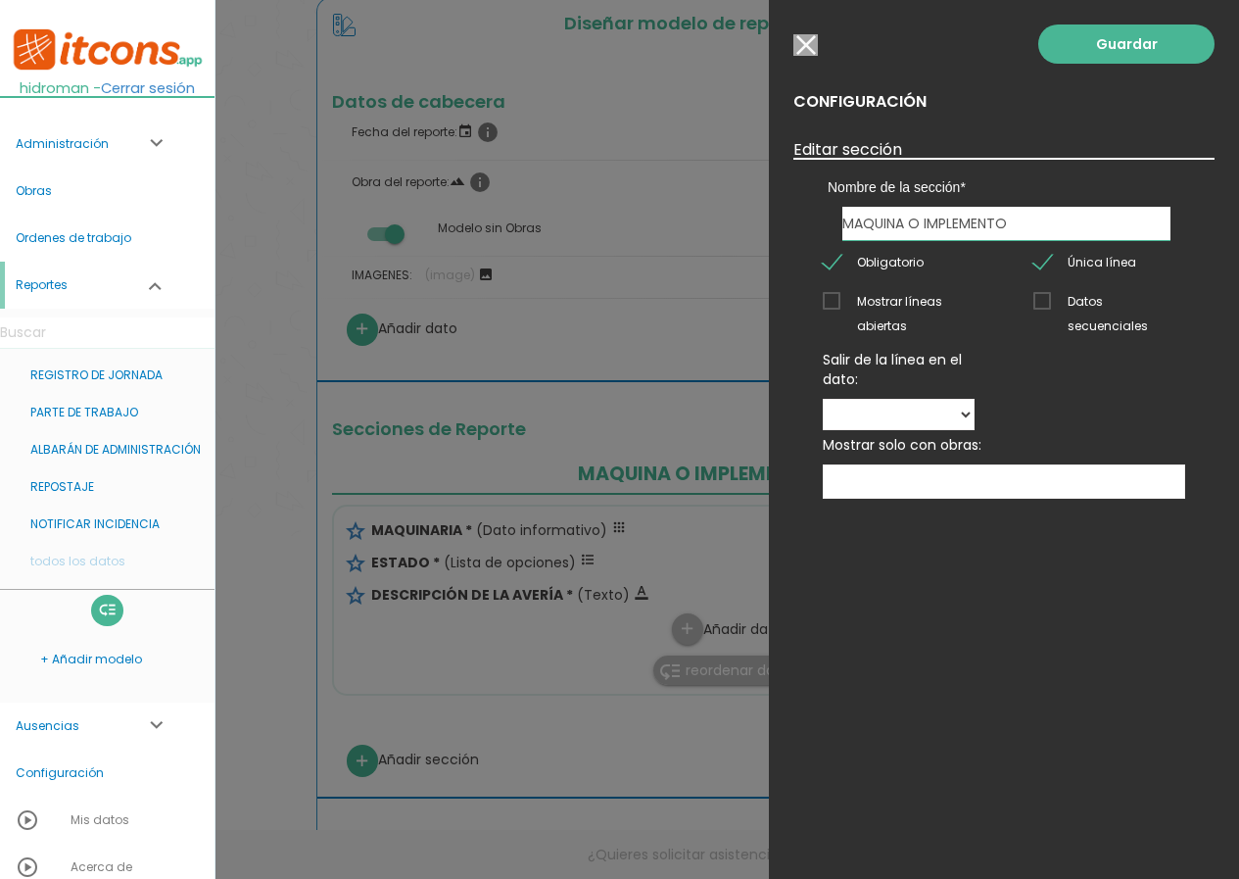
drag, startPoint x: 910, startPoint y: 226, endPoint x: 1302, endPoint y: 239, distance: 392.1
click at [1238, 239] on html "menu keyboard_tab Editar 0" at bounding box center [619, 145] width 1239 height 879
click at [806, 38] on input "button" at bounding box center [806, 45] width 24 height 22
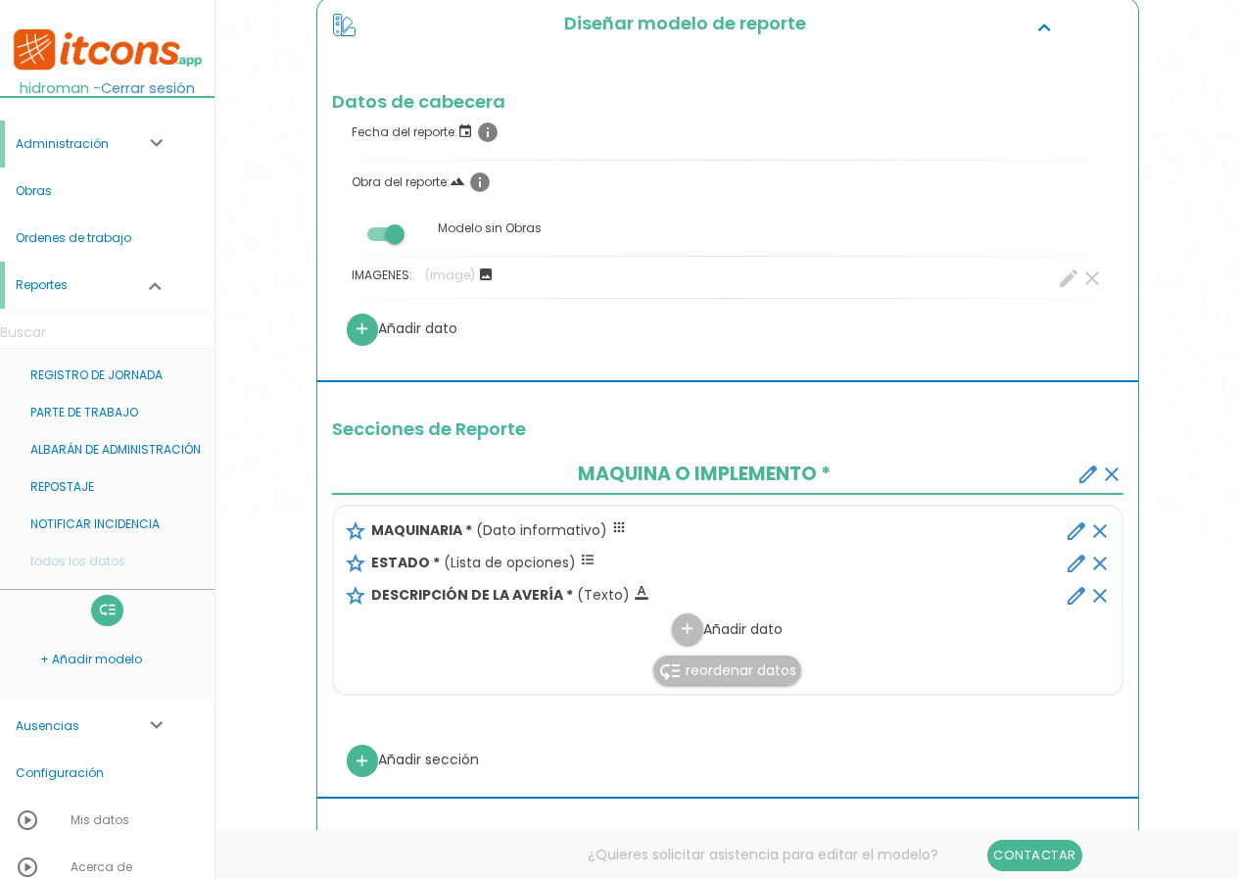
drag, startPoint x: 94, startPoint y: 146, endPoint x: 94, endPoint y: 166, distance: 19.6
click at [94, 146] on link "Administración expand_more" at bounding box center [107, 144] width 215 height 47
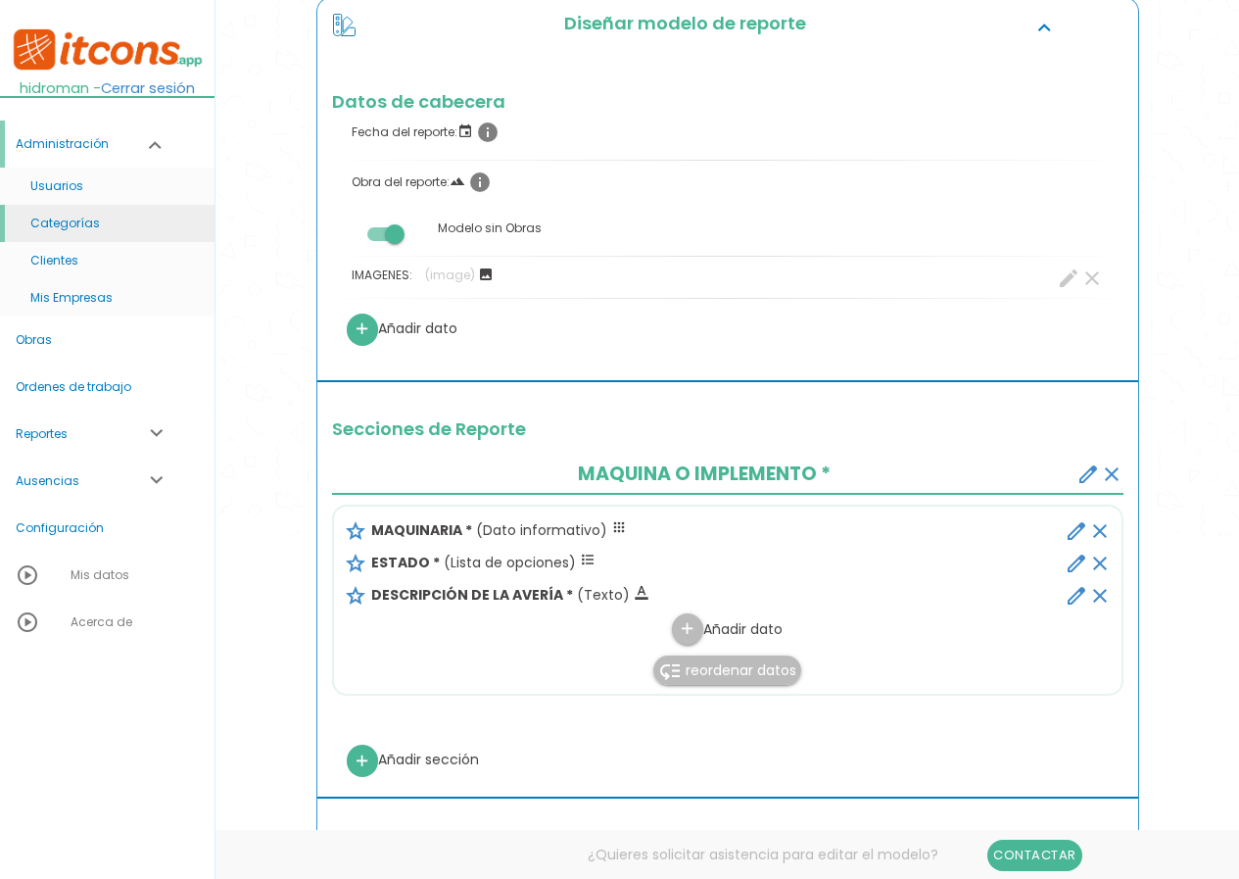
click at [95, 230] on link "Categorías" at bounding box center [107, 223] width 215 height 37
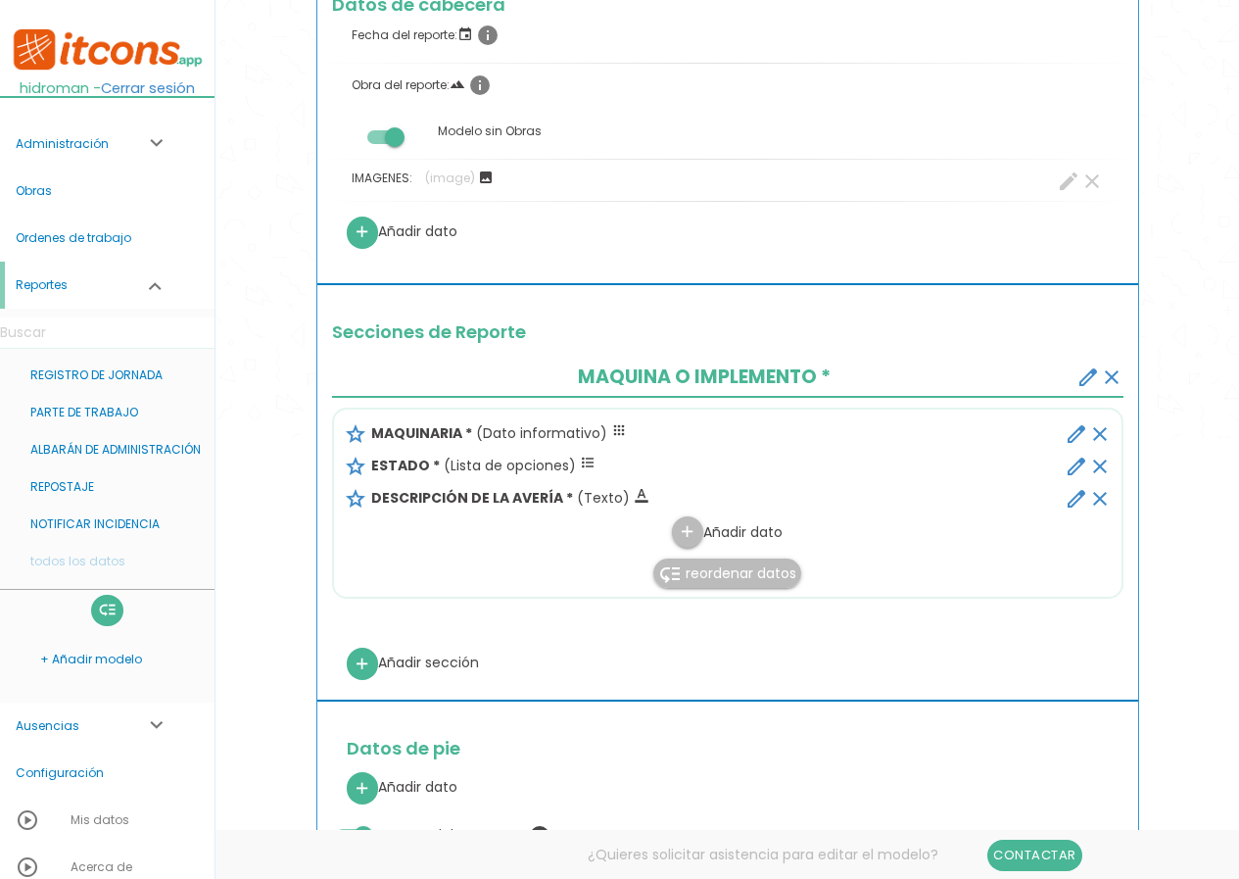
scroll to position [392, 0]
click at [1088, 430] on icon "edit" at bounding box center [1077, 433] width 24 height 24
select select "2"
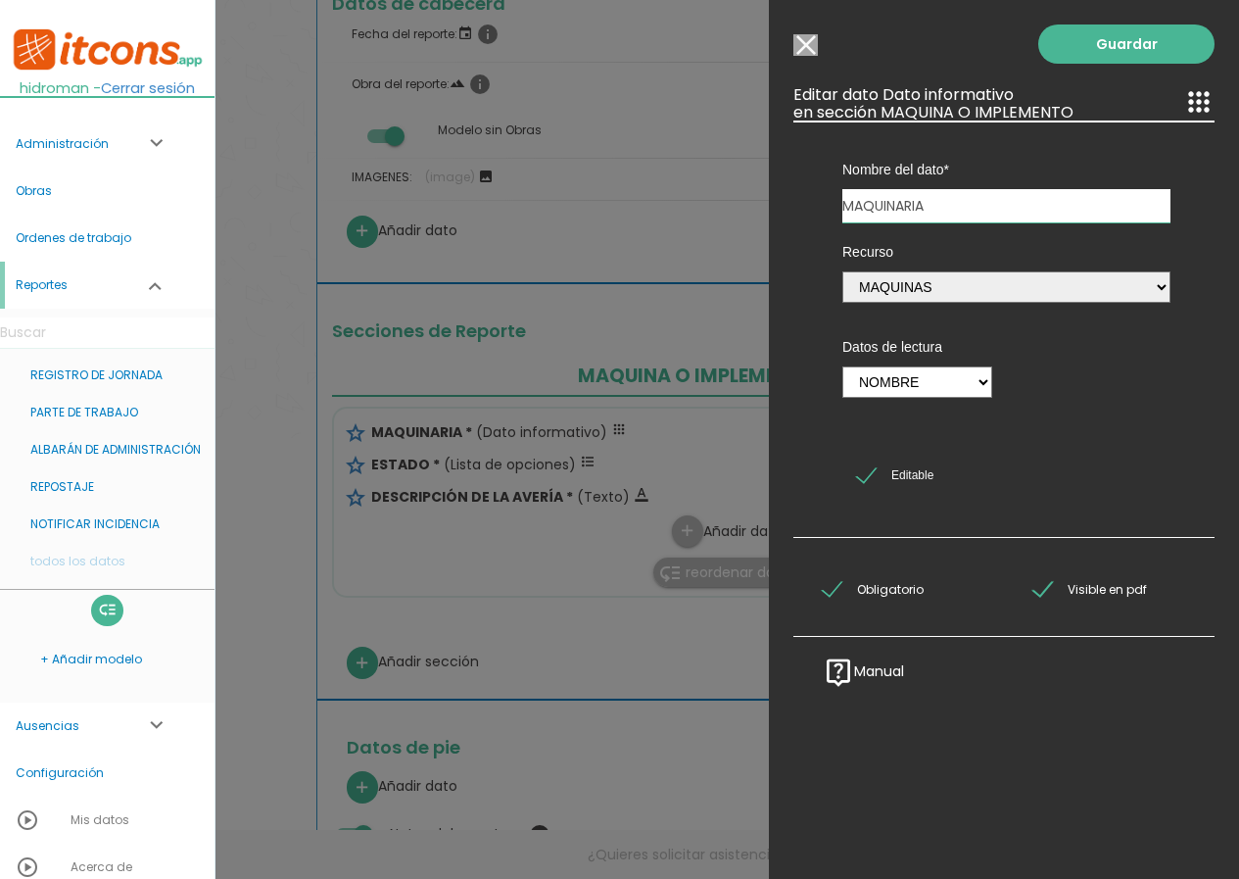
click at [801, 50] on input "Modelo sin Ordenes de trabajo" at bounding box center [806, 45] width 24 height 22
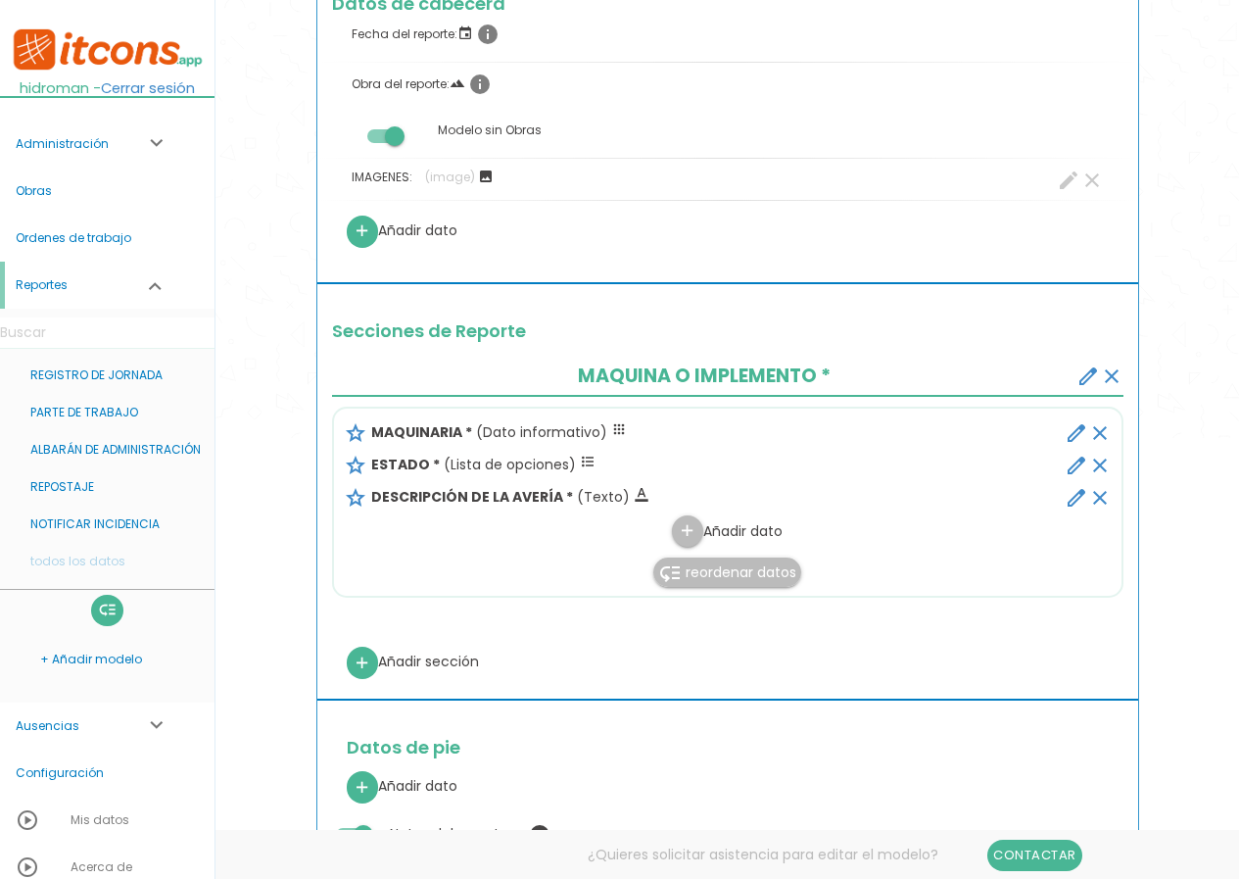
click at [1093, 374] on icon "create" at bounding box center [1089, 376] width 24 height 24
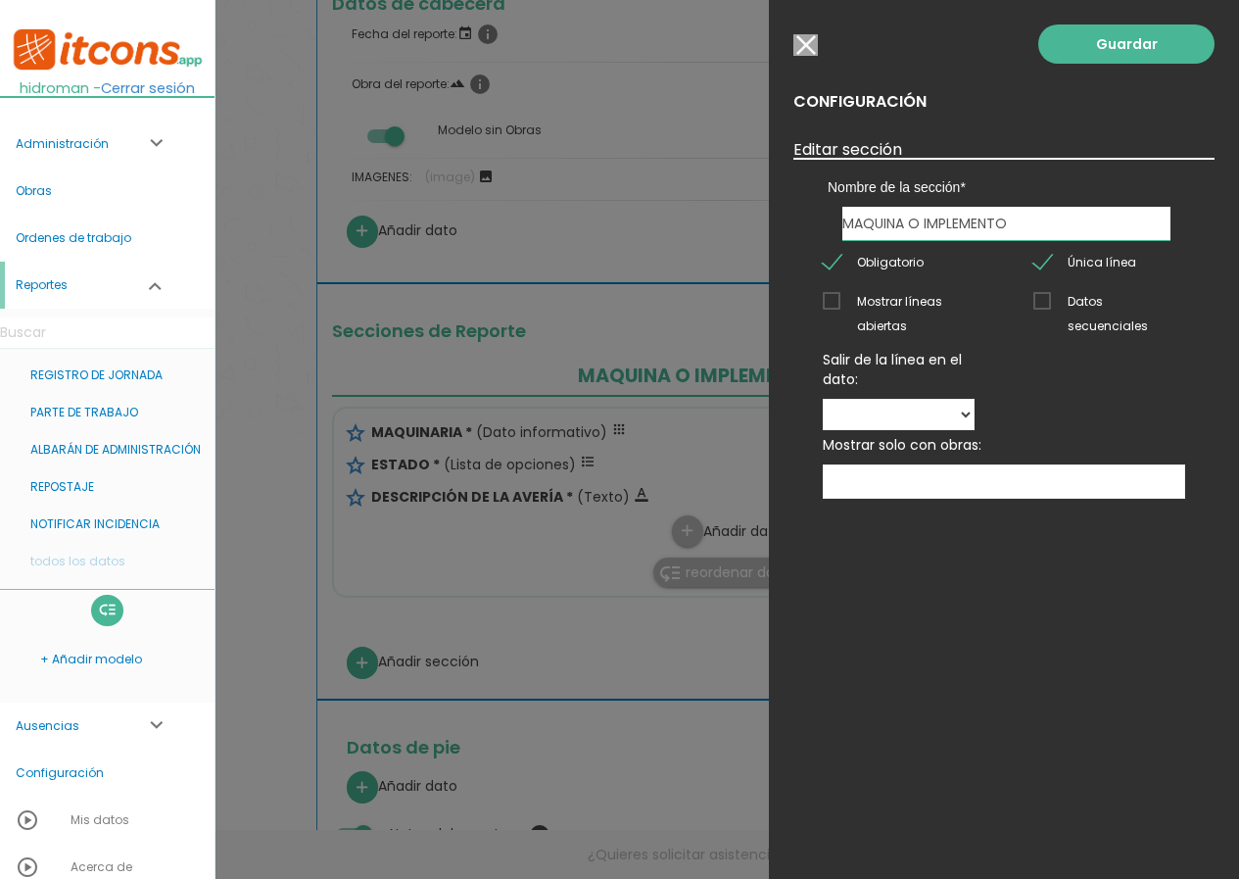
click at [815, 39] on input "button" at bounding box center [806, 45] width 24 height 22
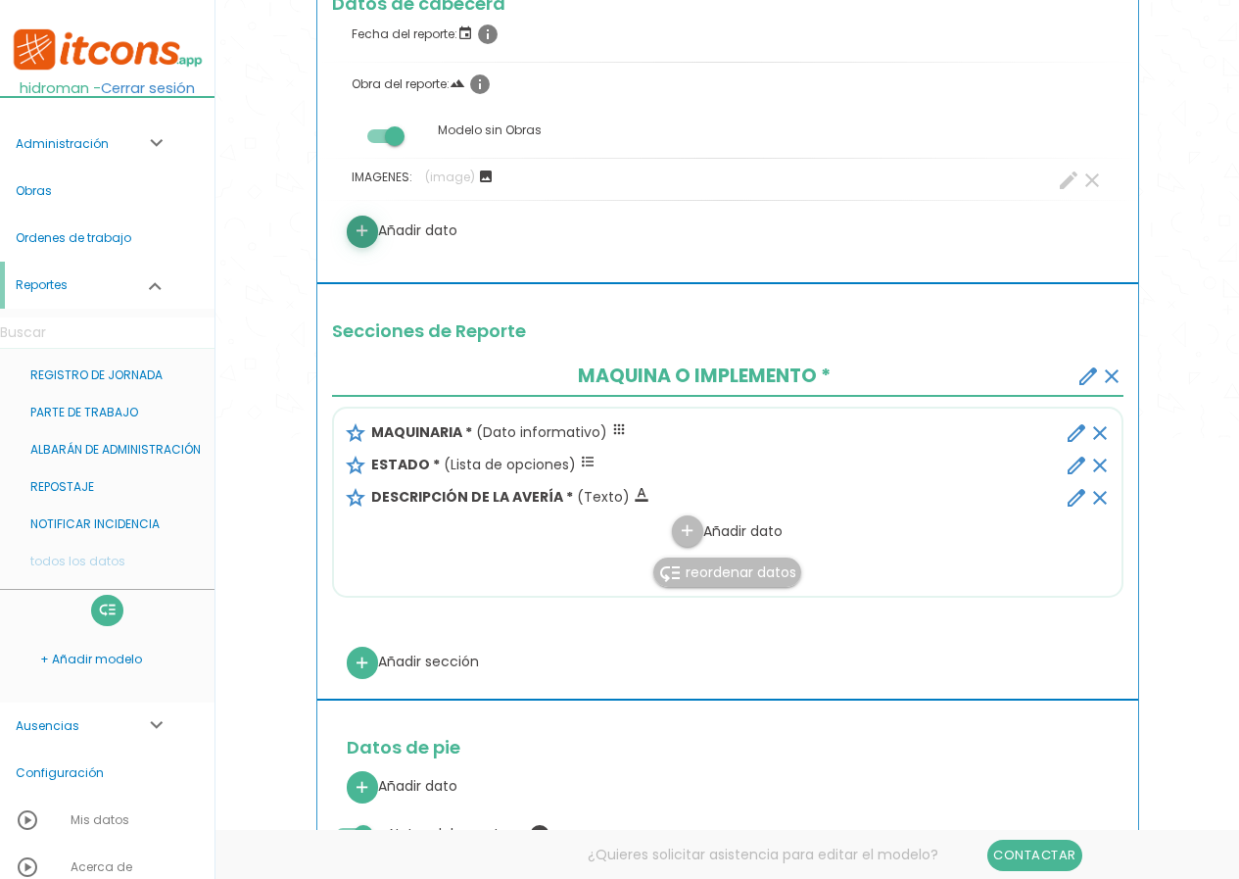
click at [363, 227] on icon "add" at bounding box center [362, 231] width 19 height 31
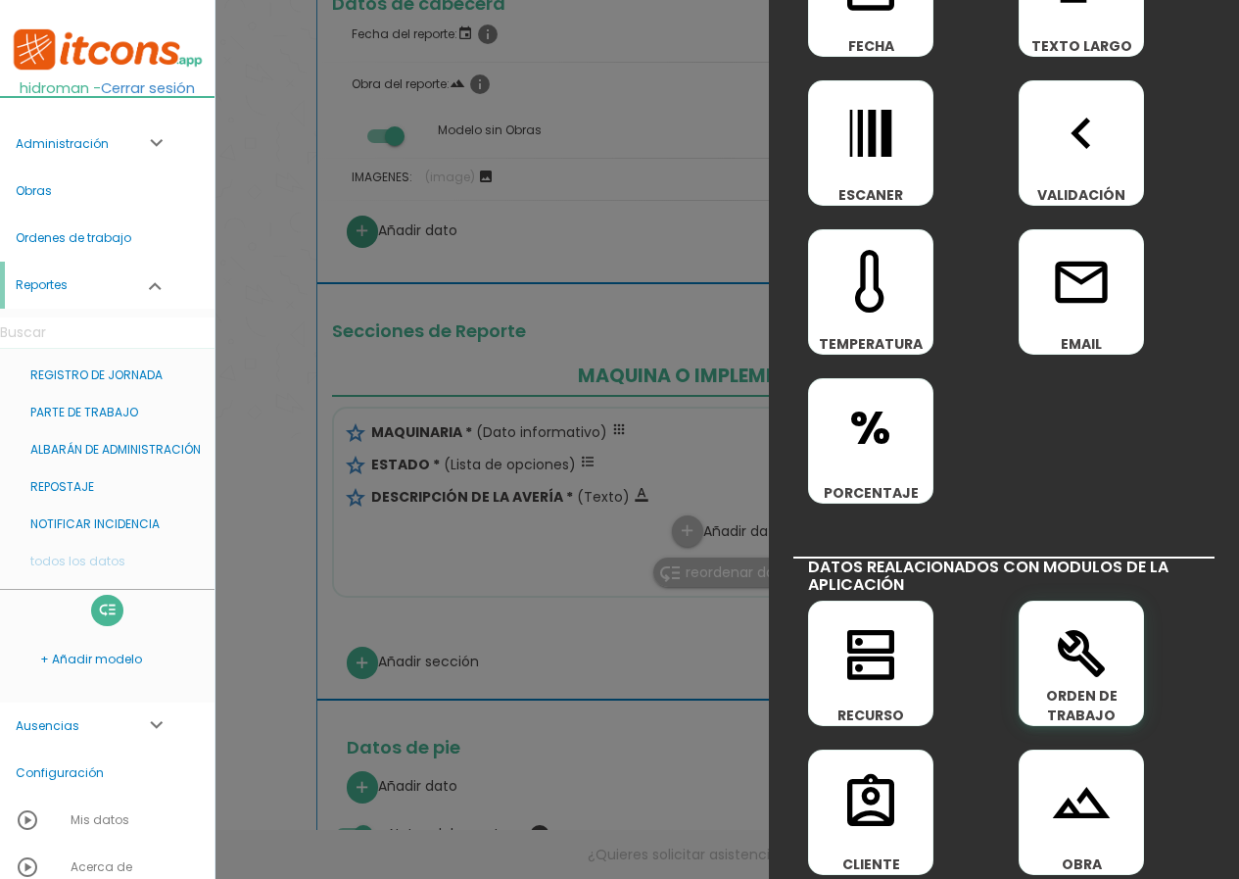
scroll to position [686, 0]
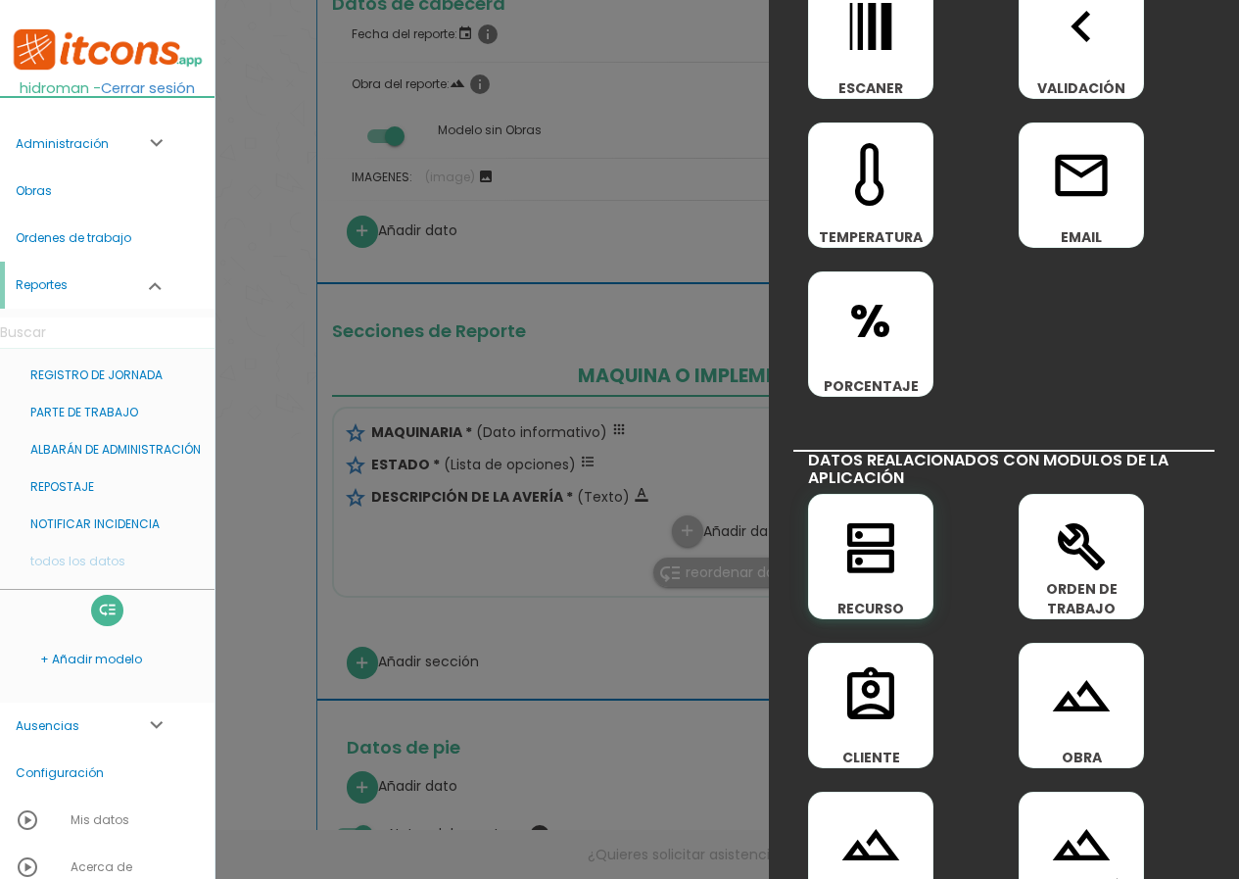
click at [851, 565] on icon "dns" at bounding box center [871, 546] width 63 height 63
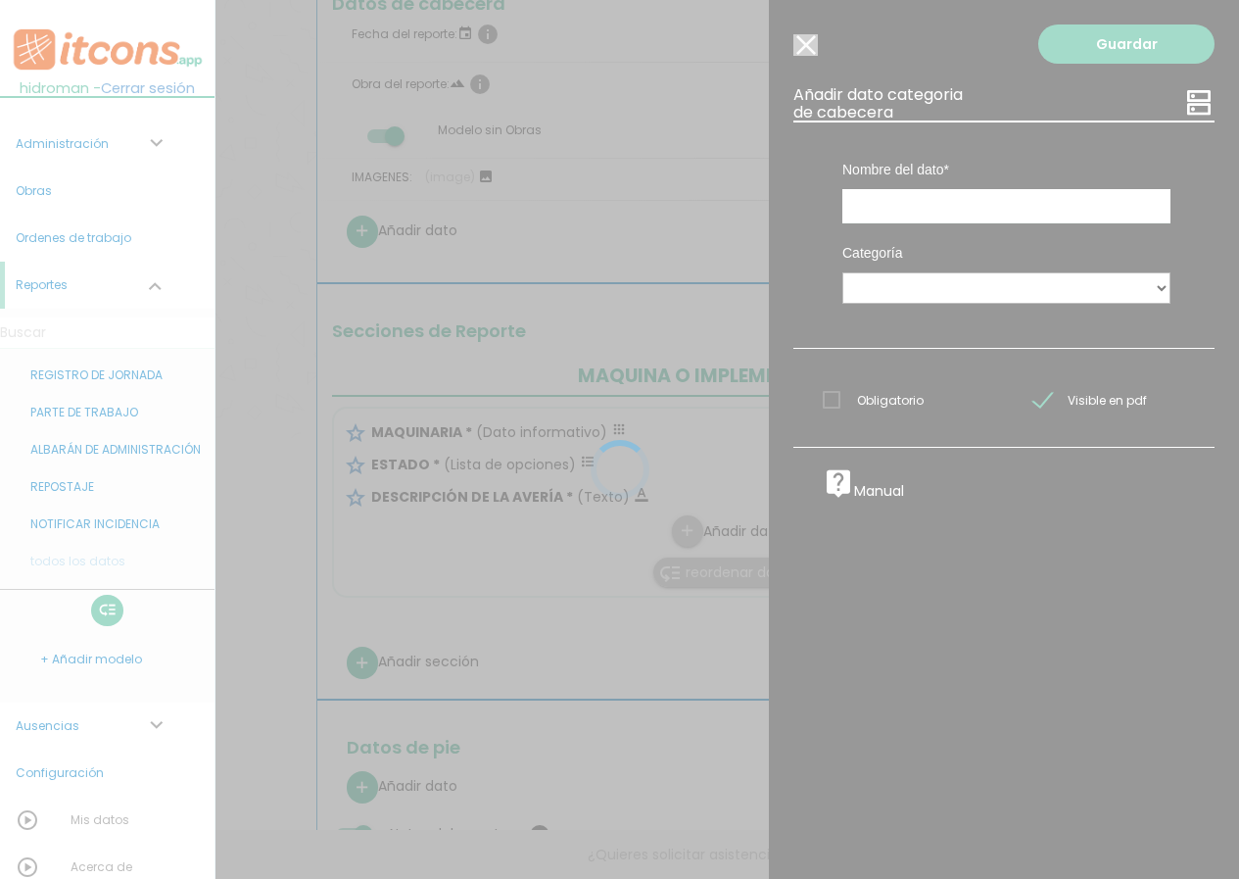
scroll to position [0, 0]
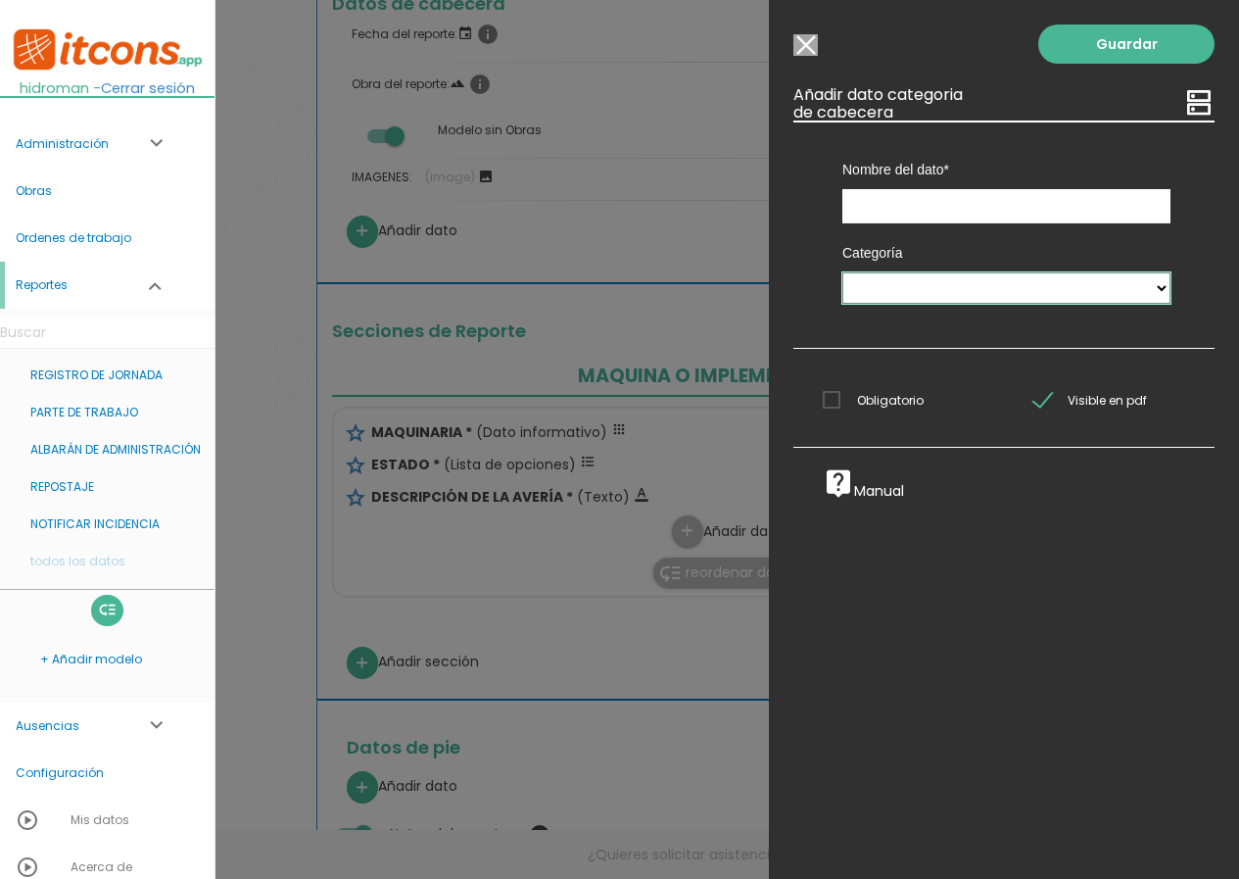
click at [903, 290] on select "MAQUINAS IMPLEMENTOS HERRAMIENTAS VEHICULOS MAQUINAS Y VEHICULOS MAQUINAS. VEHI…" at bounding box center [1007, 287] width 328 height 31
select select "10"
click at [843, 272] on select "MAQUINAS IMPLEMENTOS HERRAMIENTAS VEHICULOS MAQUINAS Y VEHICULOS MAQUINAS. VEHI…" at bounding box center [1007, 287] width 328 height 31
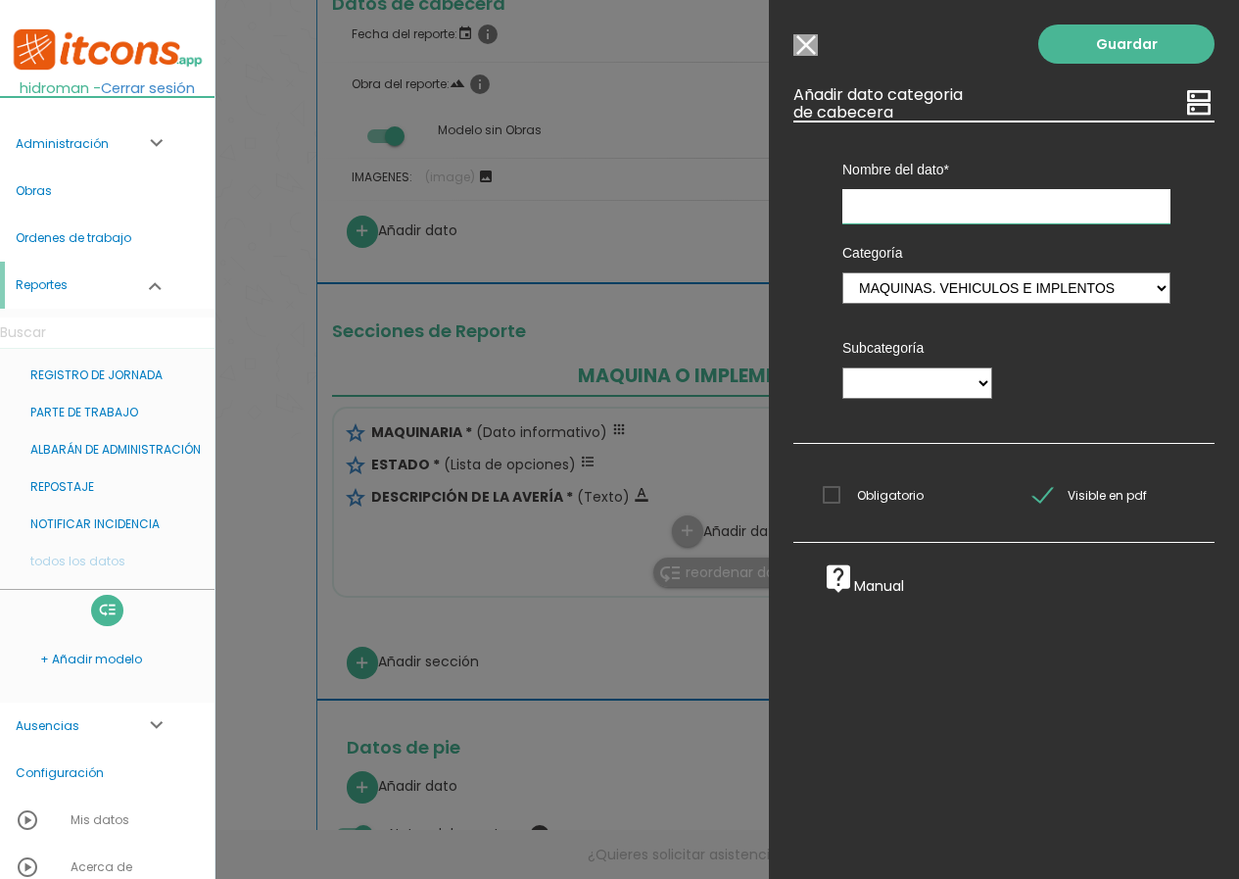
click at [902, 201] on input "text" at bounding box center [1007, 206] width 328 height 34
type input "m"
type input "e"
type input "m"
type input "Incidencia en:"
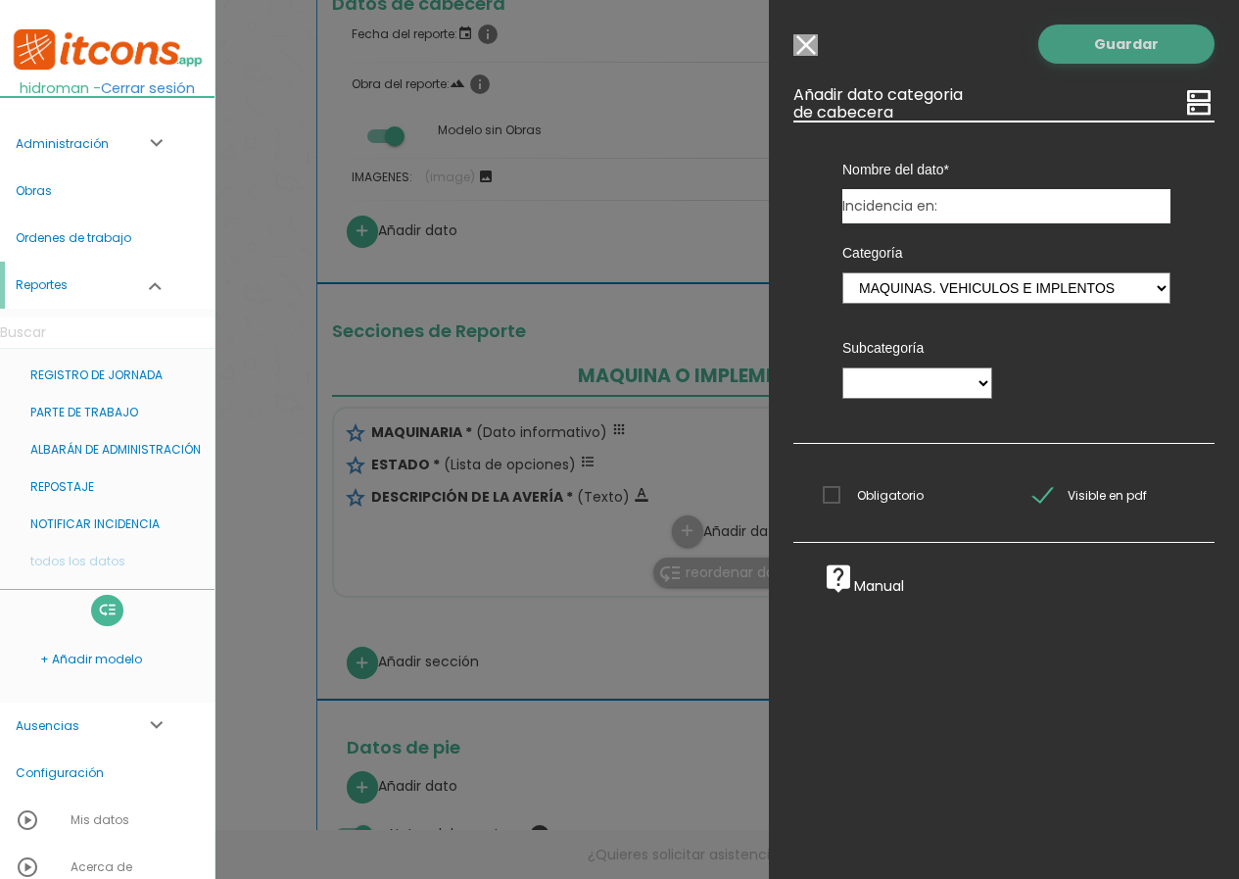
click at [1082, 59] on link "Guardar" at bounding box center [1127, 43] width 176 height 39
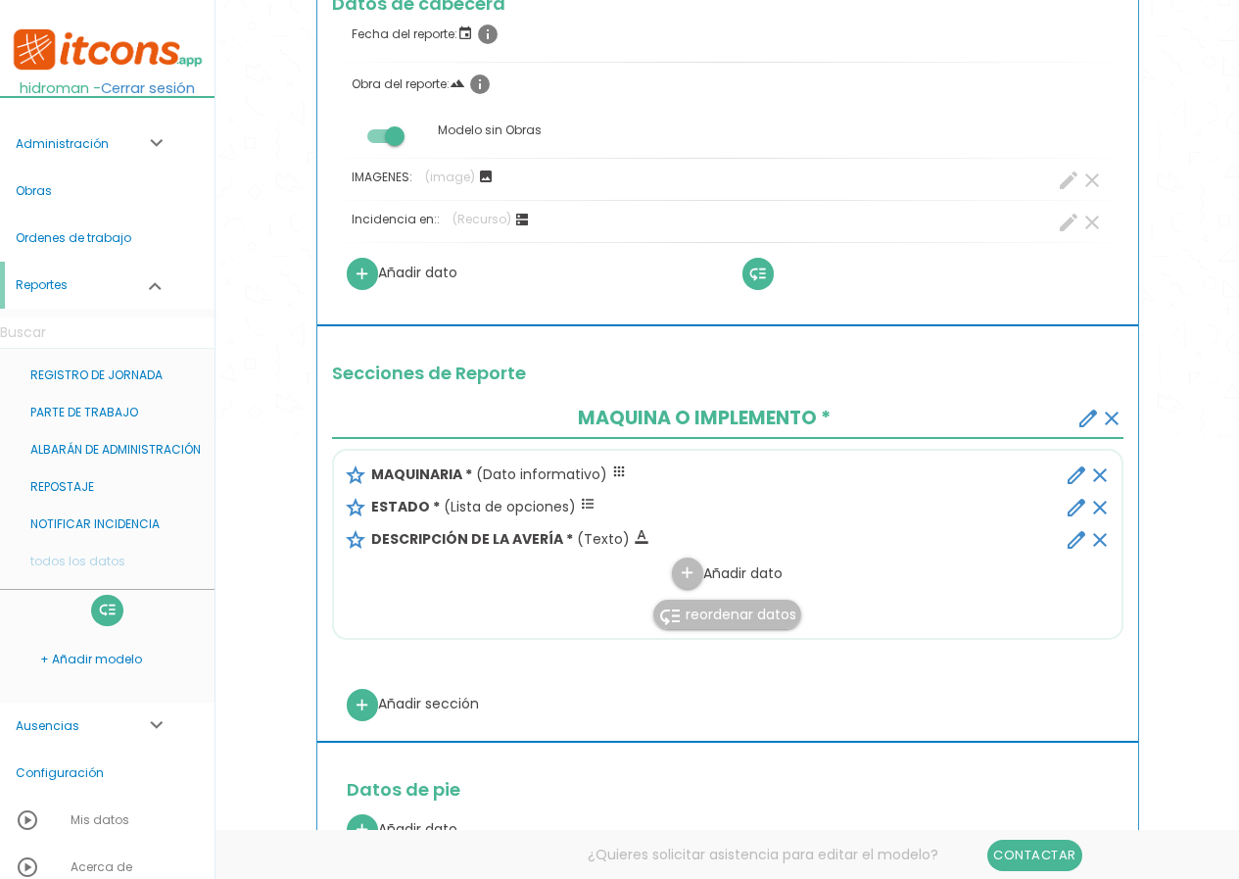
click at [1057, 224] on icon "create" at bounding box center [1069, 223] width 24 height 24
select select "10"
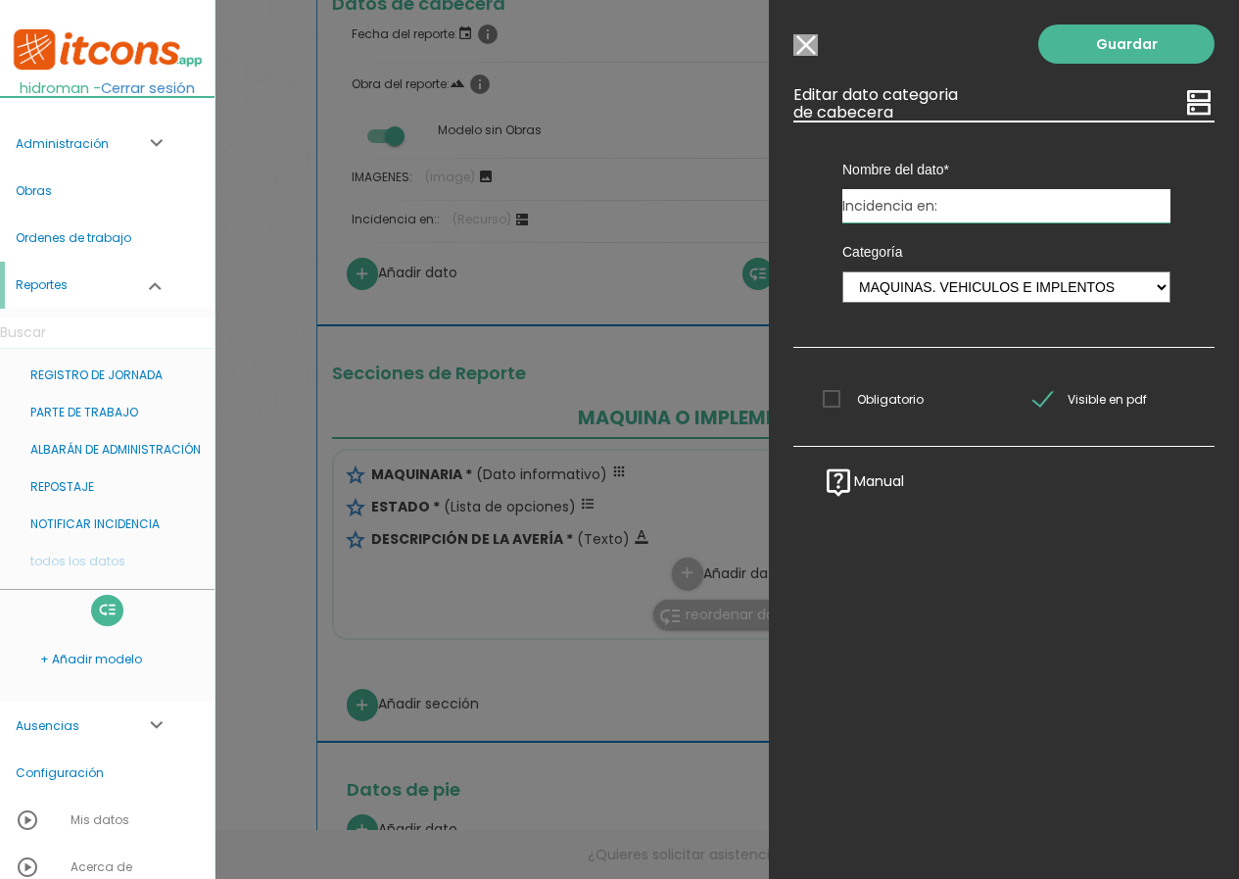
drag, startPoint x: 956, startPoint y: 203, endPoint x: 380, endPoint y: 201, distance: 576.1
click at [374, 201] on form "Guardar all_inbox Nombre NOTIFICAR INCIDENCIA list Tipos de Orden de trabajo Ti…" at bounding box center [727, 796] width 823 height 2249
type input "s"
type input "SELECCIONA EL RECURSO DE LA INCIDENCIA"
click at [858, 404] on span "Obligatorio" at bounding box center [873, 399] width 101 height 24
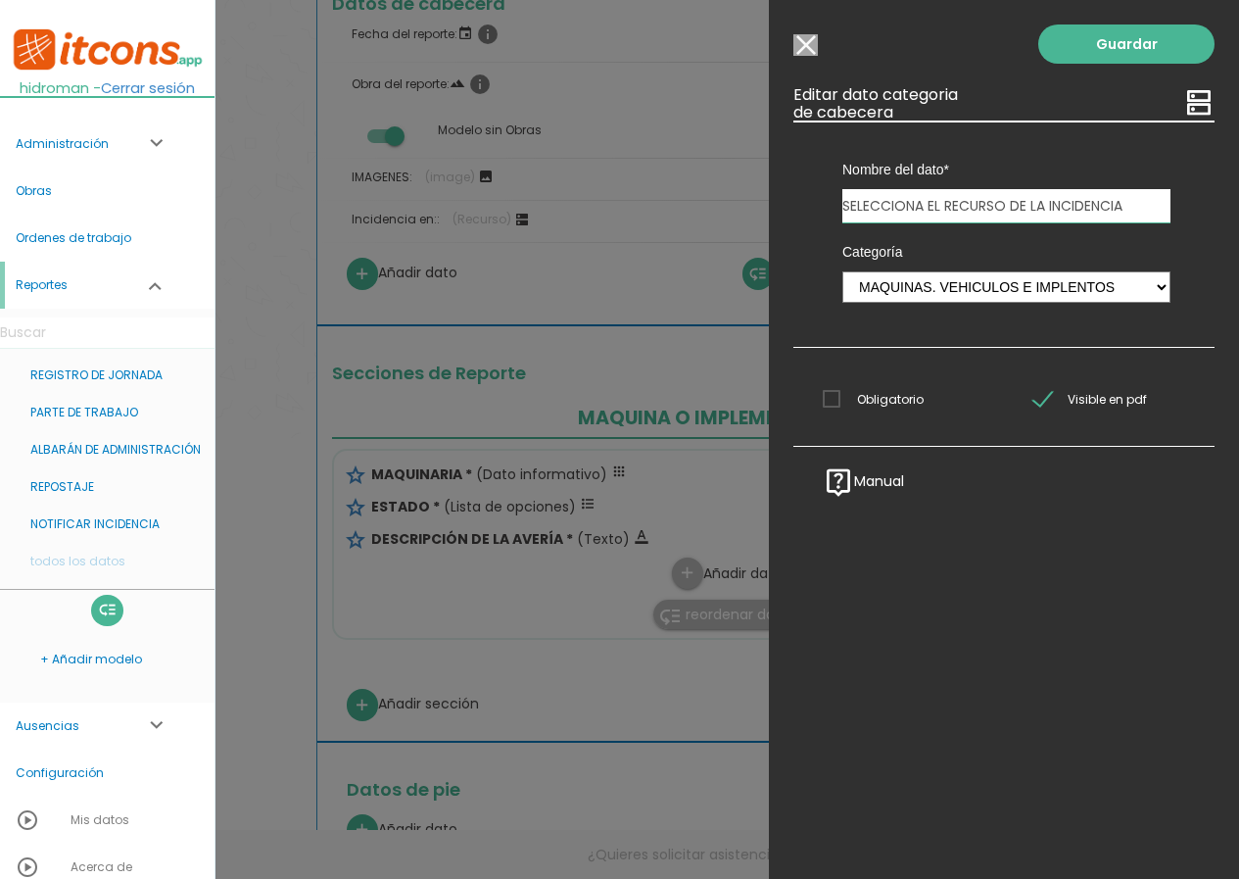
click at [0, 0] on input "Obligatorio" at bounding box center [0, 0] width 0 height 0
click at [1101, 34] on link "Guardar" at bounding box center [1127, 43] width 176 height 39
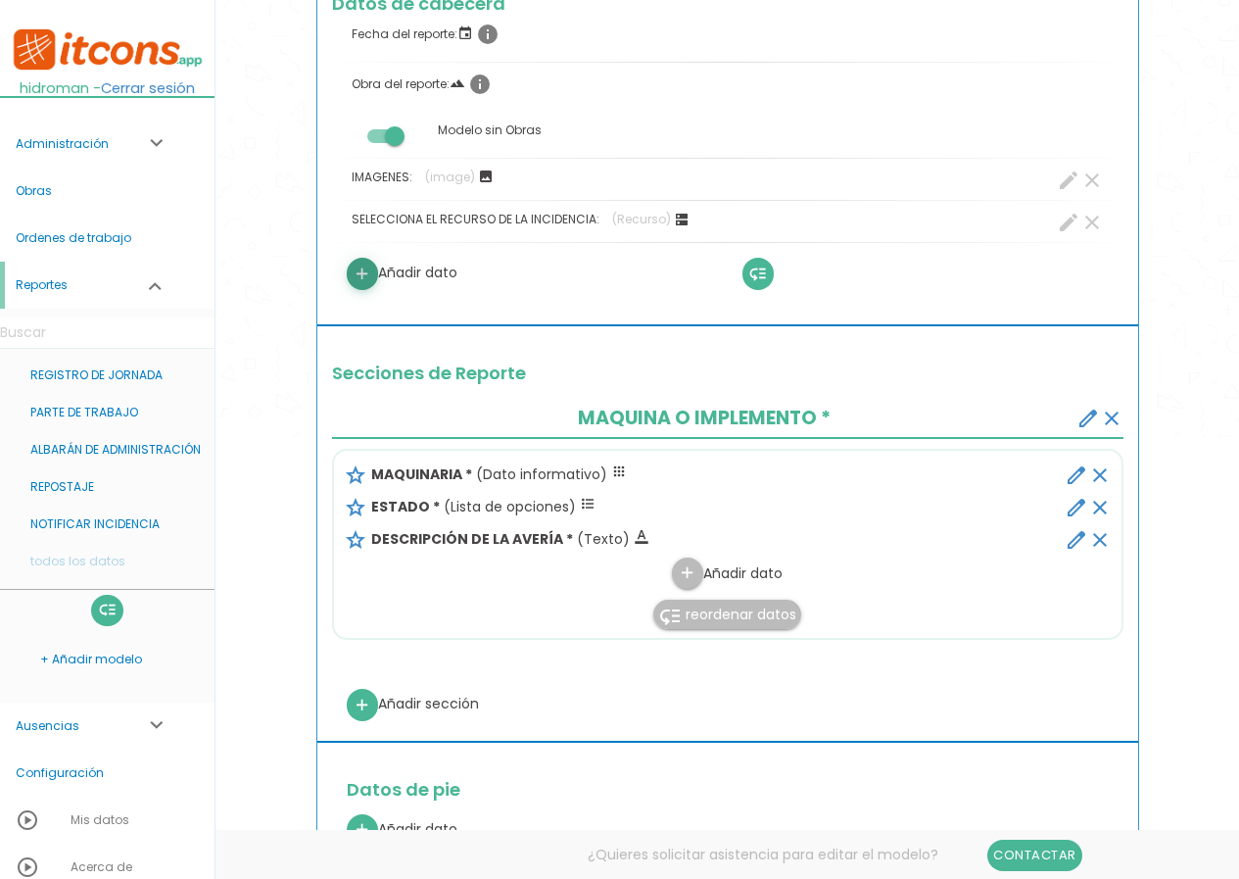
click at [356, 280] on icon "add" at bounding box center [362, 274] width 19 height 31
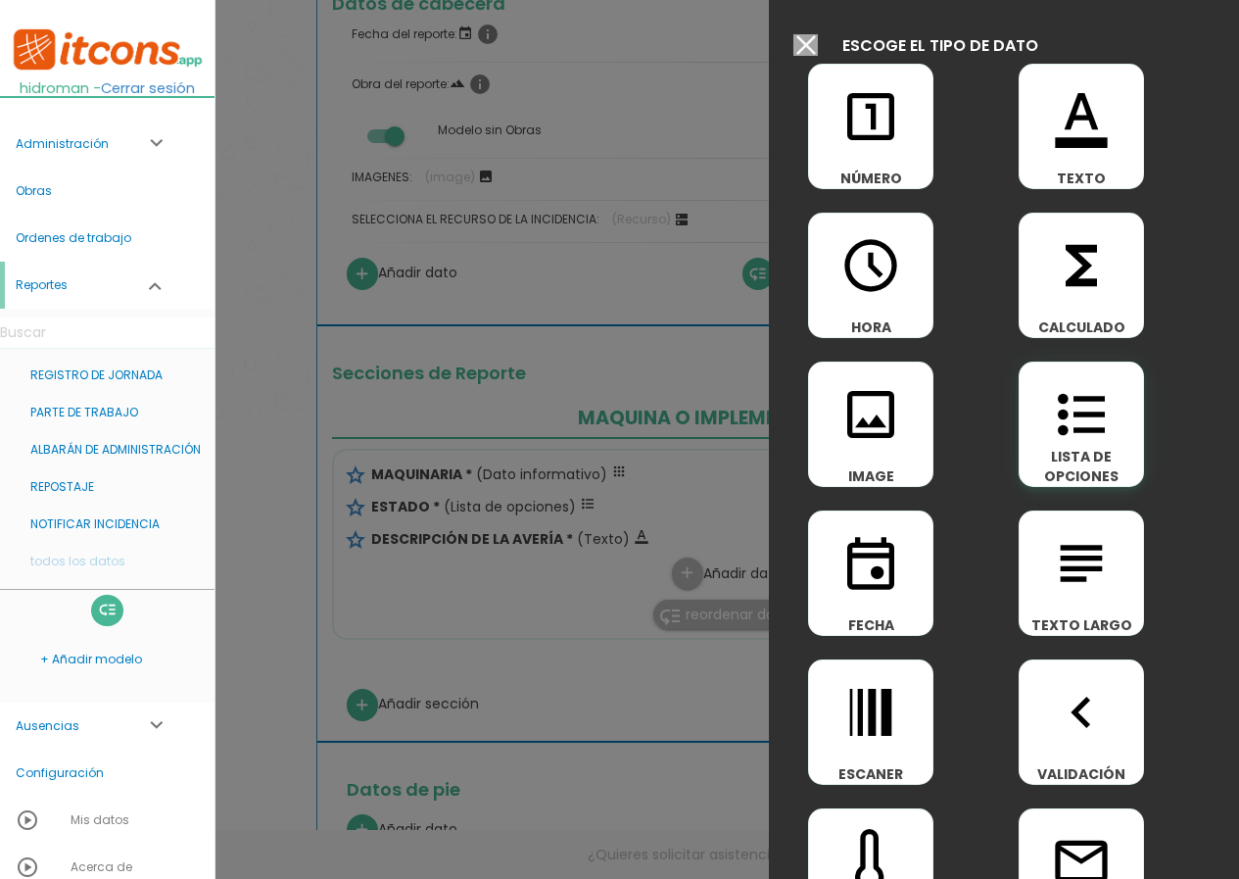
click at [1107, 471] on span "LISTA DE OPCIONES" at bounding box center [1081, 466] width 123 height 39
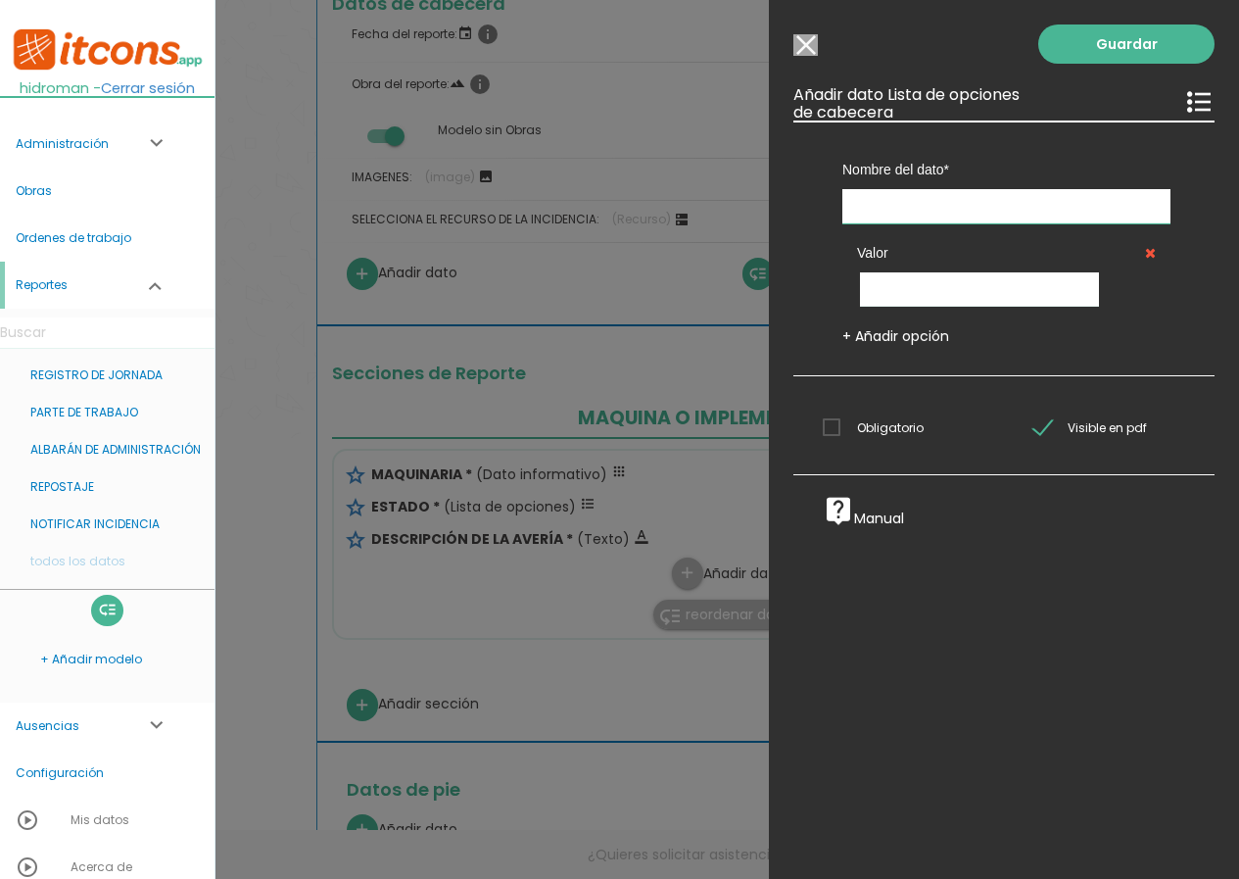
click at [915, 199] on input "text" at bounding box center [1007, 206] width 328 height 34
type input "e"
type input "ESTADO DE LA MAQUINA"
click at [895, 287] on input "text" at bounding box center [979, 289] width 239 height 34
type input "FUNCIONANDO"
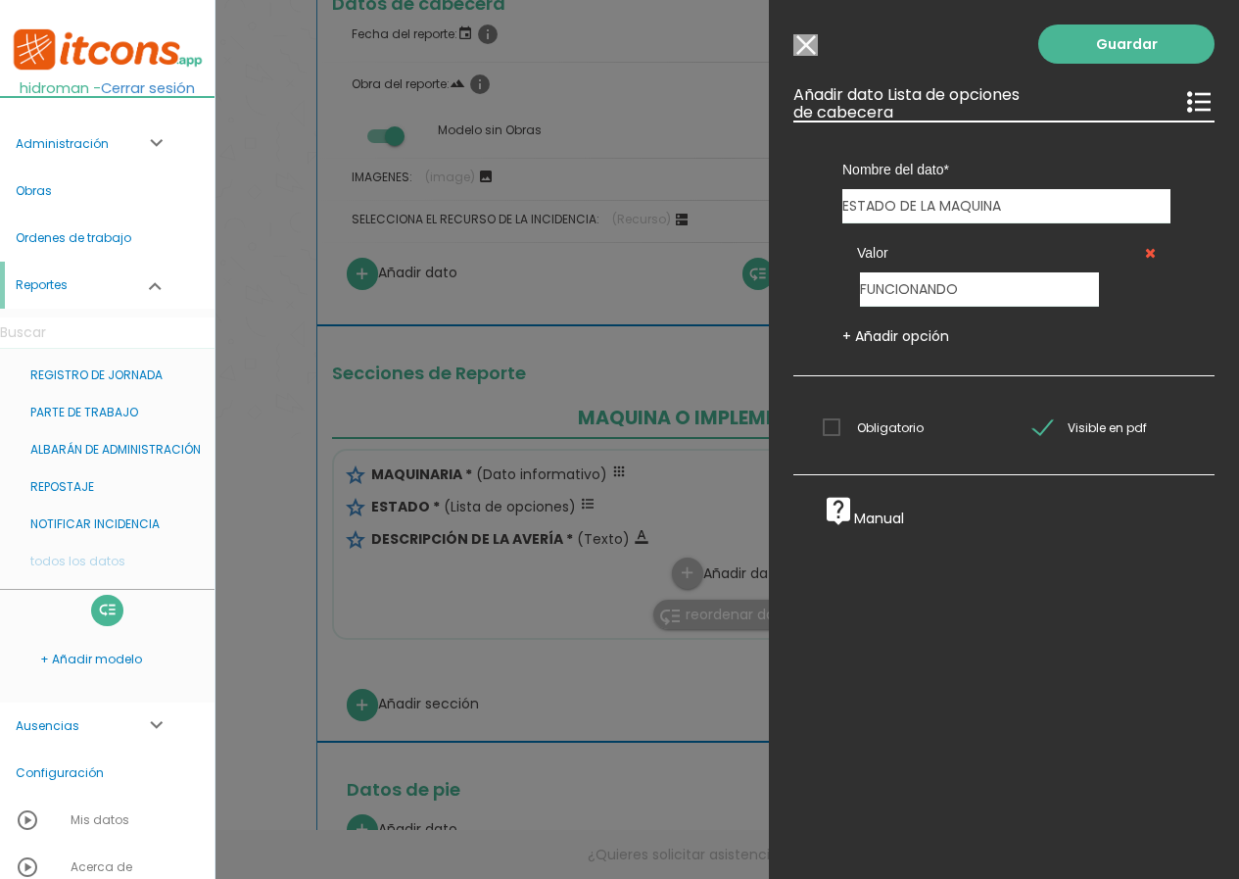
click at [924, 333] on link "+ Añadir opción" at bounding box center [896, 336] width 107 height 20
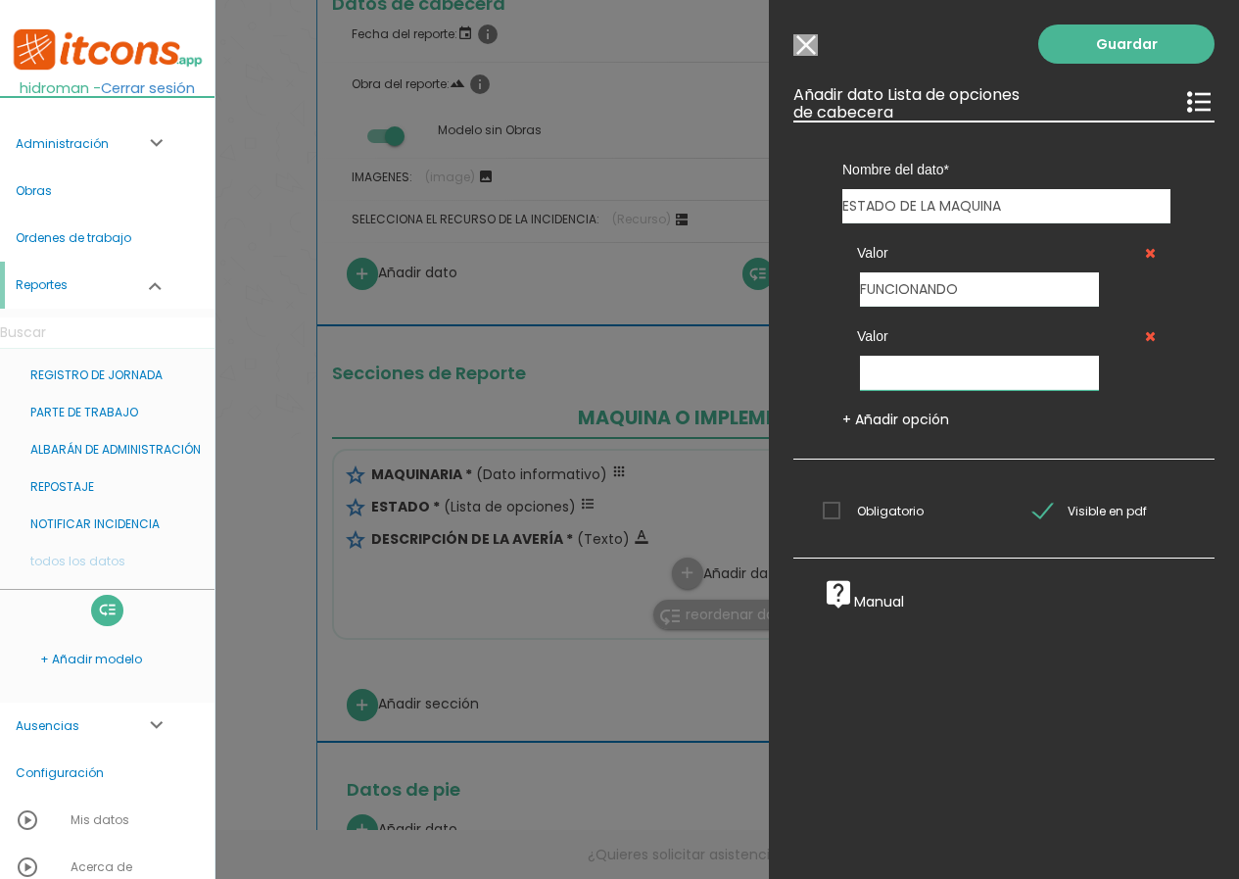
click at [927, 367] on input "text" at bounding box center [979, 373] width 239 height 34
type input "PARADA"
click at [879, 418] on link "+ Añadir opción" at bounding box center [896, 420] width 107 height 20
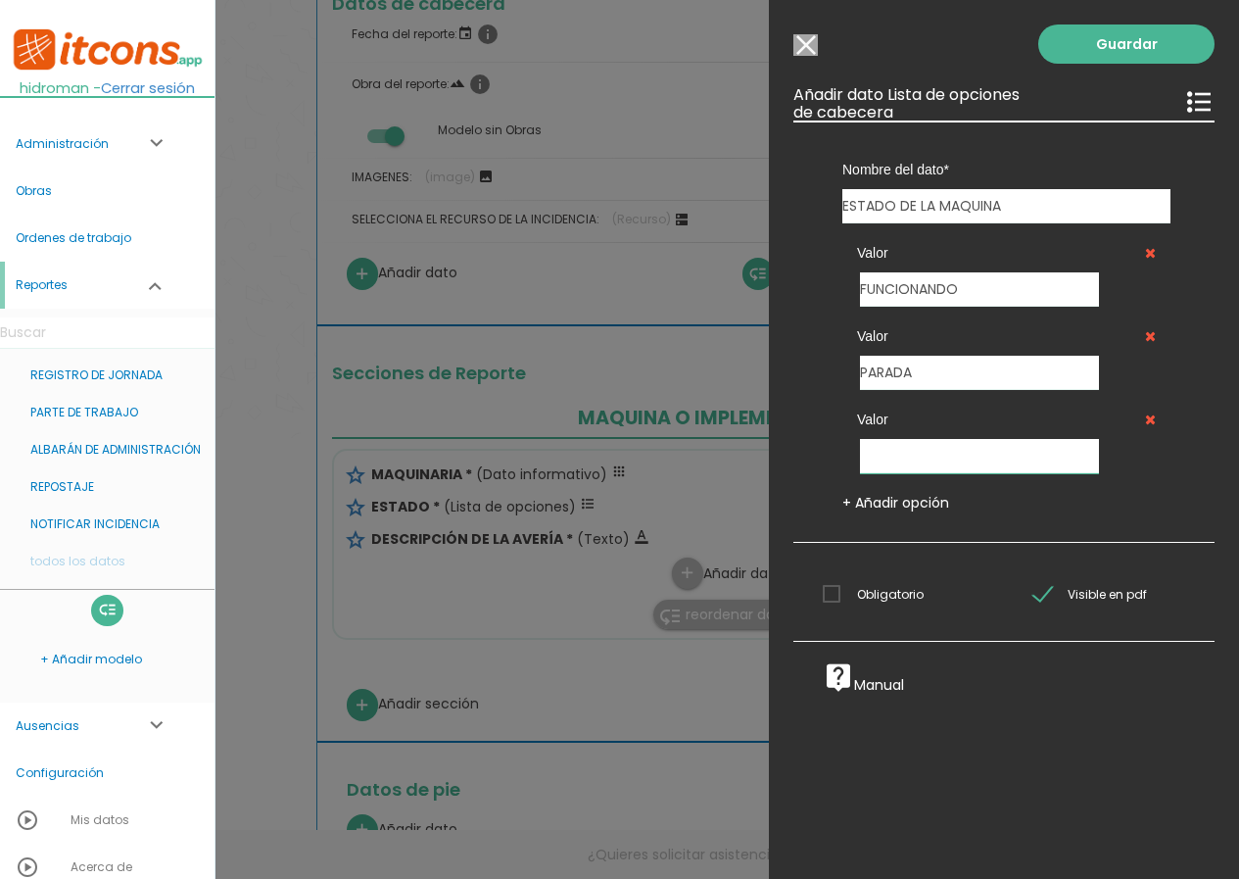
click at [900, 460] on input "text" at bounding box center [979, 456] width 239 height 34
type input "F"
type input "PELIGROSA"
click at [848, 598] on span "Obligatorio" at bounding box center [873, 594] width 101 height 24
click at [0, 0] on input "Obligatorio" at bounding box center [0, 0] width 0 height 0
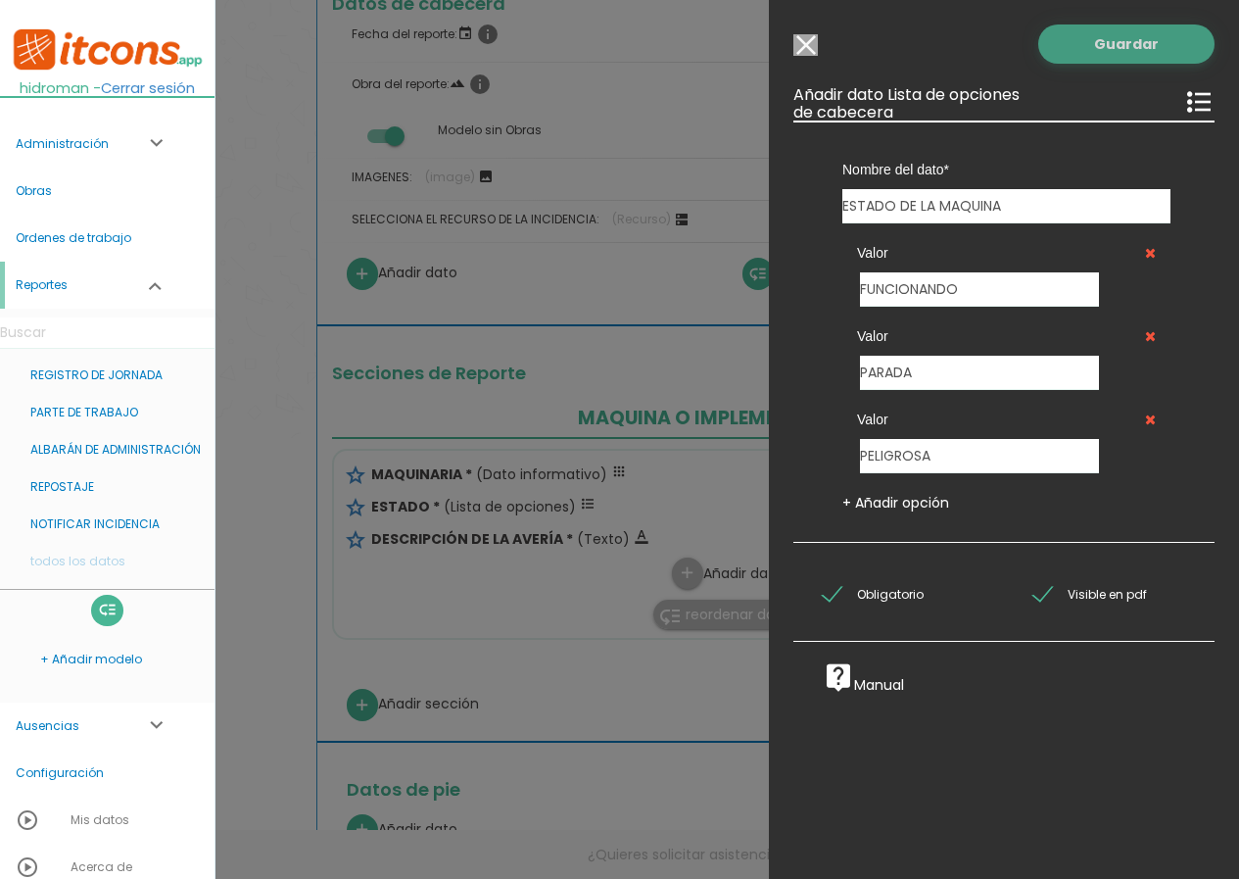
click at [1092, 47] on link "Guardar" at bounding box center [1127, 43] width 176 height 39
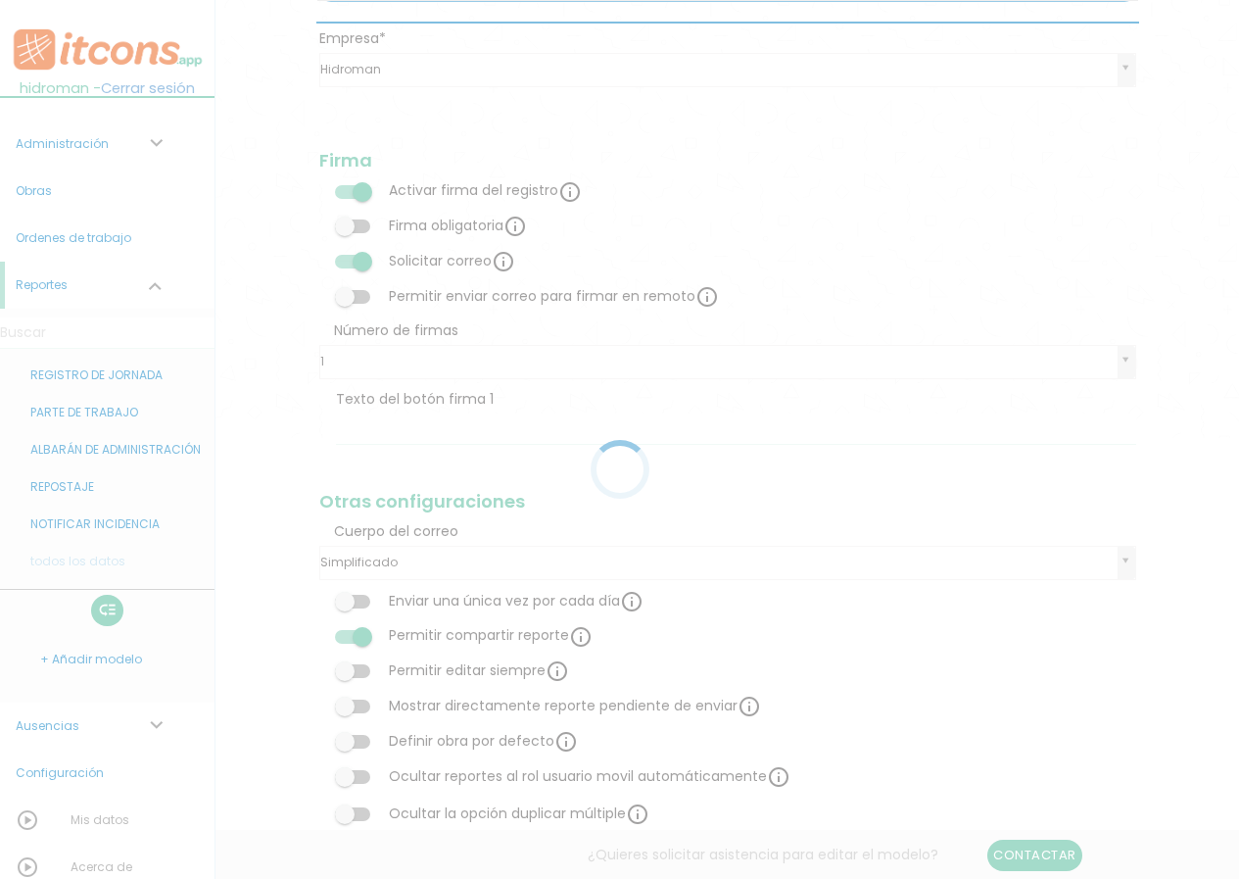
scroll to position [392, 0]
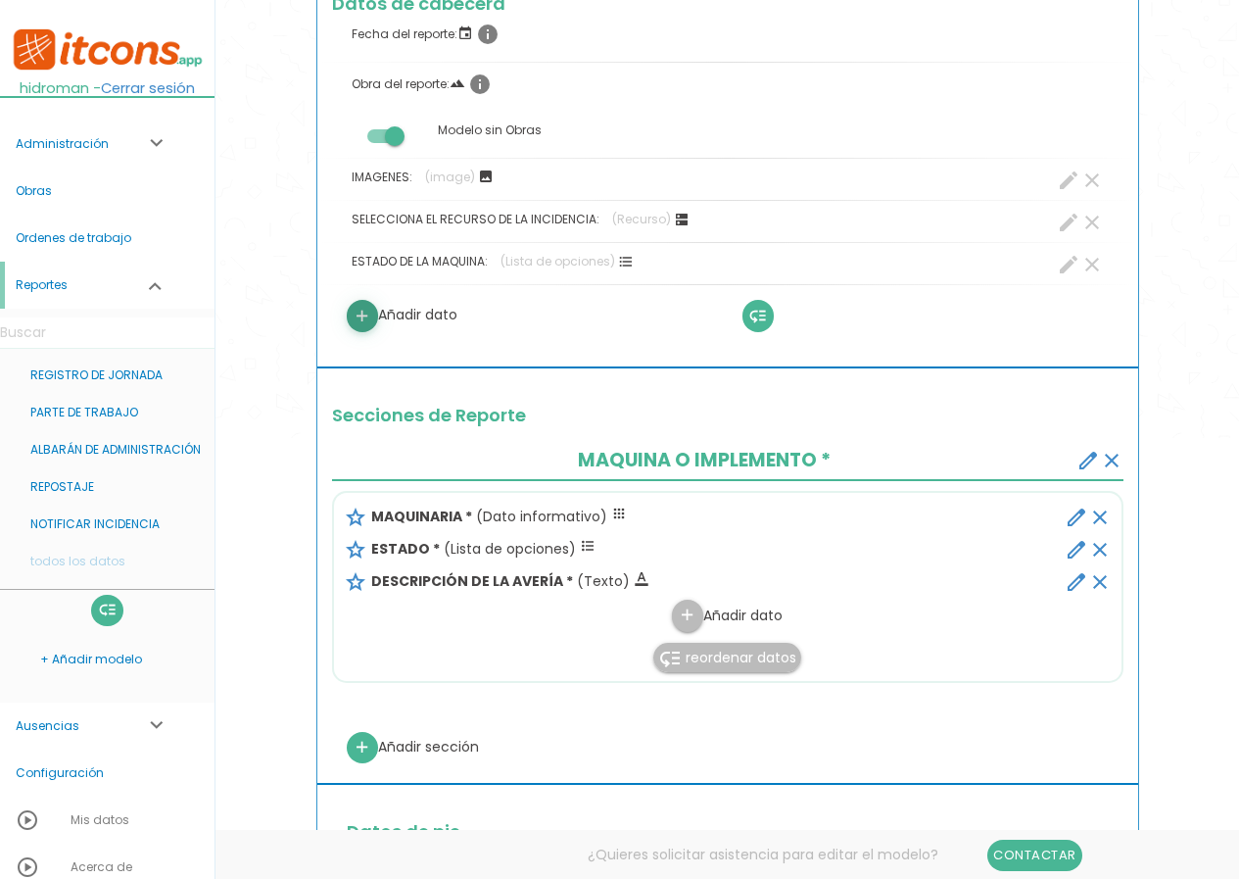
click at [360, 322] on icon "add" at bounding box center [362, 316] width 19 height 31
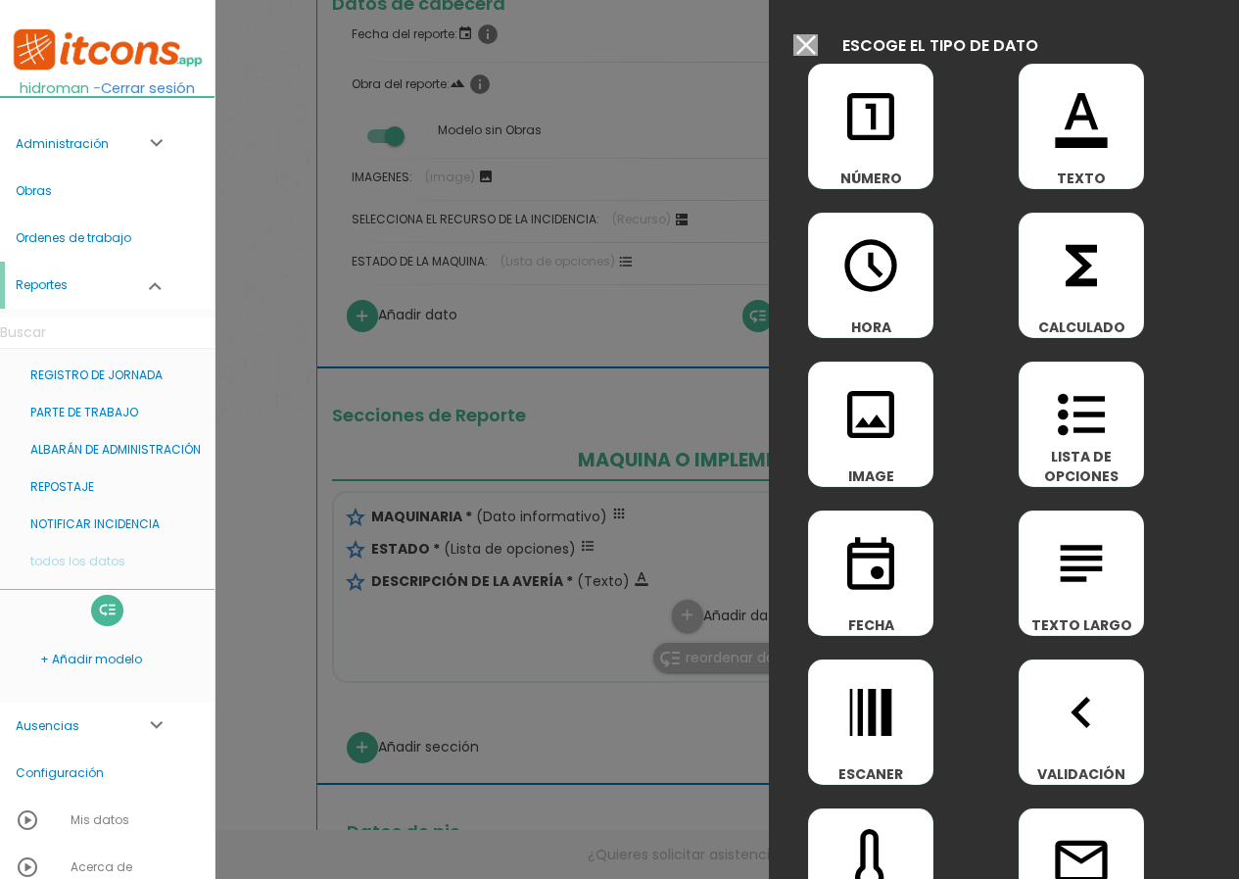
click at [815, 41] on input "Modelo sin Ordenes de trabajo" at bounding box center [806, 45] width 24 height 22
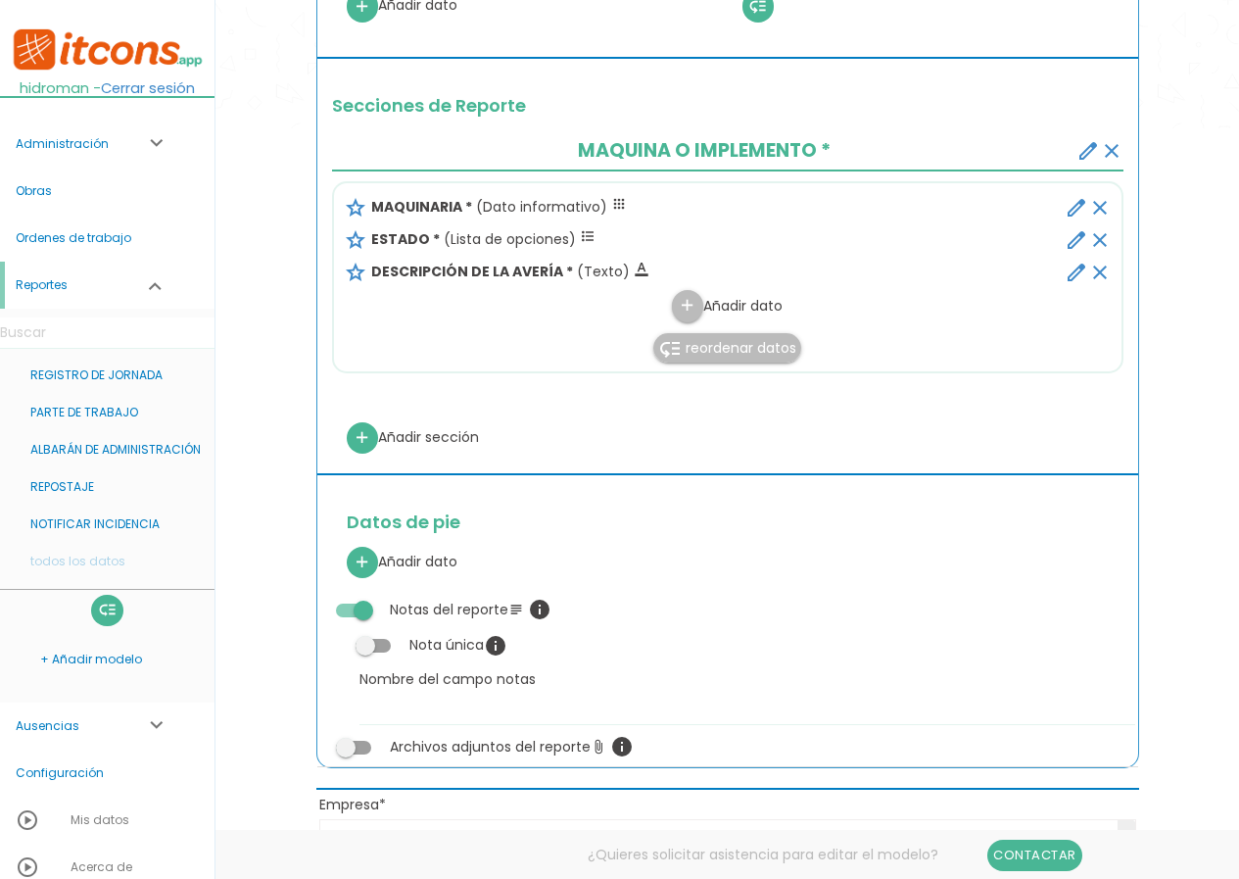
scroll to position [882, 0]
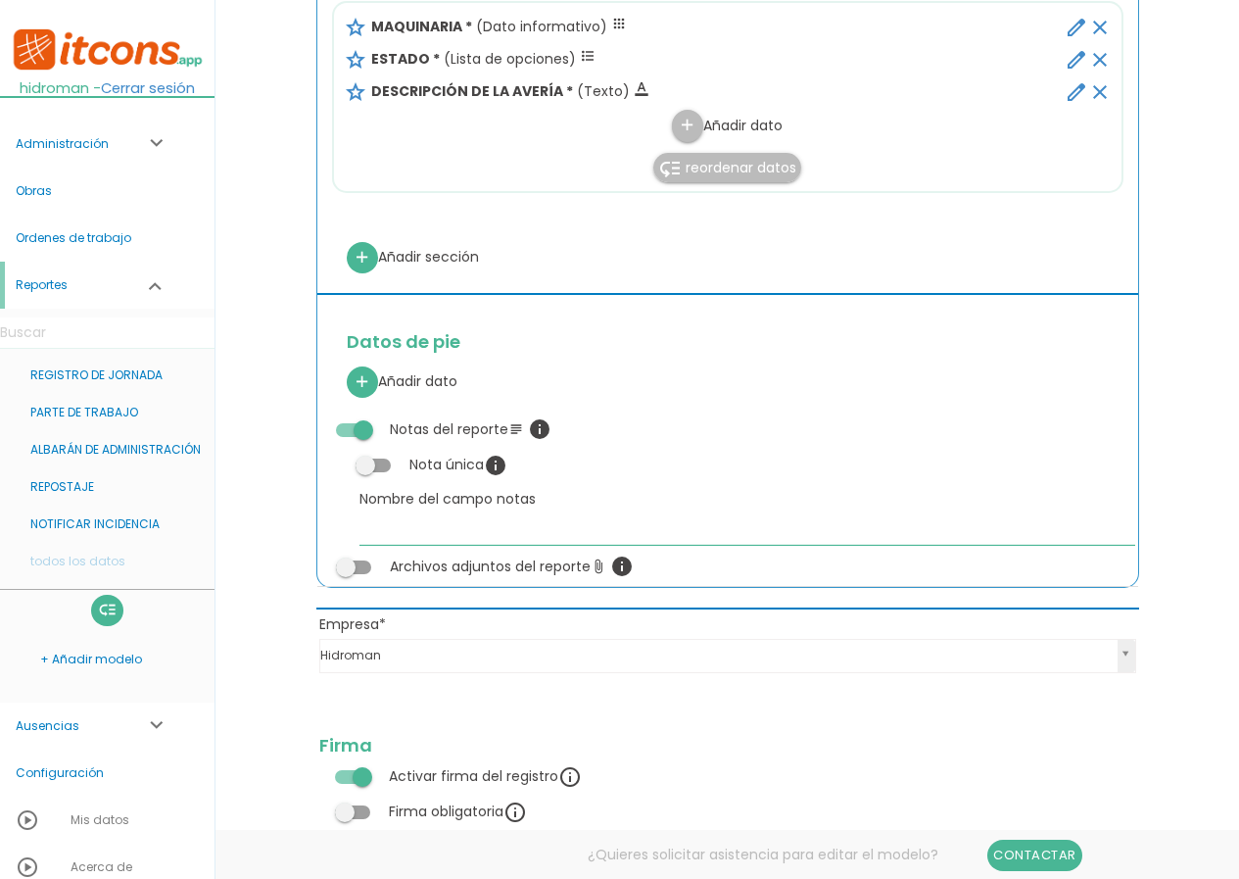
click at [428, 533] on input "Nombre del campo notas" at bounding box center [748, 528] width 776 height 31
type input "DESCRIPCIÓN DE LA INCIDENCIA"
click at [370, 460] on span at bounding box center [373, 466] width 35 height 14
click at [340, 459] on input "checkbox" at bounding box center [340, 459] width 0 height 0
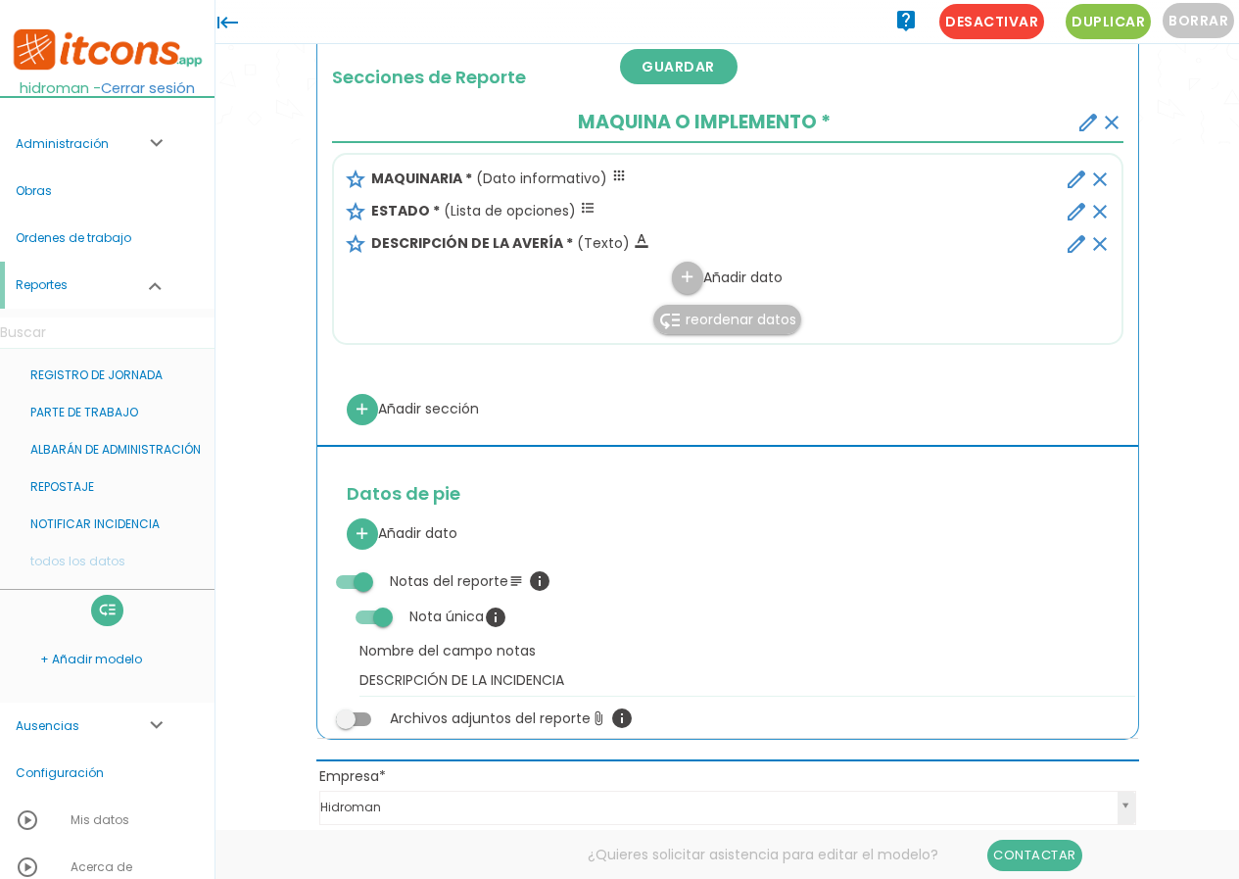
click at [1110, 123] on icon "clear" at bounding box center [1112, 123] width 24 height 24
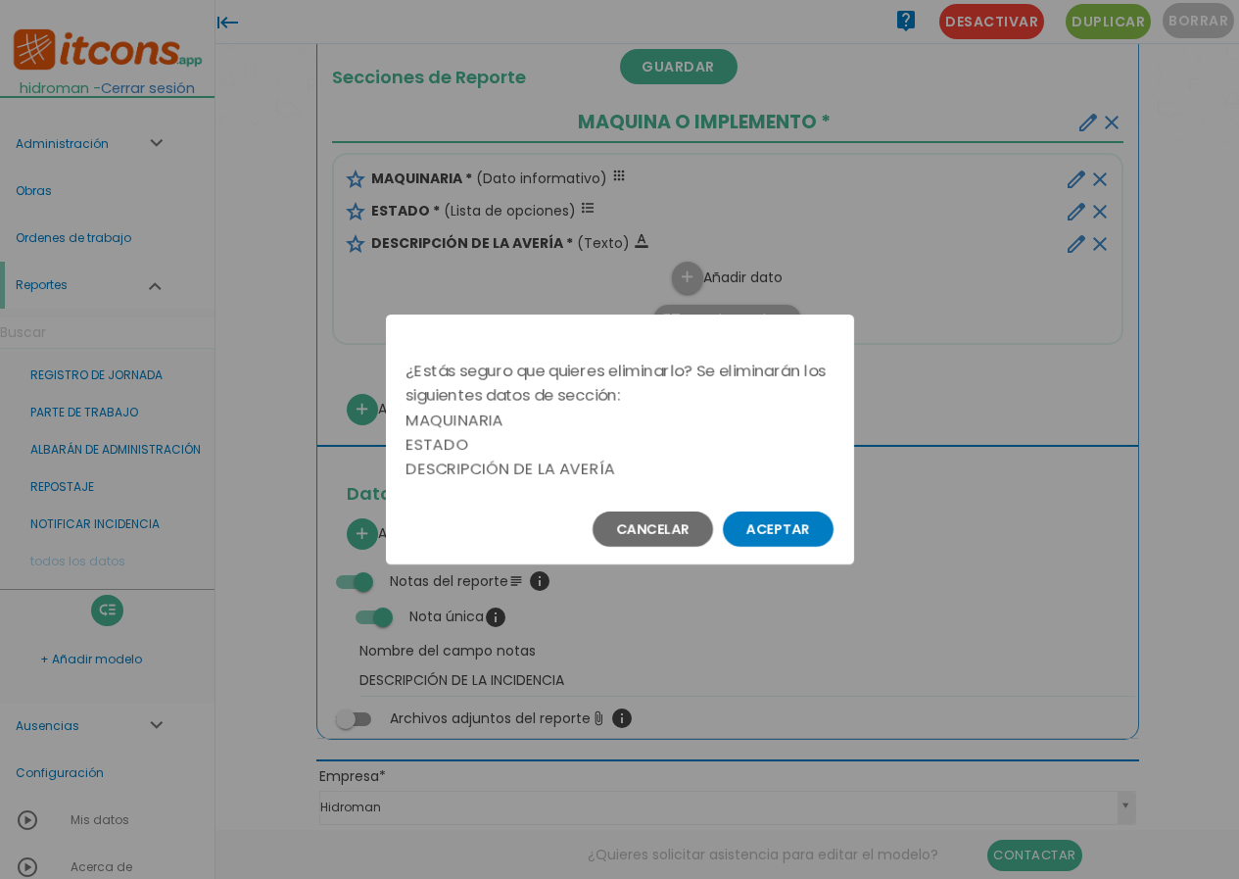
click at [801, 543] on button "Aceptar" at bounding box center [778, 528] width 111 height 35
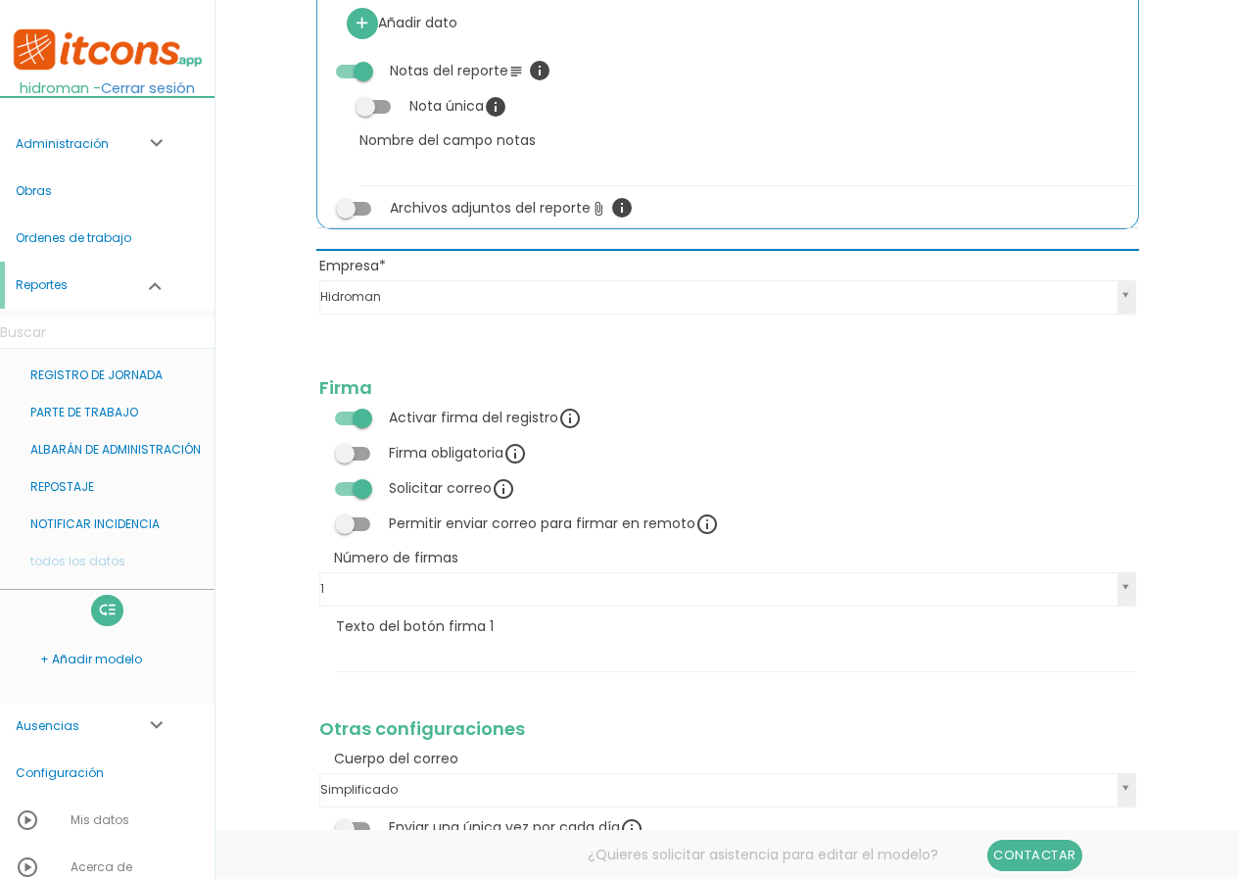
click at [362, 417] on span at bounding box center [352, 419] width 35 height 14
click at [319, 412] on input "checkbox" at bounding box center [319, 412] width 0 height 0
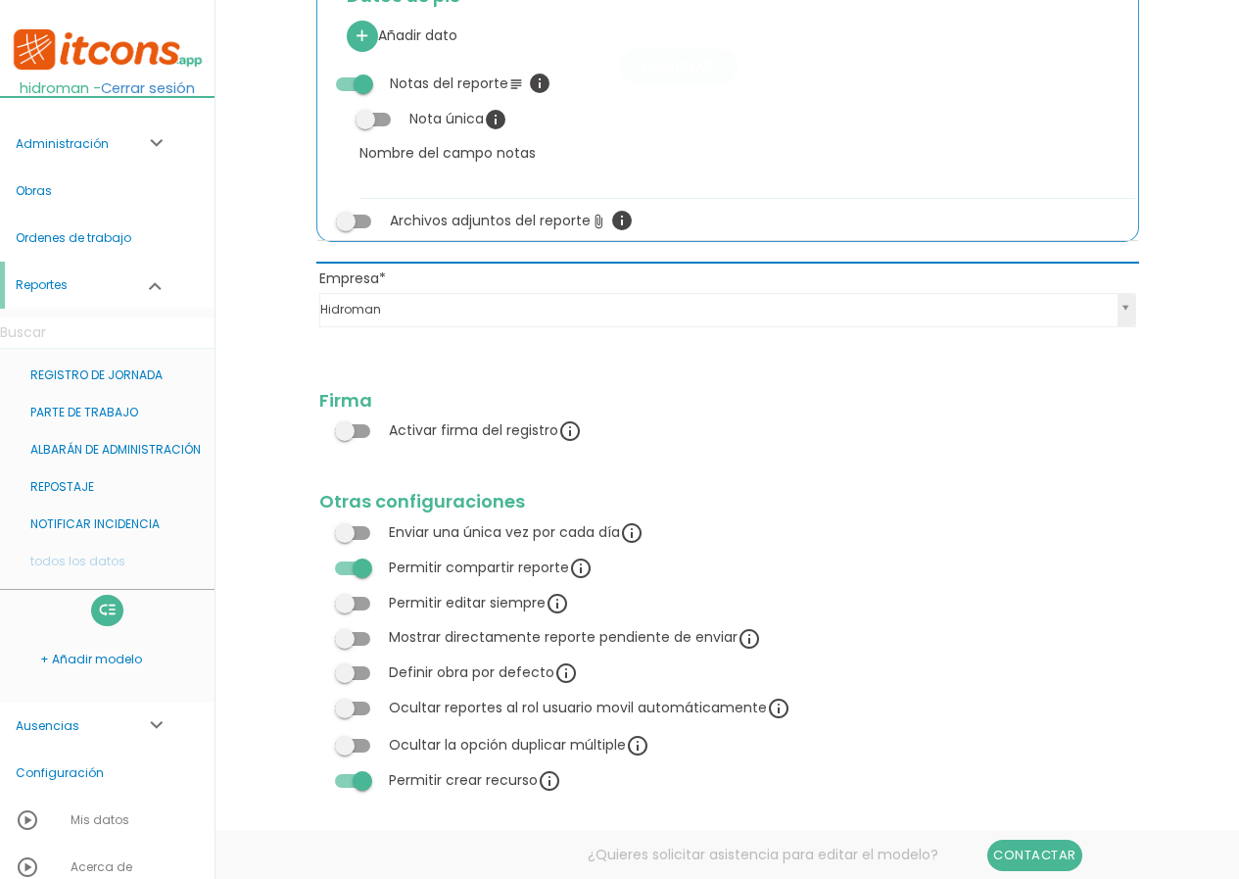
scroll to position [967, 0]
click at [662, 64] on link "Guardar" at bounding box center [679, 66] width 118 height 35
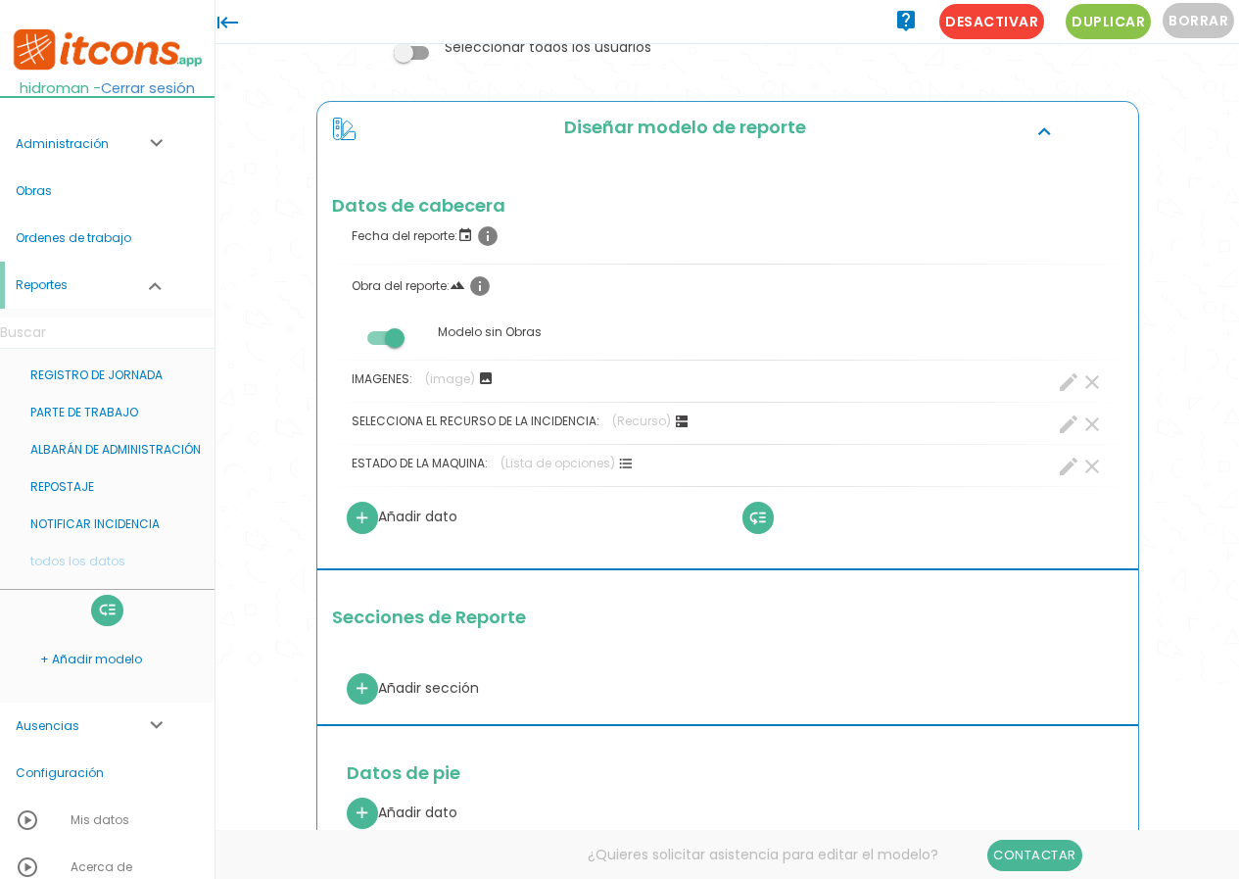
scroll to position [62, 0]
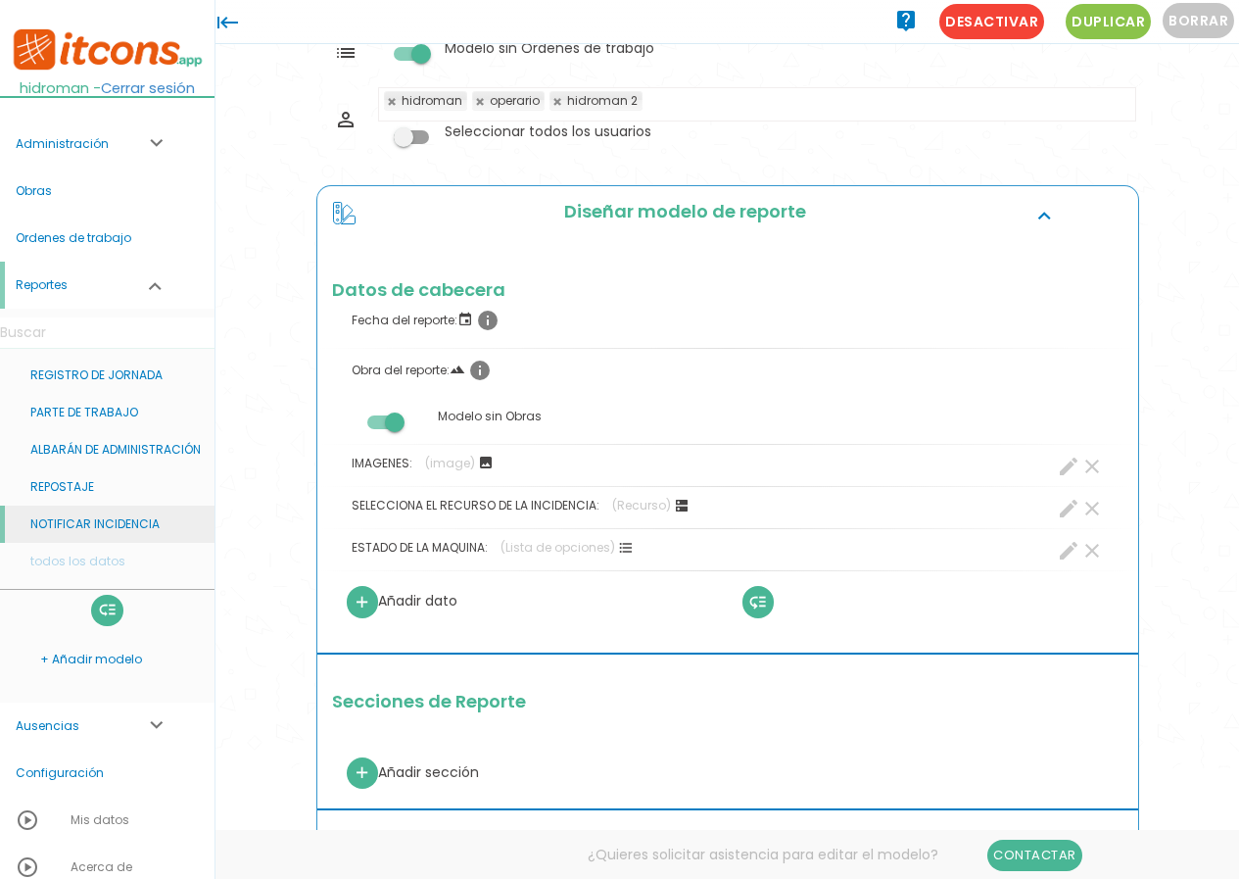
click at [118, 524] on link "NOTIFICAR INCIDENCIA" at bounding box center [107, 524] width 215 height 37
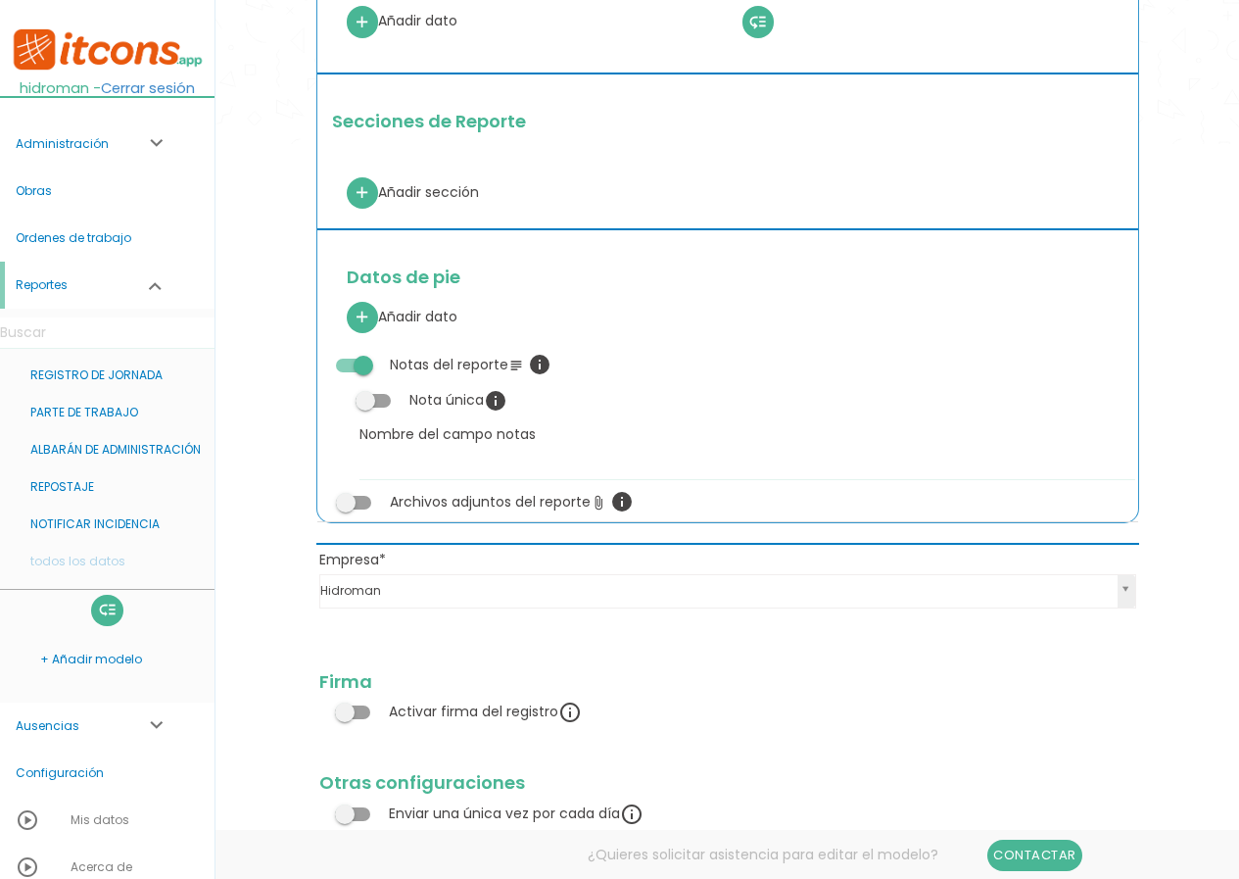
scroll to position [967, 0]
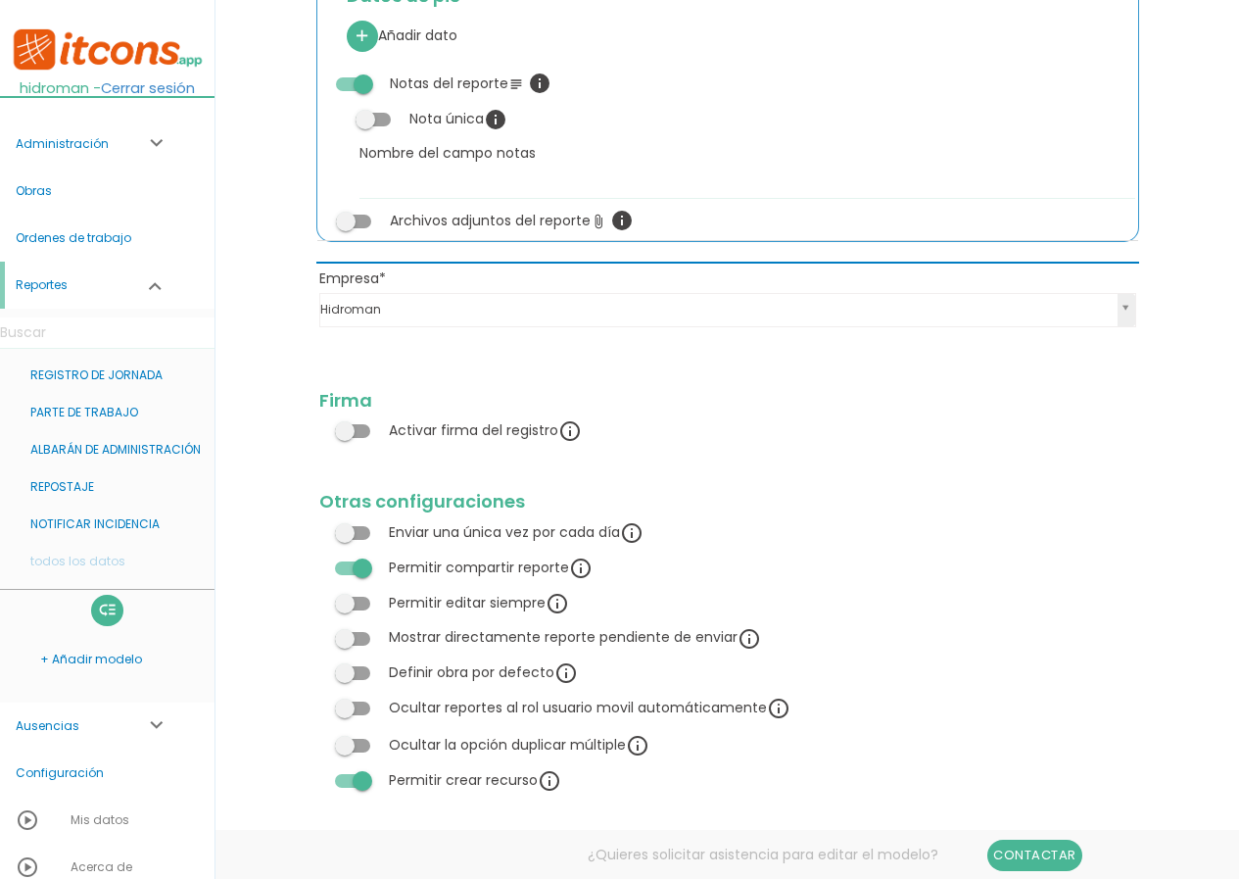
click at [360, 779] on span at bounding box center [352, 781] width 35 height 14
click at [319, 774] on input "checkbox" at bounding box center [319, 774] width 0 height 0
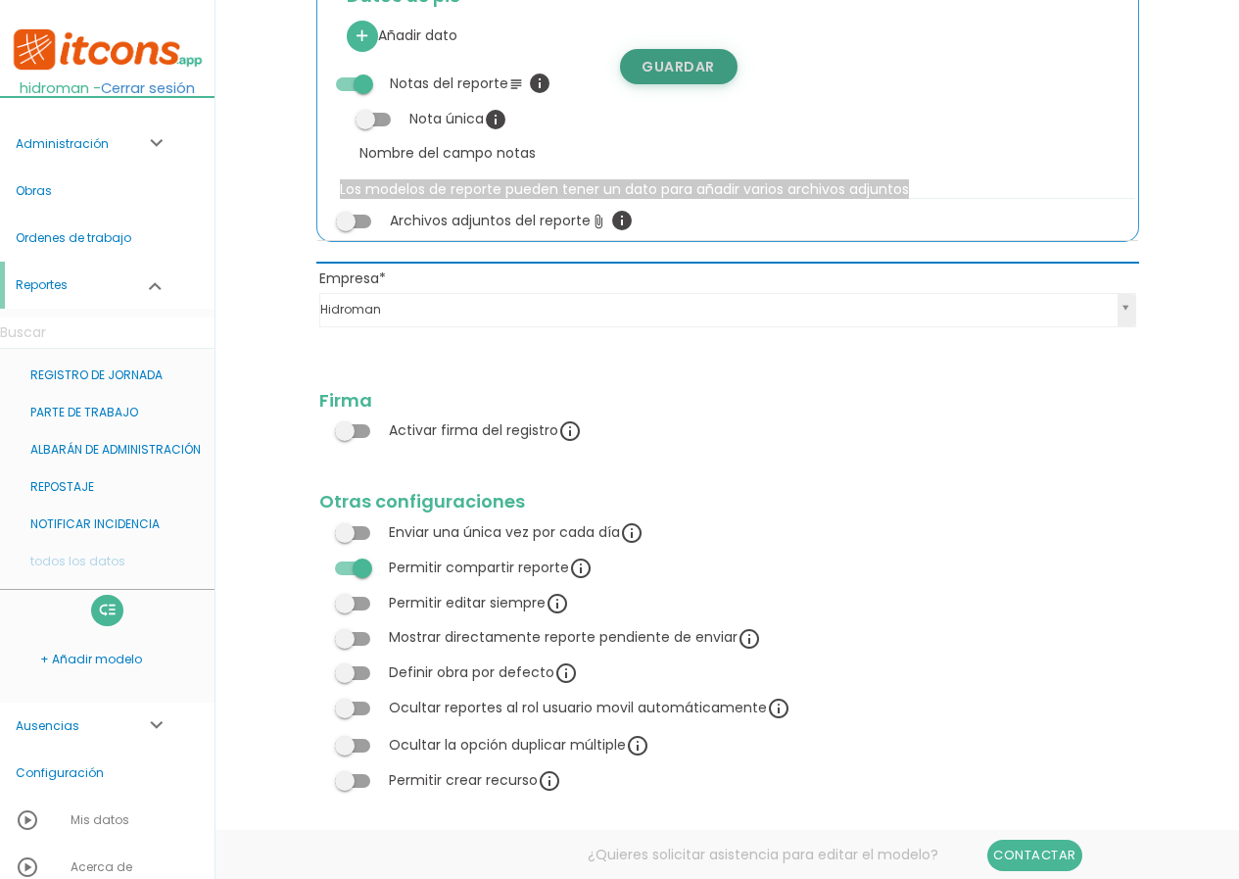
click at [664, 66] on link "Guardar" at bounding box center [679, 66] width 118 height 35
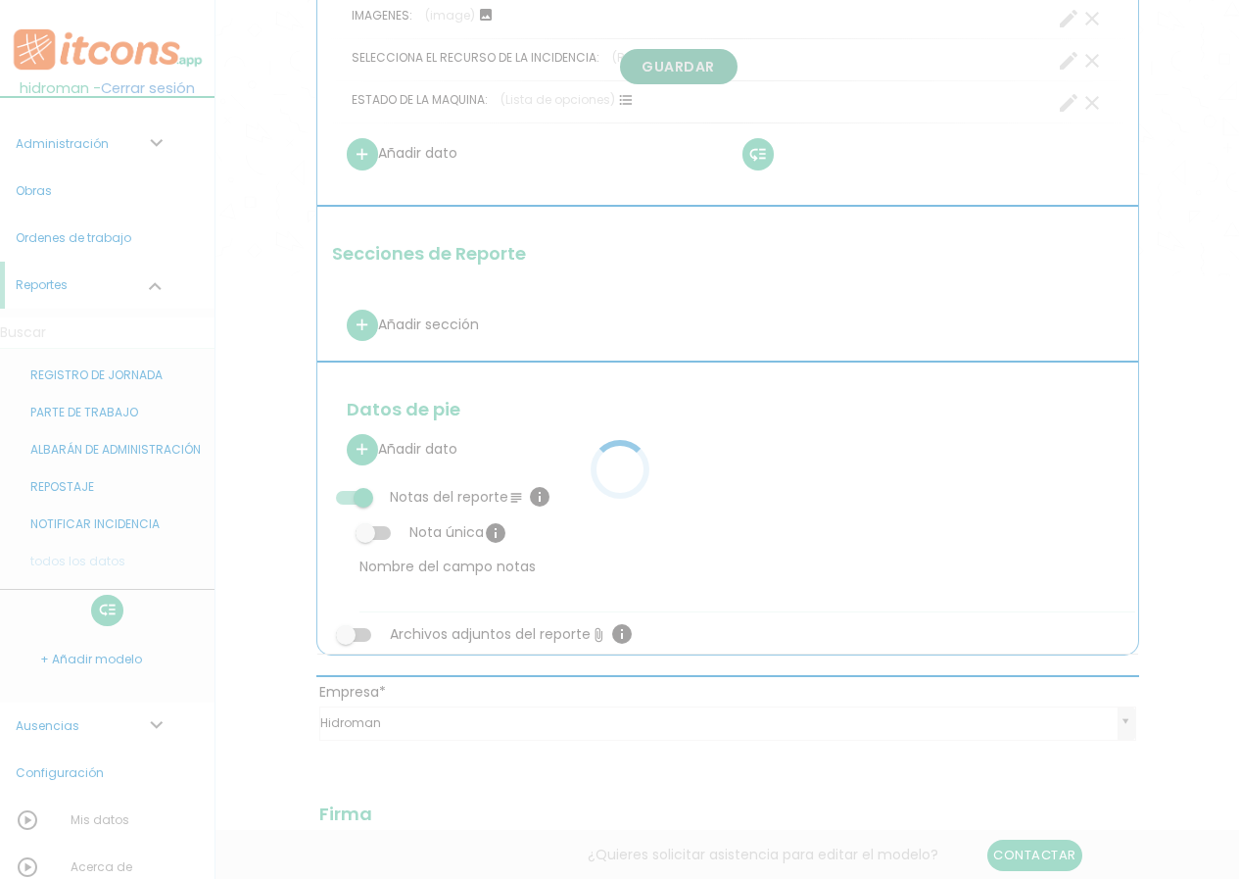
scroll to position [477, 0]
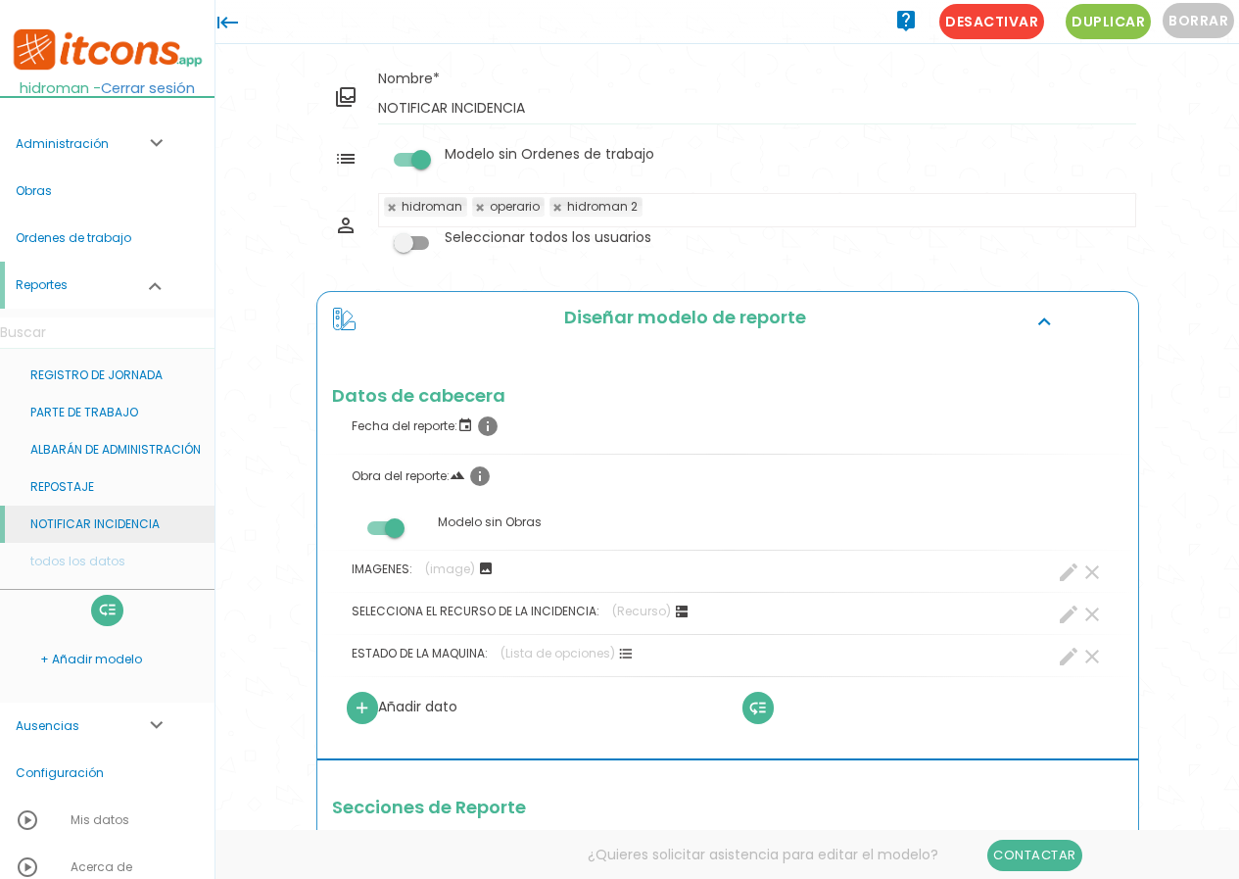
click at [86, 516] on link "NOTIFICAR INCIDENCIA" at bounding box center [107, 524] width 215 height 37
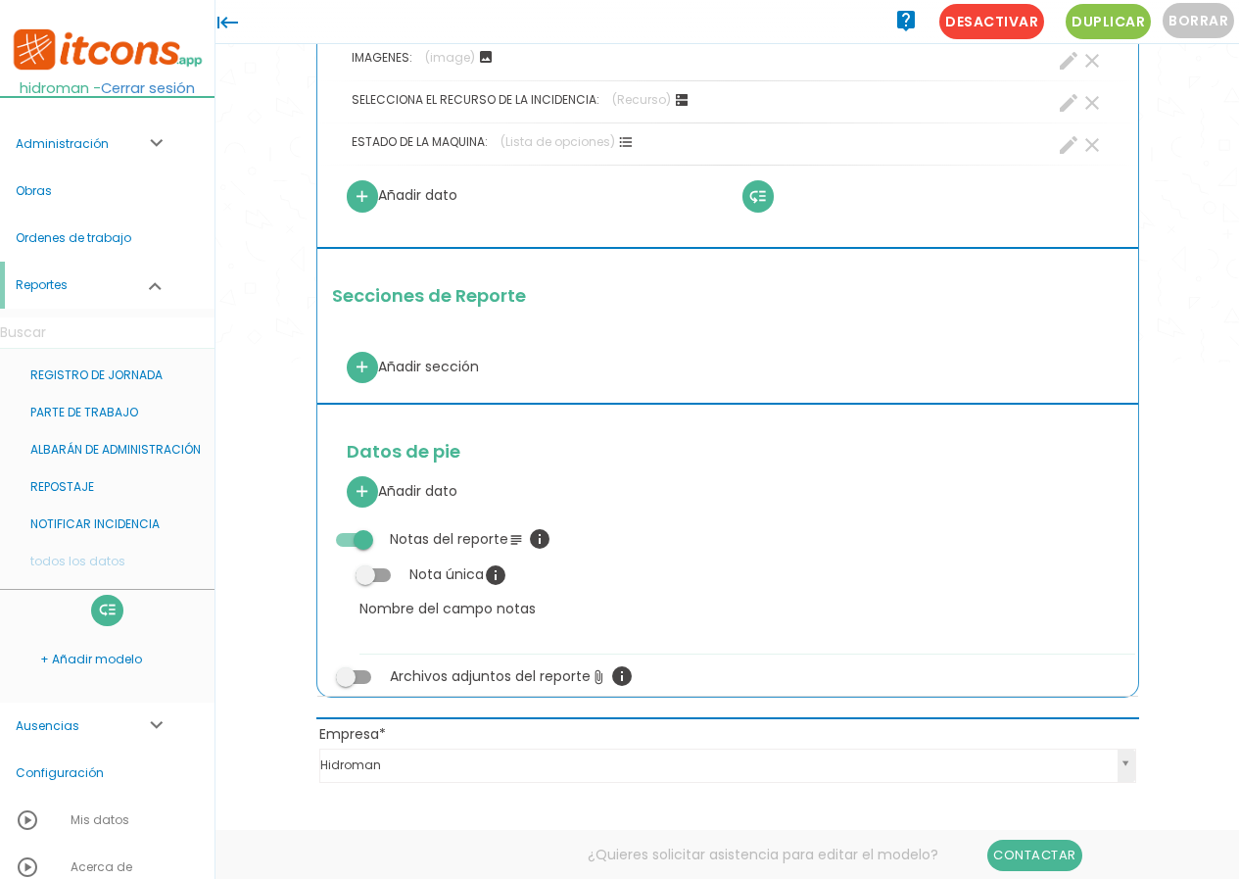
scroll to position [740, 0]
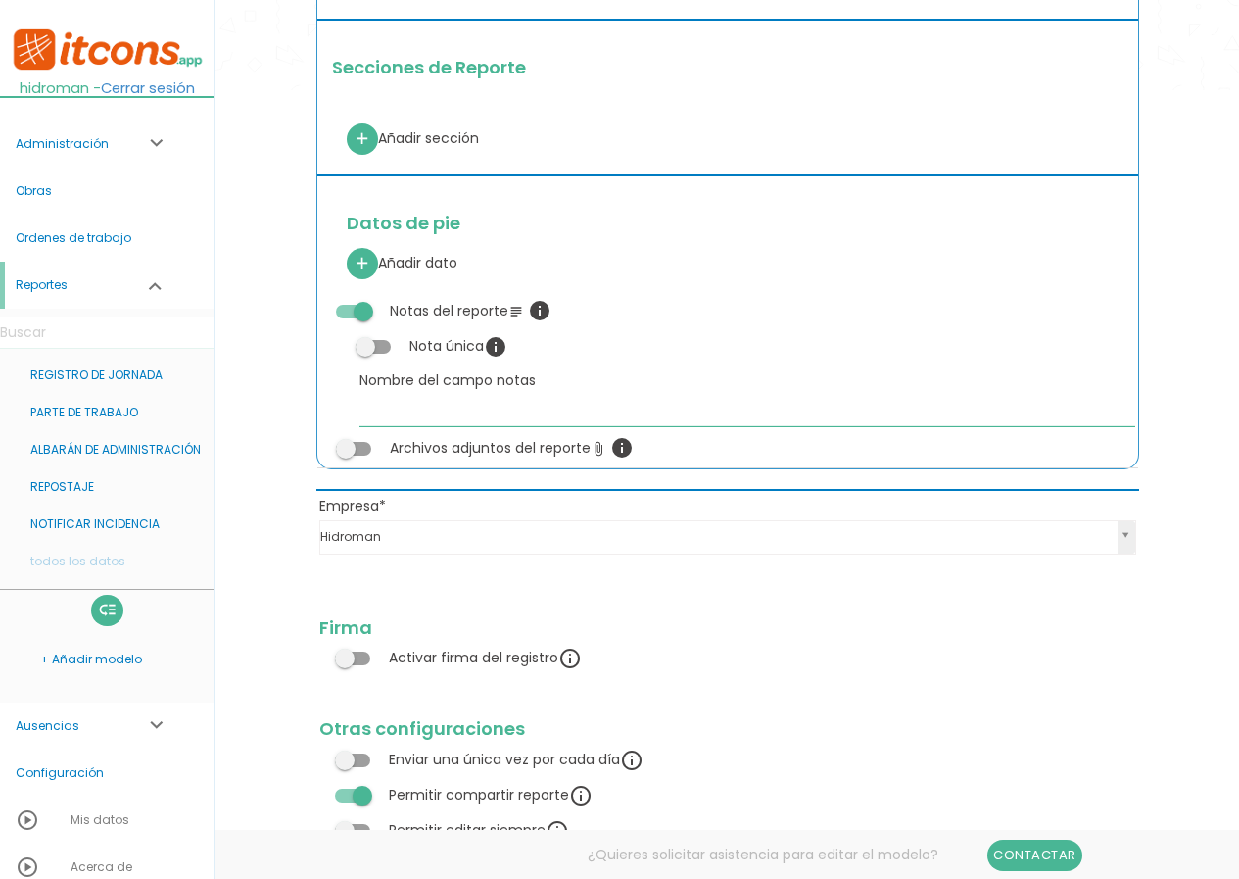
click at [488, 421] on input "Nombre del campo notas" at bounding box center [748, 410] width 776 height 31
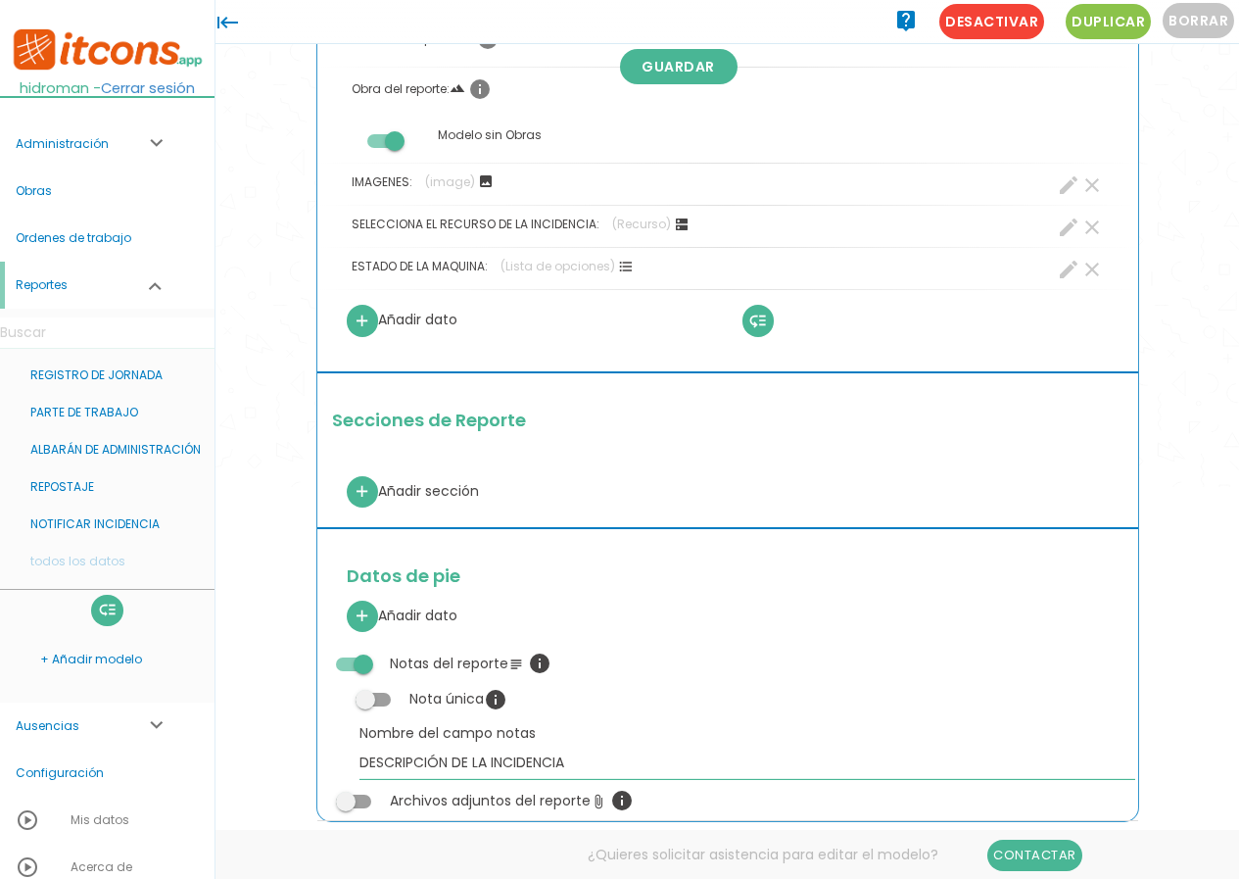
scroll to position [250, 0]
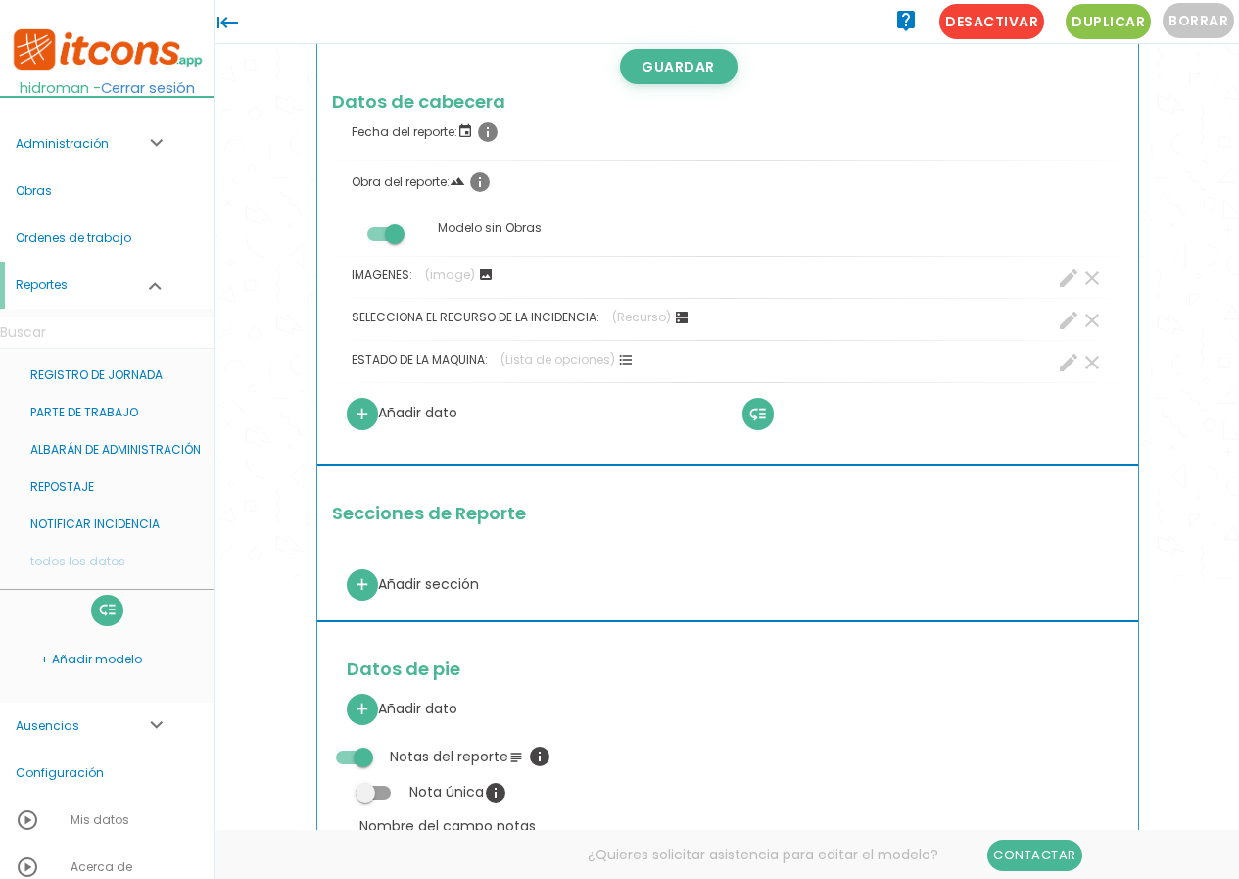
type input "DESCRIPCIÓN DE LA INCIDENCIA"
click at [674, 77] on link "Guardar" at bounding box center [679, 66] width 118 height 35
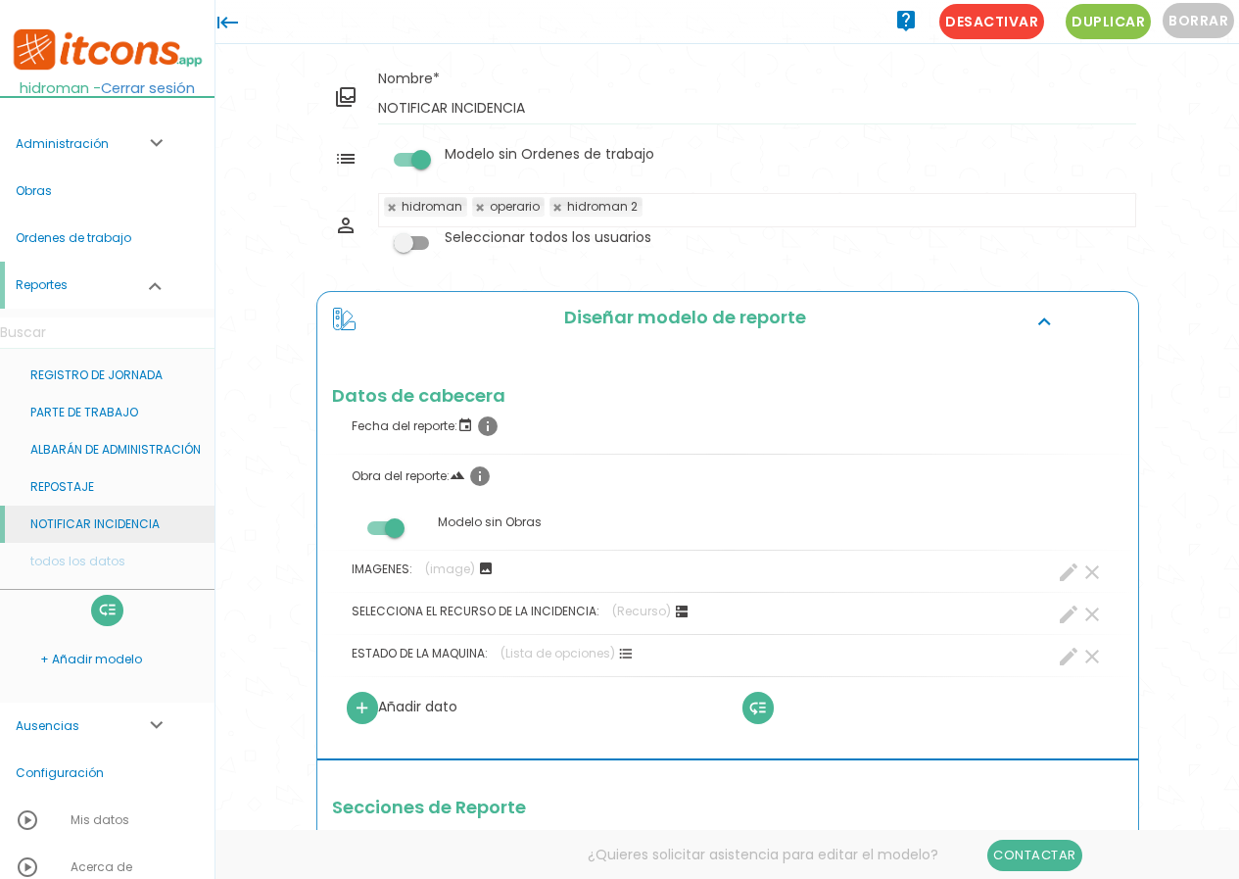
click at [105, 512] on link "NOTIFICAR INCIDENCIA" at bounding box center [107, 524] width 215 height 37
click at [415, 164] on span at bounding box center [411, 160] width 35 height 14
click at [378, 153] on input "checkbox" at bounding box center [378, 153] width 0 height 0
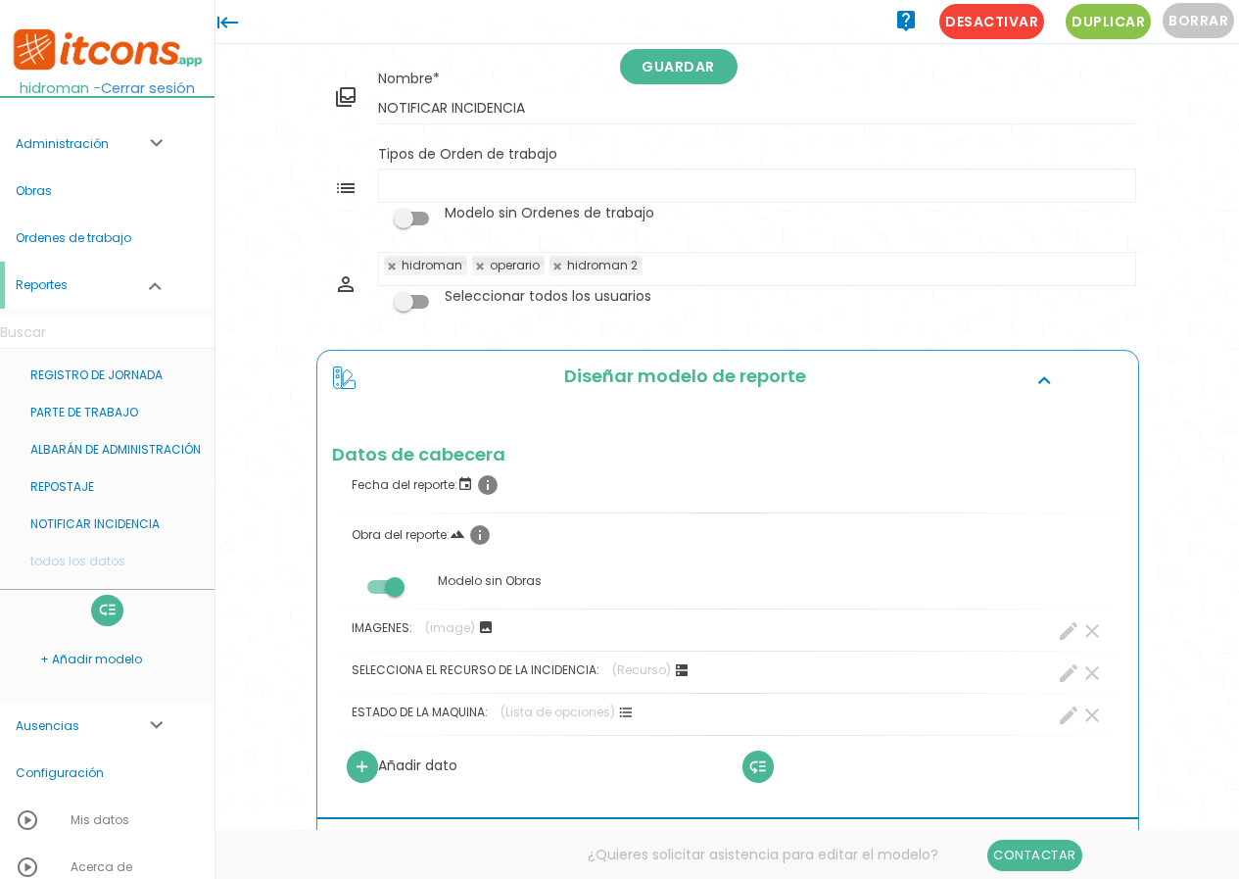
click at [404, 213] on span at bounding box center [411, 219] width 35 height 14
click at [378, 212] on input "checkbox" at bounding box center [378, 212] width 0 height 0
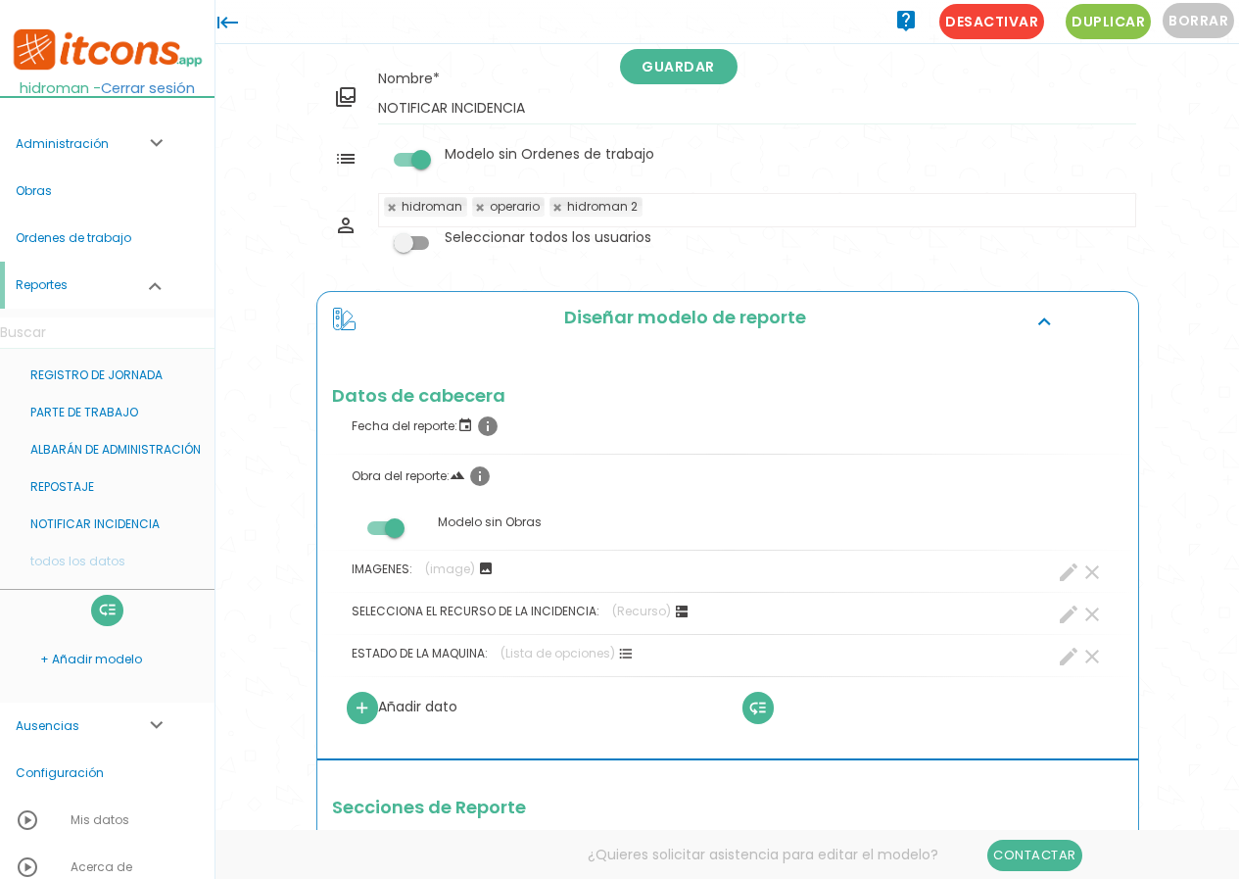
click at [390, 521] on span at bounding box center [384, 528] width 35 height 14
click at [352, 522] on input "checkbox" at bounding box center [352, 522] width 0 height 0
click at [684, 83] on link "Guardar" at bounding box center [679, 66] width 118 height 35
click at [150, 524] on link "NOTIFICAR INCIDENCIA" at bounding box center [107, 524] width 215 height 37
click at [399, 529] on span at bounding box center [384, 528] width 35 height 14
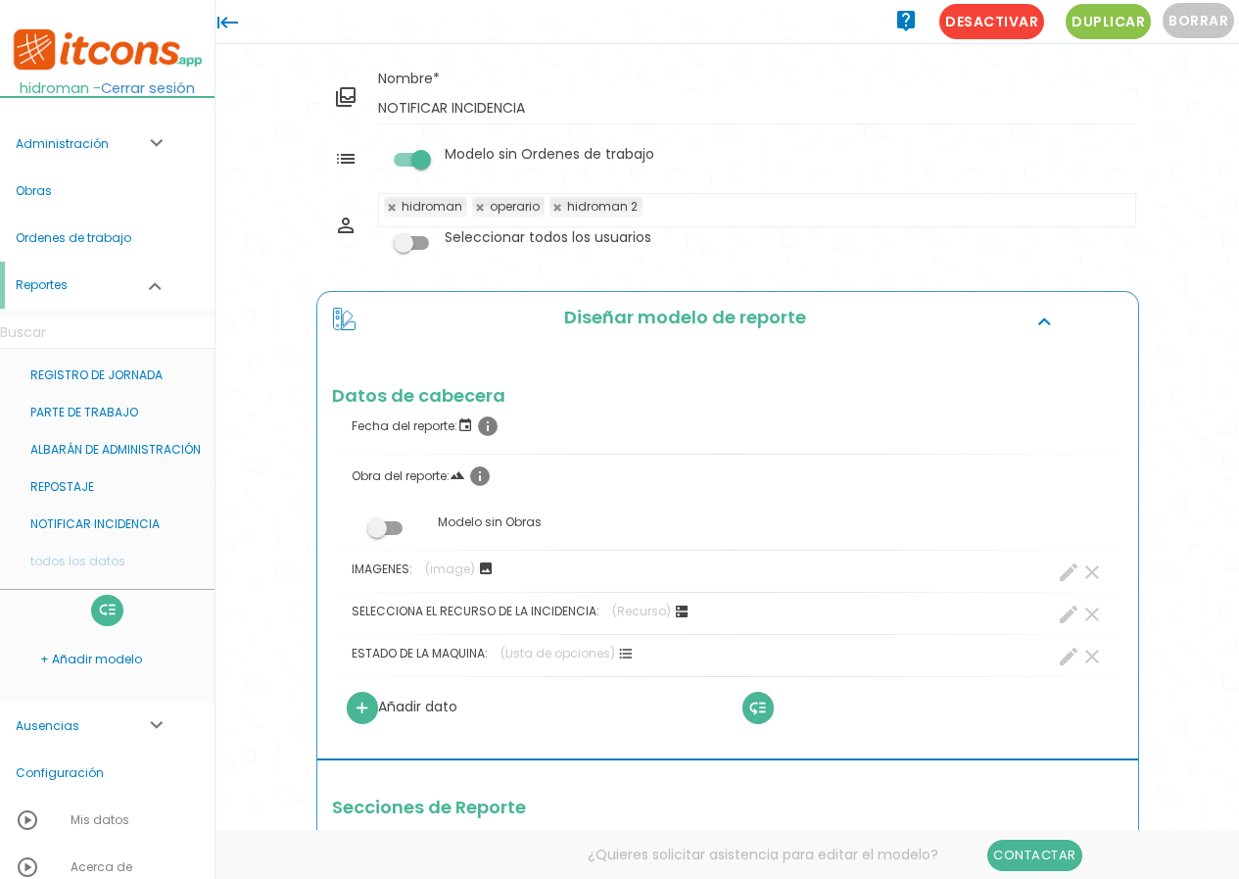
click at [352, 522] on input "checkbox" at bounding box center [352, 522] width 0 height 0
click at [691, 72] on link "Guardar" at bounding box center [679, 66] width 118 height 35
click at [96, 512] on link "NOTIFICAR INCIDENCIA" at bounding box center [107, 524] width 215 height 37
click at [391, 528] on span at bounding box center [384, 528] width 35 height 14
click at [352, 522] on input "checkbox" at bounding box center [352, 522] width 0 height 0
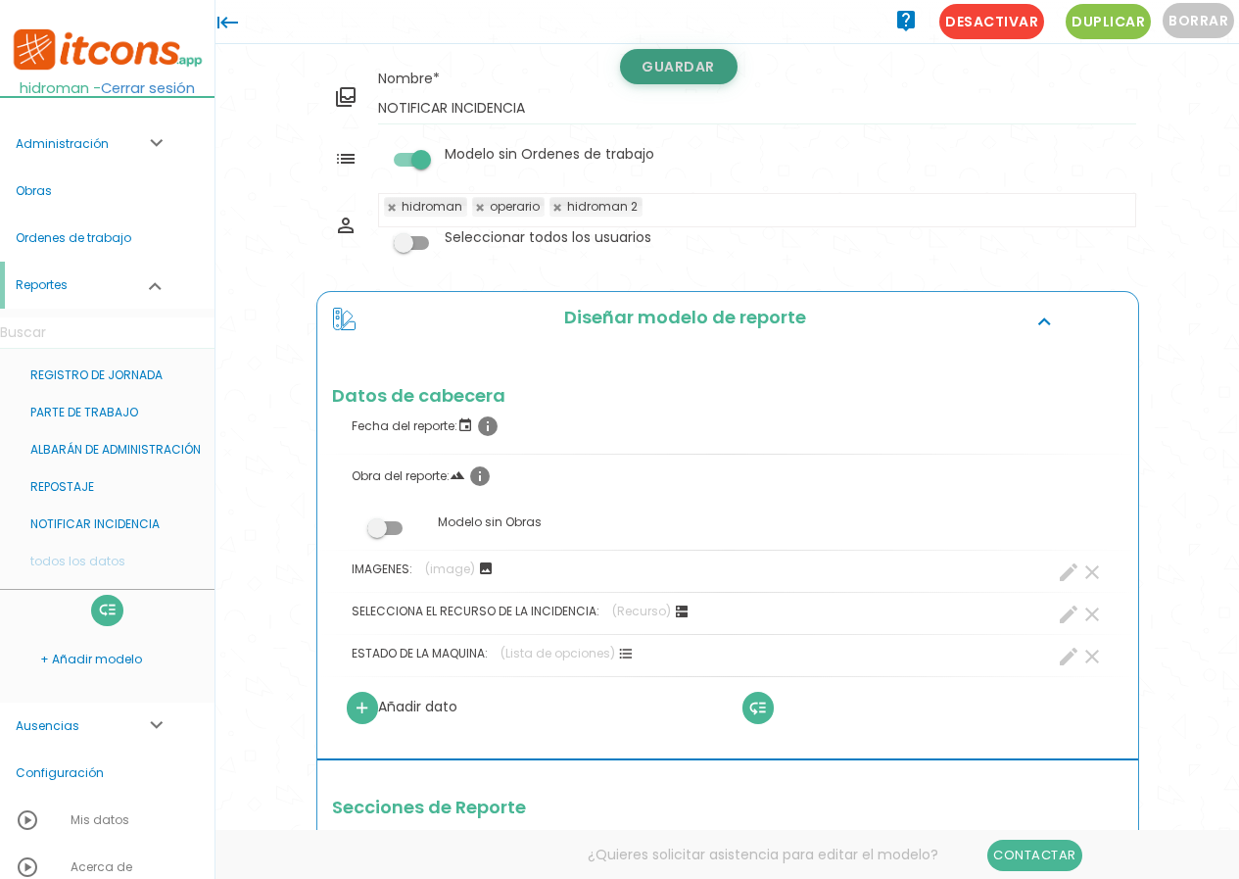
click at [681, 58] on link "Guardar" at bounding box center [679, 66] width 118 height 35
click at [115, 523] on link "NOTIFICAR INCIDENCIA" at bounding box center [107, 524] width 215 height 37
click at [417, 164] on span at bounding box center [411, 160] width 35 height 14
click at [378, 153] on input "checkbox" at bounding box center [378, 153] width 0 height 0
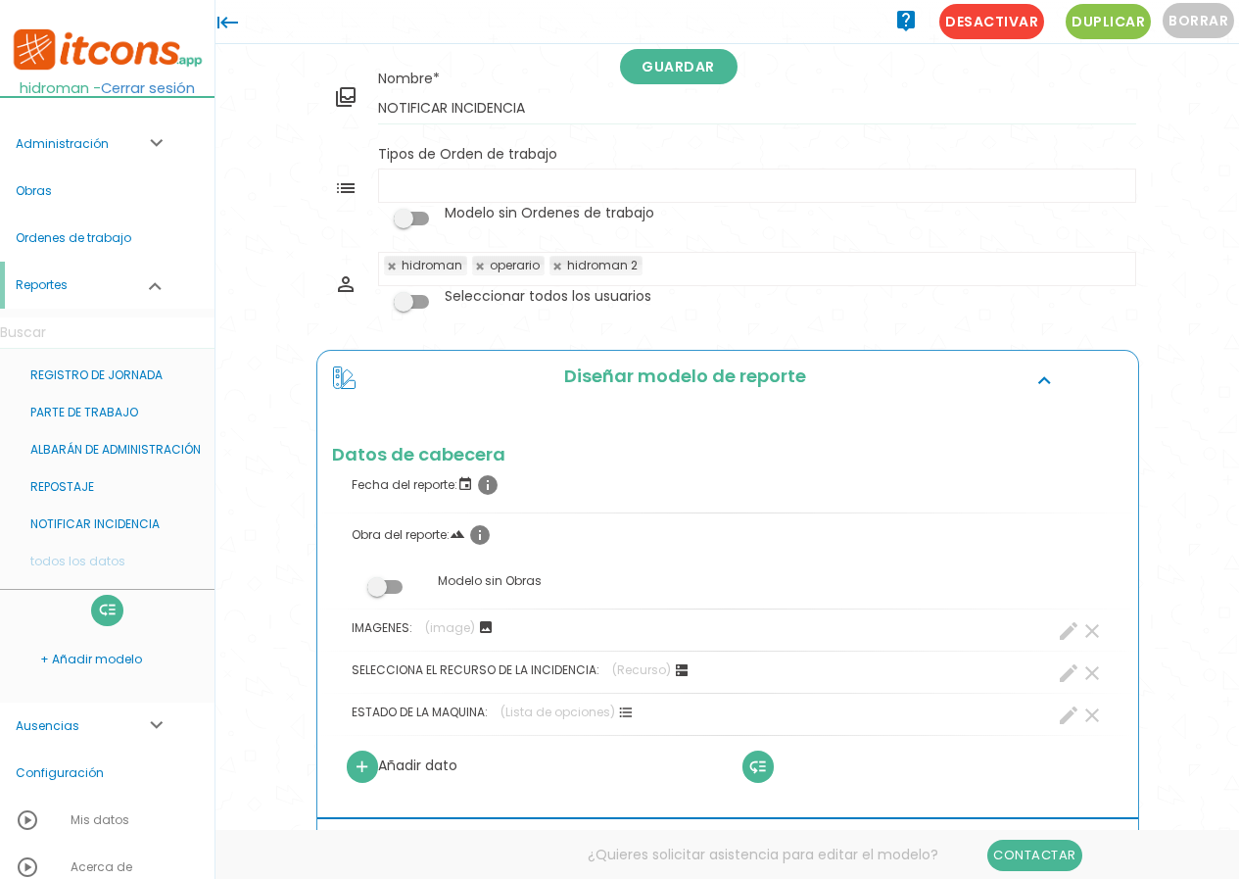
click at [418, 218] on span at bounding box center [411, 219] width 35 height 14
click at [378, 212] on input "checkbox" at bounding box center [378, 212] width 0 height 0
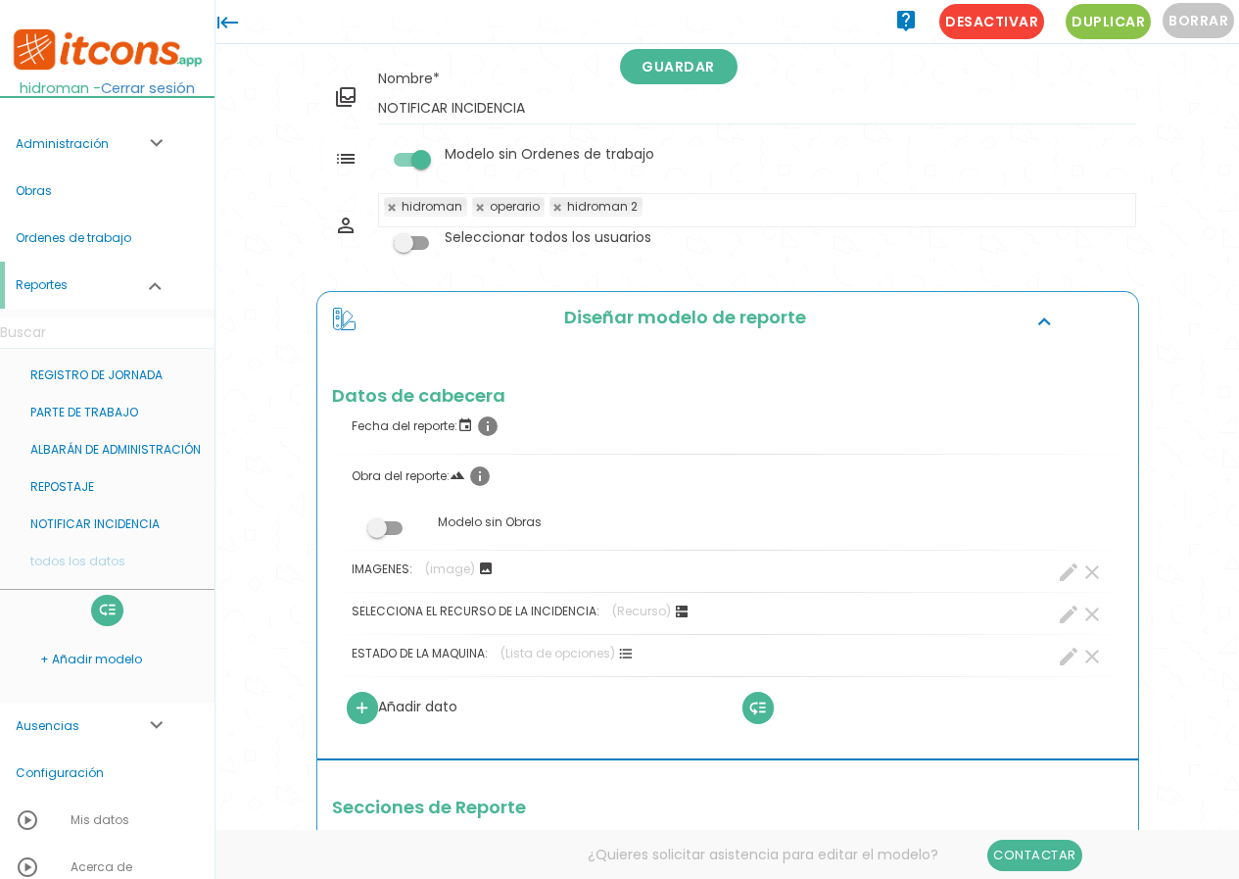
click at [390, 522] on span at bounding box center [384, 528] width 35 height 14
click at [352, 522] on input "checkbox" at bounding box center [352, 522] width 0 height 0
click at [674, 63] on link "Guardar" at bounding box center [679, 66] width 118 height 35
click at [145, 514] on link "NOTIFICAR INCIDENCIA" at bounding box center [107, 524] width 215 height 37
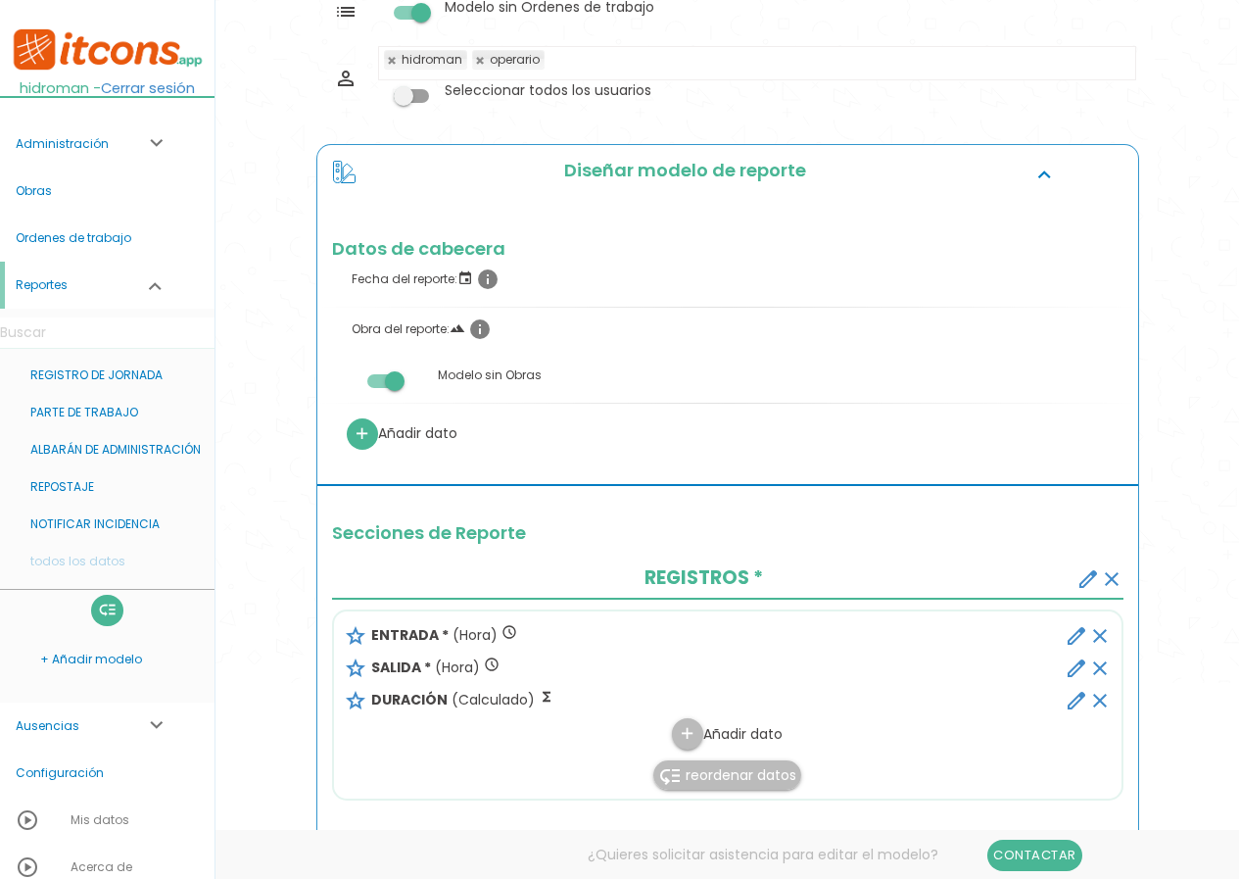
scroll to position [196, 0]
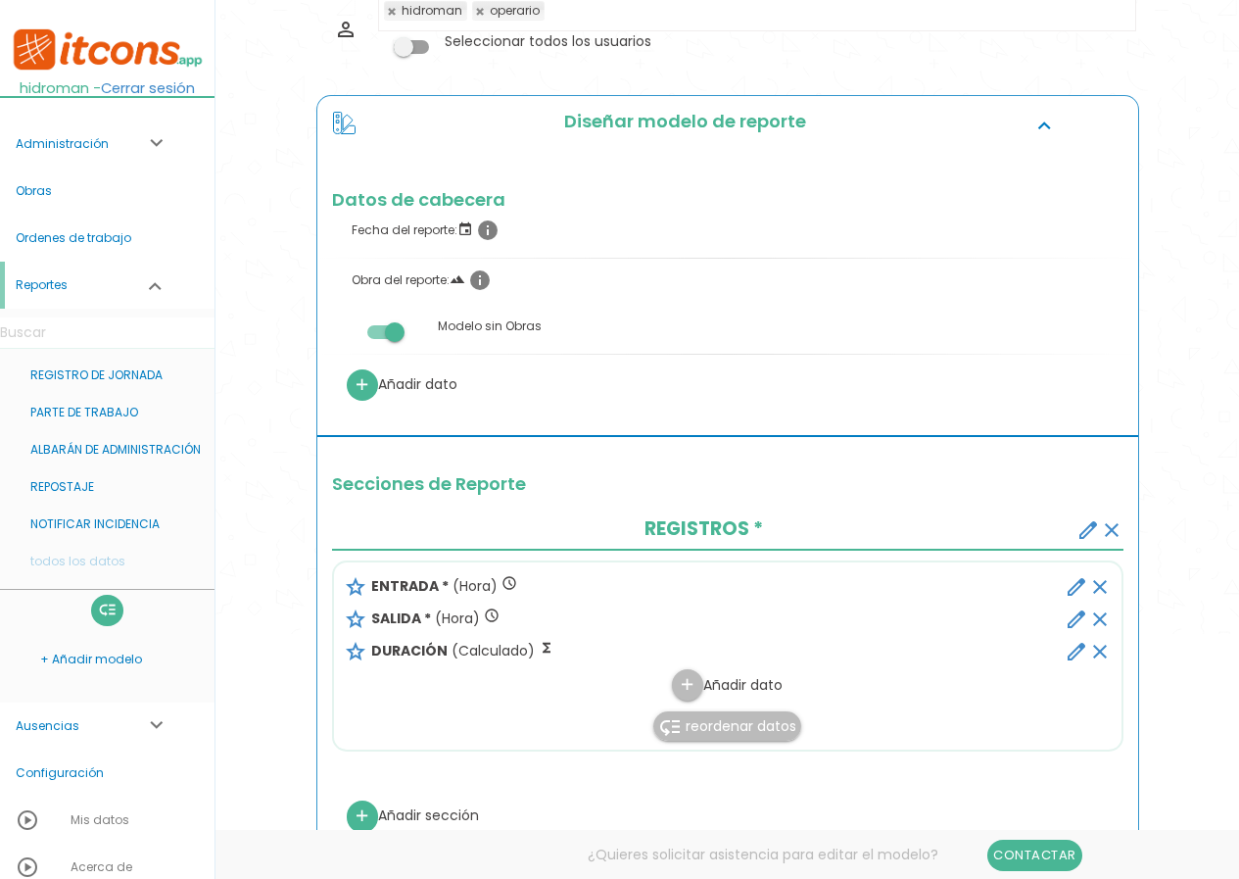
click at [1069, 583] on icon "edit" at bounding box center [1077, 587] width 24 height 24
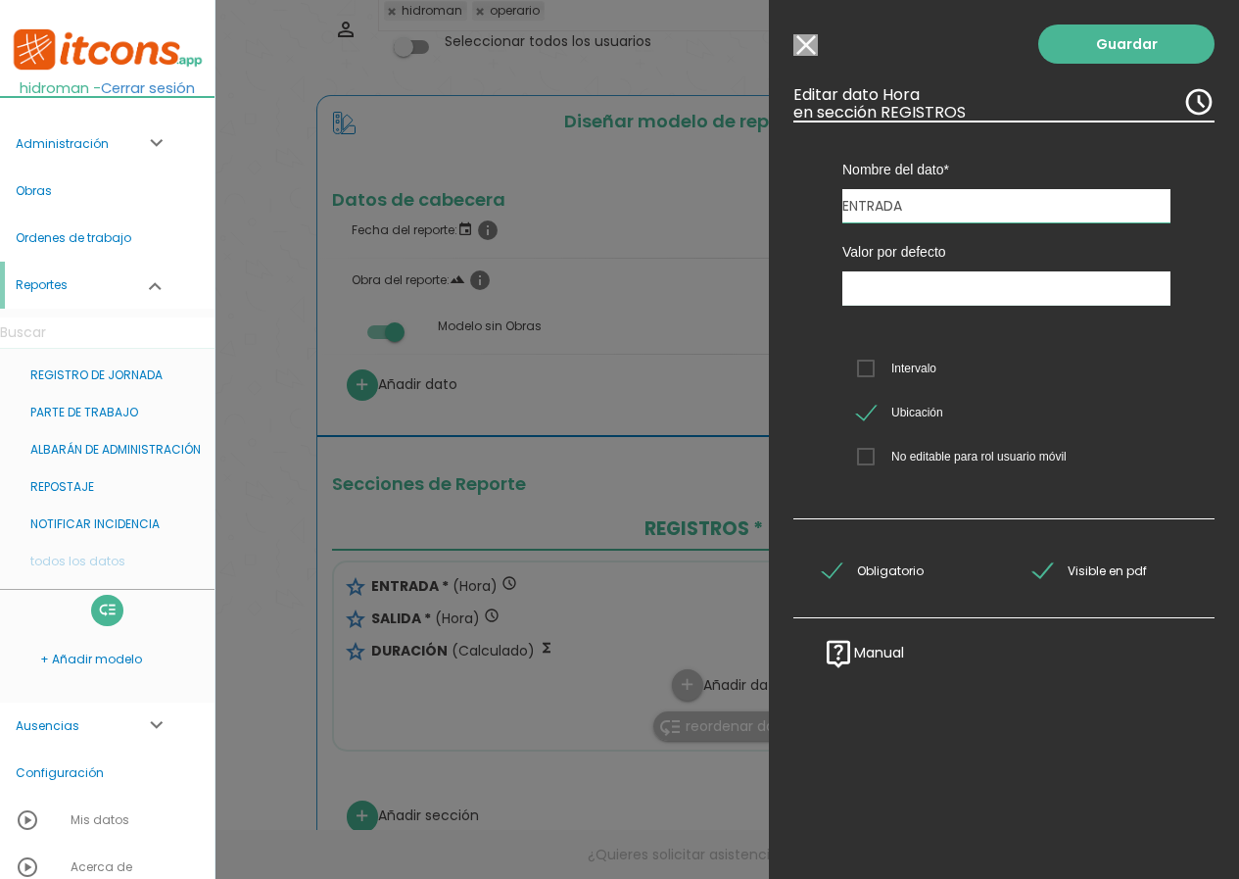
click at [810, 43] on input "Modelo sin Ordenes de trabajo" at bounding box center [806, 45] width 24 height 22
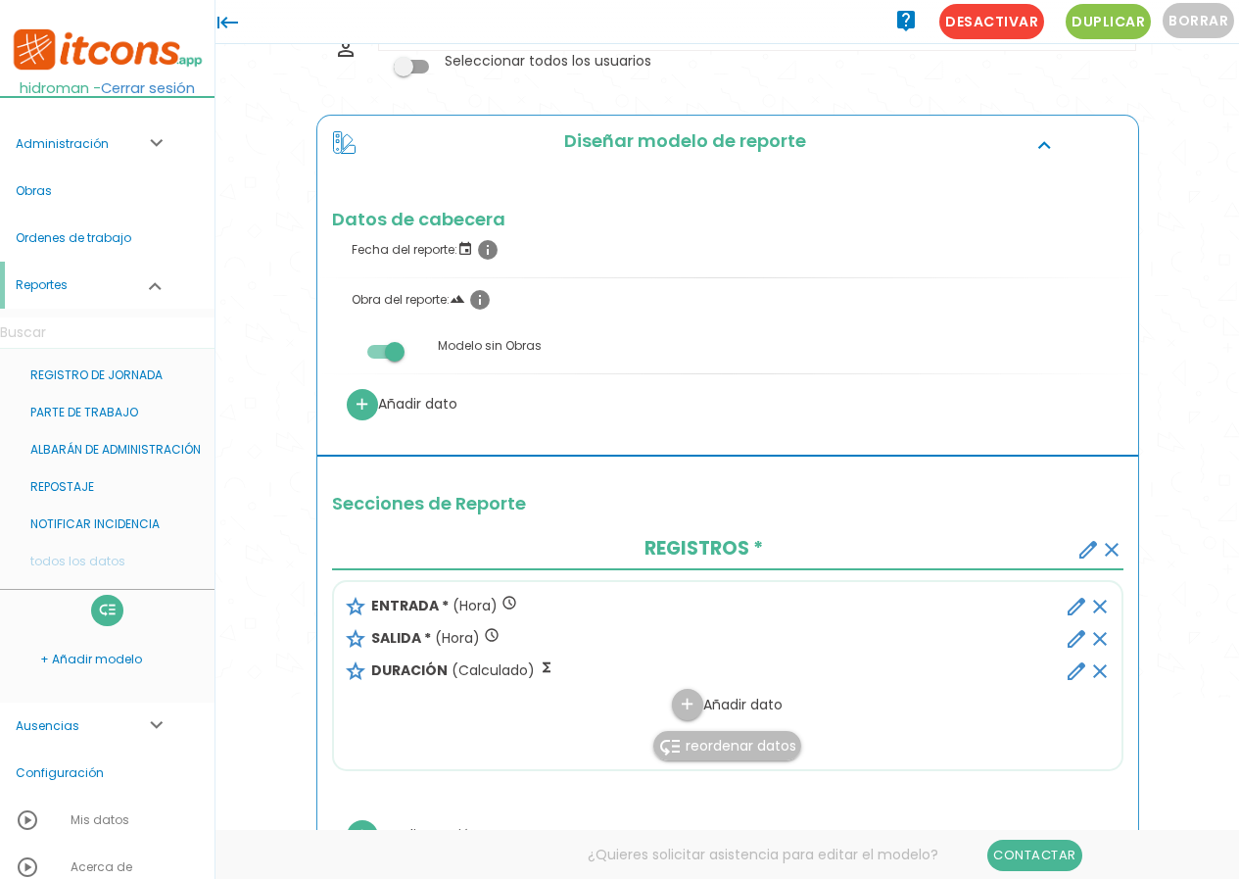
scroll to position [0, 0]
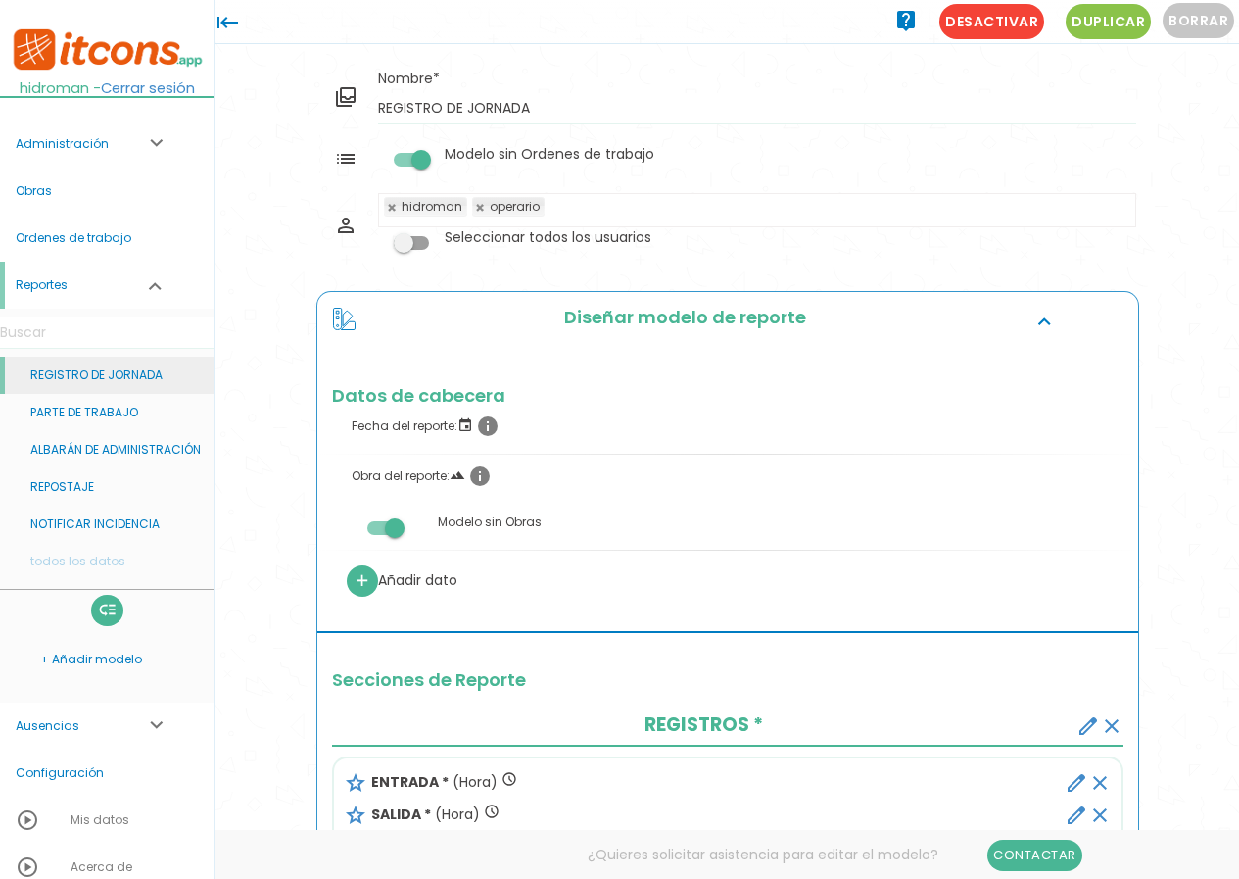
click at [115, 383] on link "REGISTRO DE JORNADA" at bounding box center [107, 375] width 215 height 37
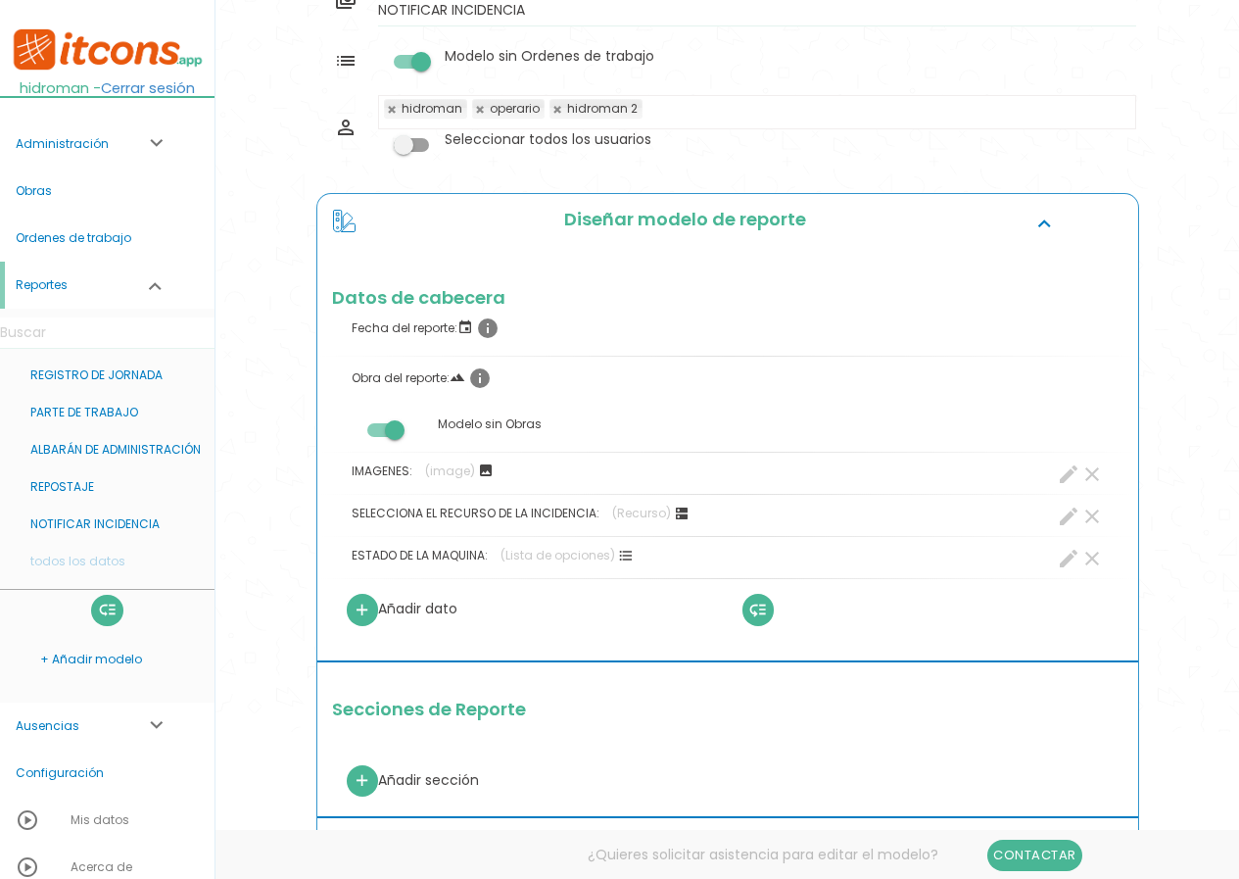
click at [389, 436] on span at bounding box center [384, 430] width 35 height 14
click at [352, 424] on input "checkbox" at bounding box center [352, 424] width 0 height 0
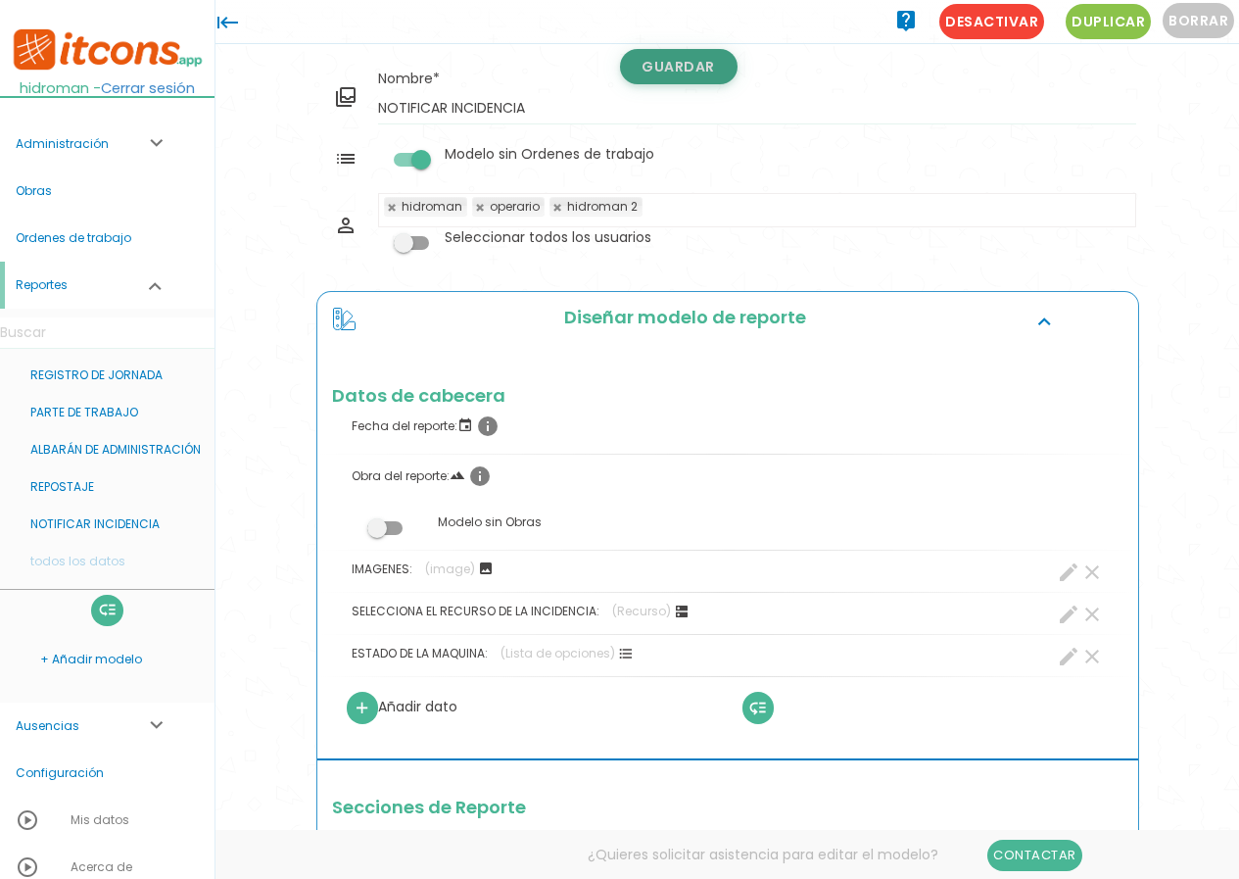
click at [700, 61] on link "Guardar" at bounding box center [679, 66] width 118 height 35
click at [84, 530] on link "NOTIFICAR INCIDENCIA" at bounding box center [107, 524] width 215 height 37
click at [388, 519] on label at bounding box center [385, 527] width 106 height 36
click at [352, 522] on input "checkbox" at bounding box center [352, 522] width 0 height 0
click at [642, 61] on link "Guardar" at bounding box center [679, 66] width 118 height 35
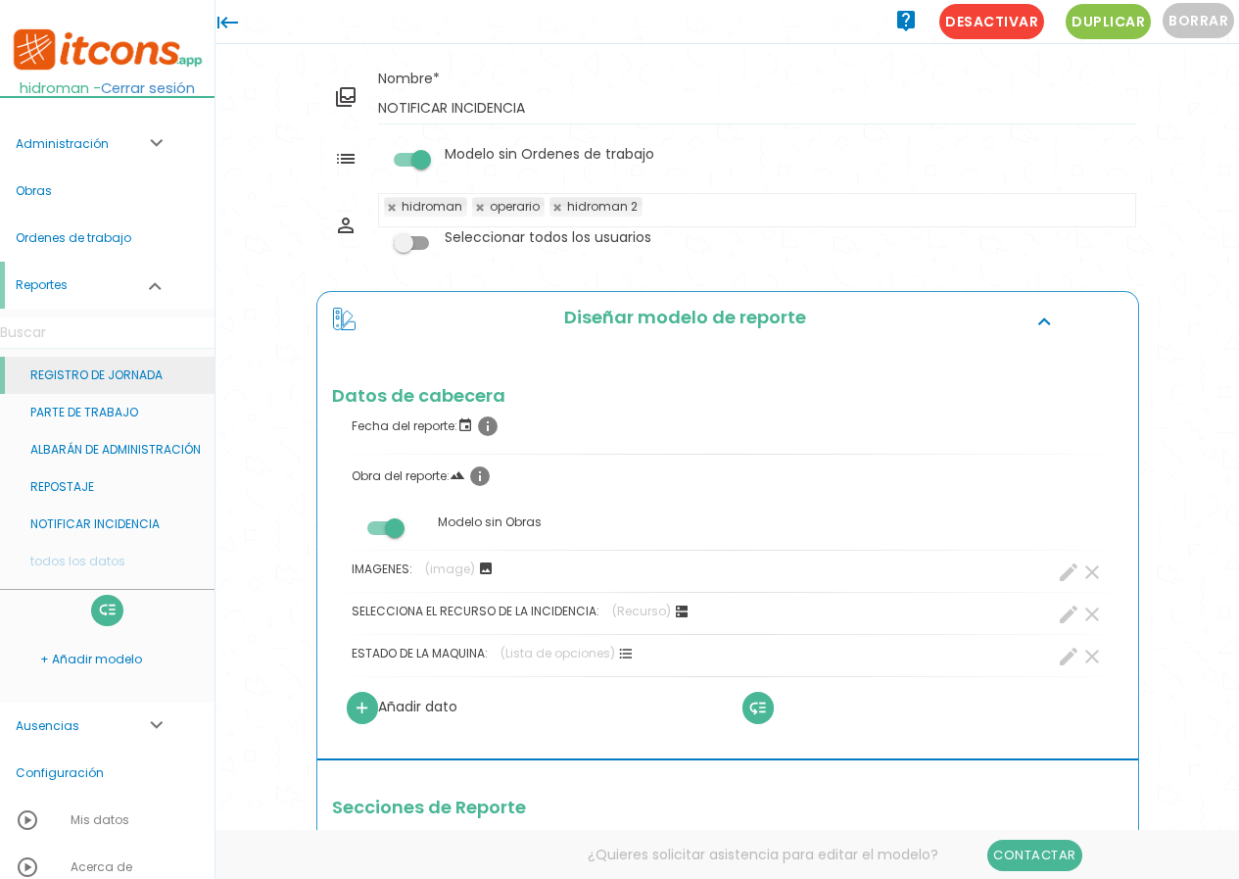
click at [113, 374] on link "REGISTRO DE JORNADA" at bounding box center [107, 375] width 215 height 37
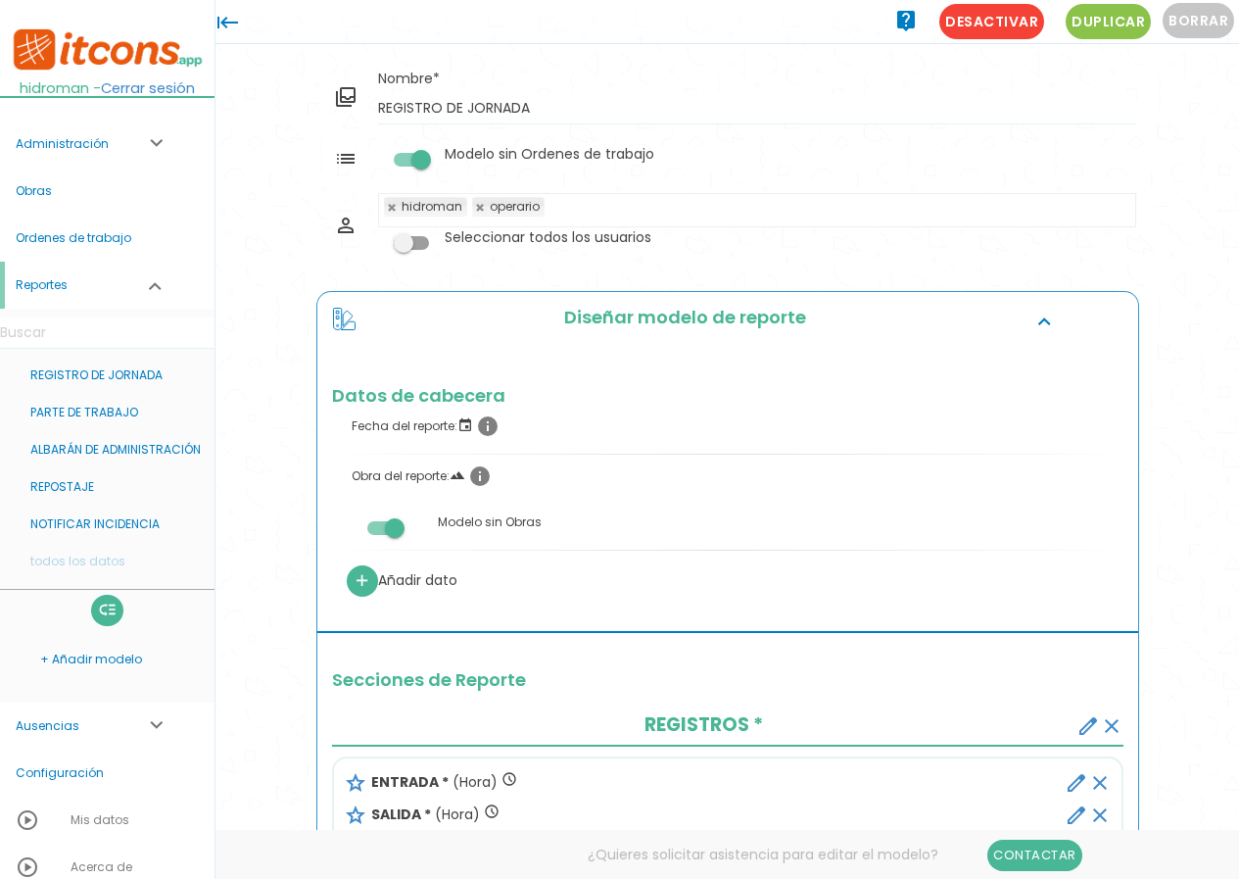
click at [383, 533] on span at bounding box center [384, 528] width 35 height 14
click at [352, 522] on input "checkbox" at bounding box center [352, 522] width 0 height 0
click at [710, 81] on link "Guardar" at bounding box center [679, 66] width 118 height 35
click at [104, 382] on link "REGISTRO DE JORNADA" at bounding box center [107, 375] width 215 height 37
click at [395, 526] on span at bounding box center [384, 528] width 35 height 14
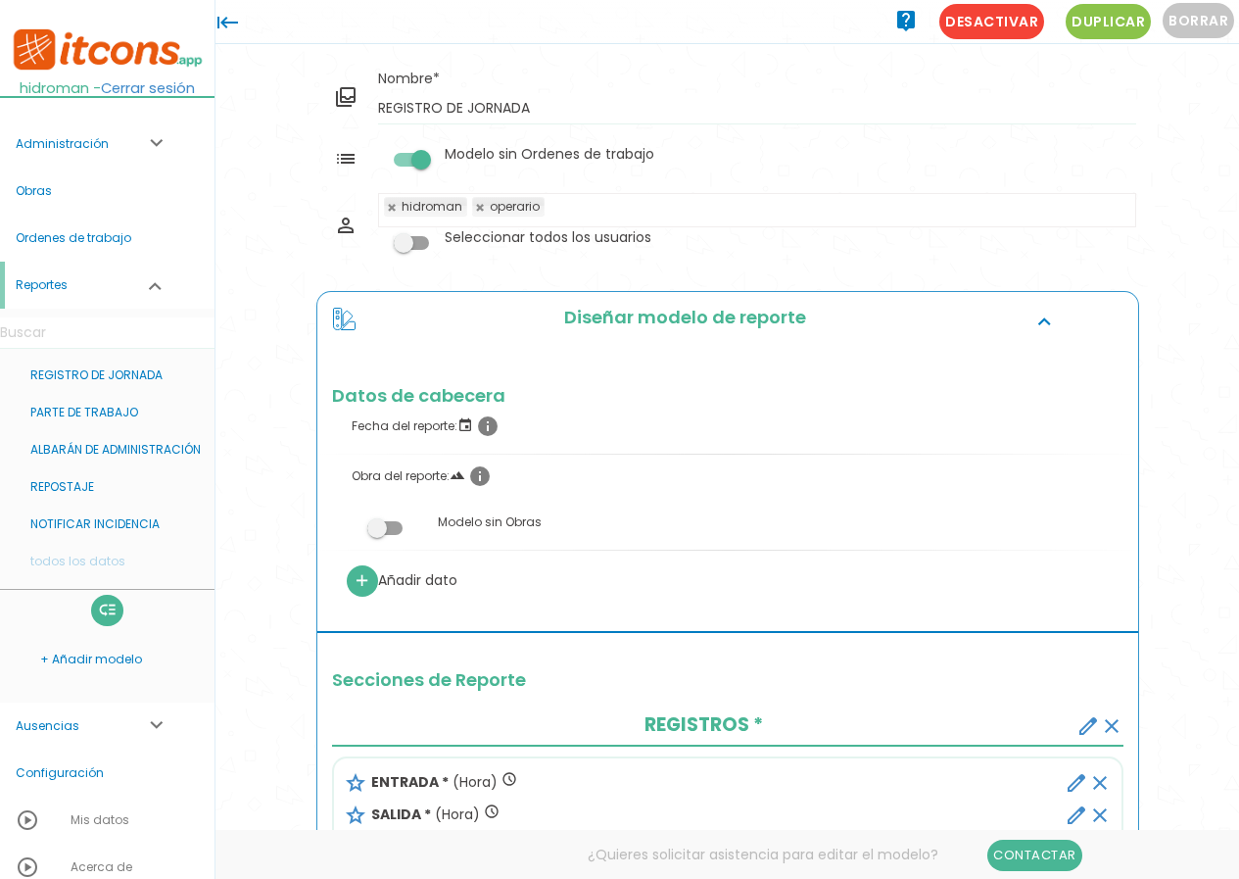
click at [352, 522] on input "checkbox" at bounding box center [352, 522] width 0 height 0
click at [643, 62] on link "Guardar" at bounding box center [679, 66] width 118 height 35
click at [93, 375] on link "REGISTRO DE JORNADA" at bounding box center [107, 375] width 215 height 37
